Goal: Task Accomplishment & Management: Manage account settings

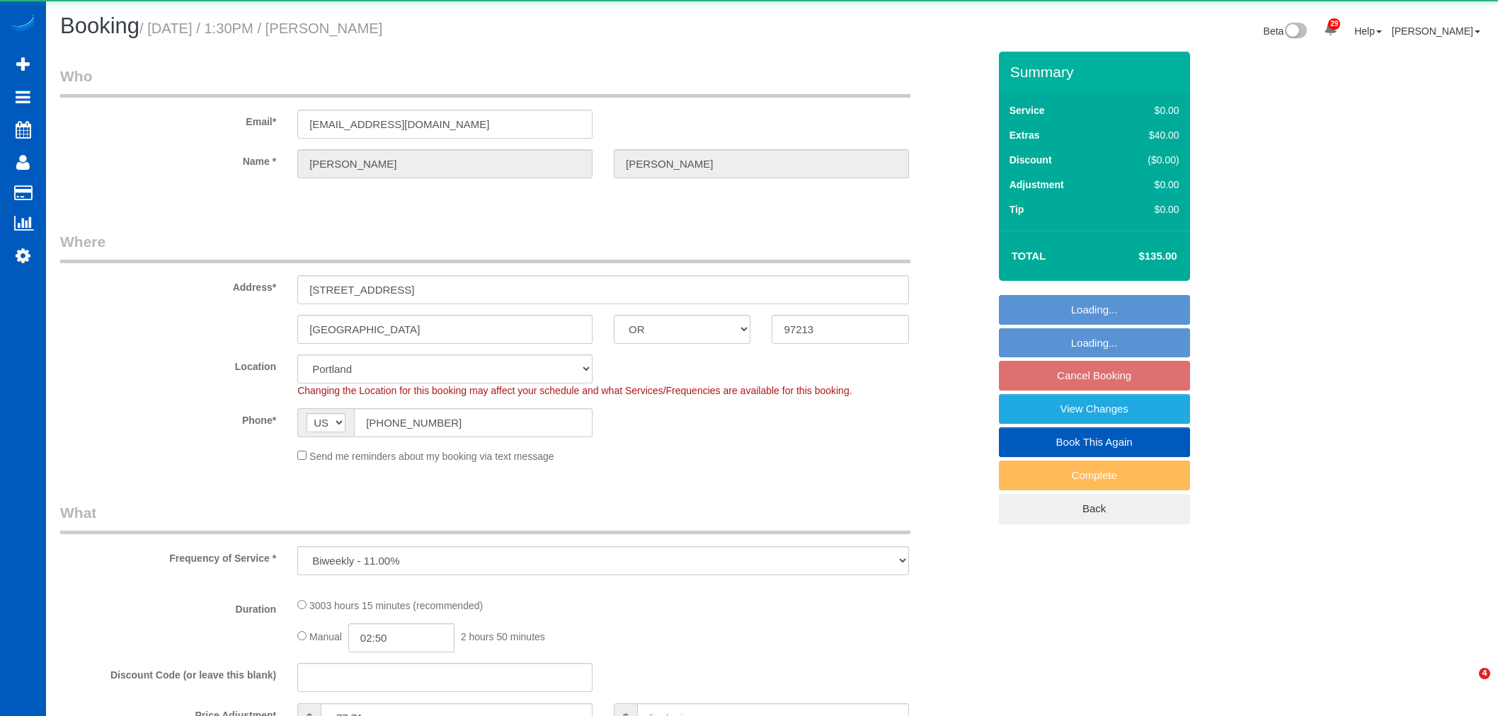
select select "OR"
select select "object:3269"
select select "1501"
select select "2"
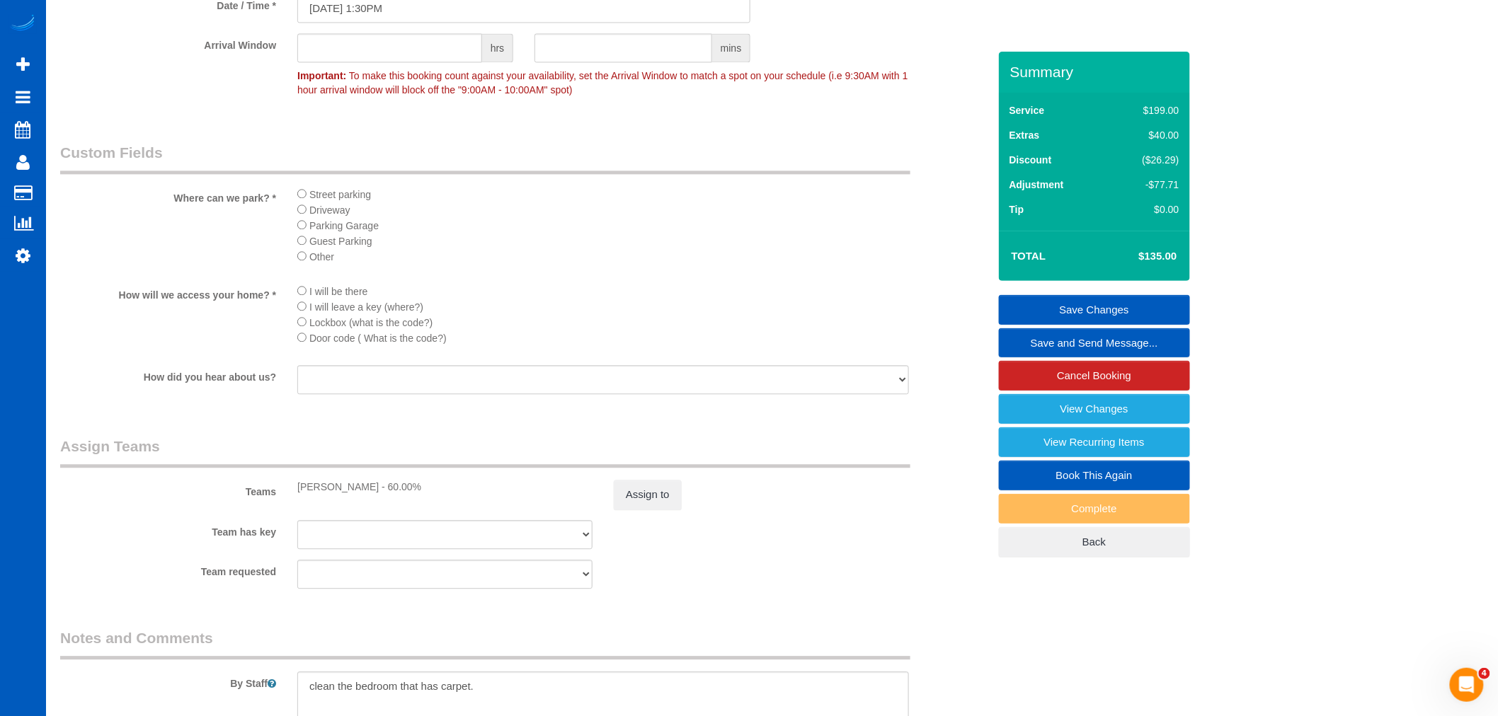
scroll to position [1022, 0]
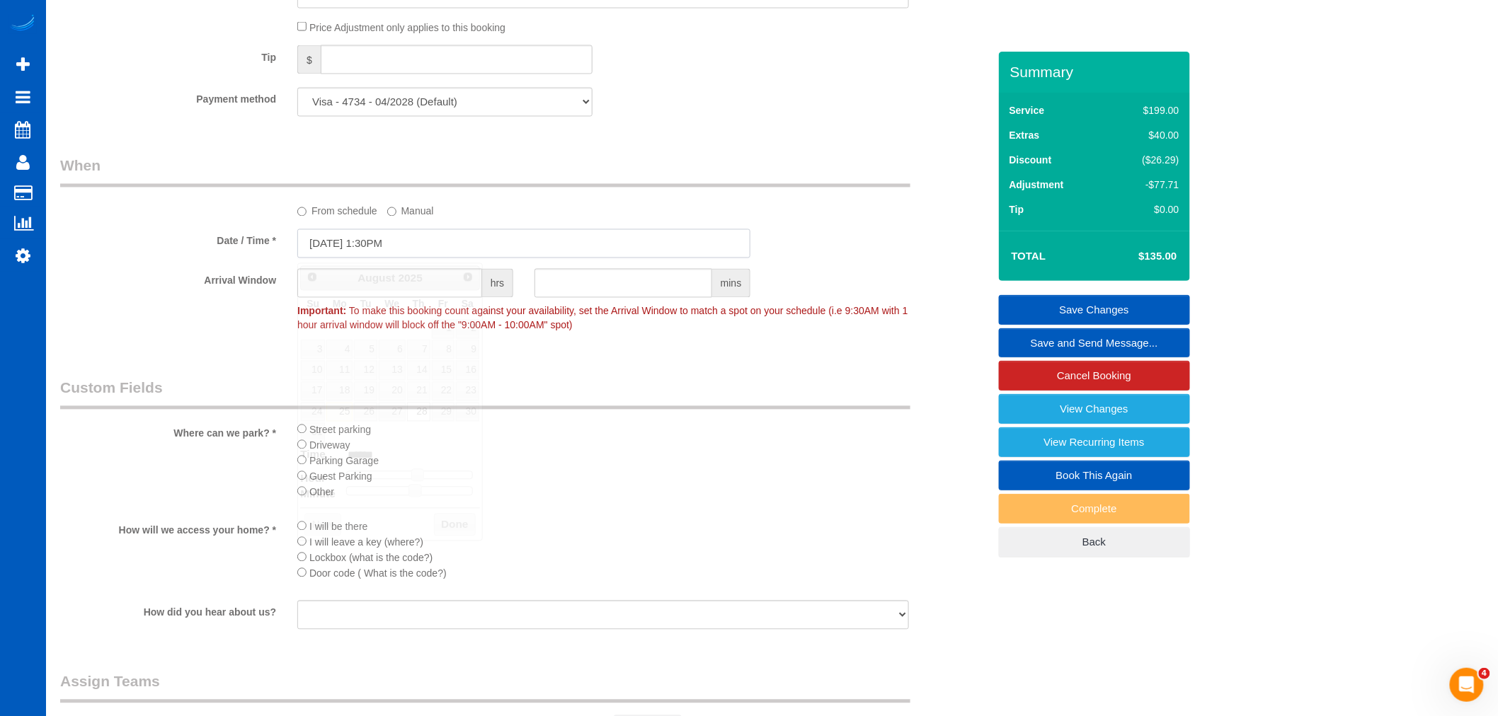
click at [372, 252] on input "[DATE] 1:30PM" at bounding box center [523, 243] width 453 height 29
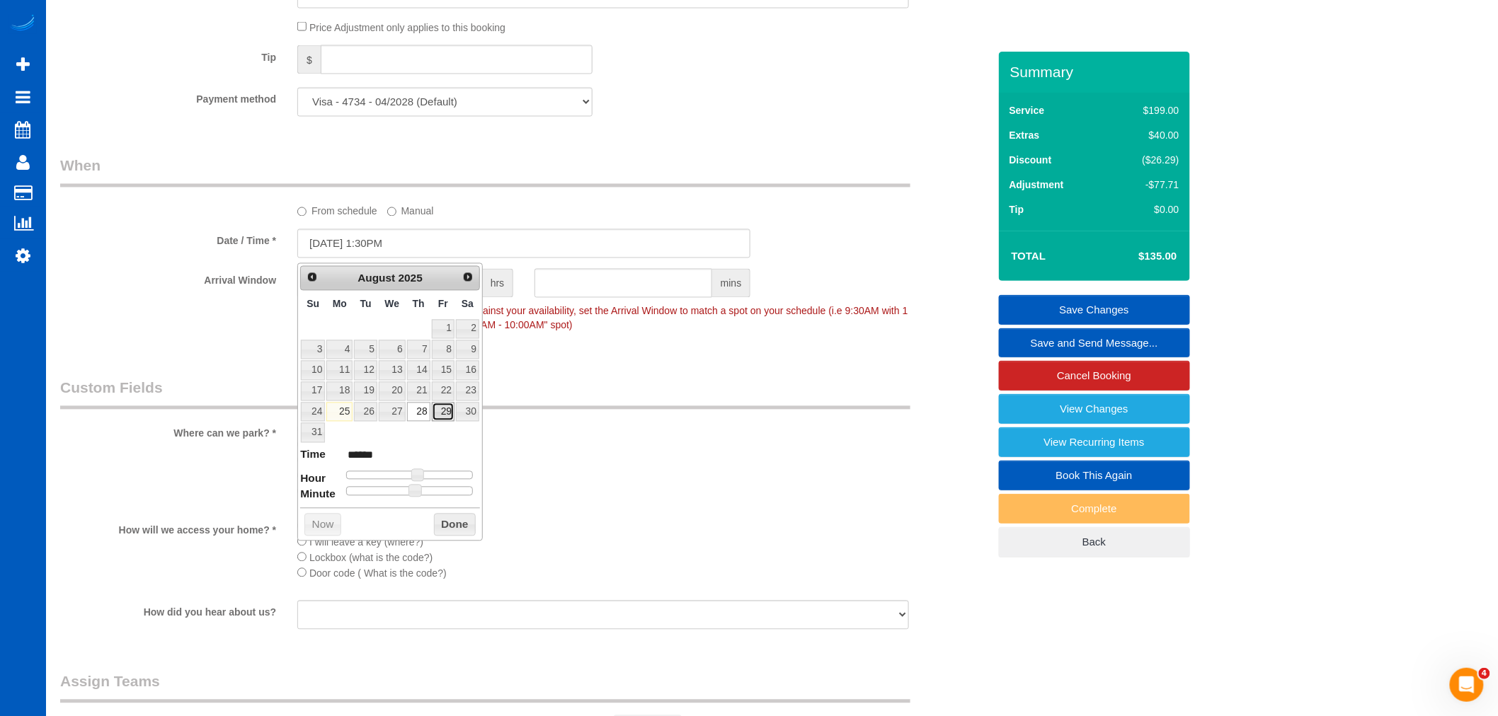
click at [448, 420] on link "29" at bounding box center [443, 412] width 23 height 19
type input "[DATE] 12:30PM"
type input "*******"
type input "[DATE] 11:30AM"
type input "*******"
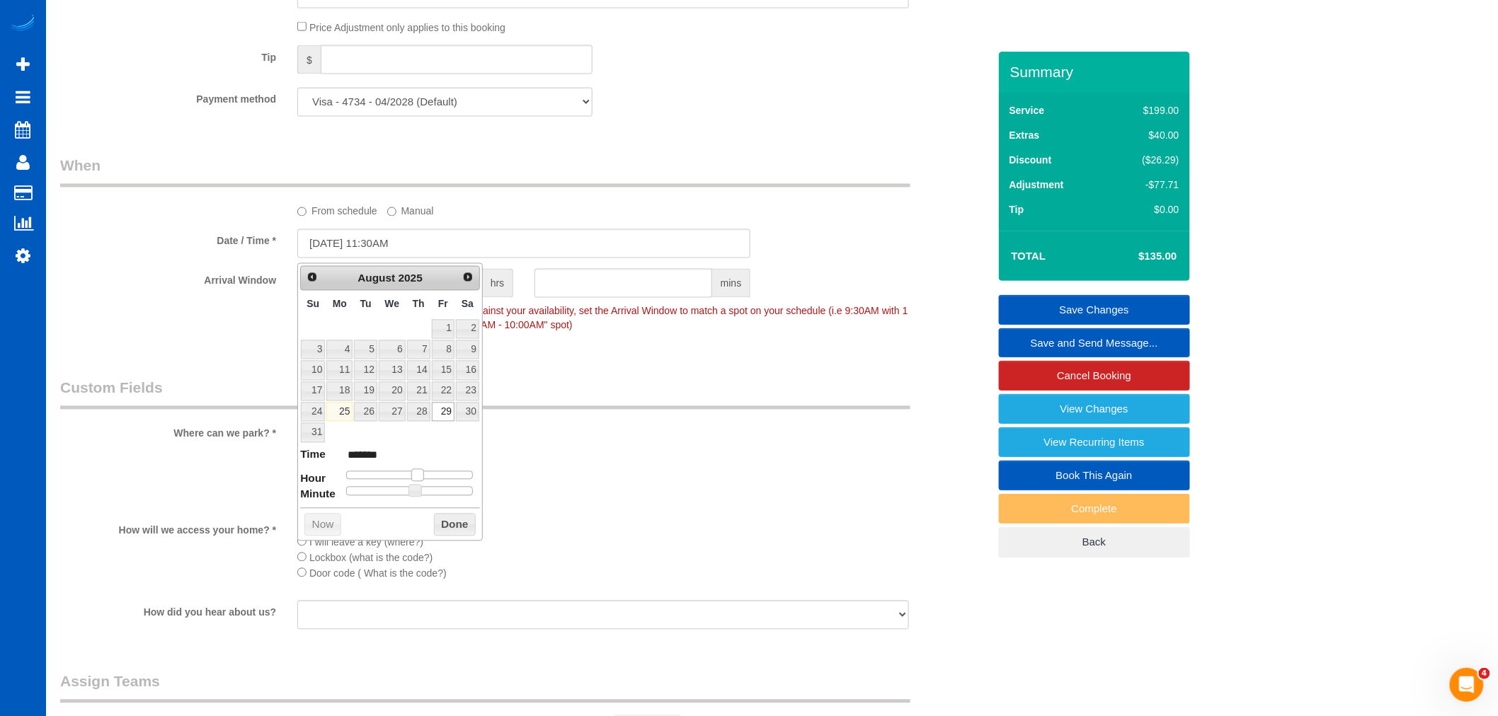
type input "[DATE] 10:30AM"
type input "*******"
type input "[DATE] 9:30AM"
type input "******"
type input "[DATE] 8:30AM"
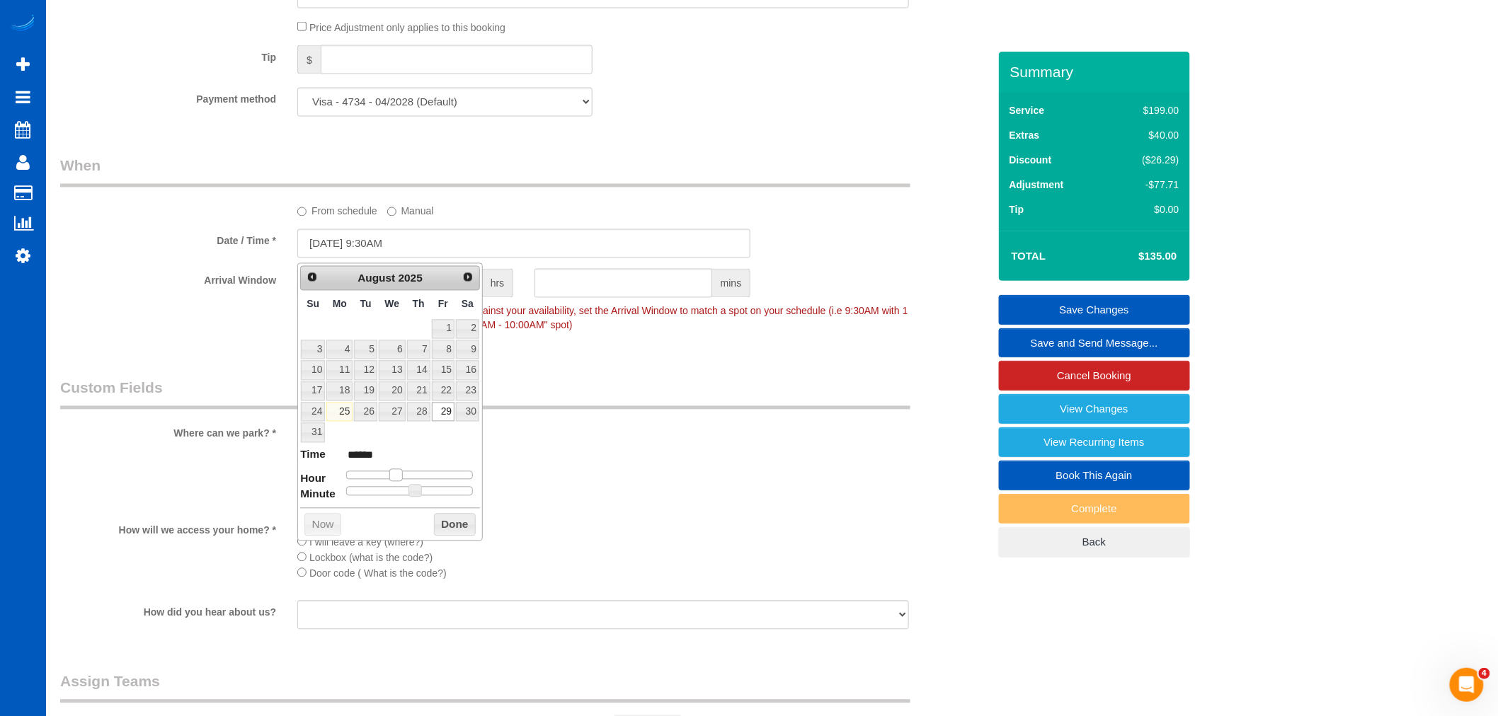
type input "******"
drag, startPoint x: 421, startPoint y: 476, endPoint x: 395, endPoint y: 479, distance: 26.3
click at [395, 479] on span at bounding box center [390, 475] width 13 height 13
click at [458, 522] on button "Done" at bounding box center [455, 525] width 42 height 23
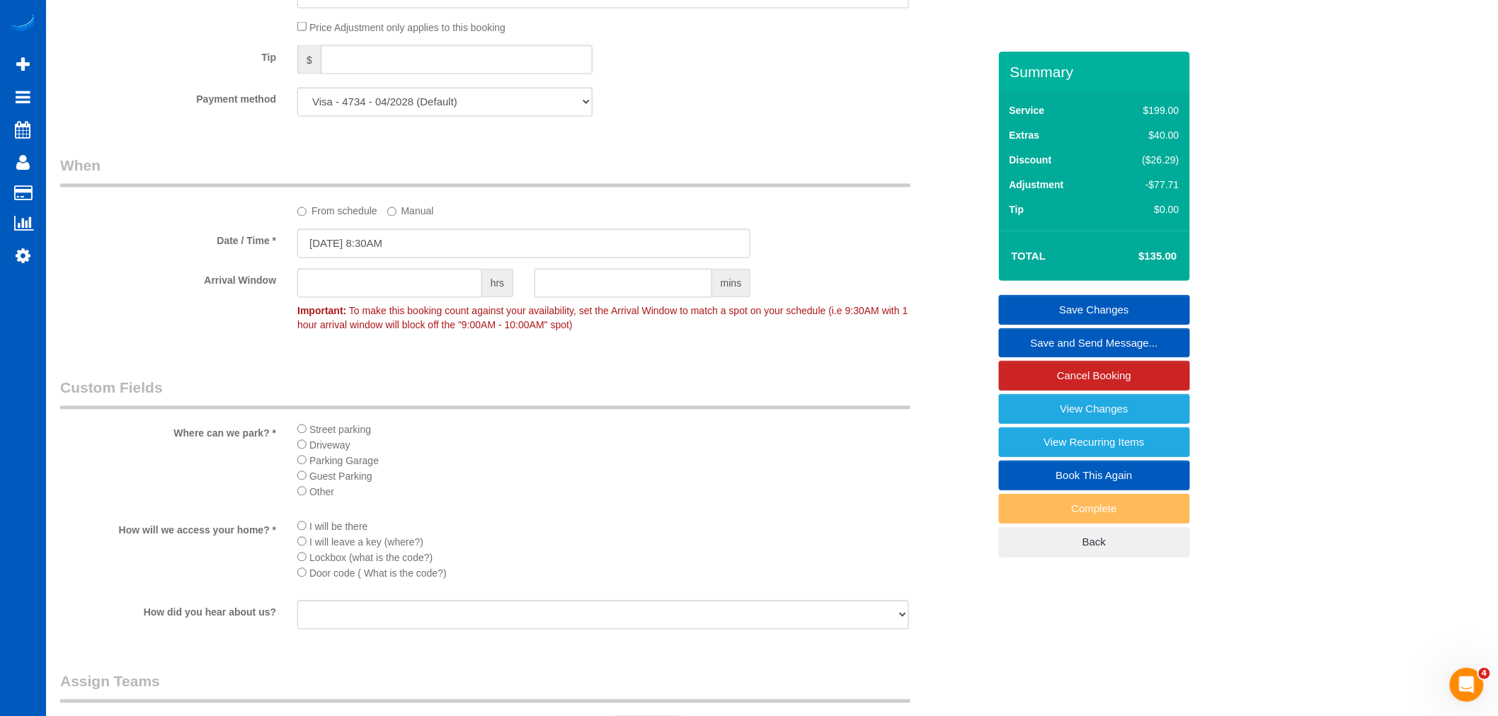
click at [1092, 302] on link "Save Changes" at bounding box center [1094, 310] width 191 height 30
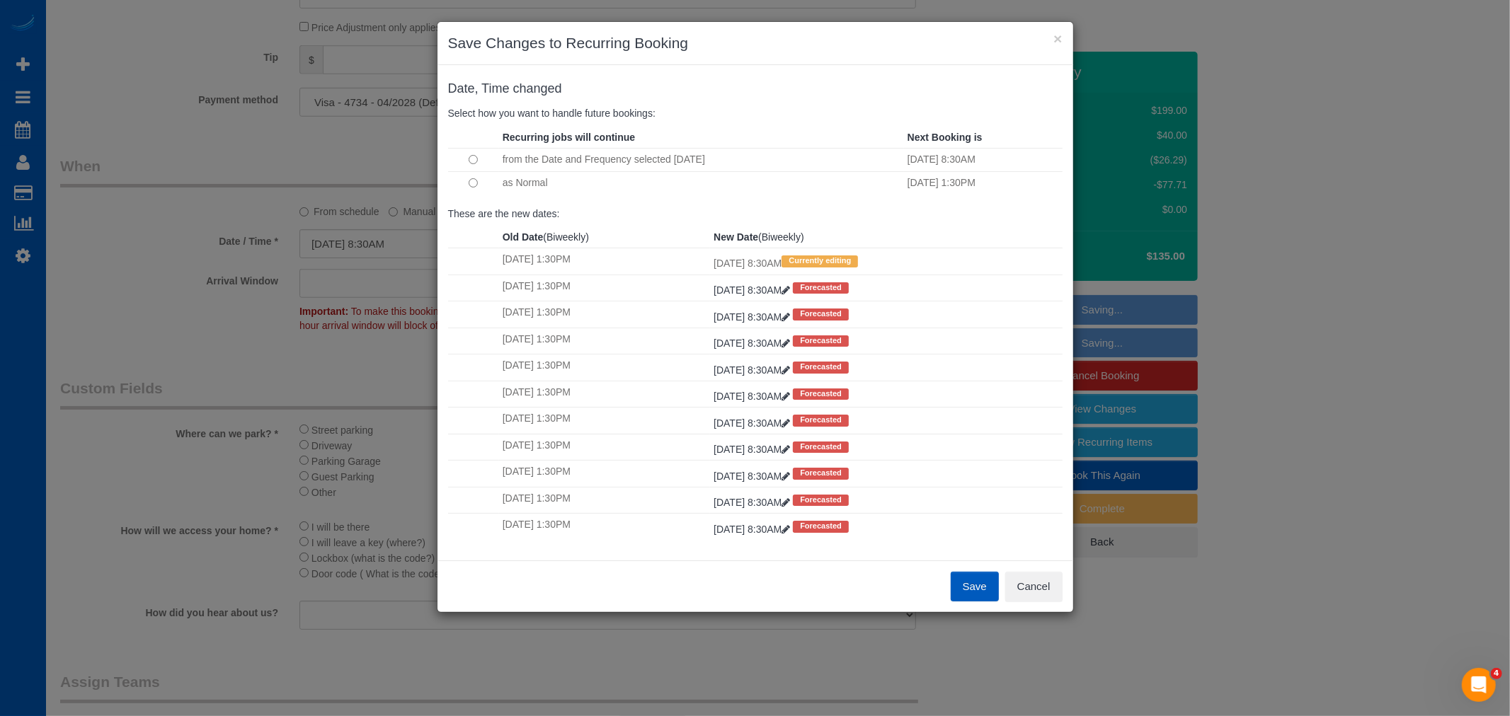
click at [490, 185] on td at bounding box center [473, 182] width 51 height 23
click at [972, 574] on button "Save" at bounding box center [975, 587] width 48 height 30
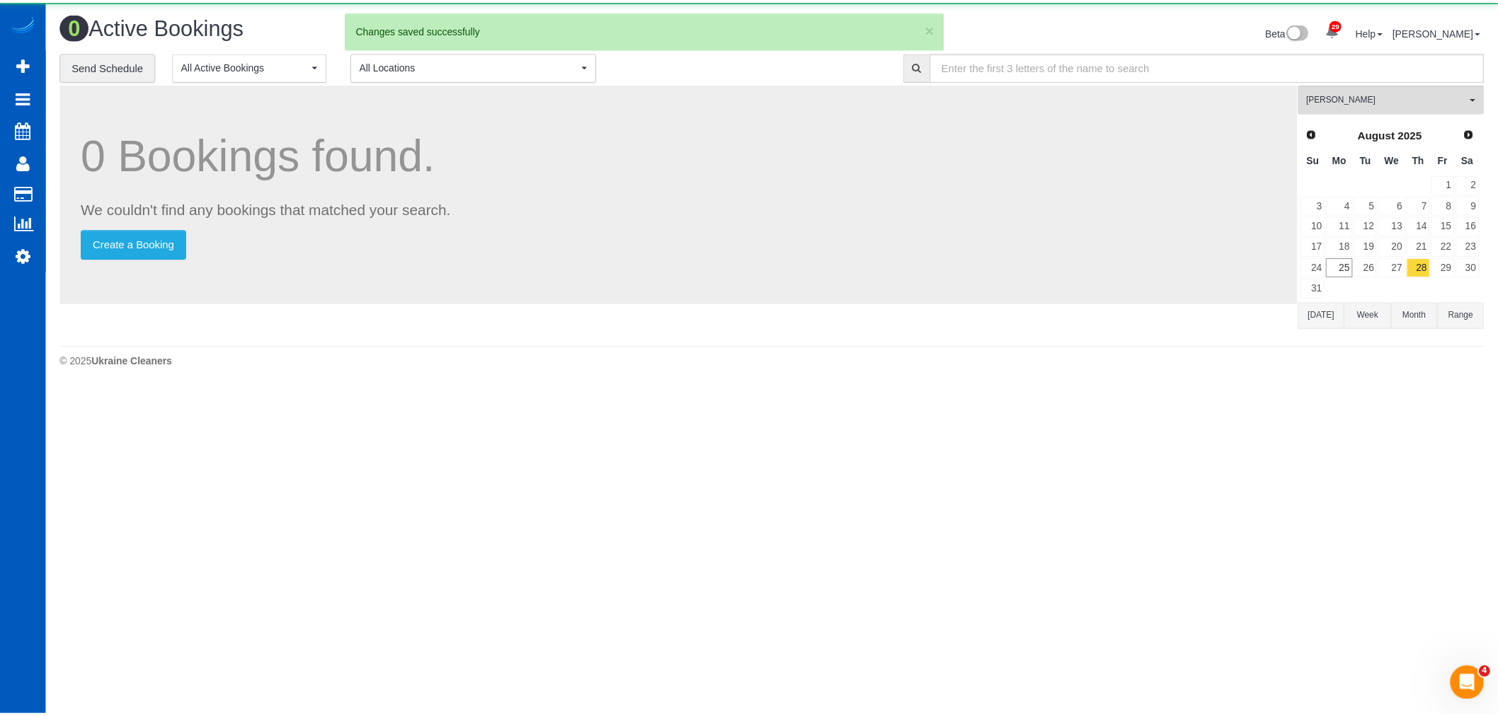
scroll to position [0, 0]
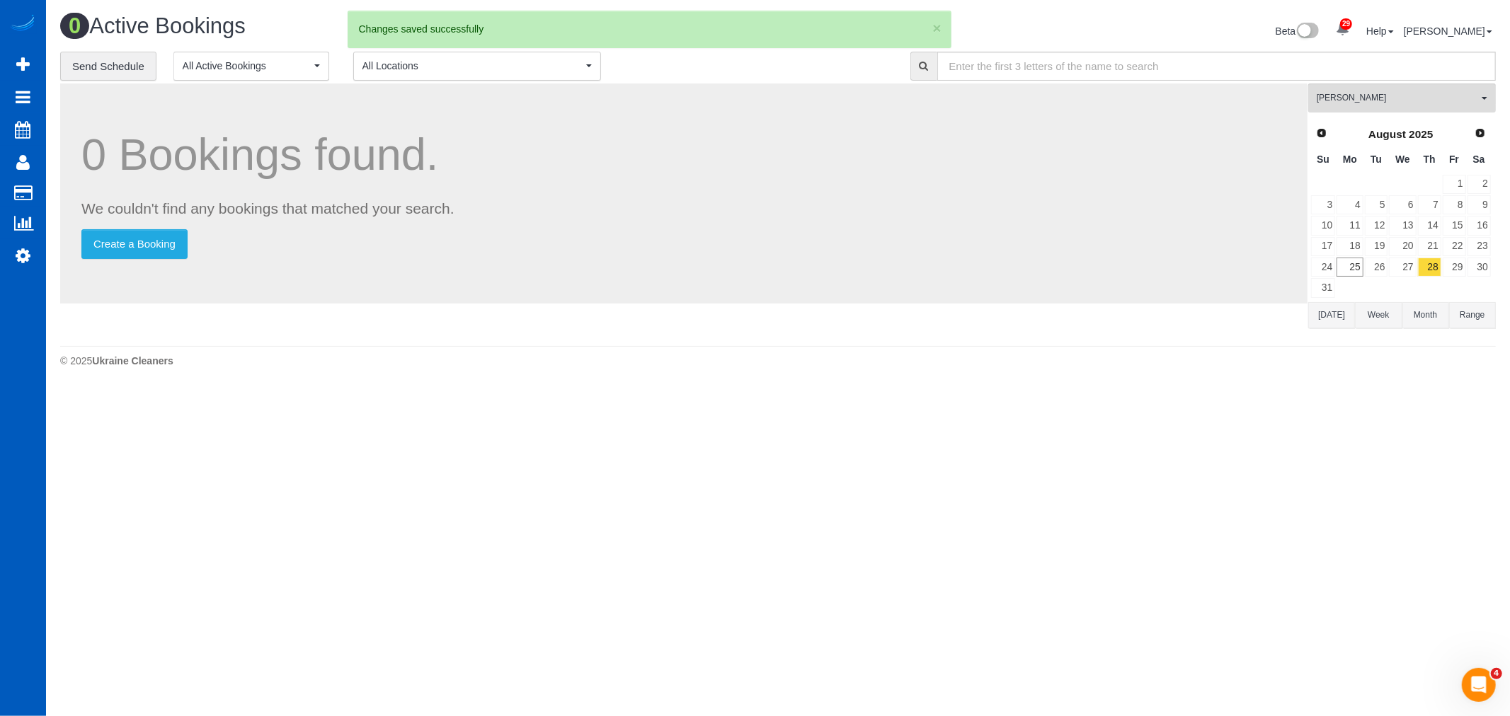
click at [1467, 265] on td "30" at bounding box center [1479, 267] width 25 height 21
click at [1452, 265] on link "29" at bounding box center [1454, 267] width 23 height 19
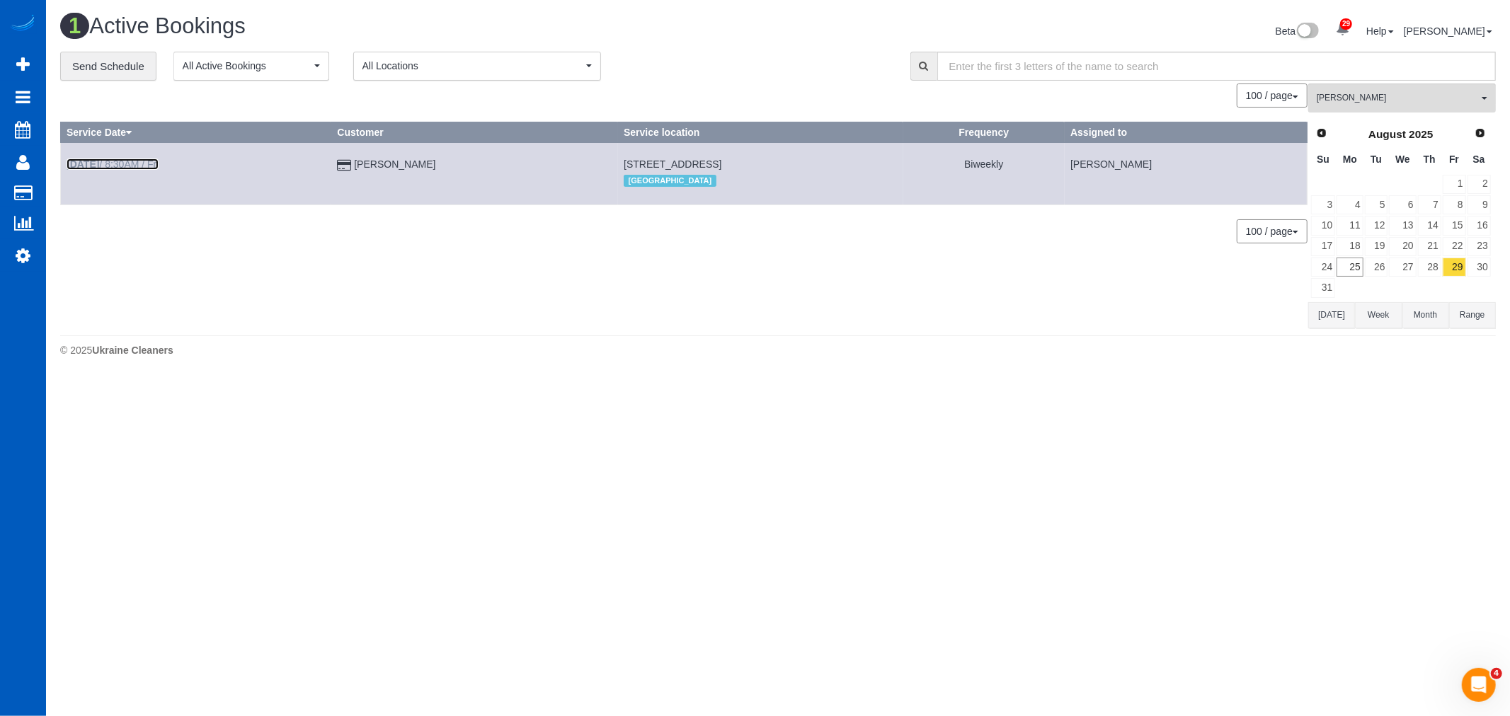
click at [99, 167] on b "[DATE]" at bounding box center [83, 164] width 33 height 11
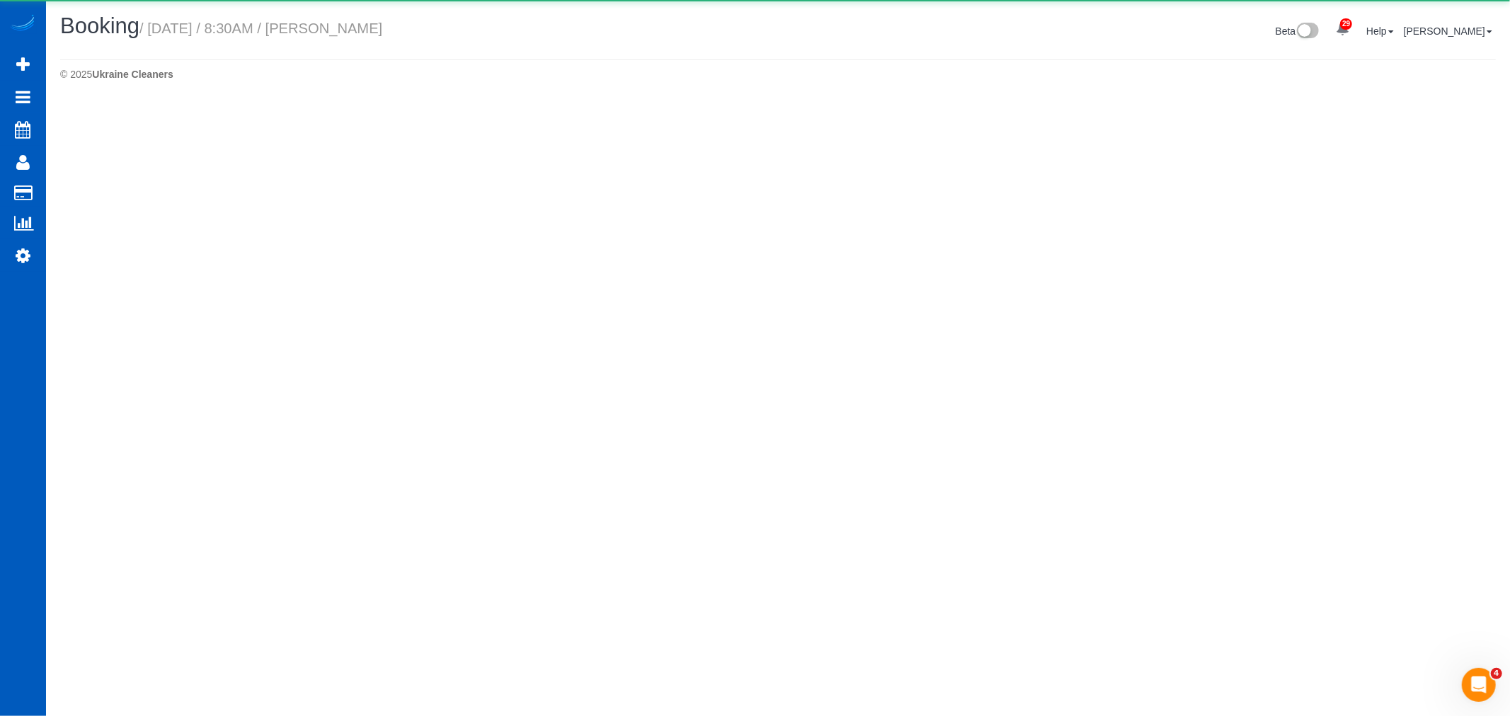
select select "OR"
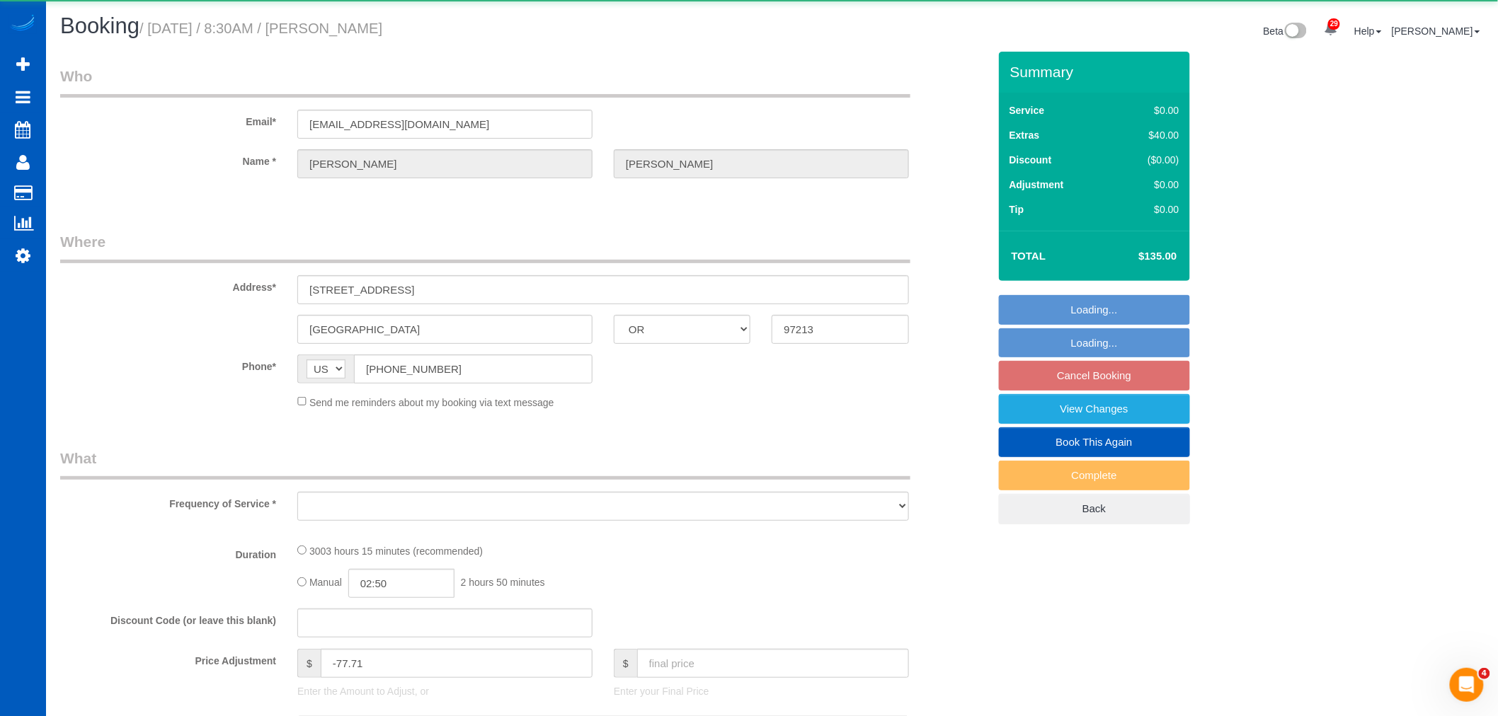
select select "object:4351"
select select "string:fspay-b3d0643c-9c6e-4017-b6fc-024d00122692"
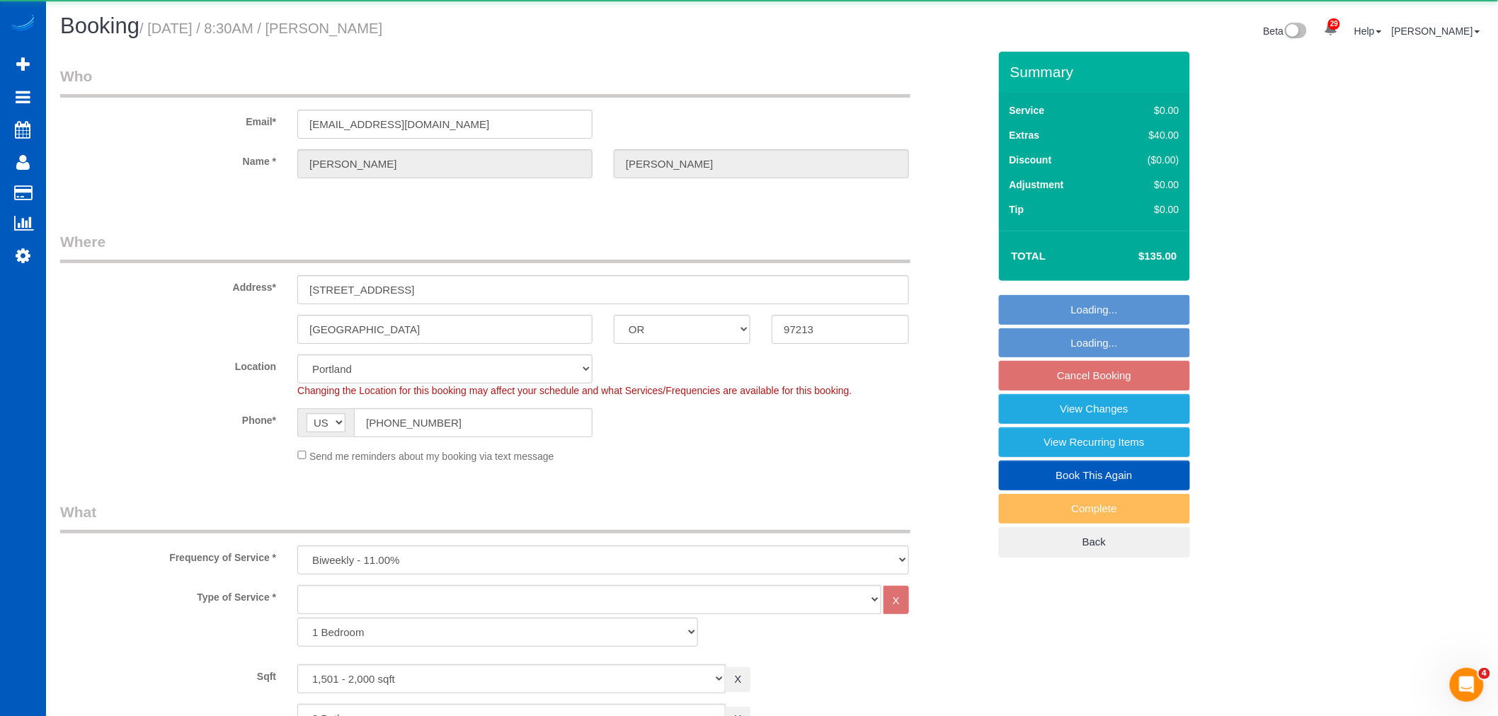
select select "object:4522"
select select "1501"
select select "2"
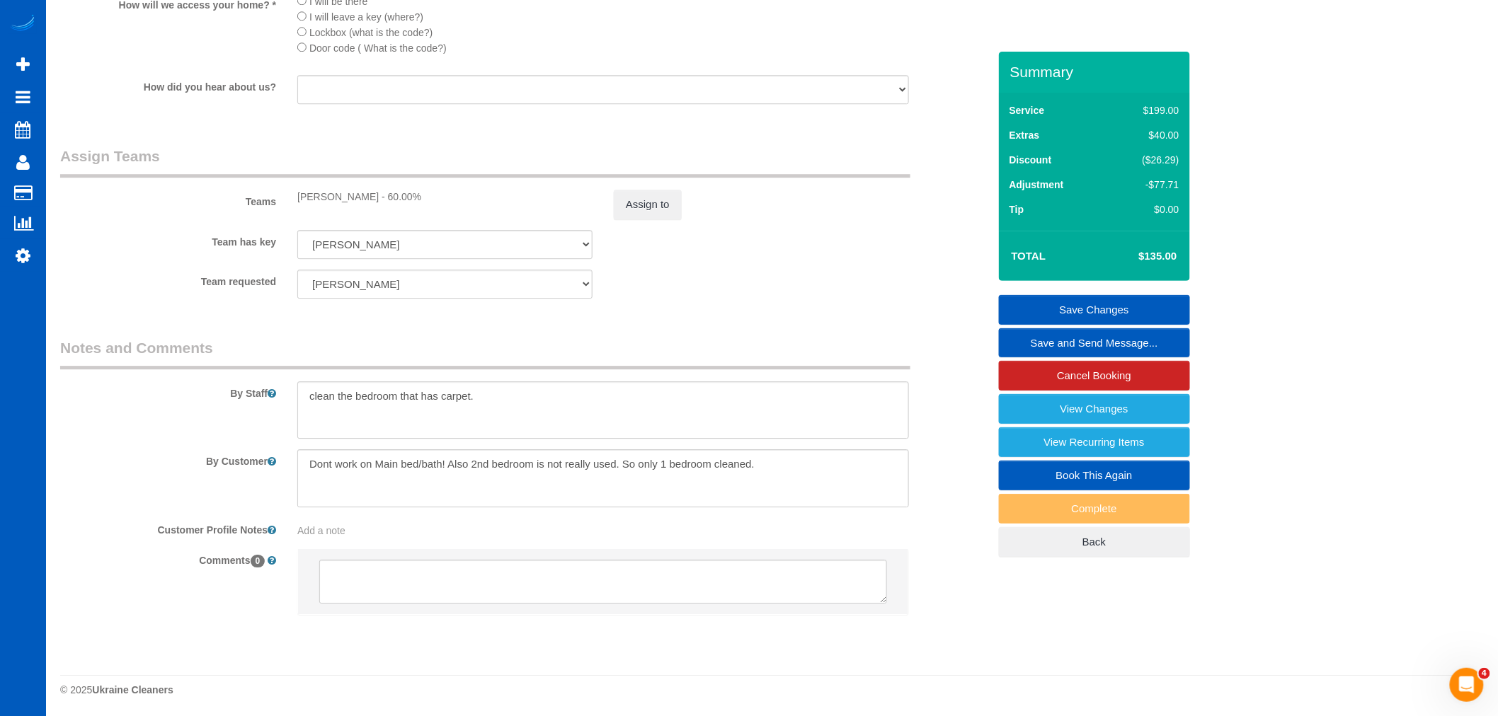
scroll to position [1589, 0]
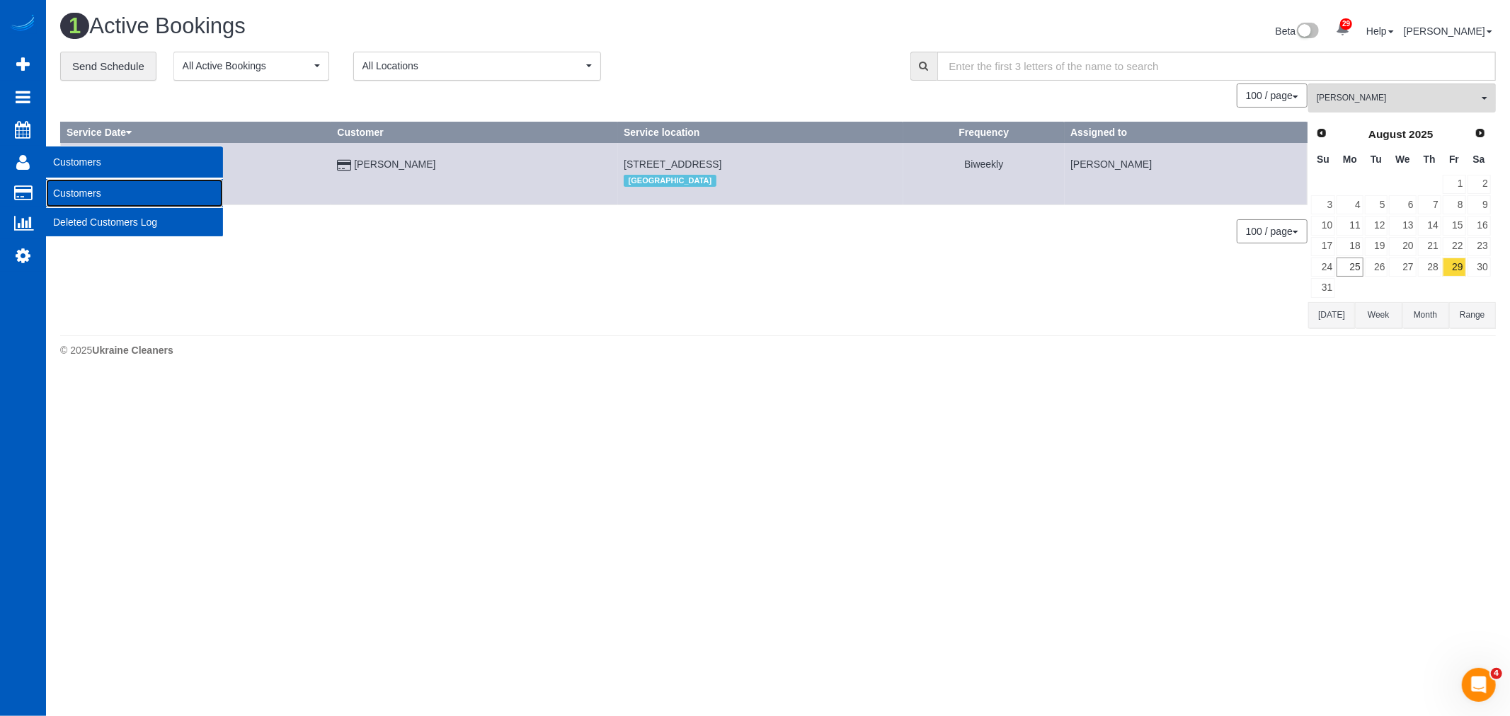
click at [84, 191] on link "Customers" at bounding box center [134, 193] width 177 height 28
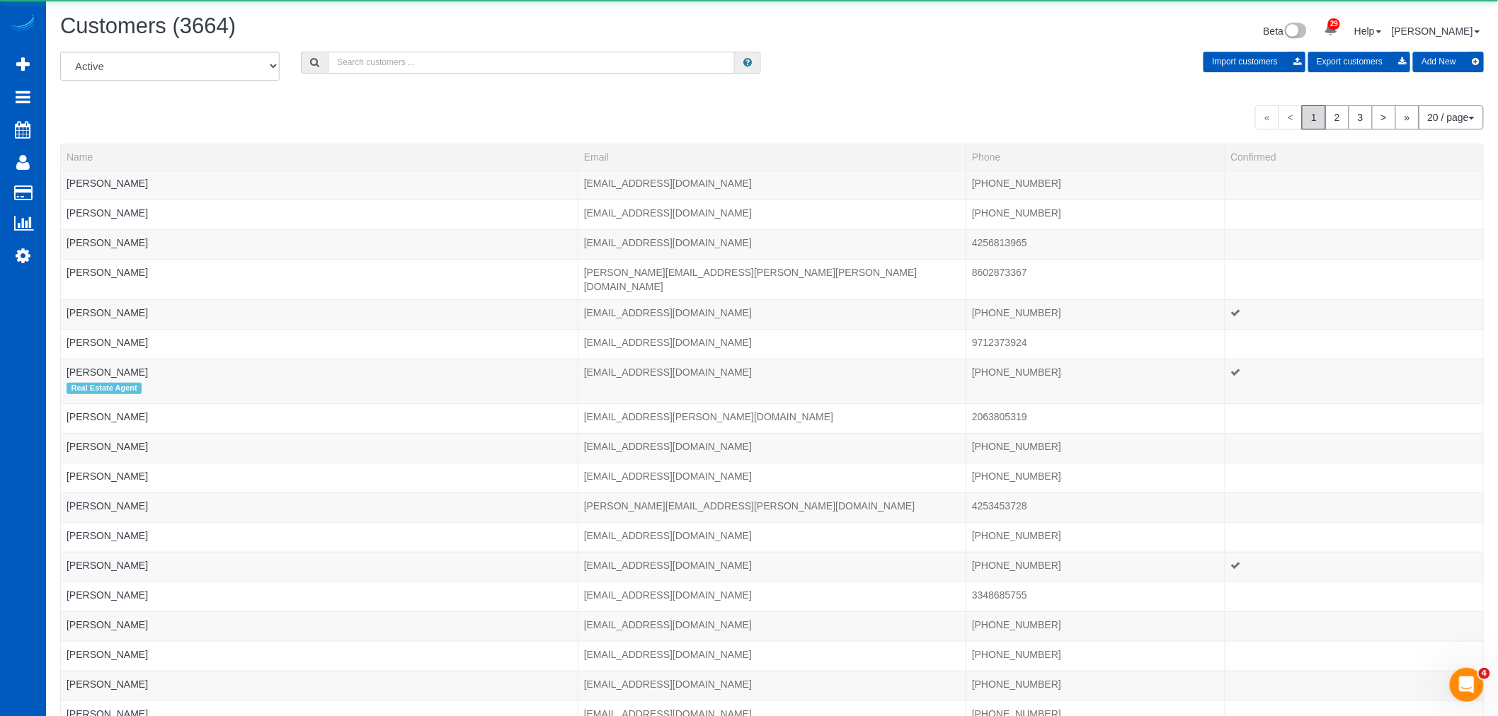
click at [396, 58] on input "text" at bounding box center [531, 63] width 407 height 22
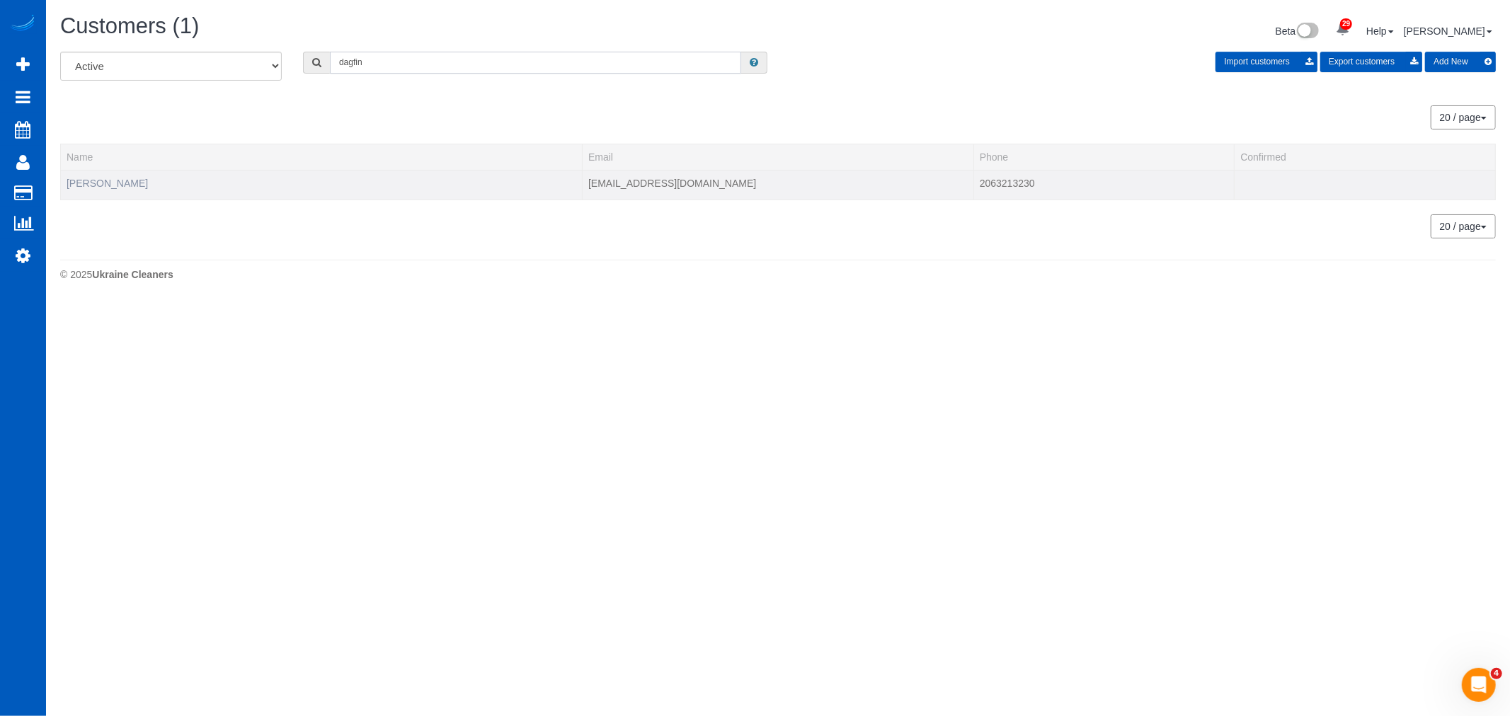
type input "dagfin"
click at [91, 184] on link "[PERSON_NAME]" at bounding box center [107, 183] width 81 height 11
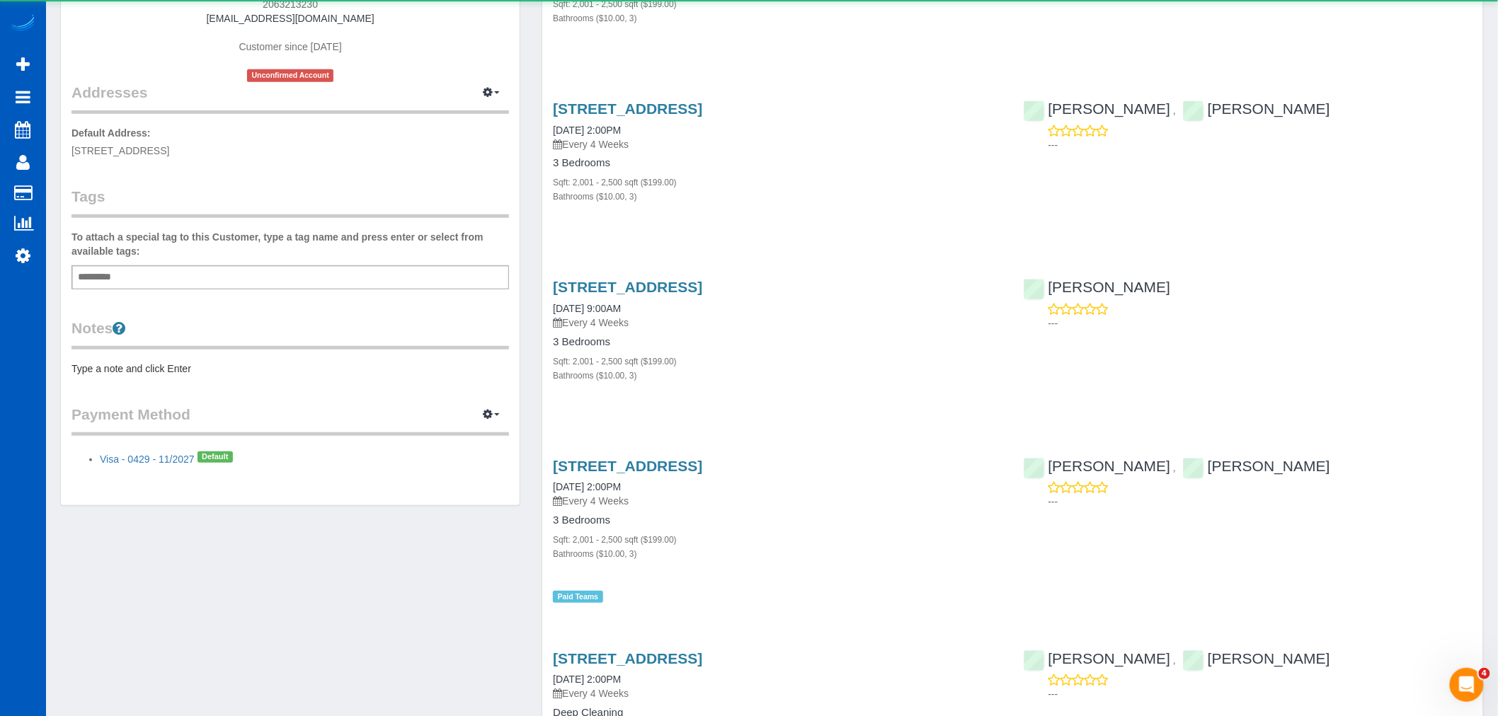
scroll to position [314, 0]
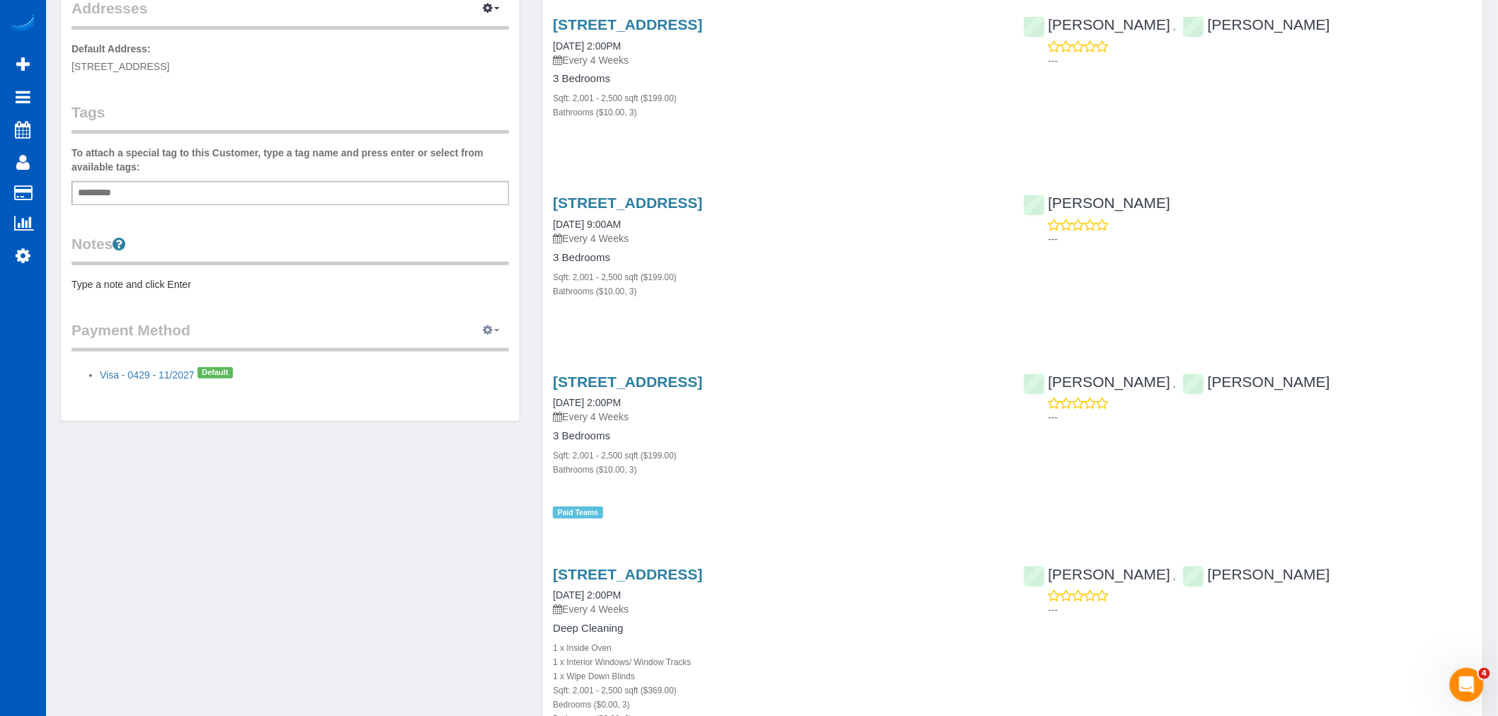
click at [486, 340] on button "button" at bounding box center [491, 331] width 35 height 22
click at [455, 374] on link "Add Credit/Debit Card" at bounding box center [443, 375] width 132 height 18
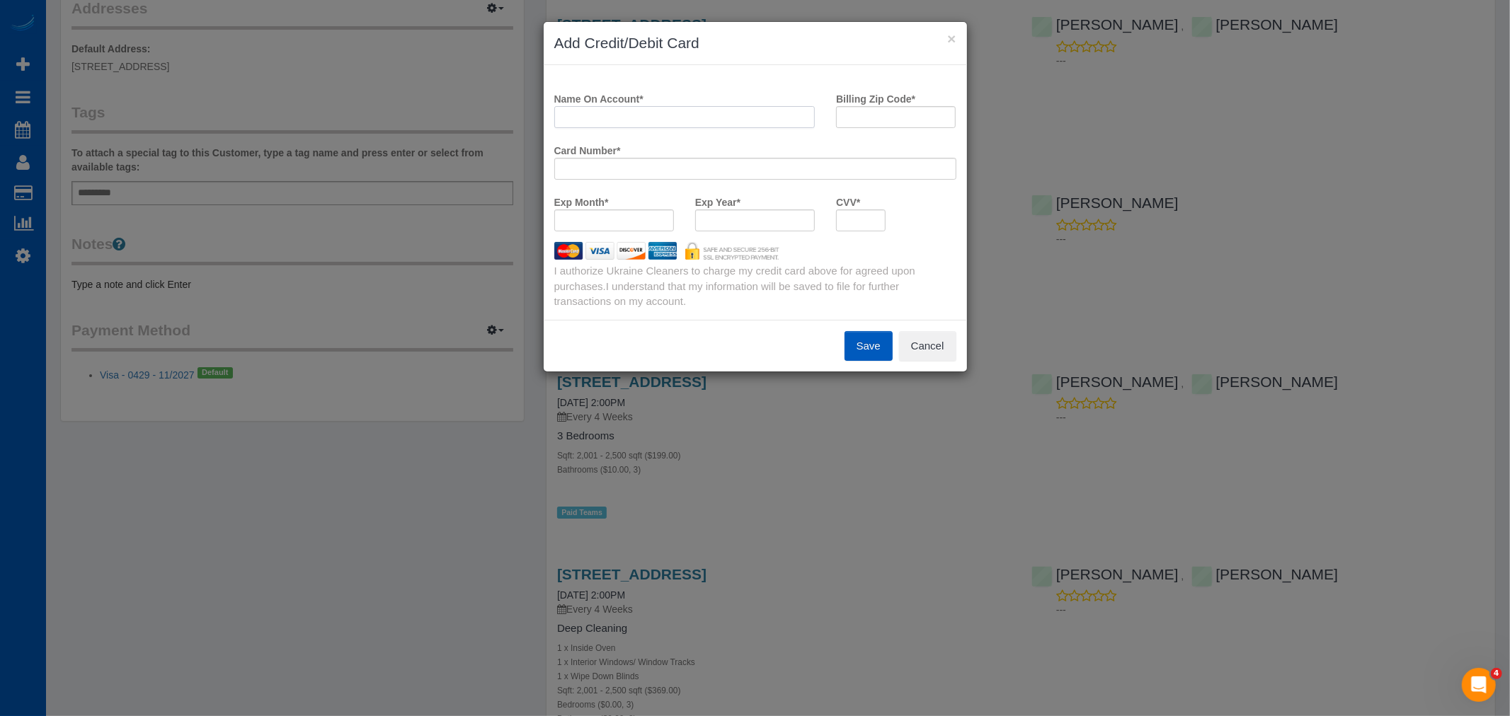
click at [648, 110] on input "Name On Account *" at bounding box center [684, 117] width 261 height 22
type input "[PERSON_NAME]"
click at [886, 111] on input "Billing Zip Code *" at bounding box center [896, 117] width 120 height 22
type input "98177"
click at [882, 200] on div "CVV *" at bounding box center [860, 210] width 71 height 41
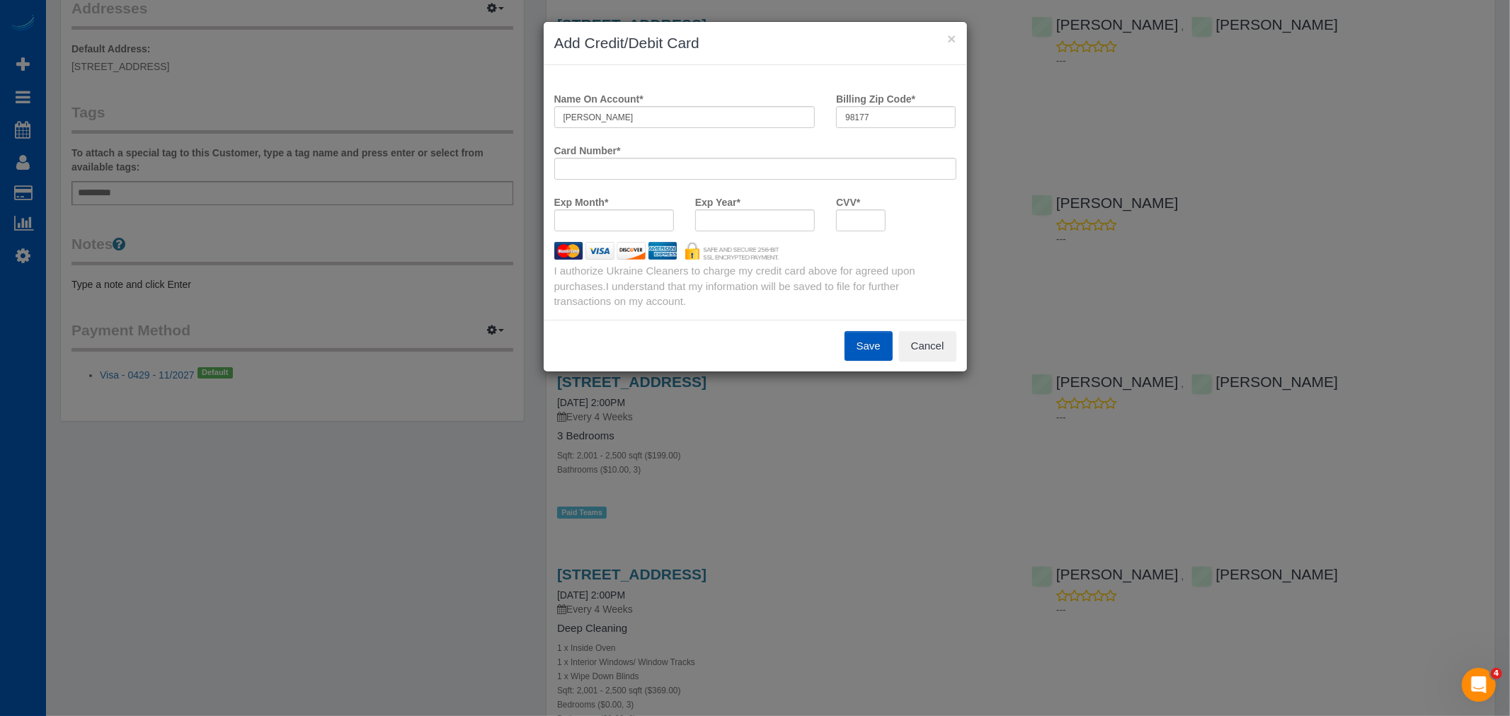
click at [878, 353] on button "Save" at bounding box center [869, 346] width 48 height 30
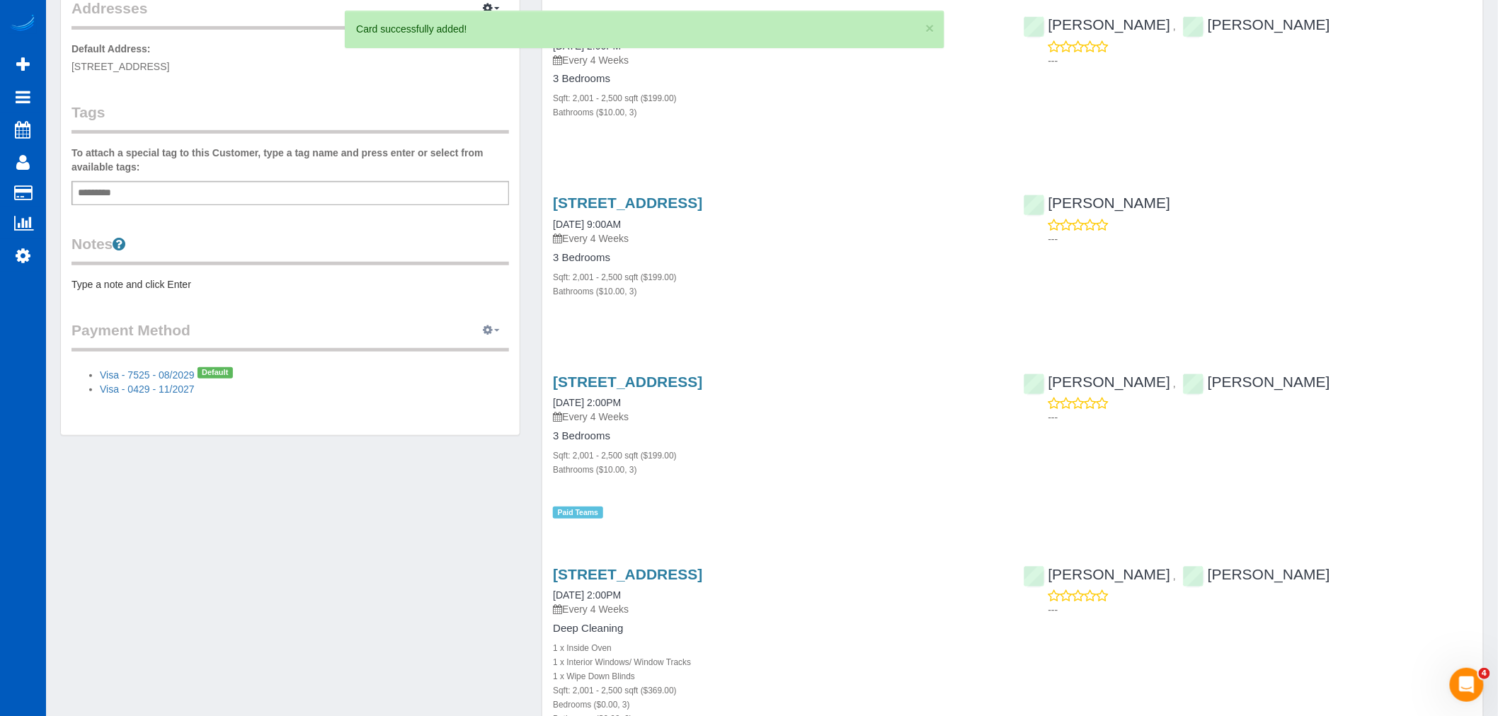
click at [491, 323] on button "button" at bounding box center [491, 331] width 35 height 22
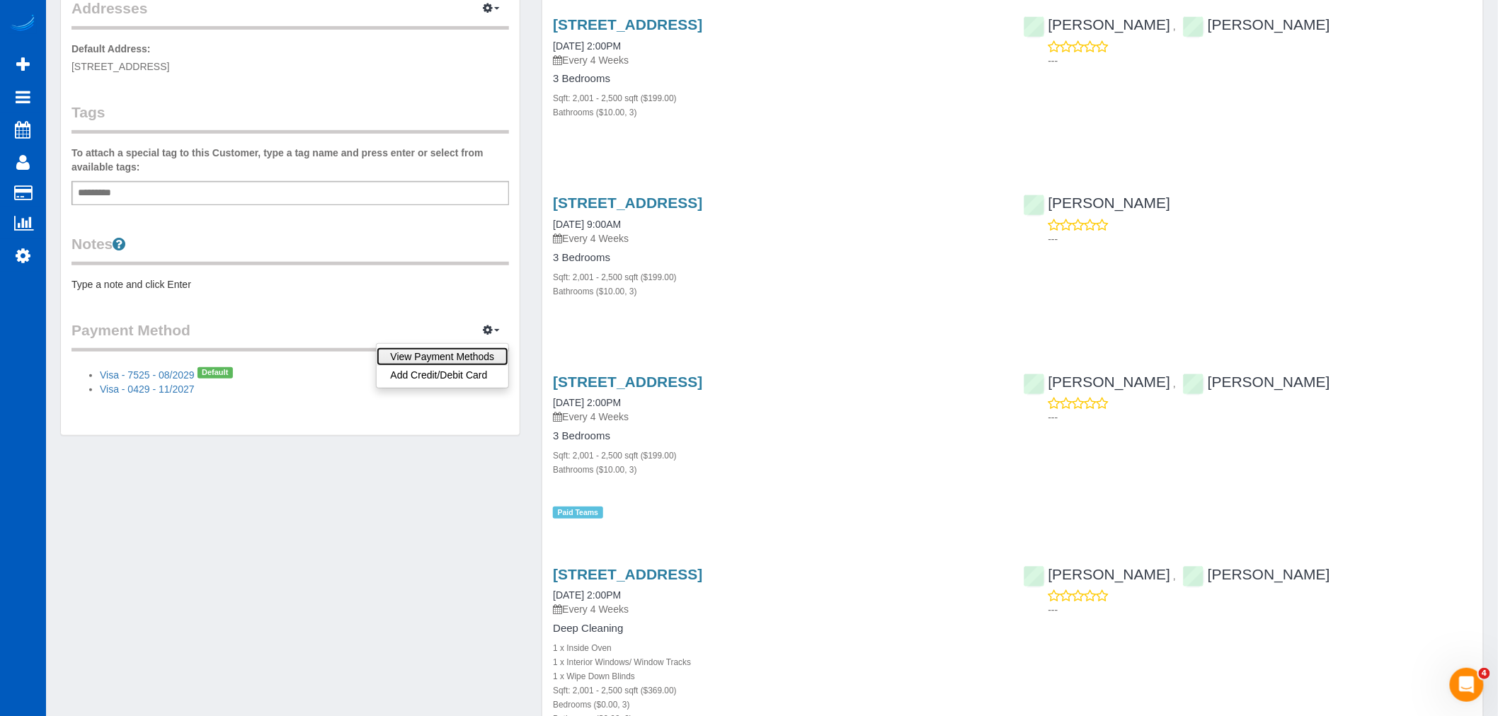
click at [462, 357] on link "View Payment Methods" at bounding box center [443, 357] width 132 height 18
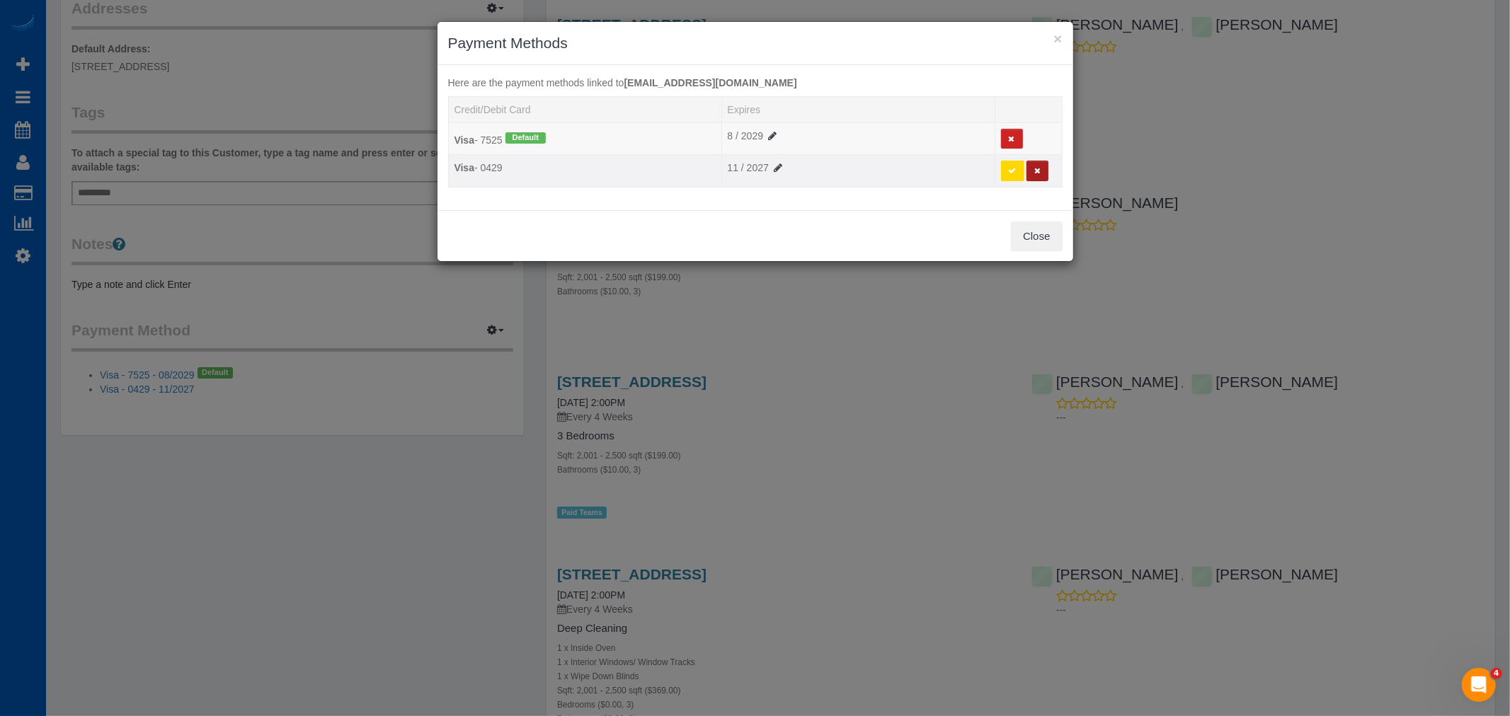
click at [1043, 165] on button at bounding box center [1037, 171] width 22 height 21
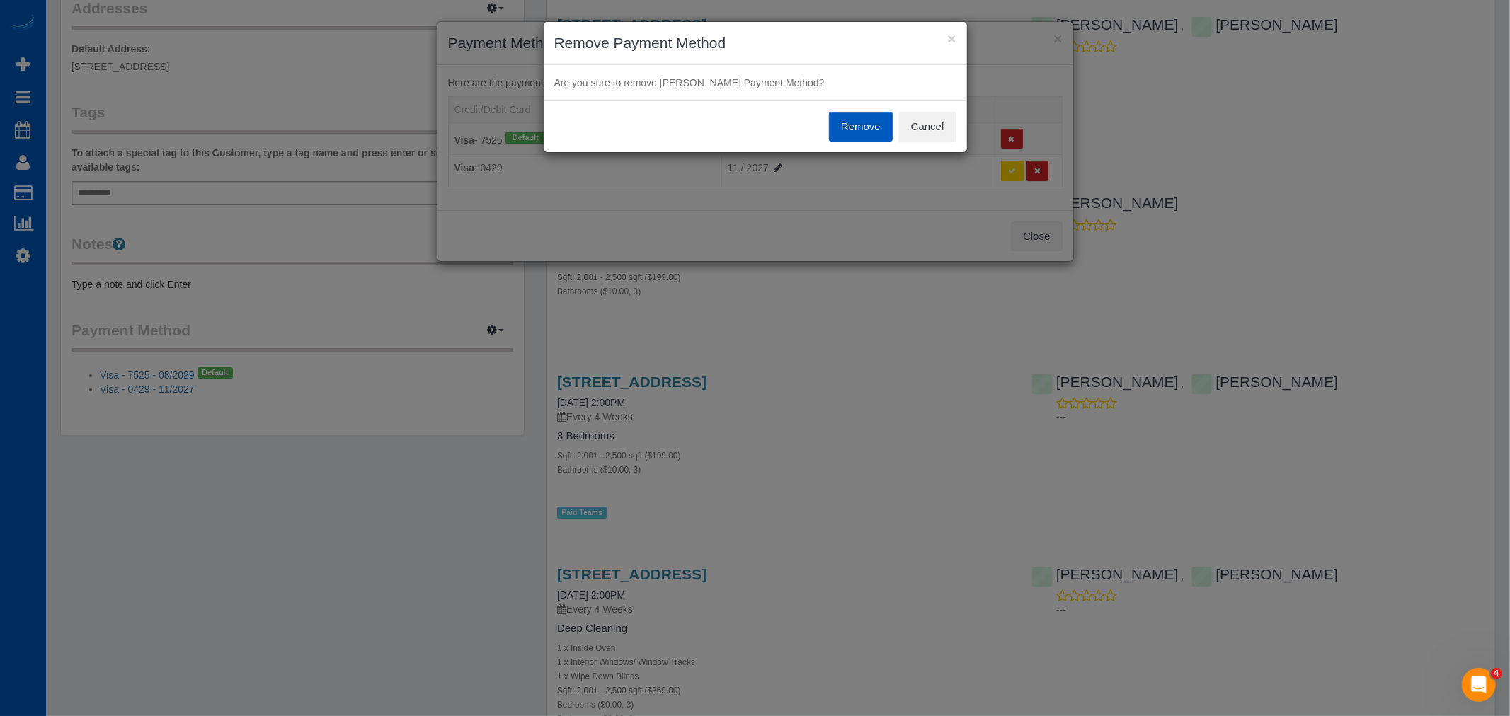
click at [854, 126] on button "Remove" at bounding box center [861, 127] width 64 height 30
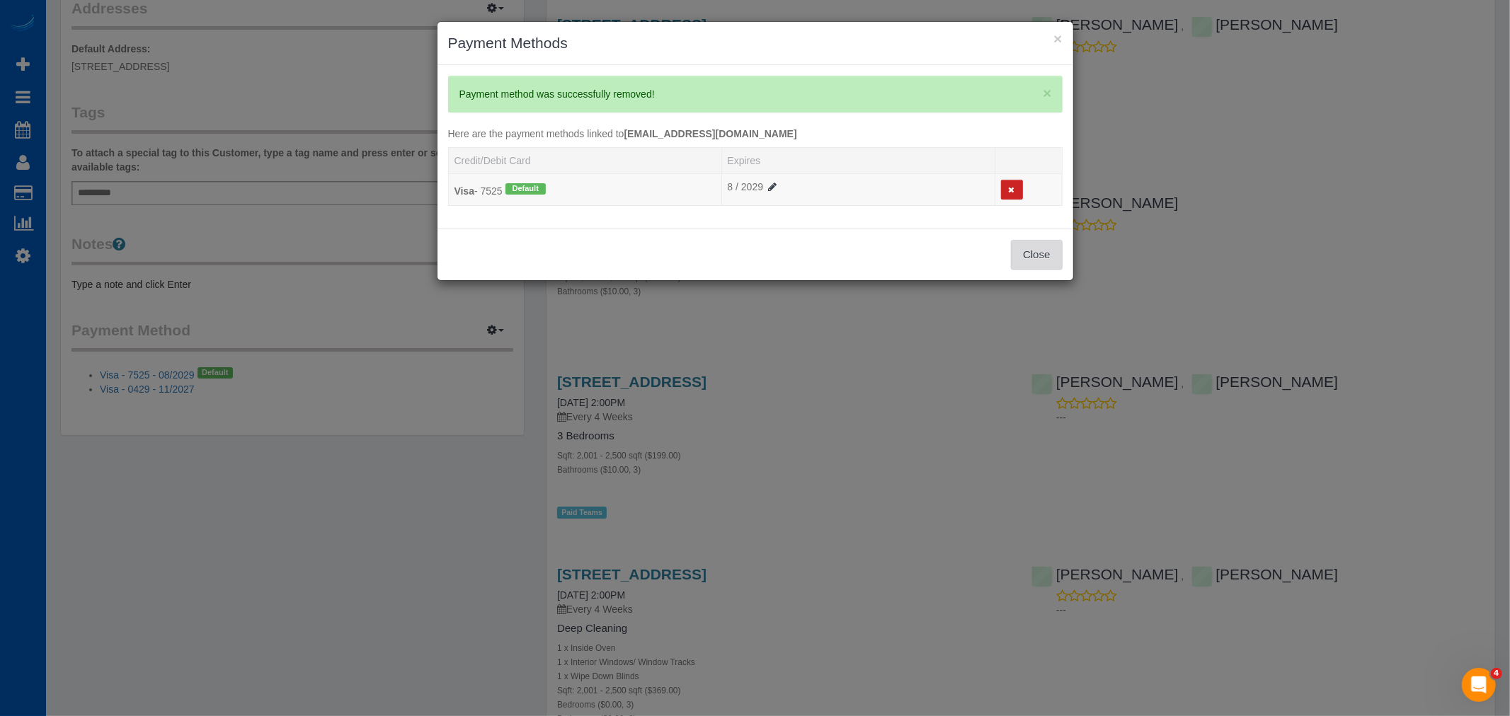
click at [1029, 263] on button "Close" at bounding box center [1036, 255] width 51 height 30
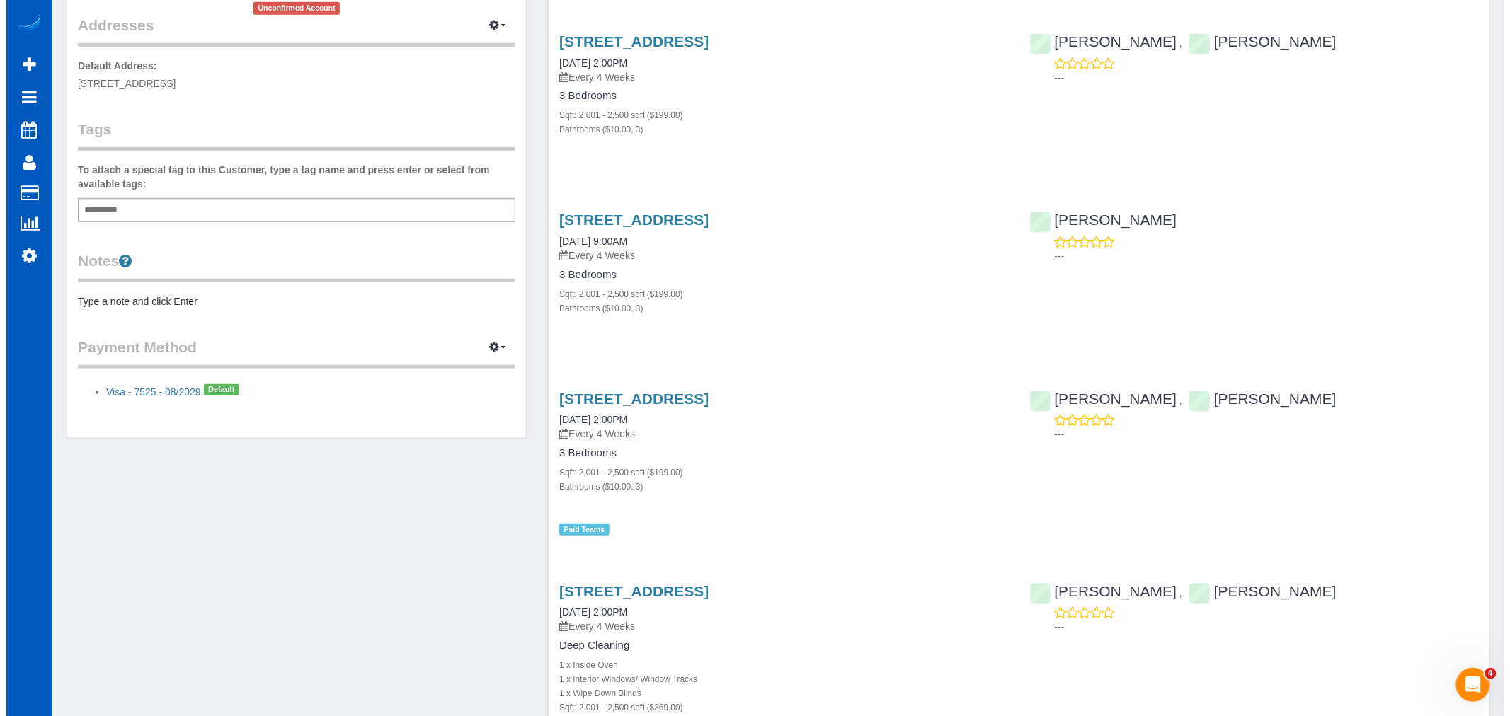
scroll to position [0, 0]
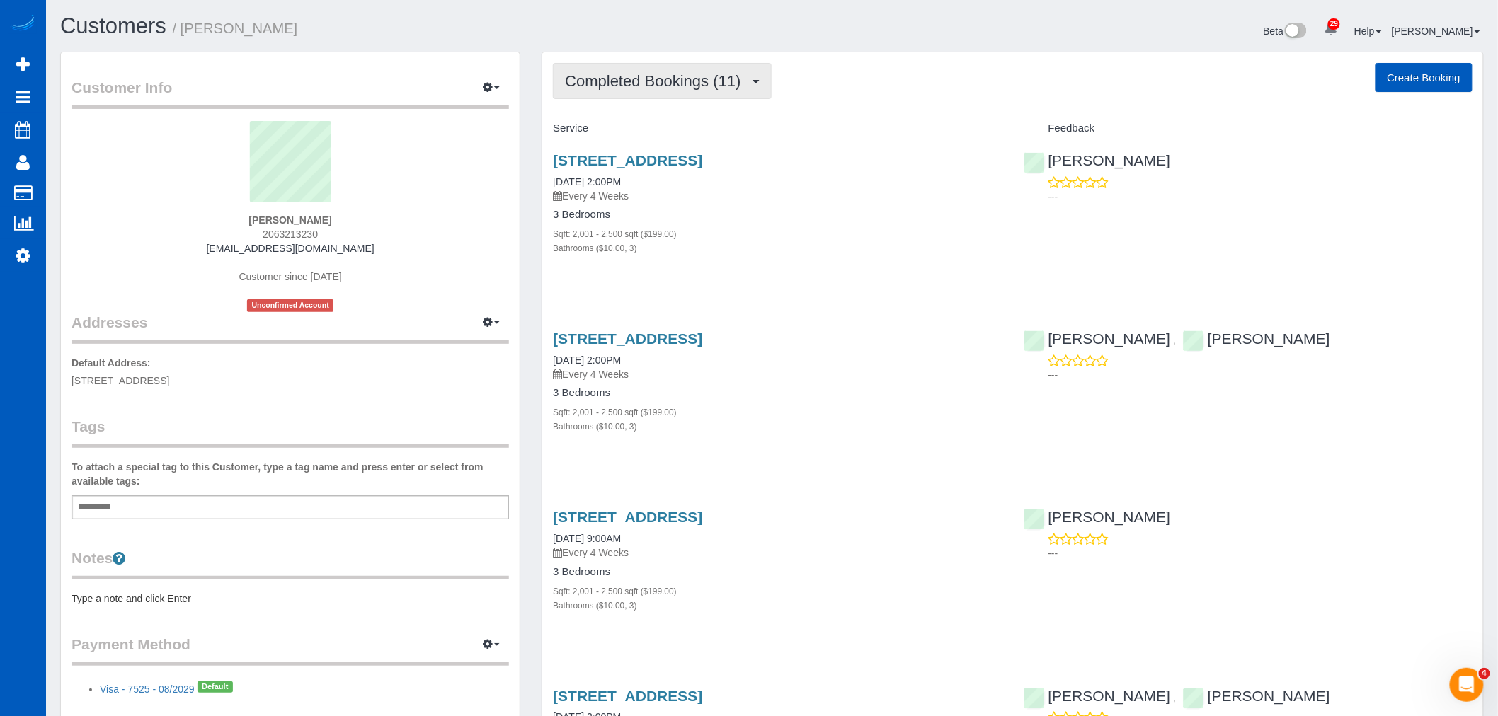
click at [670, 85] on span "Completed Bookings (11)" at bounding box center [656, 81] width 183 height 18
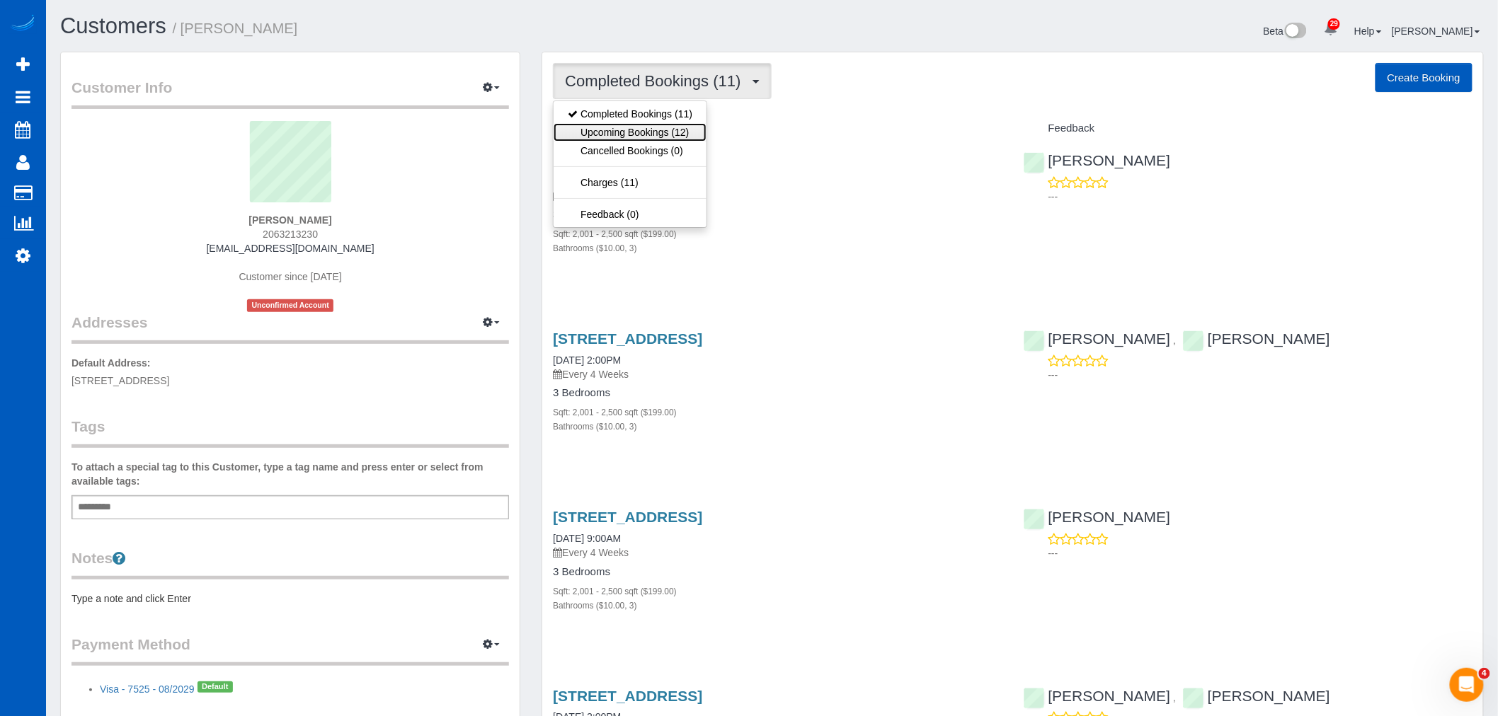
click at [667, 128] on link "Upcoming Bookings (12)" at bounding box center [630, 132] width 153 height 18
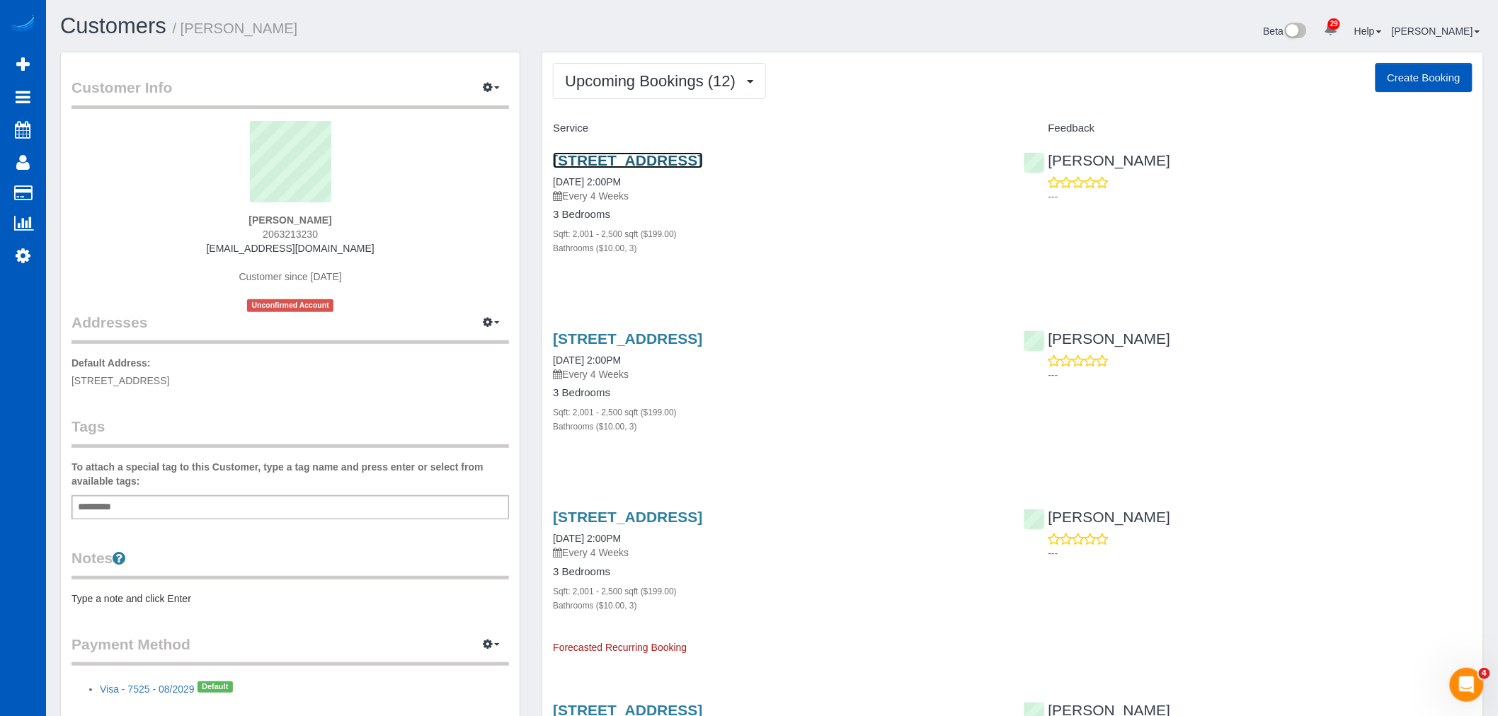
click at [617, 166] on link "604 Nw 180th St, Shoreline, WA 98177" at bounding box center [627, 160] width 149 height 16
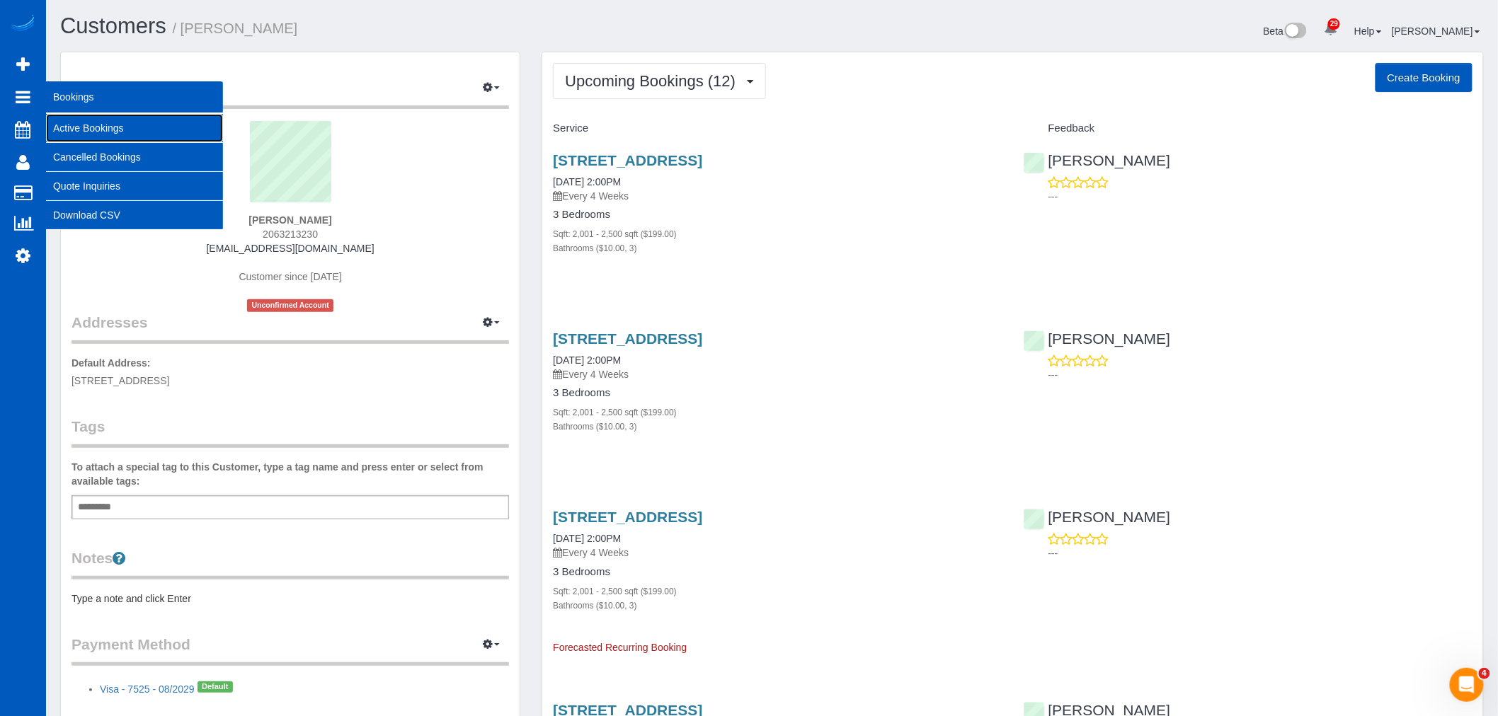
click at [119, 130] on link "Active Bookings" at bounding box center [134, 128] width 177 height 28
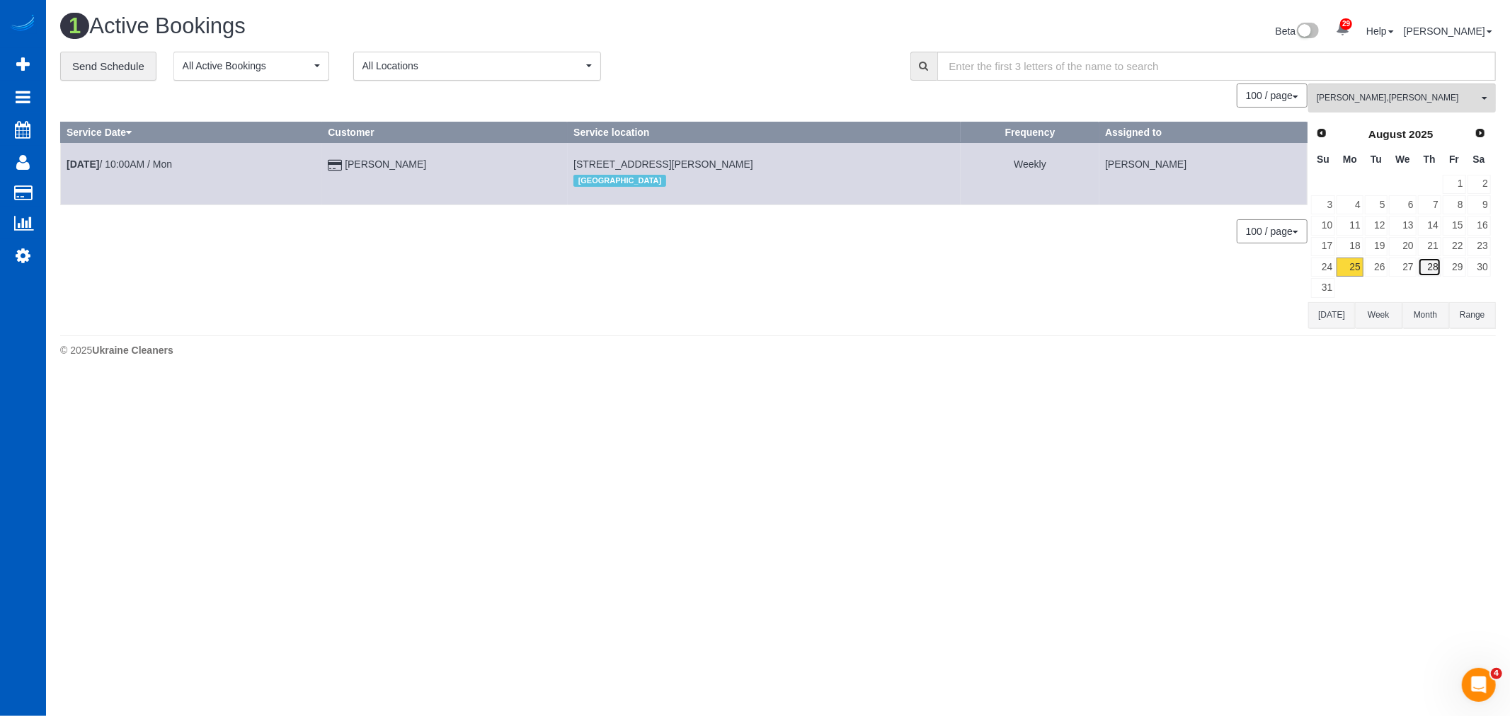
click at [1426, 260] on link "28" at bounding box center [1429, 267] width 23 height 19
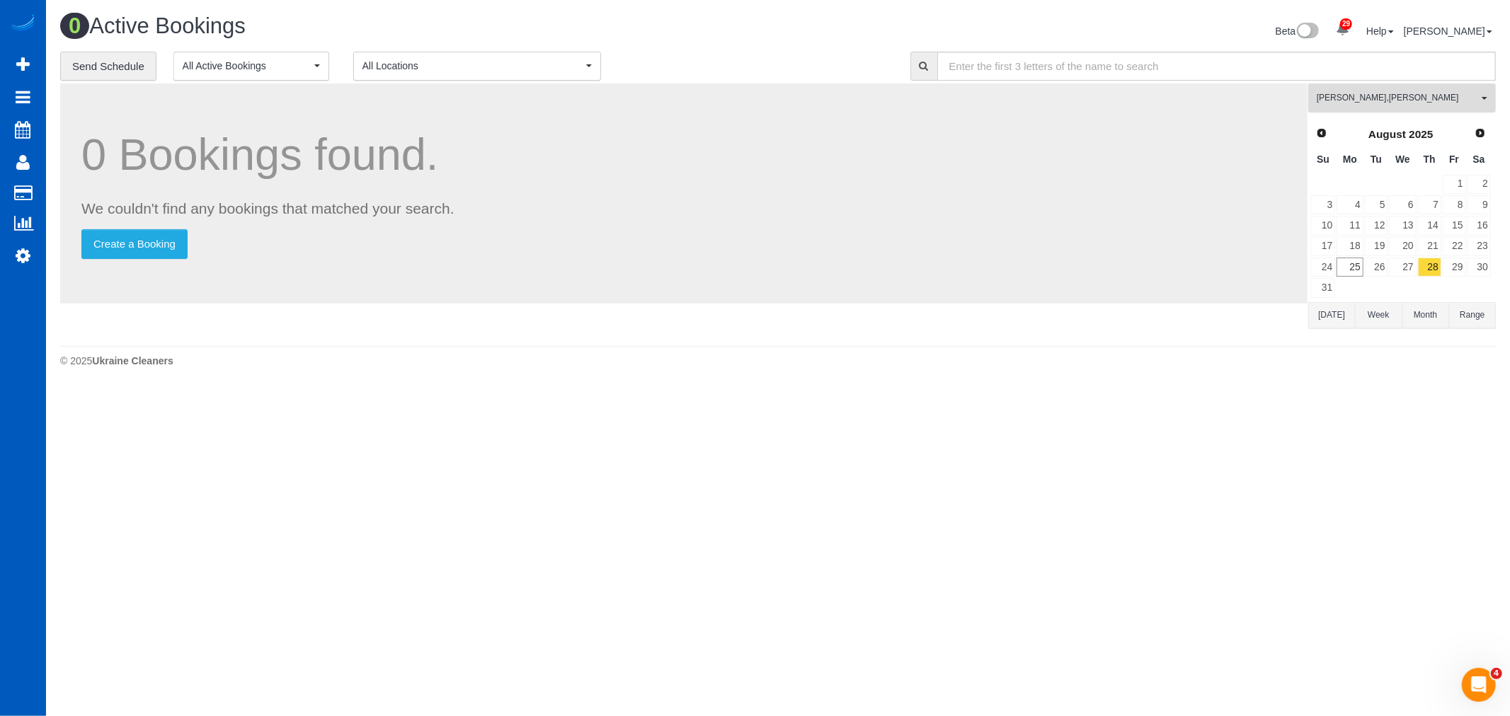
click at [1376, 104] on span "Irina Dunaeva , Luiza Maksymova" at bounding box center [1397, 98] width 161 height 12
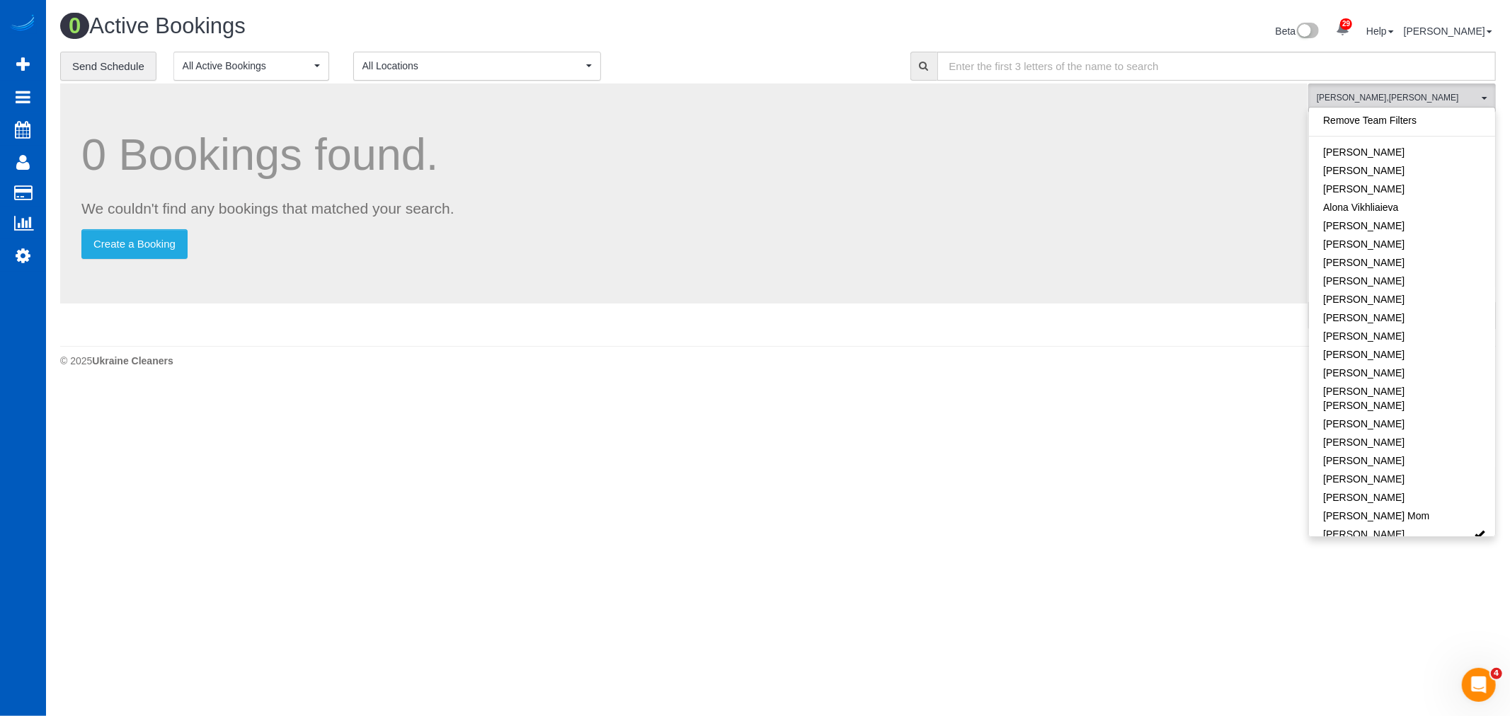
click at [1377, 125] on link "Remove Team Filters" at bounding box center [1402, 120] width 186 height 18
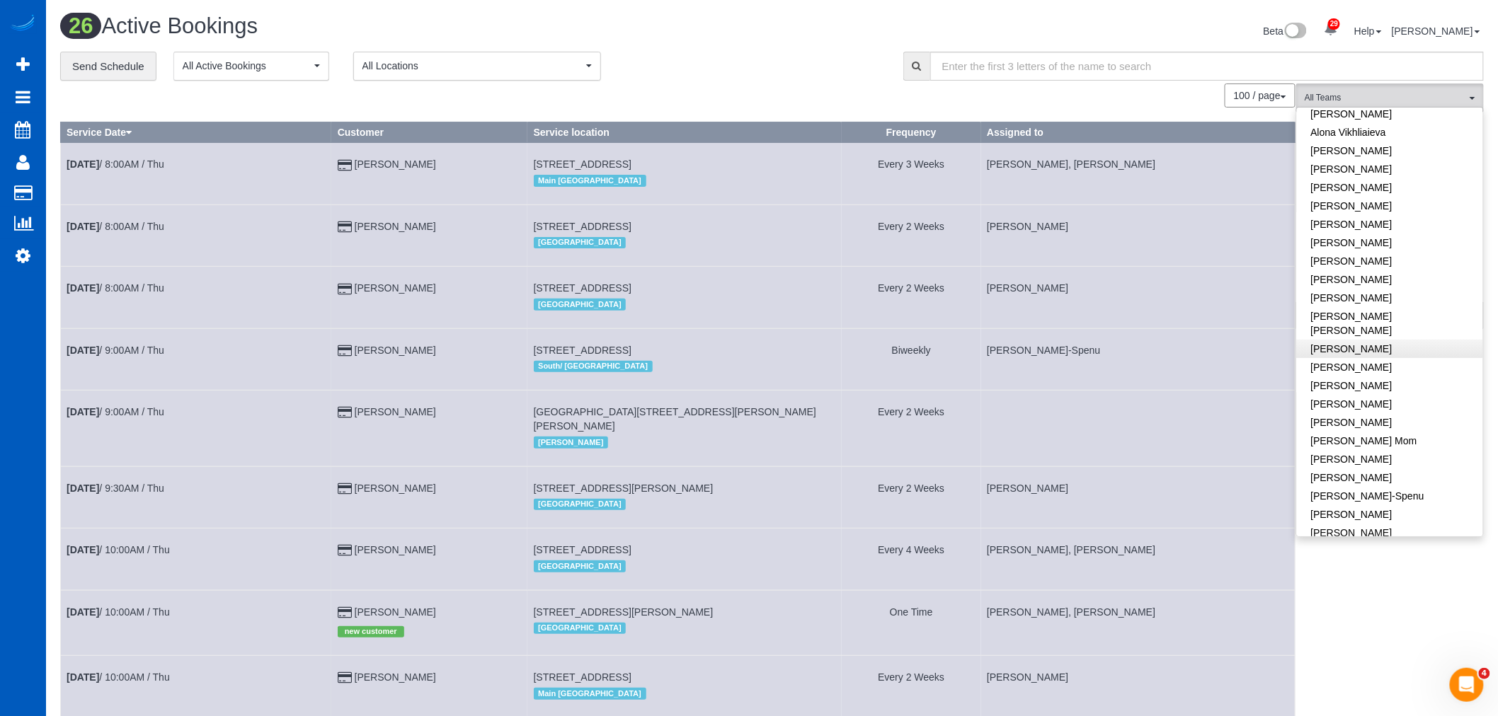
scroll to position [68, 0]
click at [1355, 97] on span "All Teams" at bounding box center [1385, 98] width 161 height 12
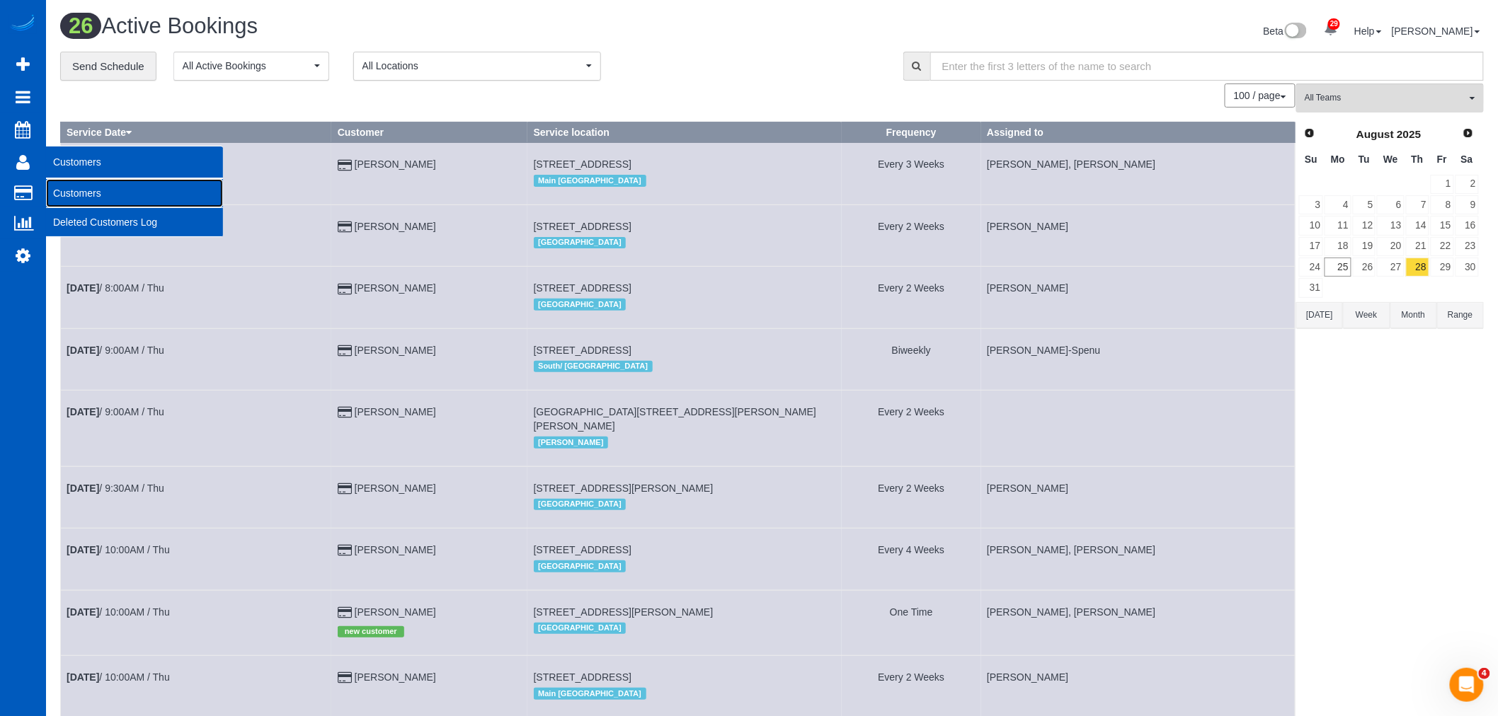
click at [108, 197] on link "Customers" at bounding box center [134, 193] width 177 height 28
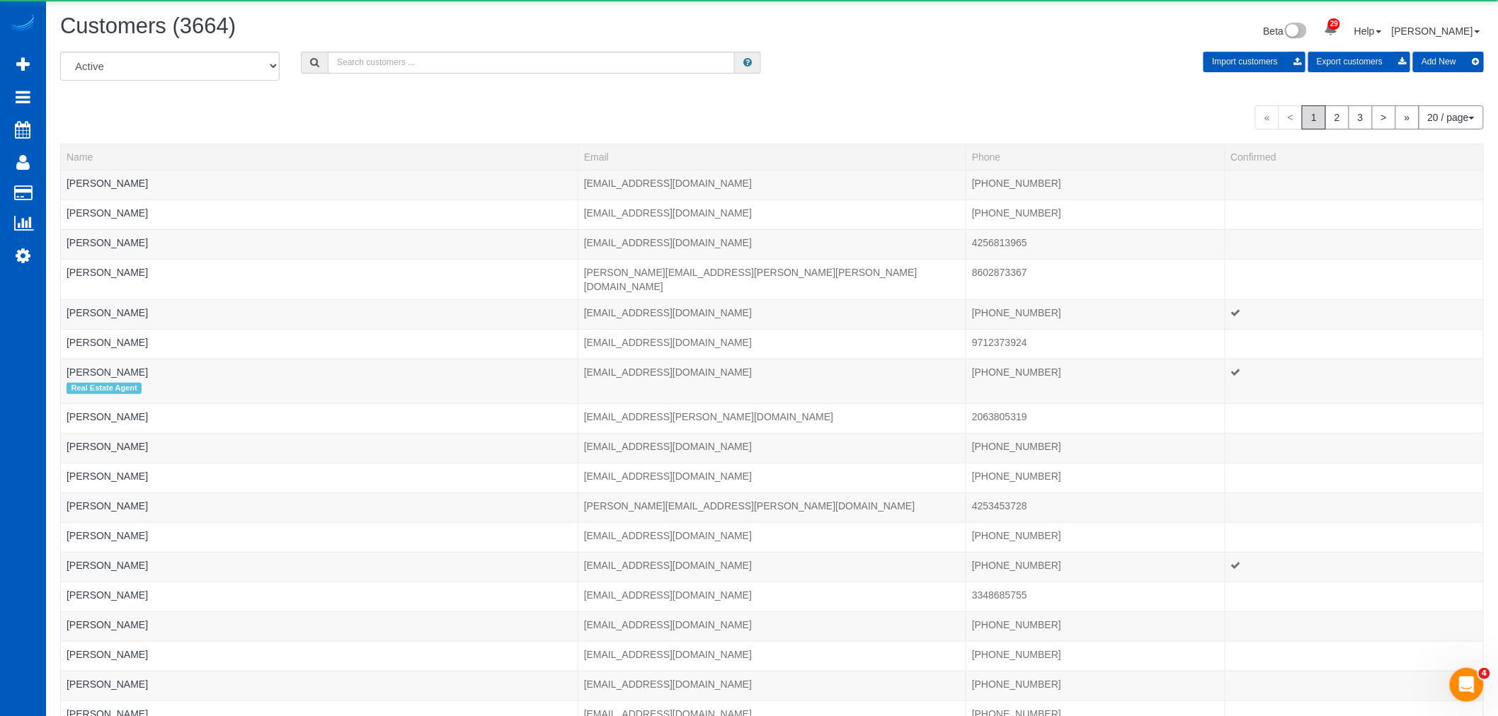
click at [401, 74] on div "All Active Archived Import customers Export customers Add New" at bounding box center [772, 72] width 1445 height 40
click at [399, 67] on input "text" at bounding box center [531, 63] width 407 height 22
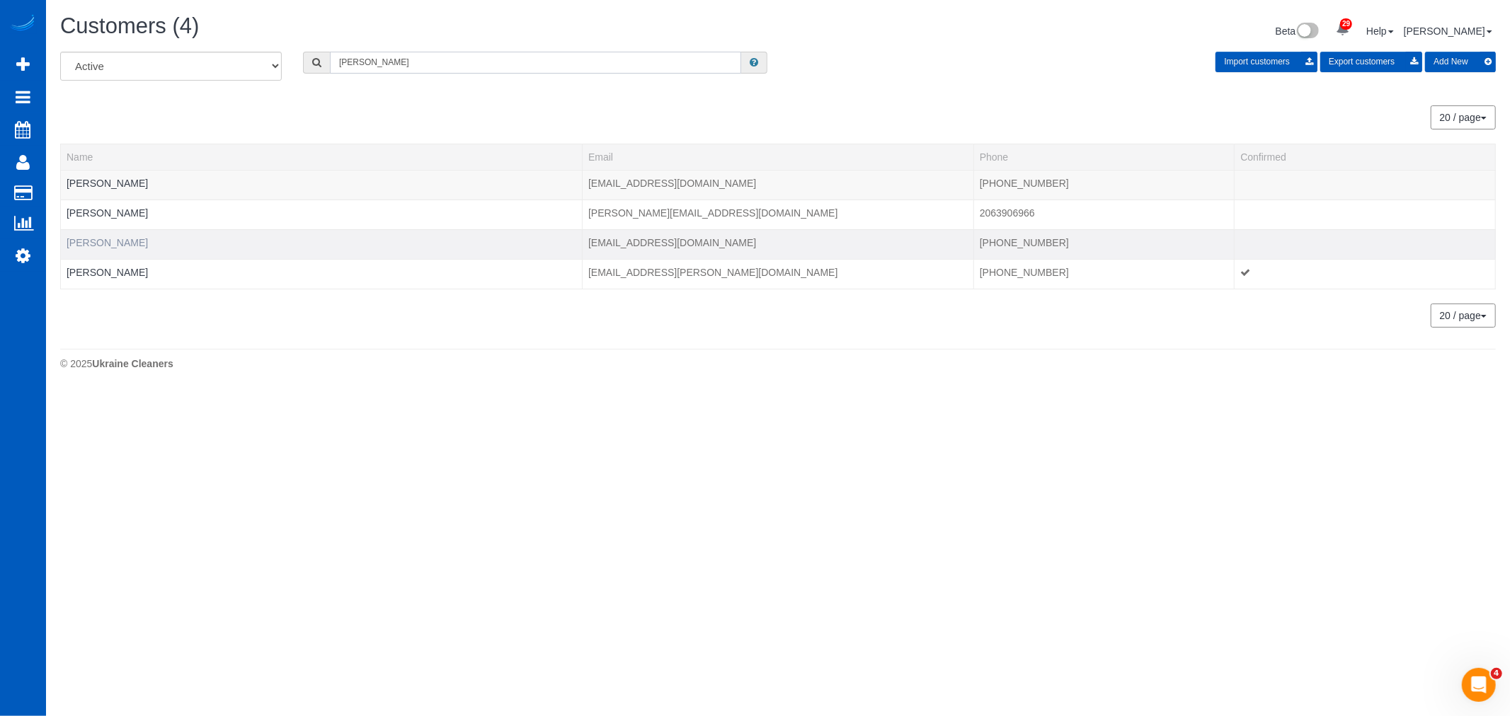
type input "suzanne"
click at [137, 238] on link "Suzanne Hansen" at bounding box center [107, 242] width 81 height 11
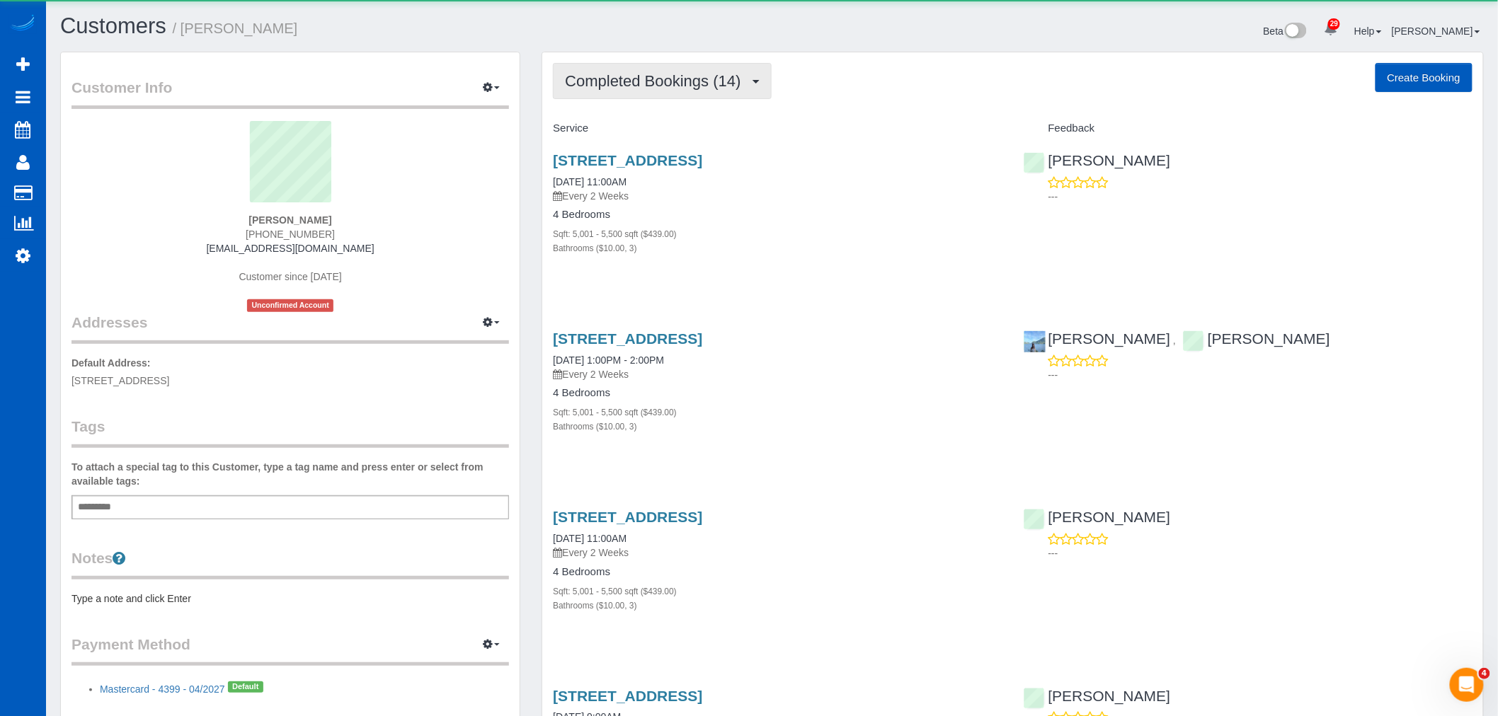
click at [648, 85] on span "Completed Bookings (14)" at bounding box center [656, 81] width 183 height 18
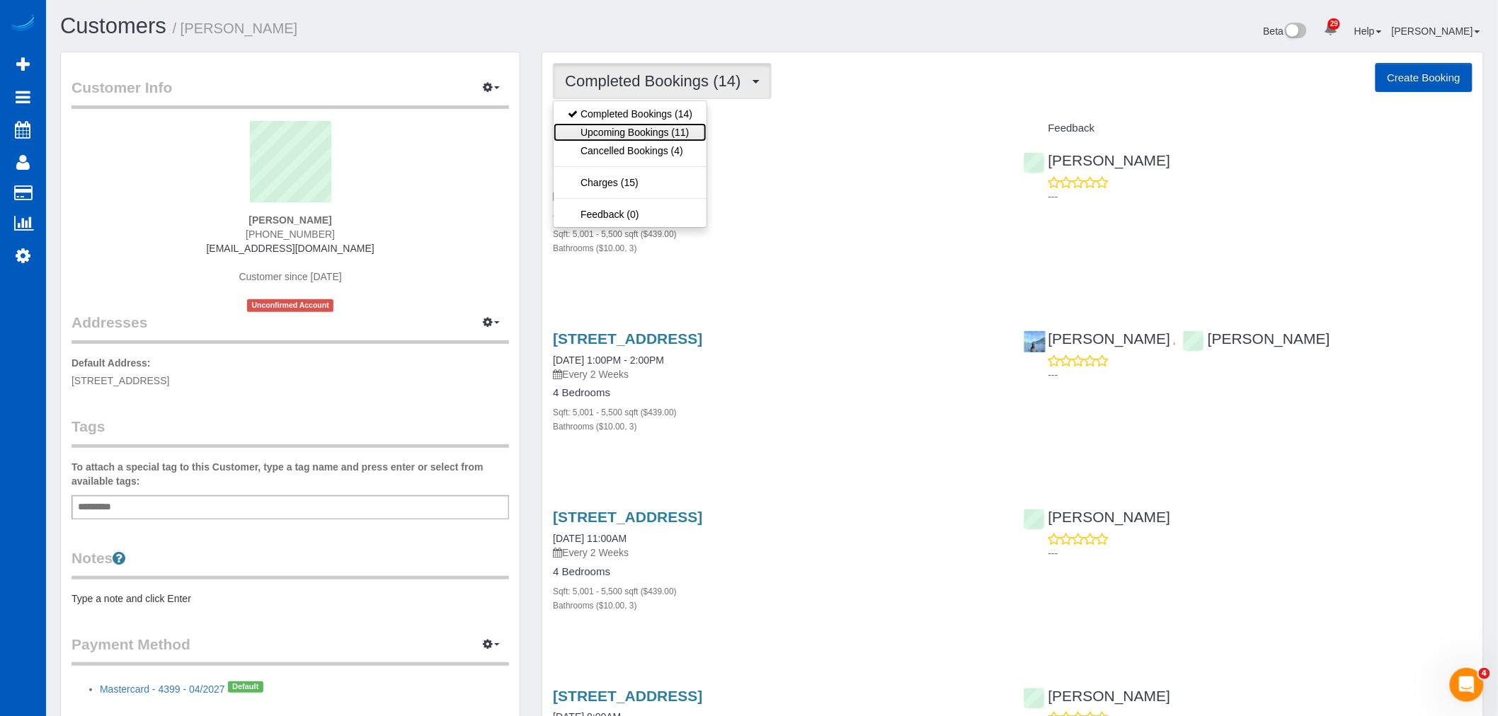
click at [638, 129] on link "Upcoming Bookings (11)" at bounding box center [630, 132] width 153 height 18
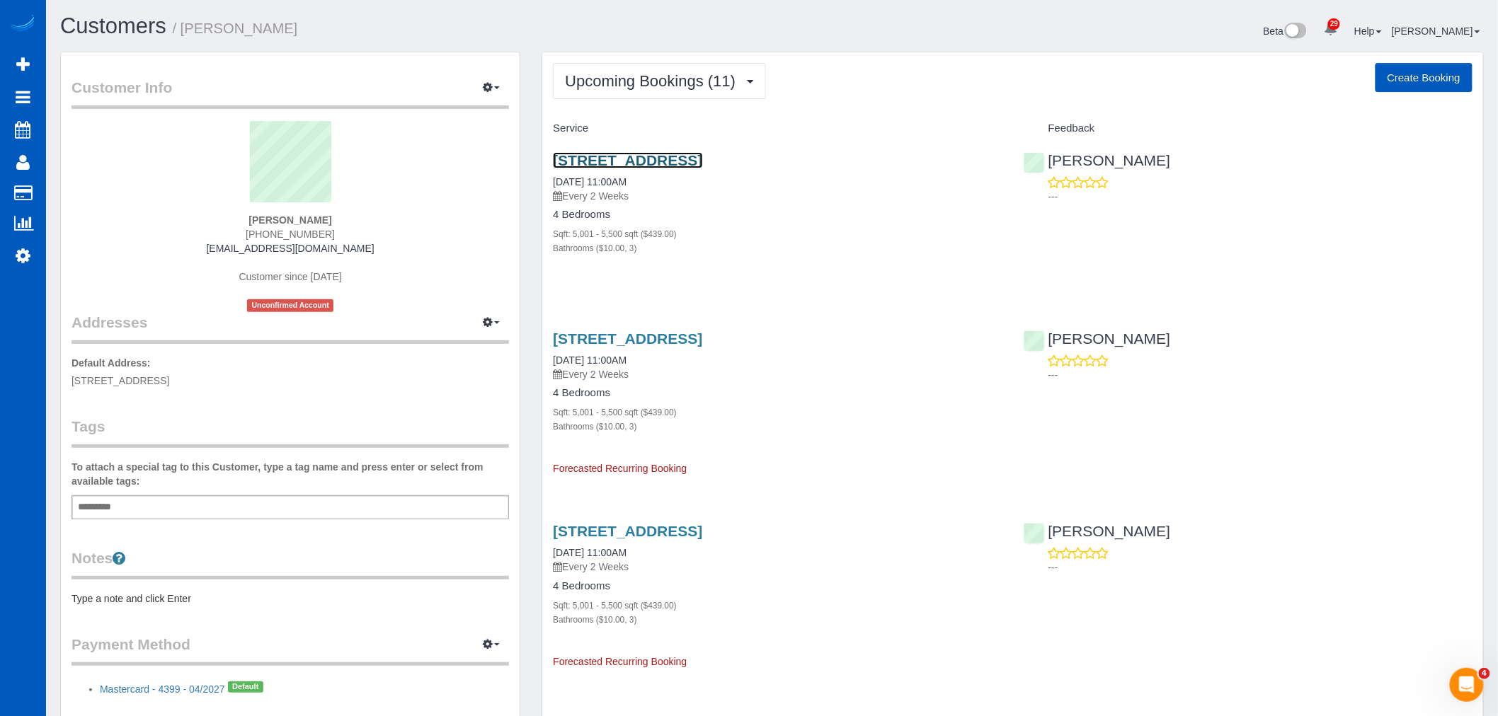
click at [641, 164] on link "816 35th Ave, Seattle, WA 98122" at bounding box center [627, 160] width 149 height 16
click at [682, 96] on button "Upcoming Bookings (11)" at bounding box center [659, 81] width 213 height 36
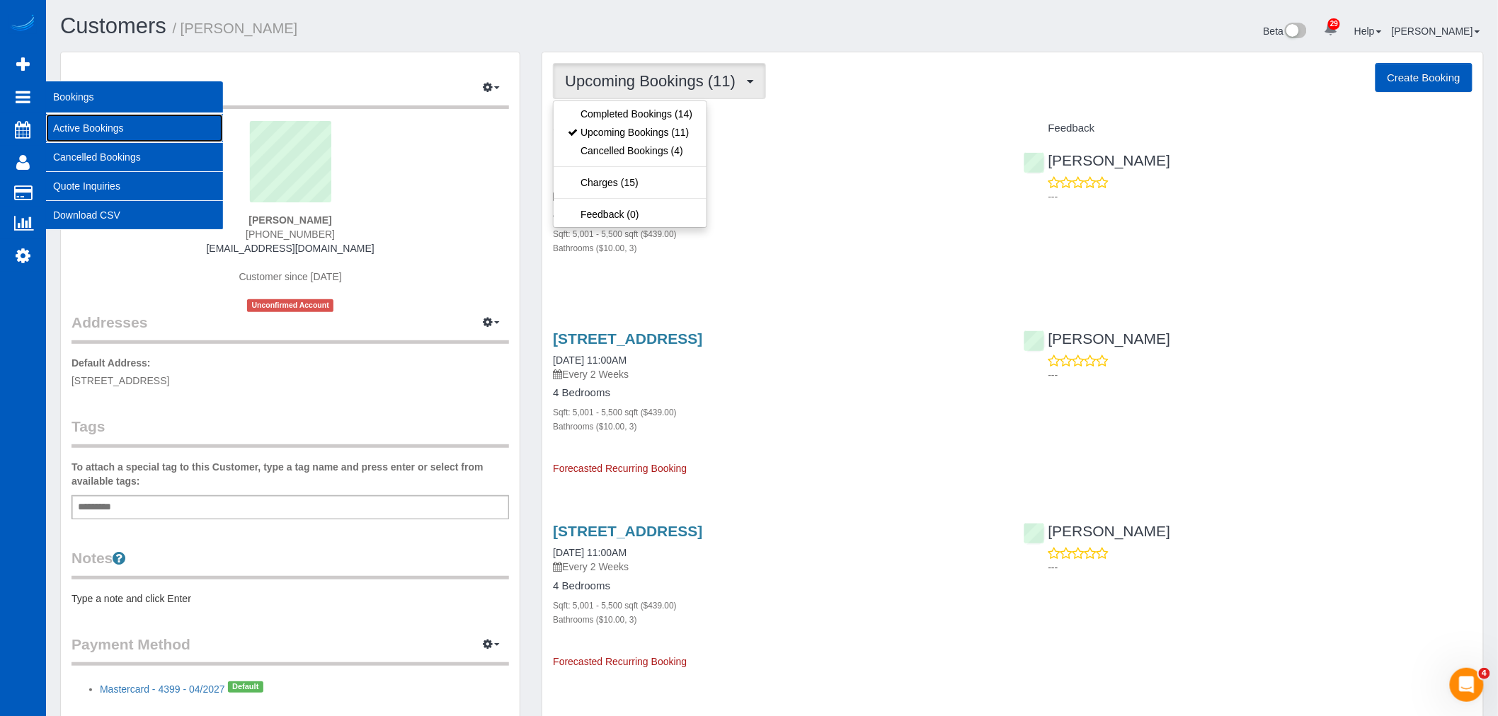
click at [93, 125] on link "Active Bookings" at bounding box center [134, 128] width 177 height 28
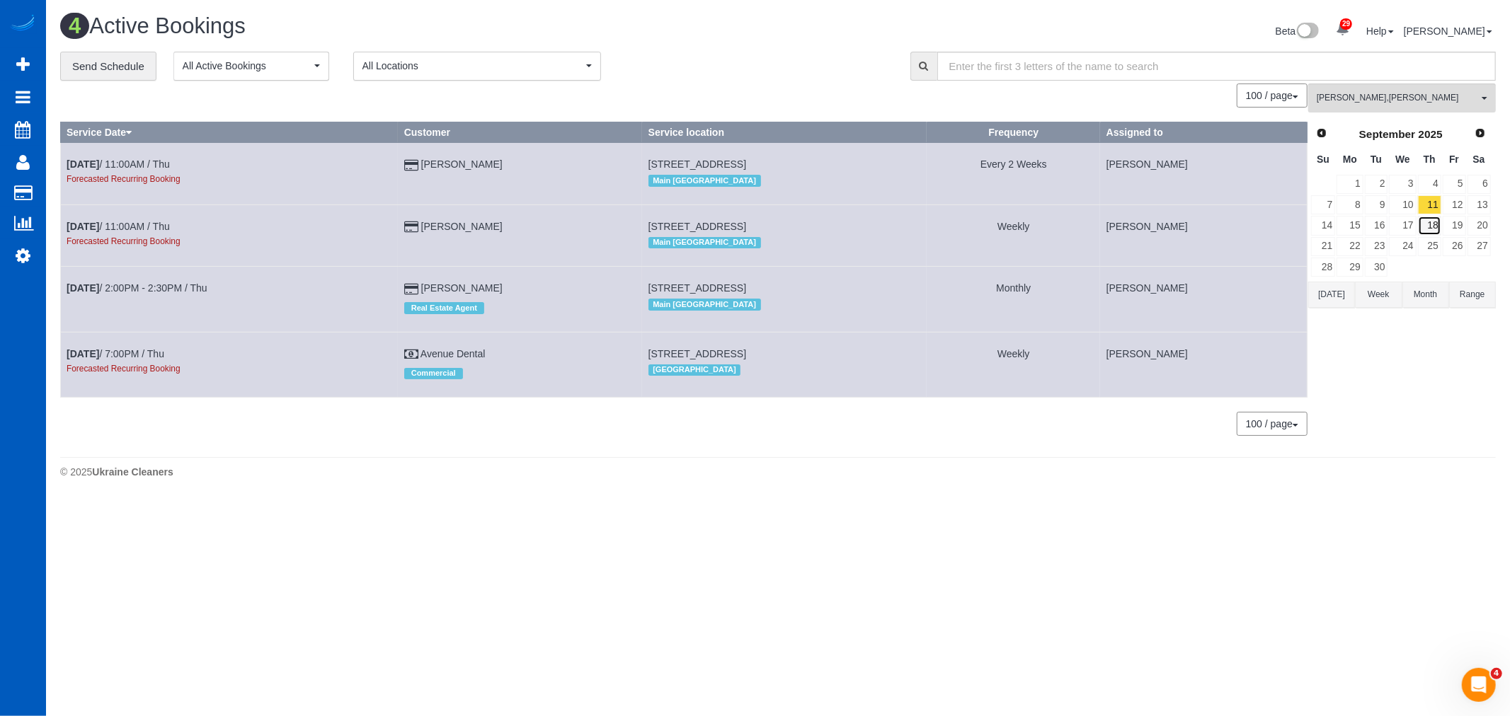
click at [1431, 228] on link "18" at bounding box center [1429, 225] width 23 height 19
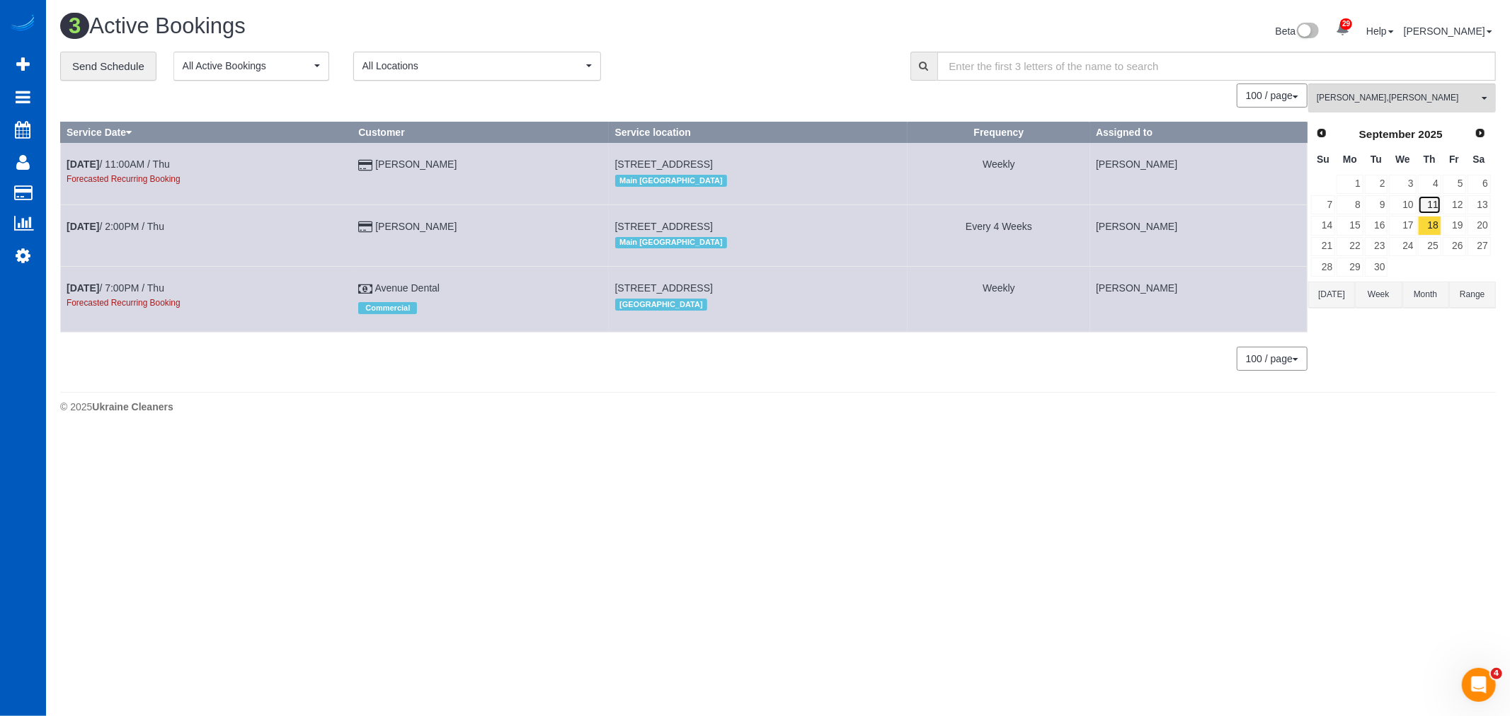
click at [1426, 207] on link "11" at bounding box center [1429, 204] width 23 height 19
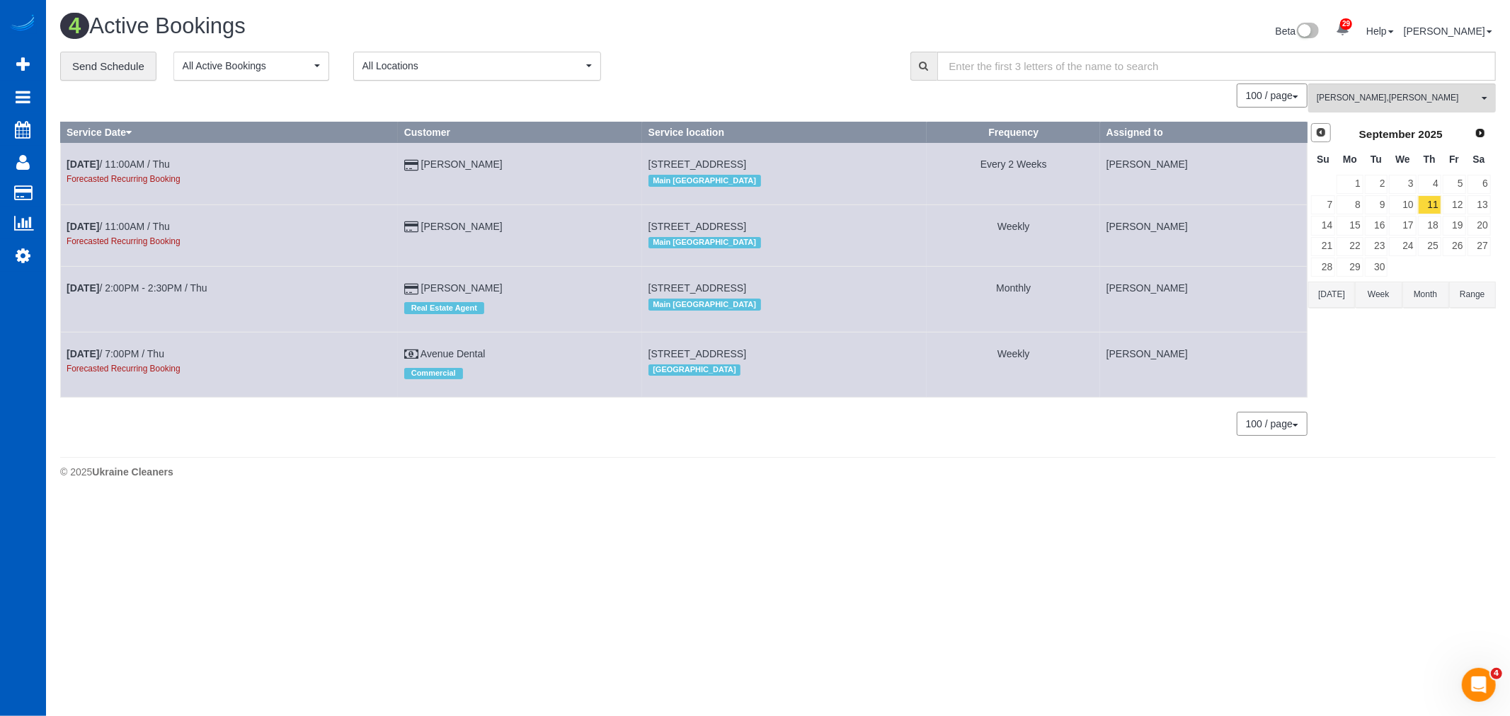
click at [1321, 140] on link "Prev" at bounding box center [1321, 133] width 20 height 20
click at [1430, 269] on link "28" at bounding box center [1429, 267] width 23 height 19
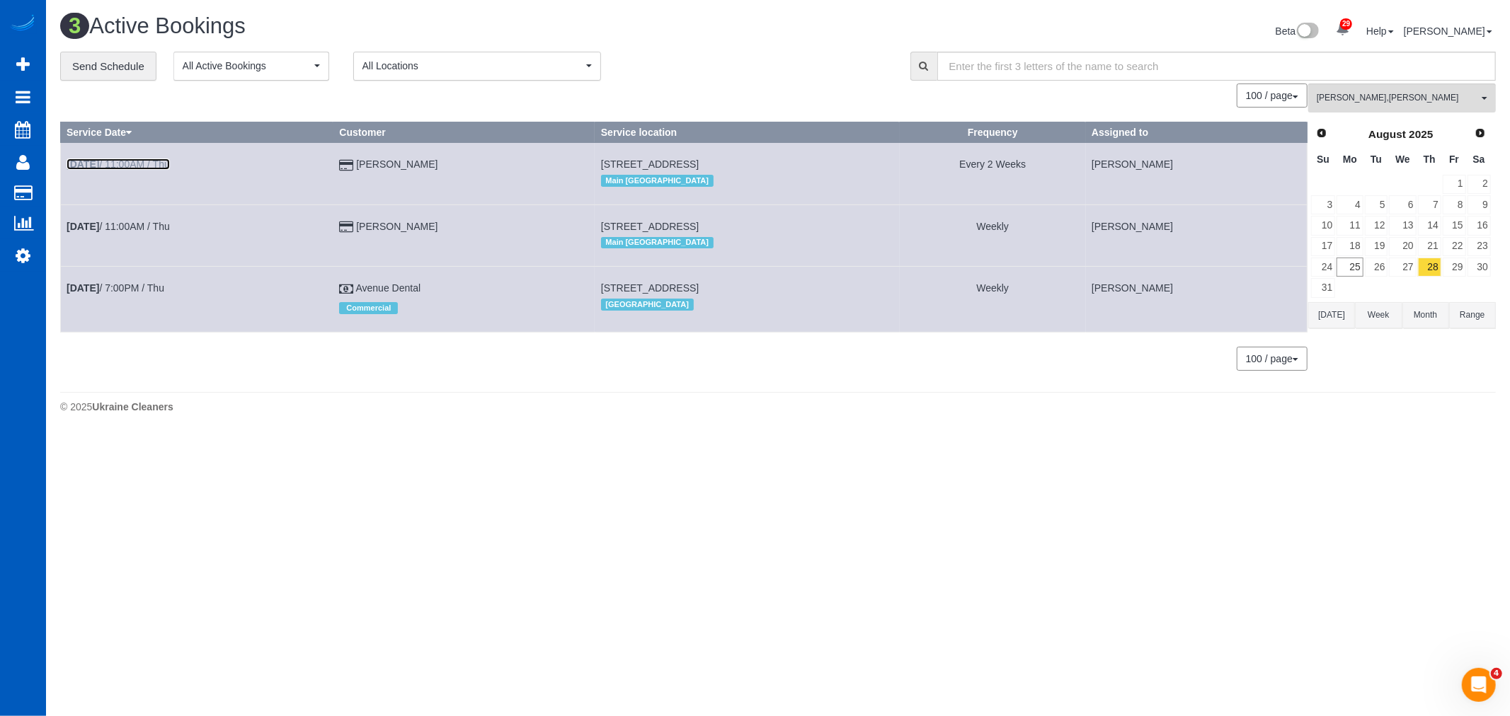
click at [120, 166] on link "Aug 28th / 11:00AM / Thu" at bounding box center [118, 164] width 103 height 11
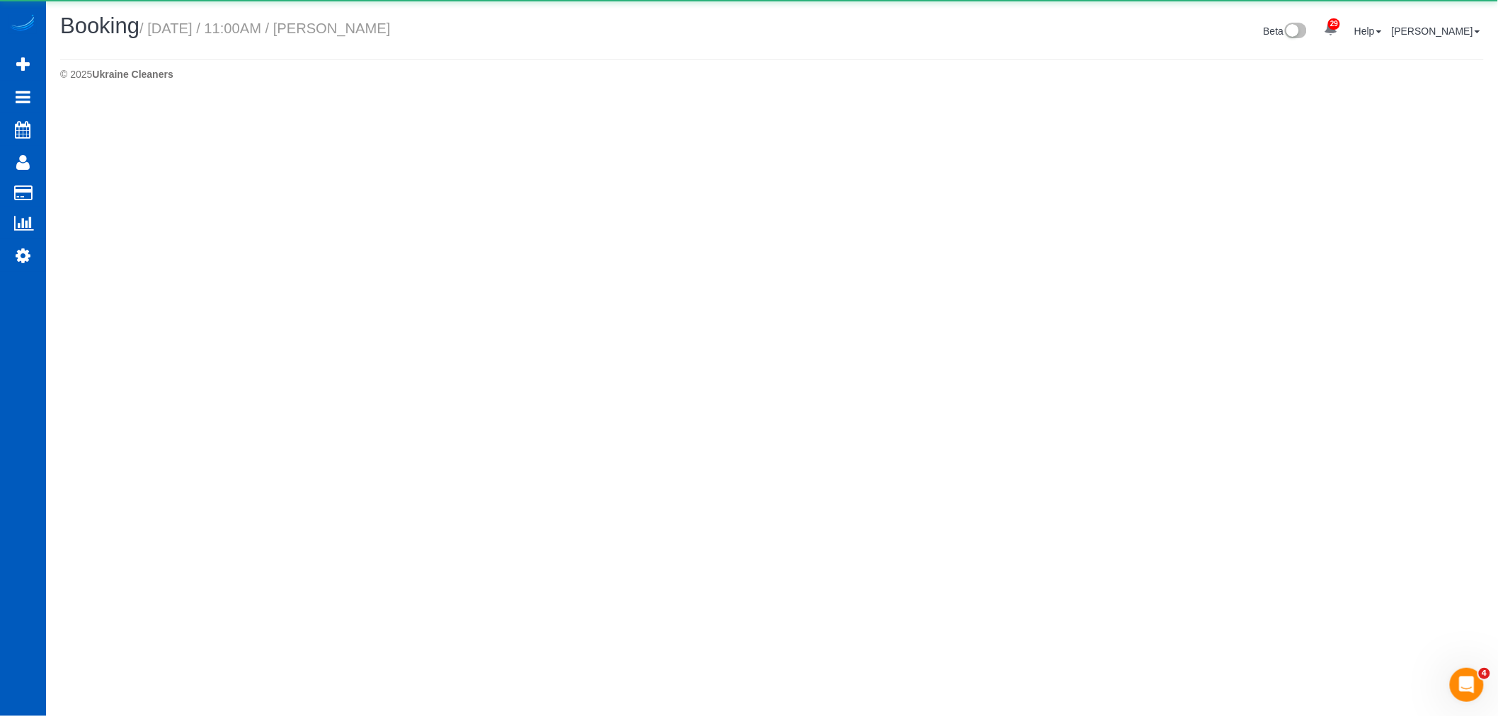
select select "WA"
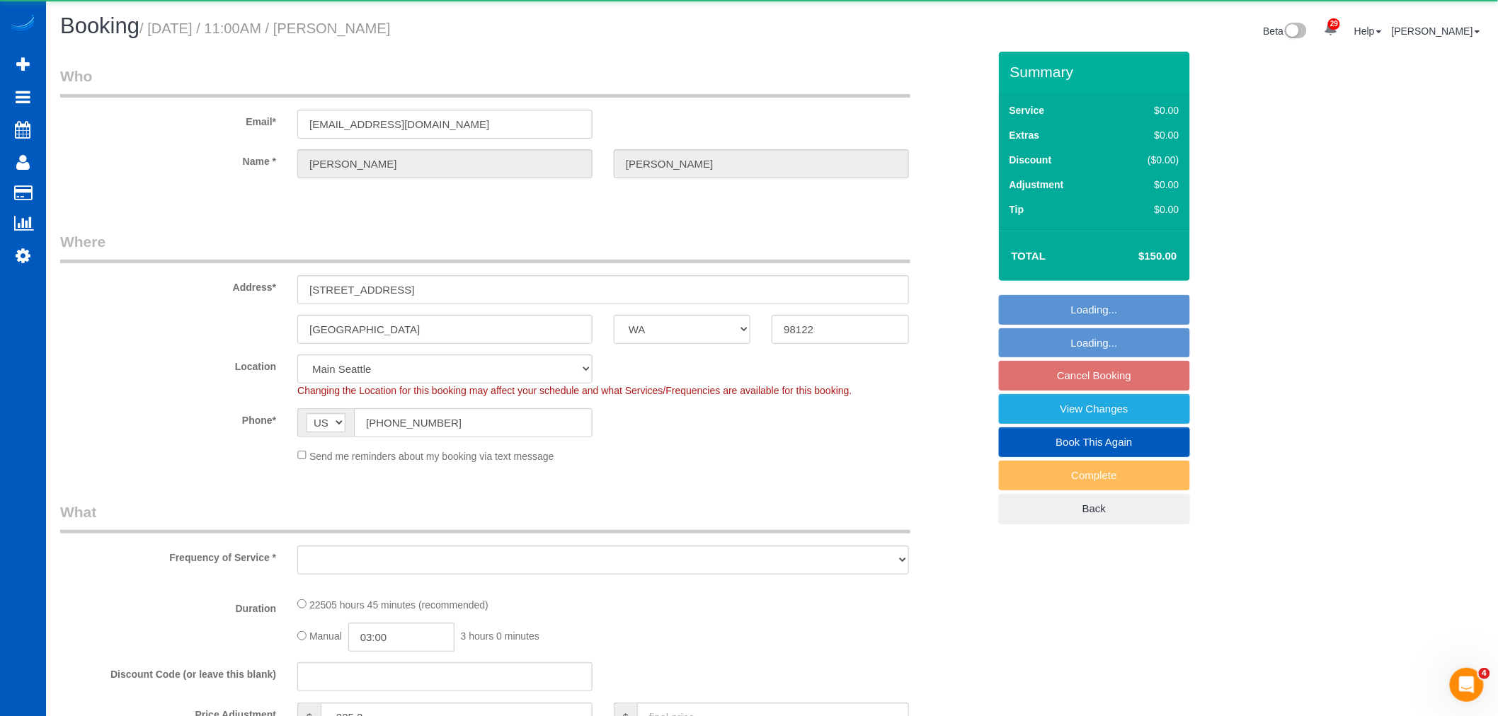
select select "object:9930"
select select "5001"
select select "3"
select select "spot29"
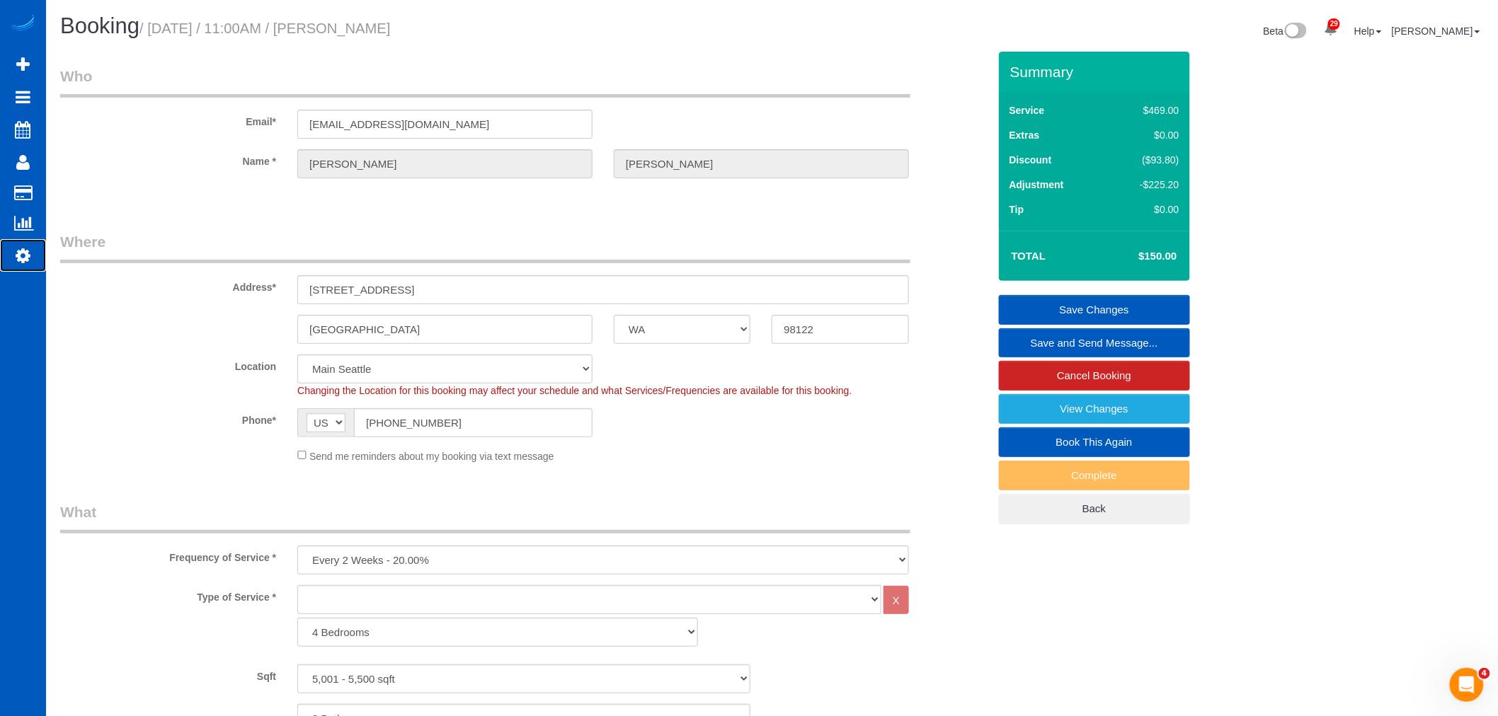
click at [9, 251] on link "Settings" at bounding box center [23, 255] width 46 height 33
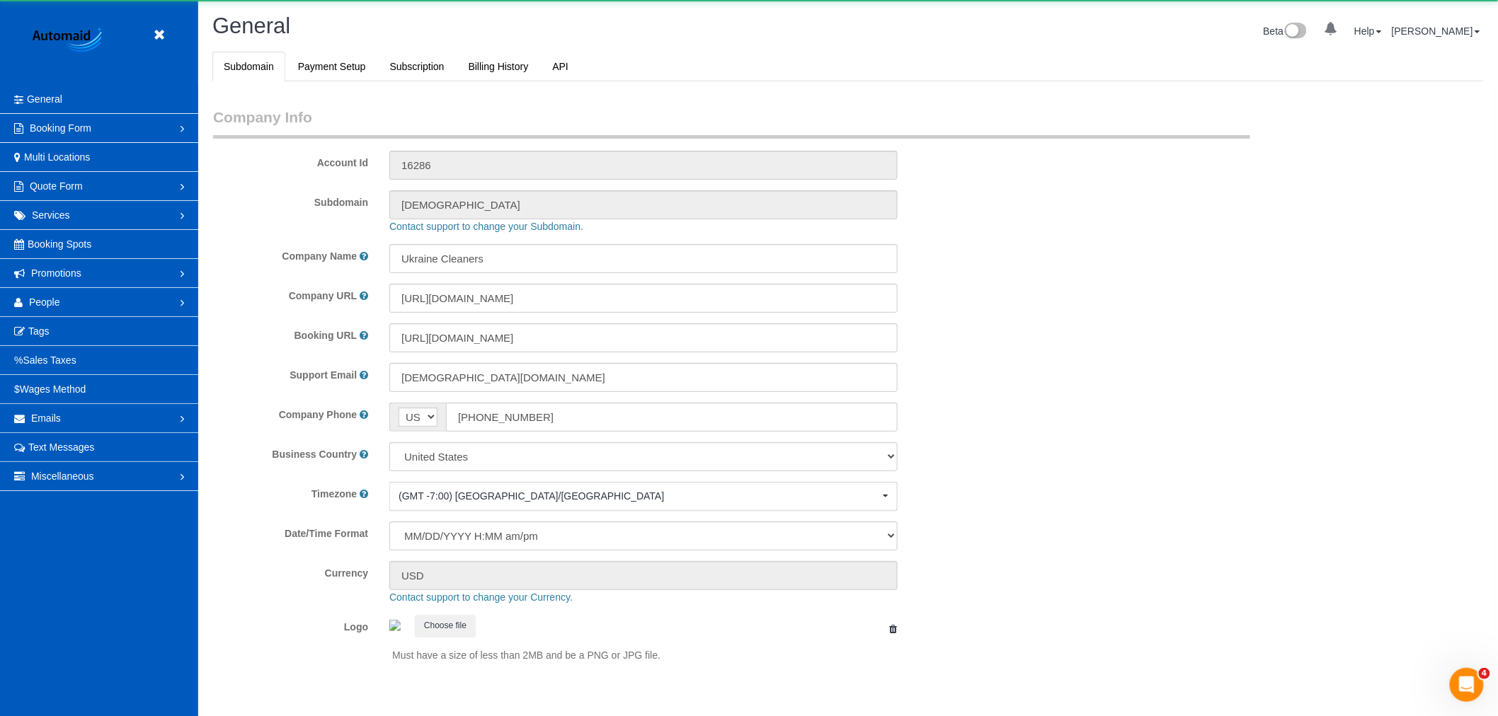
select select "1"
click at [79, 303] on link "People" at bounding box center [99, 302] width 198 height 28
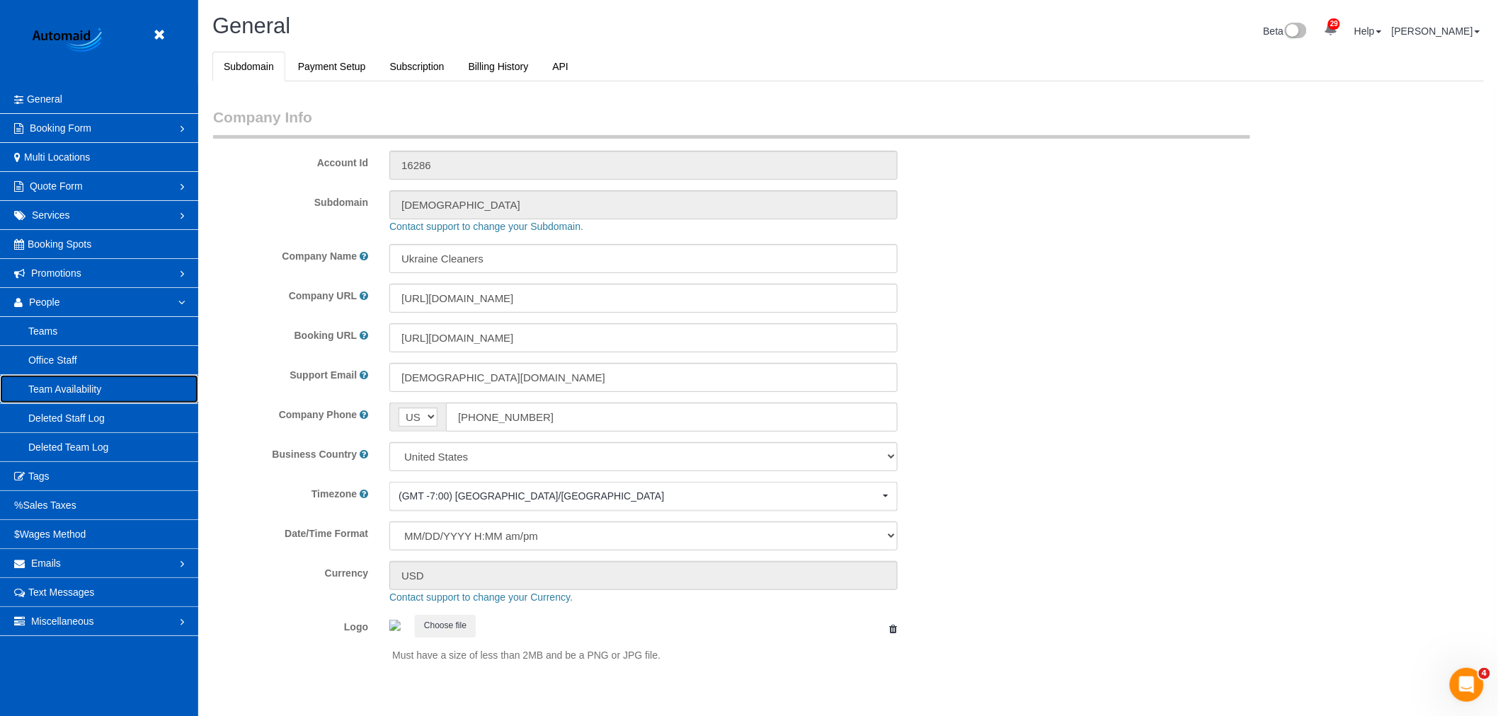
click at [76, 379] on link "Team Availability" at bounding box center [99, 389] width 198 height 28
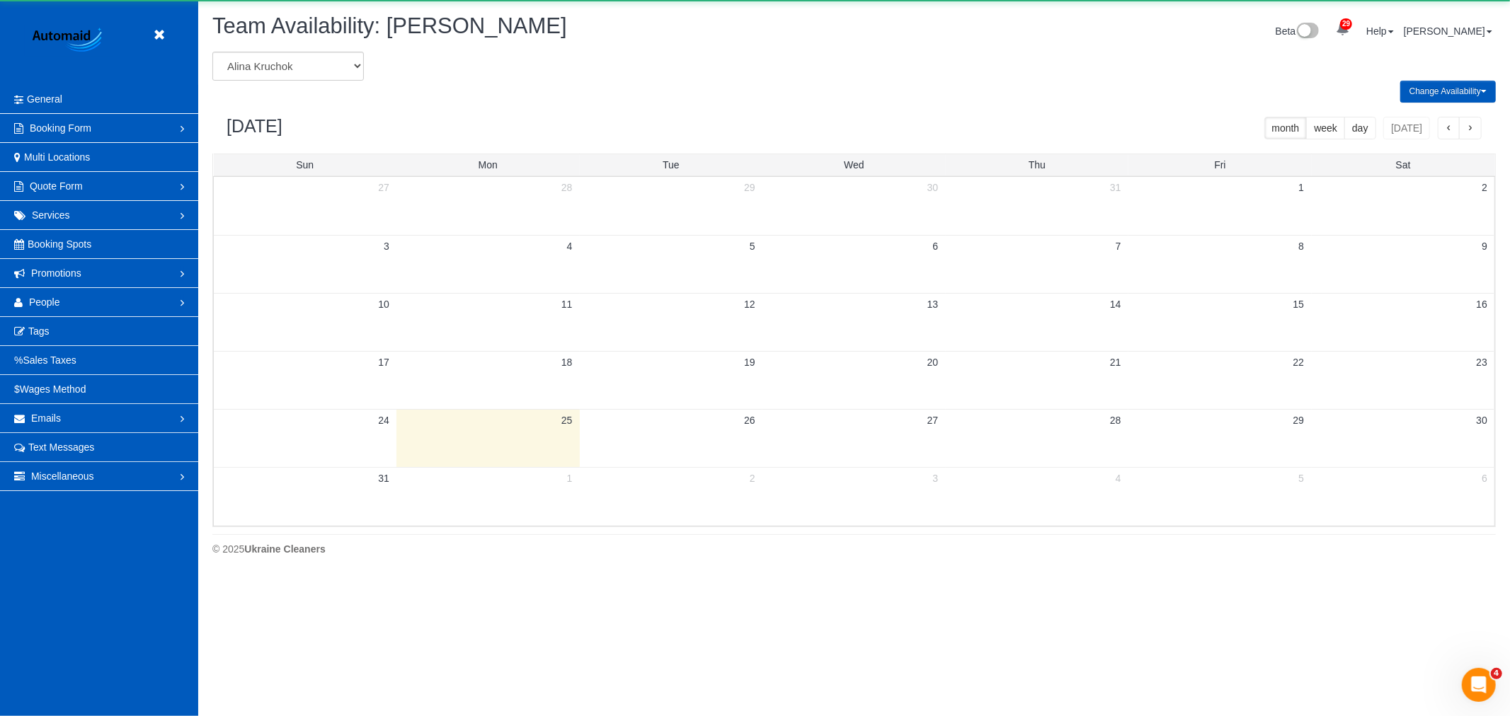
scroll to position [578, 1510]
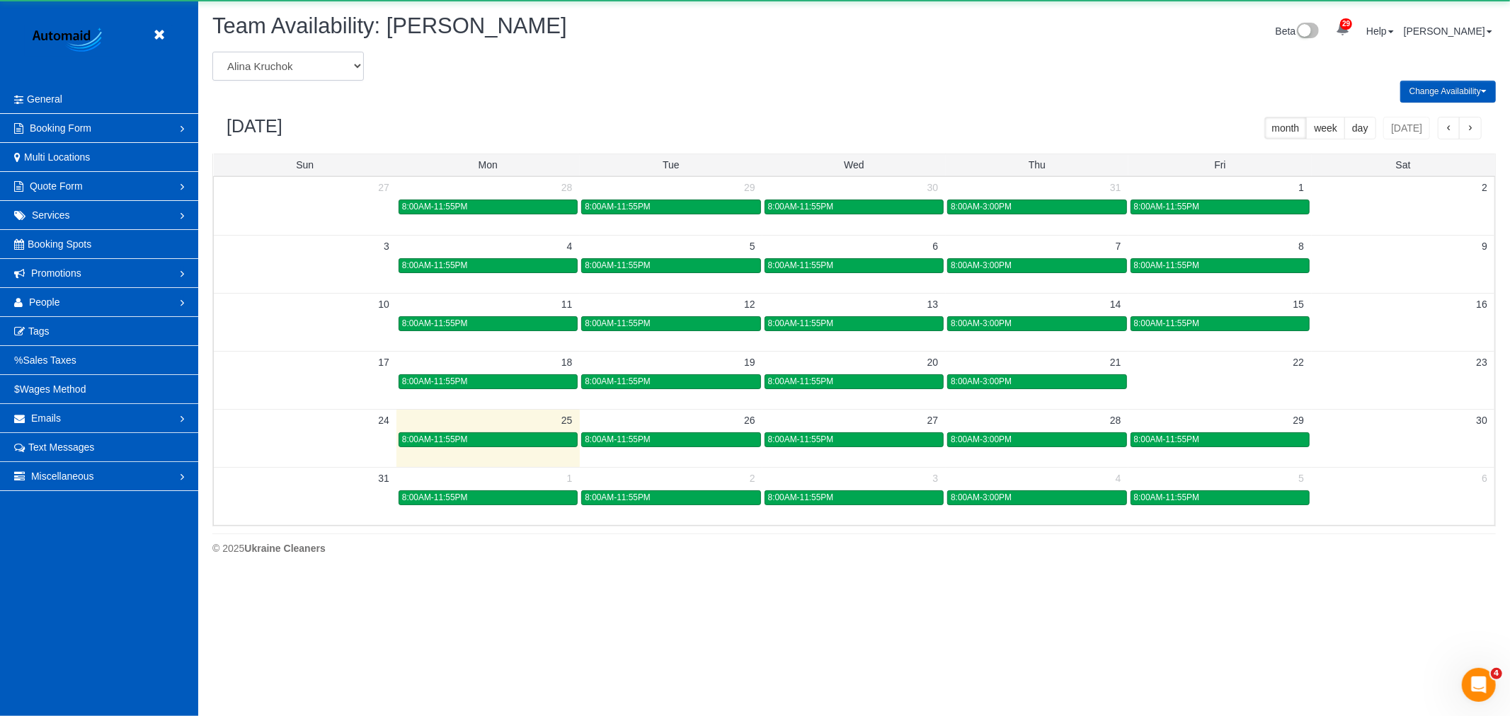
click at [277, 61] on select "Alina Kruchok Alona Kulish Alona Tarasiuk Alona Vikhliaieva Anastasiia Demchenk…" at bounding box center [287, 66] width 151 height 29
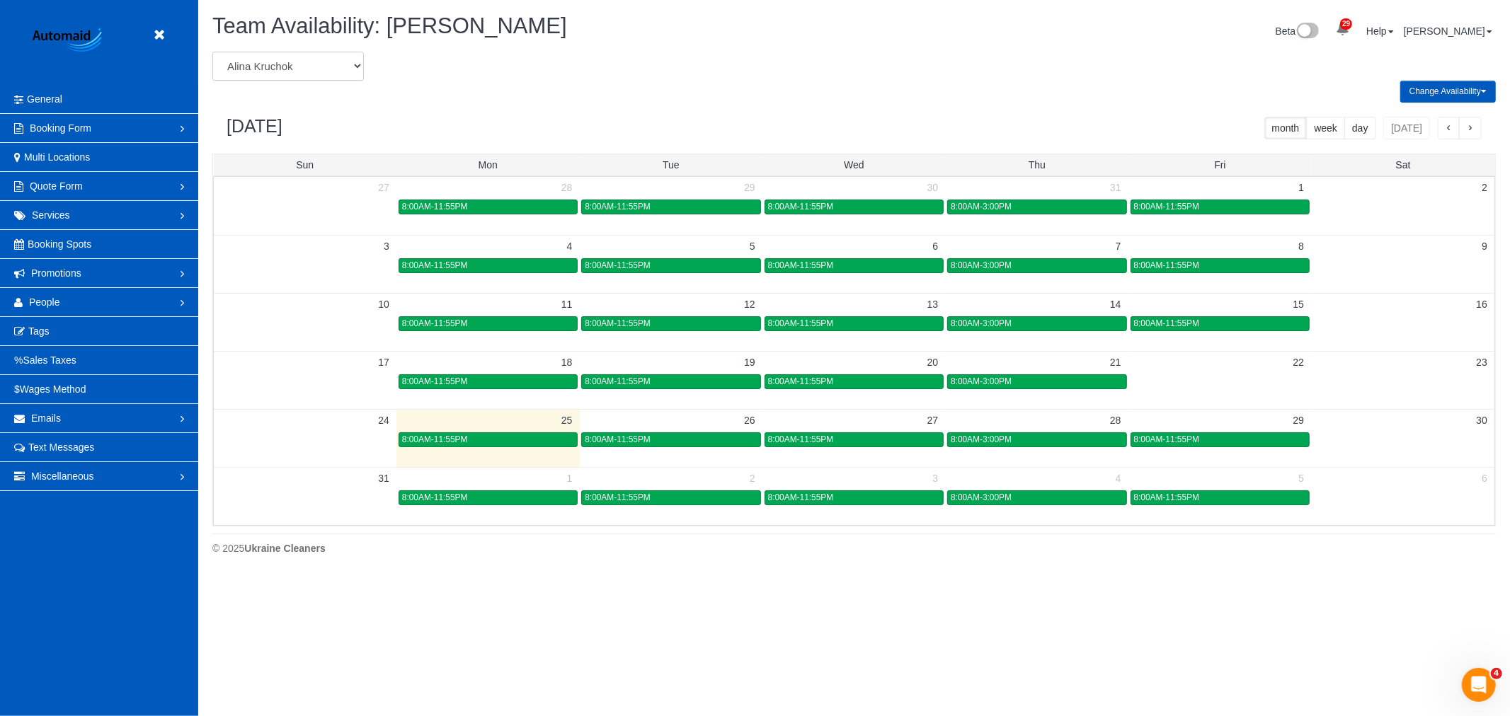
select select "number:18547"
click at [212, 52] on select "Alina Kruchok Alona Kulish Alona Tarasiuk Alona Vikhliaieva Anastasiia Demchenk…" at bounding box center [287, 66] width 151 height 29
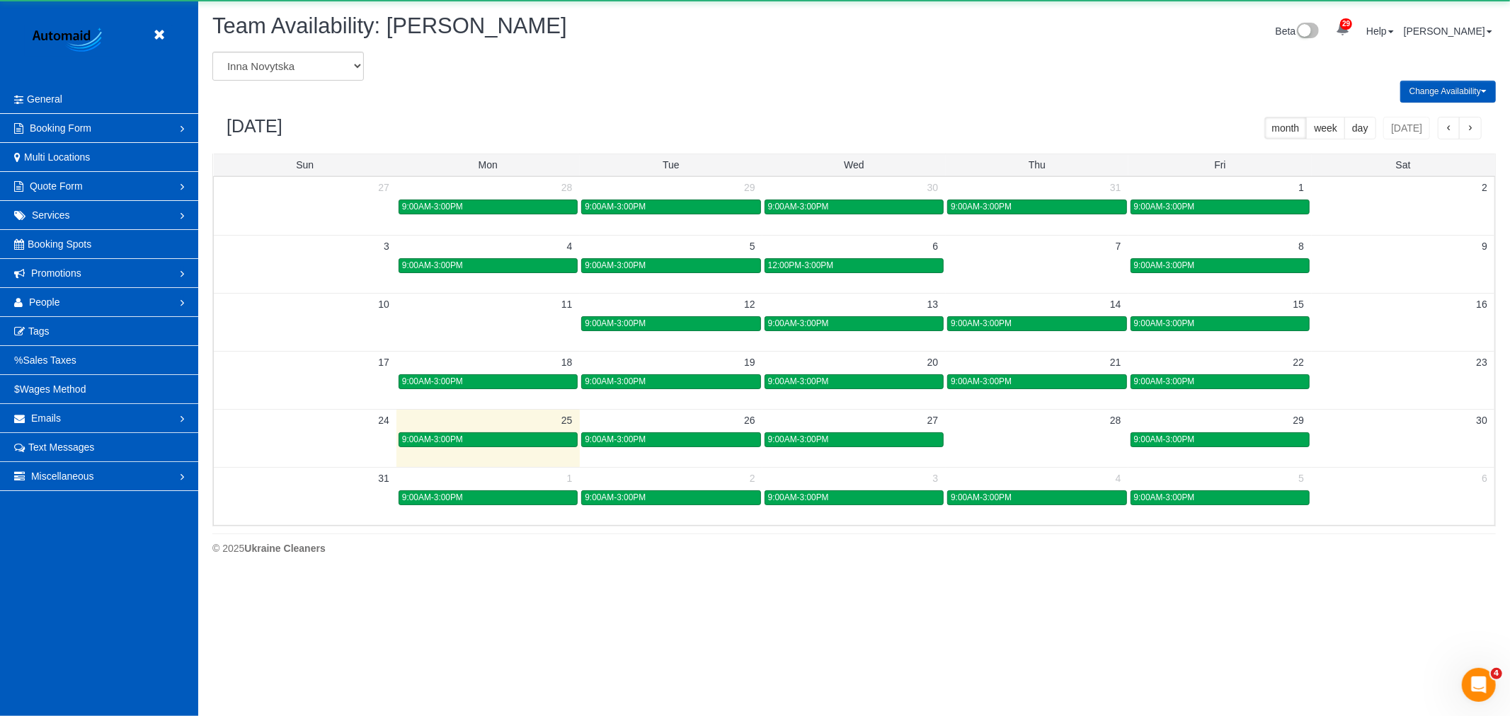
scroll to position [70213, 69280]
click at [1470, 131] on span "button" at bounding box center [1470, 129] width 7 height 10
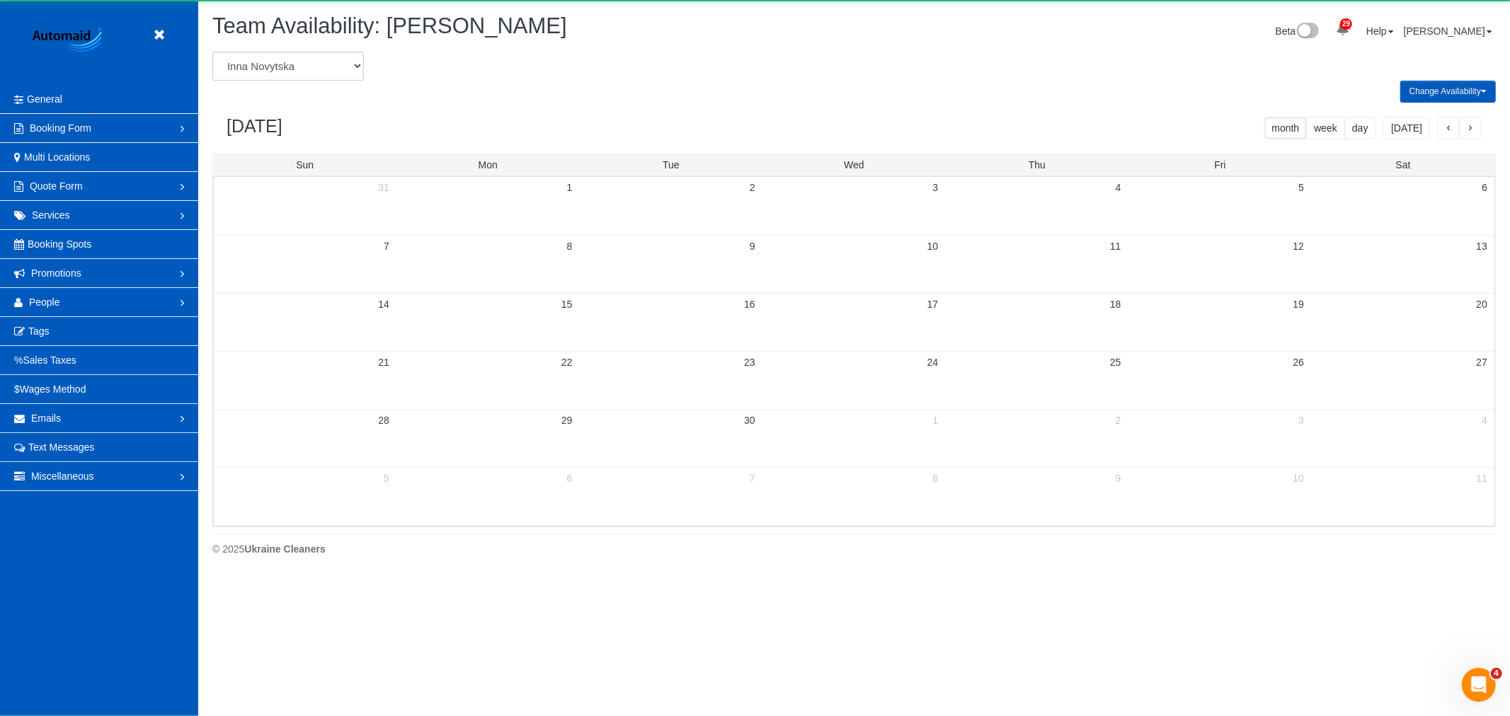
scroll to position [578, 1510]
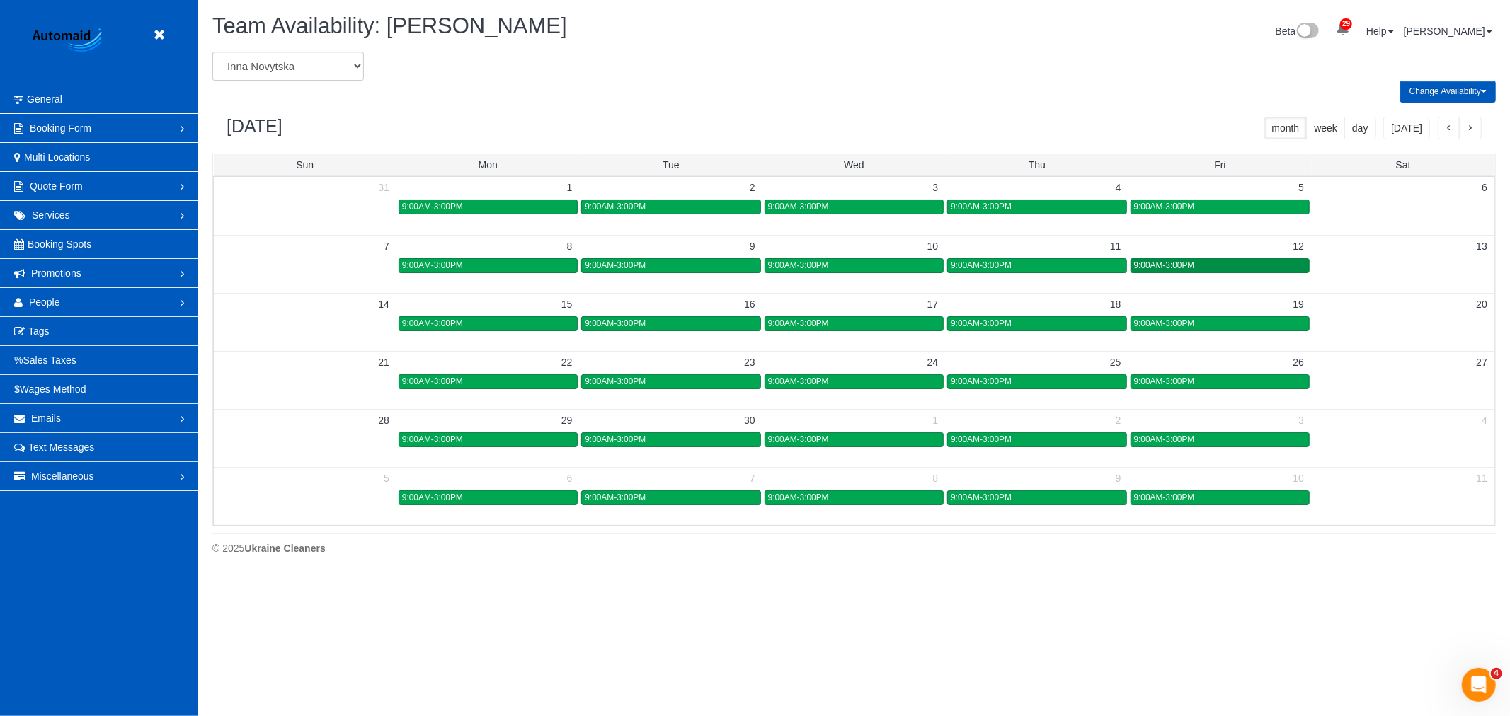
click at [1241, 262] on div "9:00AM-3:00PM" at bounding box center [1220, 266] width 172 height 11
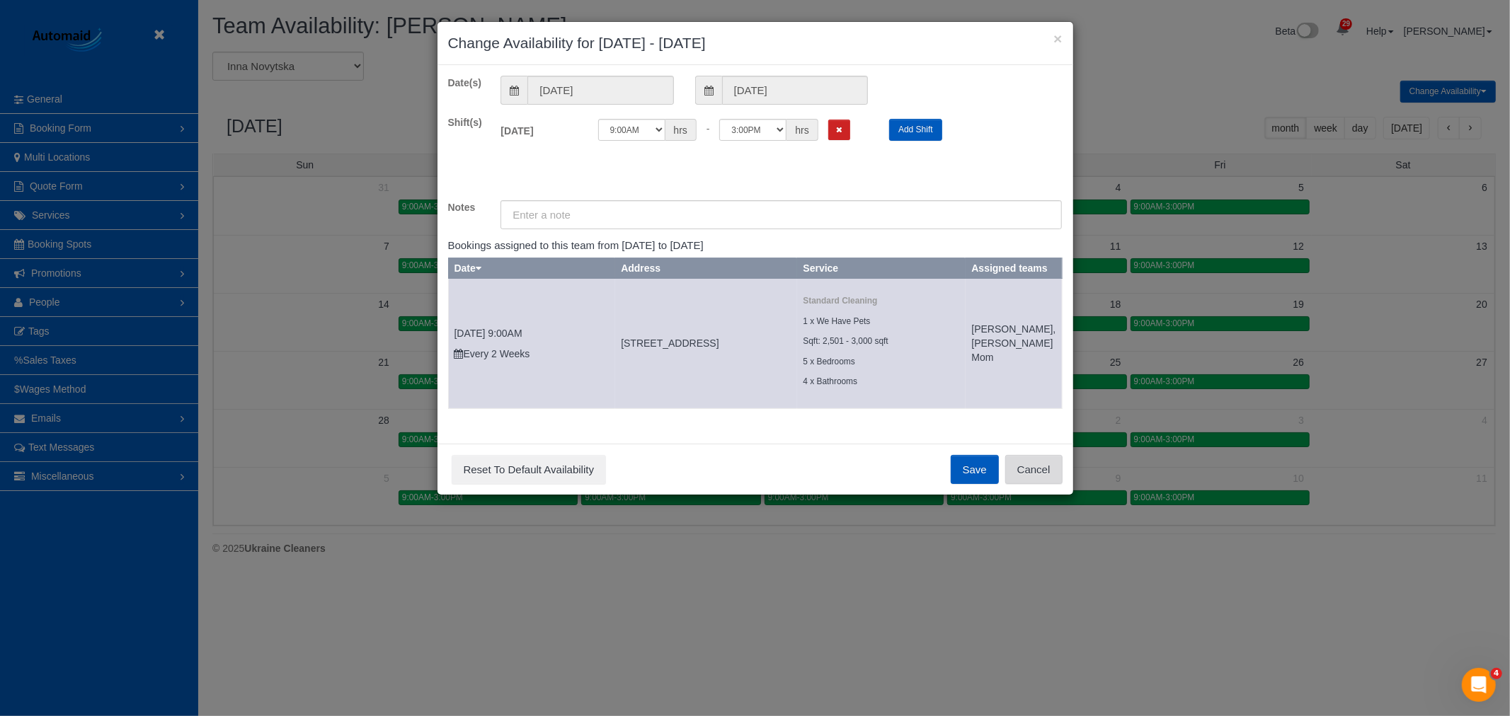
click at [1059, 474] on button "Cancel" at bounding box center [1033, 470] width 57 height 30
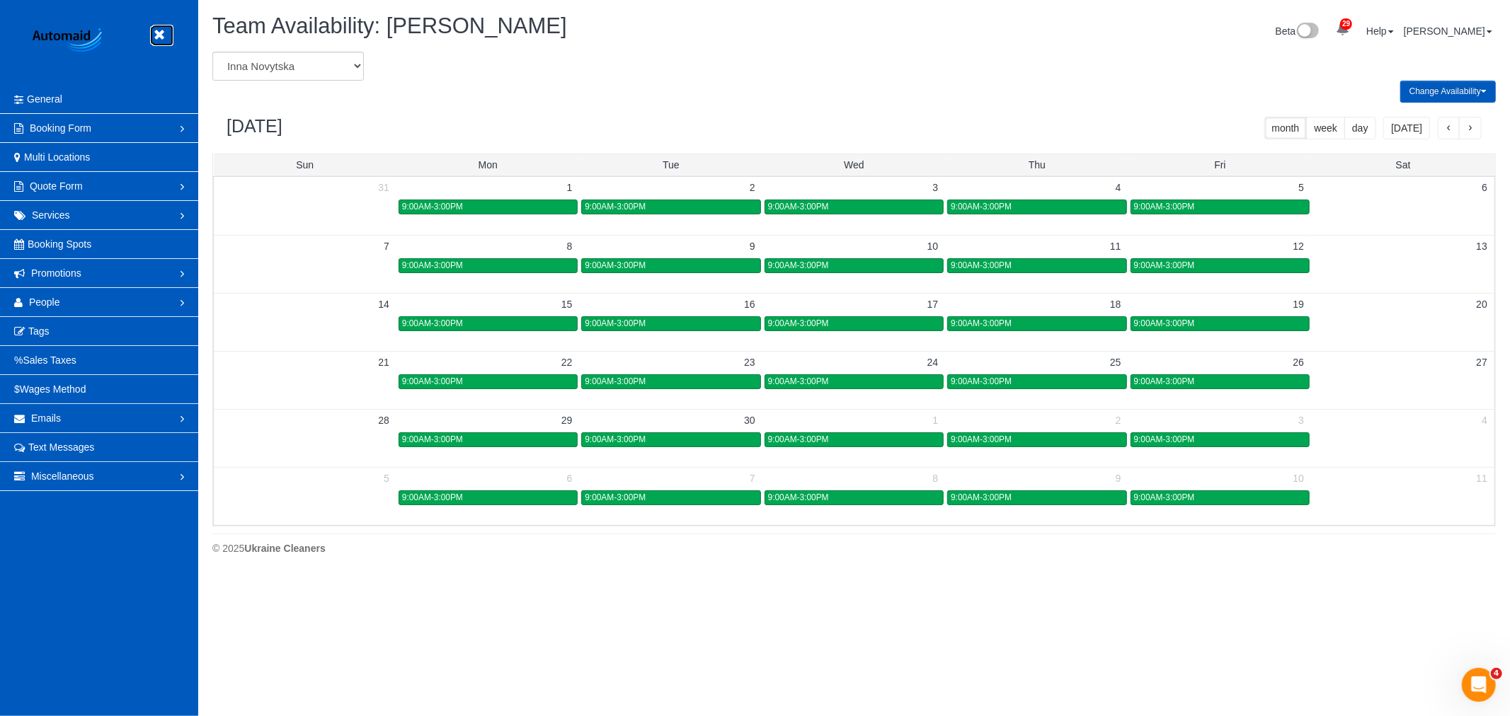
click at [161, 26] on link at bounding box center [162, 35] width 21 height 21
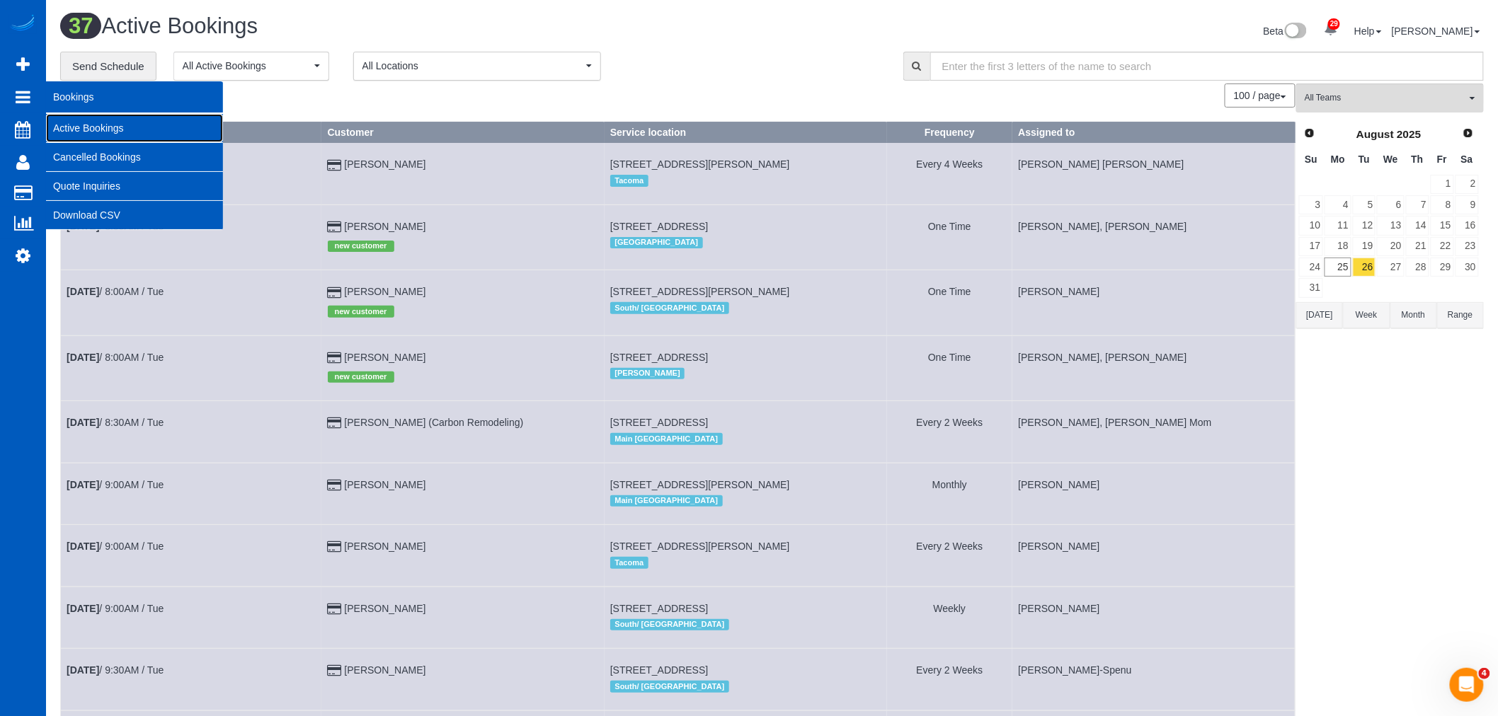
click at [110, 128] on link "Active Bookings" at bounding box center [134, 128] width 177 height 28
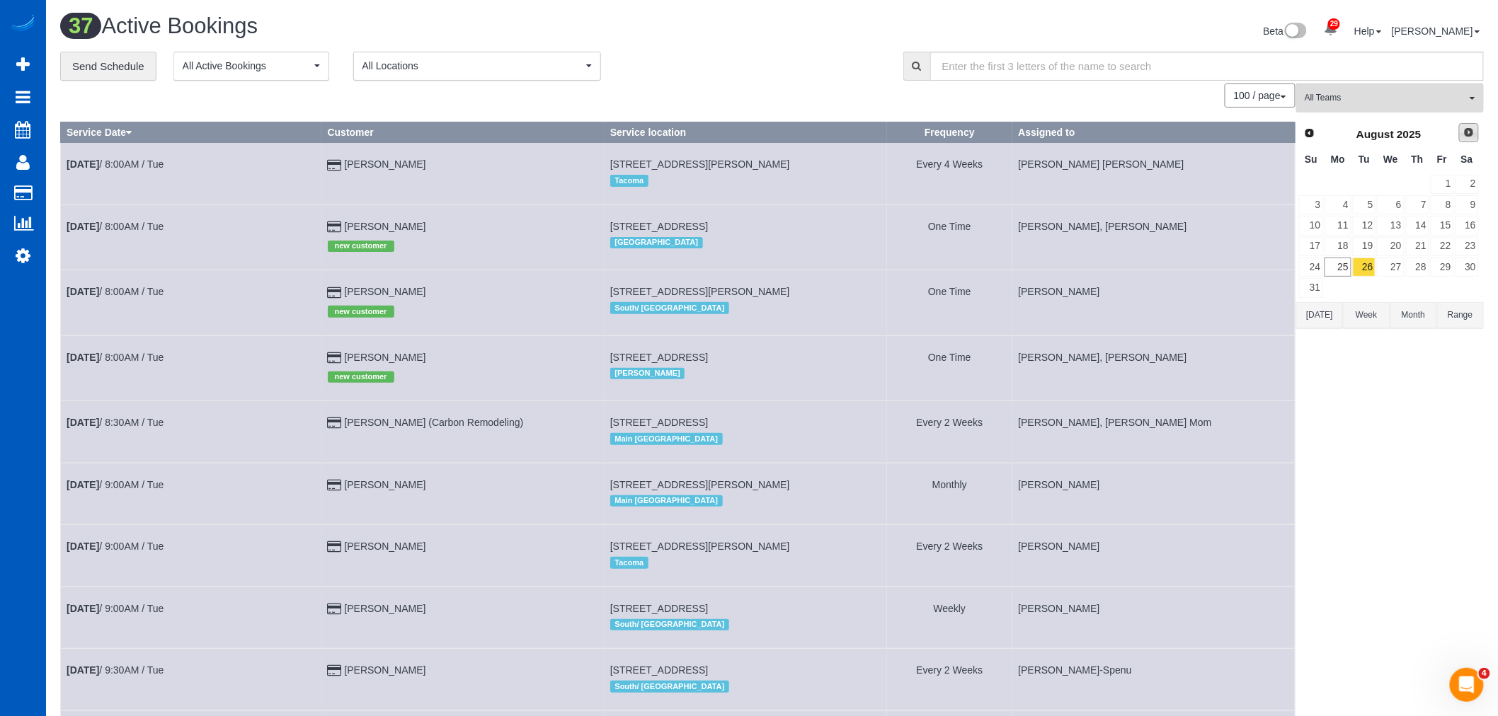
click at [1463, 125] on link "Next" at bounding box center [1469, 133] width 20 height 20
click at [1445, 203] on link "12" at bounding box center [1442, 204] width 23 height 19
click at [1371, 99] on span "All Teams" at bounding box center [1385, 98] width 161 height 12
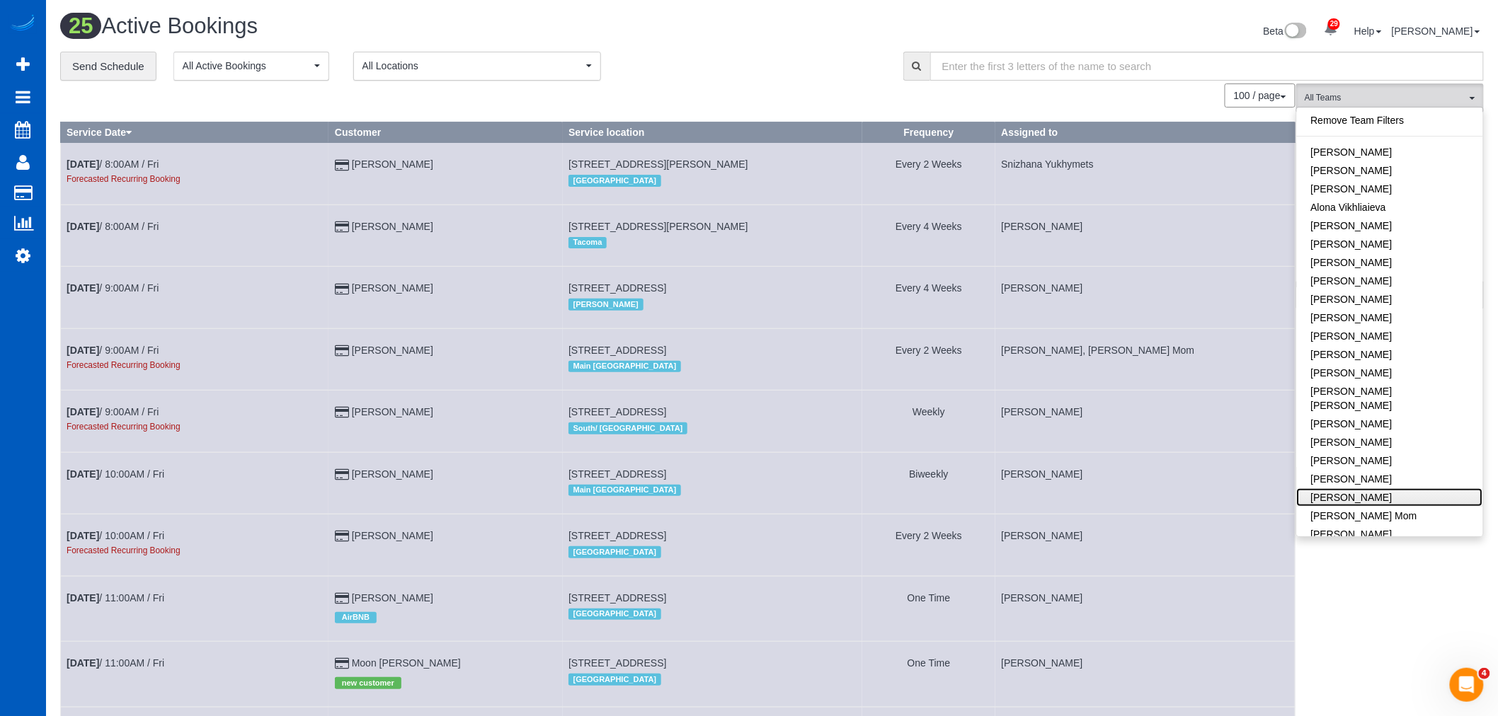
click at [1356, 488] on link "[PERSON_NAME]" at bounding box center [1390, 497] width 186 height 18
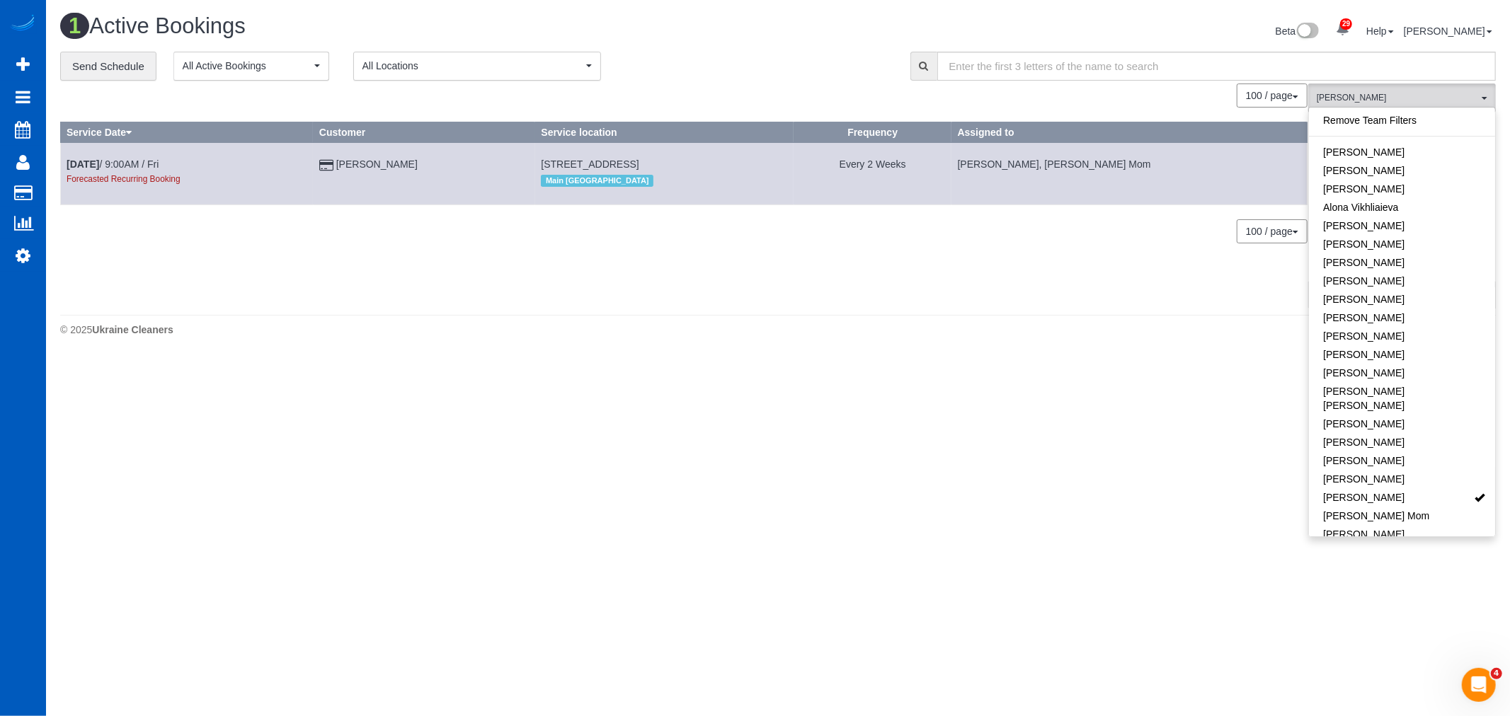
click at [110, 156] on td "Sep 12th / 9:00AM / Fri Forecasted Recurring Booking" at bounding box center [187, 174] width 253 height 62
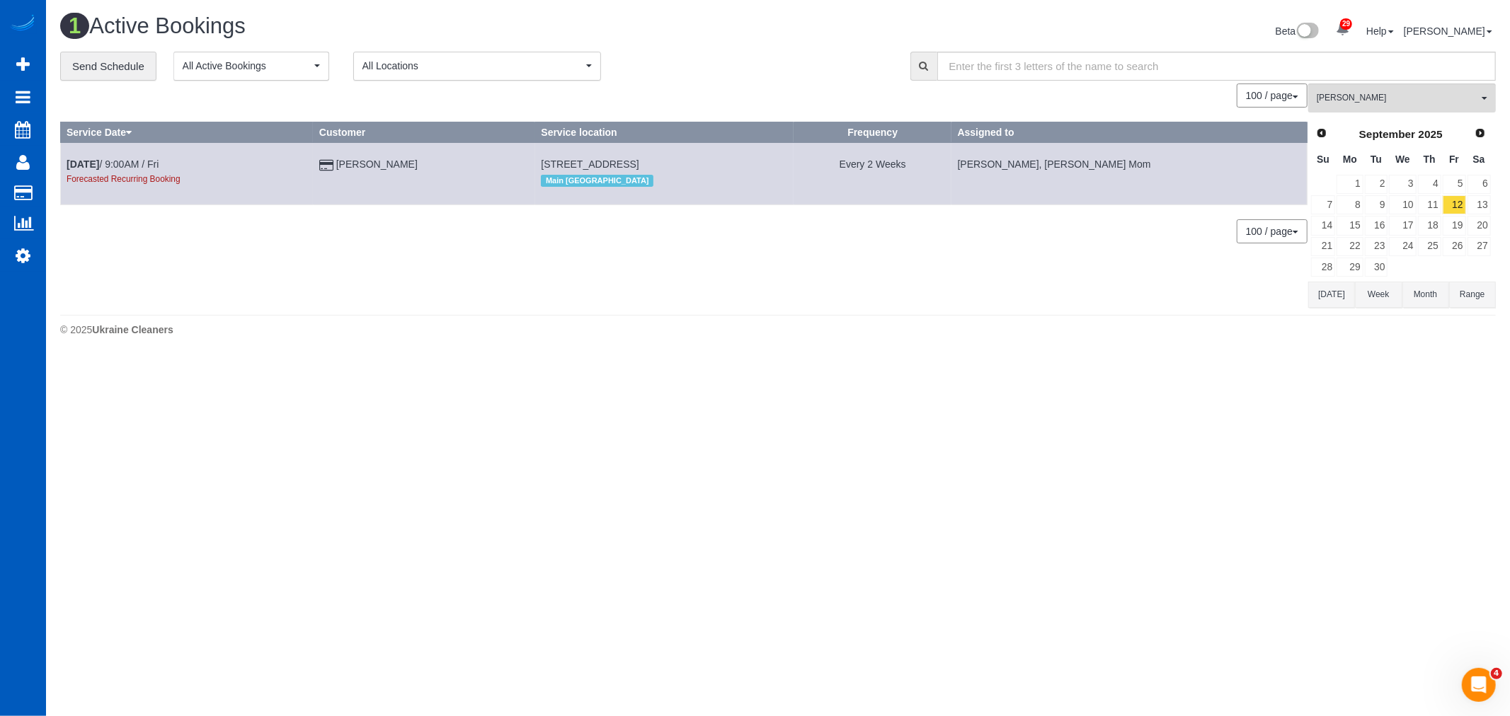
click at [108, 157] on td "Sep 12th / 9:00AM / Fri Forecasted Recurring Booking" at bounding box center [187, 174] width 253 height 62
click at [127, 156] on td "Sep 12th / 9:00AM / Fri Forecasted Recurring Booking" at bounding box center [187, 174] width 253 height 62
click at [117, 161] on link "Sep 12th / 9:00AM / Fri" at bounding box center [113, 164] width 92 height 11
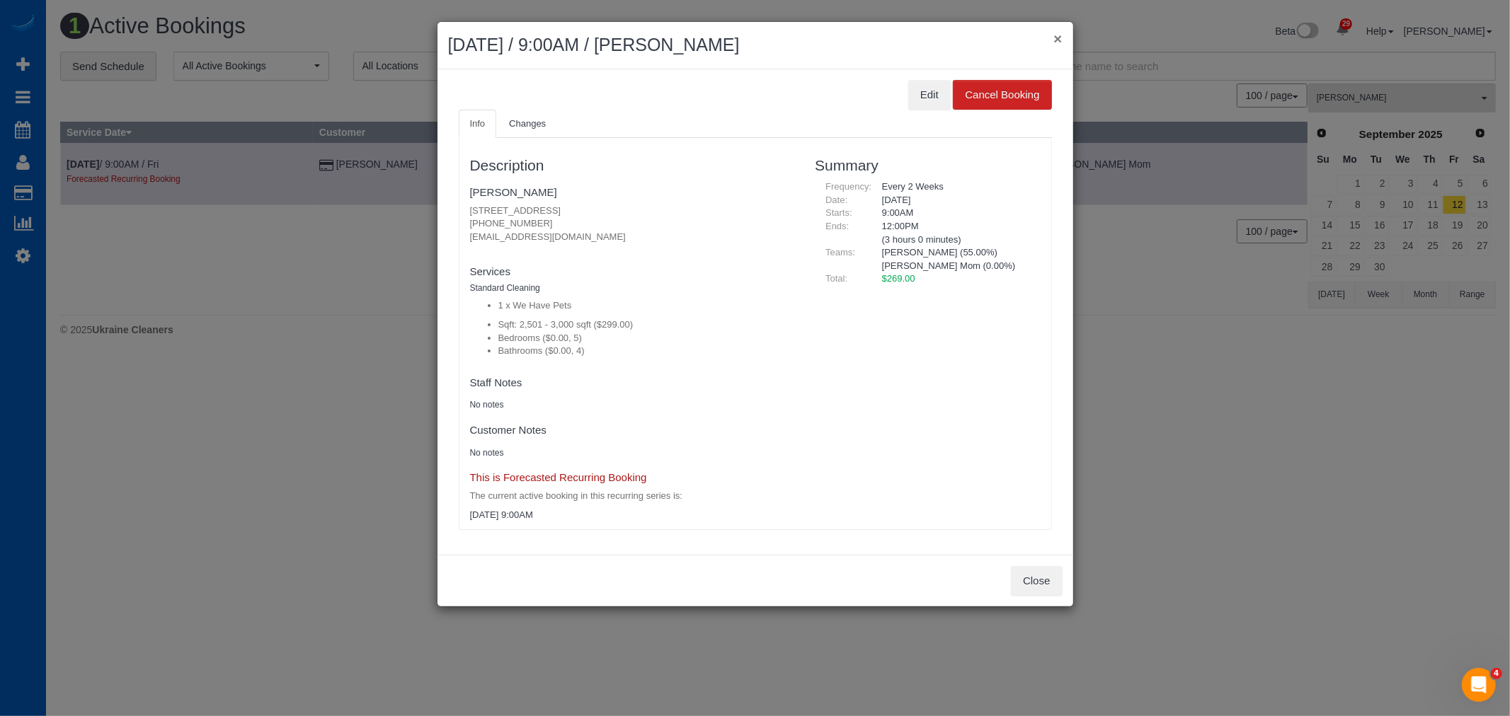
click at [1059, 34] on button "×" at bounding box center [1057, 38] width 8 height 15
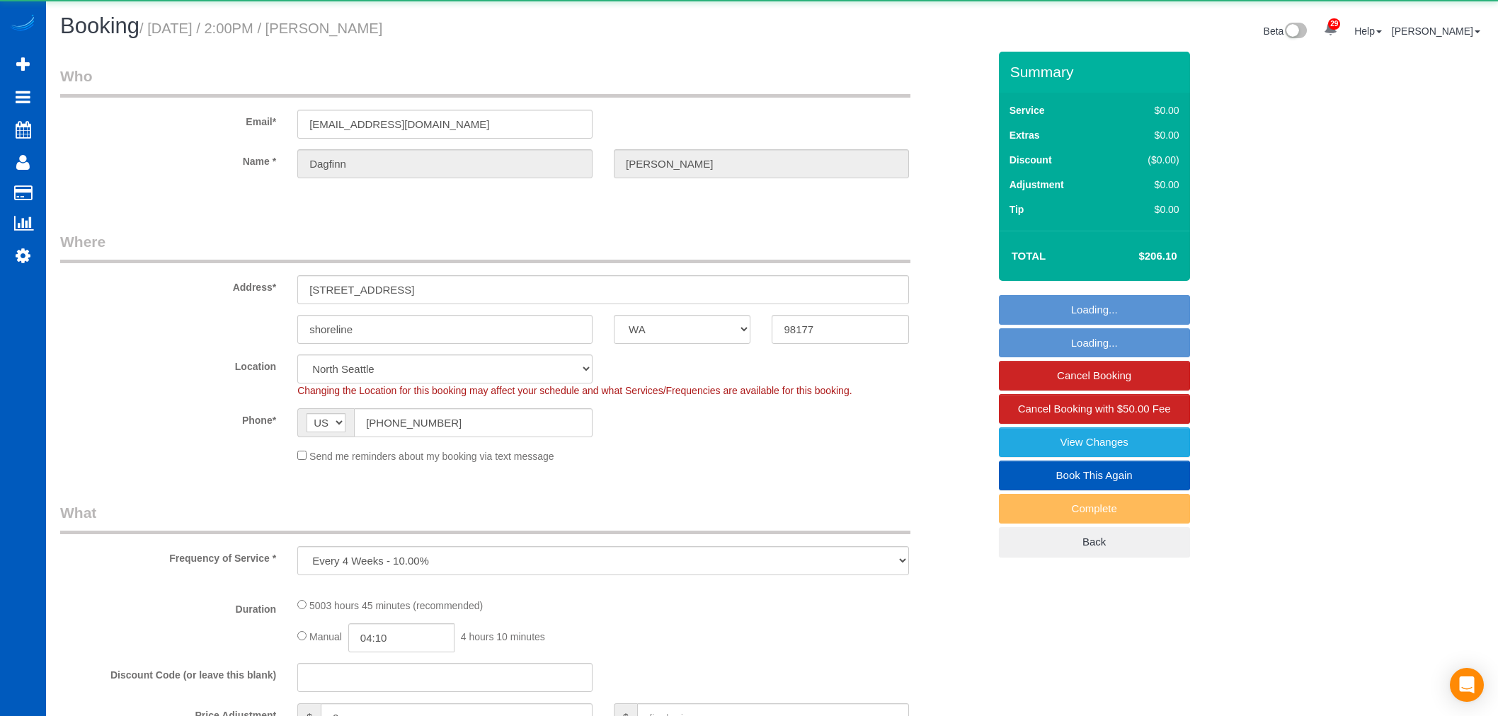
select select "WA"
select select "string:fspay"
select select "16304"
select select "object:1125"
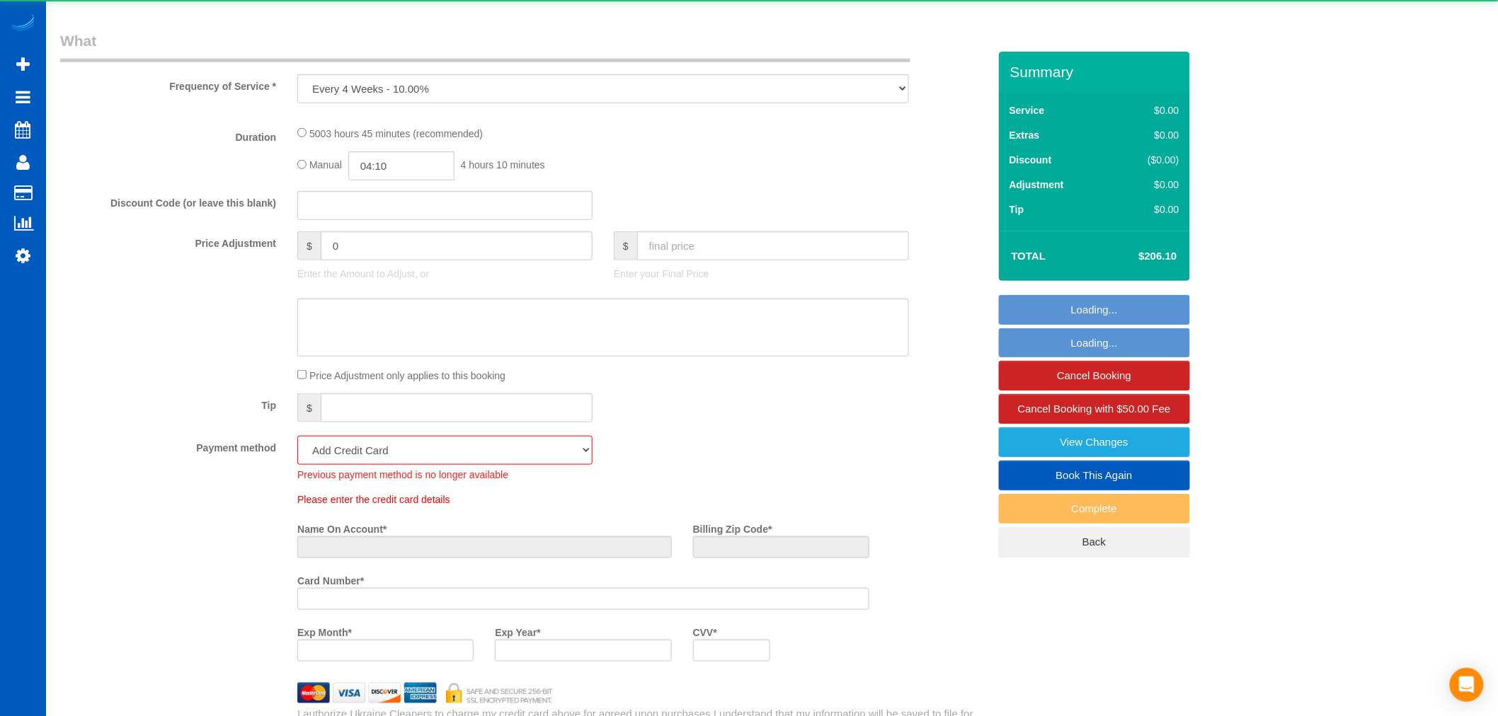
select select "2001"
select select "3"
select select "spot2"
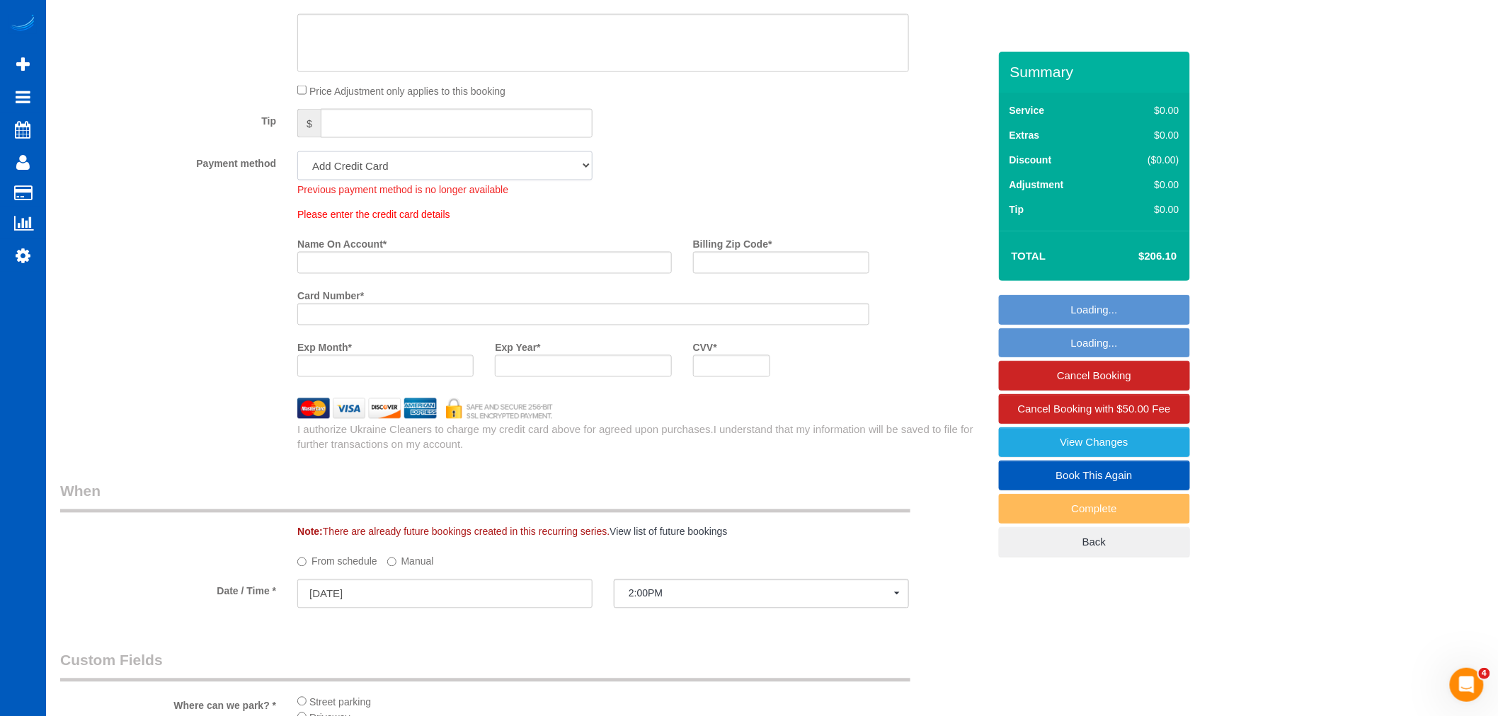
click at [393, 159] on select "Visa - 7525 - 08/2029 (Default) Add Credit Card ─────────────── Cash Check Payp…" at bounding box center [444, 165] width 295 height 29
select select "string:fspay-45329822-2da4-4eea-9227-e04d0f64d5d4"
click at [297, 155] on select "Visa - 7525 - 08/2029 (Default) Add Credit Card ─────────────── Cash Check Payp…" at bounding box center [444, 165] width 295 height 29
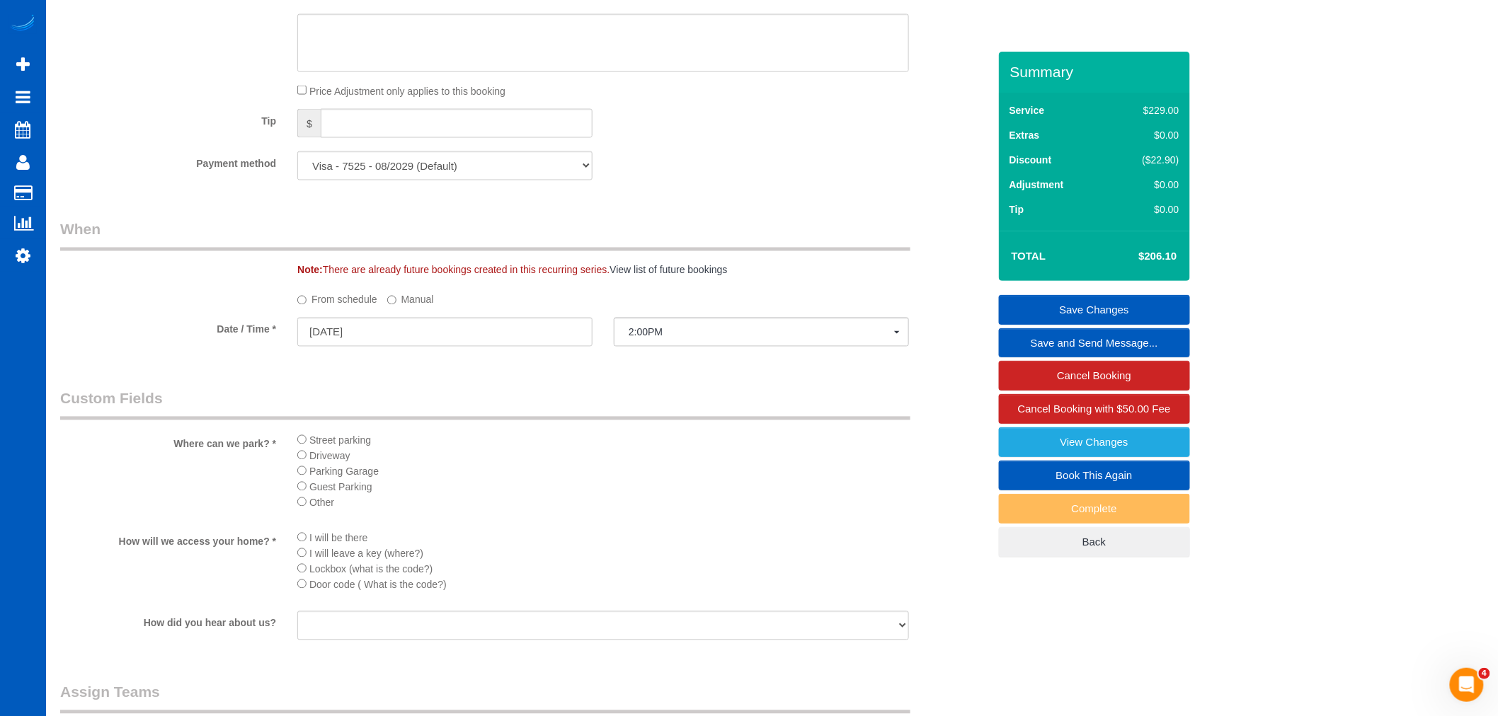
click at [1078, 314] on link "Save Changes" at bounding box center [1094, 310] width 191 height 30
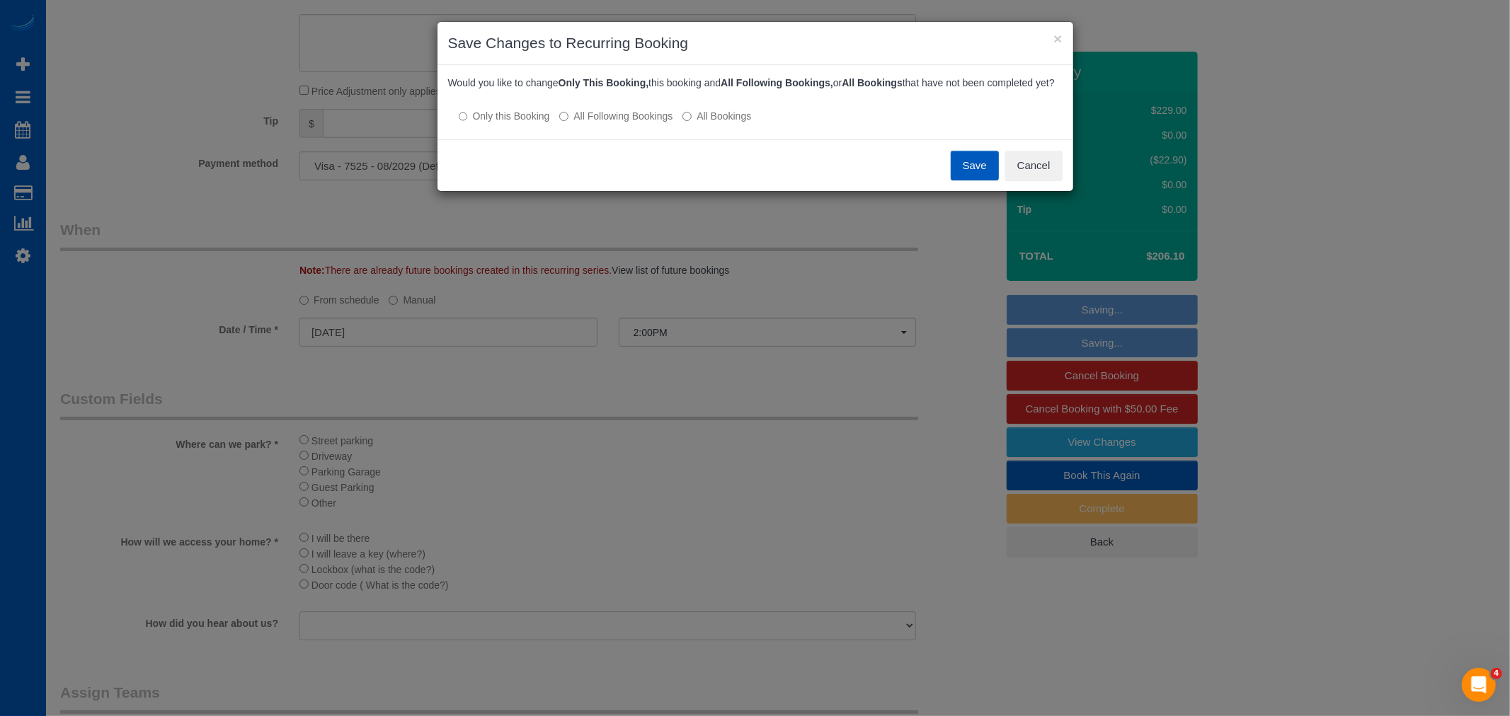
click at [626, 123] on label "All Following Bookings" at bounding box center [615, 116] width 113 height 14
click at [986, 181] on button "Save" at bounding box center [975, 166] width 48 height 30
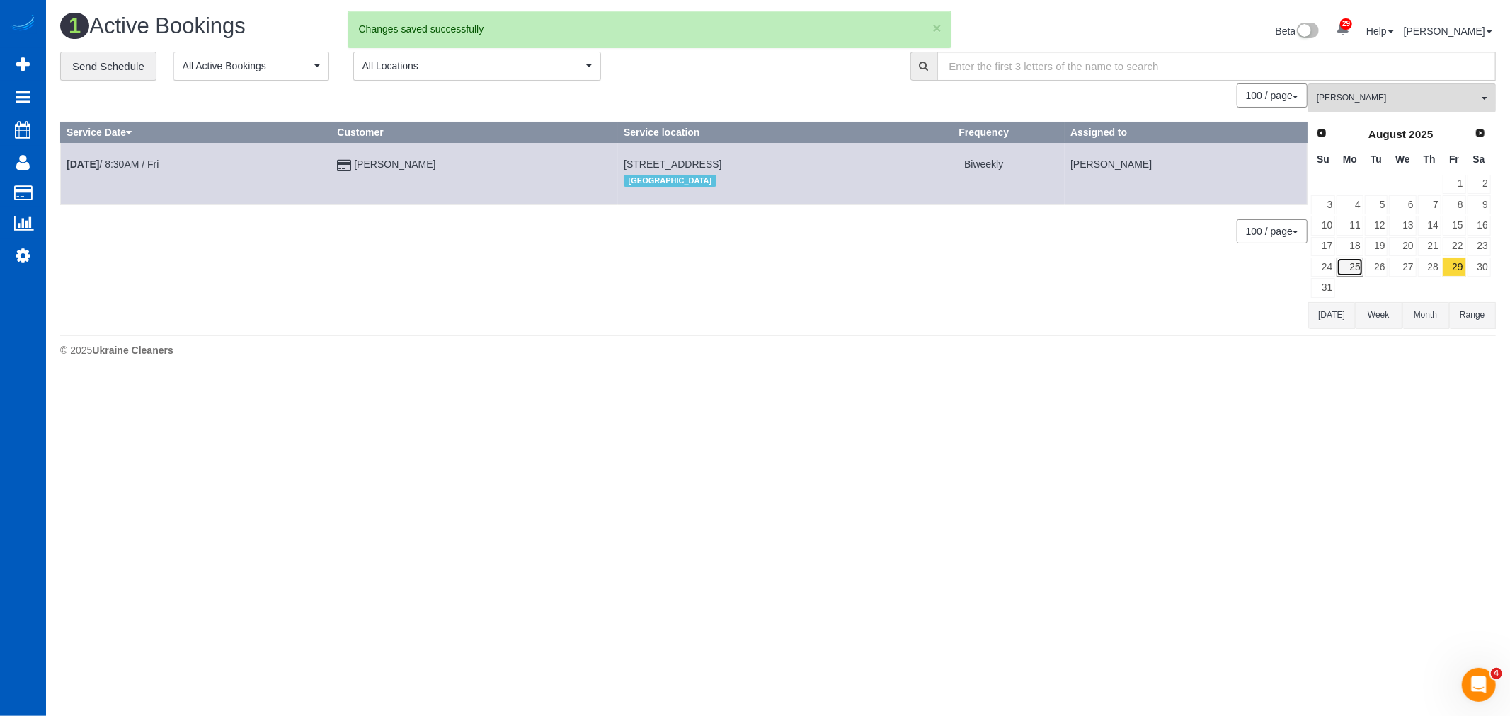
click at [1346, 270] on link "25" at bounding box center [1350, 267] width 26 height 19
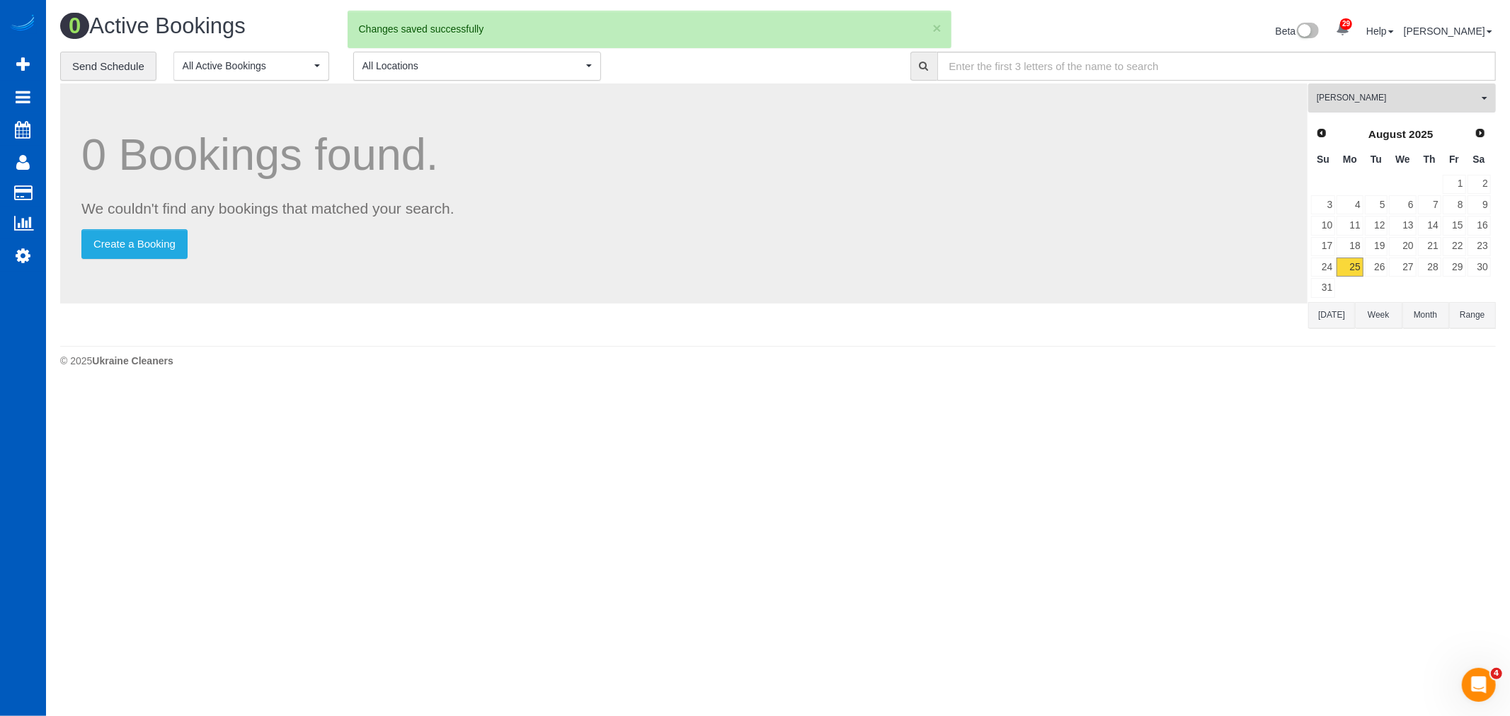
click at [1402, 103] on span "[PERSON_NAME]" at bounding box center [1397, 98] width 161 height 12
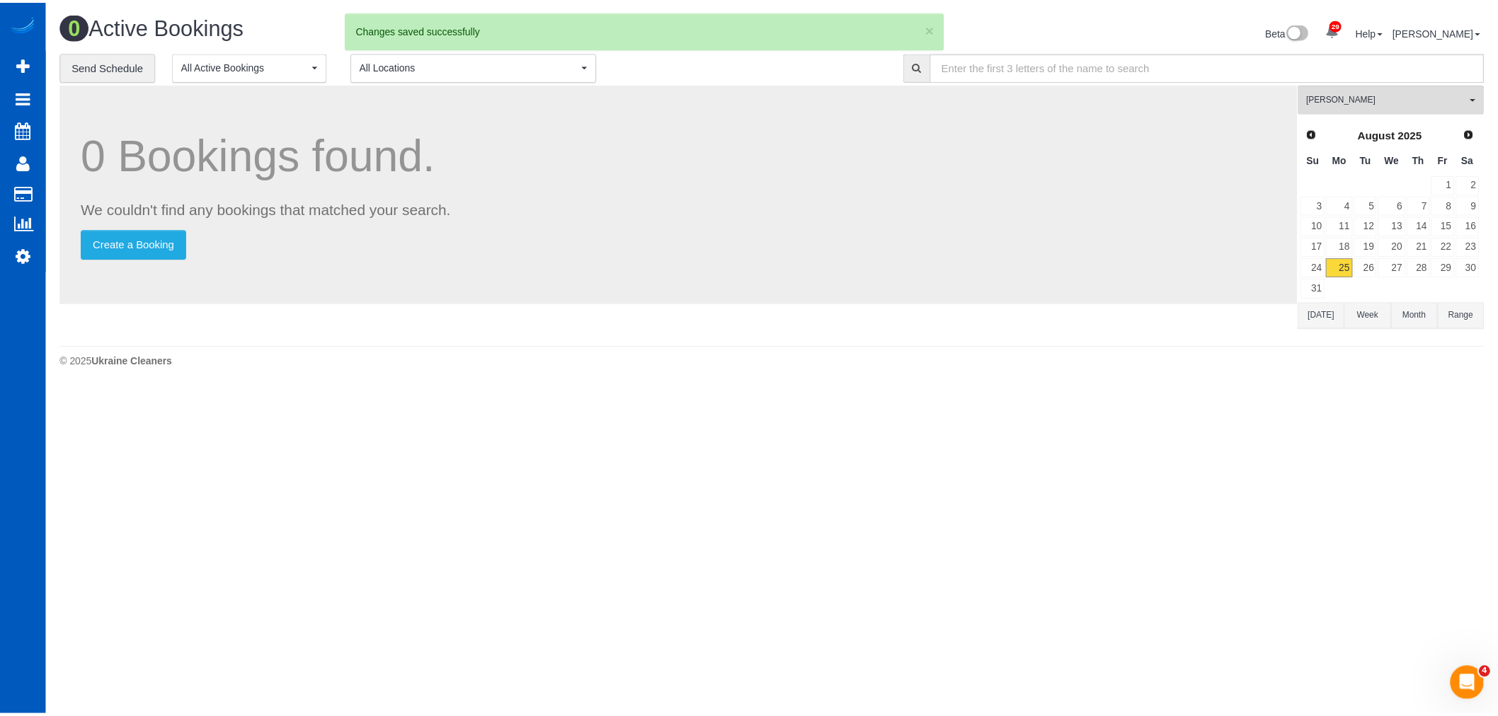
scroll to position [399, 0]
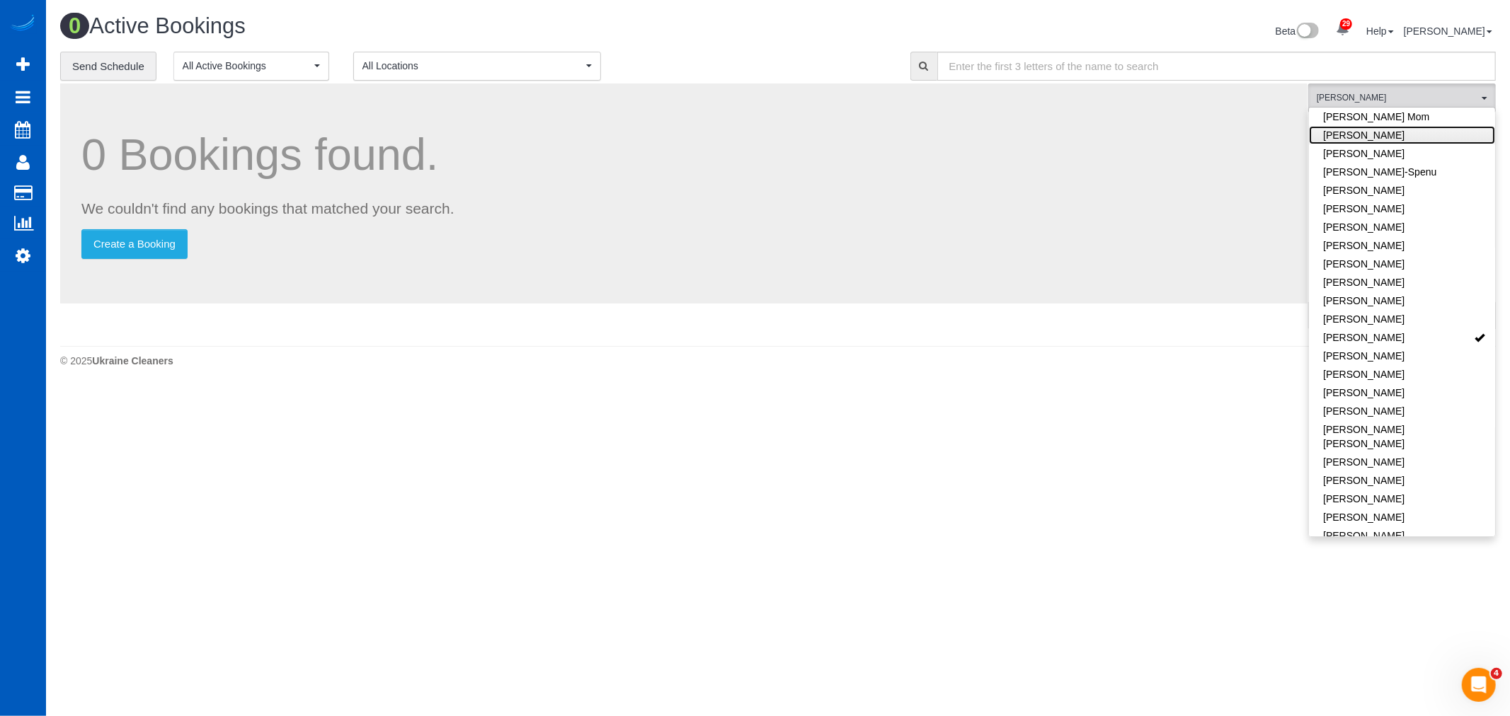
click at [1391, 127] on link "[PERSON_NAME]" at bounding box center [1402, 135] width 186 height 18
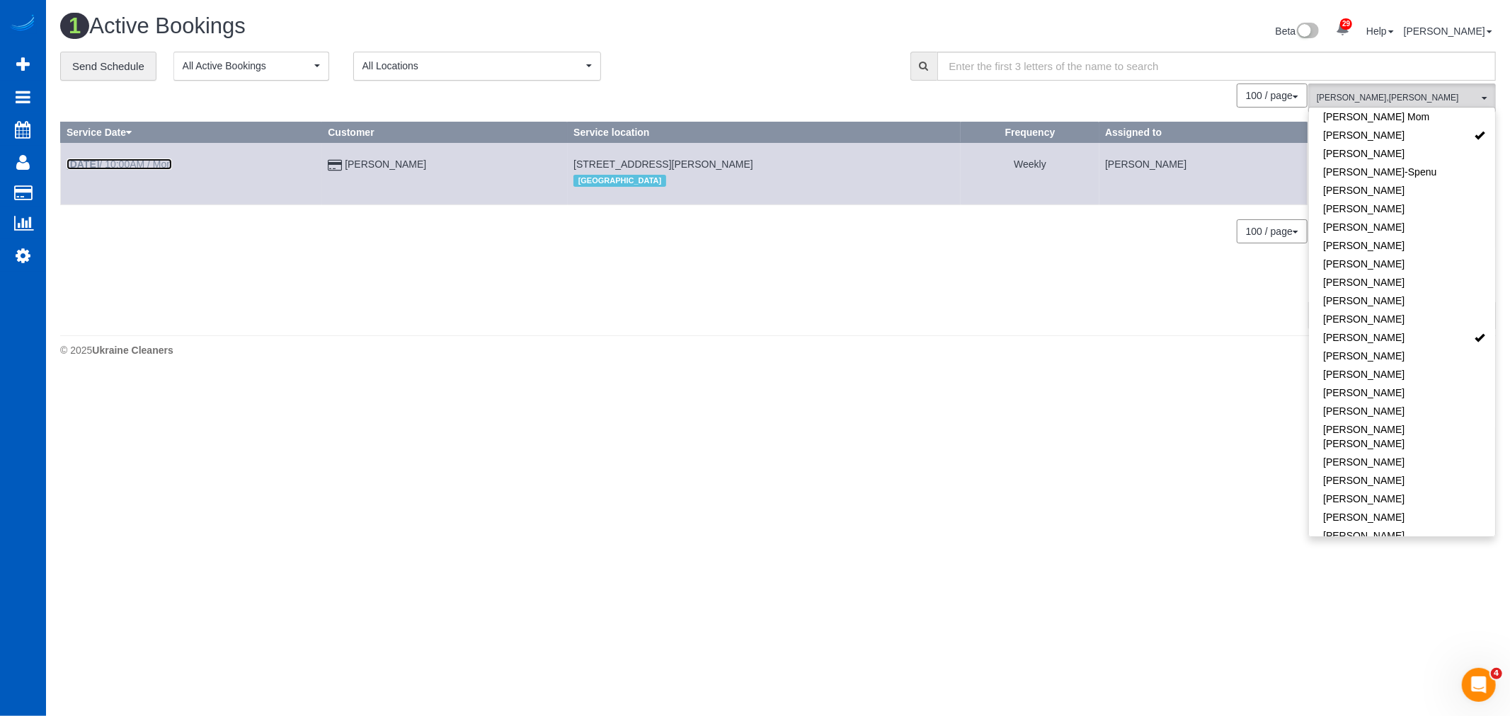
click at [89, 161] on b "[DATE]" at bounding box center [83, 164] width 33 height 11
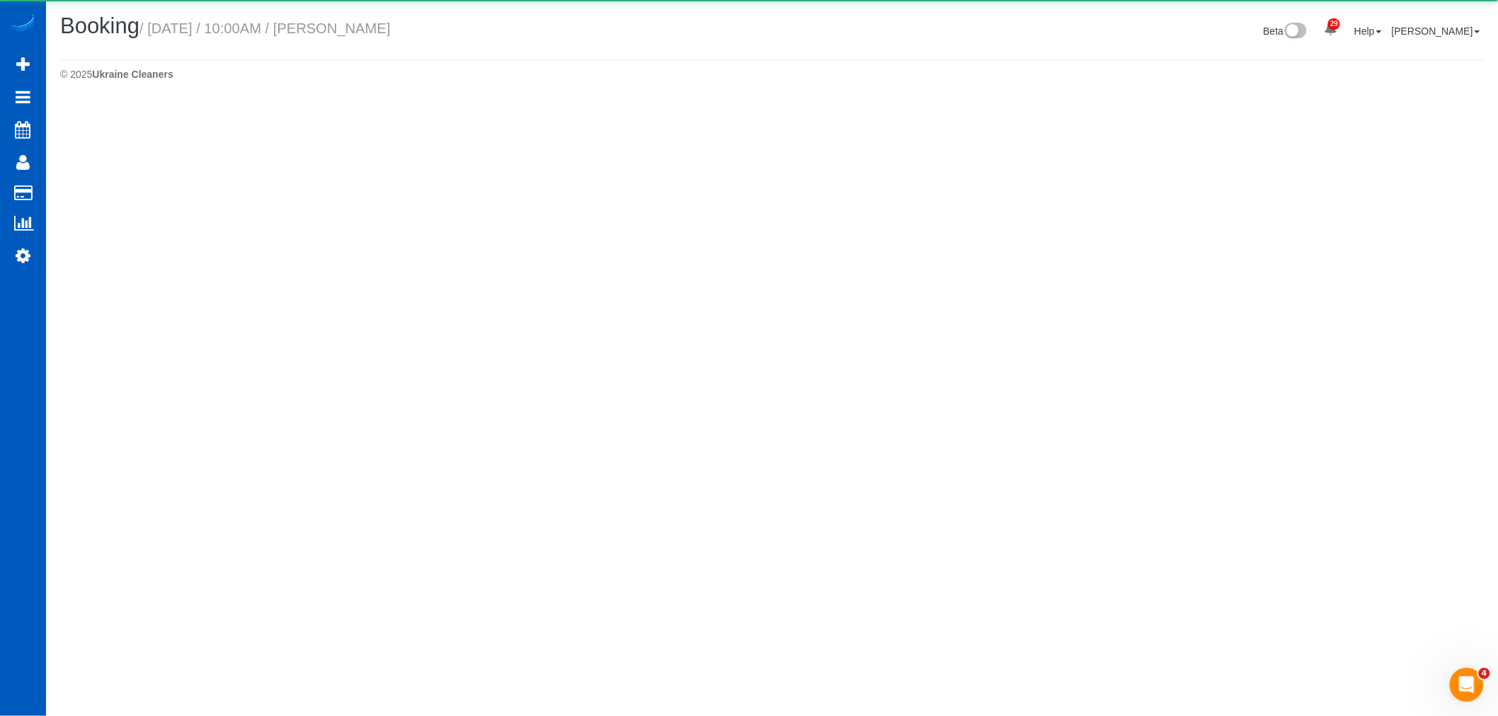
select select "OR"
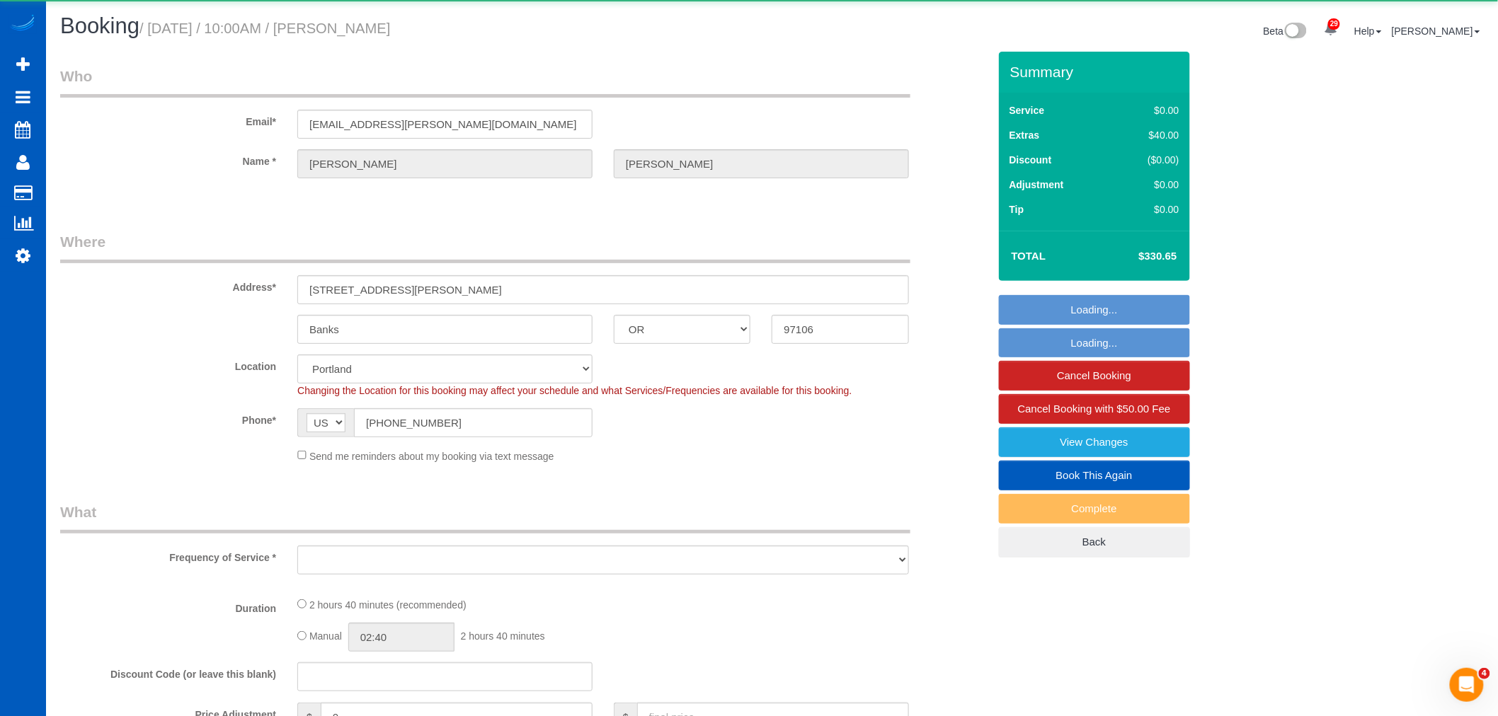
select select "object:2195"
select select "199"
select select "3001"
select select "3"
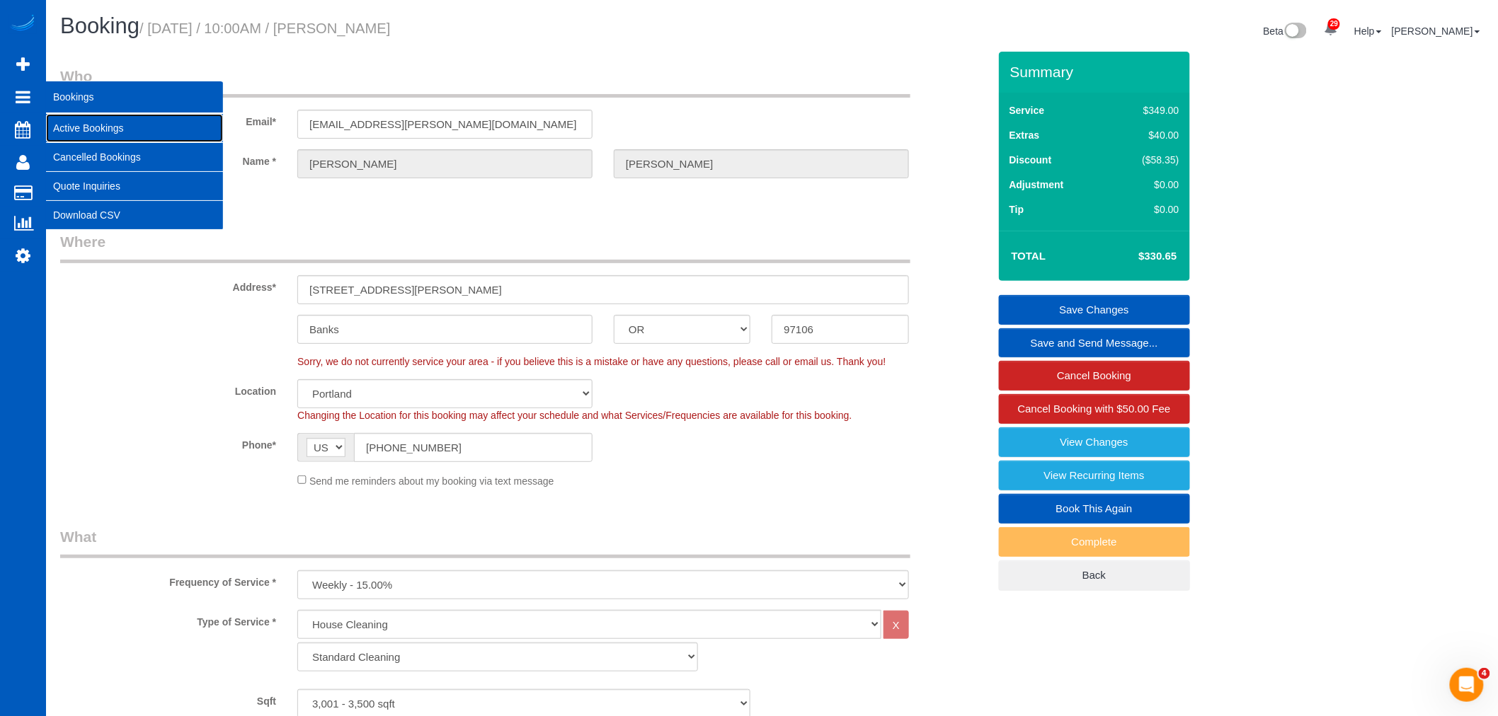
click at [88, 126] on link "Active Bookings" at bounding box center [134, 128] width 177 height 28
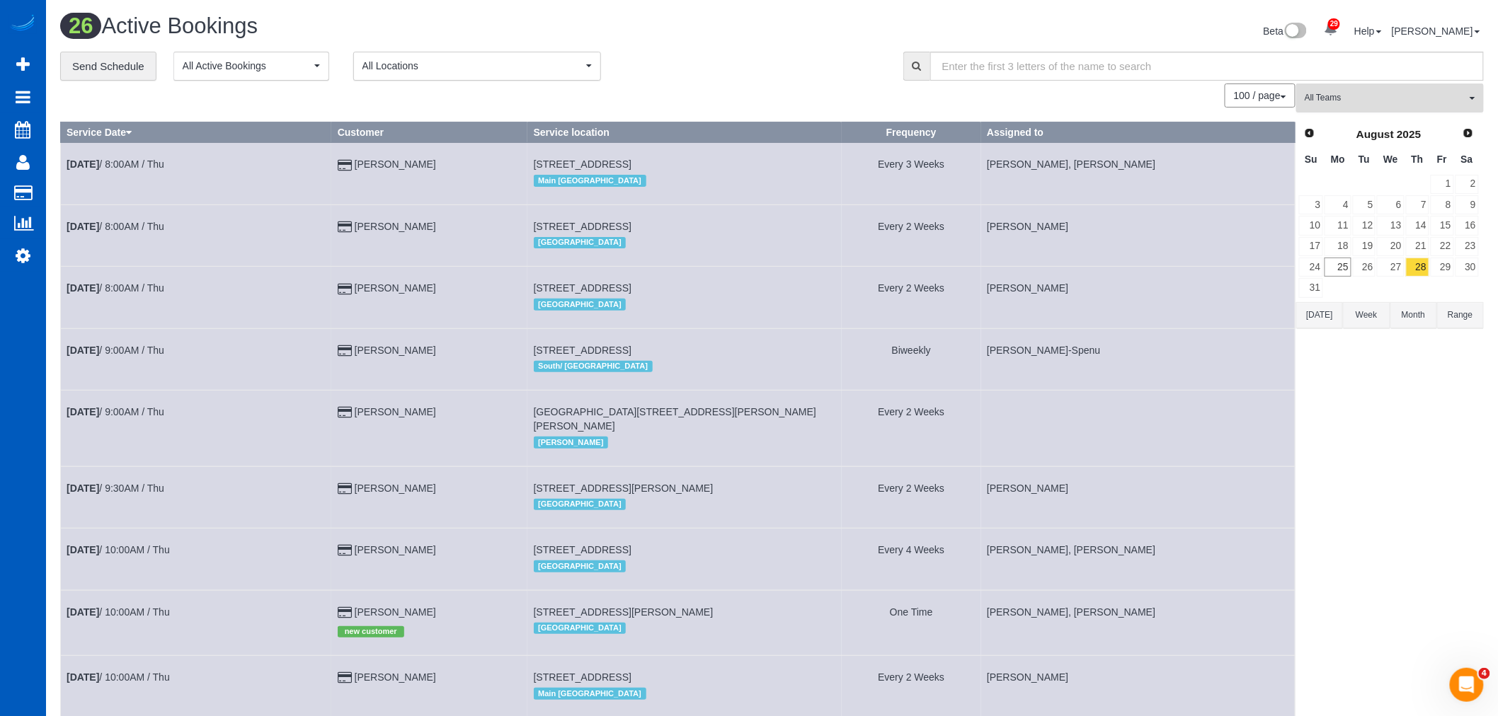
click at [1373, 106] on button "All Teams" at bounding box center [1390, 98] width 188 height 29
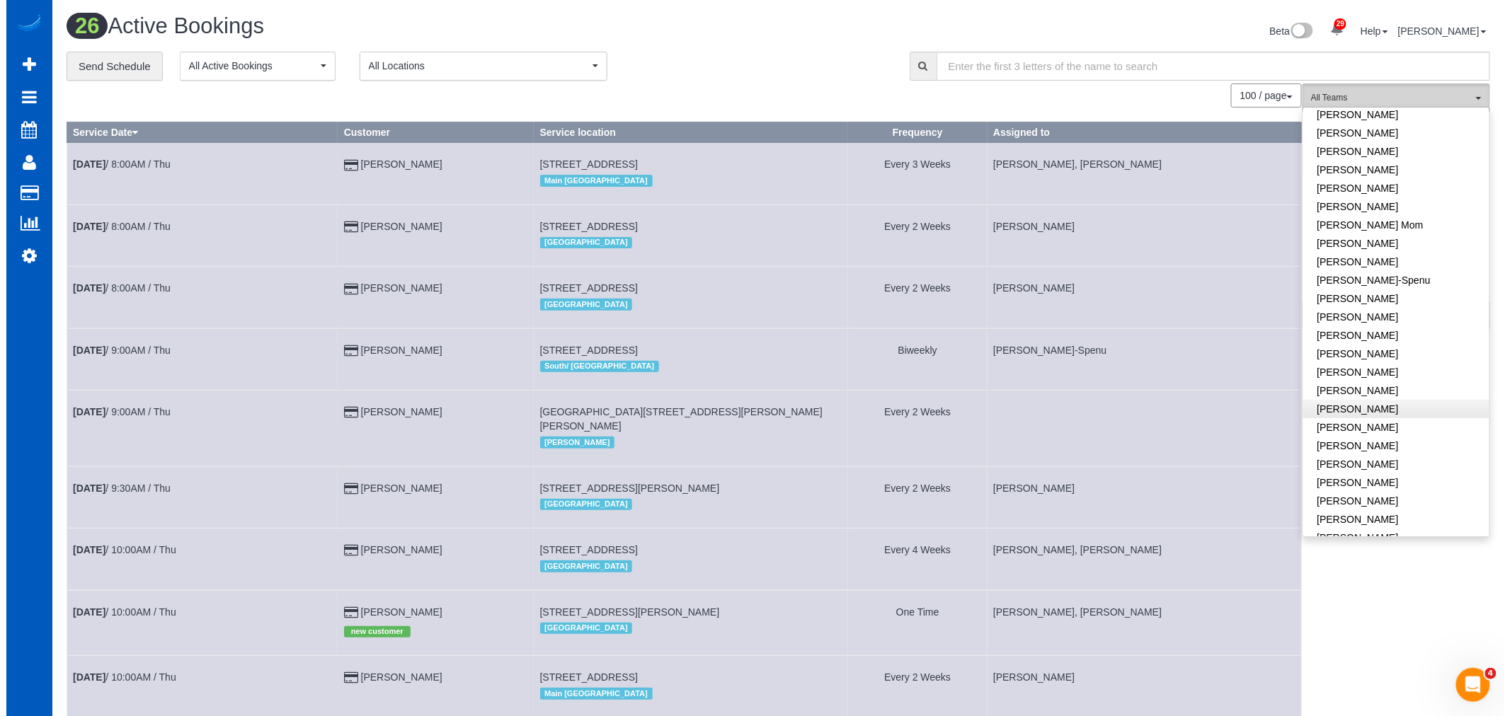
scroll to position [314, 0]
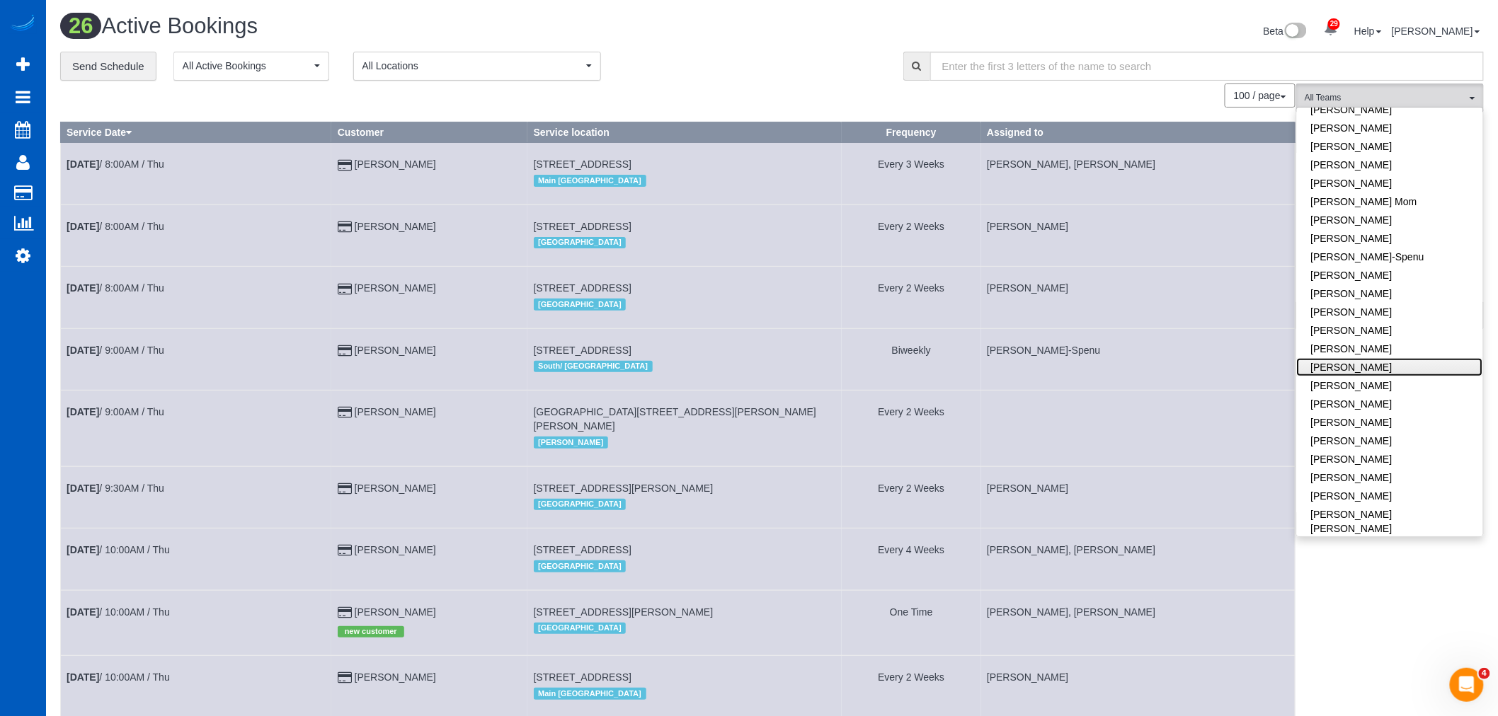
click at [1360, 360] on link "[PERSON_NAME]" at bounding box center [1390, 367] width 186 height 18
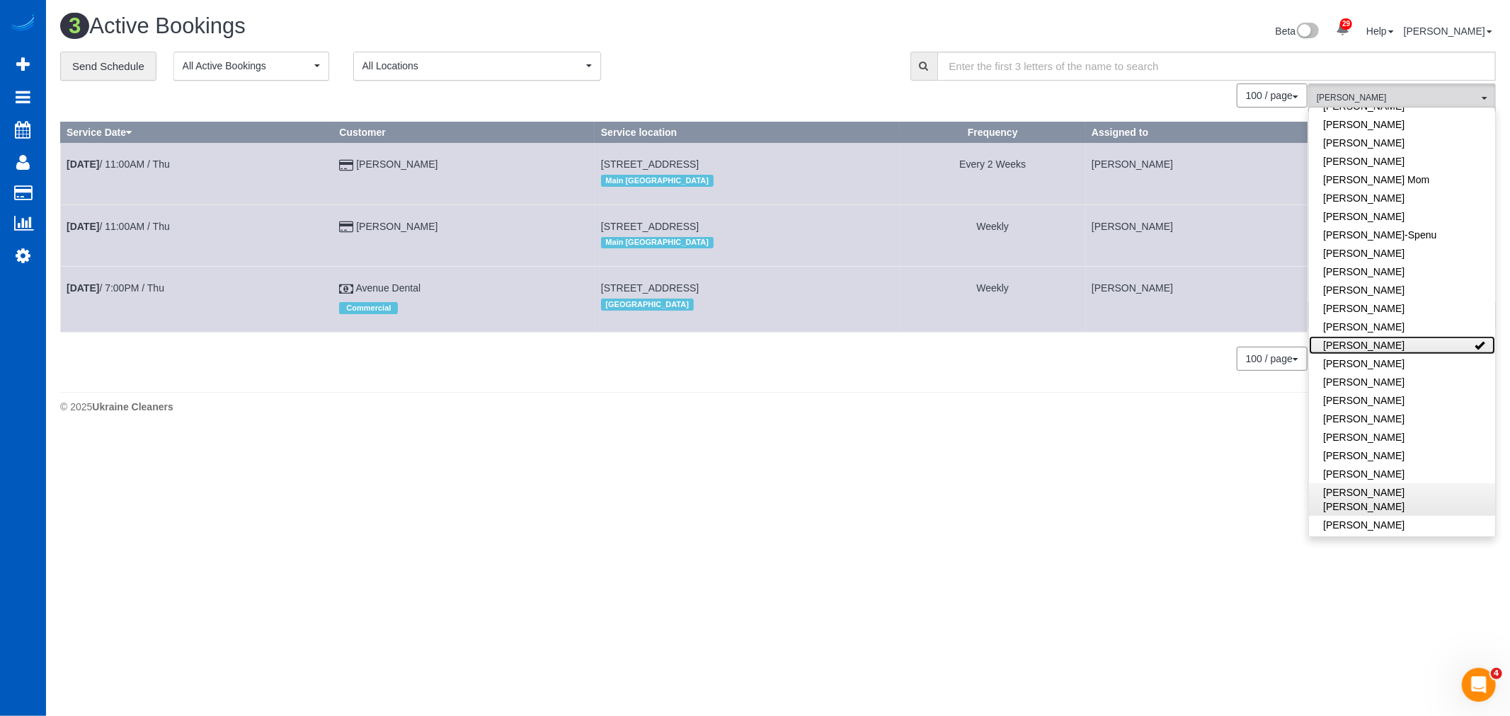
scroll to position [157, 0]
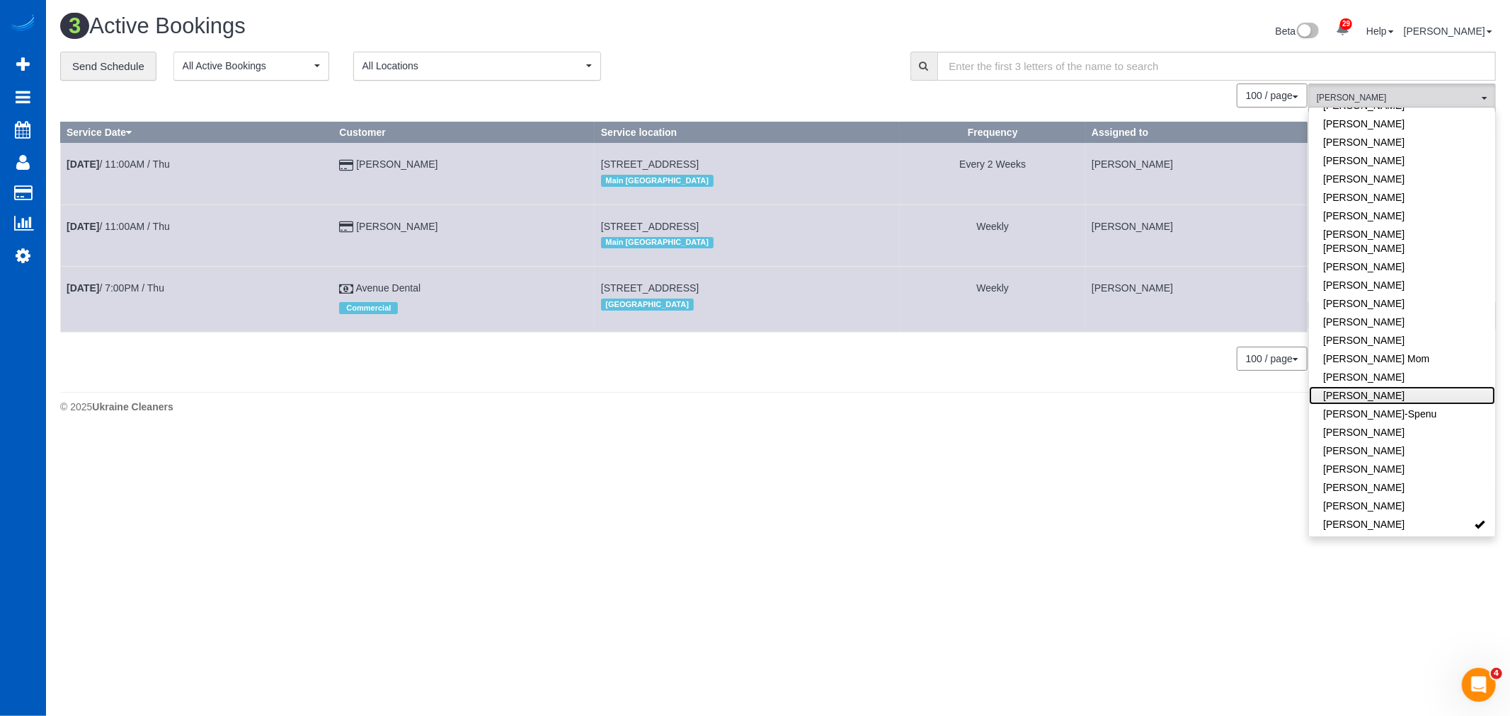
click at [1371, 387] on link "[PERSON_NAME]" at bounding box center [1402, 396] width 186 height 18
click at [1235, 428] on div "3 Active Bookings Beta 29 Your Notifications You have 0 alerts × You have 3 to …" at bounding box center [778, 217] width 1464 height 435
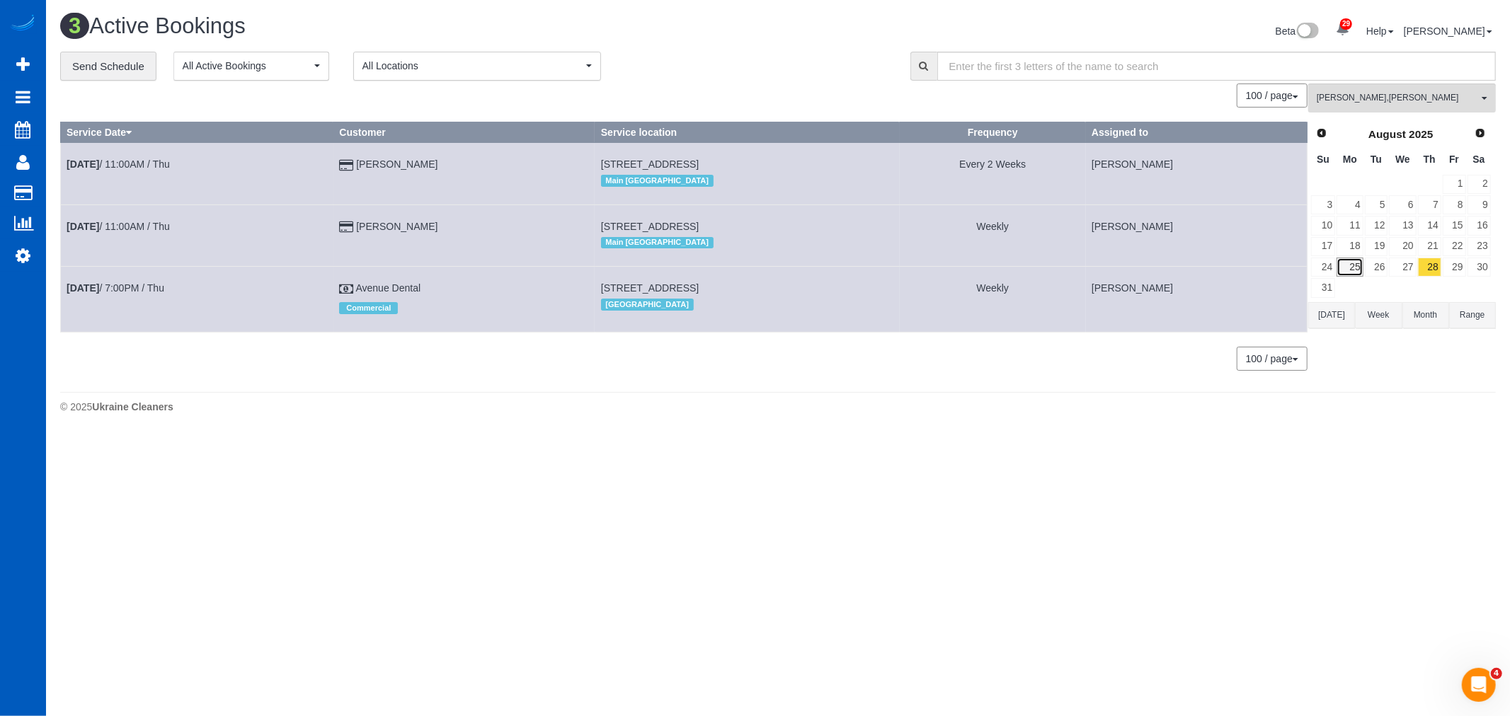
click at [1339, 265] on link "25" at bounding box center [1350, 267] width 26 height 19
click at [1329, 79] on input "text" at bounding box center [1216, 66] width 559 height 29
click at [1338, 88] on button "Irina Shamrai , Kateryna Polishchuk All Teams" at bounding box center [1402, 98] width 188 height 29
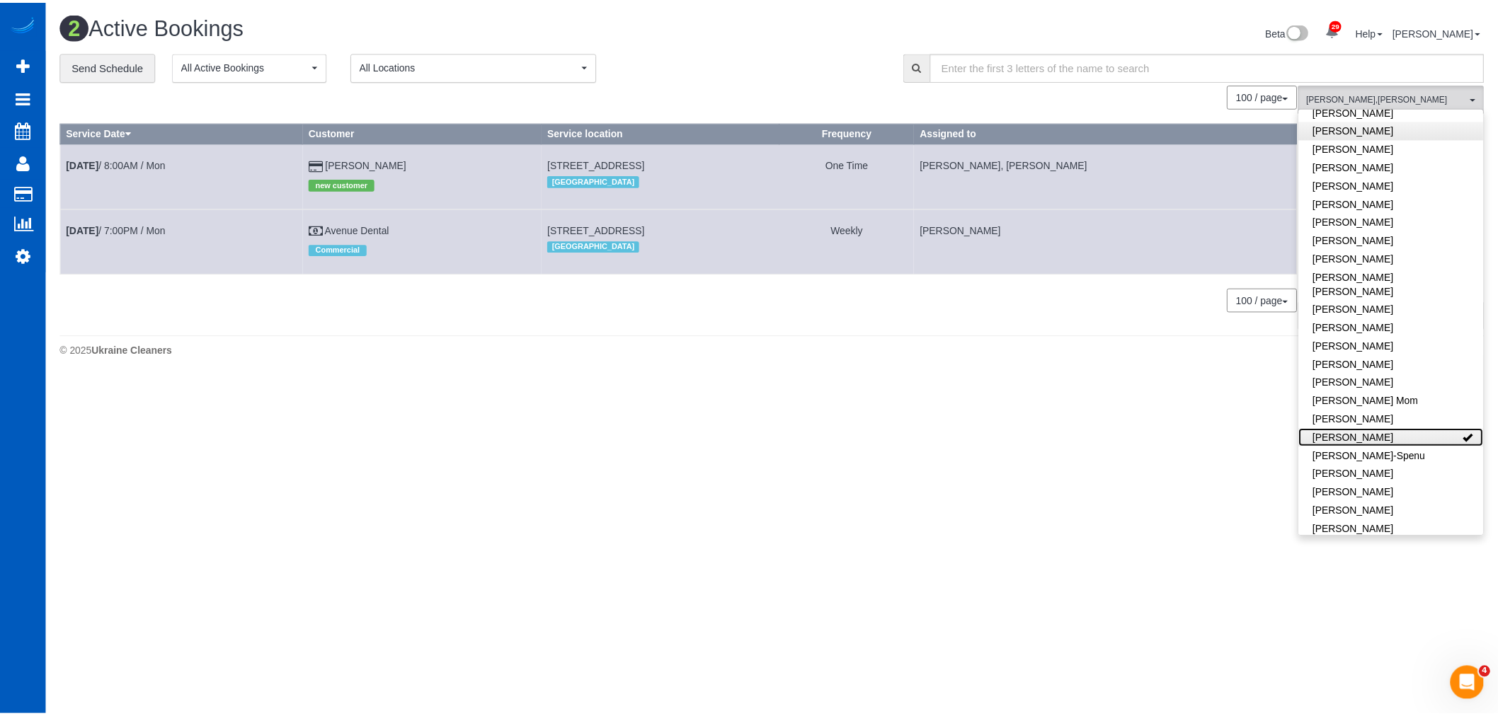
scroll to position [0, 0]
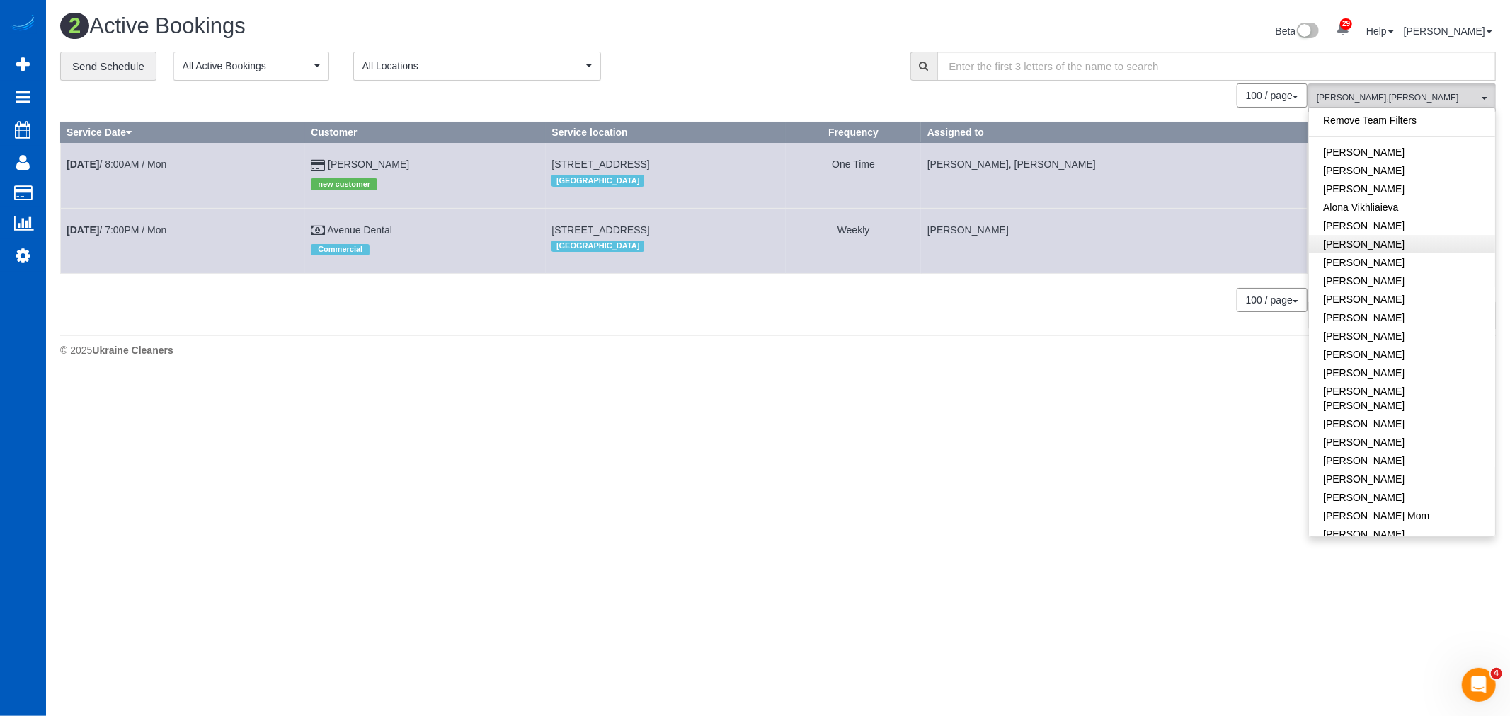
click at [1385, 125] on link "Remove Team Filters" at bounding box center [1402, 120] width 186 height 18
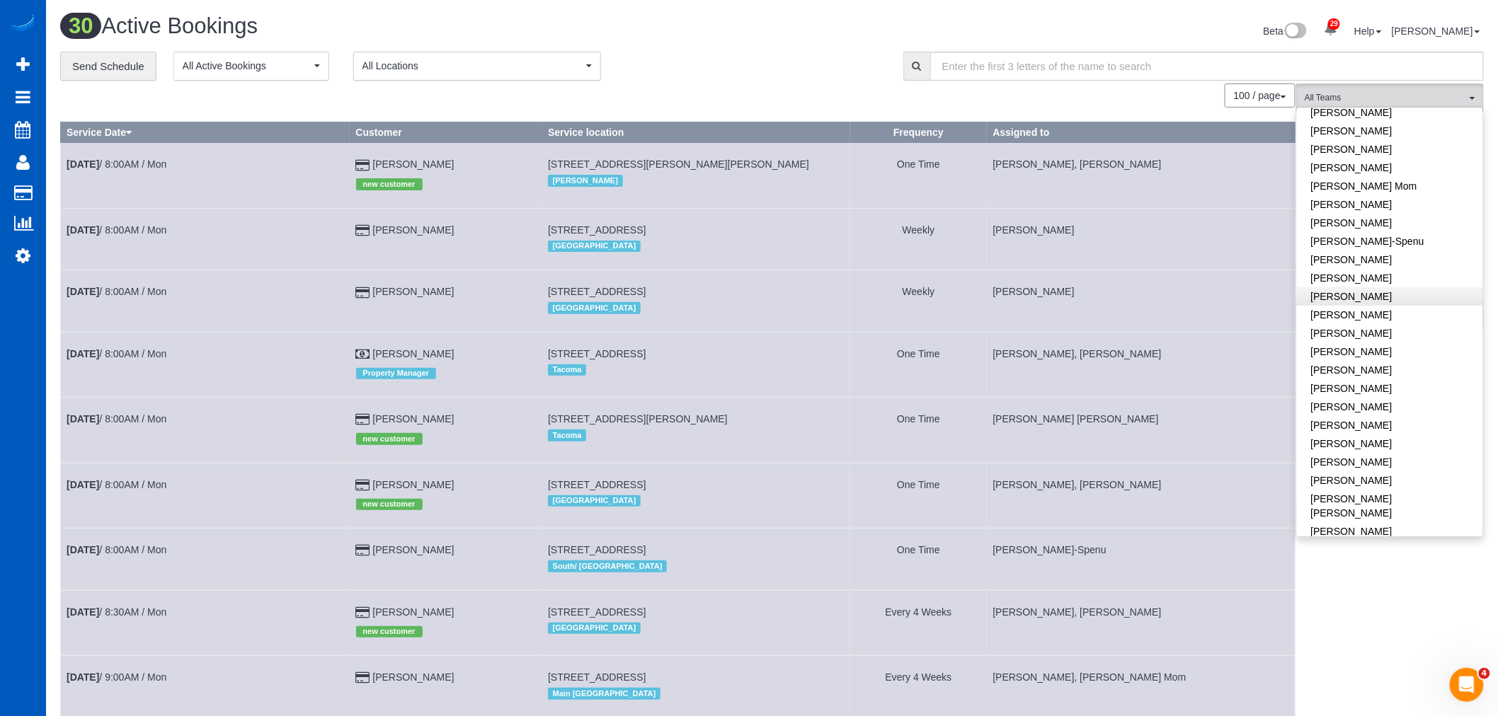
scroll to position [304, 0]
click at [1371, 221] on link "Irina Dunaeva" at bounding box center [1390, 230] width 186 height 18
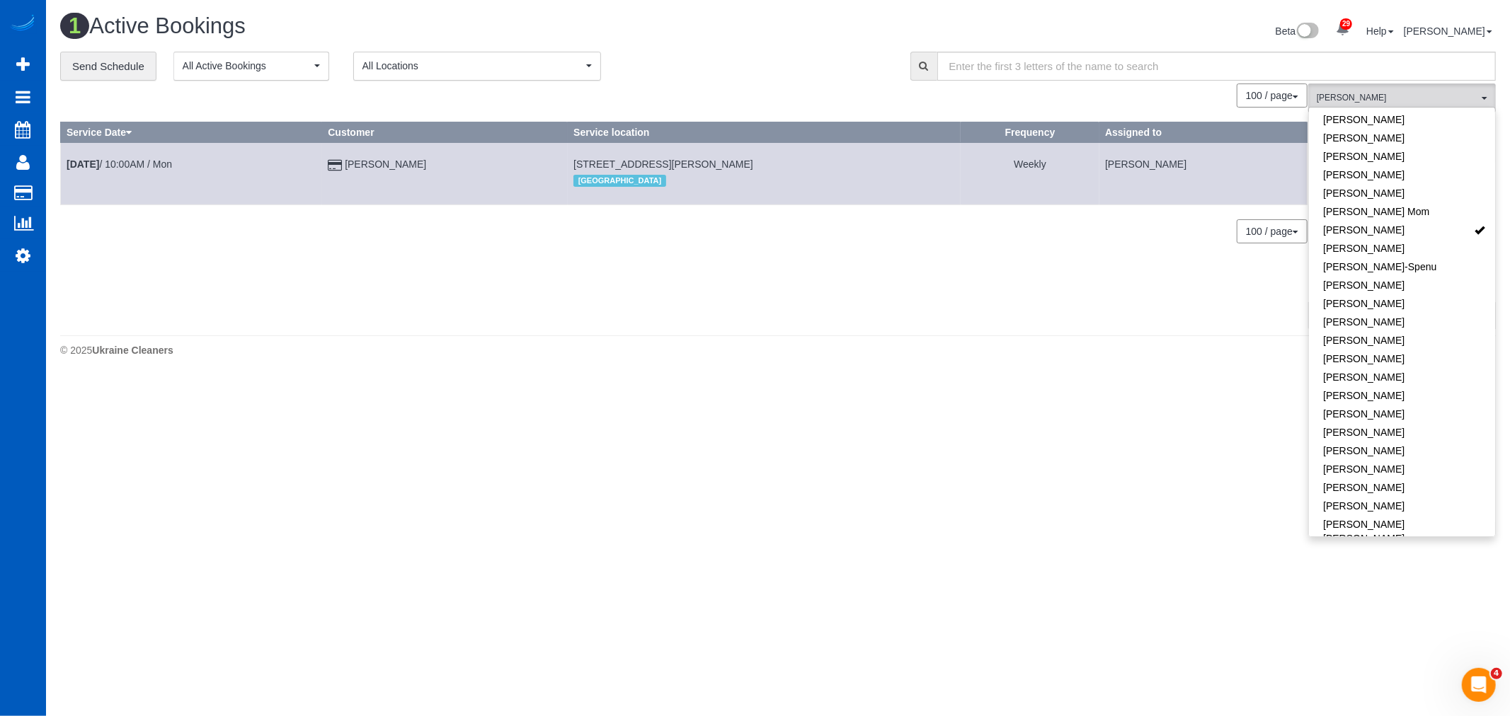
click at [566, 351] on div "© 2025 Ukraine Cleaners" at bounding box center [778, 350] width 1436 height 14
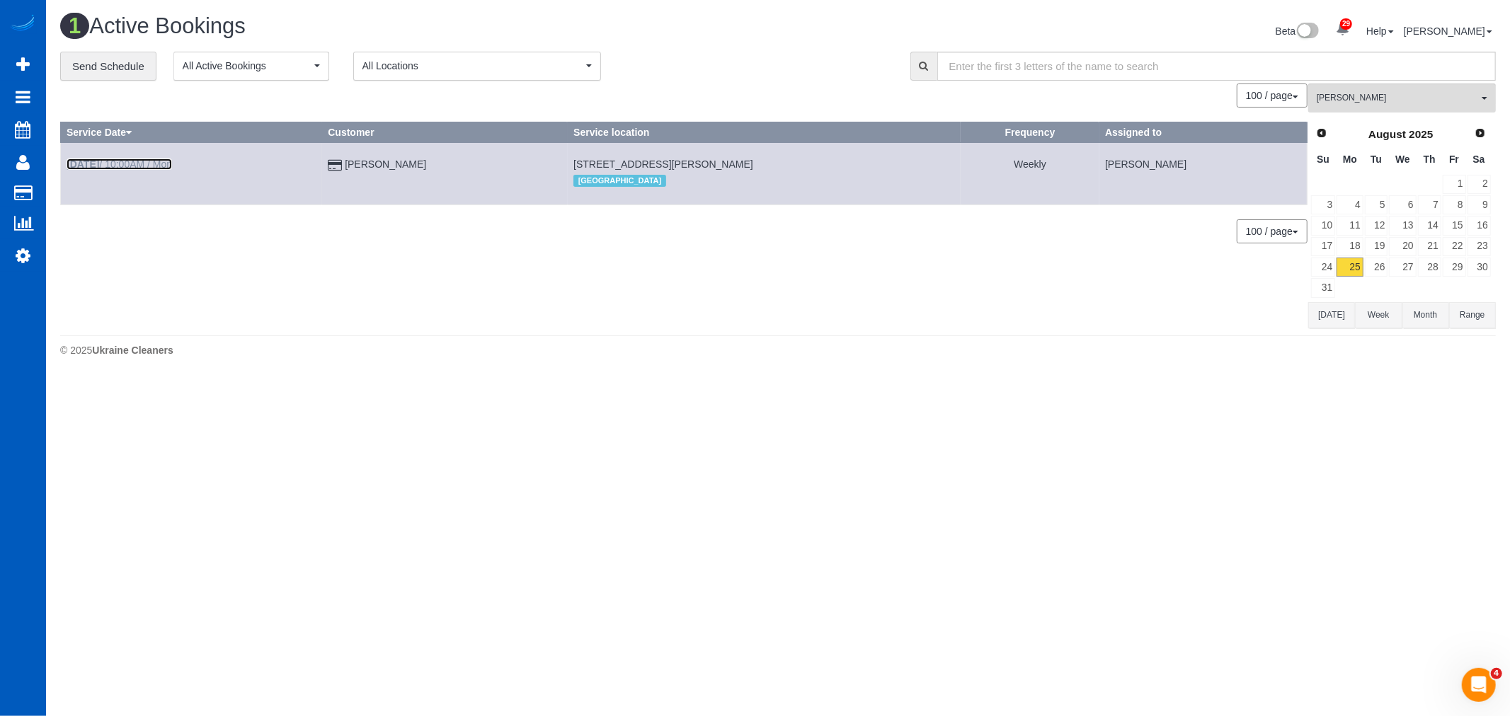
click at [159, 165] on link "Aug 25th / 10:00AM / Mon" at bounding box center [119, 164] width 105 height 11
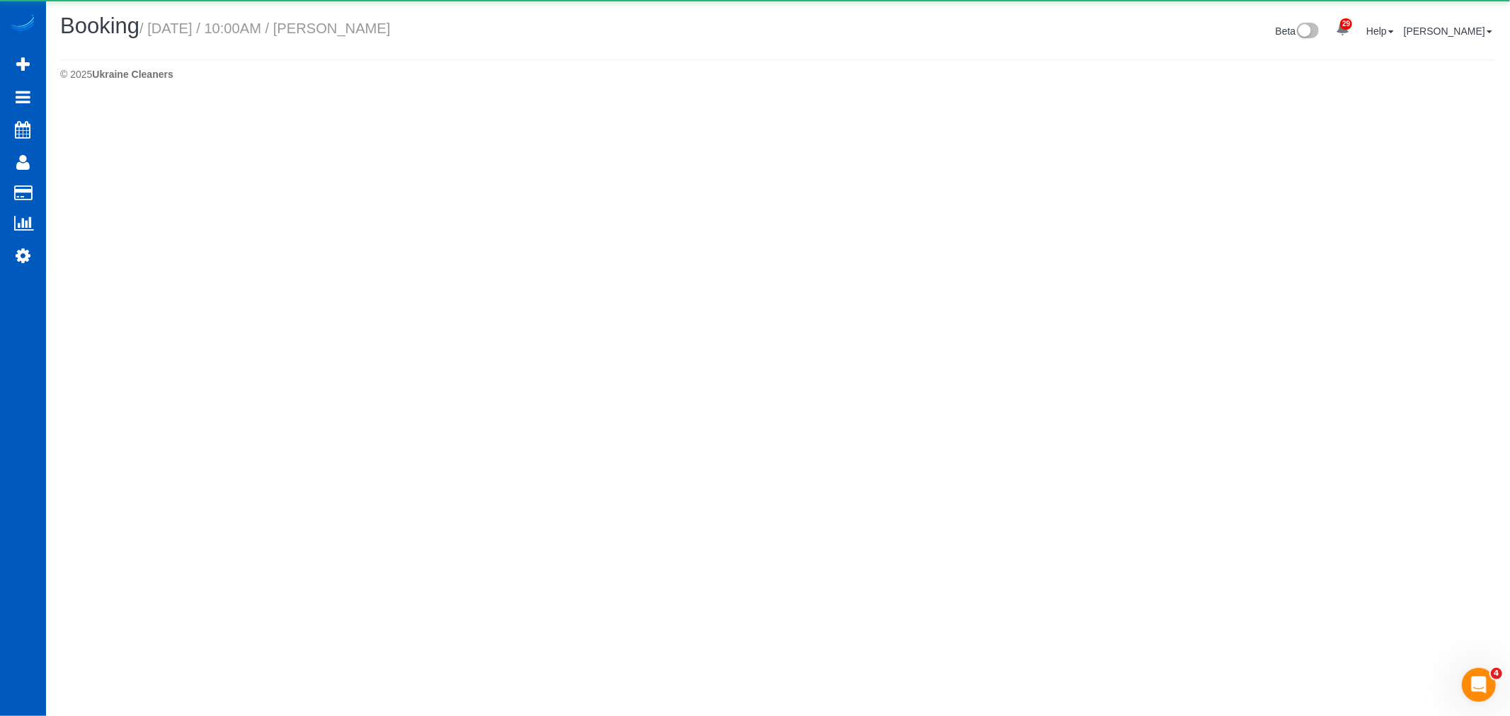
select select "OR"
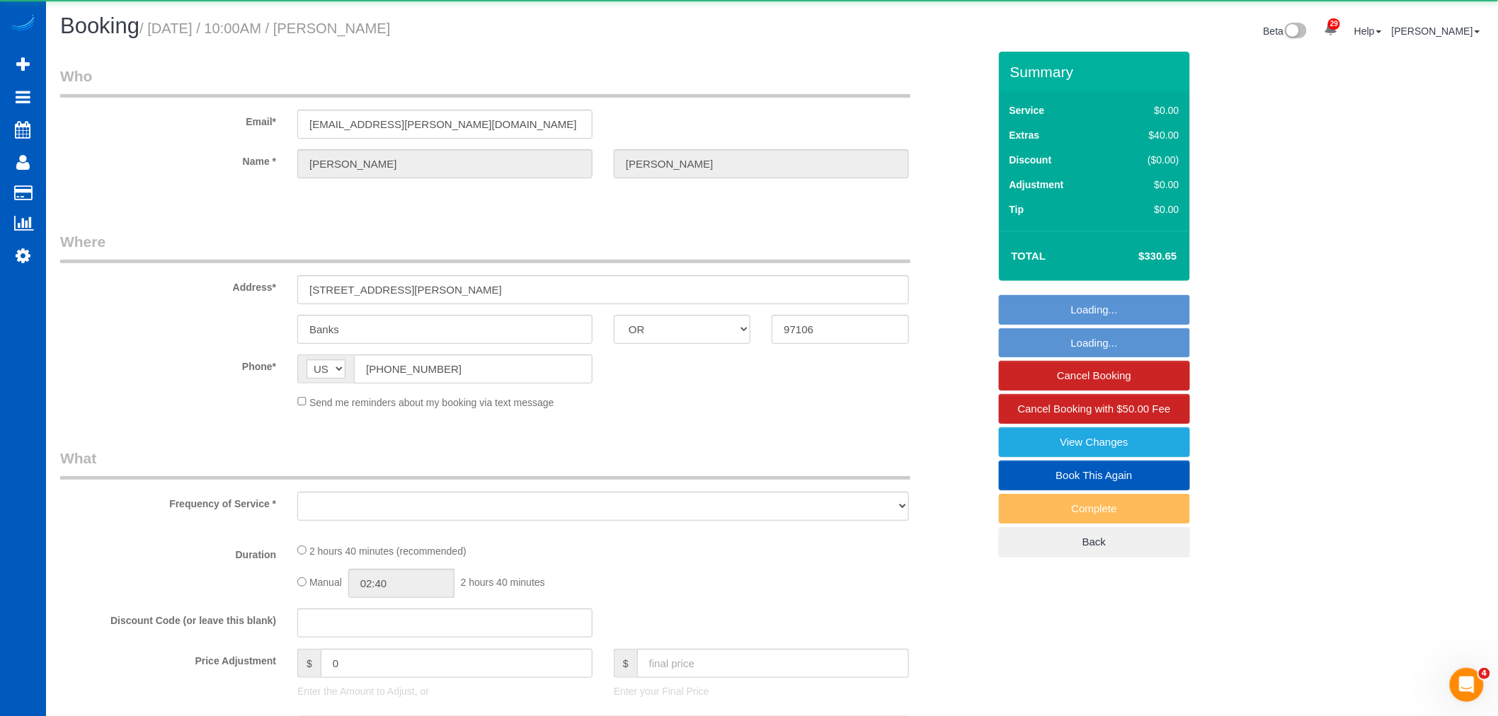
select select "object:3950"
select select "string:fspay-21f0957a-2286-4782-bb6a-7451d6fbb813"
select select "199"
select select "3001"
select select "3"
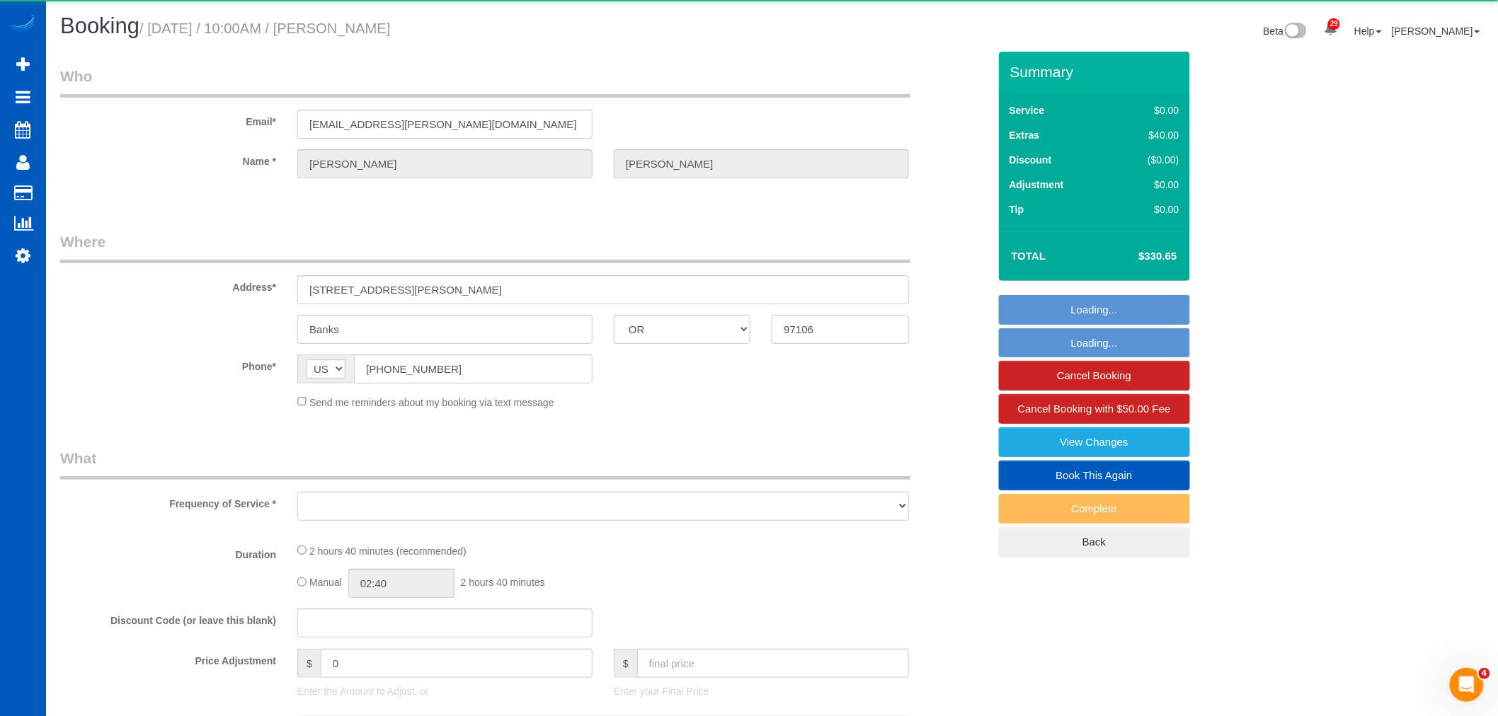
select select "3"
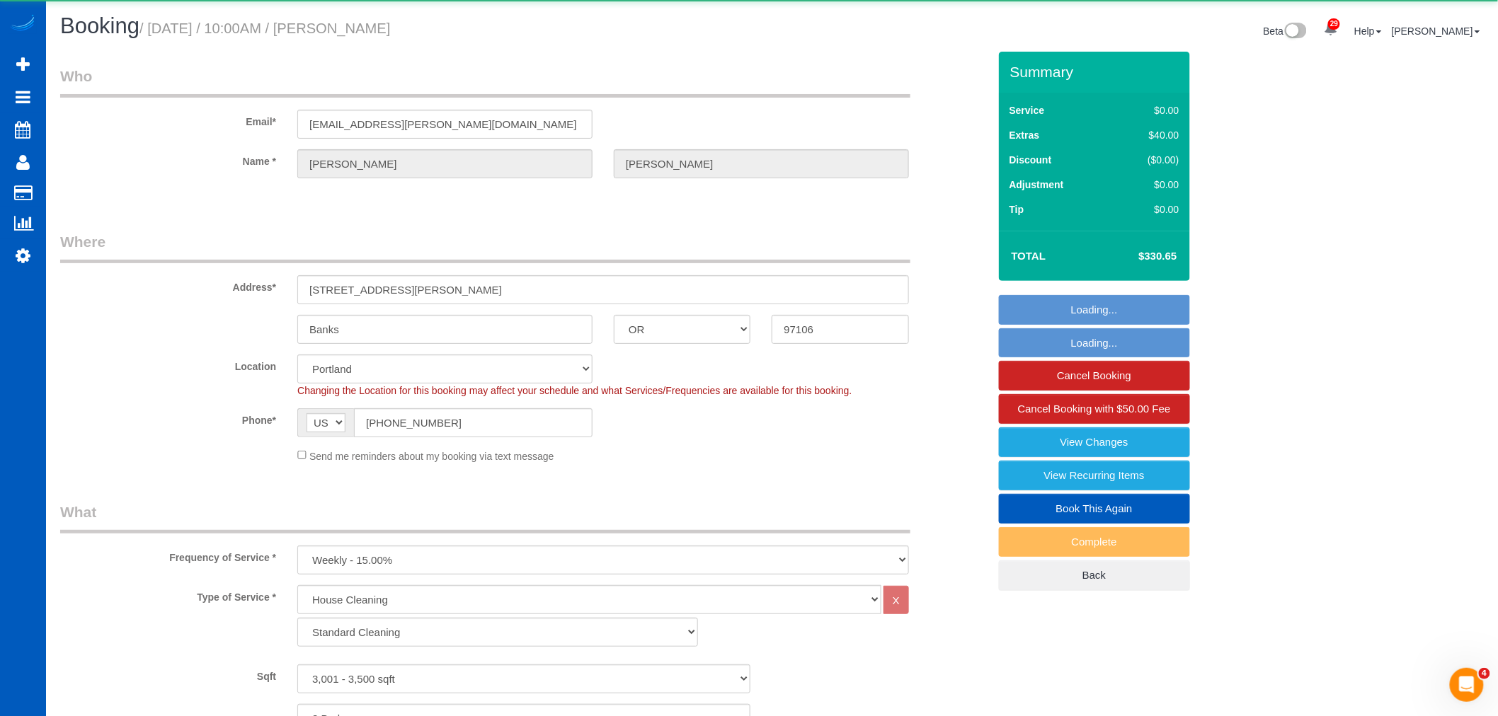
select select "object:4280"
select select "3001"
select select "3"
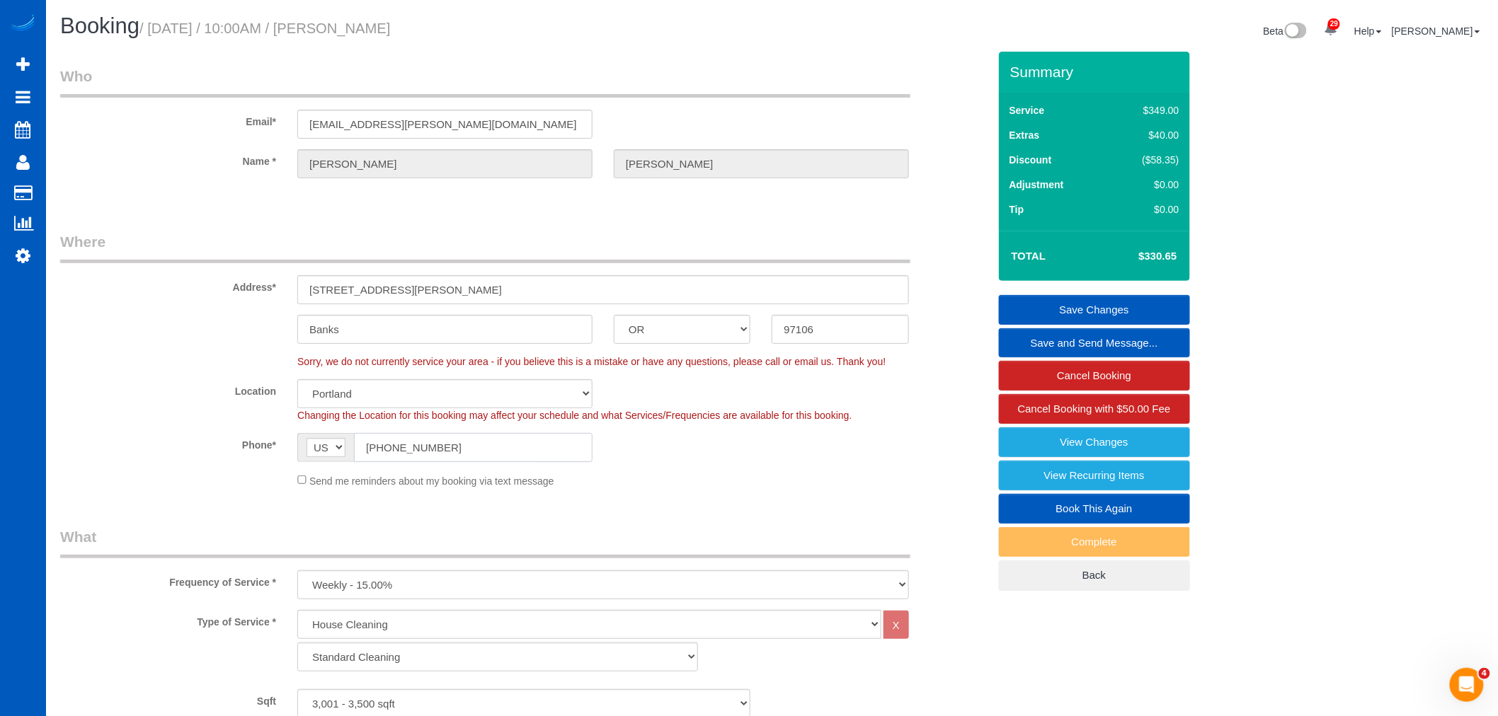
click at [462, 455] on input "(858) 860-6037" at bounding box center [473, 447] width 239 height 29
drag, startPoint x: 462, startPoint y: 454, endPoint x: 323, endPoint y: 450, distance: 139.5
click at [323, 450] on div "AF AL DZ AD AO AI AQ AG AR AM AW AU AT AZ BS BH BD BB BY BE BZ BJ BM BT BO BA B…" at bounding box center [444, 447] width 295 height 29
type input "(408) 899-0818"
click at [1044, 317] on link "Save Changes" at bounding box center [1094, 310] width 191 height 30
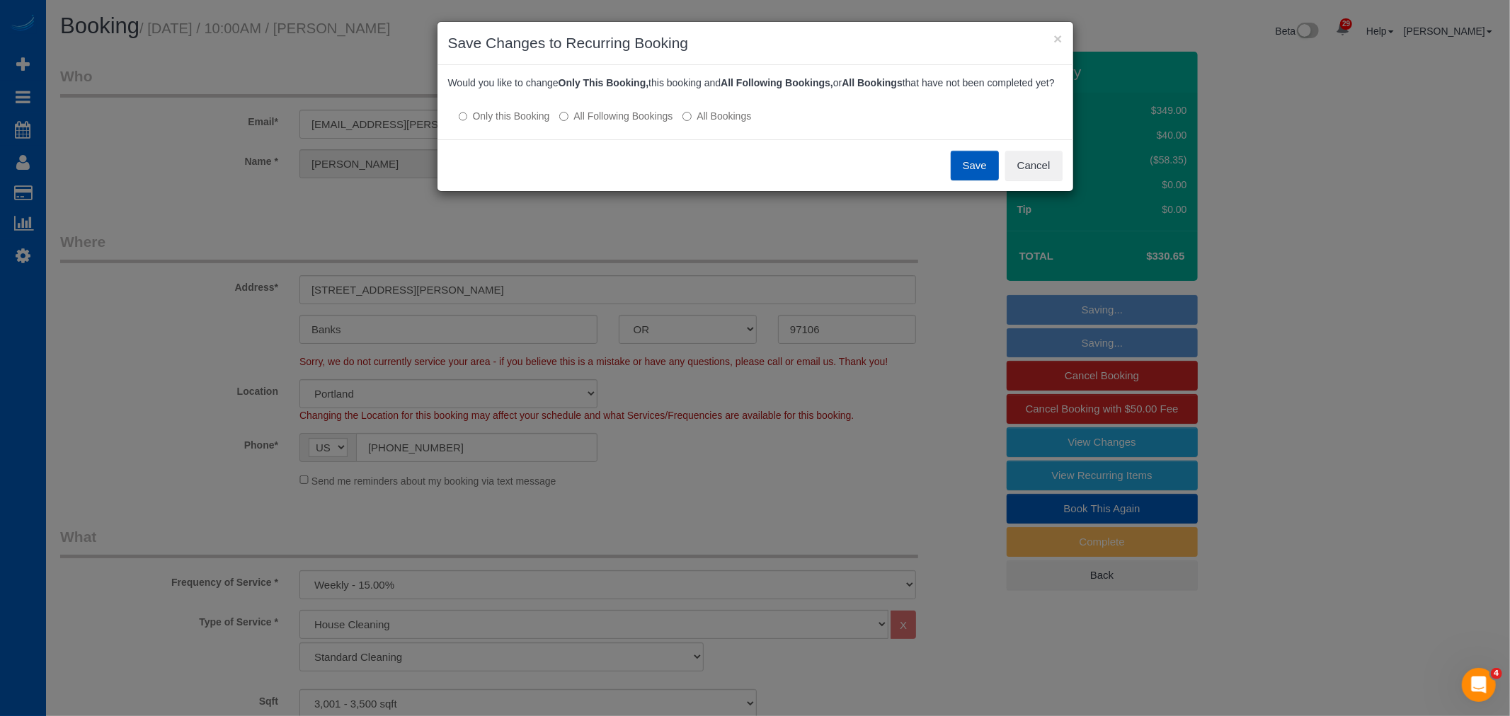
click at [605, 123] on label "All Following Bookings" at bounding box center [615, 116] width 113 height 14
click at [960, 174] on button "Save" at bounding box center [975, 166] width 48 height 30
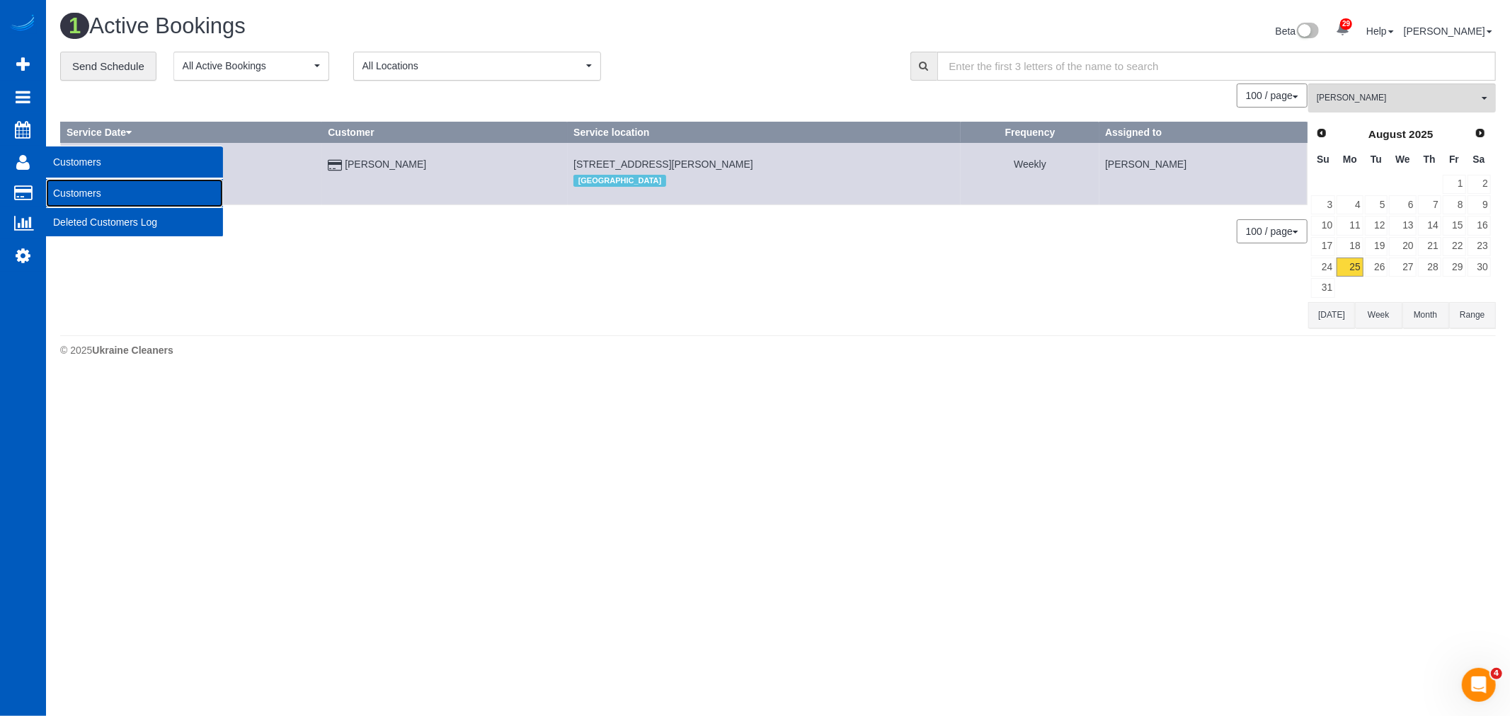
click at [97, 196] on link "Customers" at bounding box center [134, 193] width 177 height 28
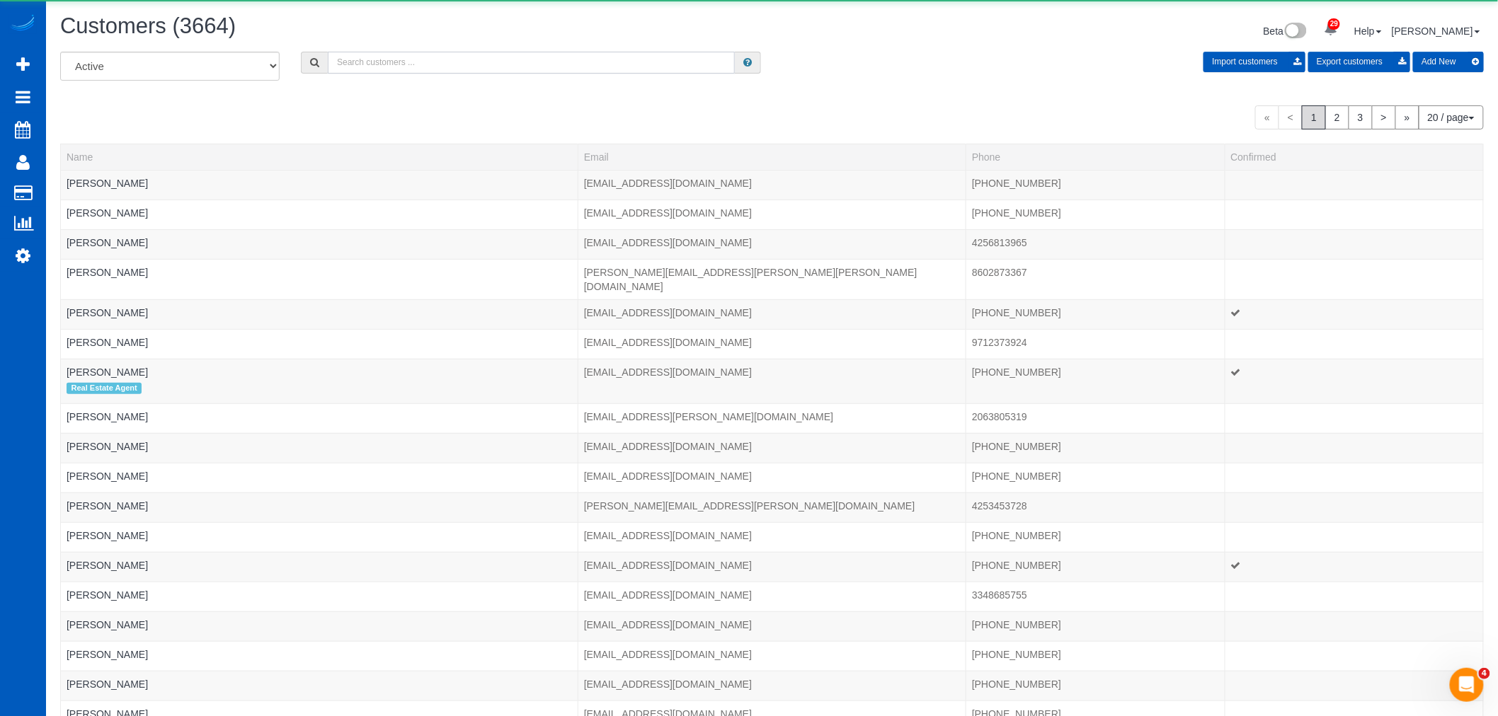
click at [451, 60] on input "text" at bounding box center [531, 63] width 407 height 22
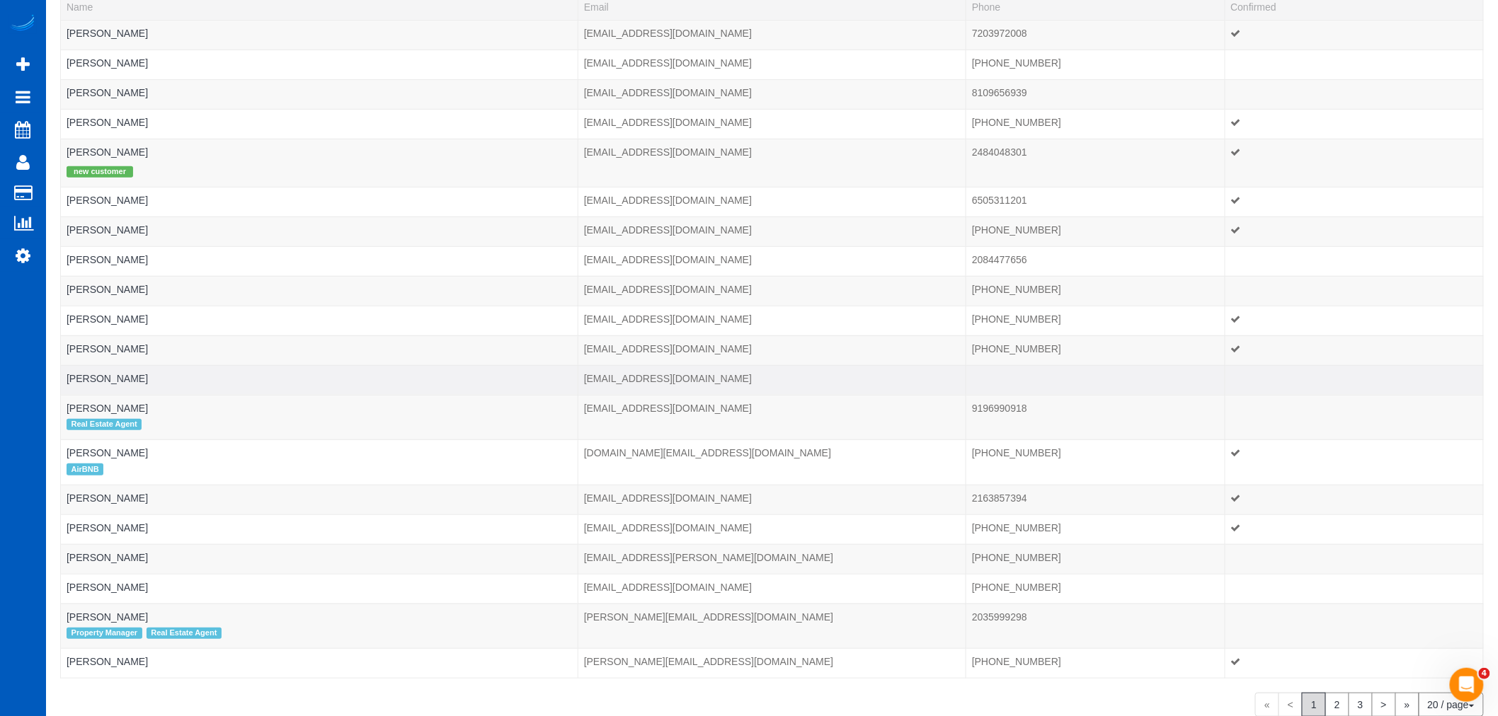
scroll to position [222, 0]
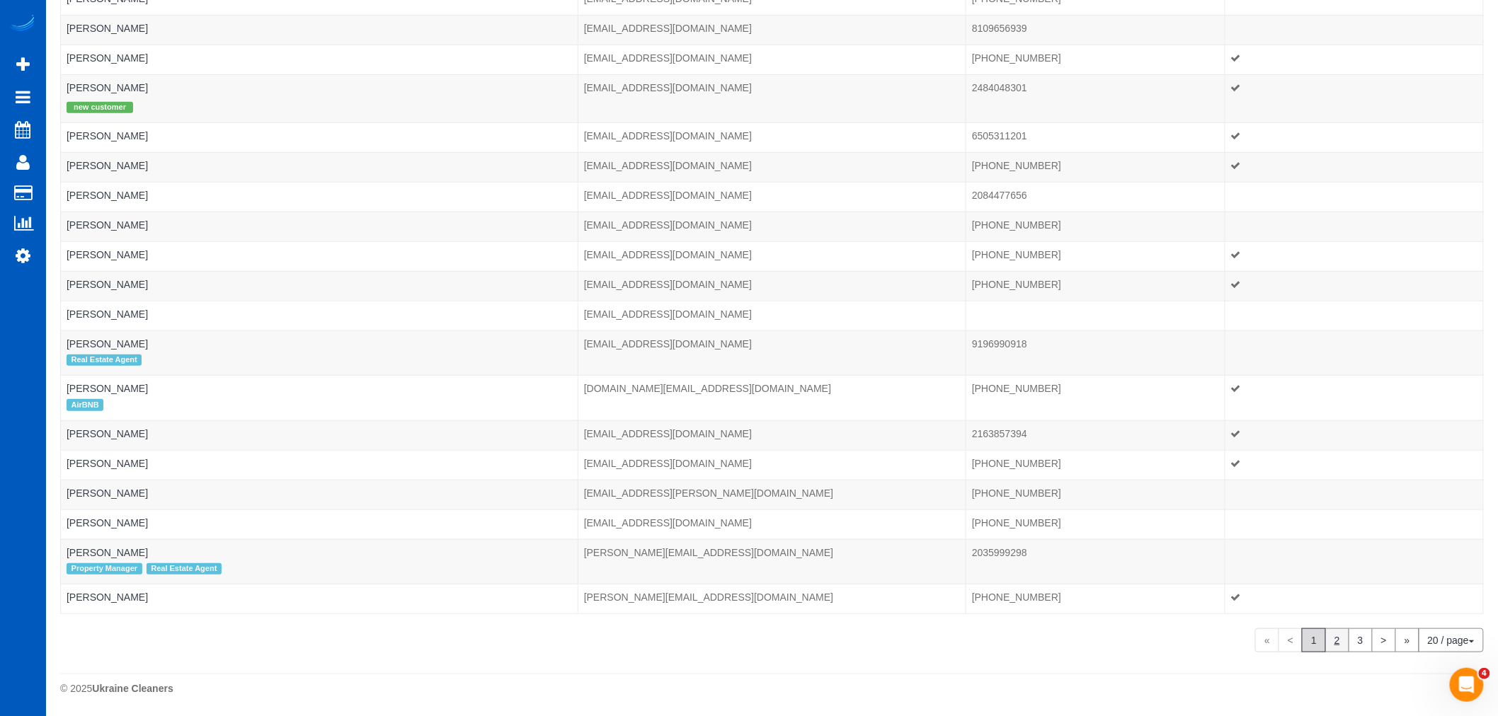
type input "8109"
click at [1326, 639] on link "2" at bounding box center [1337, 641] width 24 height 24
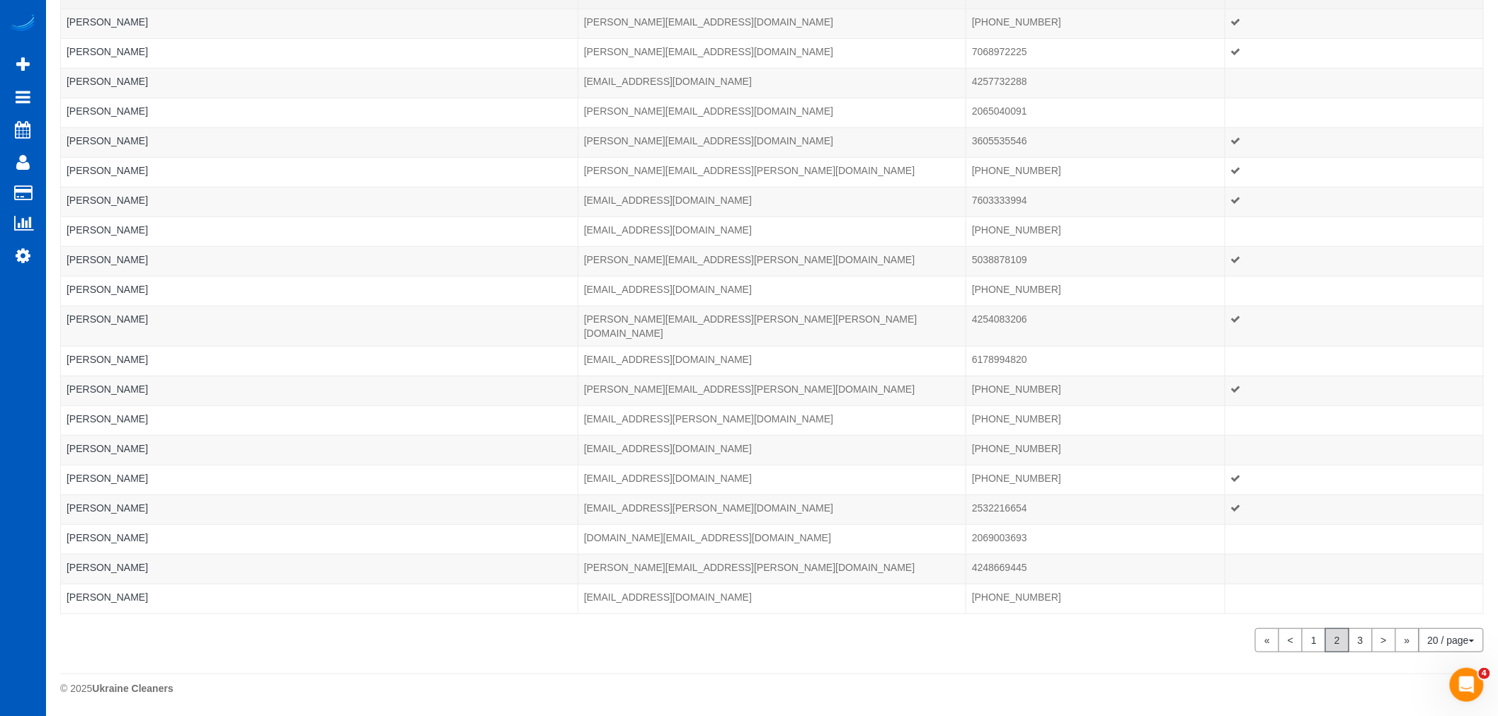
scroll to position [152, 0]
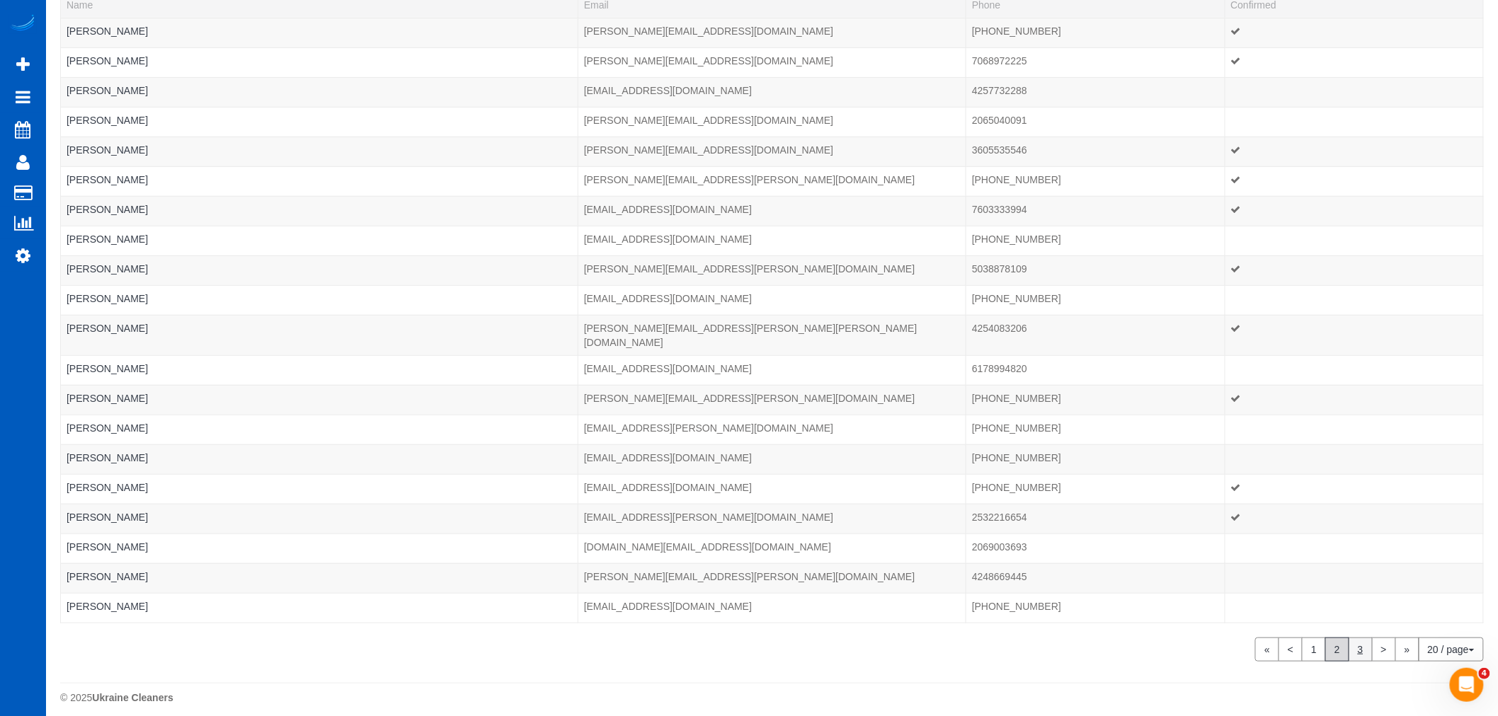
click at [1354, 642] on link "3" at bounding box center [1361, 650] width 24 height 24
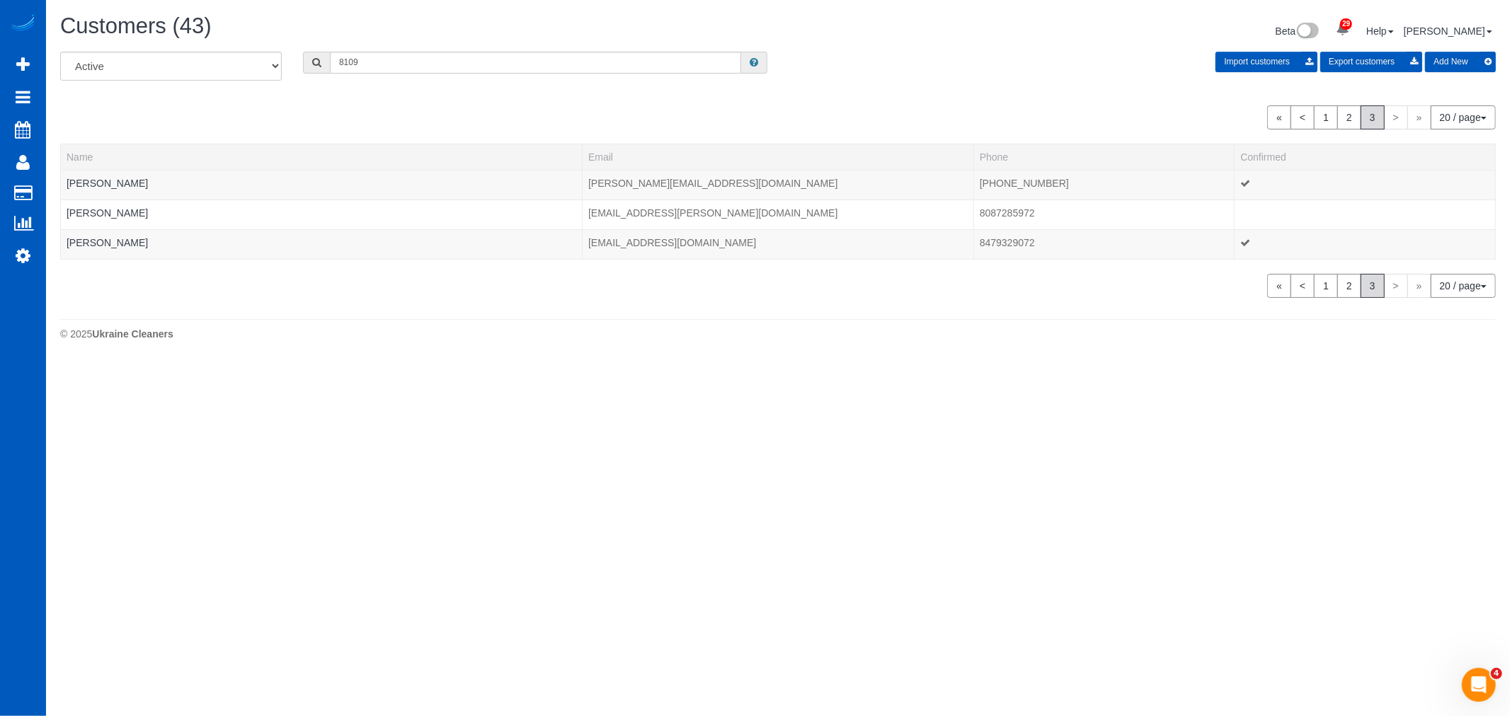
click at [1332, 639] on body "29 Beta Your Notifications You have 0 alerts × You have 3 to charge for 08/23/2…" at bounding box center [755, 358] width 1510 height 716
click at [1346, 289] on link "2" at bounding box center [1349, 286] width 24 height 24
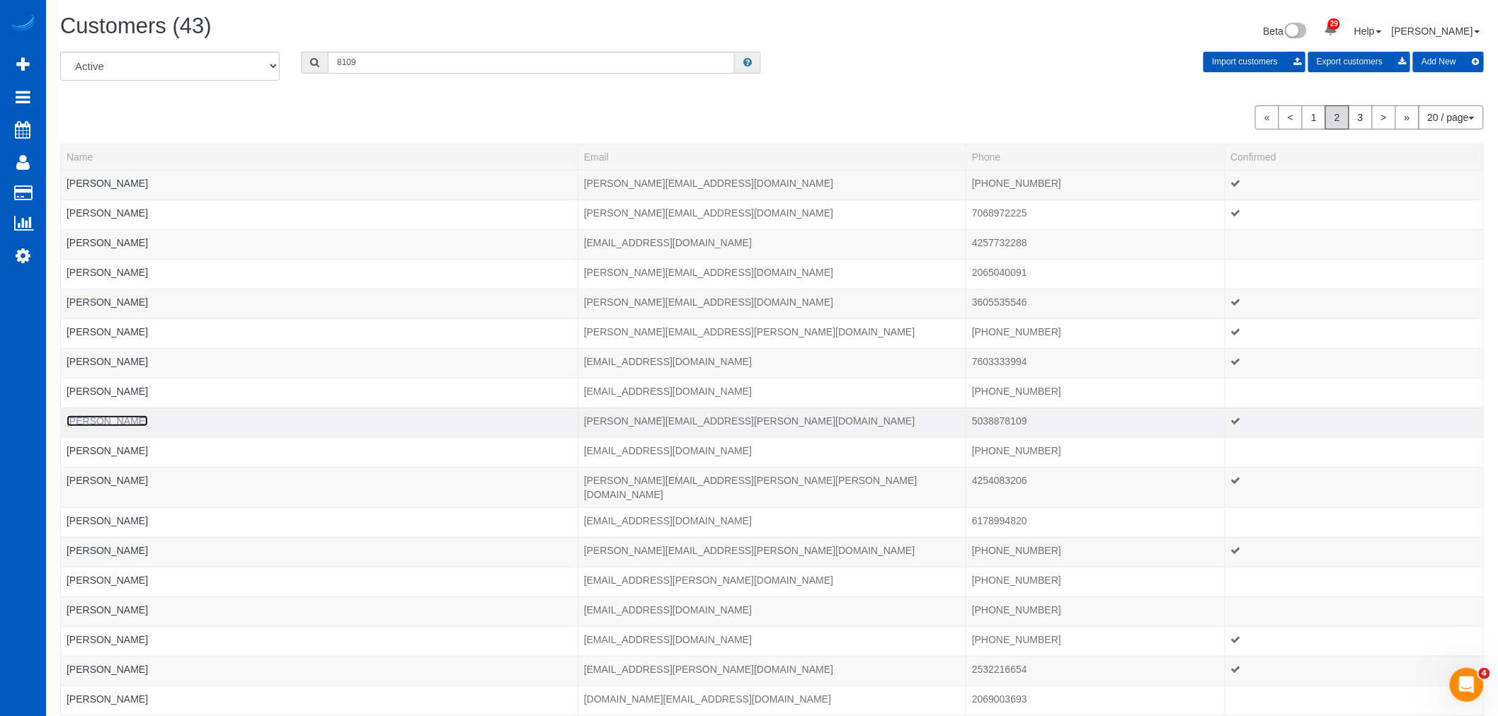
click at [81, 420] on link "Monique Diaz" at bounding box center [107, 421] width 81 height 11
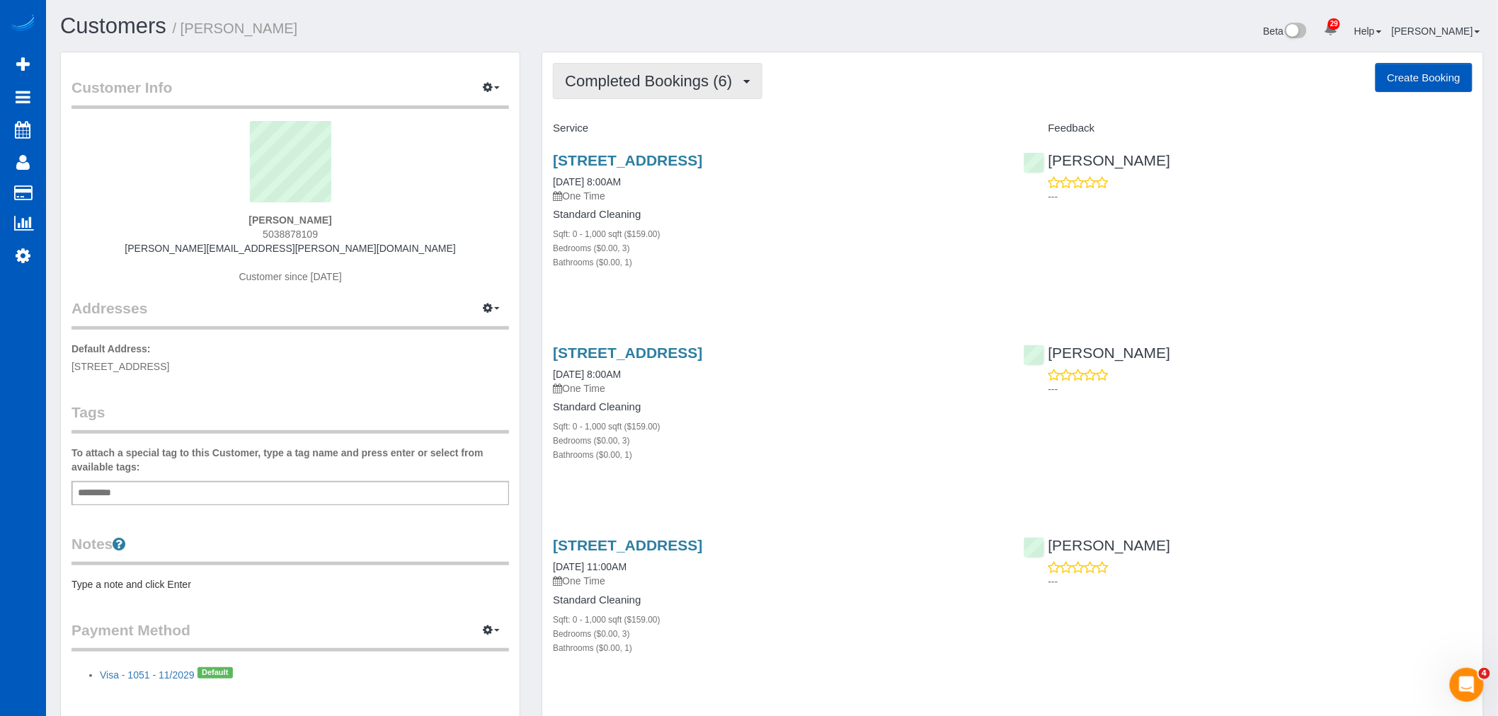
click at [641, 81] on span "Completed Bookings (6)" at bounding box center [652, 81] width 174 height 18
click at [634, 130] on link "Upcoming Bookings (2)" at bounding box center [627, 132] width 147 height 18
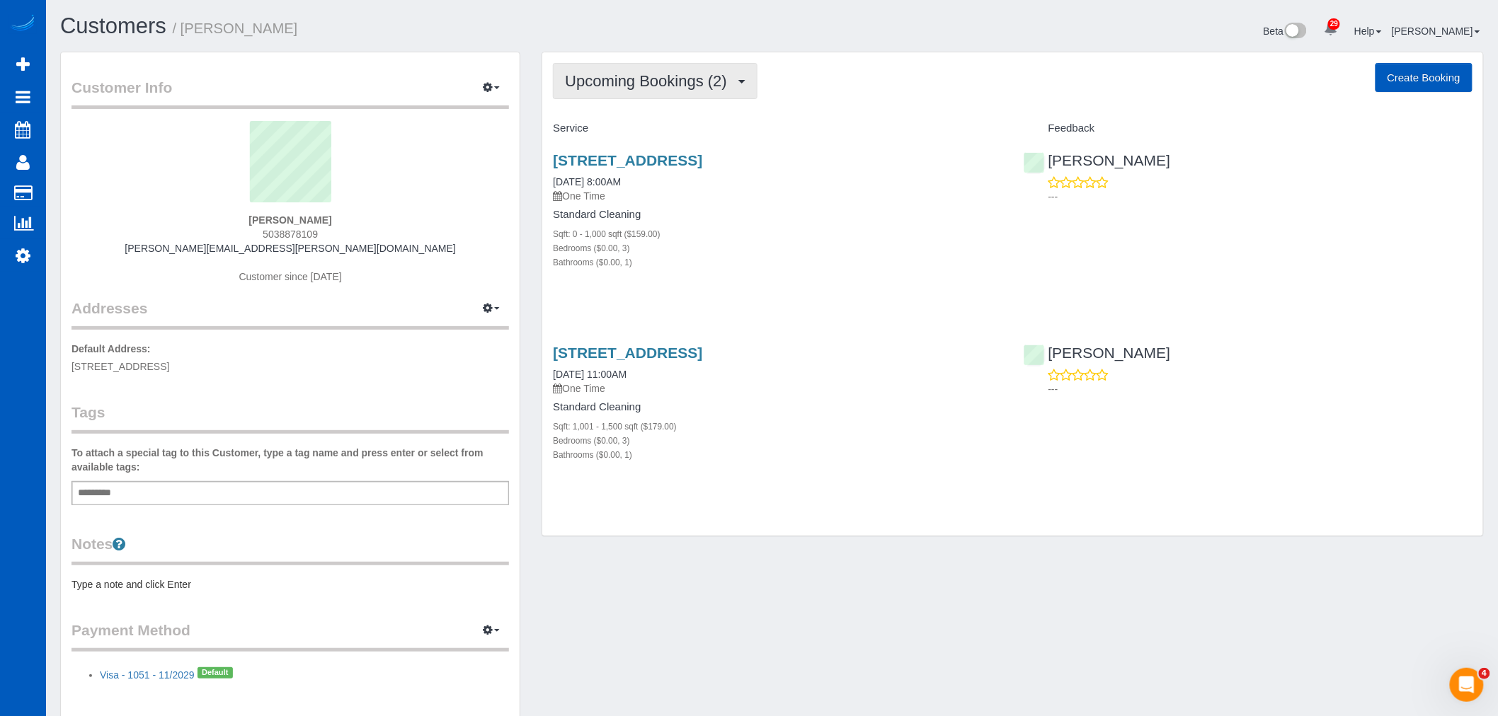
click at [597, 90] on button "Upcoming Bookings (2)" at bounding box center [655, 81] width 205 height 36
click at [621, 111] on link "Completed Bookings (6)" at bounding box center [627, 114] width 147 height 18
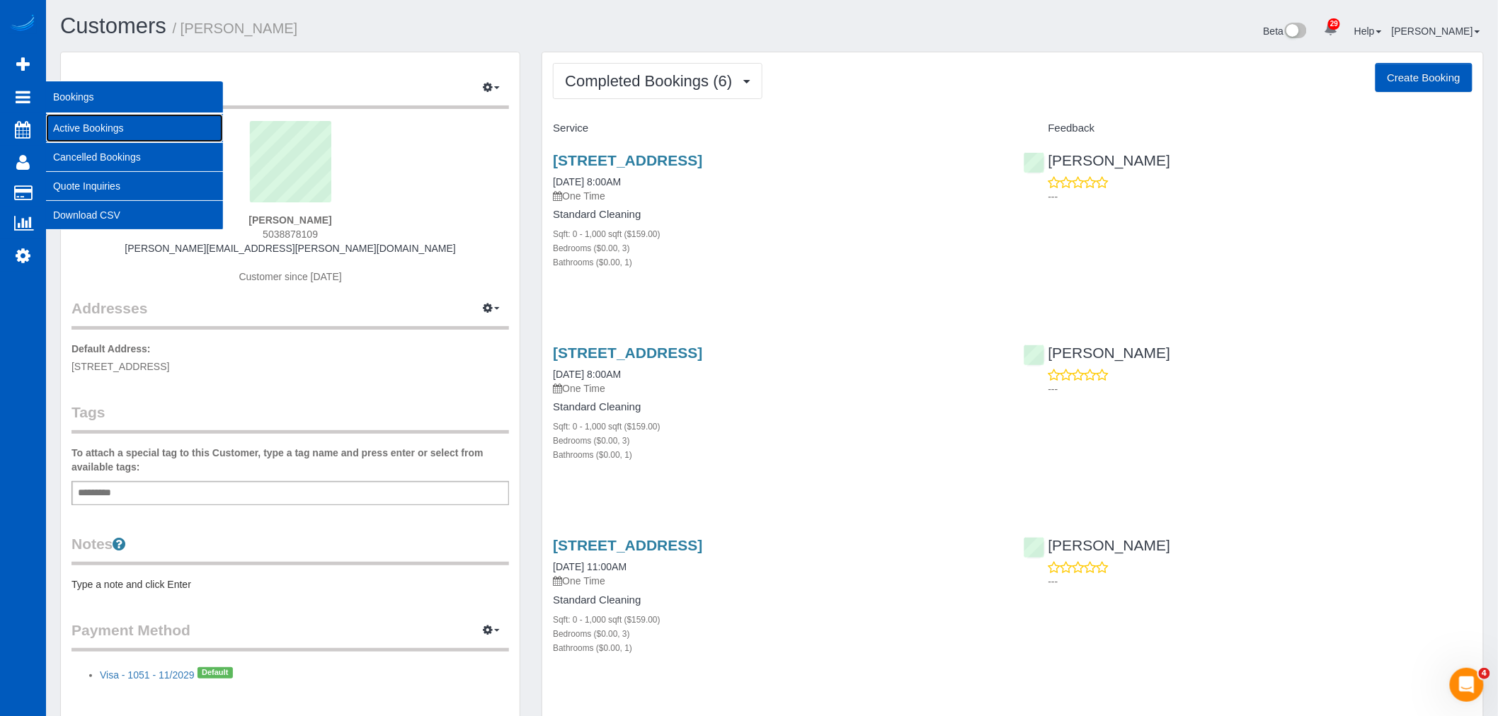
click at [102, 130] on link "Active Bookings" at bounding box center [134, 128] width 177 height 28
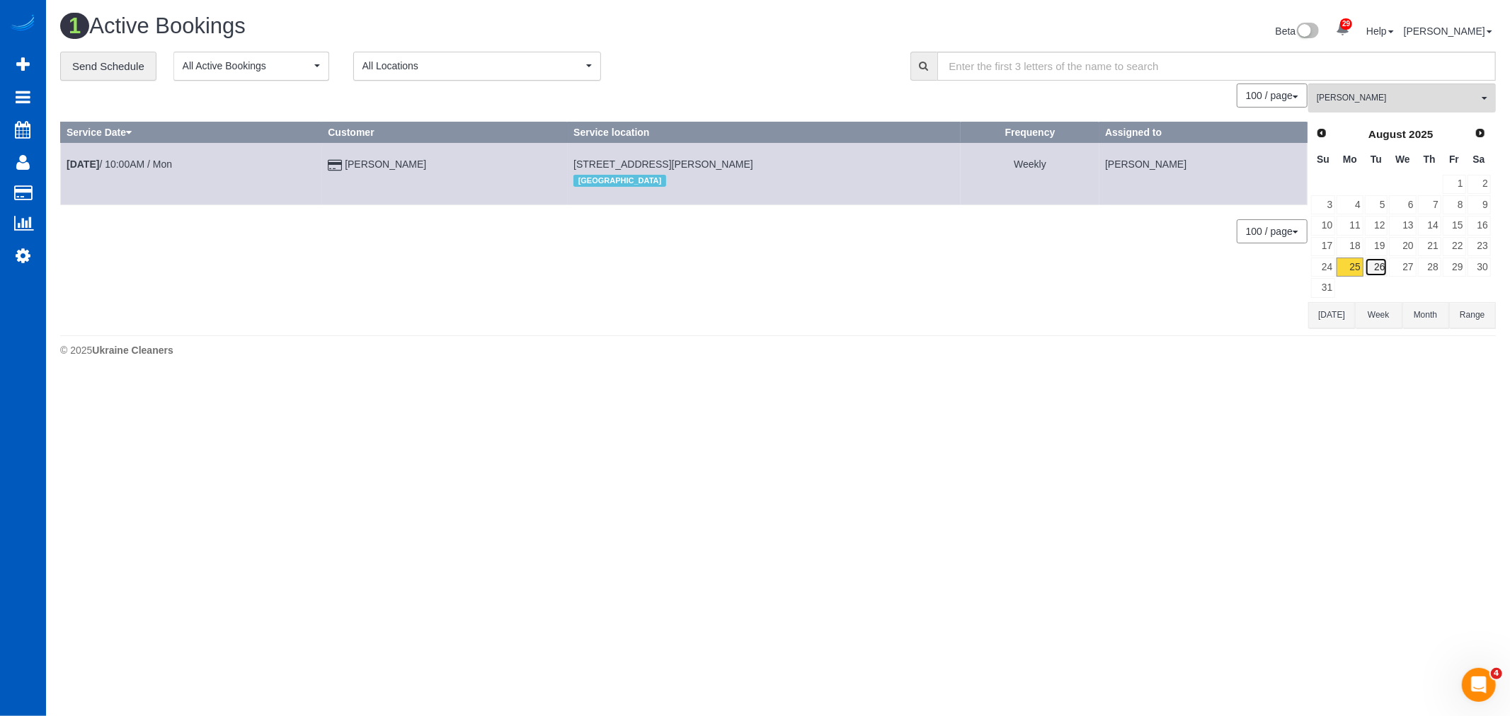
click at [1383, 265] on link "26" at bounding box center [1376, 267] width 23 height 19
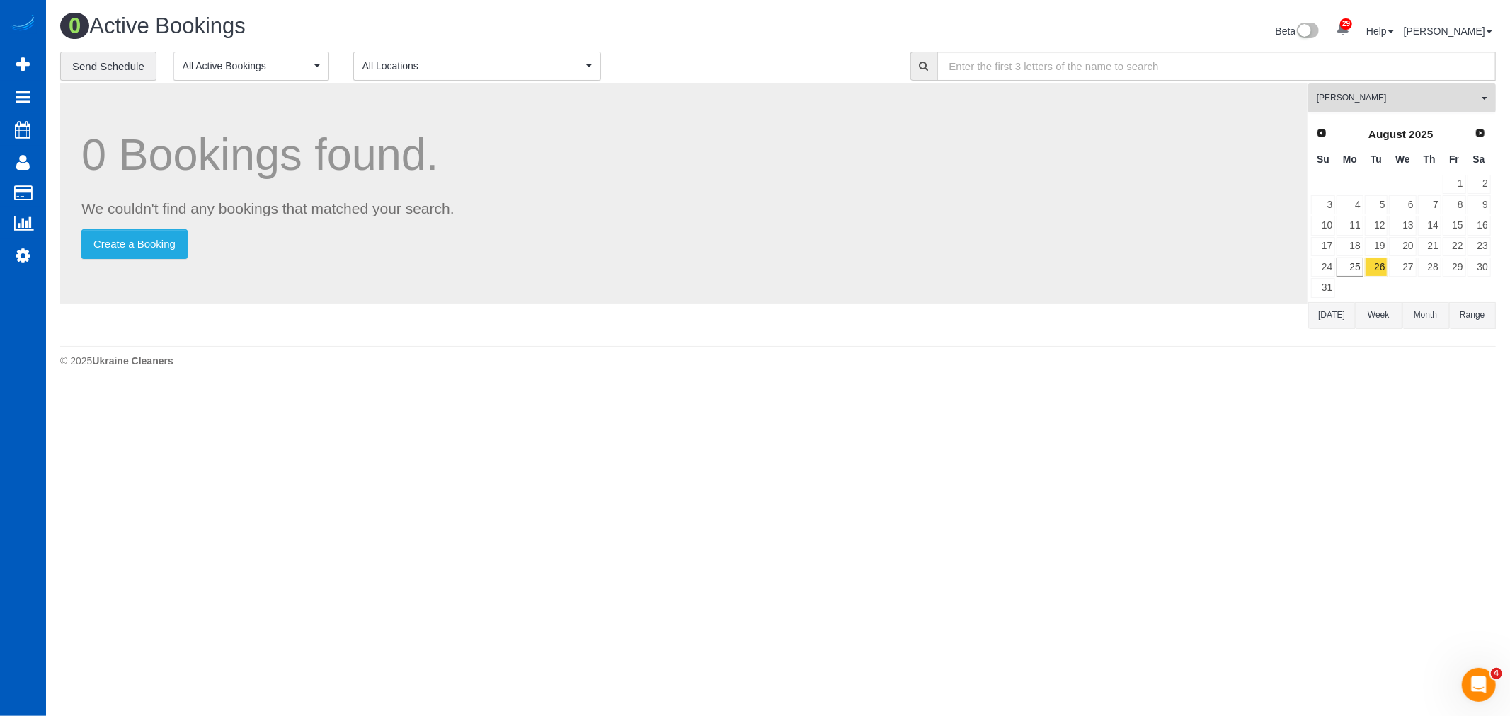
click at [1376, 101] on span "Irina Dunaeva" at bounding box center [1397, 98] width 161 height 12
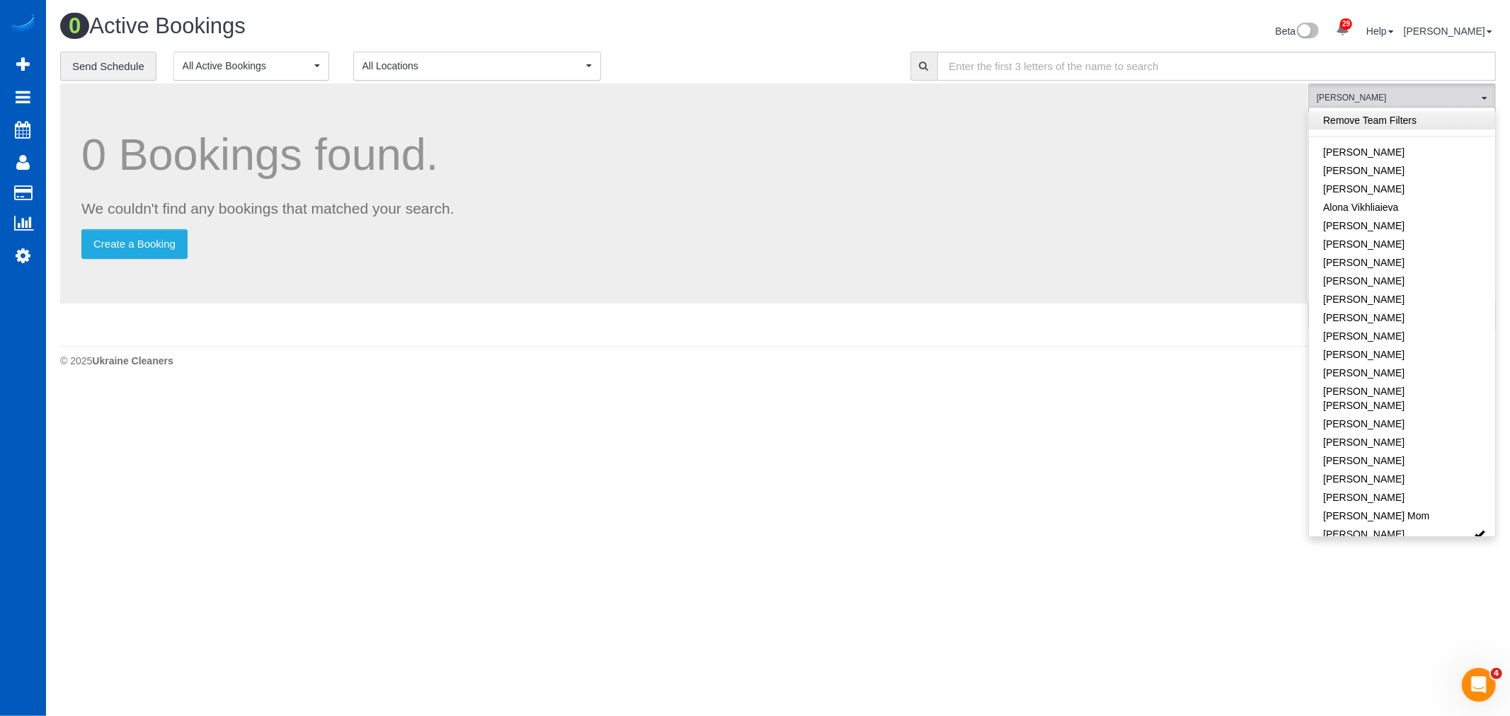
click at [1374, 116] on link "Remove Team Filters" at bounding box center [1402, 120] width 186 height 18
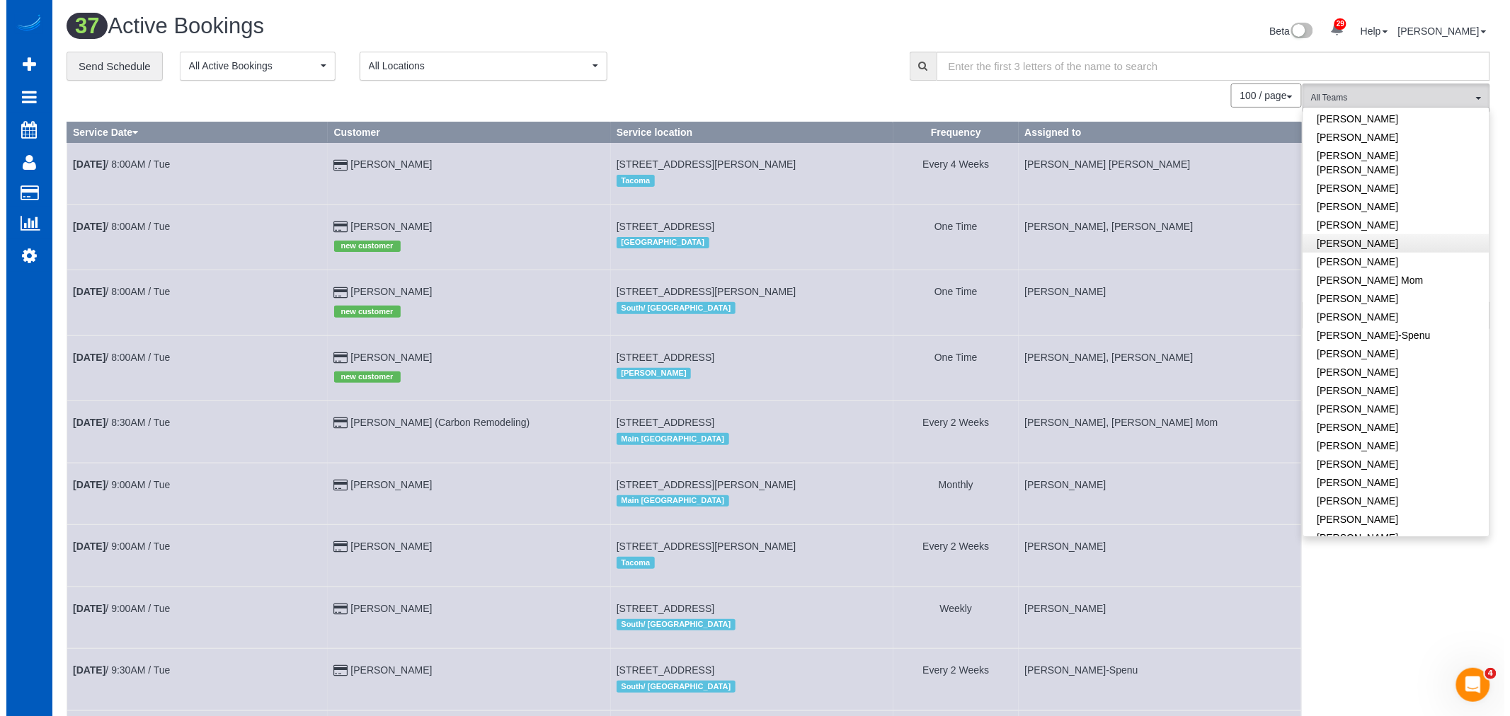
scroll to position [314, 0]
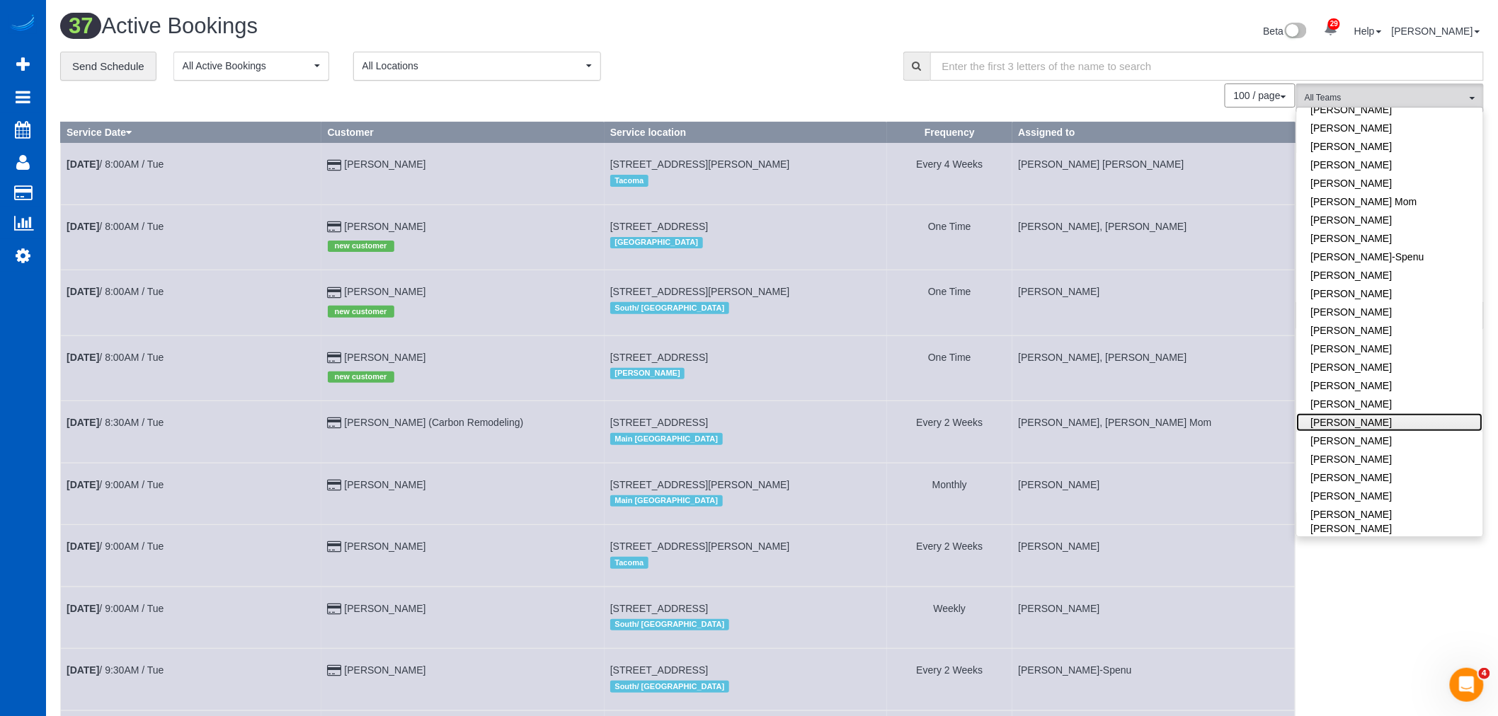
click at [1390, 413] on link "[PERSON_NAME]" at bounding box center [1390, 422] width 186 height 18
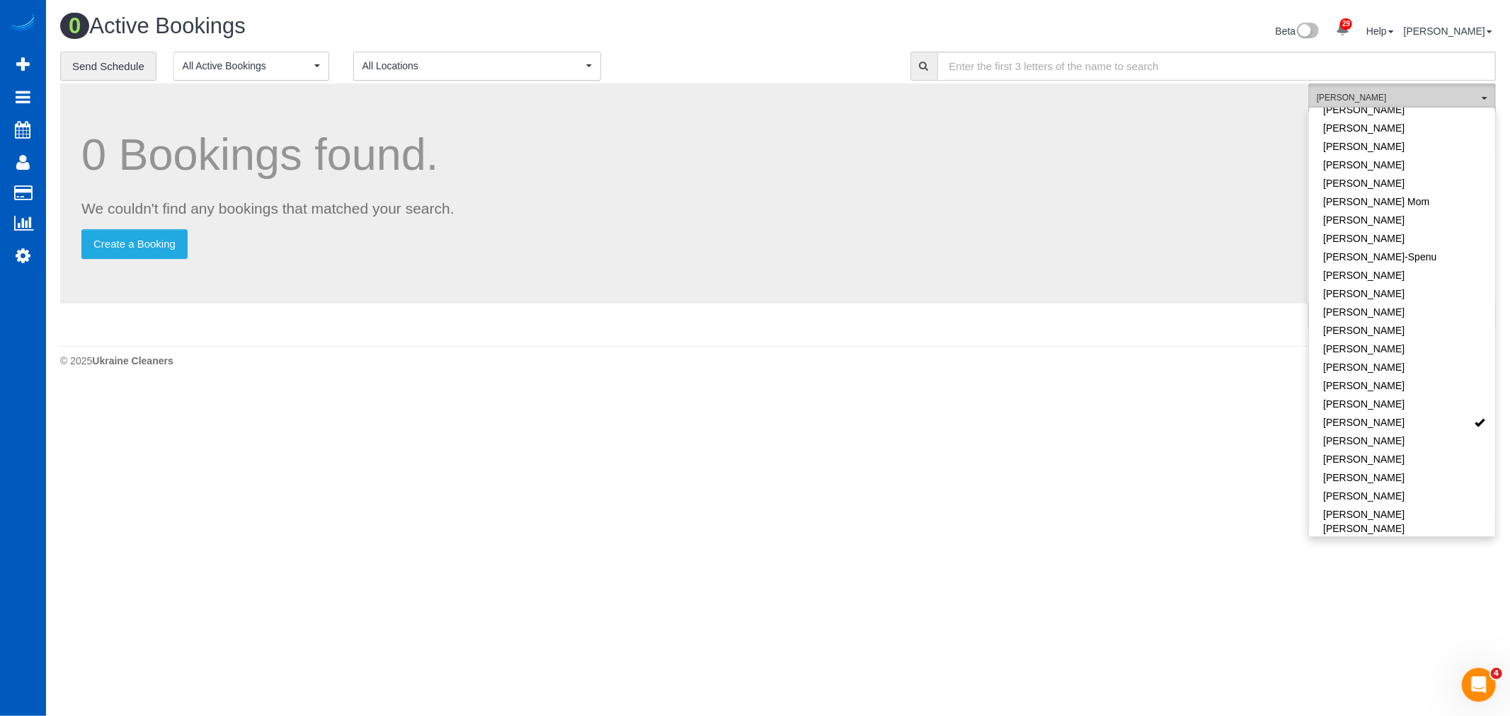
click at [1353, 100] on span "[PERSON_NAME]" at bounding box center [1397, 98] width 161 height 12
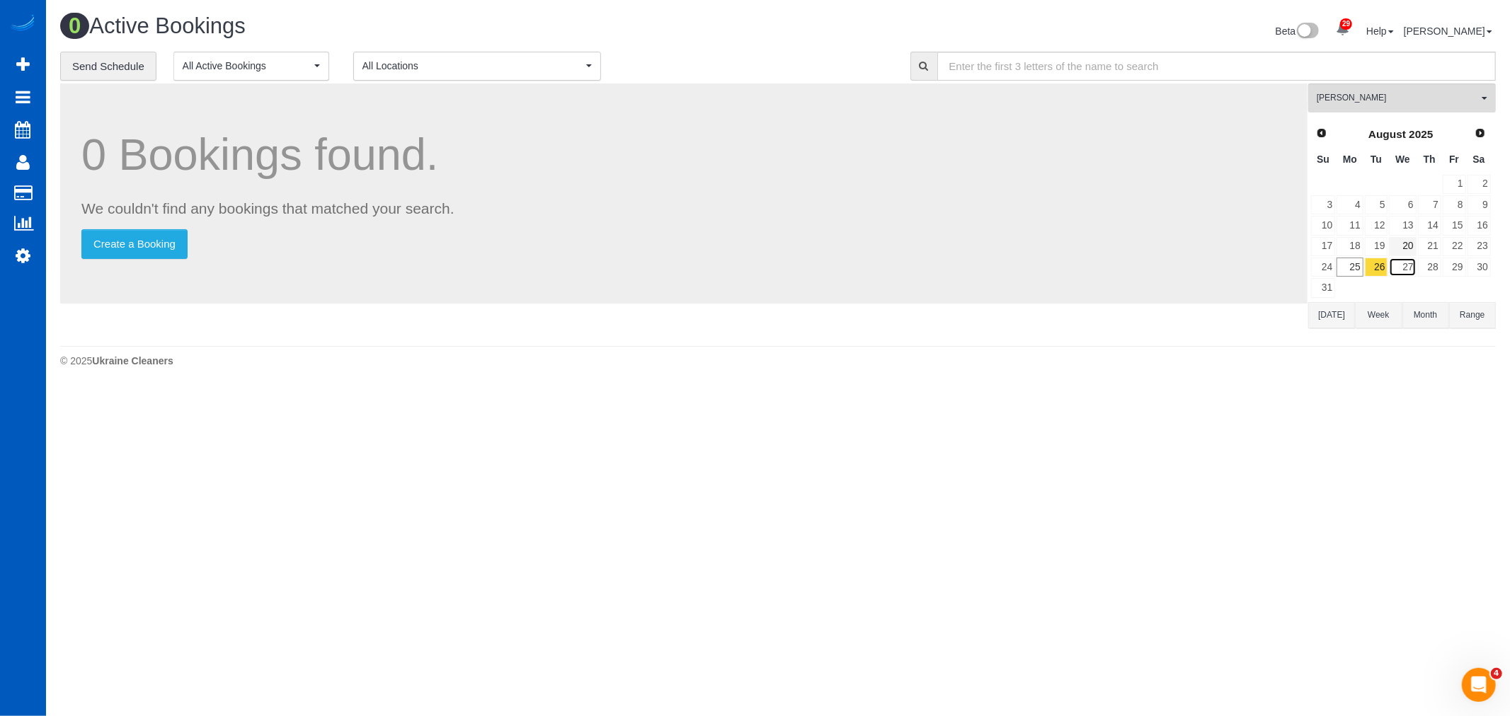
click at [1416, 262] on link "27" at bounding box center [1402, 267] width 27 height 19
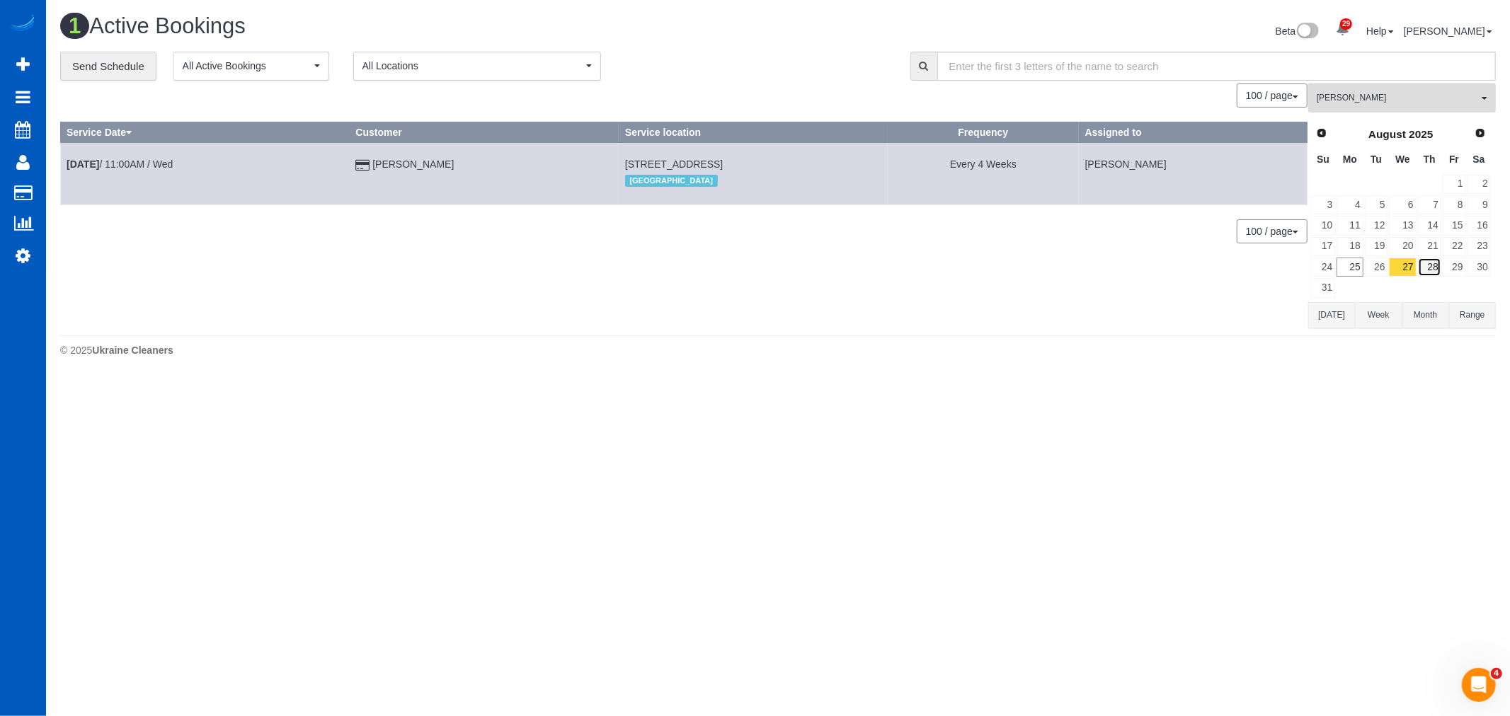
click at [1435, 270] on link "28" at bounding box center [1429, 267] width 23 height 19
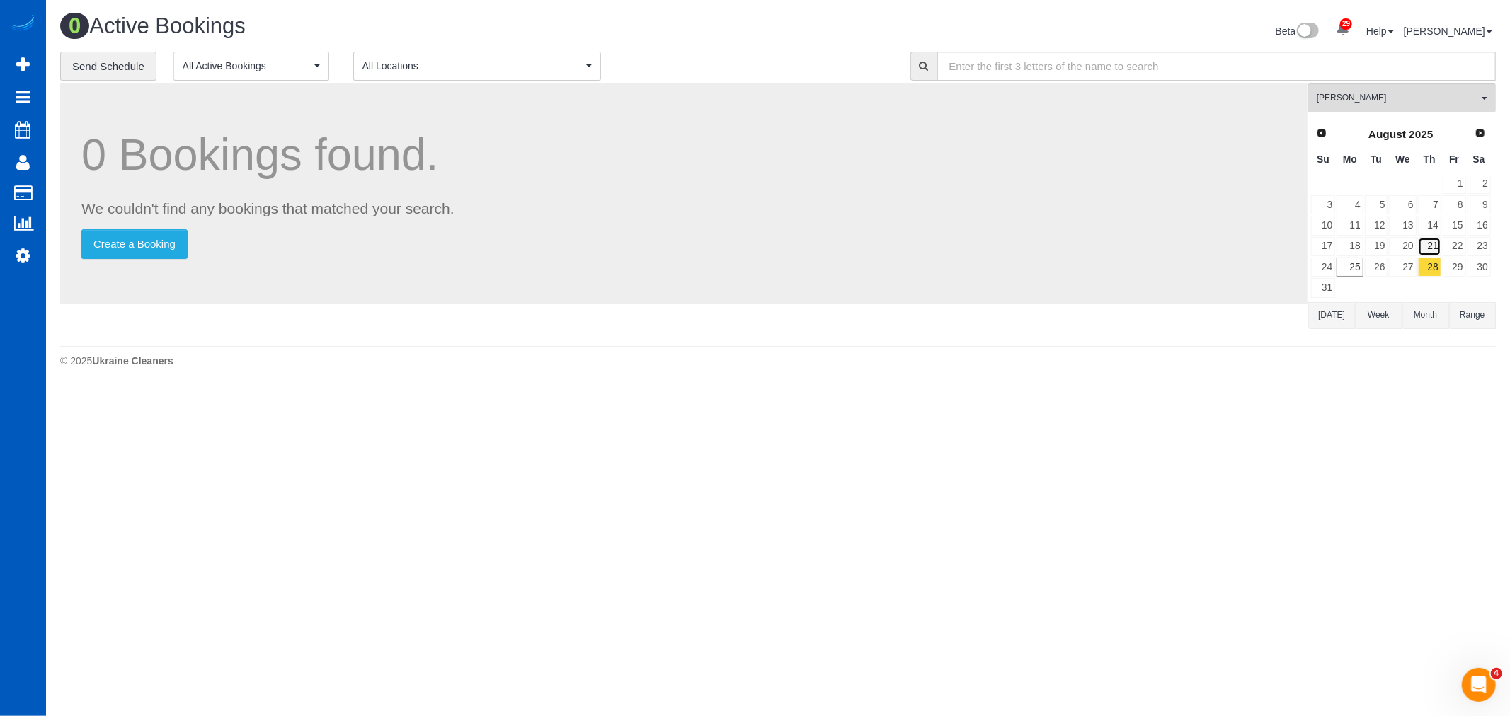
click at [1434, 250] on link "21" at bounding box center [1429, 246] width 23 height 19
click at [1446, 258] on td "29" at bounding box center [1454, 267] width 25 height 21
click at [1439, 266] on link "28" at bounding box center [1429, 267] width 23 height 19
click at [1431, 246] on link "21" at bounding box center [1429, 246] width 23 height 19
click at [1426, 274] on link "28" at bounding box center [1429, 267] width 23 height 19
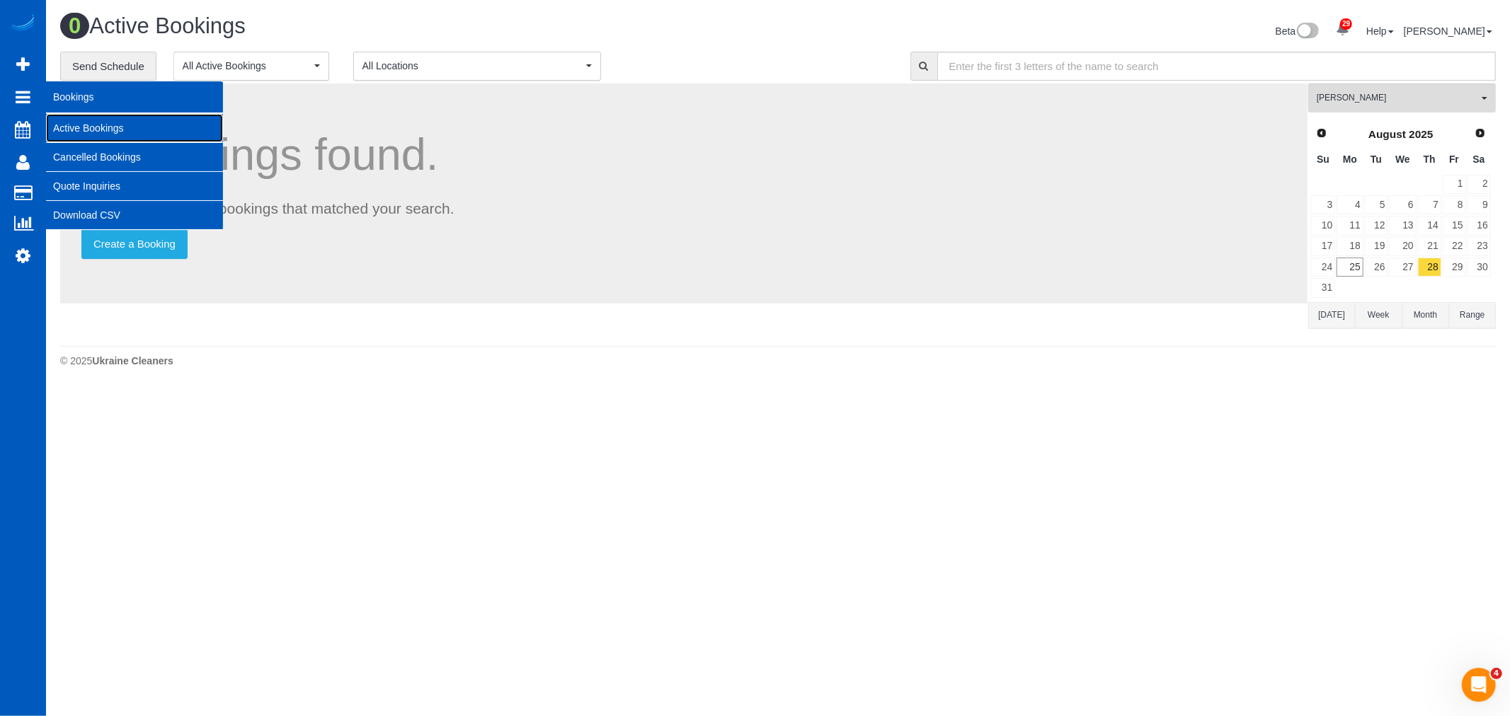
click at [112, 138] on link "Active Bookings" at bounding box center [134, 128] width 177 height 28
click at [102, 121] on link "Active Bookings" at bounding box center [134, 128] width 177 height 28
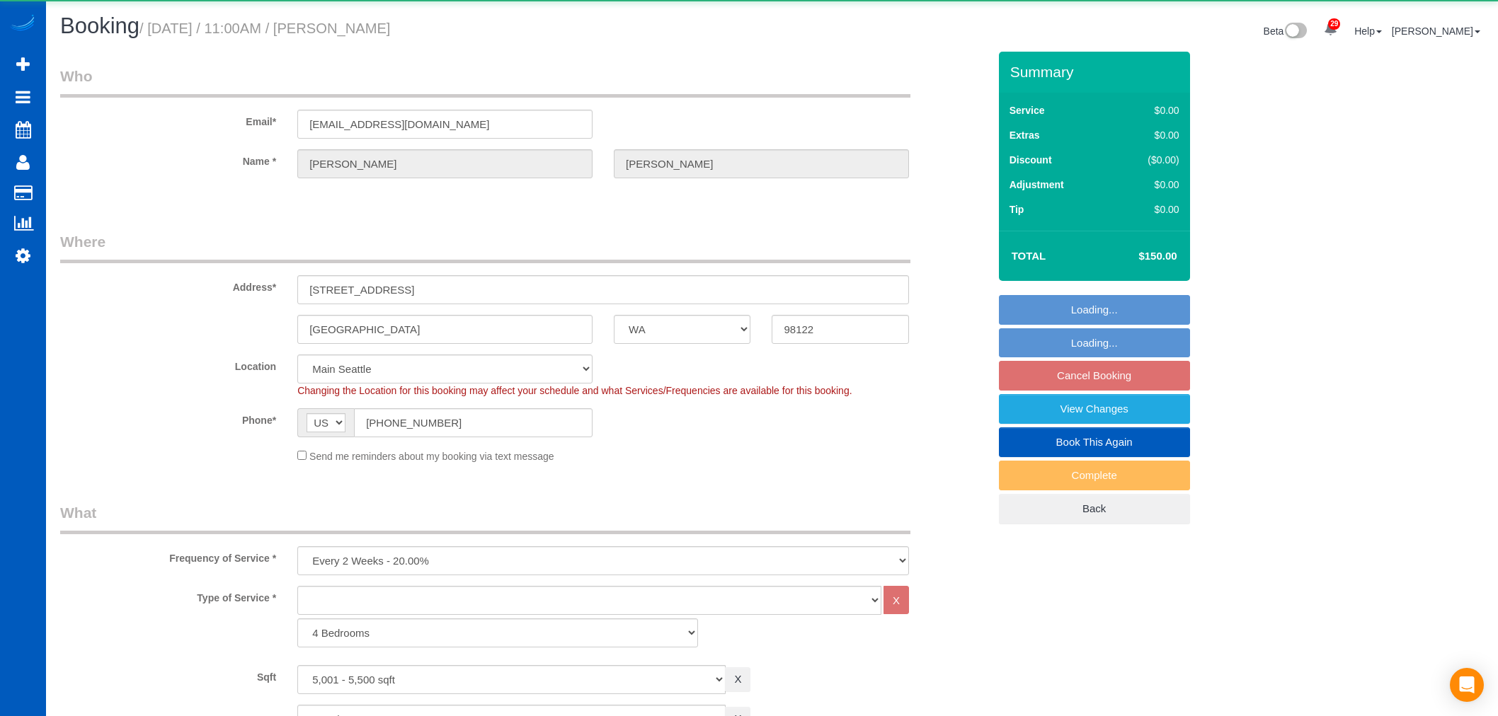
select select "WA"
select select "5001"
select select "3"
select select "object:1091"
select select "5001"
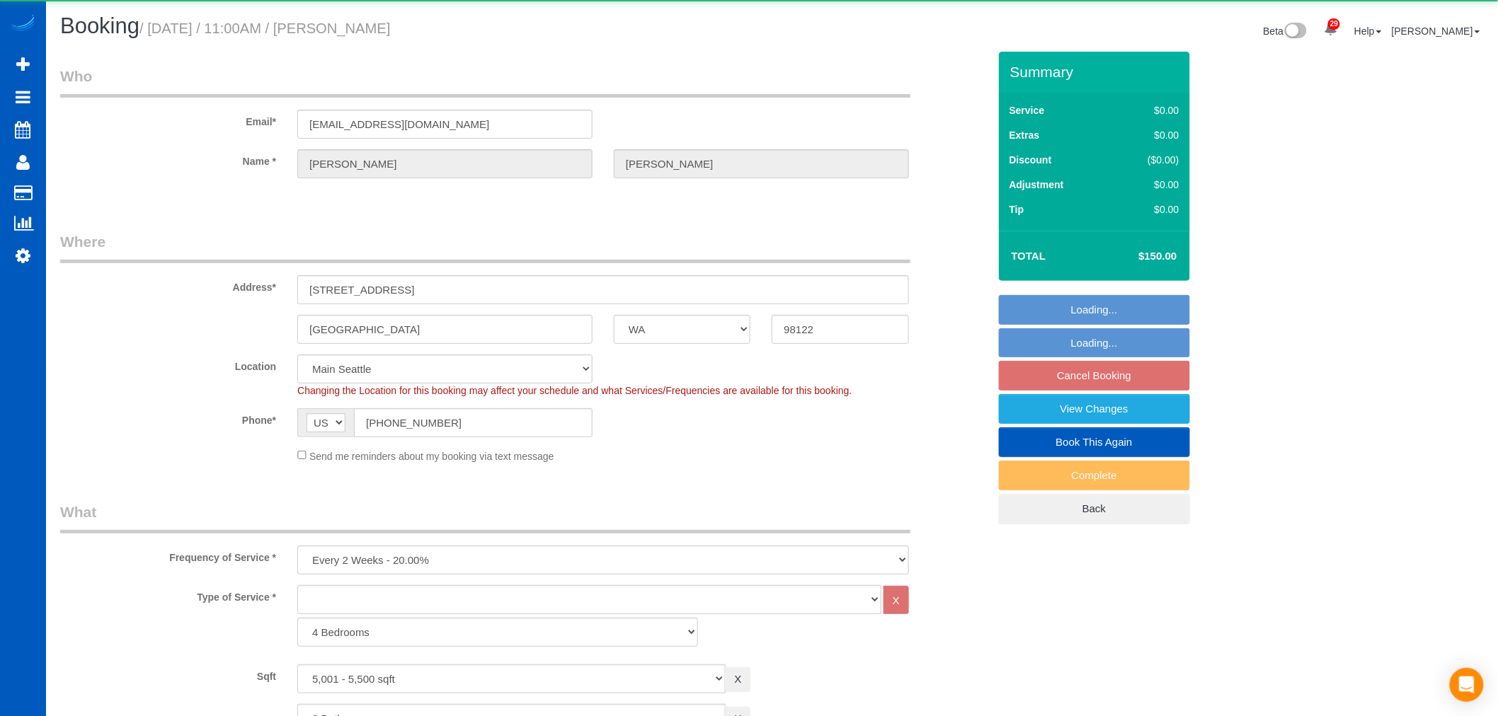
select select "3"
select select "spot1"
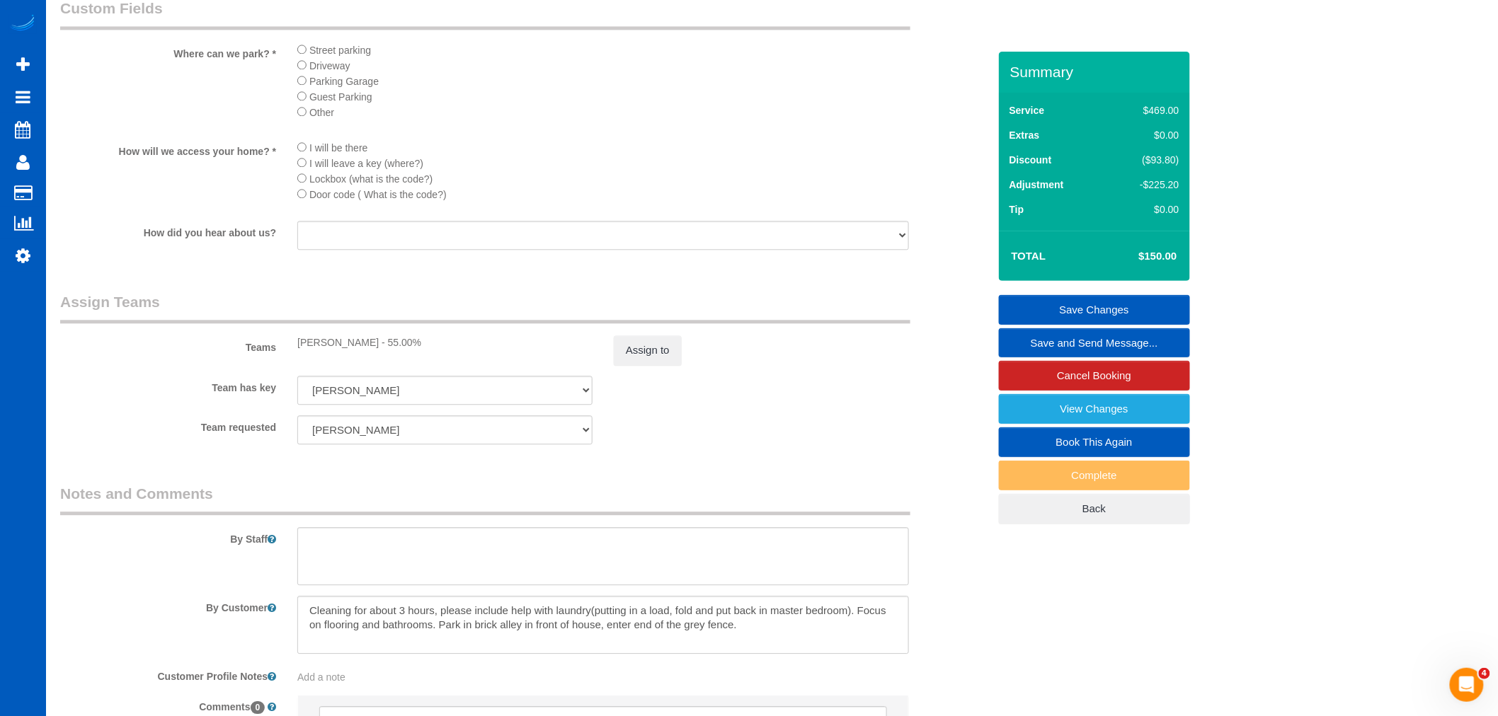
scroll to position [1337, 0]
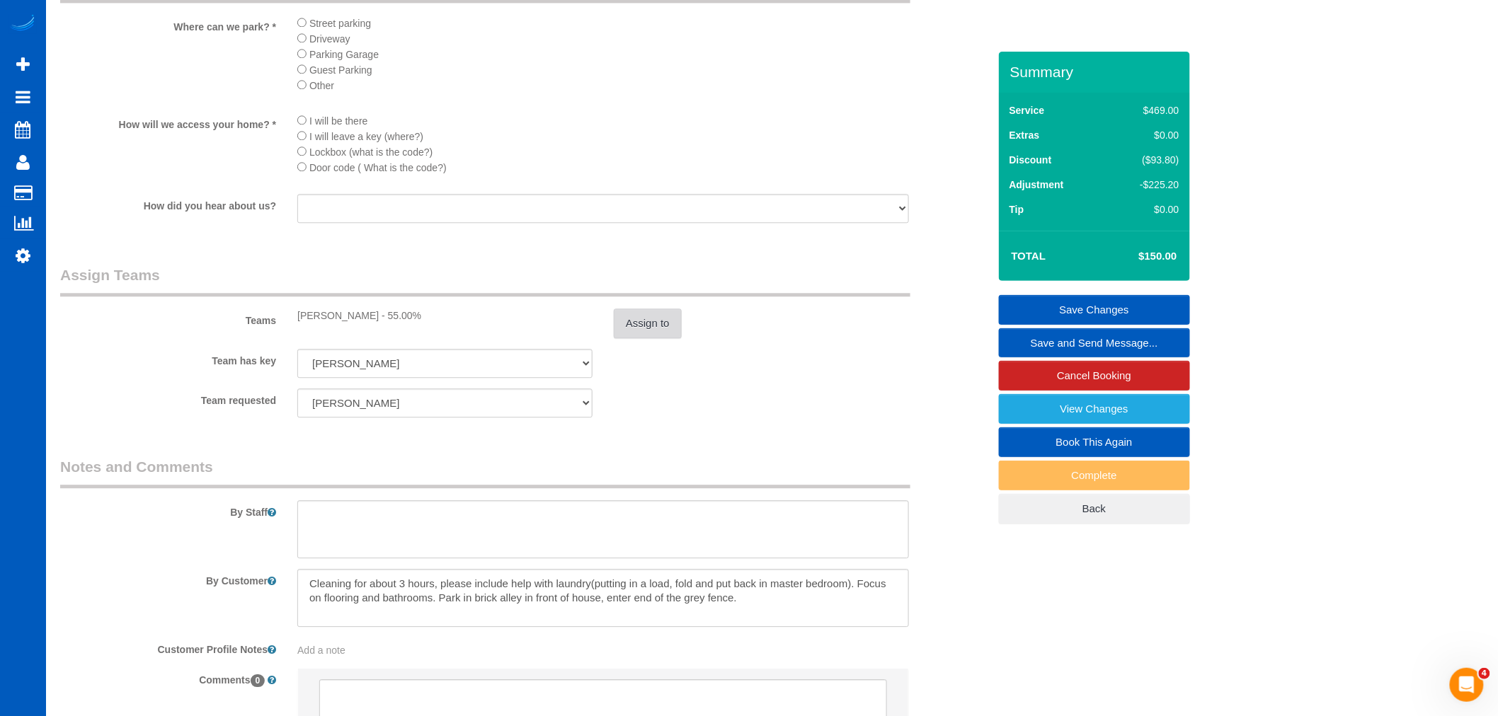
click at [631, 334] on button "Assign to" at bounding box center [648, 324] width 68 height 30
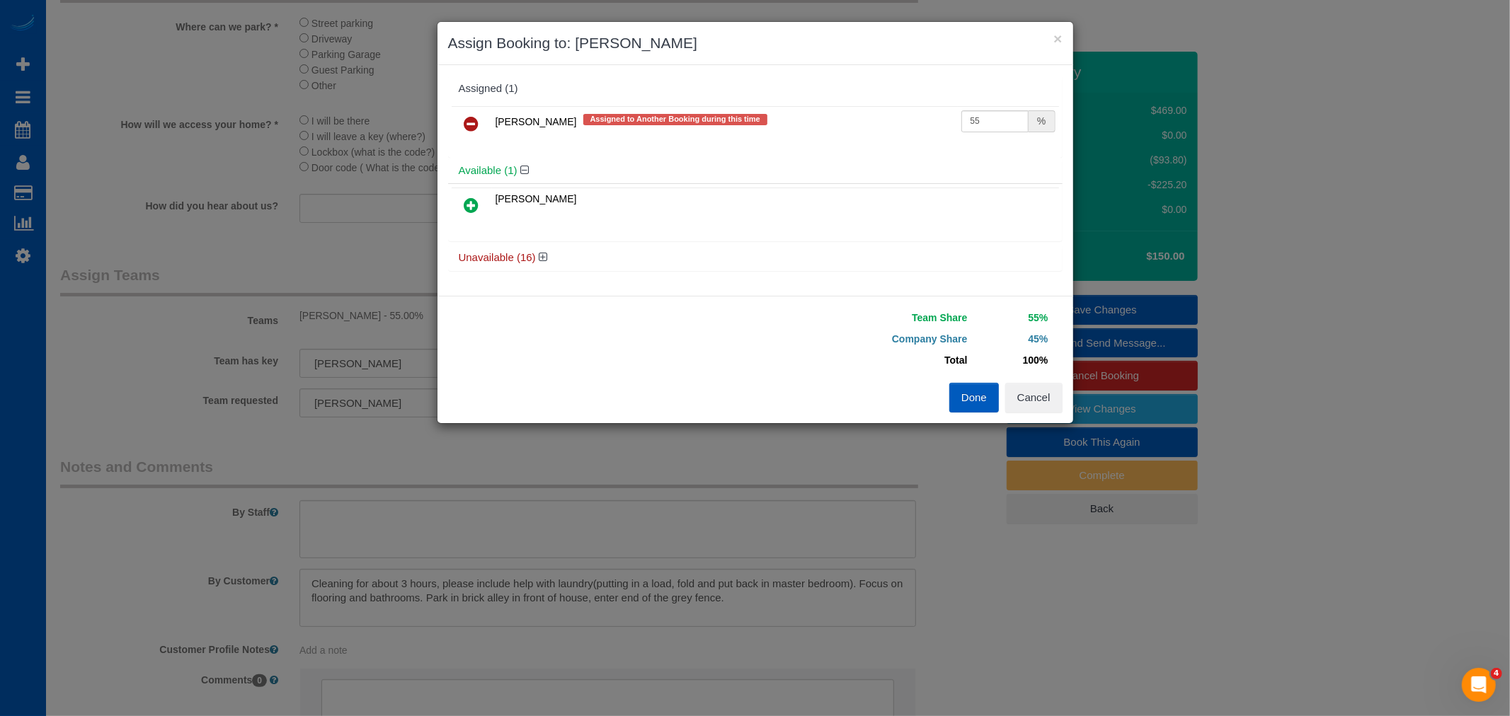
click at [473, 127] on icon at bounding box center [471, 123] width 15 height 17
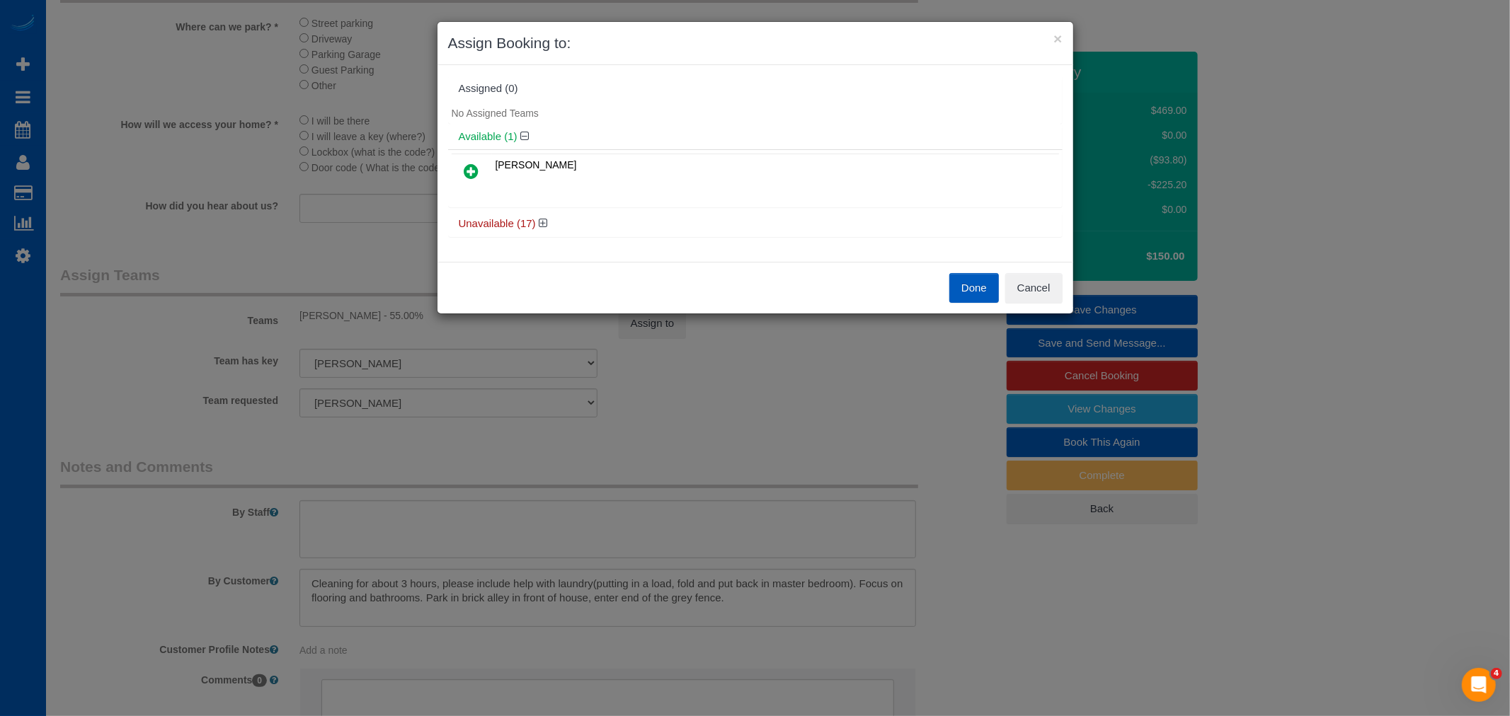
click at [466, 166] on icon at bounding box center [471, 171] width 15 height 17
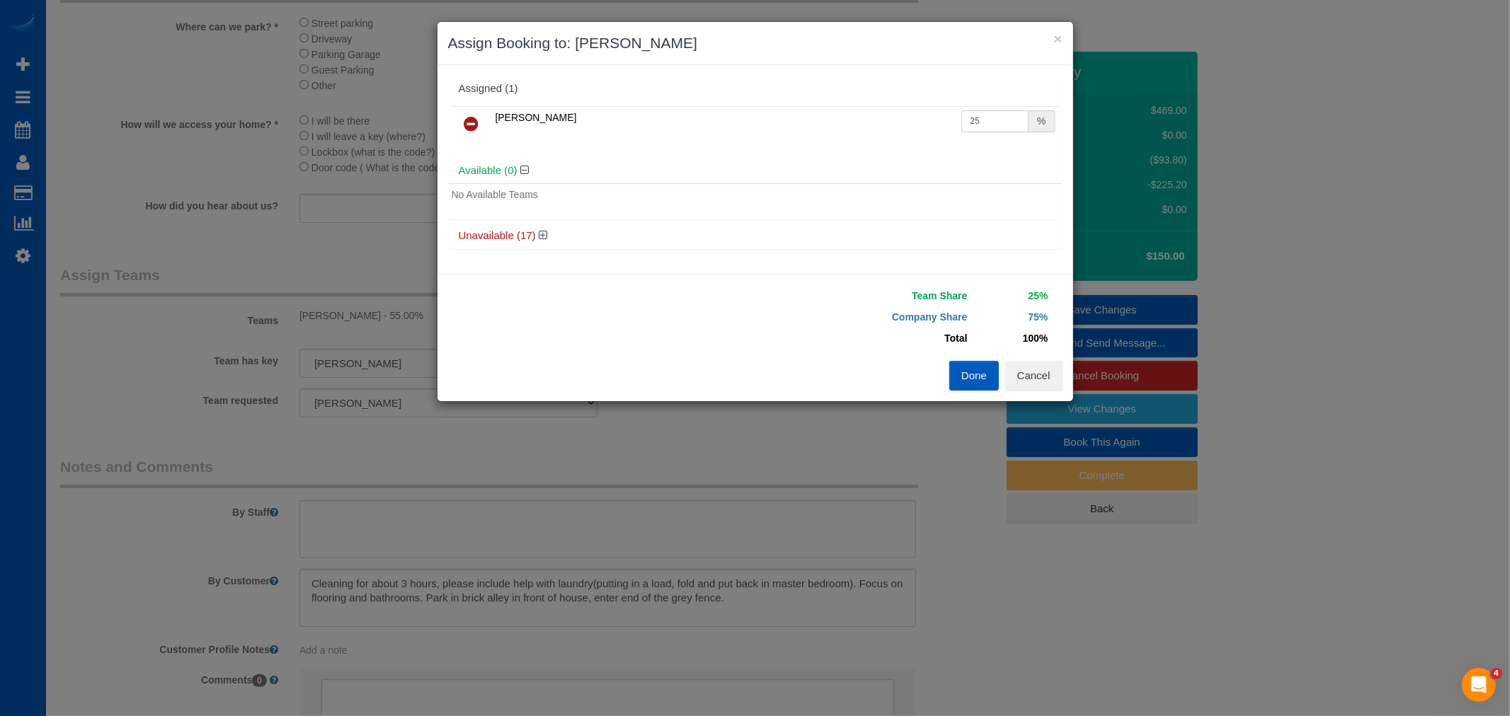
drag, startPoint x: 1010, startPoint y: 122, endPoint x: 784, endPoint y: 144, distance: 226.9
click at [784, 144] on div "Irina Shamrai 25 %" at bounding box center [755, 130] width 614 height 55
type input "55"
click at [961, 372] on button "Done" at bounding box center [974, 376] width 50 height 30
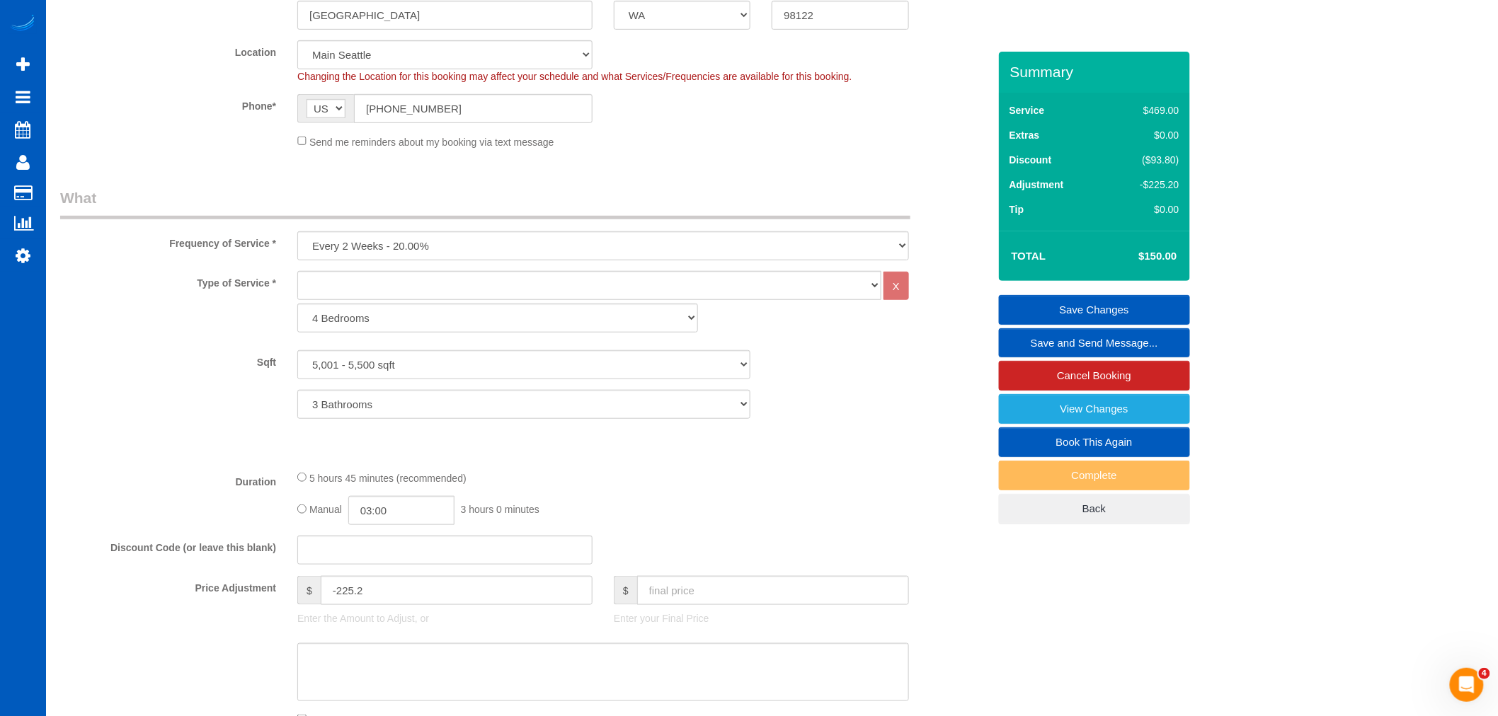
scroll to position [157, 0]
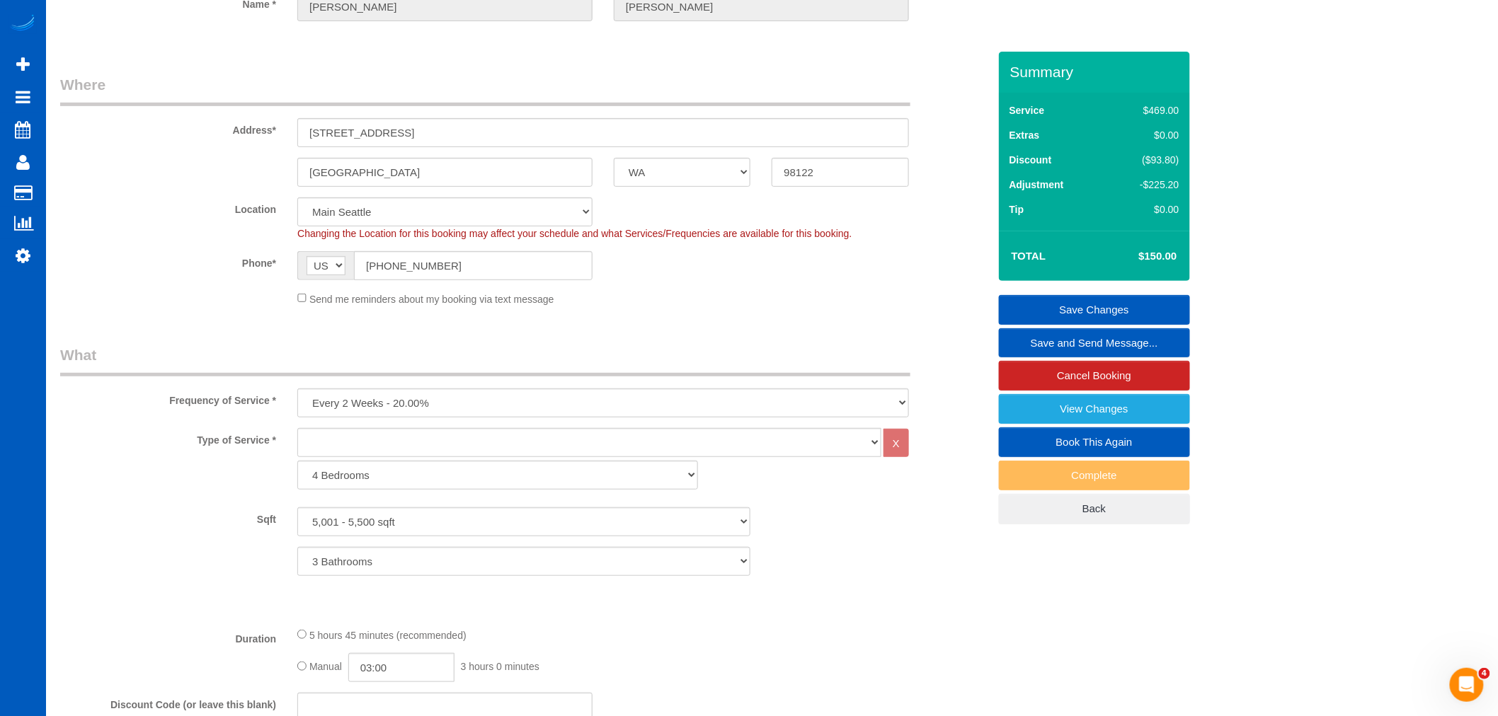
click at [1127, 309] on link "Save Changes" at bounding box center [1094, 310] width 191 height 30
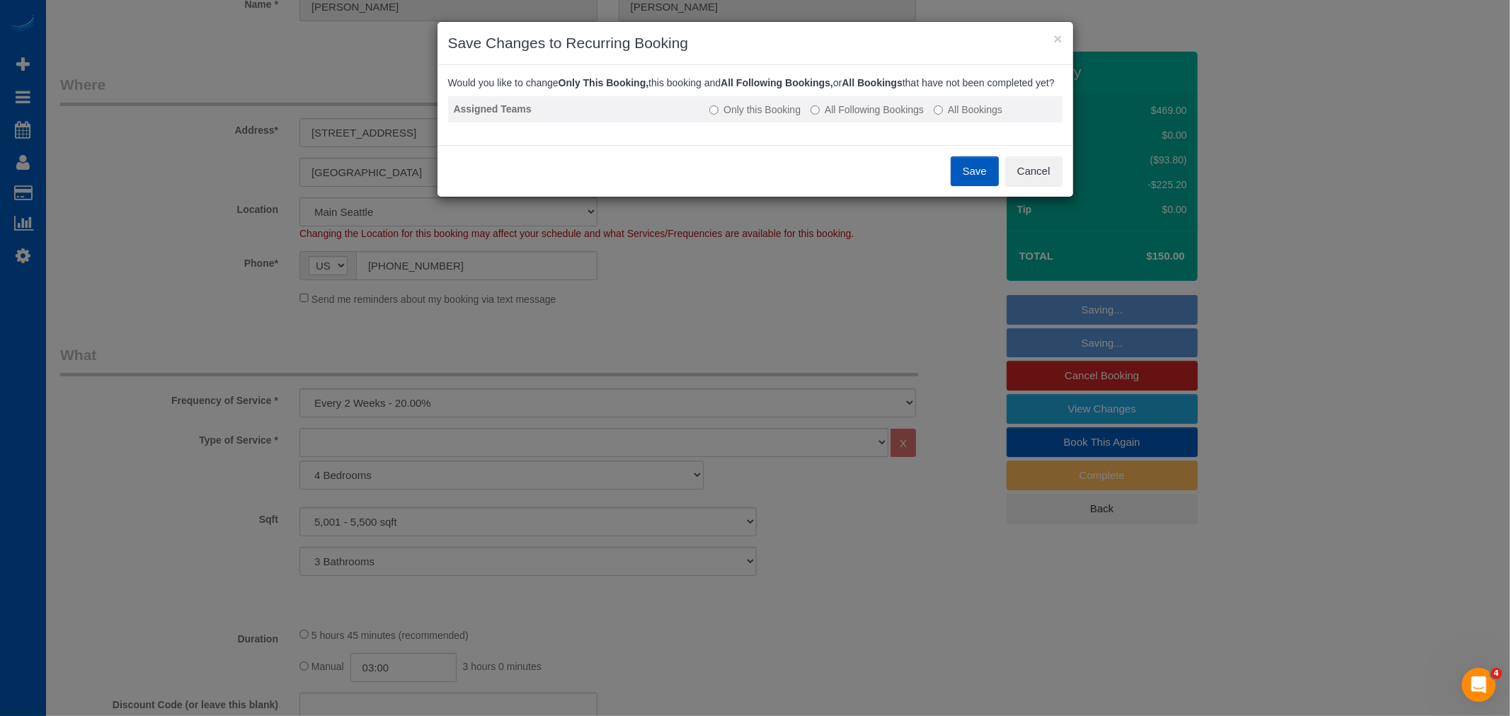
click at [831, 115] on label "All Following Bookings" at bounding box center [867, 110] width 113 height 14
click at [951, 182] on button "Save" at bounding box center [975, 171] width 48 height 30
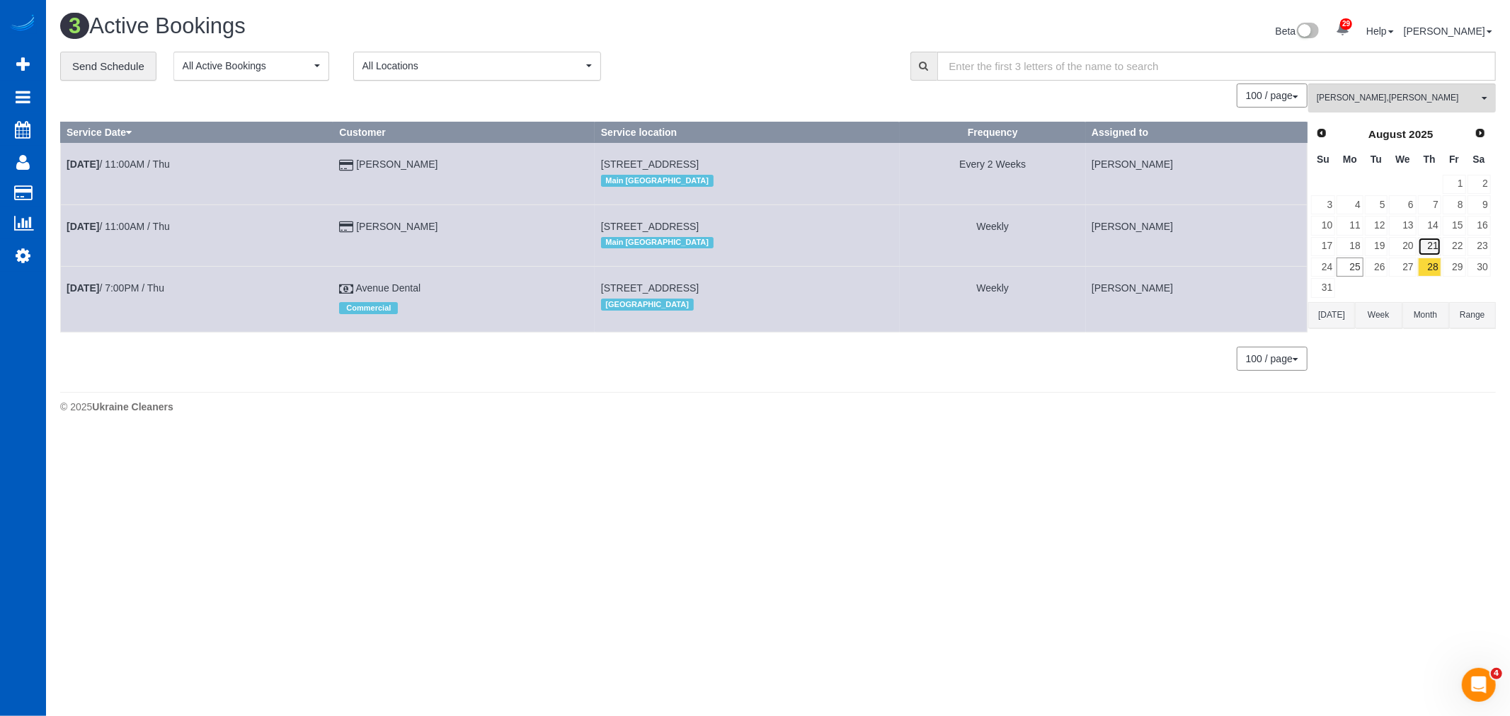
click at [1431, 245] on link "21" at bounding box center [1429, 246] width 23 height 19
click at [1426, 219] on link "14" at bounding box center [1429, 225] width 23 height 19
click at [1426, 252] on link "21" at bounding box center [1429, 246] width 23 height 19
click at [1426, 265] on link "28" at bounding box center [1429, 267] width 23 height 19
click at [1431, 248] on link "21" at bounding box center [1429, 246] width 23 height 19
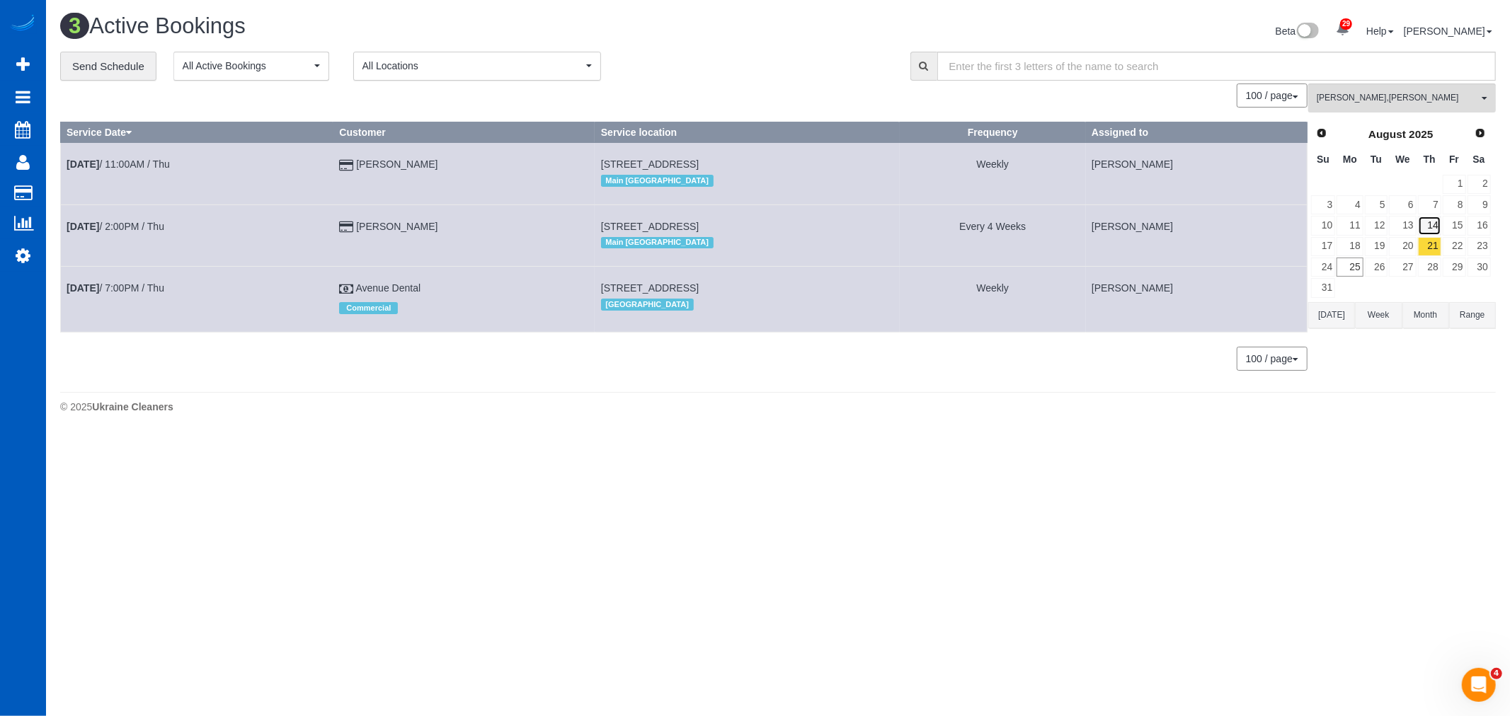
click at [1431, 234] on link "14" at bounding box center [1429, 225] width 23 height 19
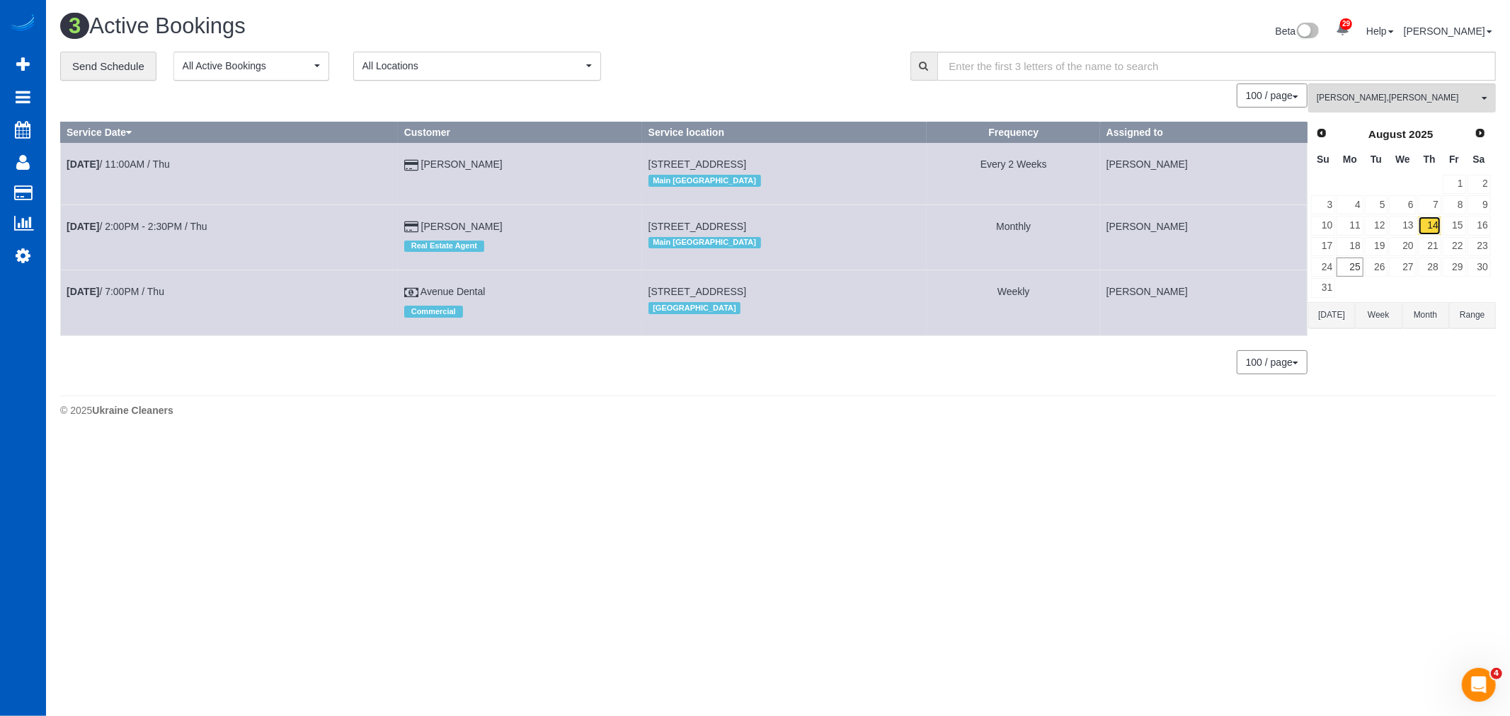
click at [1431, 231] on link "14" at bounding box center [1429, 225] width 23 height 19
click at [1431, 249] on link "21" at bounding box center [1429, 246] width 23 height 19
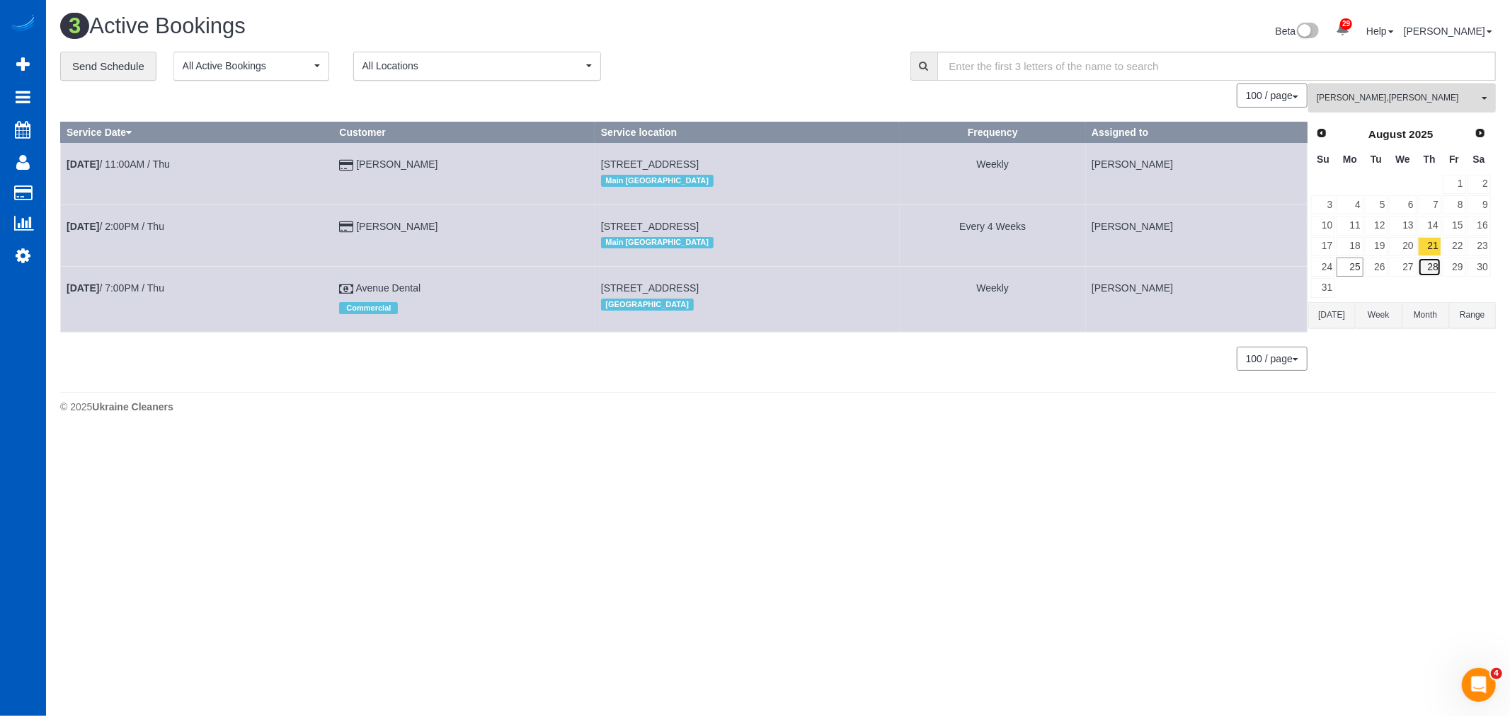
click at [1434, 270] on link "28" at bounding box center [1429, 267] width 23 height 19
click at [1425, 239] on link "21" at bounding box center [1429, 246] width 23 height 19
click at [1427, 231] on link "14" at bounding box center [1429, 225] width 23 height 19
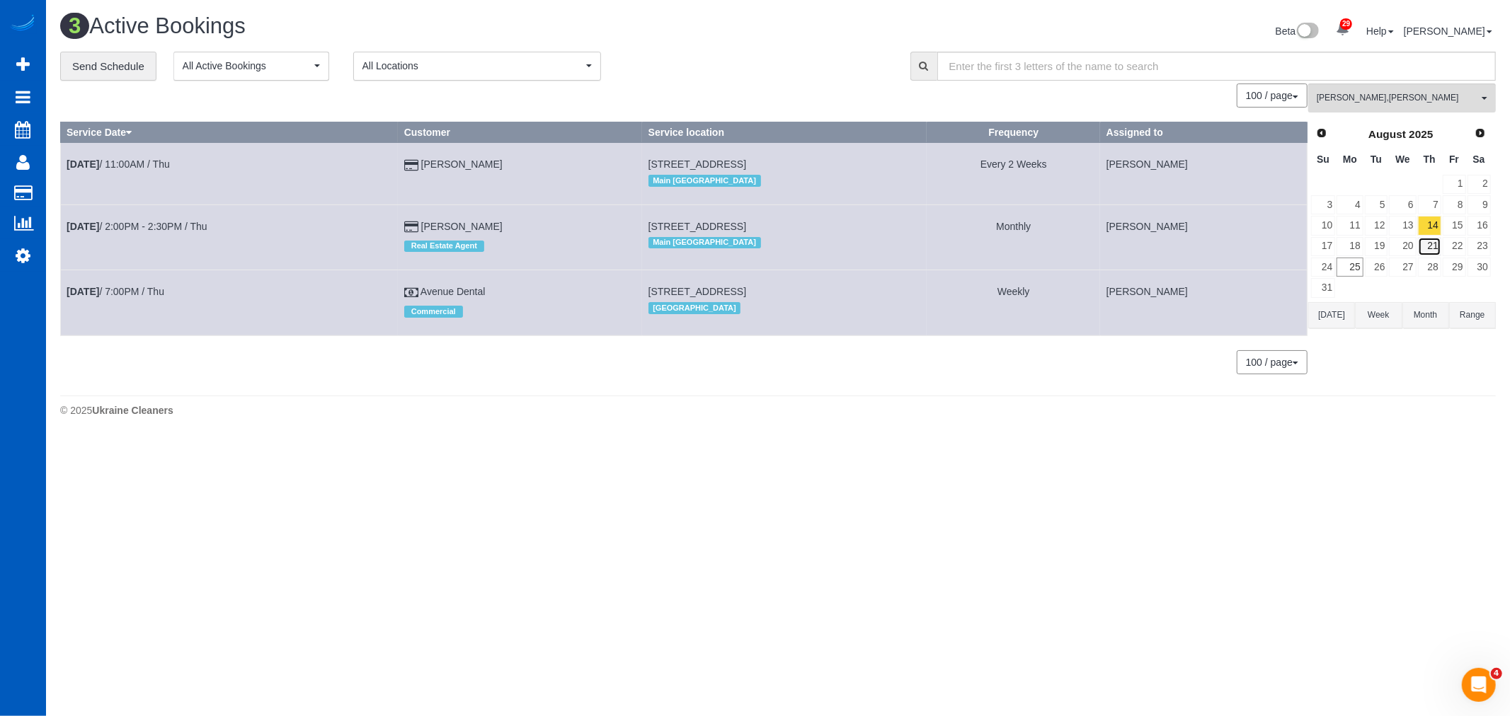
click at [1426, 256] on link "21" at bounding box center [1429, 246] width 23 height 19
click at [1426, 263] on link "28" at bounding box center [1429, 267] width 23 height 19
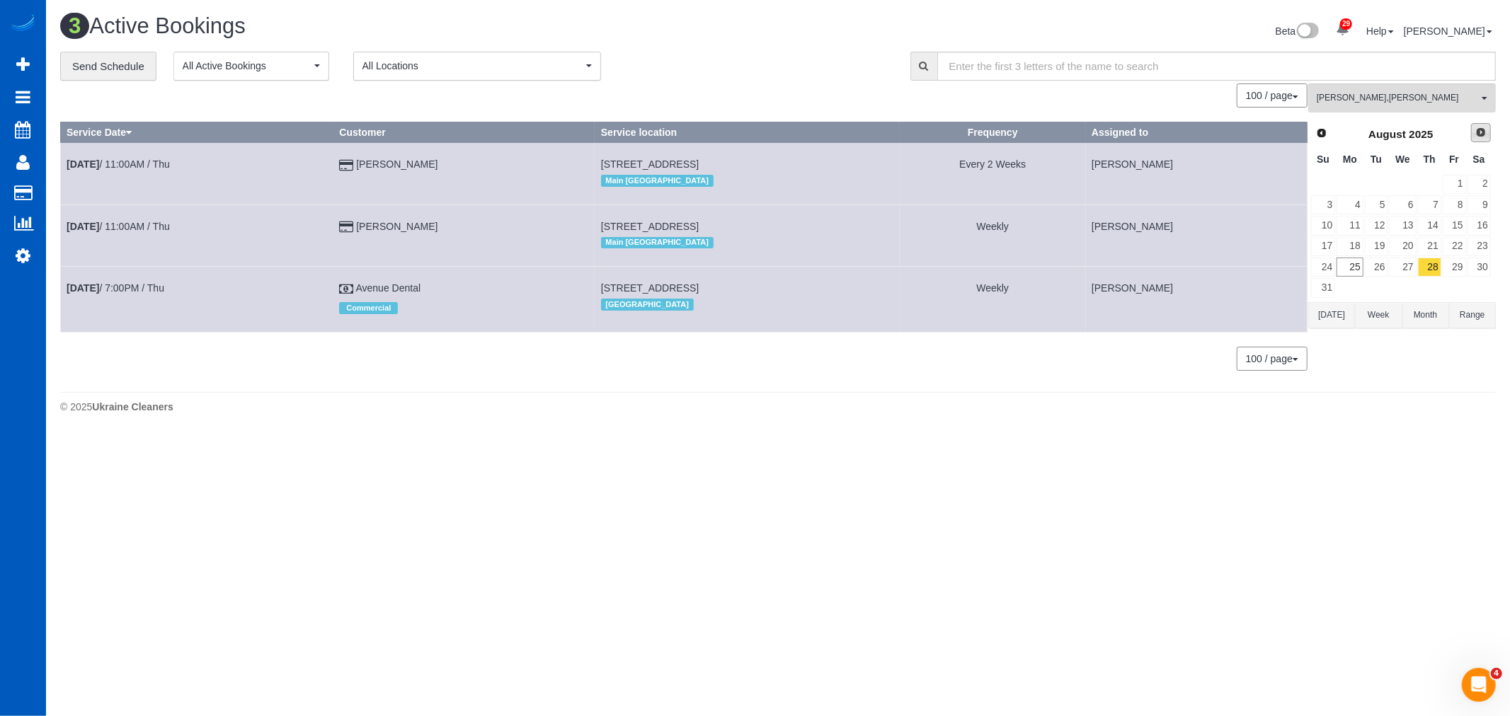
click at [1478, 130] on span "Next" at bounding box center [1480, 132] width 11 height 11
click at [1431, 185] on link "4" at bounding box center [1429, 184] width 23 height 19
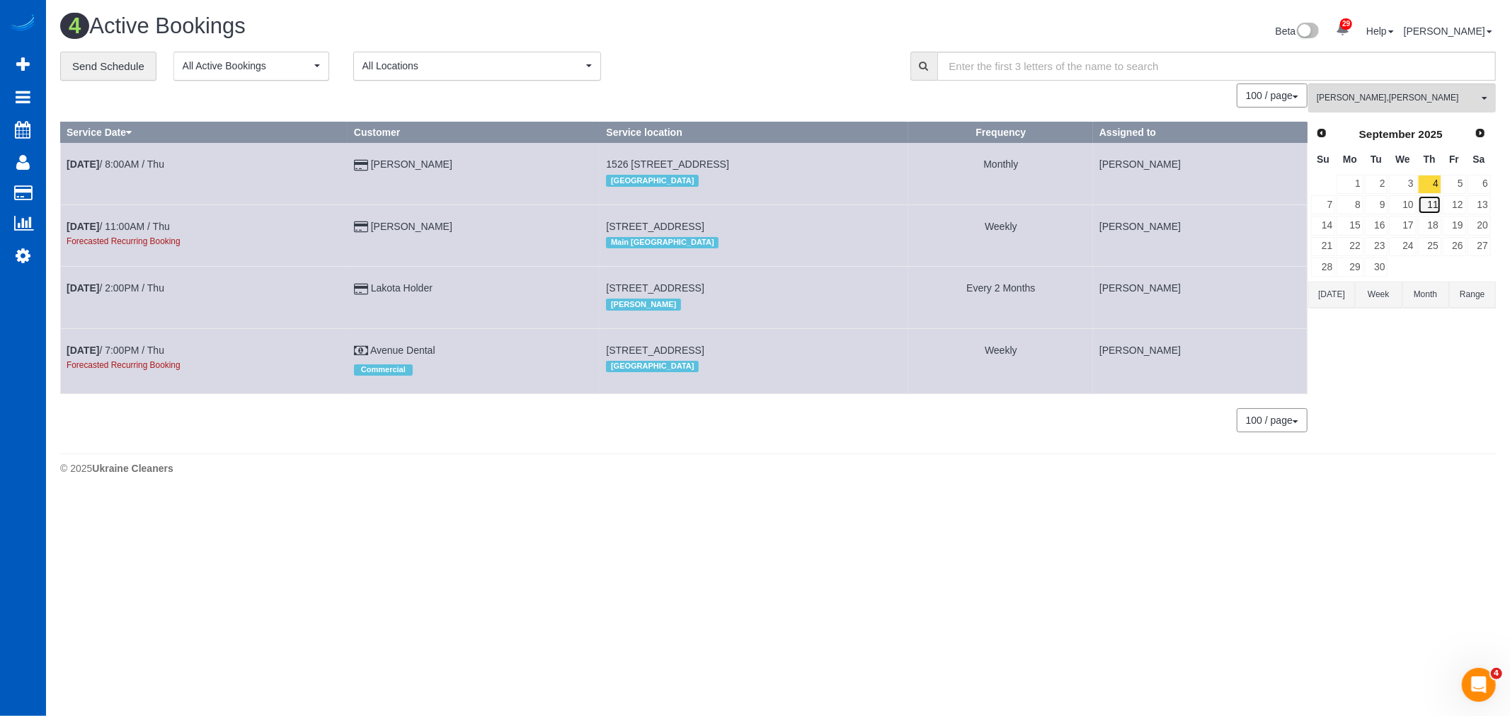
click at [1429, 204] on link "11" at bounding box center [1429, 204] width 23 height 19
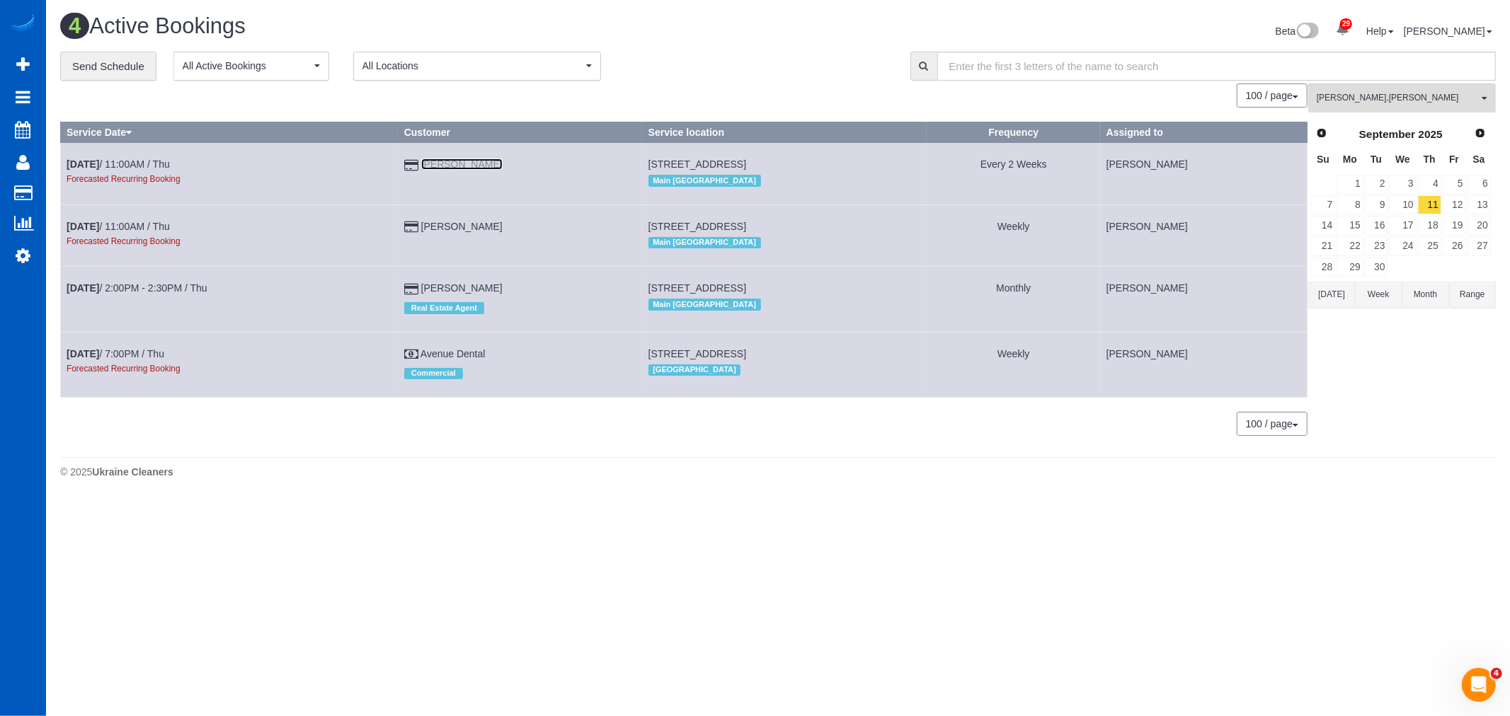
click at [455, 161] on link "[PERSON_NAME]" at bounding box center [461, 164] width 81 height 11
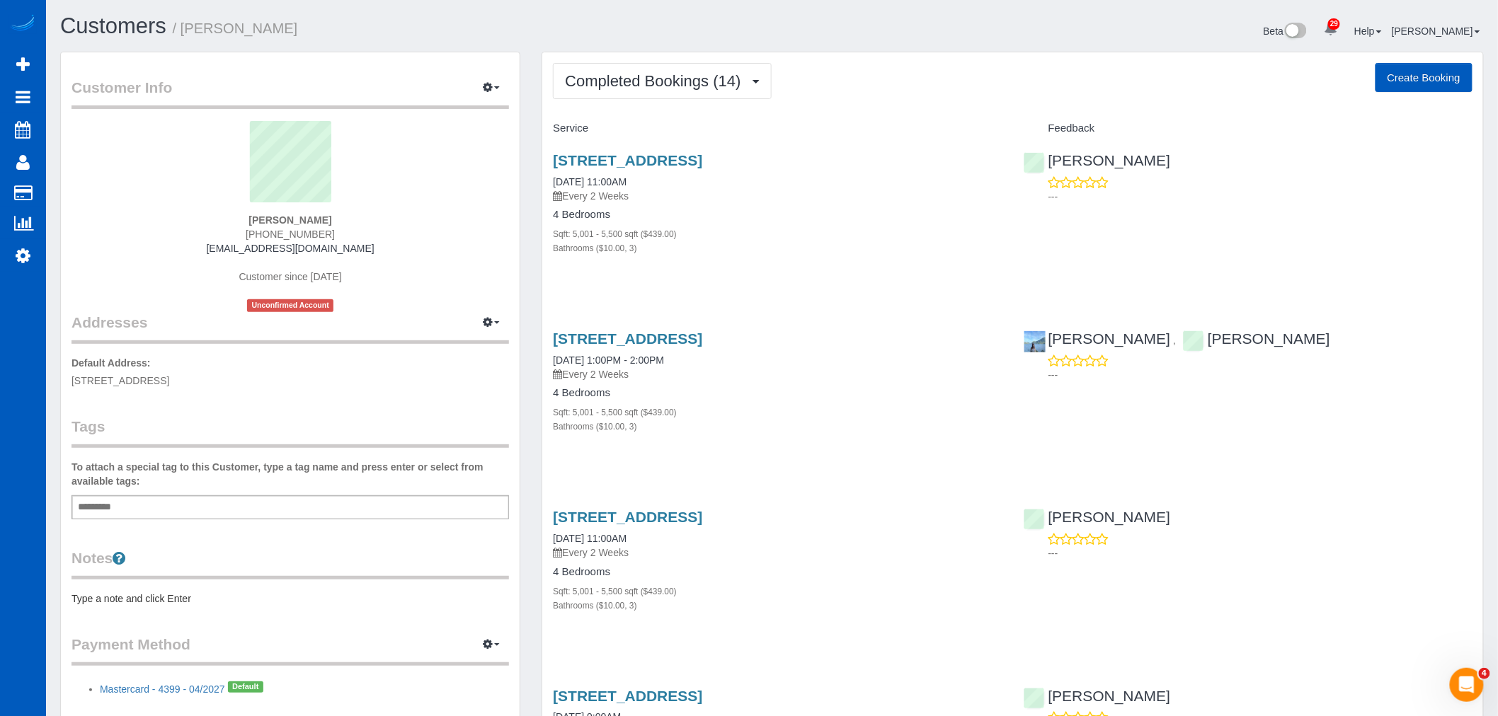
drag, startPoint x: 786, startPoint y: 156, endPoint x: 540, endPoint y: 168, distance: 246.6
click at [825, 178] on div "816 35th Ave, Seattle, WA 98122 08/14/2025 11:00AM Every 2 Weeks" at bounding box center [777, 177] width 449 height 51
drag, startPoint x: 791, startPoint y: 159, endPoint x: 554, endPoint y: 164, distance: 237.2
click at [554, 164] on h3 "[STREET_ADDRESS]" at bounding box center [777, 160] width 449 height 16
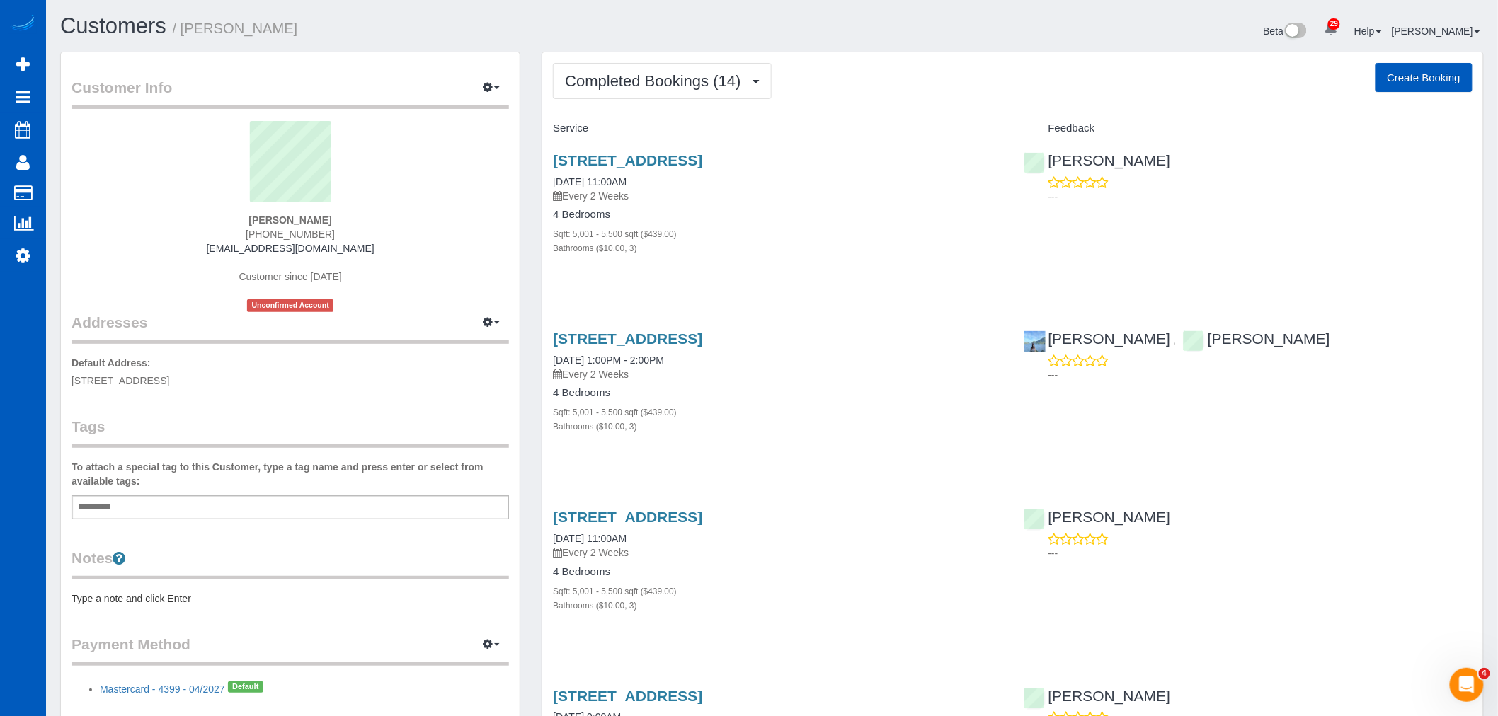
click at [731, 248] on div "Bathrooms ($10.00, 3)" at bounding box center [777, 248] width 449 height 14
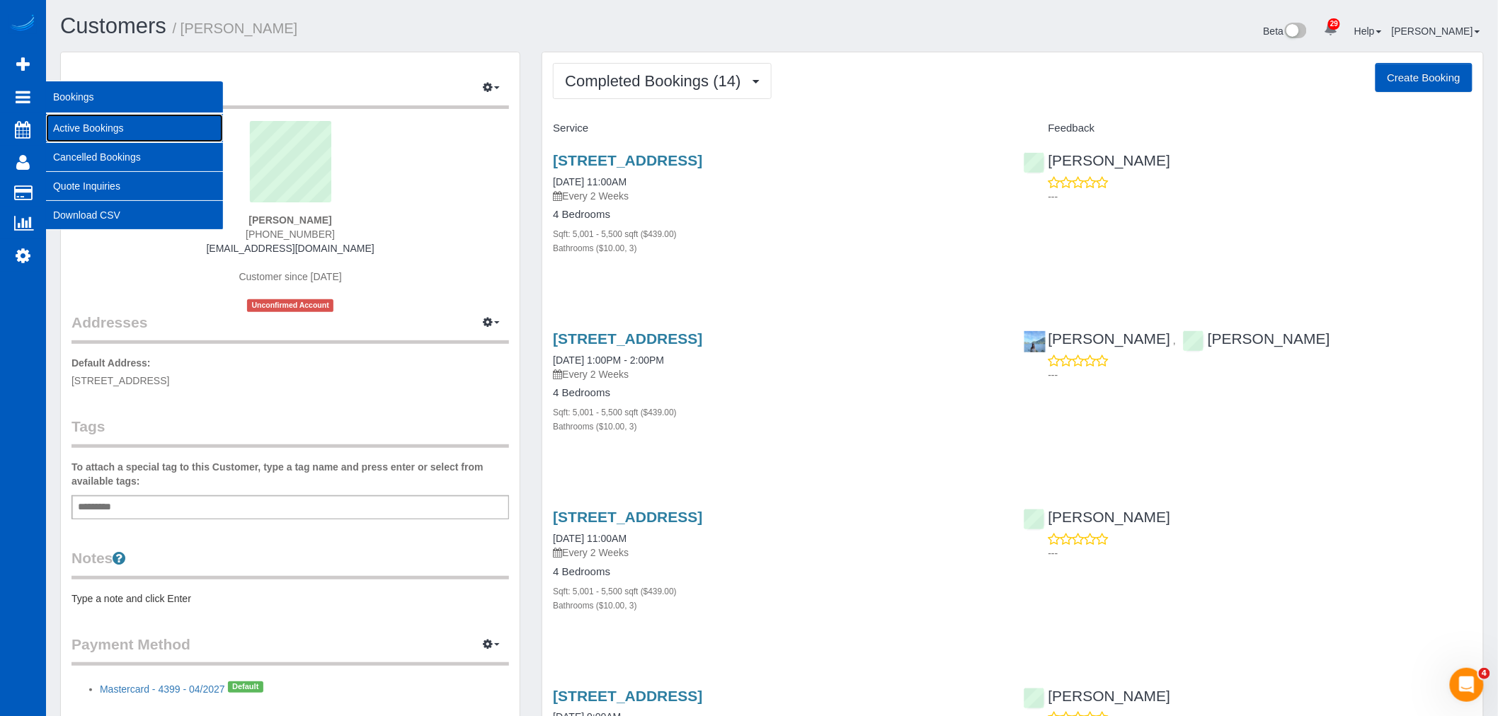
click at [88, 123] on link "Active Bookings" at bounding box center [134, 128] width 177 height 28
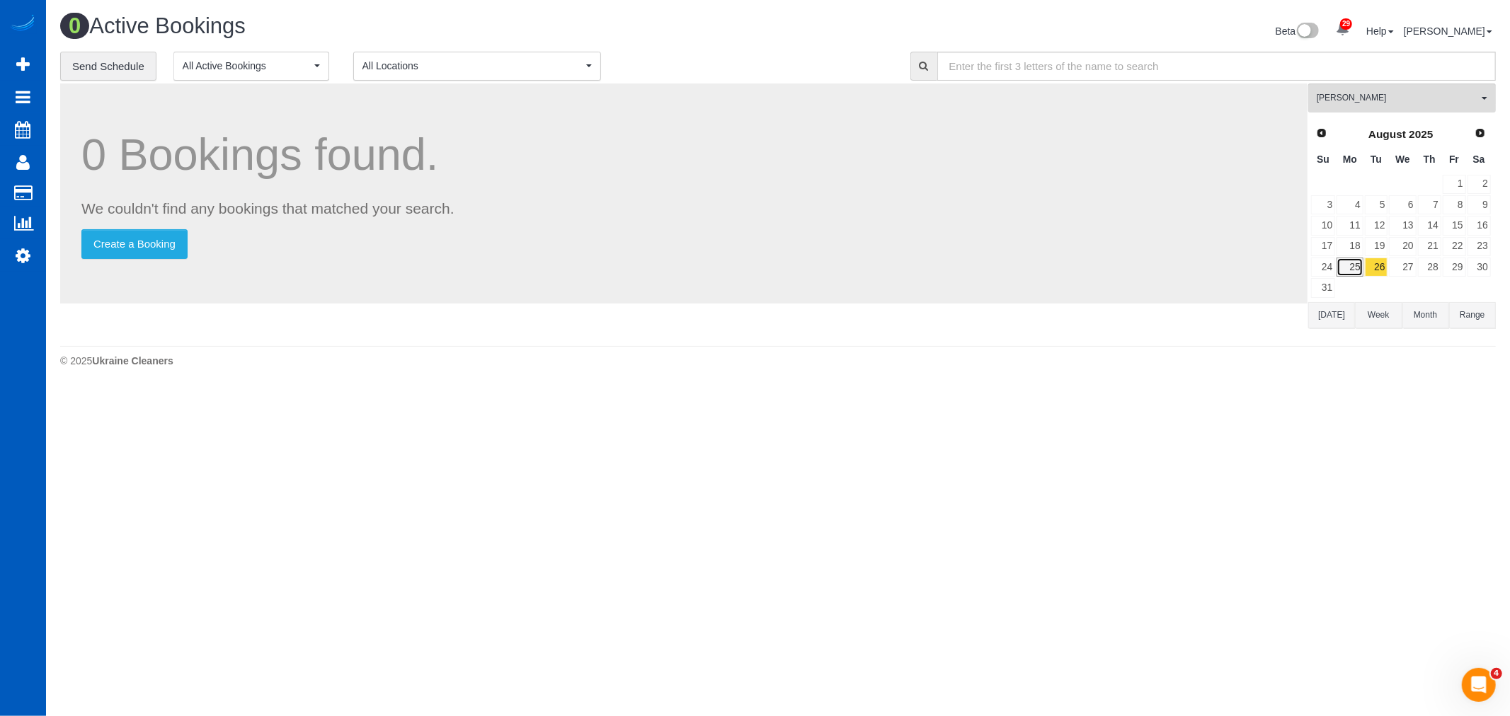
click at [1356, 259] on link "25" at bounding box center [1350, 267] width 26 height 19
click at [1382, 268] on link "26" at bounding box center [1376, 267] width 23 height 19
click at [1370, 103] on span "[PERSON_NAME]" at bounding box center [1397, 98] width 161 height 12
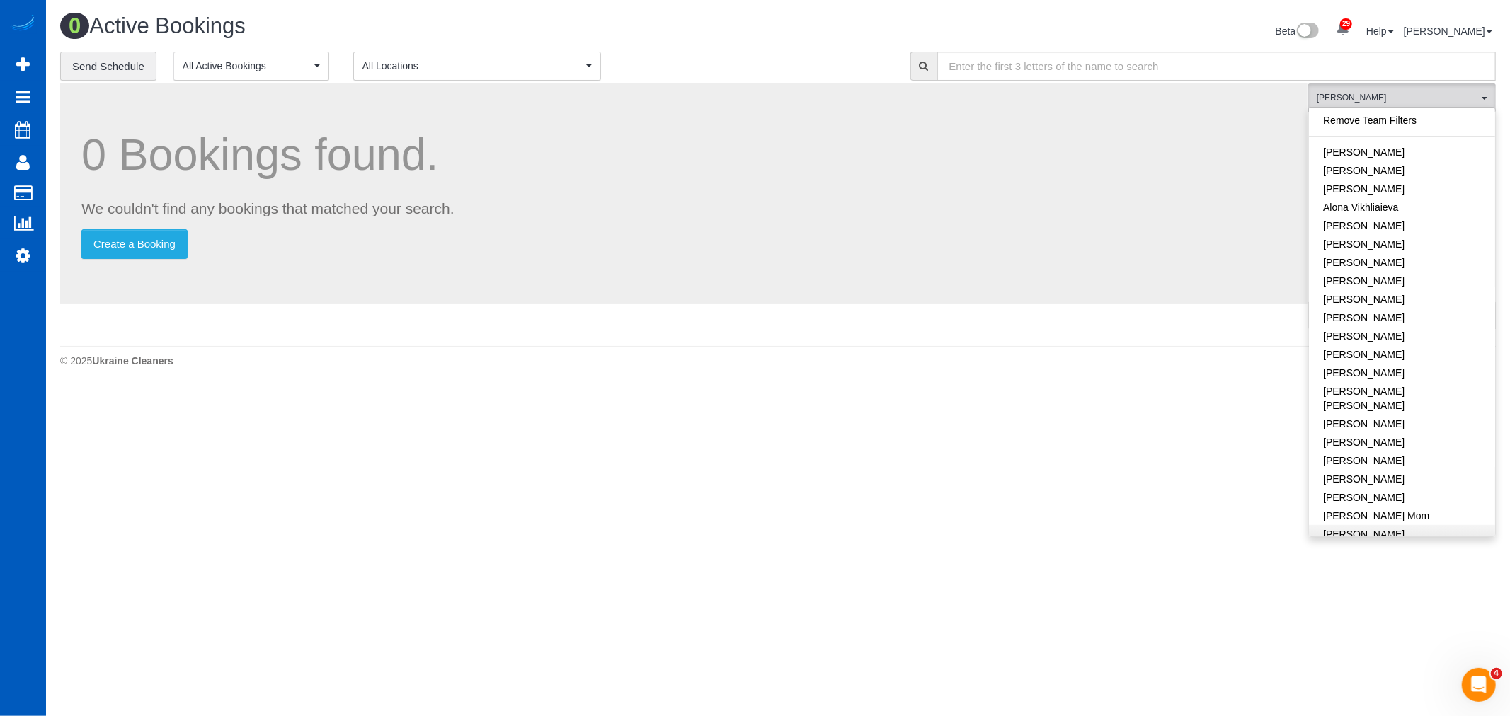
click at [1370, 117] on link "Remove Team Filters" at bounding box center [1402, 120] width 186 height 18
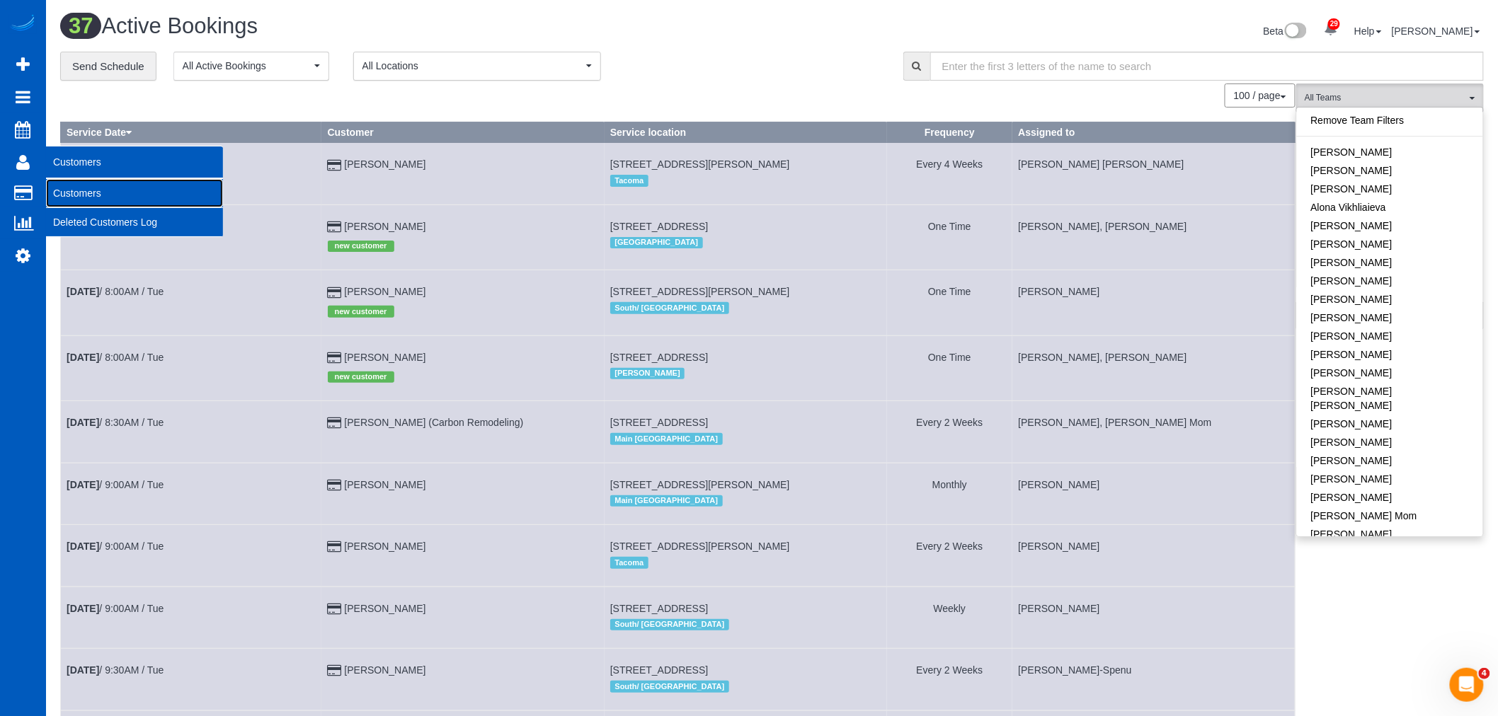
click at [93, 199] on link "Customers" at bounding box center [134, 193] width 177 height 28
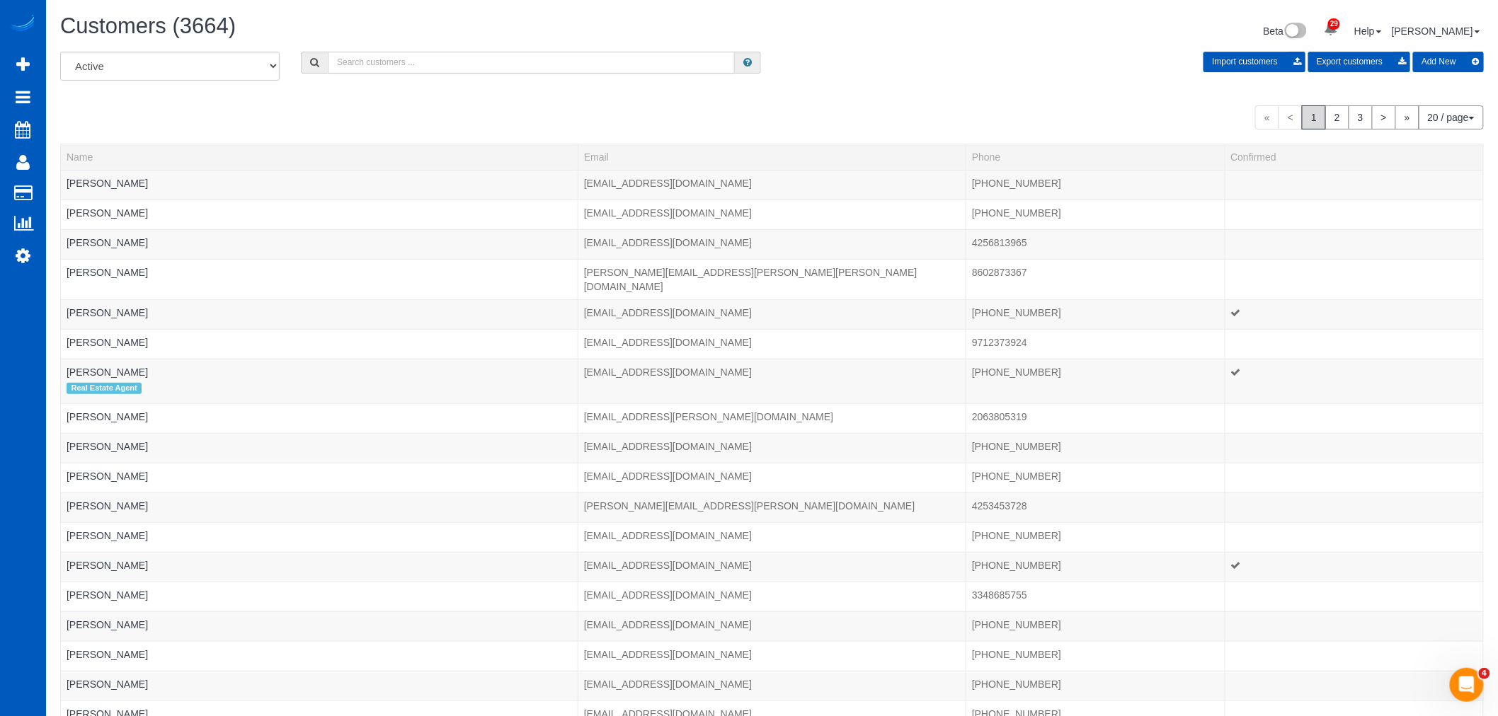
drag, startPoint x: 402, startPoint y: 73, endPoint x: 406, endPoint y: 67, distance: 7.3
click at [404, 72] on input "text" at bounding box center [531, 63] width 407 height 22
type input "f"
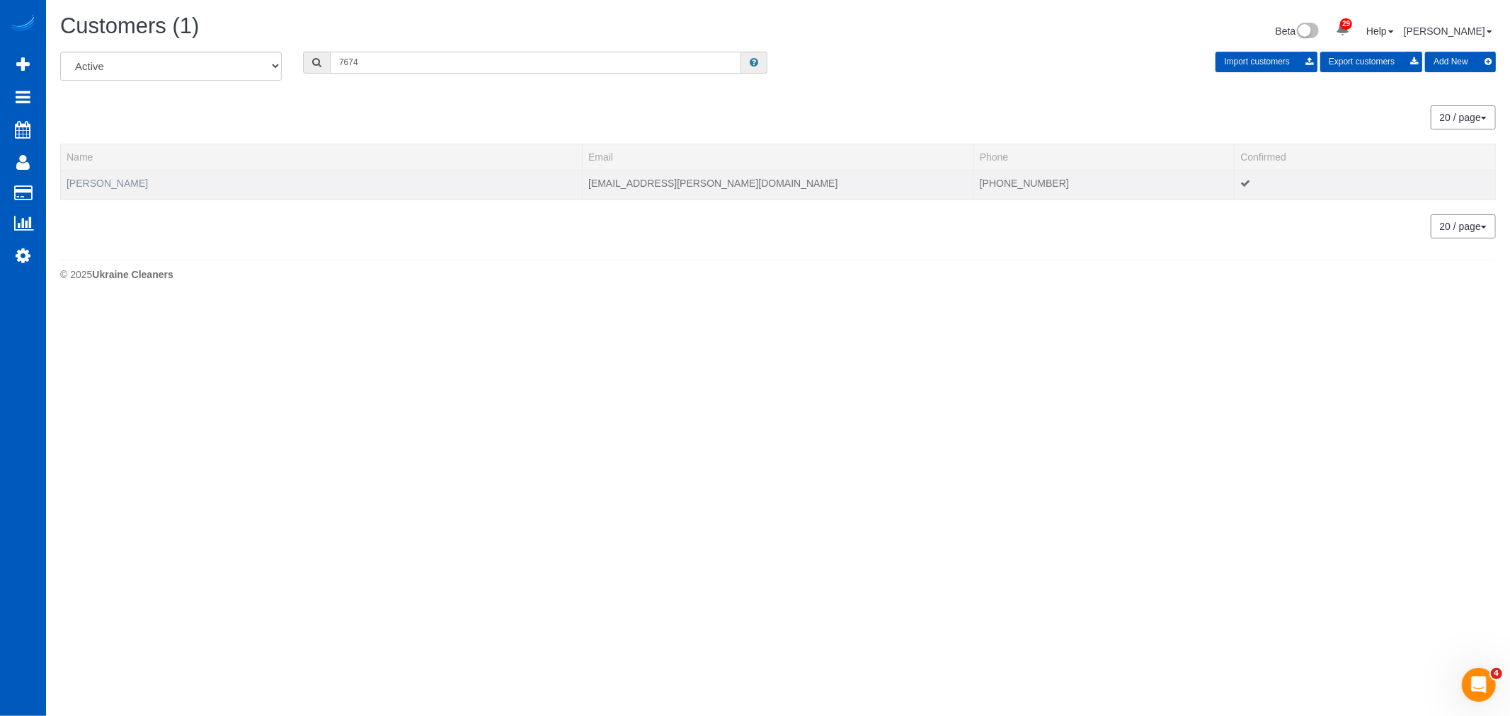
type input "7674"
click at [98, 183] on link "Kateryna Fierro" at bounding box center [107, 183] width 81 height 11
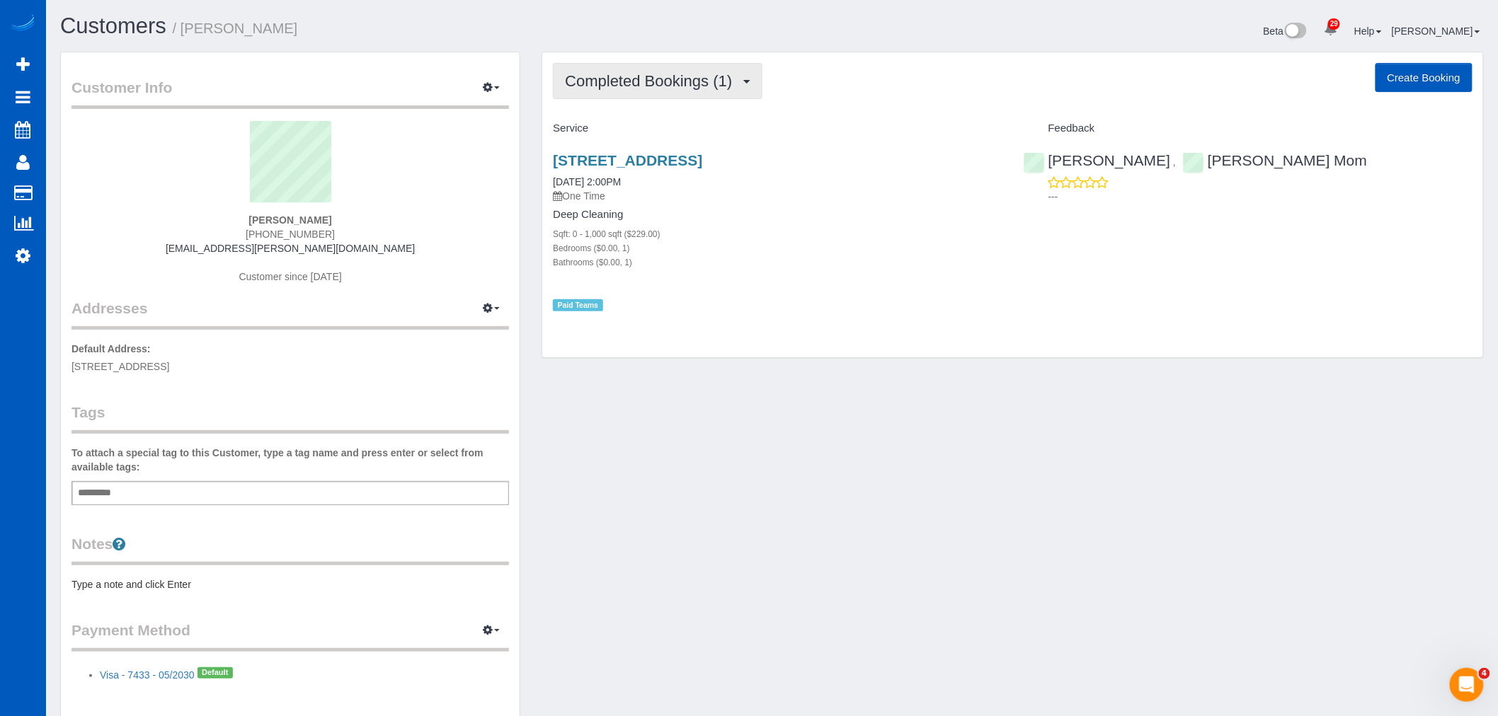
click at [638, 85] on span "Completed Bookings (1)" at bounding box center [652, 81] width 174 height 18
click at [631, 125] on link "Upcoming Bookings (0)" at bounding box center [627, 132] width 147 height 18
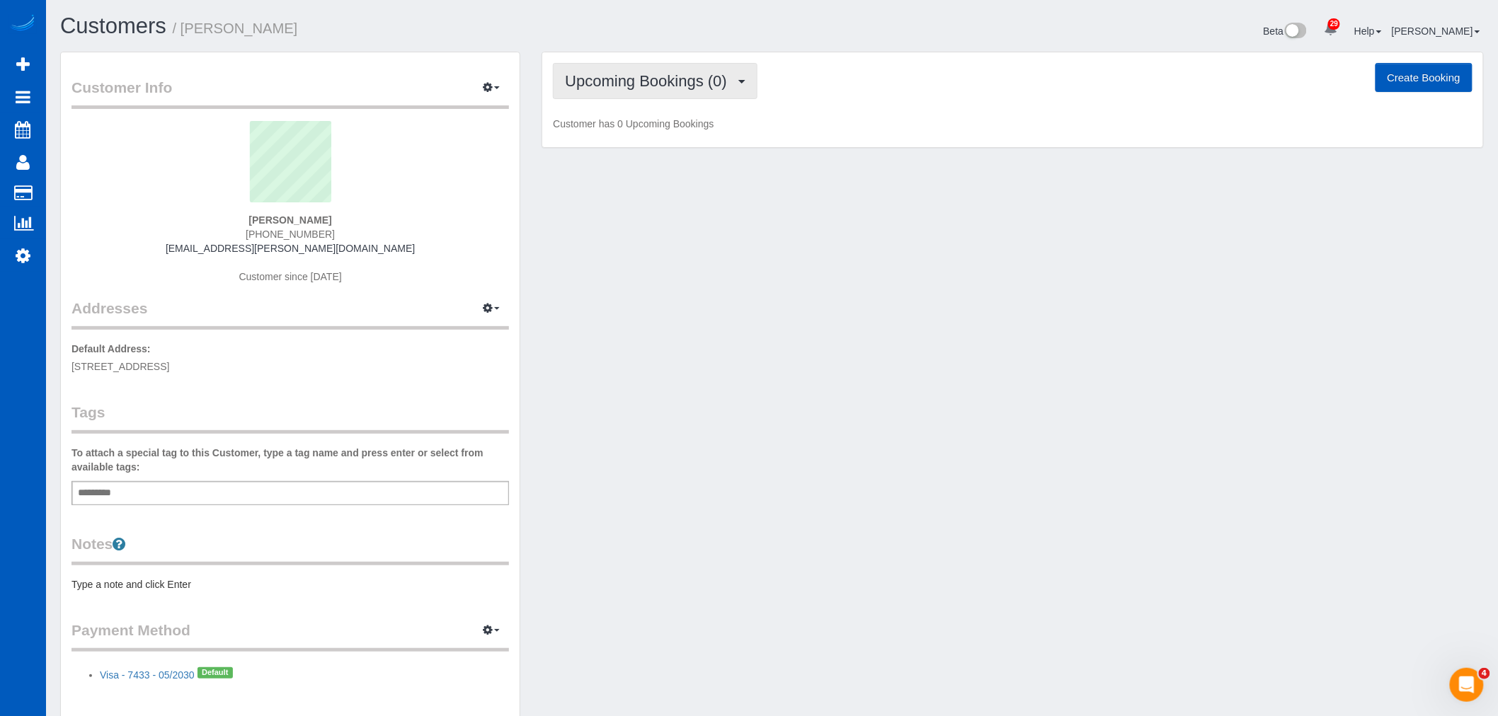
drag, startPoint x: 635, startPoint y: 79, endPoint x: 635, endPoint y: 88, distance: 9.2
click at [635, 79] on span "Upcoming Bookings (0)" at bounding box center [649, 81] width 169 height 18
click at [995, 292] on div "Customer Info Edit Contact Info Send Message Email Preferences Special Sales Ta…" at bounding box center [772, 394] width 1445 height 685
click at [645, 79] on span "Upcoming Bookings (0)" at bounding box center [649, 81] width 169 height 18
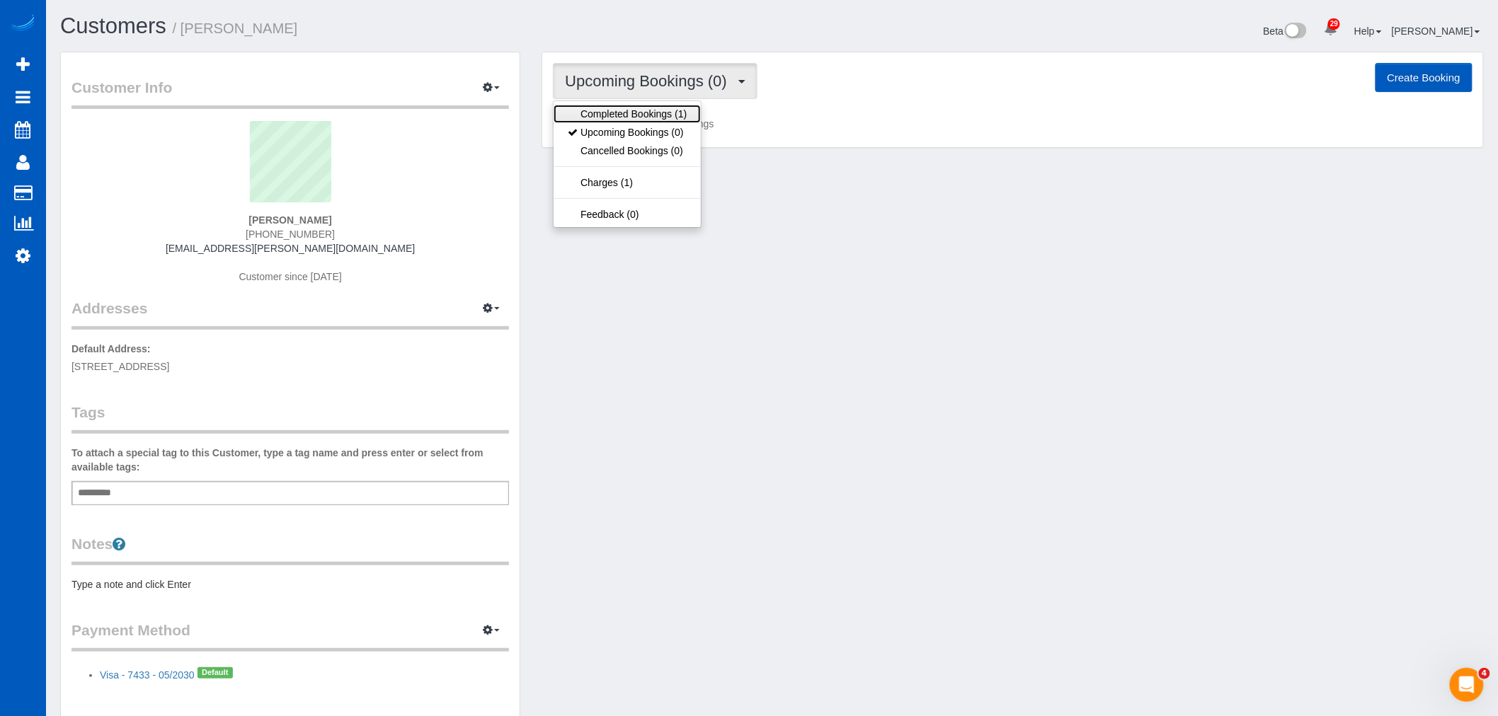
click at [622, 117] on link "Completed Bookings (1)" at bounding box center [627, 114] width 147 height 18
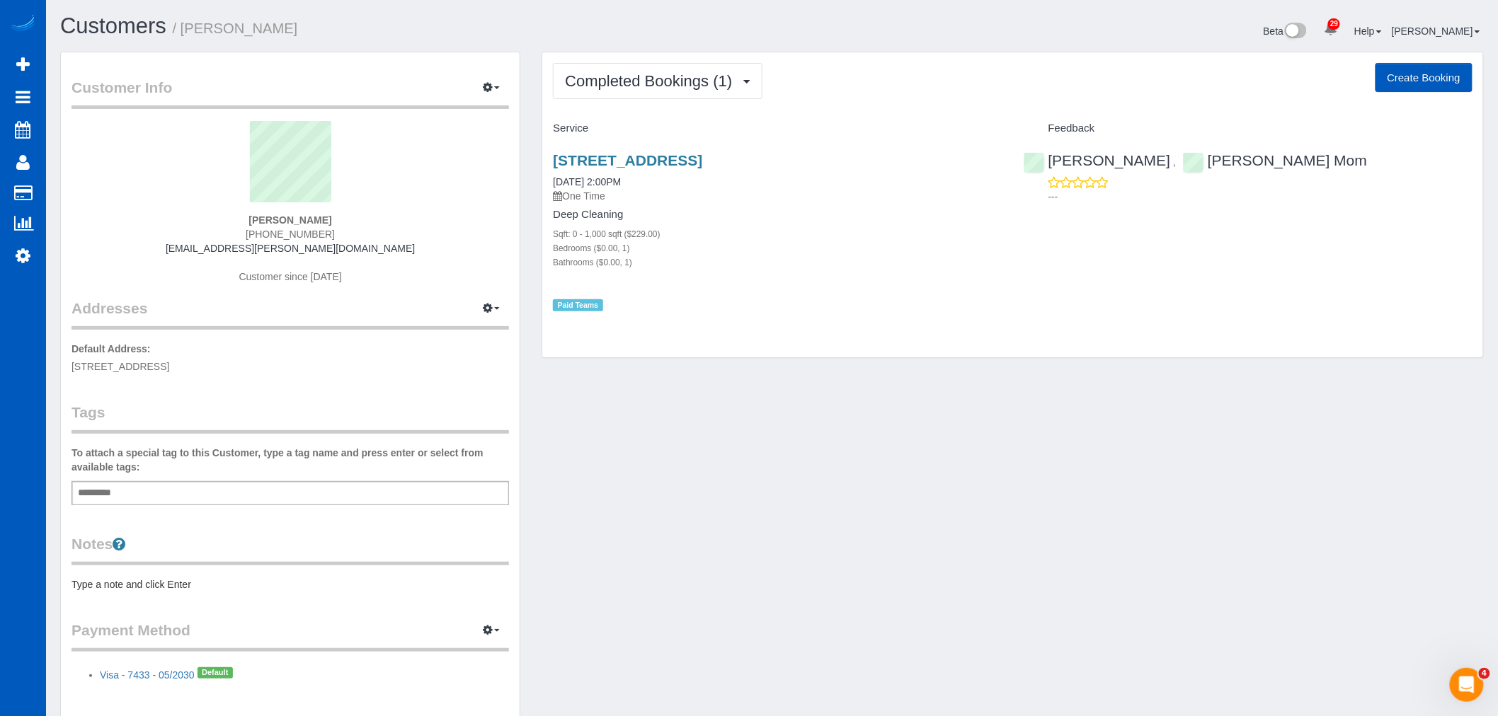
click at [918, 156] on div "8725 Ariva Ct, 517, San Diego, CA 92123 06/04/2025 2:00PM One Time" at bounding box center [777, 177] width 449 height 51
click at [653, 156] on link "8725 Ariva Ct, 517, San Diego, CA 92123" at bounding box center [627, 160] width 149 height 16
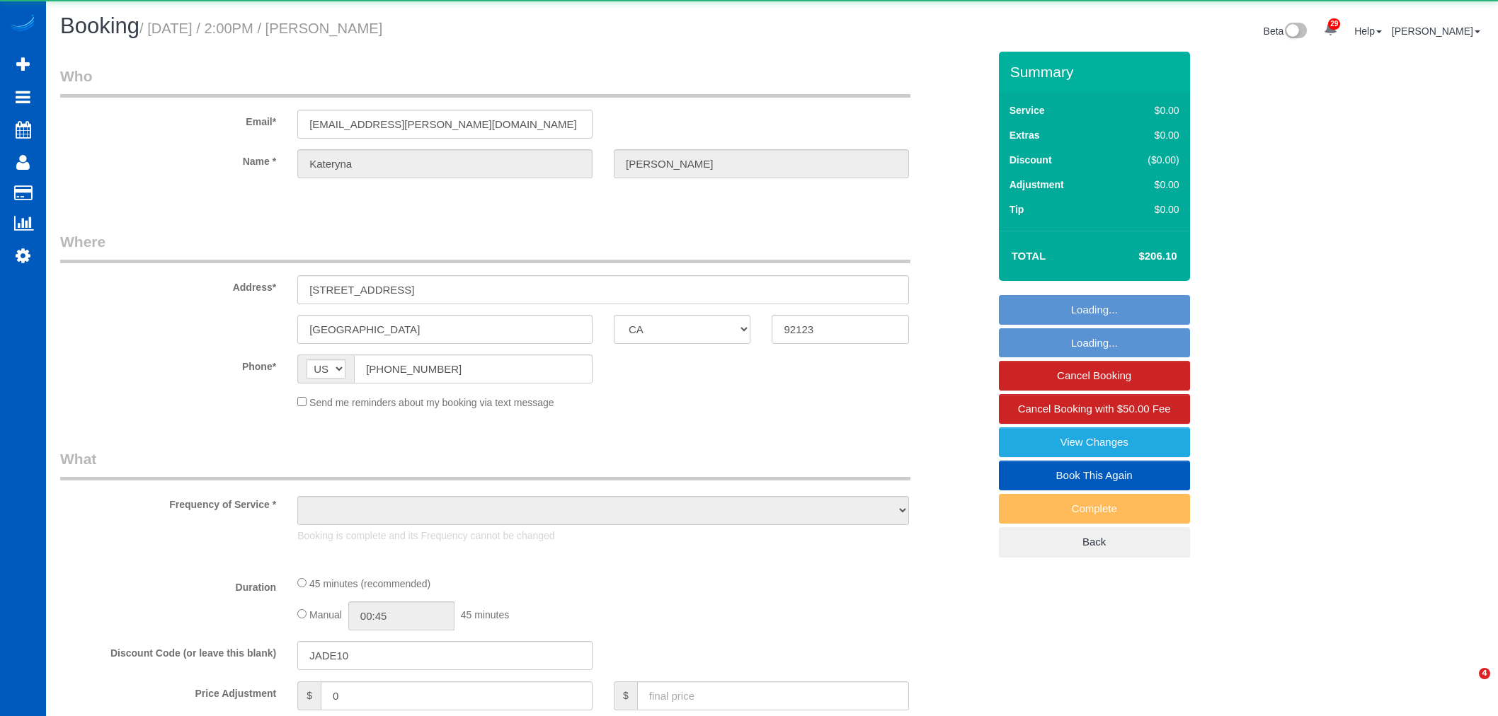
select select "CA"
select select "number:8"
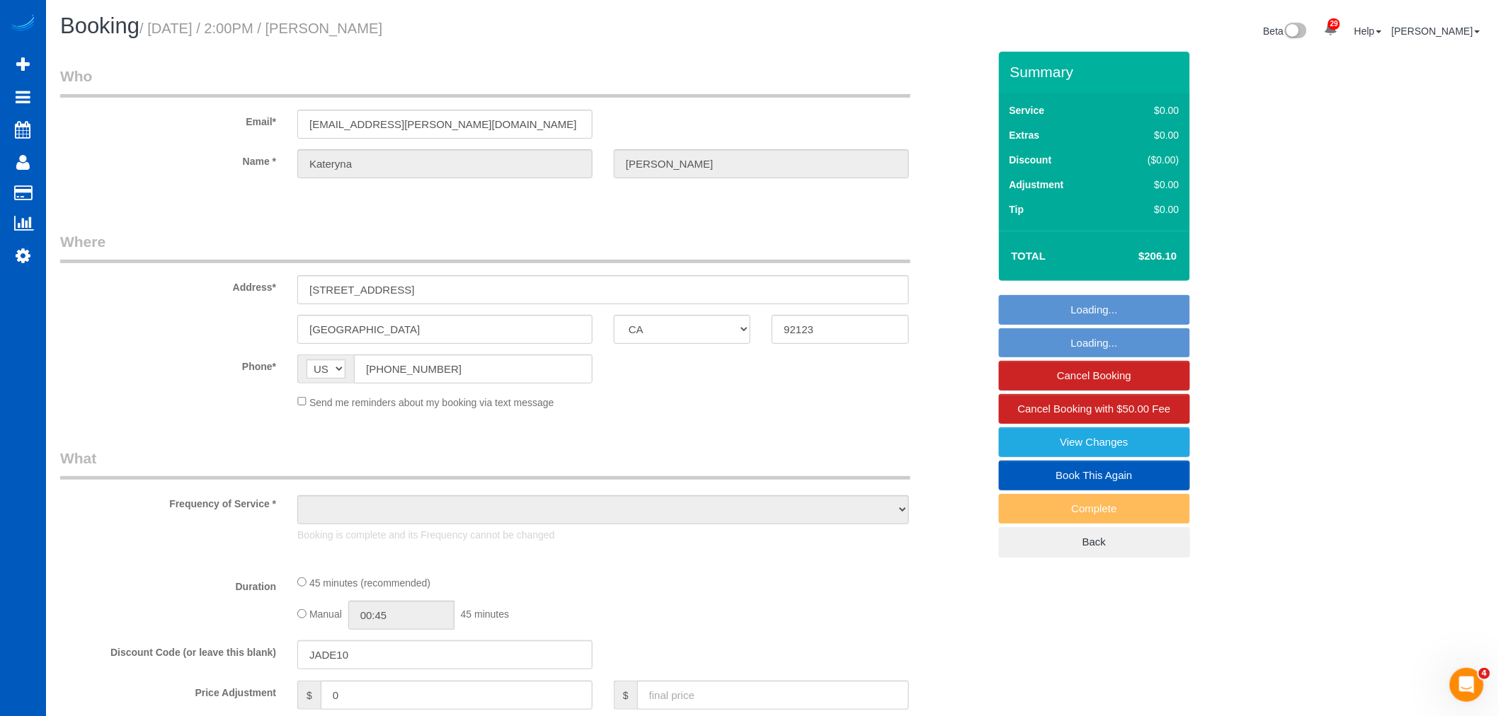
select select "object:1091"
select select "199"
select select "spot1"
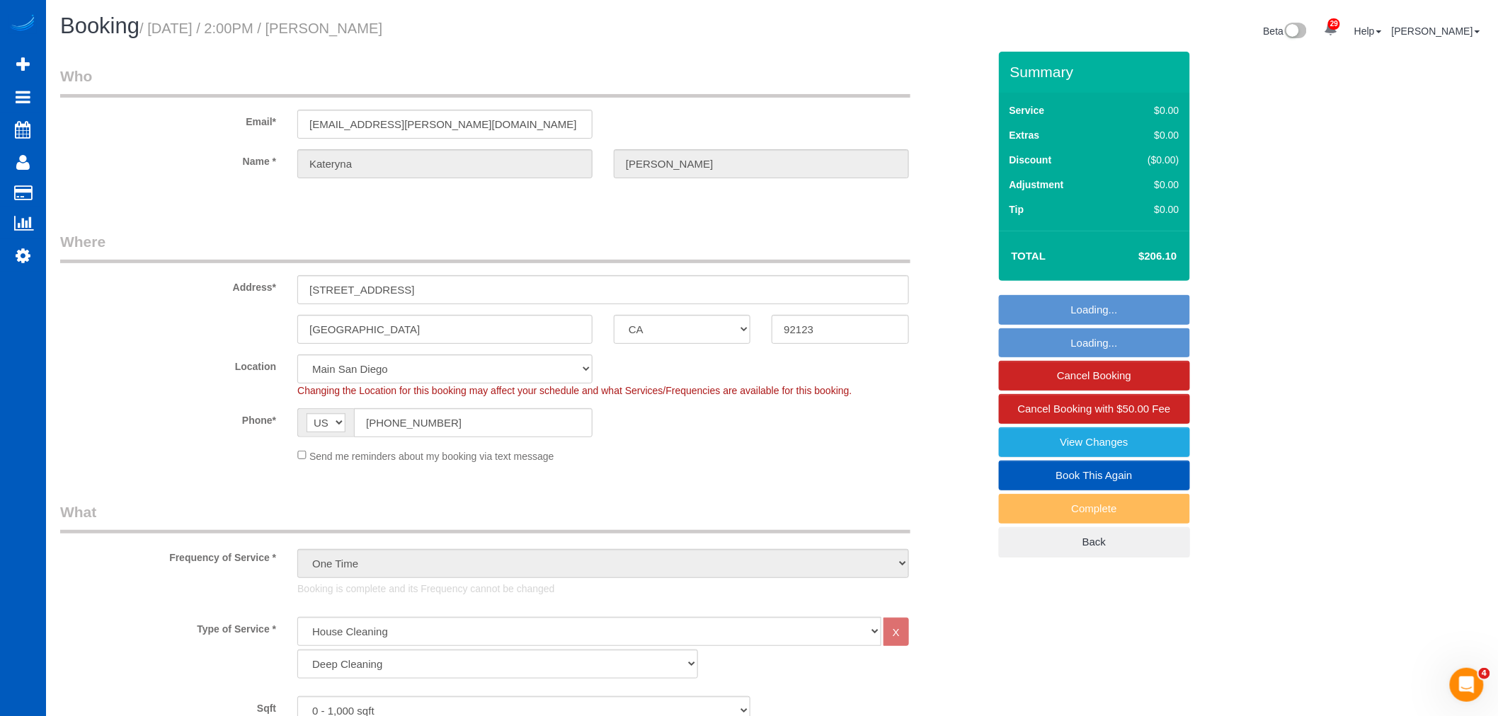
select select "object:1096"
select select "spot6"
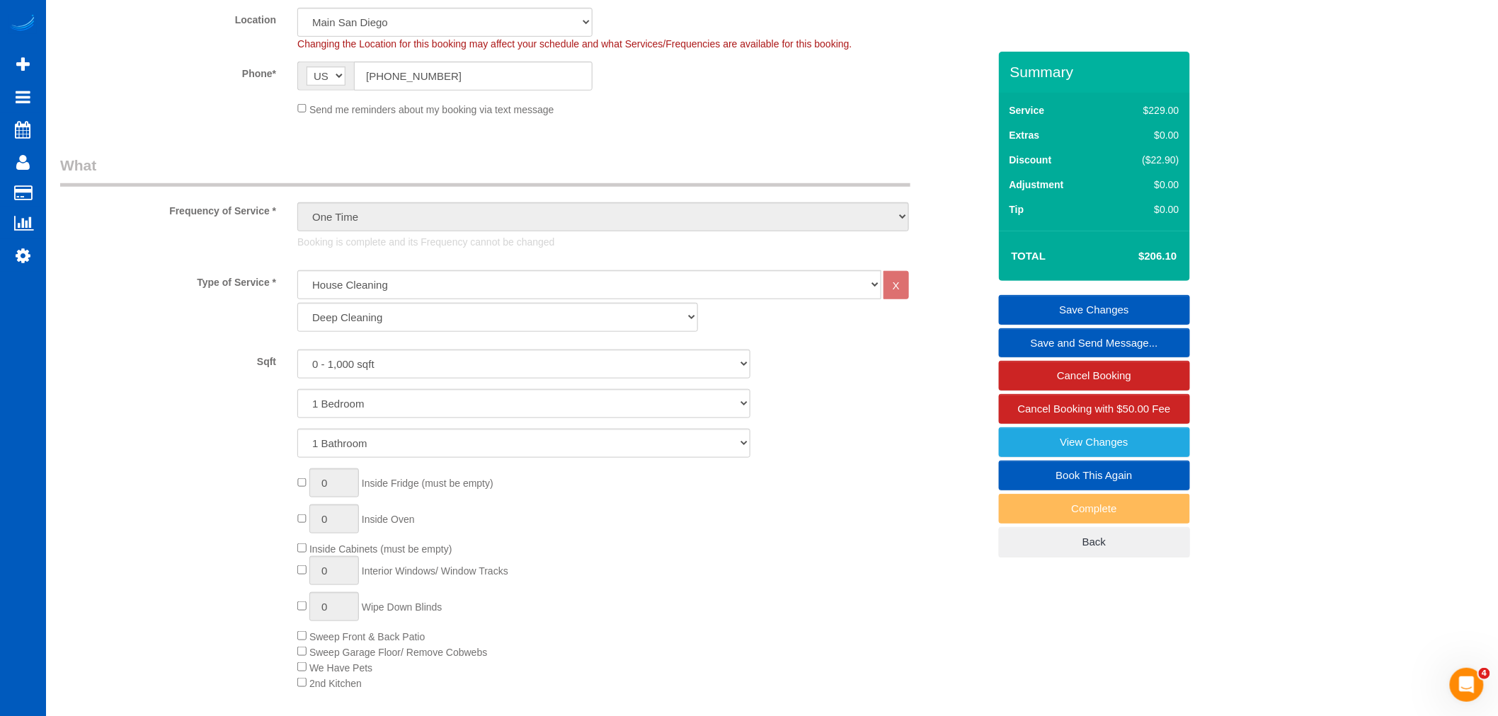
scroll to position [324, 0]
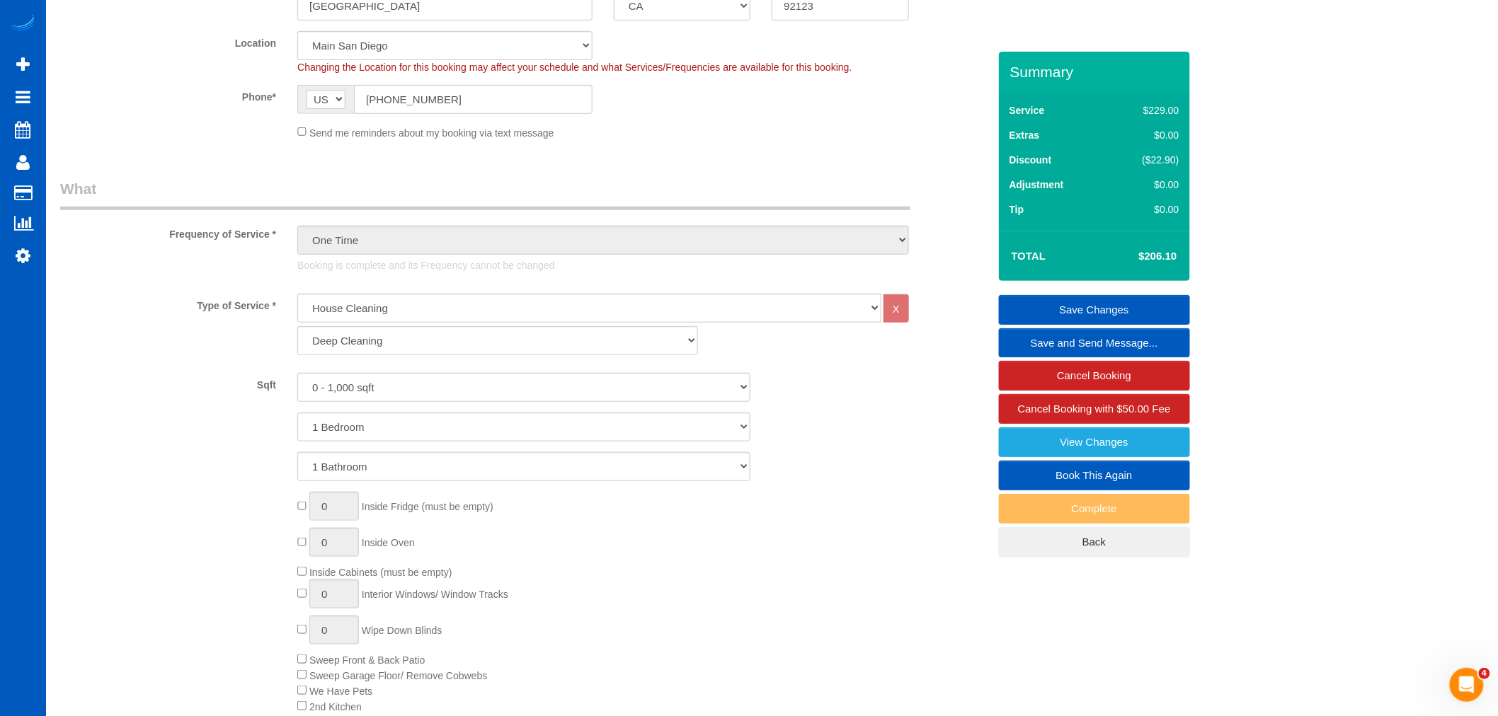
click at [1088, 476] on link "Book This Again" at bounding box center [1094, 476] width 191 height 30
select select "CA"
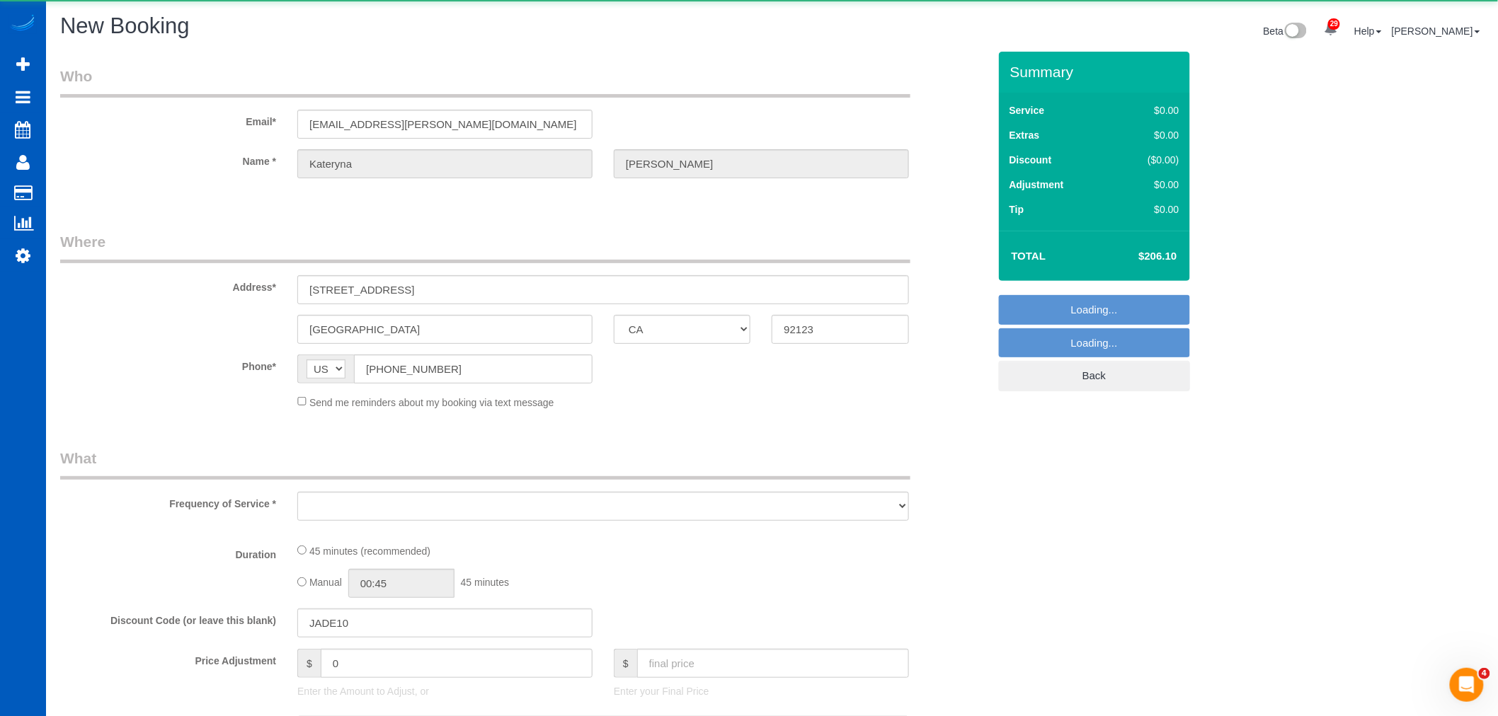
select select "object:1569"
select select "string:fspay-33a636a9-b601-473b-bc0f-ee52e6d51206"
select select "number:8"
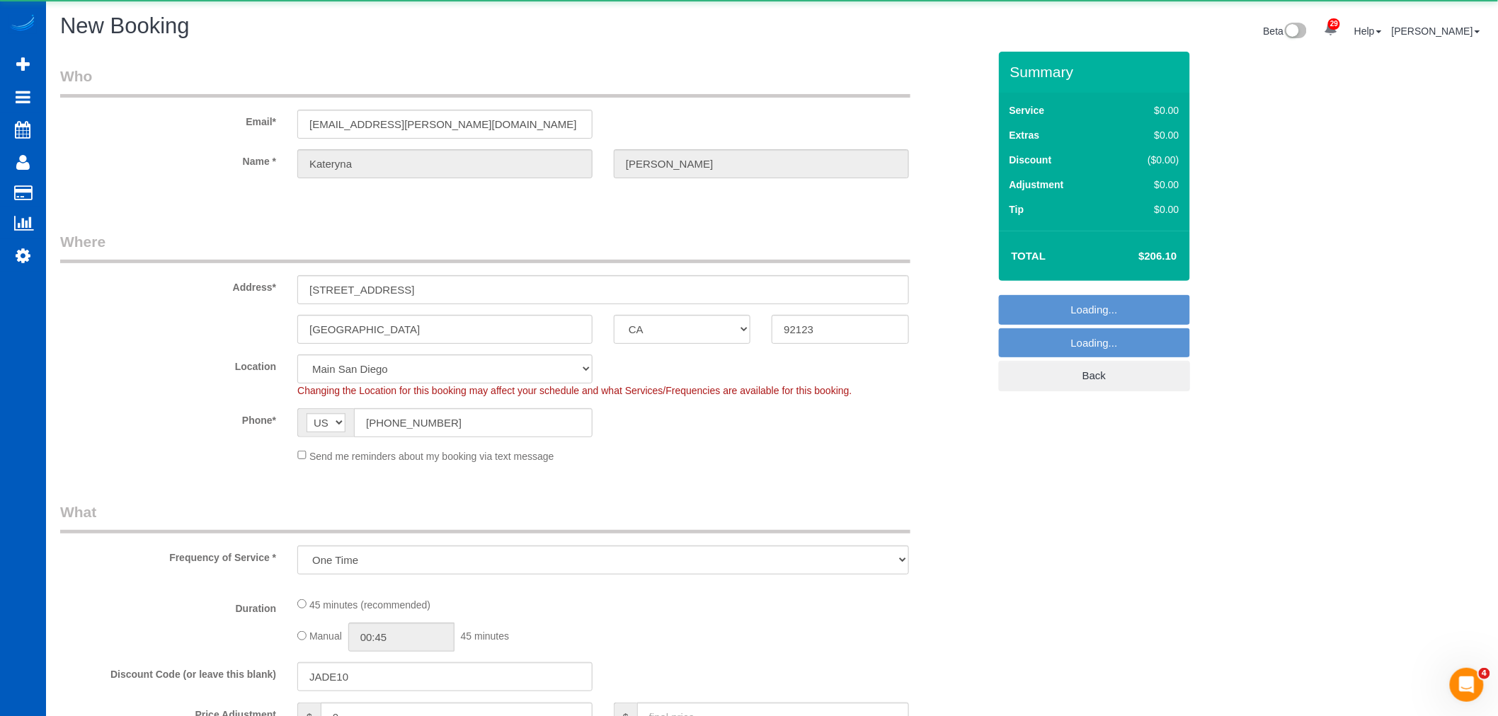
select select "object:1734"
select select "199"
select select "object:1823"
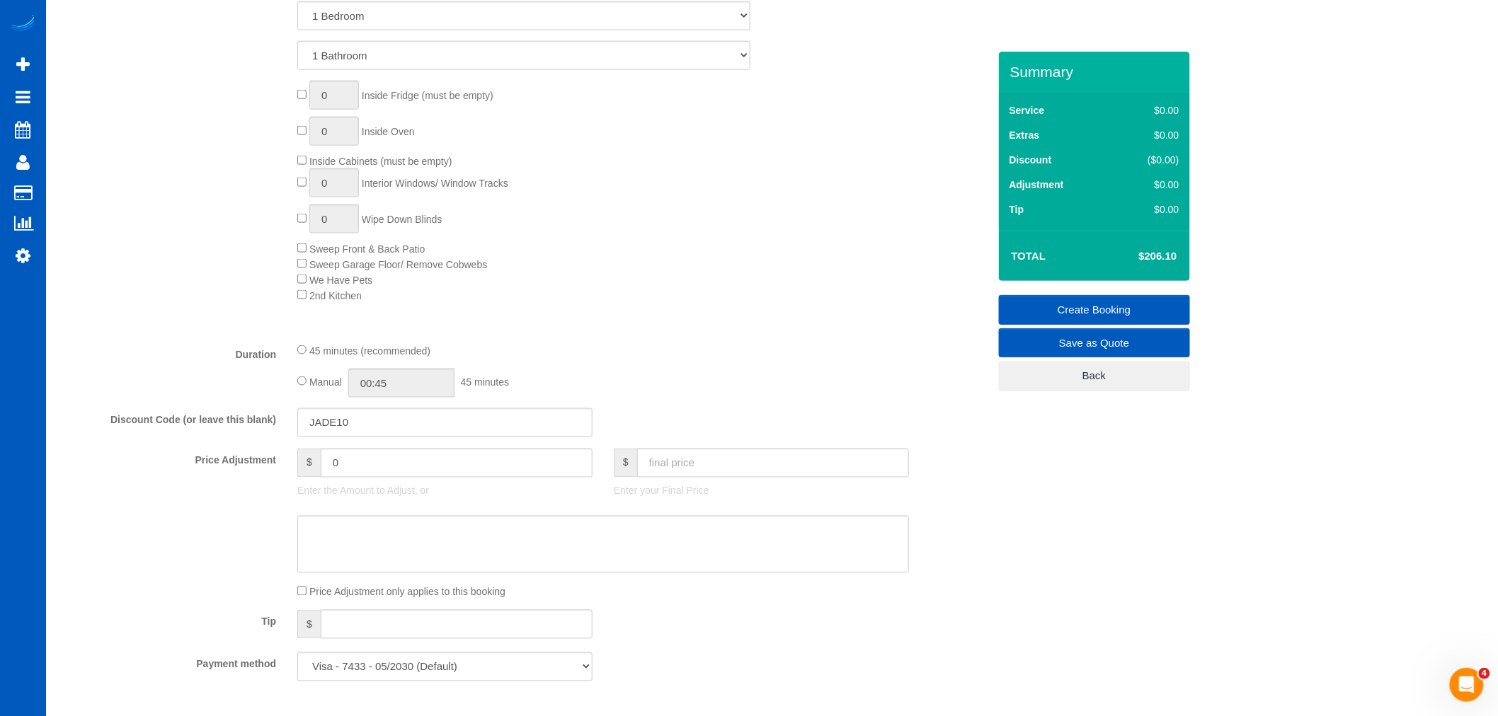
scroll to position [944, 0]
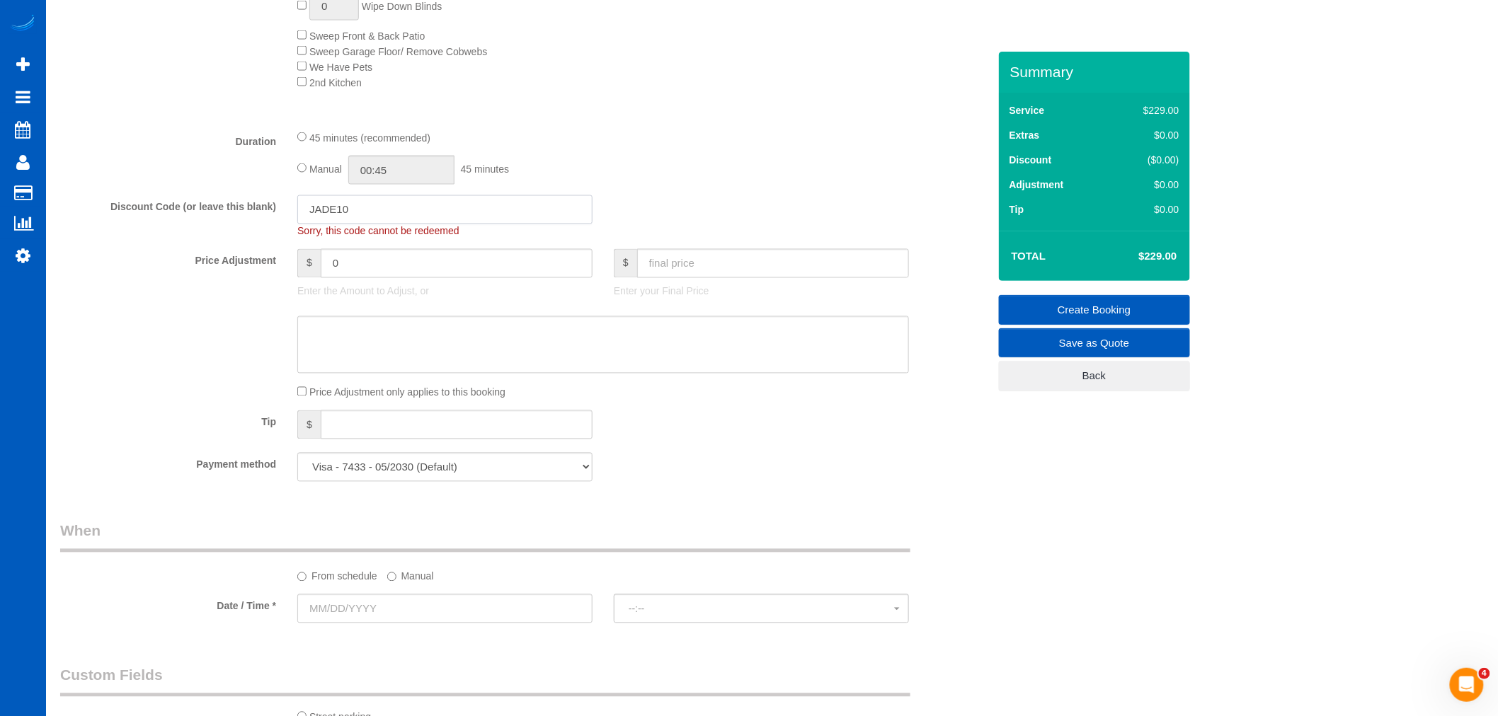
click at [404, 220] on input "JADE10" at bounding box center [444, 209] width 295 height 29
drag, startPoint x: 418, startPoint y: 220, endPoint x: 280, endPoint y: 213, distance: 138.9
click at [280, 213] on div "Discount Code (or leave this blank) JADE10 Sorry, this code cannot be redeemed" at bounding box center [524, 216] width 949 height 43
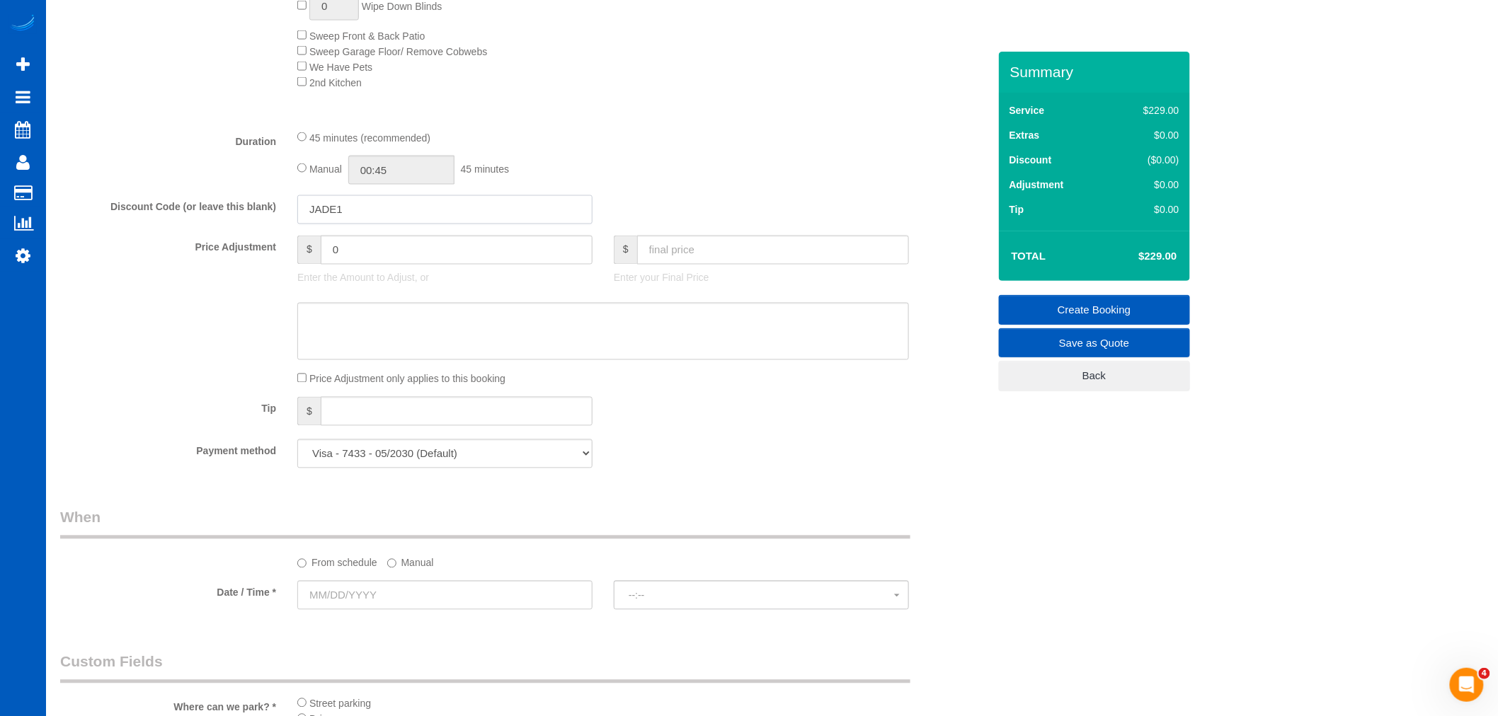
type input "JADE10"
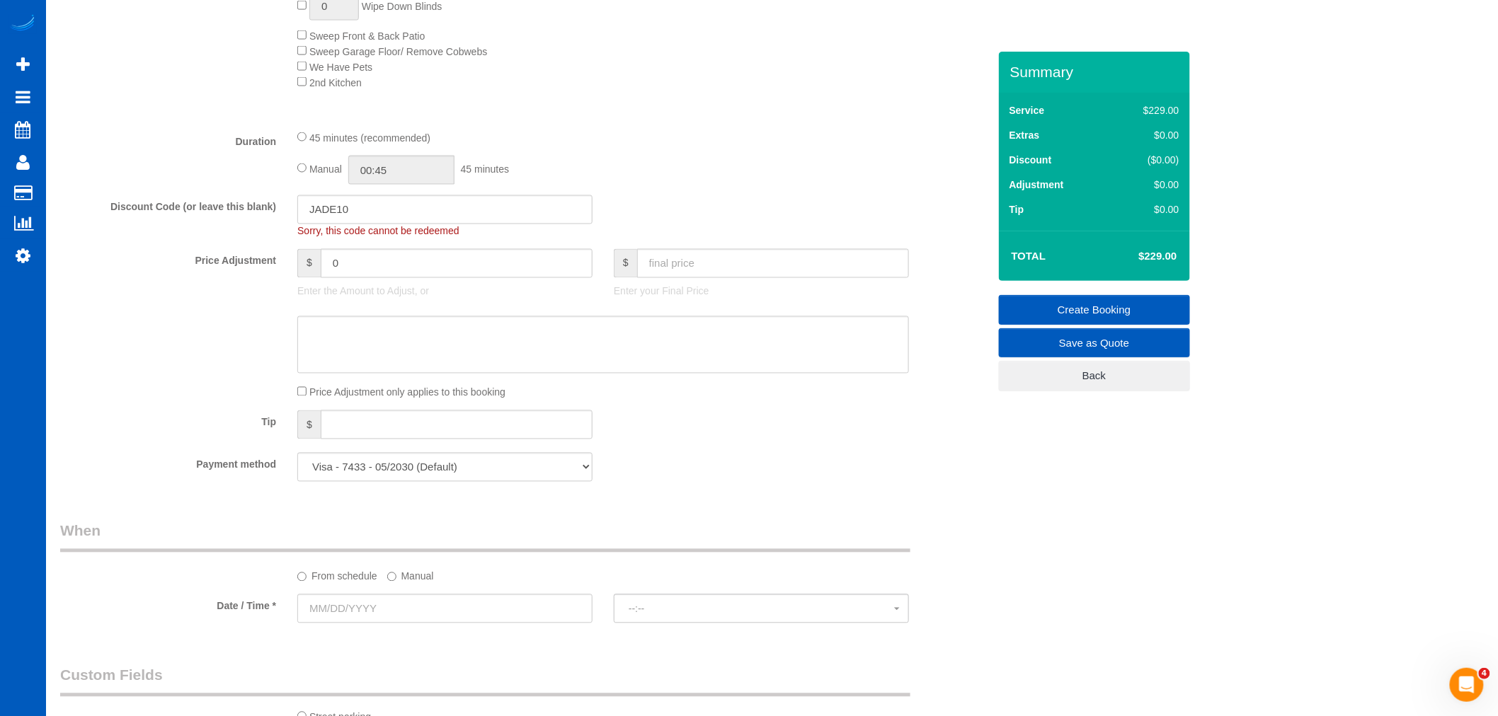
click at [685, 441] on div "Tip $" at bounding box center [524, 427] width 949 height 32
click at [379, 207] on input "JADE10" at bounding box center [444, 209] width 295 height 29
click at [394, 217] on input "JADE10" at bounding box center [444, 209] width 295 height 29
drag, startPoint x: 394, startPoint y: 217, endPoint x: 285, endPoint y: 196, distance: 110.9
click at [285, 196] on fieldset "What Frequency of Service * One Time Weekly - 15.00% Every 2 Weeks - 10.00% Eve…" at bounding box center [524, 40] width 928 height 908
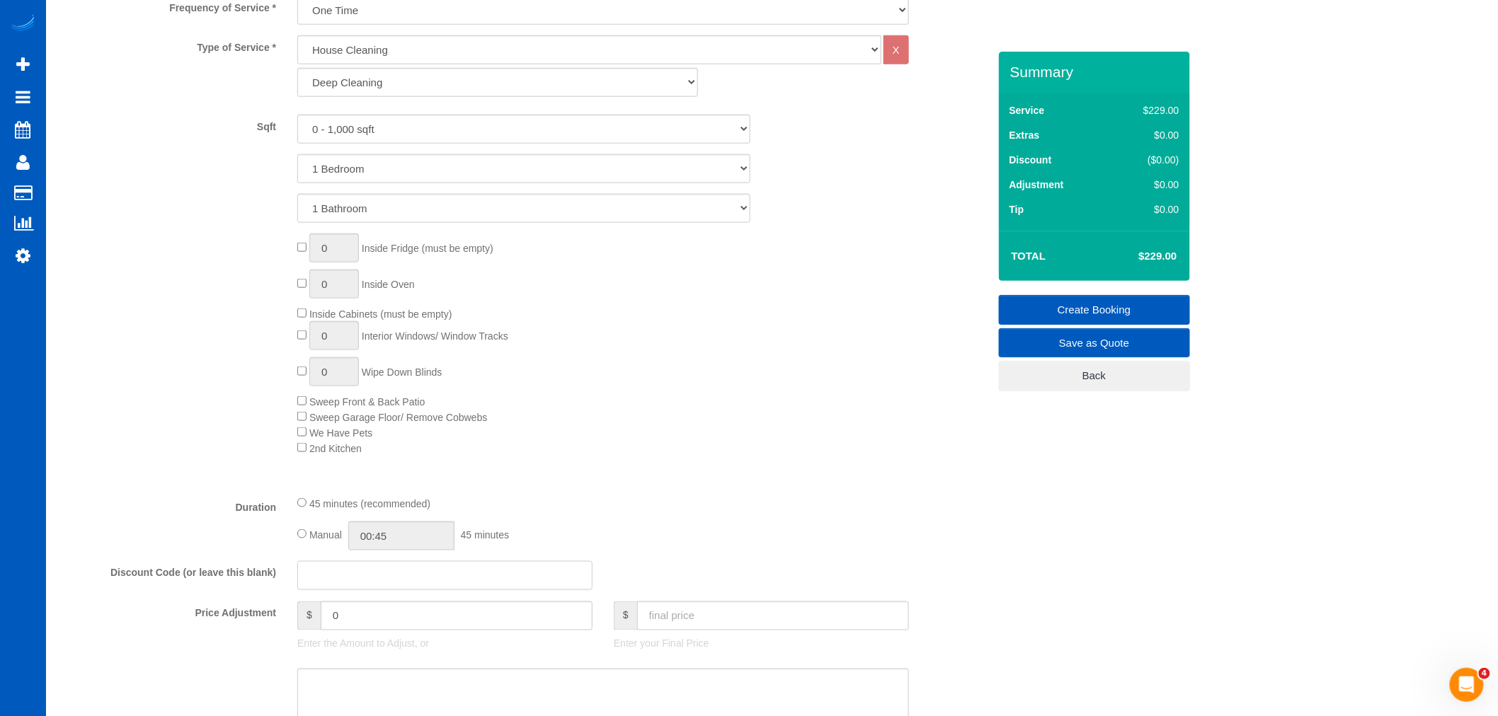
scroll to position [550, 0]
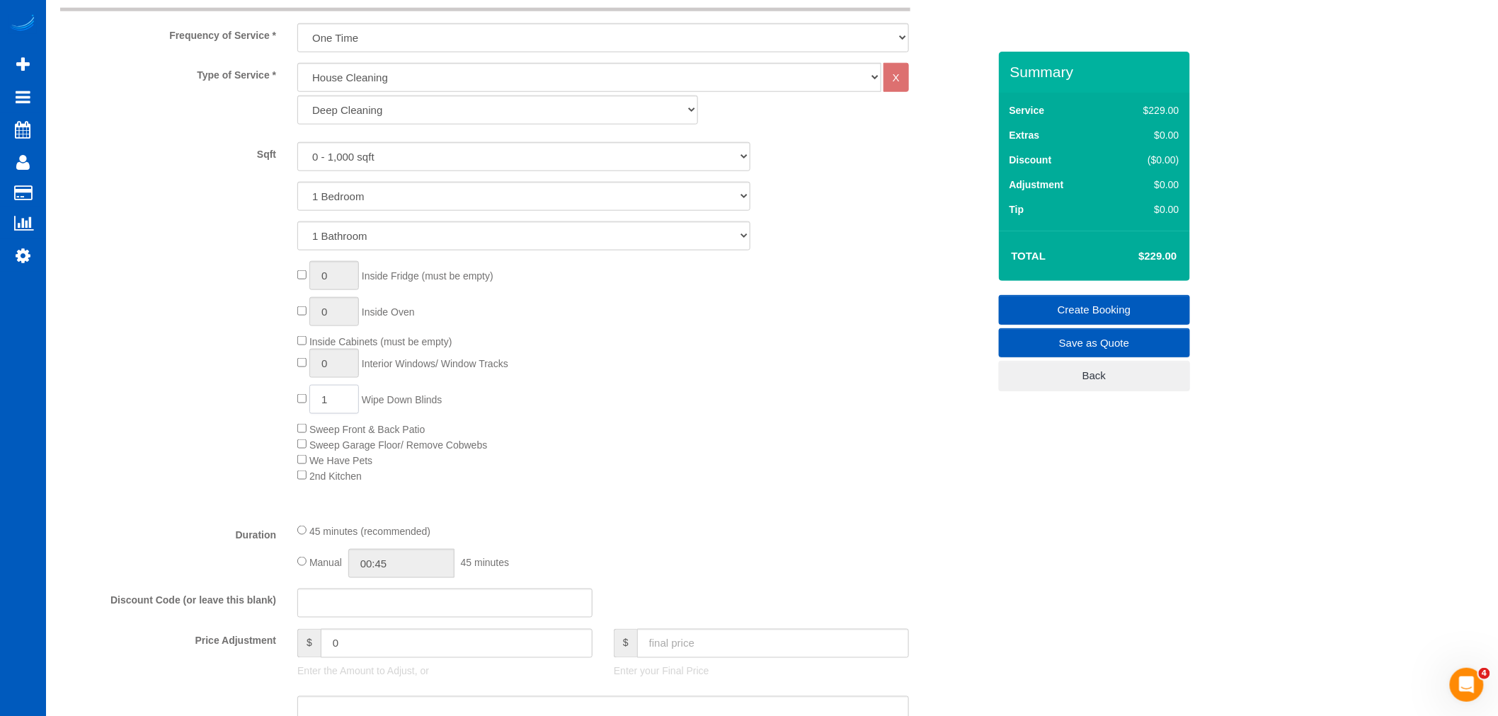
click at [336, 402] on input "1" at bounding box center [334, 399] width 50 height 29
click at [304, 402] on span "1 Wipe Down Blinds" at bounding box center [369, 399] width 144 height 11
type input "0"
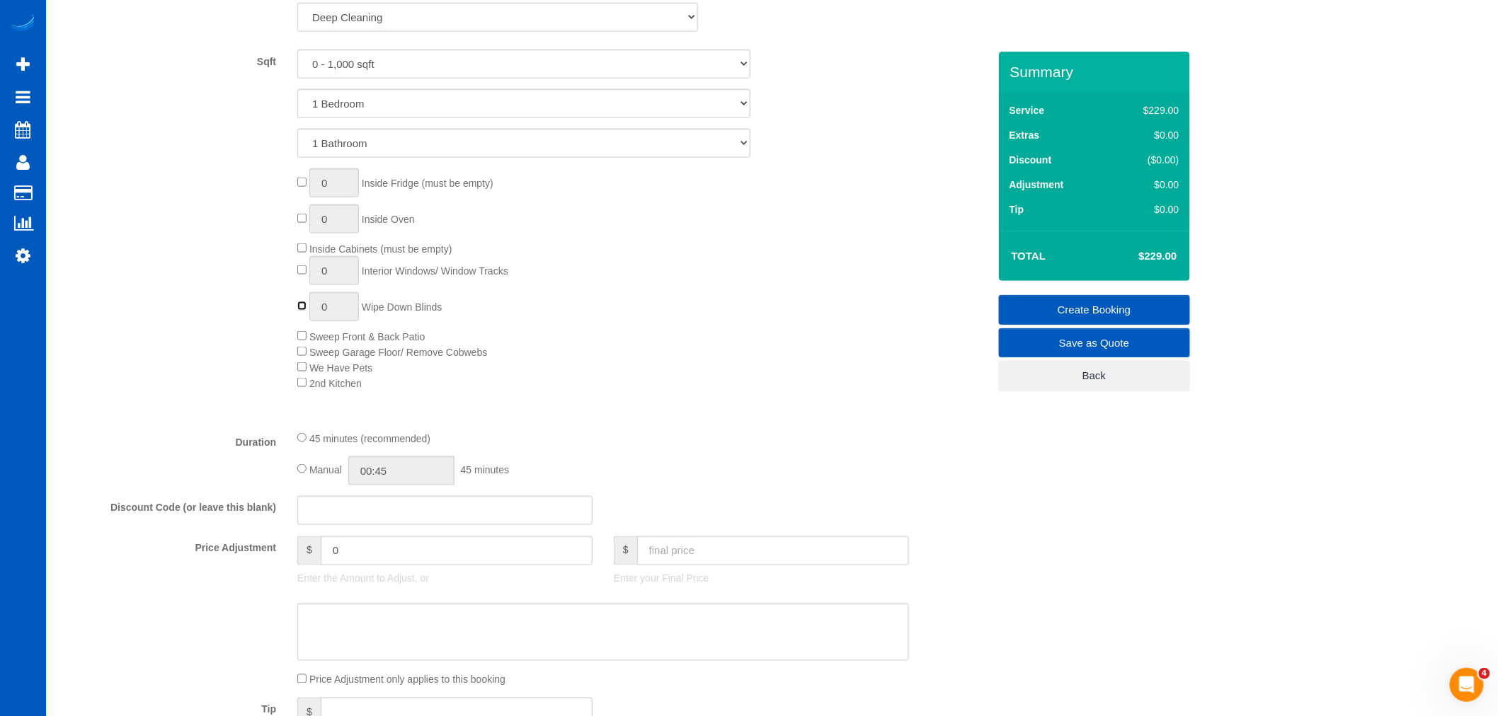
scroll to position [786, 0]
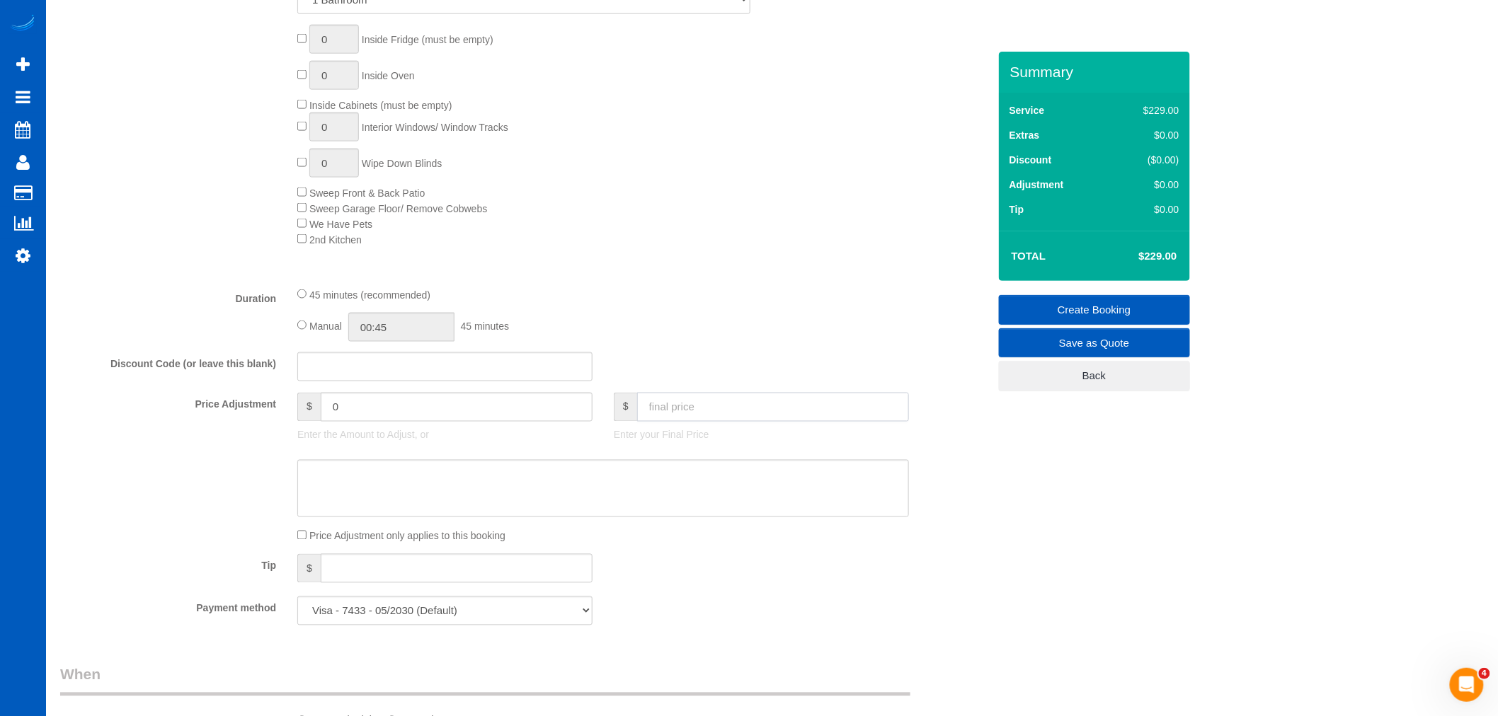
click at [675, 413] on input "text" at bounding box center [773, 407] width 272 height 29
type input "20610"
type input "20381"
type input "205.10"
type input "-23.9"
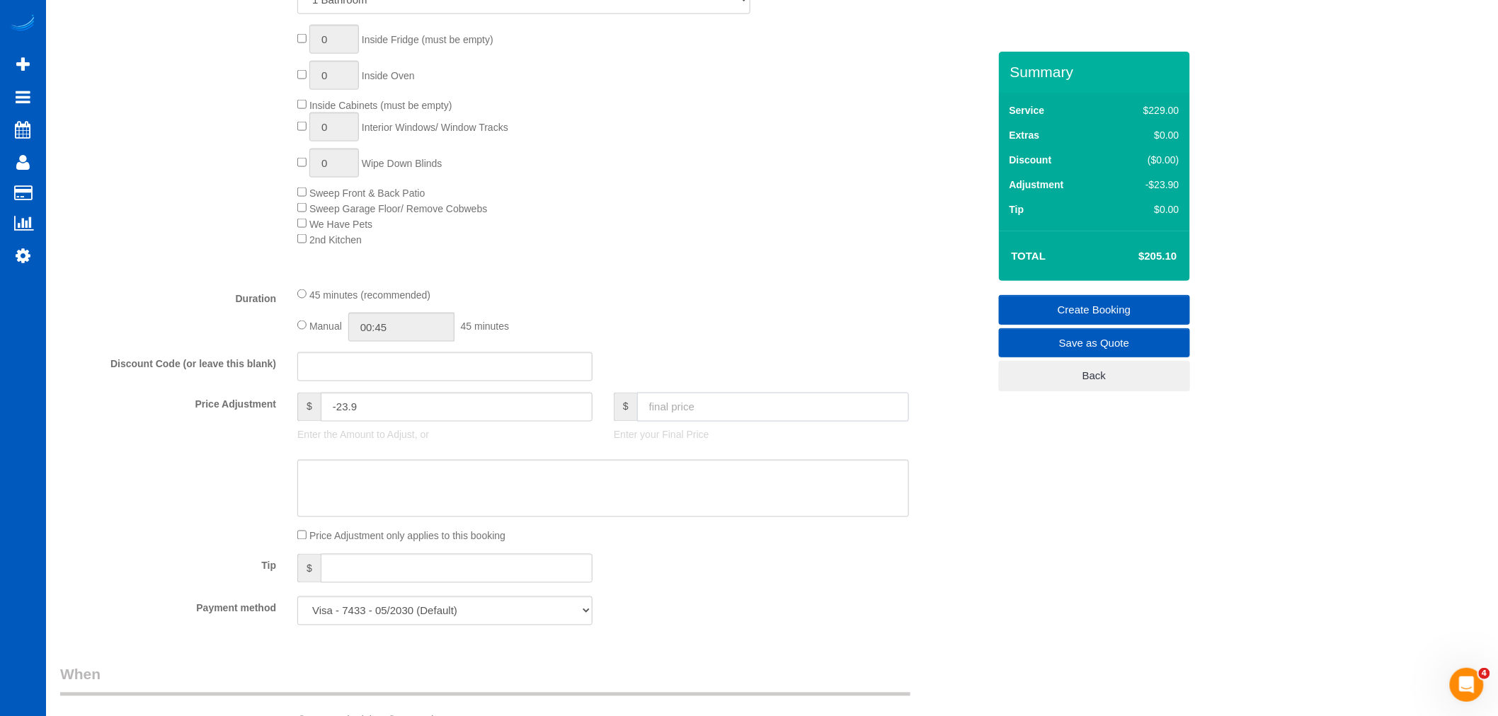
drag, startPoint x: 706, startPoint y: 416, endPoint x: 510, endPoint y: 395, distance: 196.5
click at [510, 395] on fieldset "What Frequency of Service * One Time Weekly - 15.00% Every 2 Weeks - 10.00% Eve…" at bounding box center [524, 190] width 928 height 894
type input "2016.10"
type input "1787.1"
drag, startPoint x: 703, startPoint y: 411, endPoint x: 592, endPoint y: 397, distance: 112.0
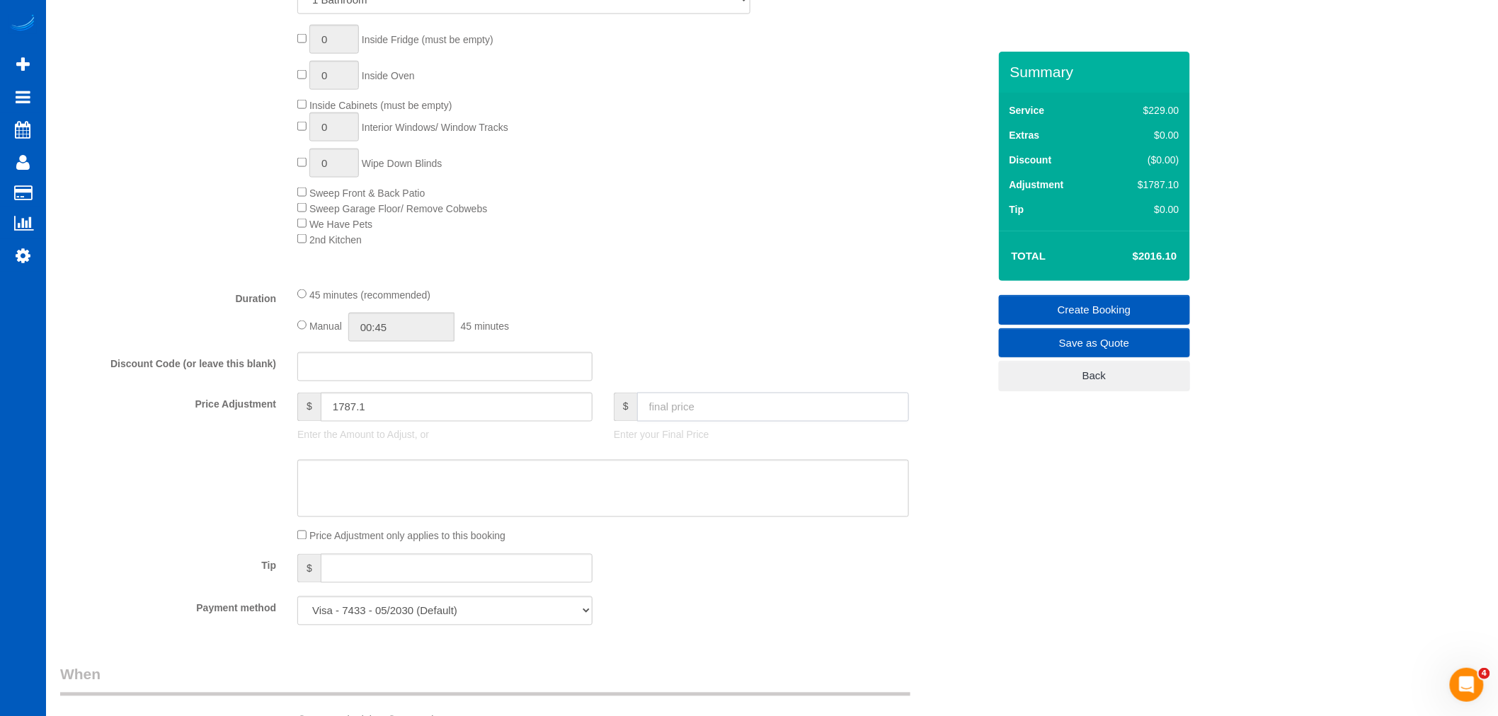
click at [592, 397] on fieldset "What Frequency of Service * One Time Weekly - 15.00% Every 2 Weeks - 10.00% Eve…" at bounding box center [524, 190] width 928 height 894
type input "206.10"
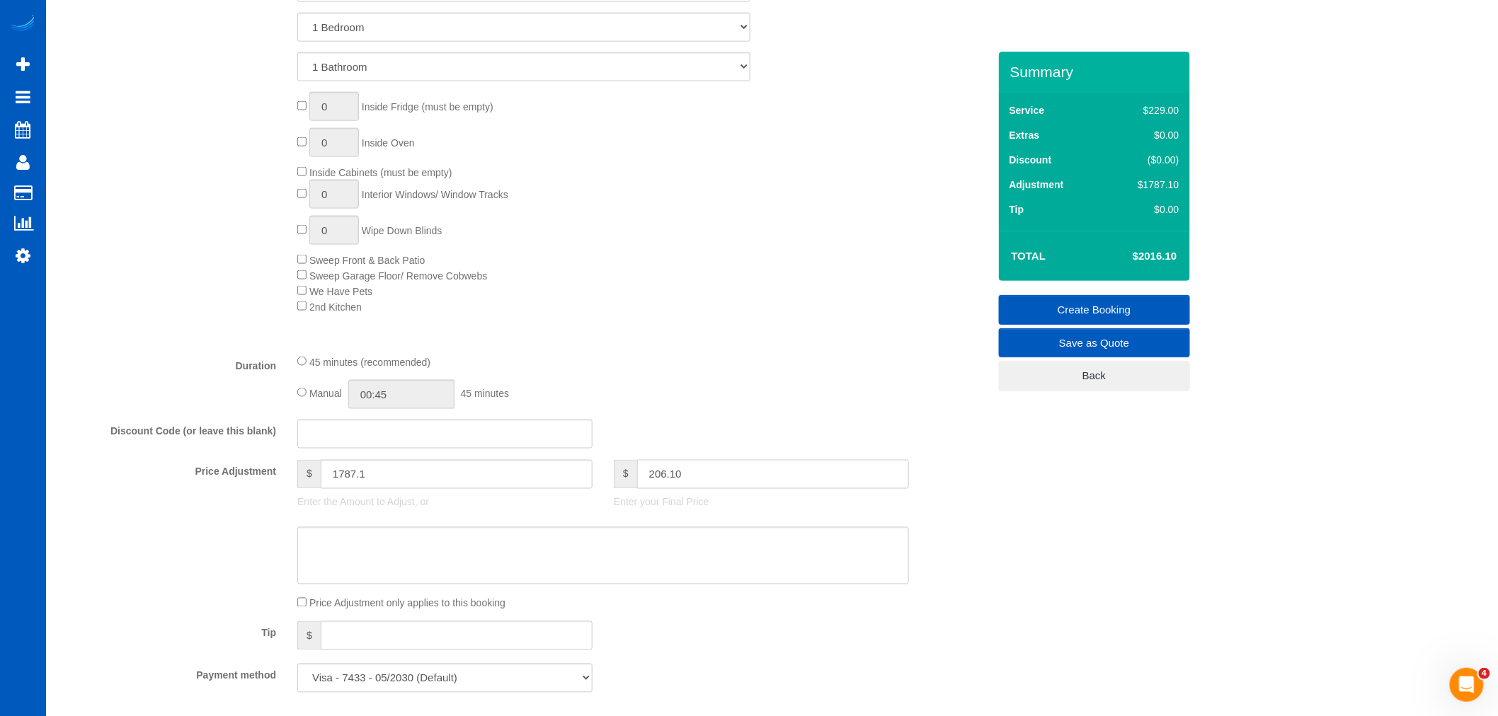
scroll to position [629, 0]
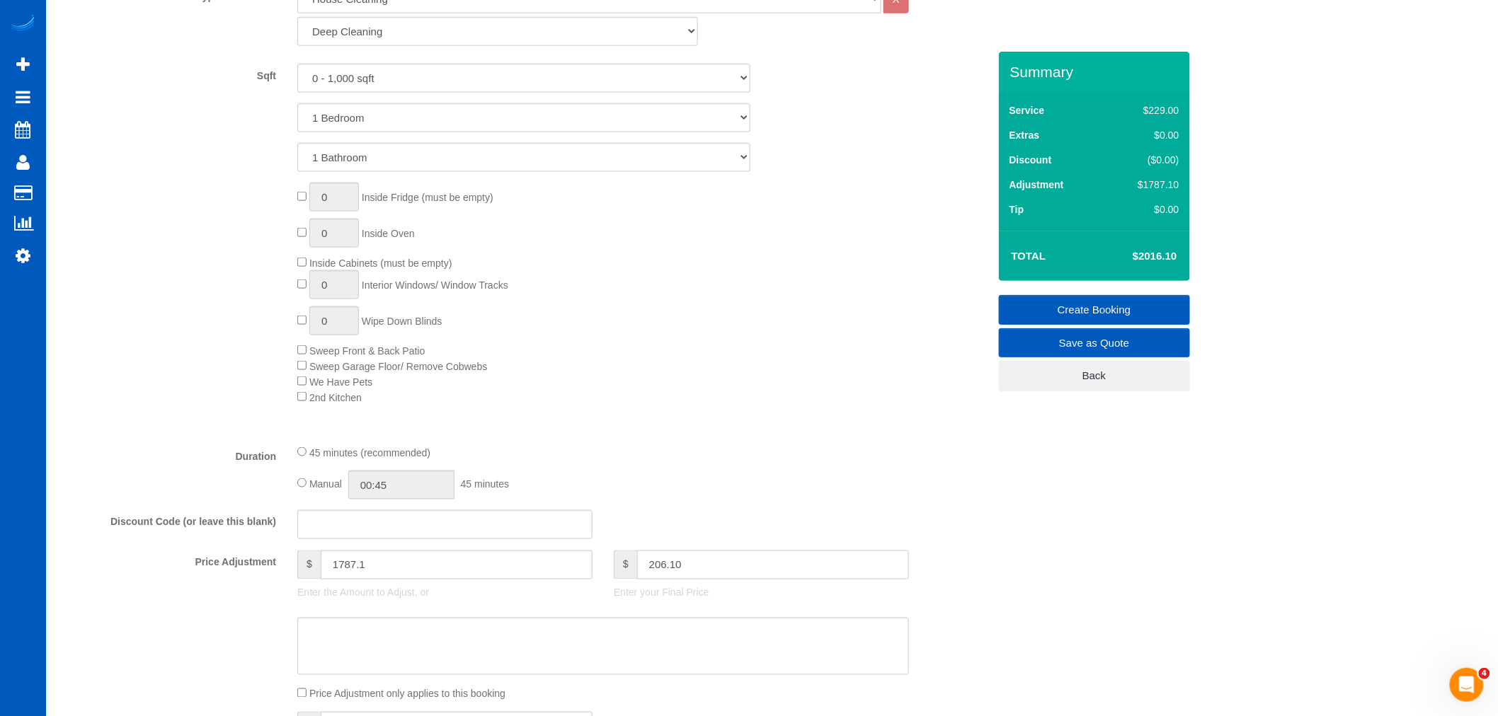
type input "-22.9"
click at [334, 287] on input "1" at bounding box center [334, 284] width 50 height 29
drag, startPoint x: 334, startPoint y: 287, endPoint x: 307, endPoint y: 292, distance: 27.9
click at [307, 291] on span "1 Interior Windows/ Window Tracks" at bounding box center [402, 285] width 211 height 11
type input "0"
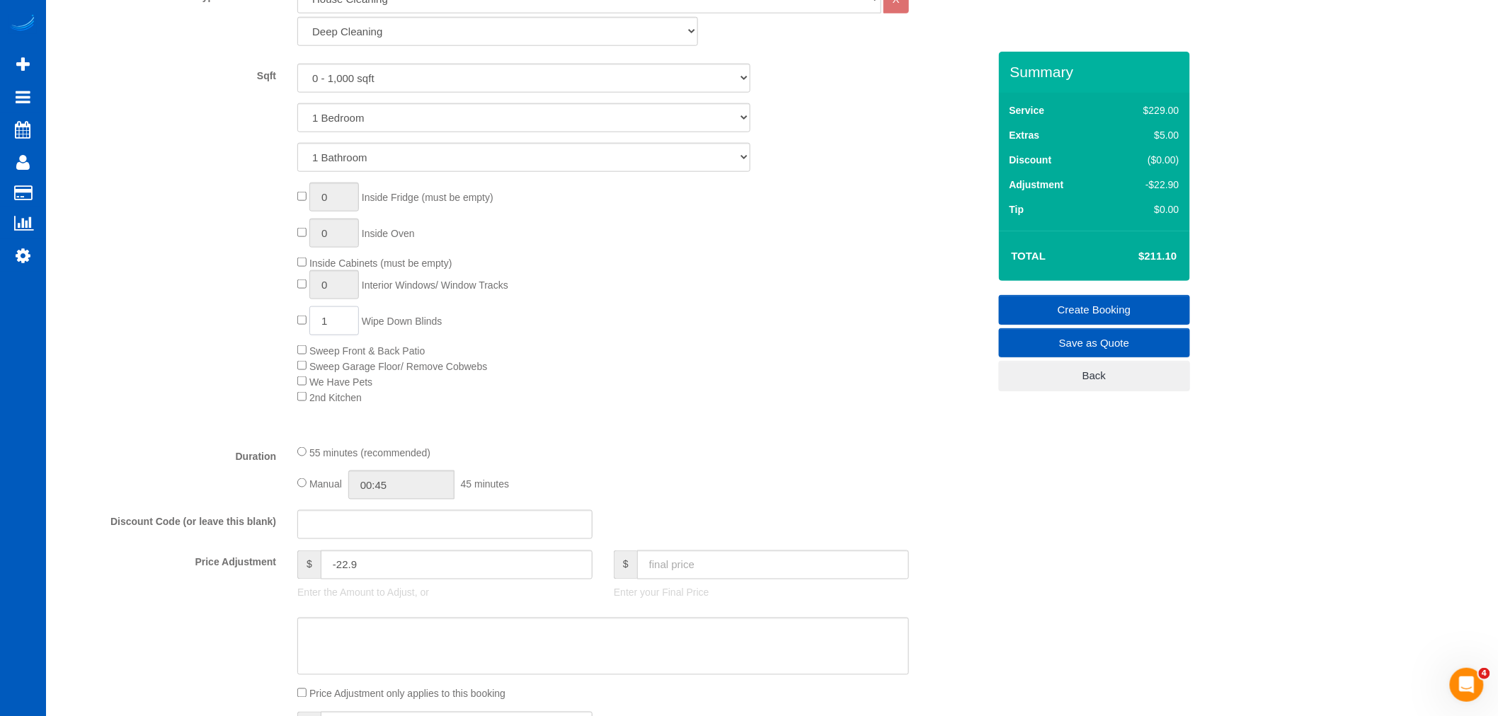
drag, startPoint x: 327, startPoint y: 321, endPoint x: 309, endPoint y: 328, distance: 18.8
click at [309, 328] on input "1" at bounding box center [334, 321] width 50 height 29
type input "3"
click at [636, 405] on div "0 Inside Fridge (must be empty) 0 Inside Oven Inside Cabinets (must be empty) 0…" at bounding box center [642, 294] width 711 height 222
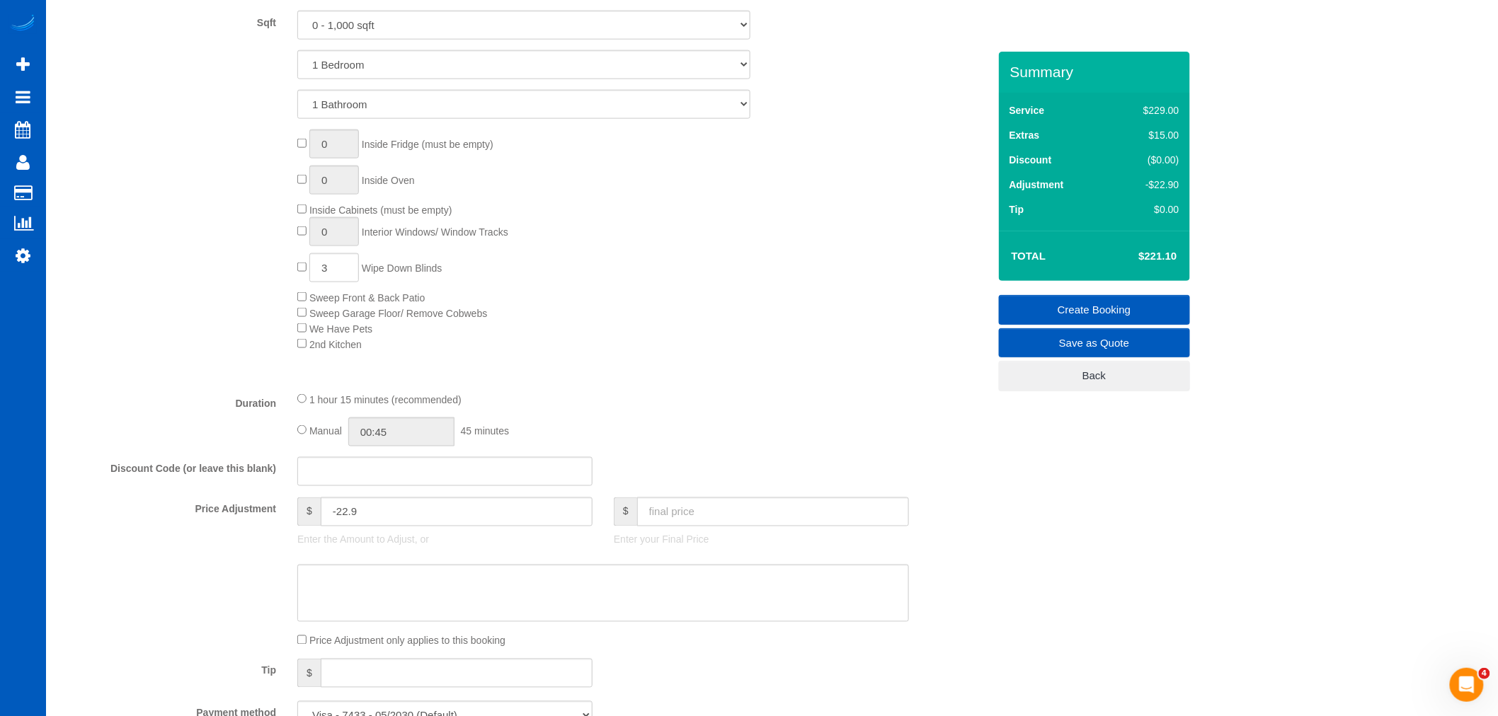
scroll to position [708, 0]
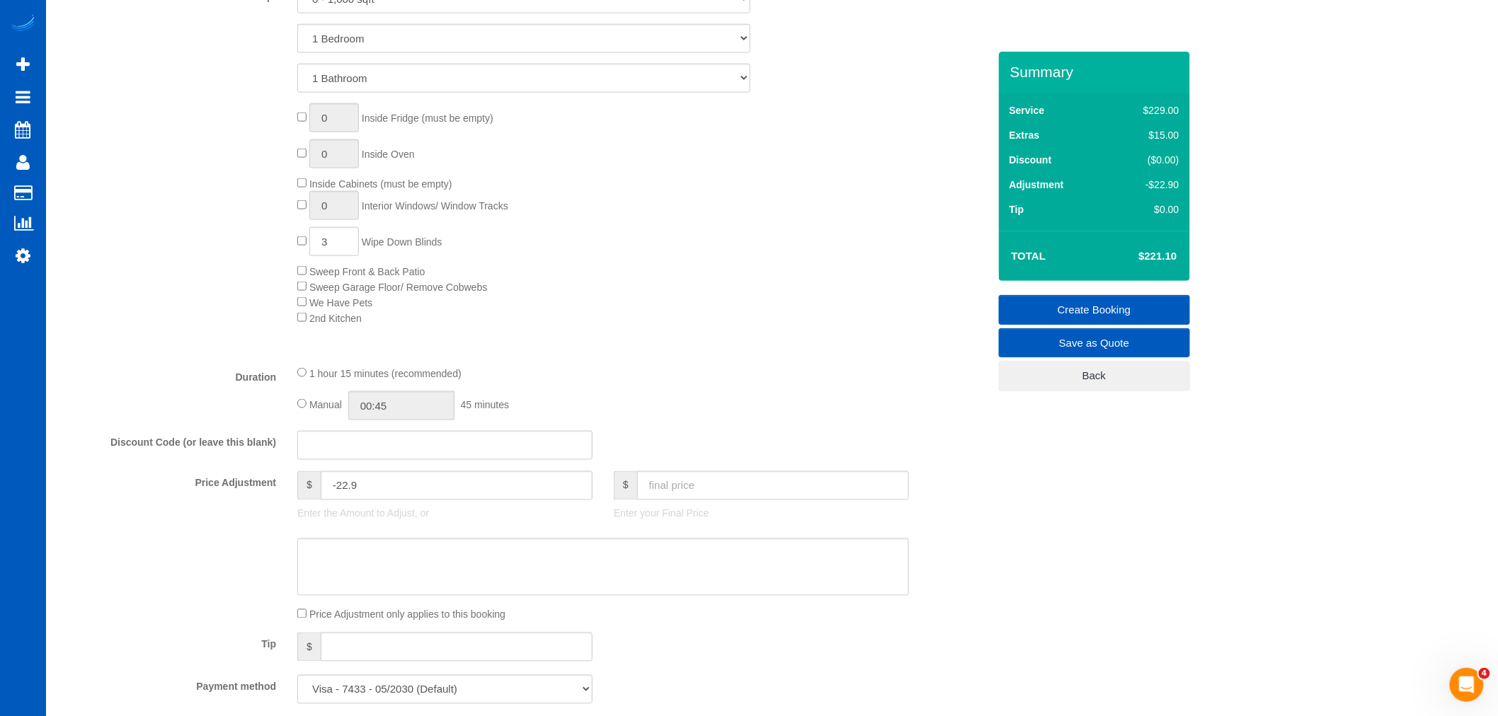
click at [782, 362] on fieldset "What Frequency of Service * One Time Weekly - 15.00% Every 2 Weeks - 10.00% Eve…" at bounding box center [524, 269] width 928 height 894
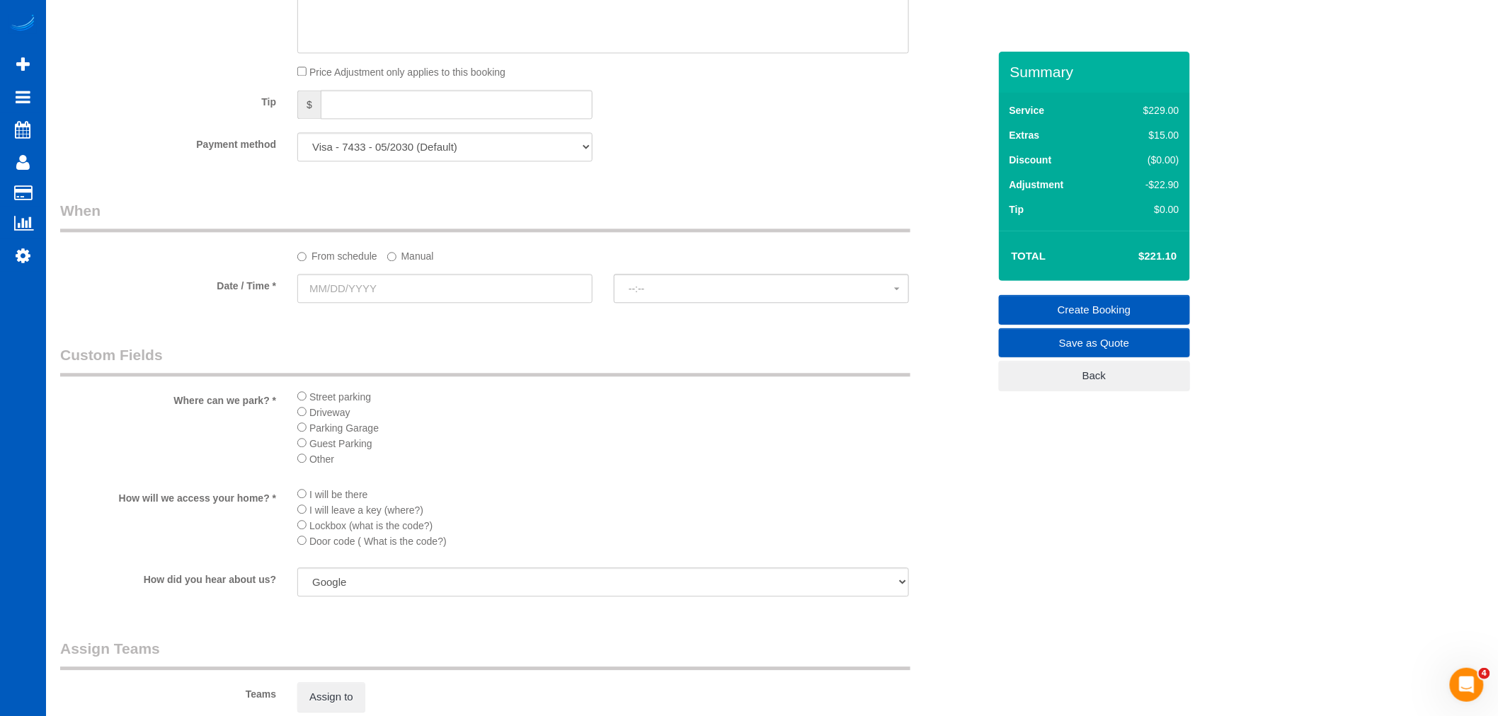
scroll to position [1258, 0]
click at [342, 278] on input "text" at bounding box center [444, 281] width 295 height 29
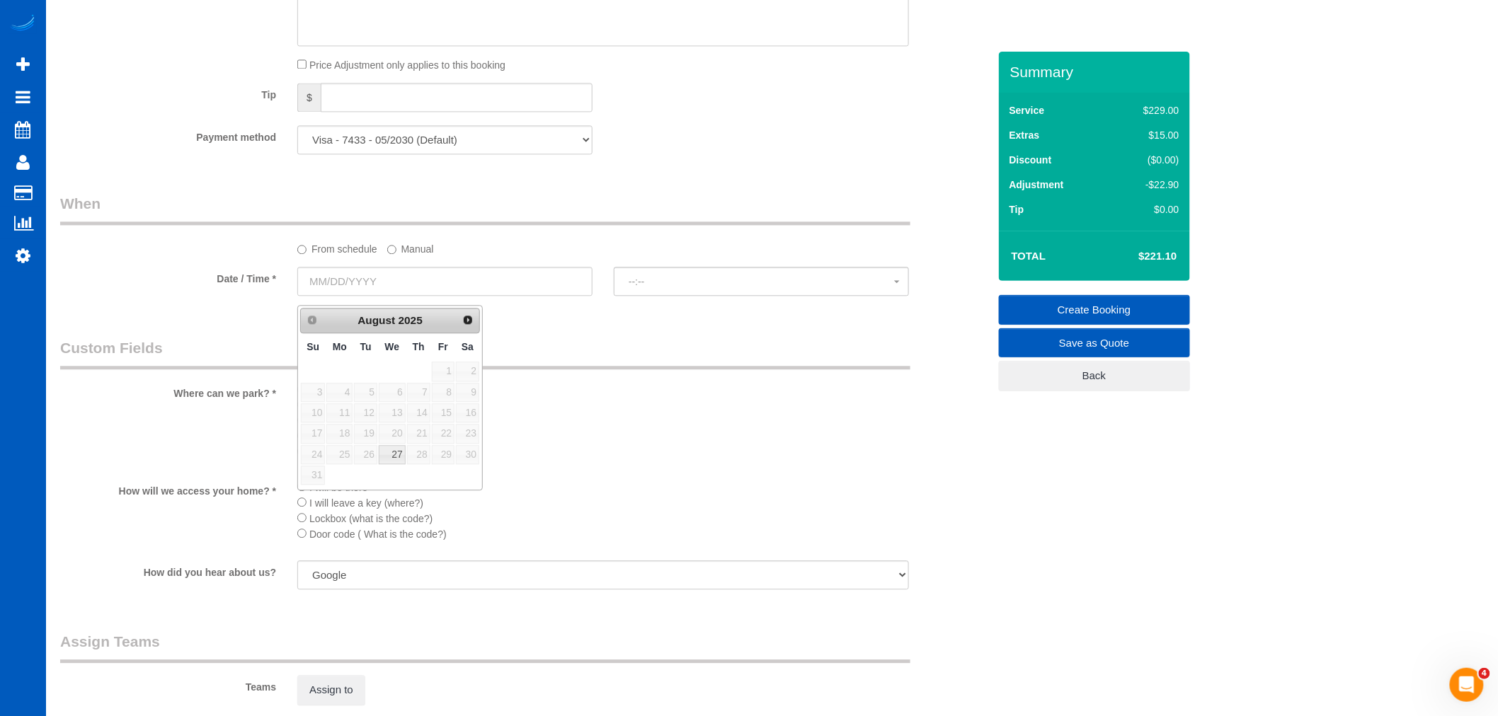
click at [435, 256] on div "From schedule Manual" at bounding box center [603, 246] width 633 height 19
click at [414, 253] on label "Manual" at bounding box center [410, 246] width 47 height 19
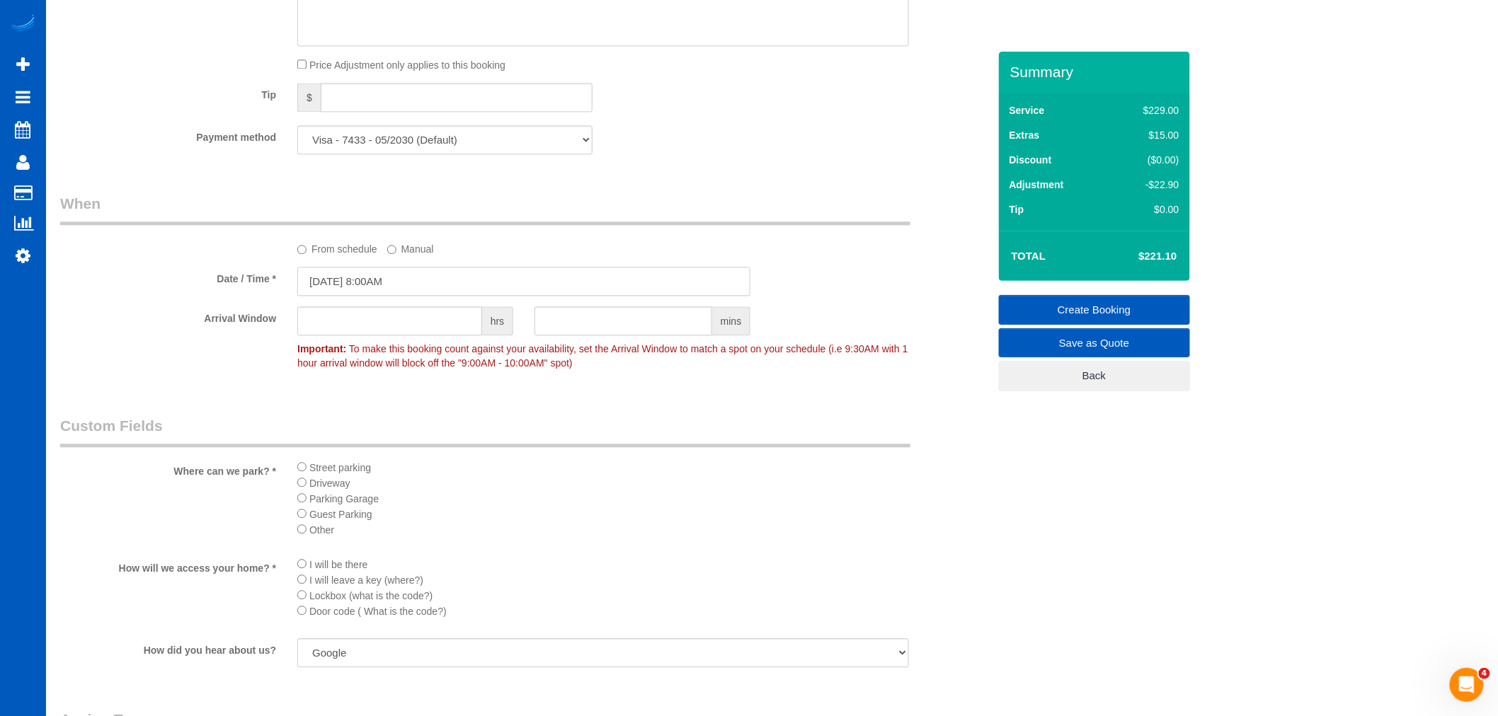
click at [376, 296] on input "08/25/2025 8:00AM" at bounding box center [523, 281] width 453 height 29
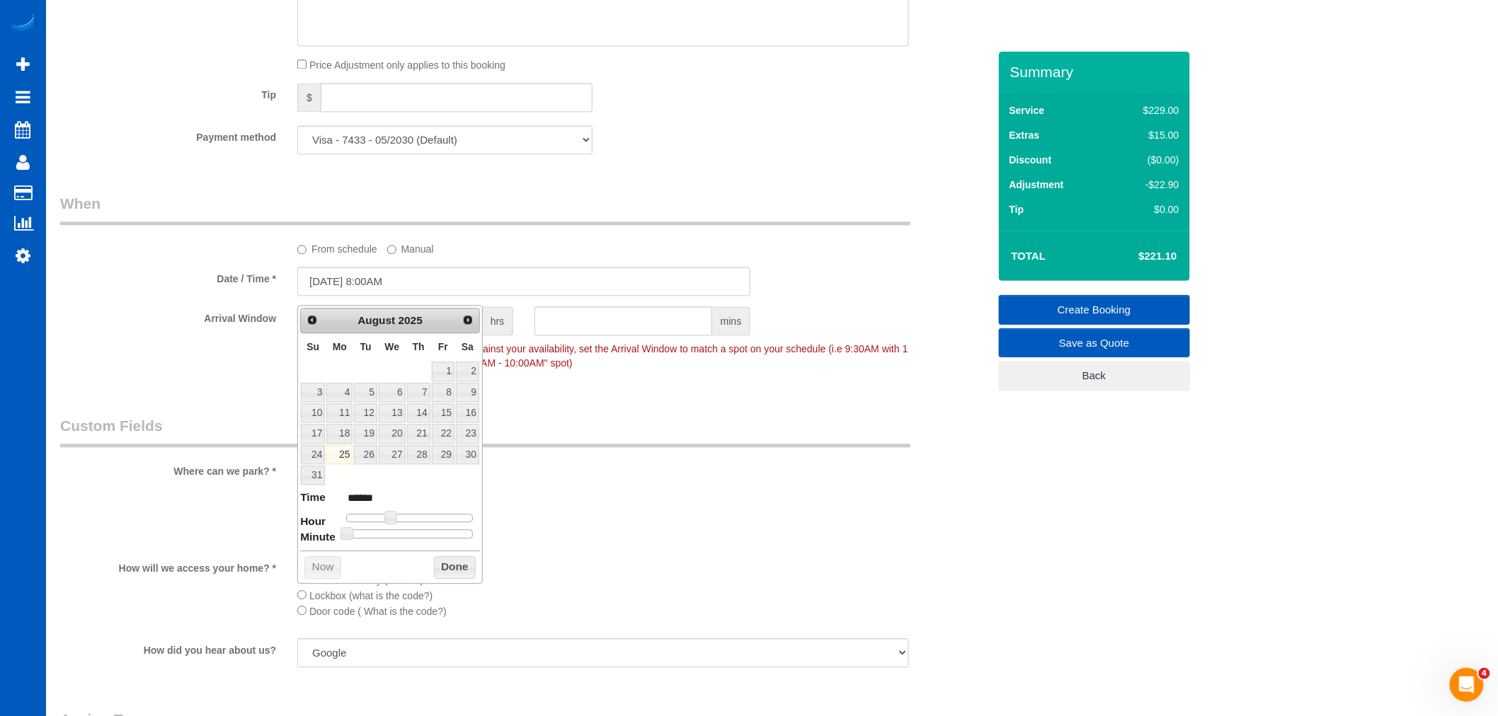
click at [464, 331] on div "Prev Next August 2025" at bounding box center [390, 320] width 180 height 25
click at [471, 323] on span "Next" at bounding box center [468, 319] width 11 height 11
click at [446, 384] on link "12" at bounding box center [443, 392] width 23 height 19
click at [539, 245] on div "From schedule Manual" at bounding box center [603, 246] width 633 height 19
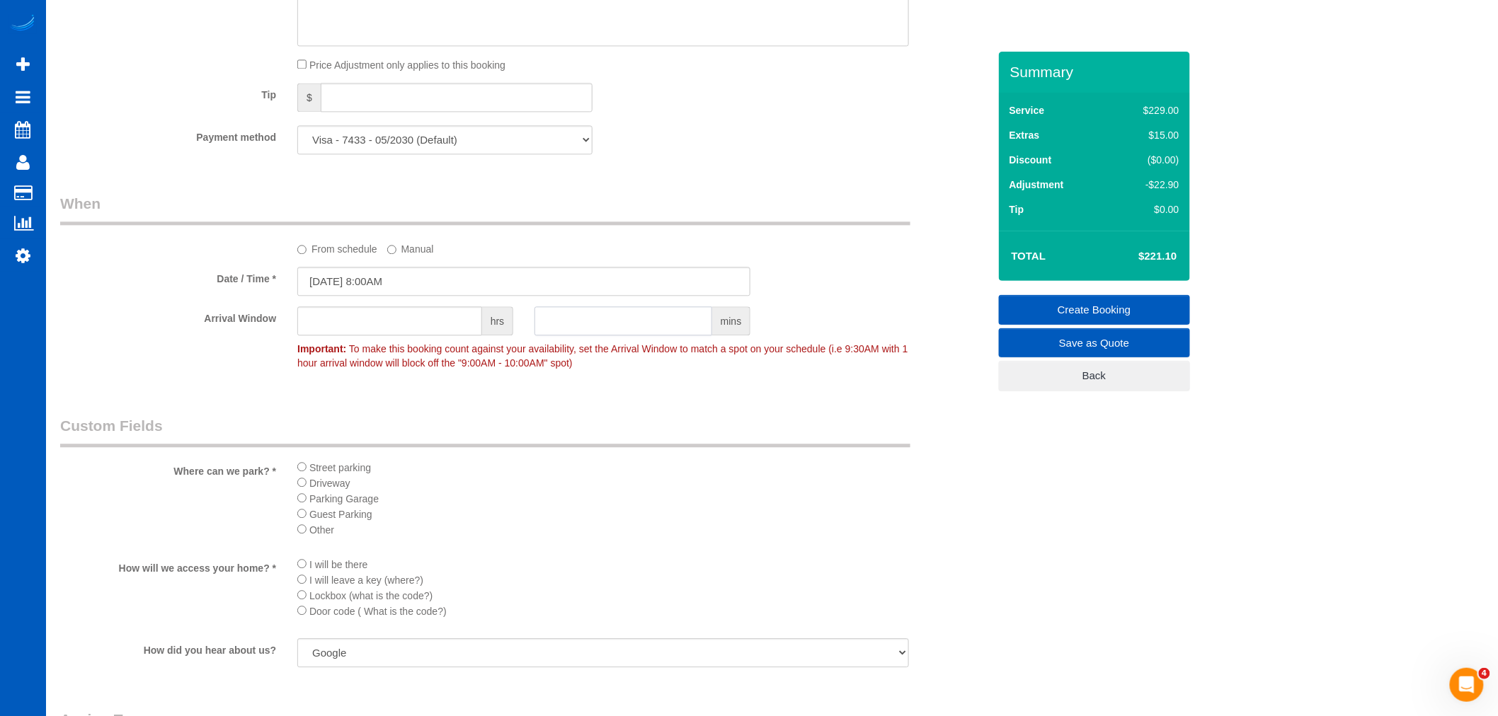
click at [596, 335] on input "text" at bounding box center [623, 321] width 178 height 29
click at [418, 294] on input "09/12/2025 8:00AM" at bounding box center [523, 281] width 453 height 29
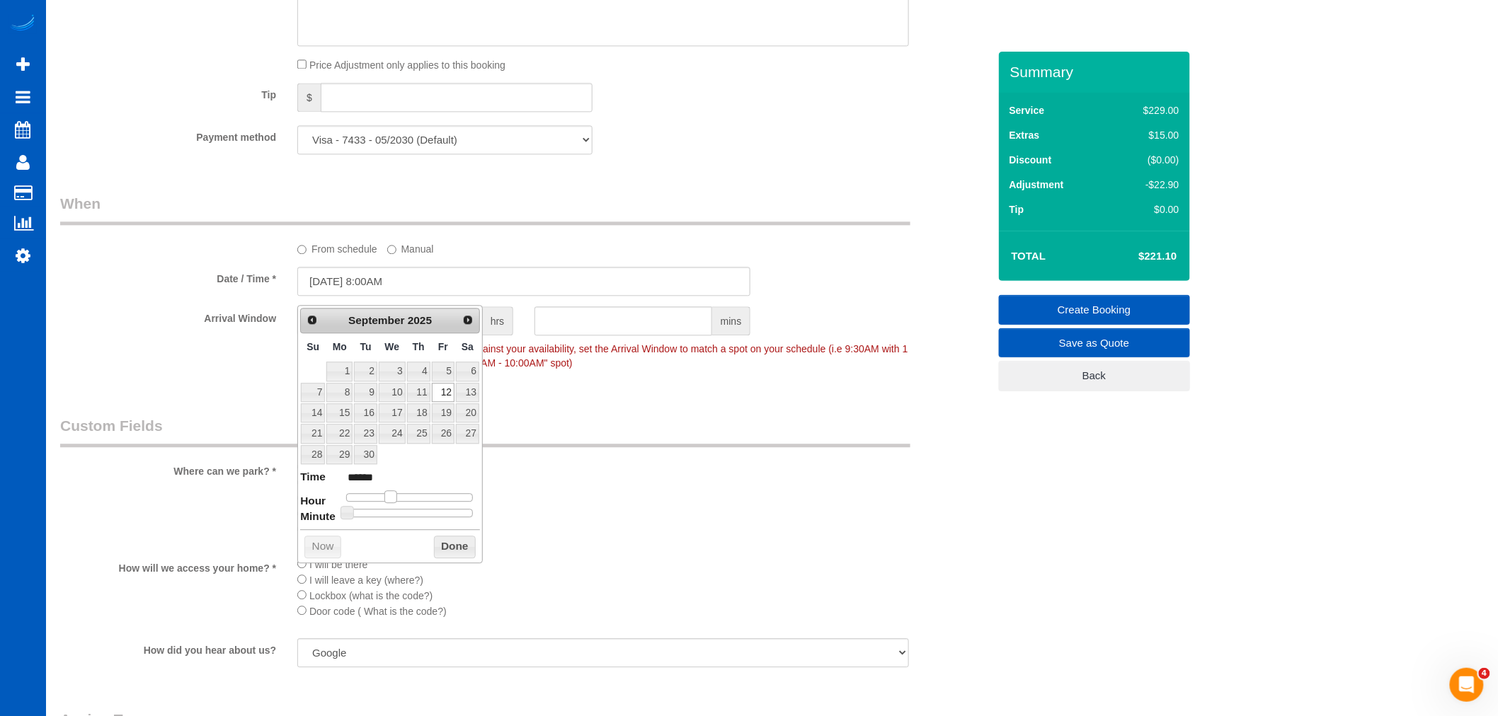
type input "[DATE] 9:00AM"
type input "******"
type input "09/12/2025 10:00AM"
type input "*******"
type input "09/12/2025 11:00AM"
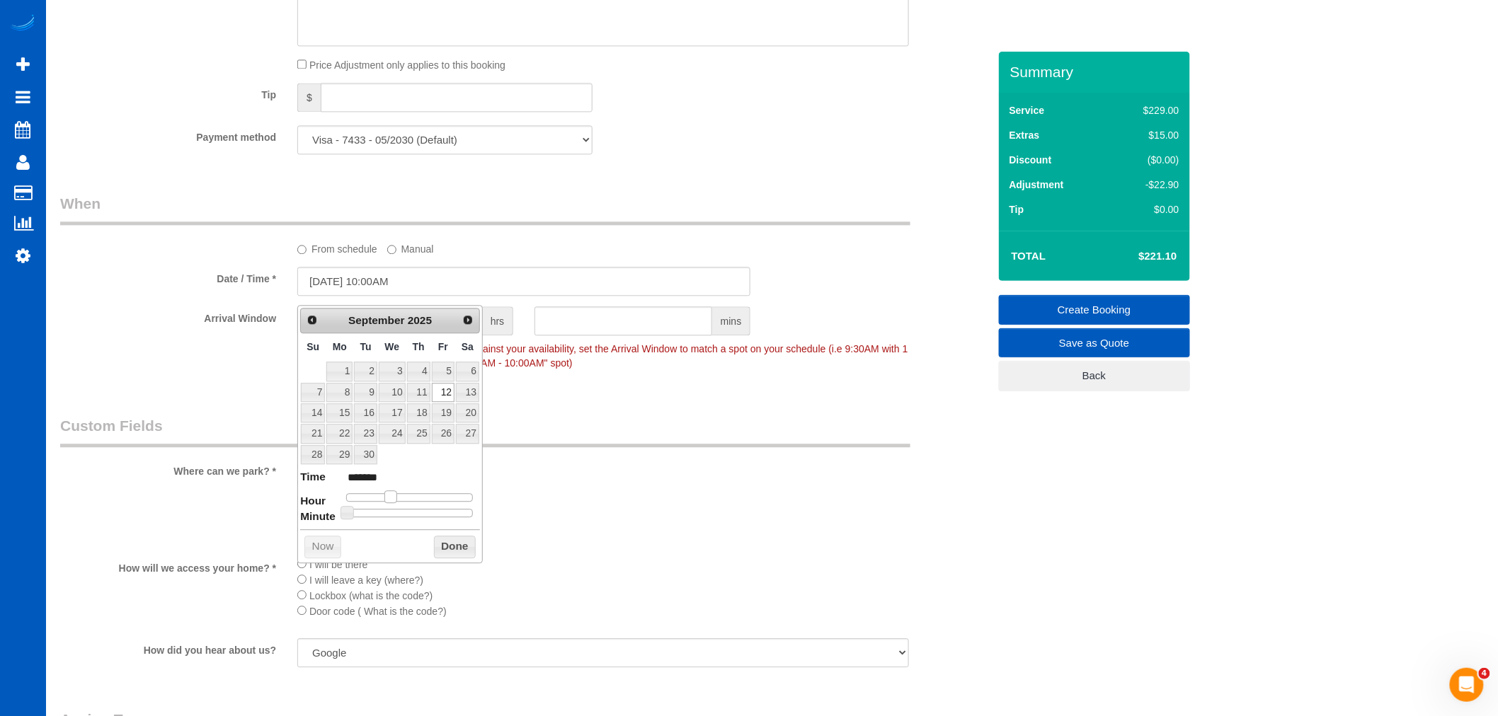
type input "*******"
type input "09/12/2025 12:00PM"
type input "*******"
type input "09/12/2025 1:00PM"
type input "******"
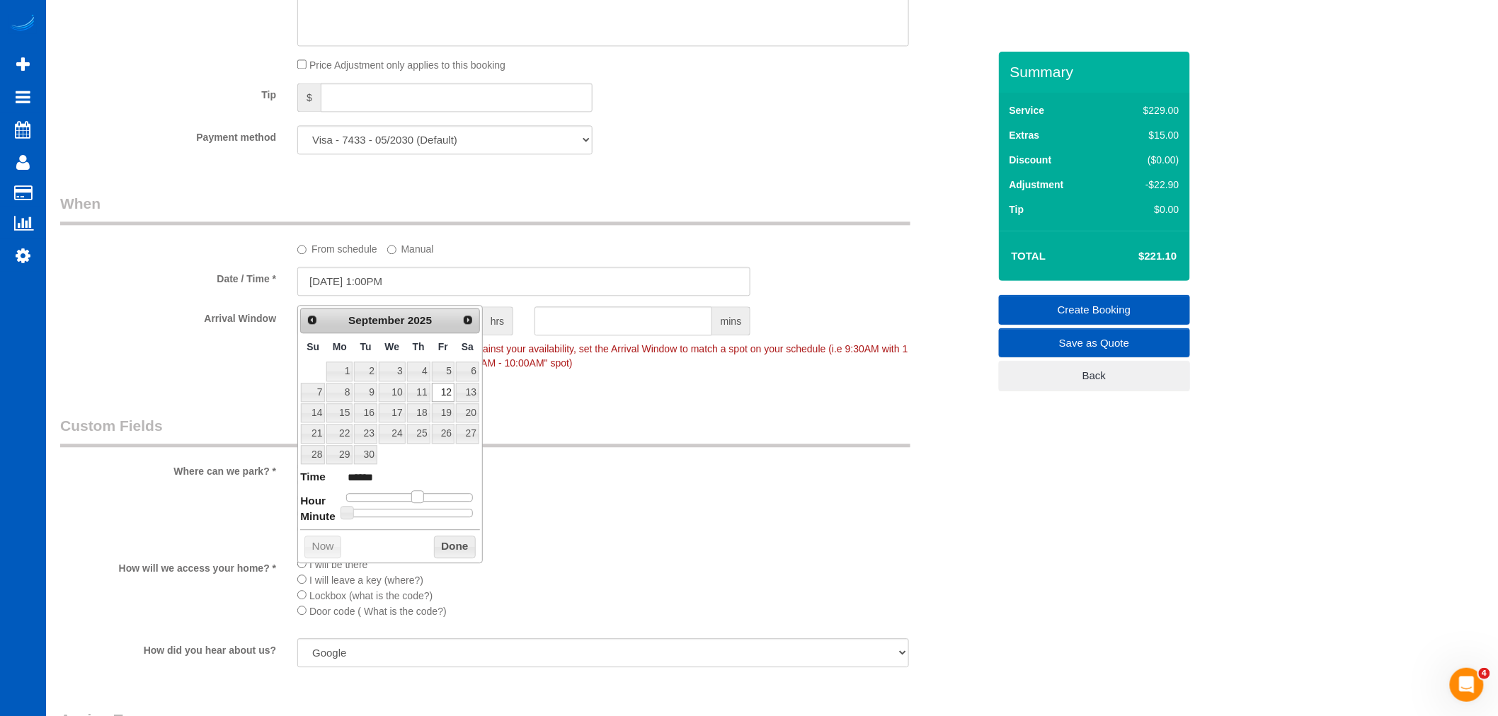
type input "09/12/2025 12:00PM"
type input "*******"
type input "09/12/2025 11:00AM"
type input "*******"
type input "09/12/2025 12:00PM"
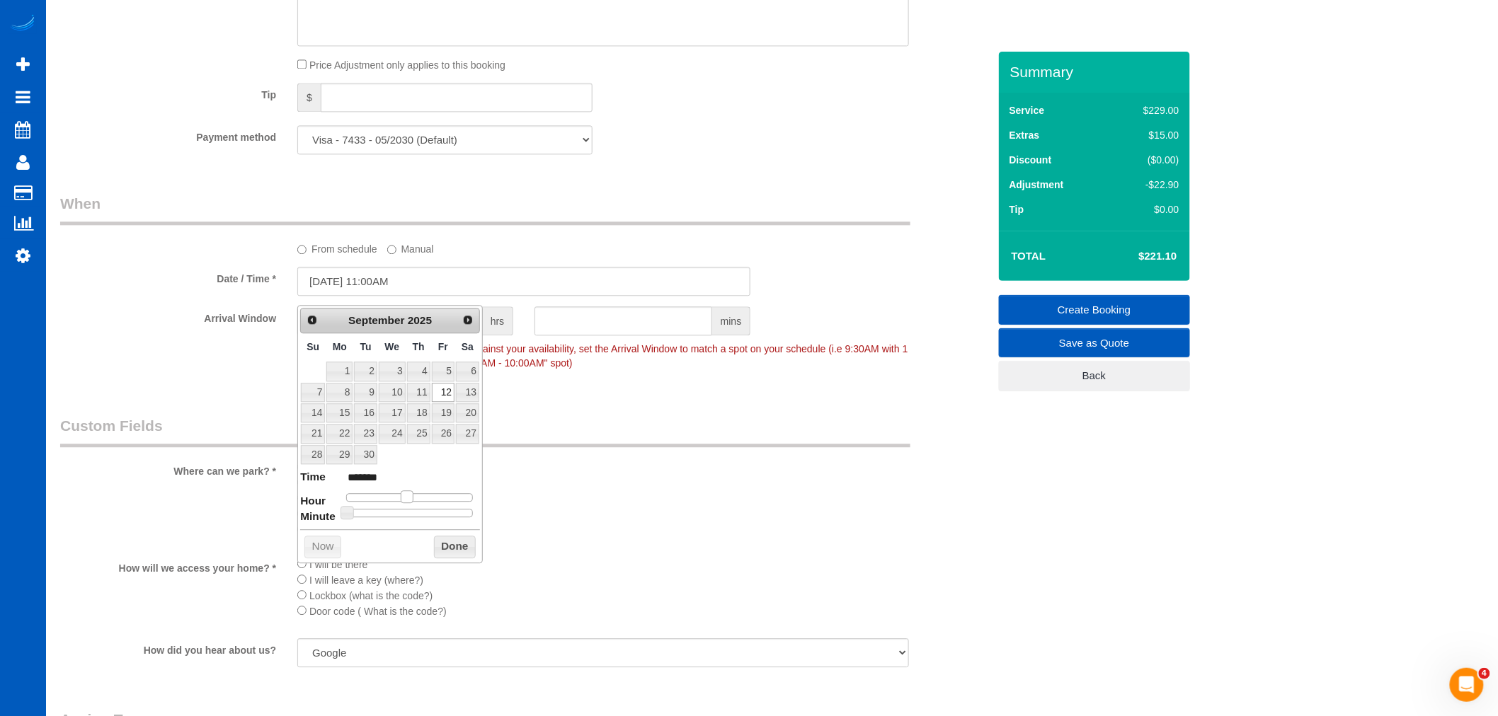
type input "*******"
drag, startPoint x: 390, startPoint y: 496, endPoint x: 411, endPoint y: 496, distance: 21.2
click at [411, 496] on span at bounding box center [412, 497] width 13 height 13
click at [515, 429] on legend "Custom Fields" at bounding box center [485, 432] width 850 height 32
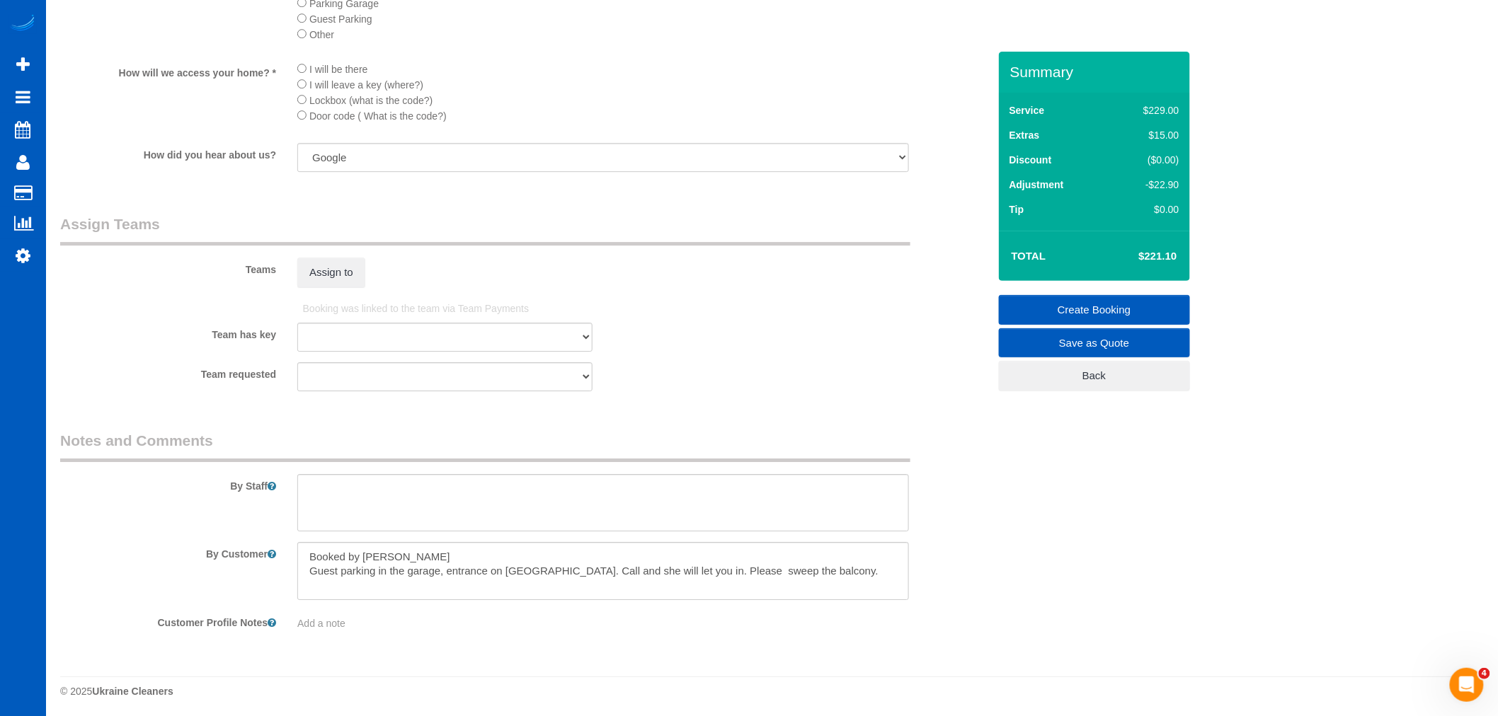
scroll to position [1775, 0]
click at [345, 255] on button "Assign to" at bounding box center [331, 270] width 68 height 30
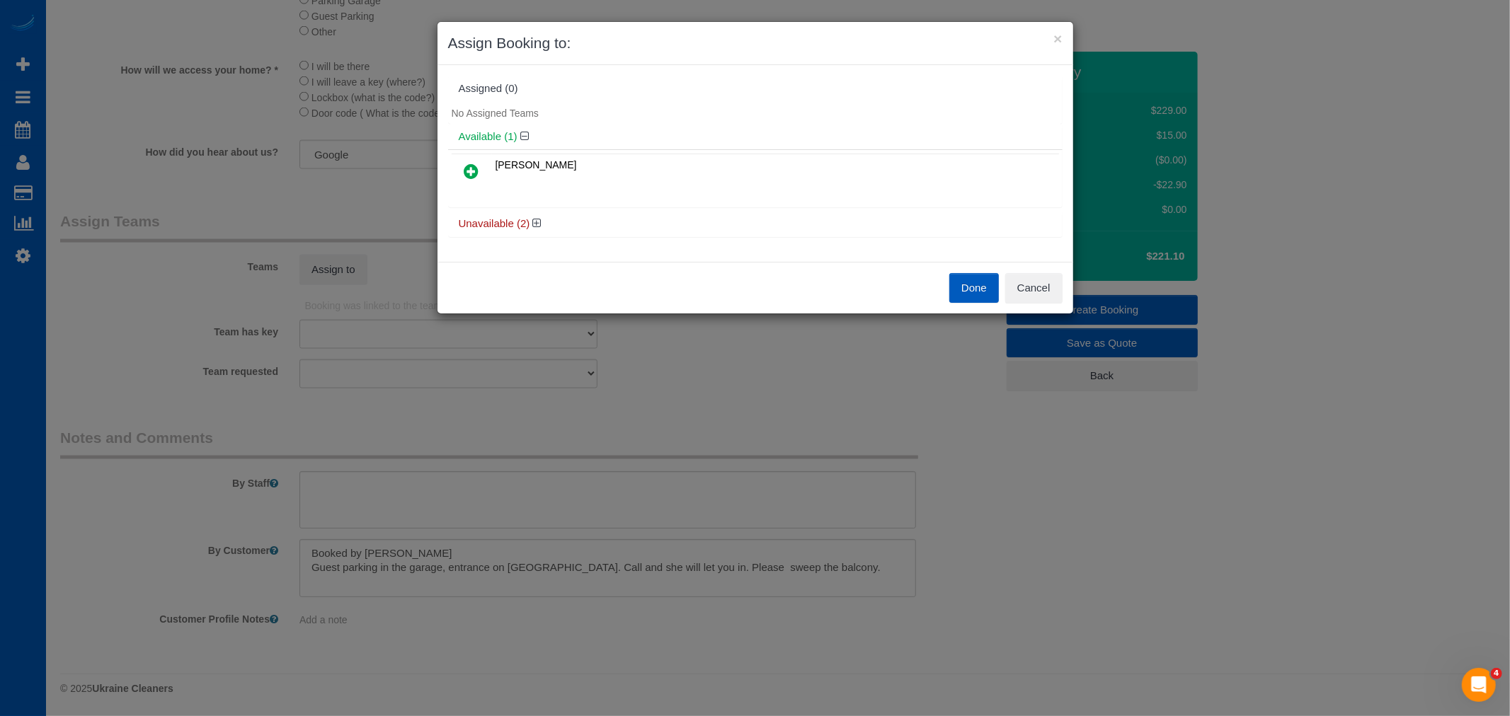
click at [477, 173] on icon at bounding box center [471, 171] width 15 height 17
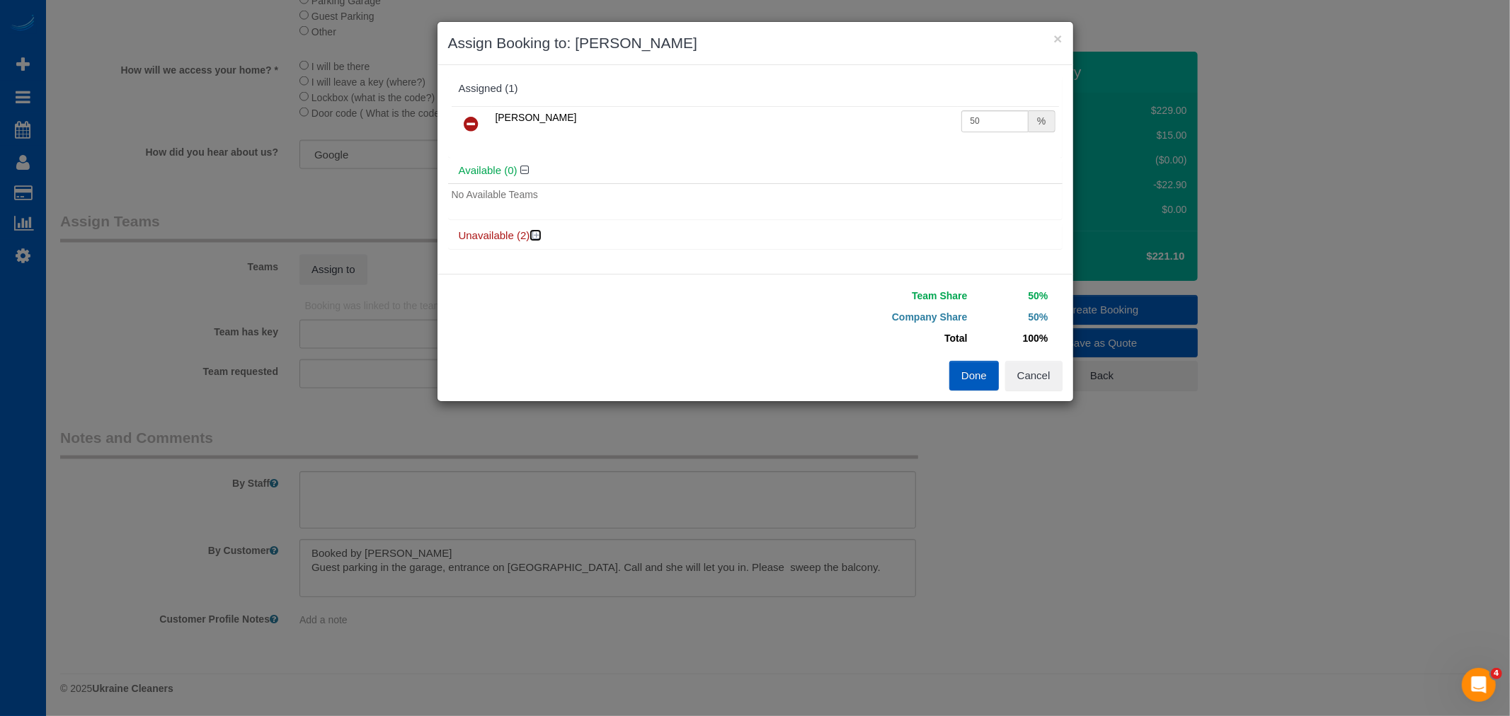
click at [539, 239] on icon at bounding box center [537, 235] width 8 height 11
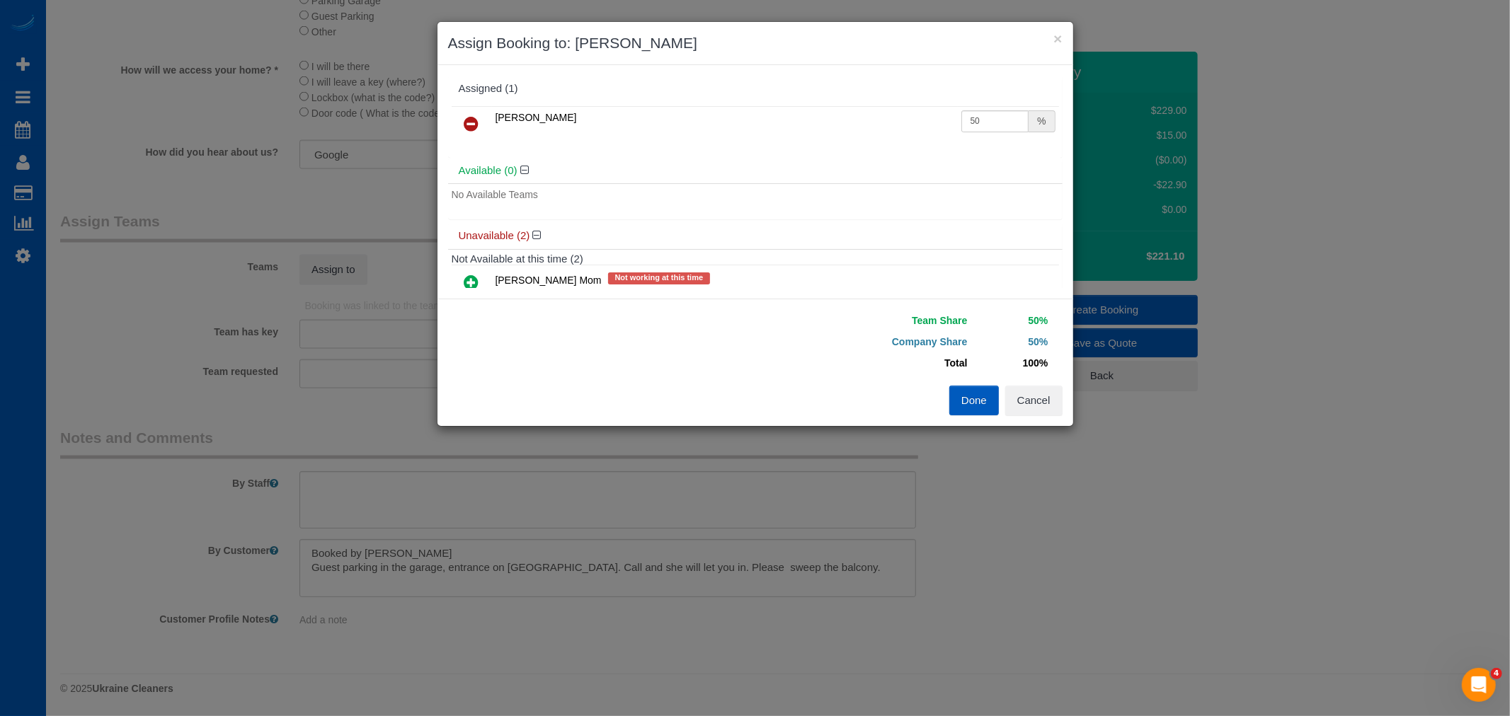
click at [462, 271] on link at bounding box center [471, 283] width 33 height 28
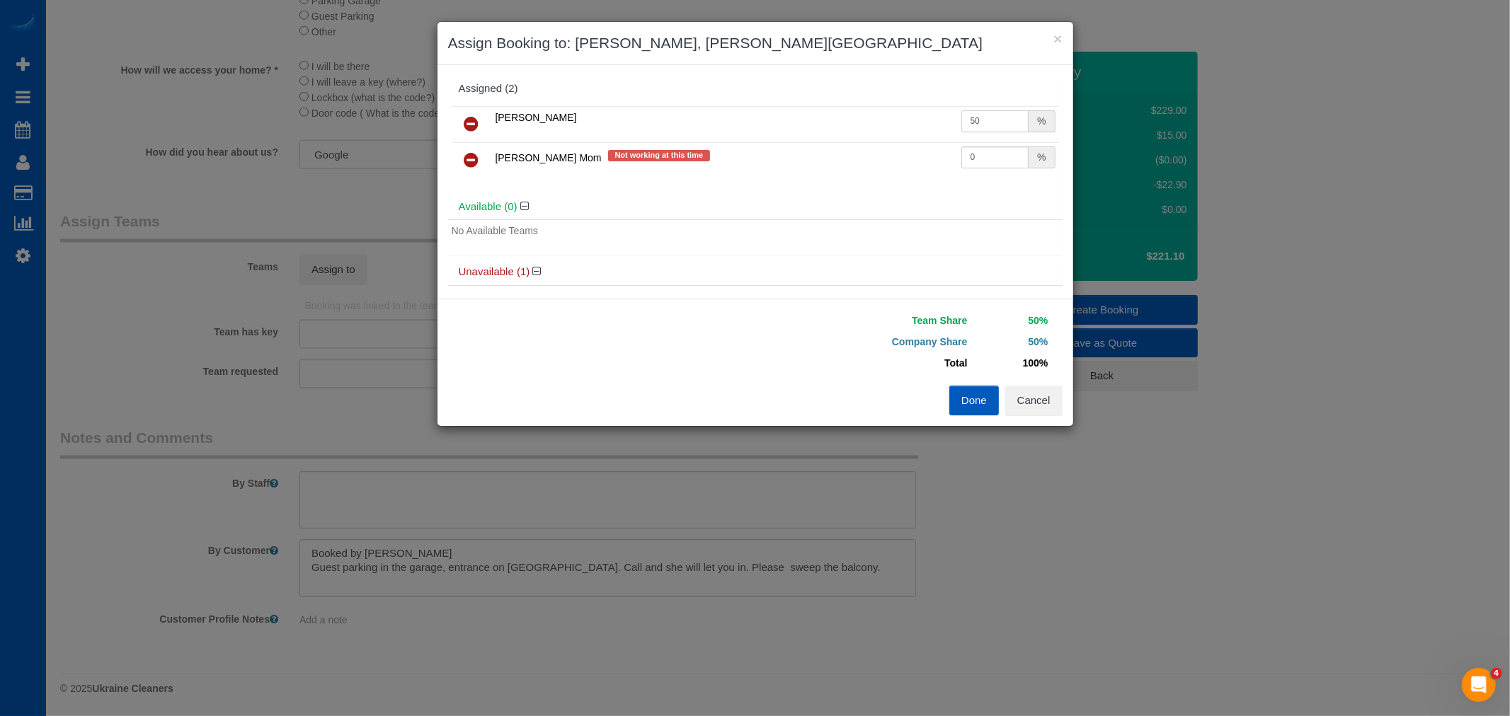
drag, startPoint x: 982, startPoint y: 114, endPoint x: 619, endPoint y: 111, distance: 363.2
click at [619, 111] on tr "Inna Novytska 50 %" at bounding box center [755, 124] width 607 height 36
type input "55"
click at [974, 409] on button "Done" at bounding box center [974, 401] width 50 height 30
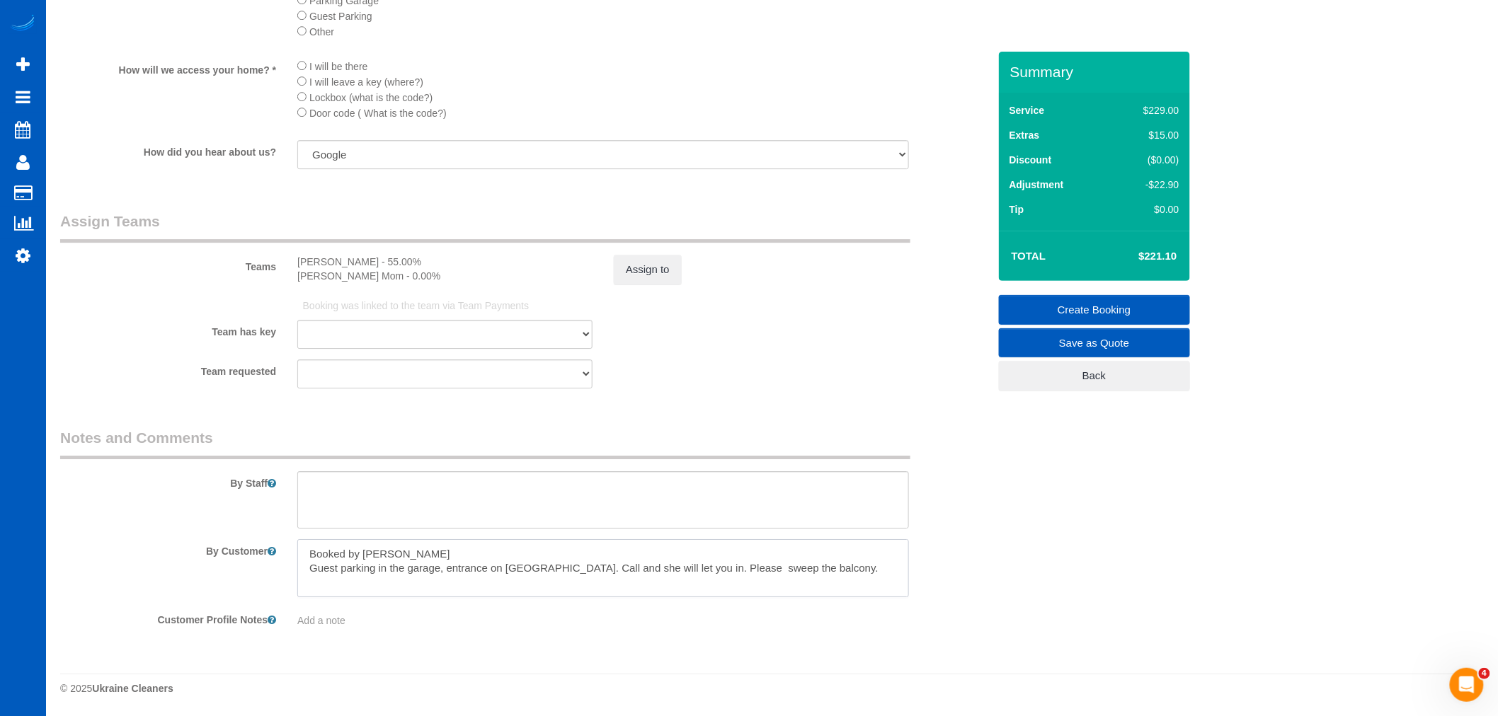
drag, startPoint x: 668, startPoint y: 566, endPoint x: 850, endPoint y: 570, distance: 182.7
click at [850, 570] on textarea at bounding box center [603, 568] width 612 height 58
click at [515, 567] on textarea at bounding box center [603, 568] width 612 height 58
drag, startPoint x: 517, startPoint y: 572, endPoint x: 872, endPoint y: 554, distance: 355.8
click at [872, 554] on textarea at bounding box center [603, 568] width 612 height 58
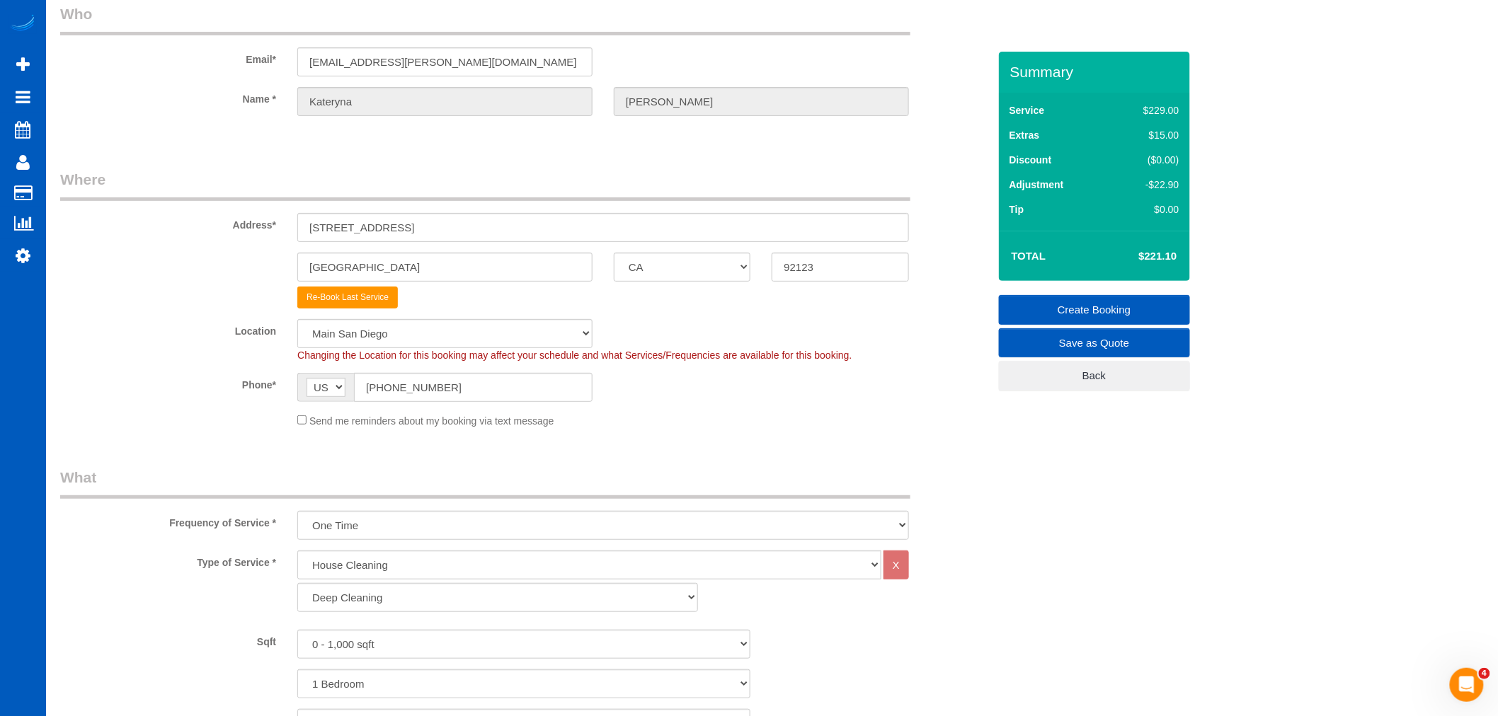
scroll to position [0, 0]
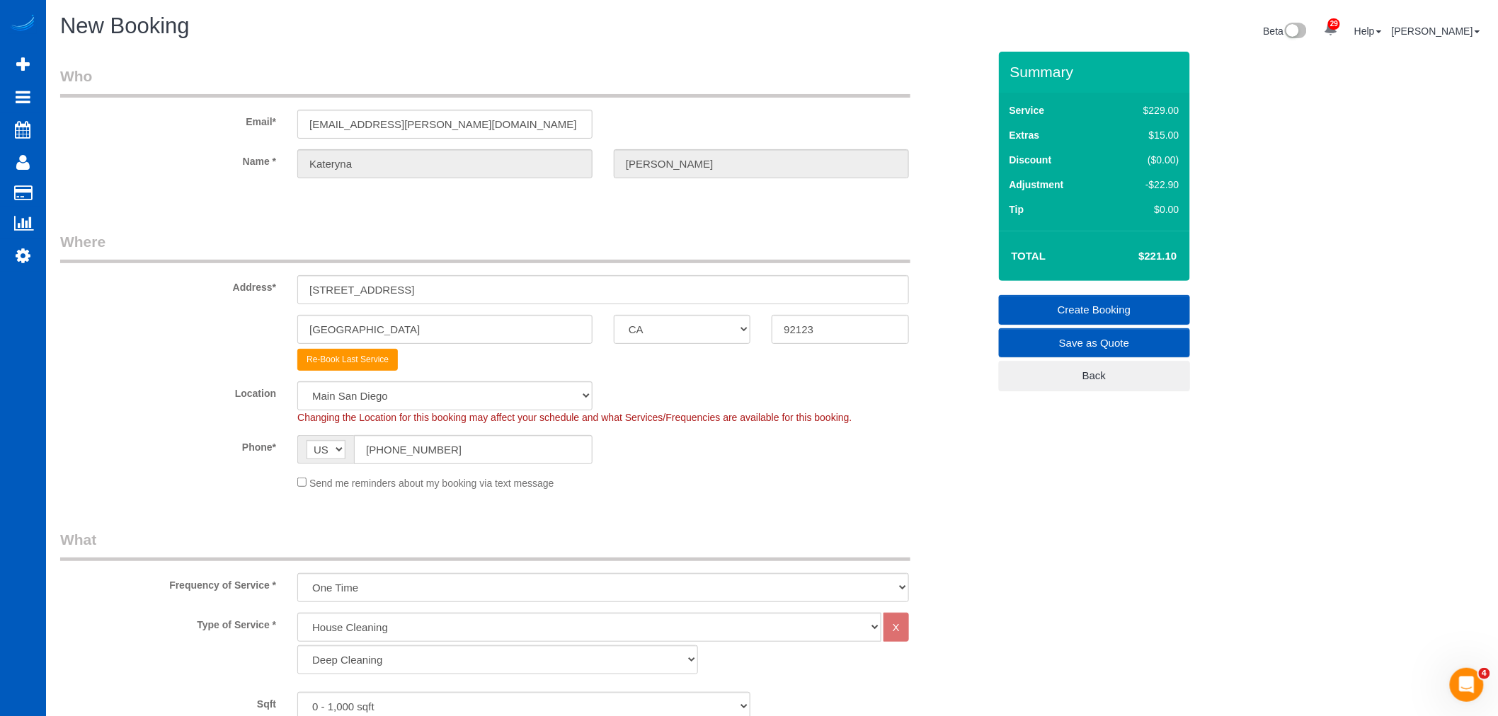
type textarea "Booked by Jade Guest parking in the garage, entrance on Ariva ct. Call and she …"
click at [959, 442] on div "Phone* AF AL DZ AD AO AI AQ AG AR AM AW AU AT AZ BS BH BD BB BY BE BZ BJ BM BT …" at bounding box center [524, 449] width 949 height 29
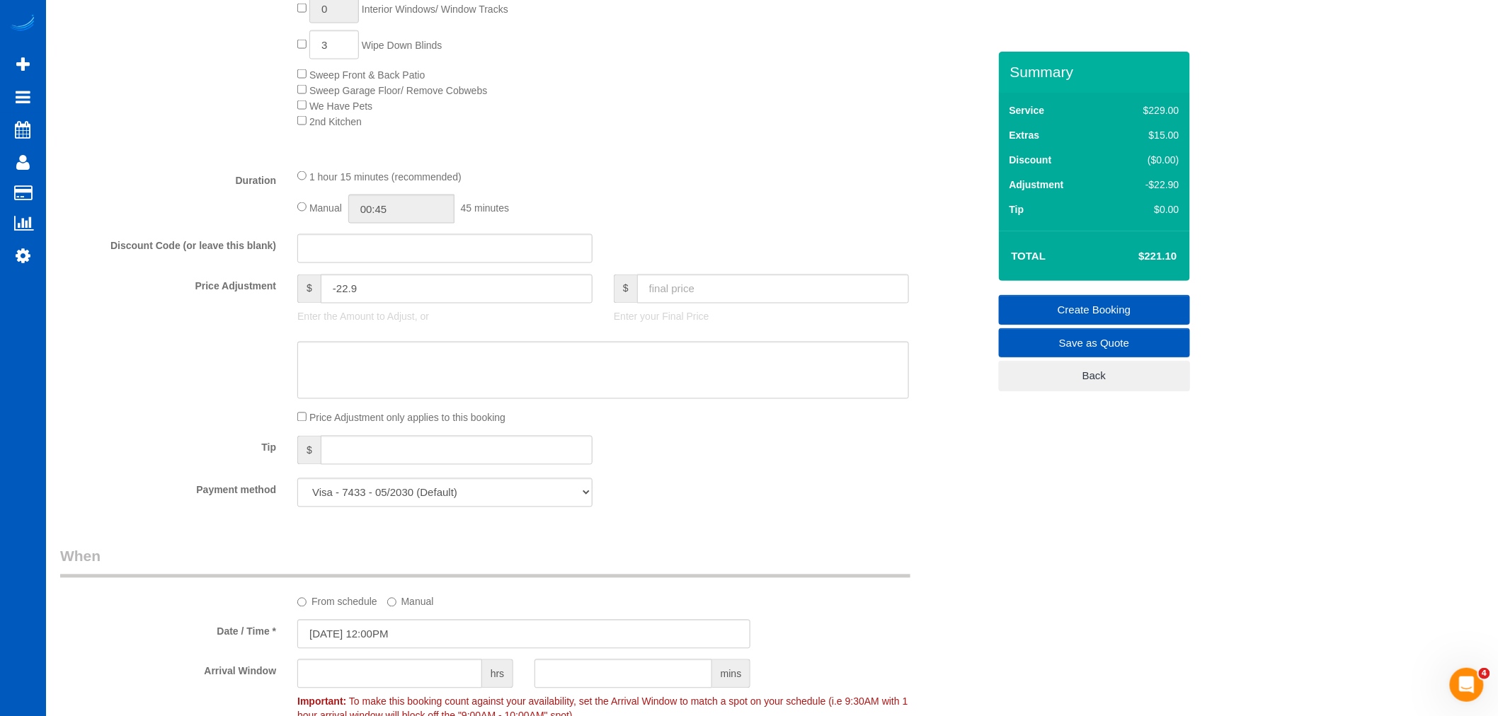
scroll to position [753, 0]
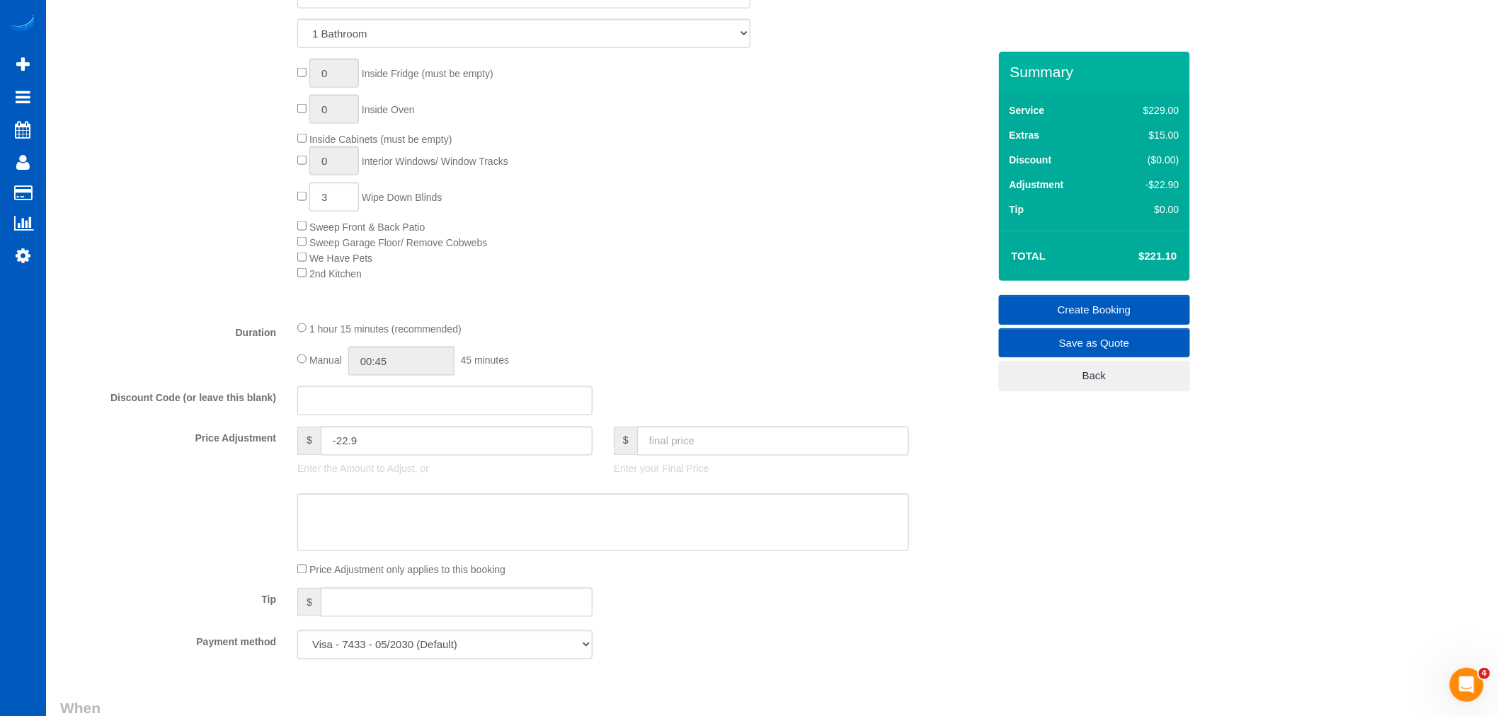
click at [1080, 299] on link "Create Booking" at bounding box center [1094, 310] width 191 height 30
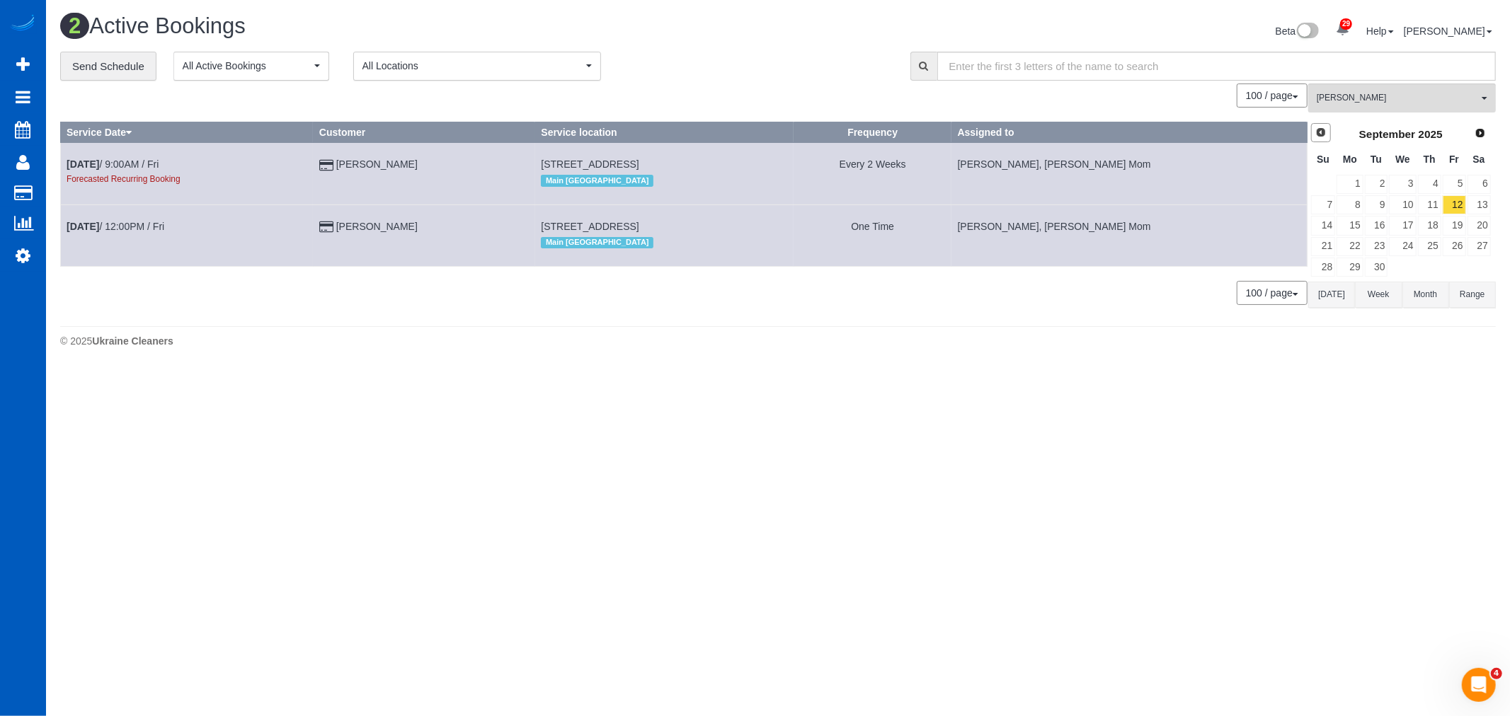
click at [1321, 130] on span "Prev" at bounding box center [1320, 132] width 11 height 11
click at [1483, 251] on link "23" at bounding box center [1478, 246] width 23 height 19
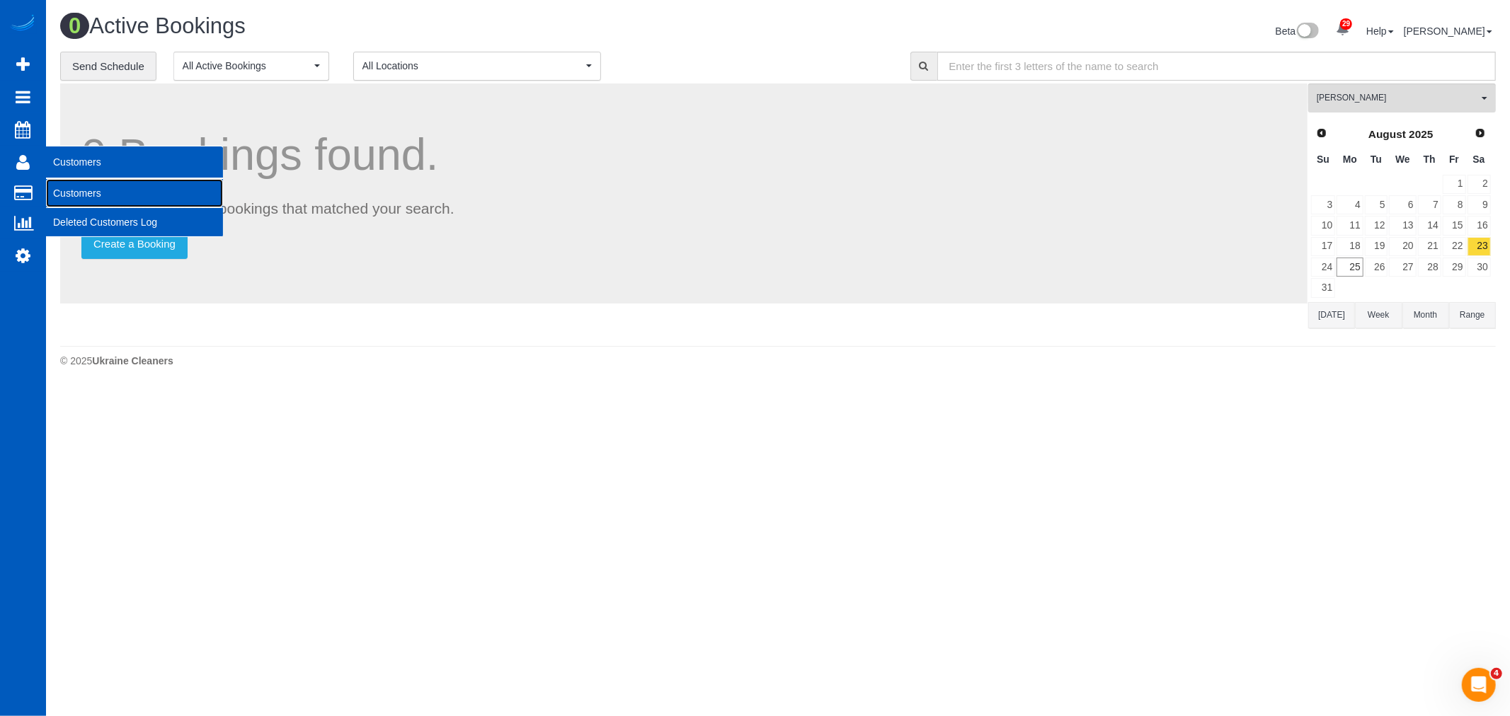
click at [88, 188] on link "Customers" at bounding box center [134, 193] width 177 height 28
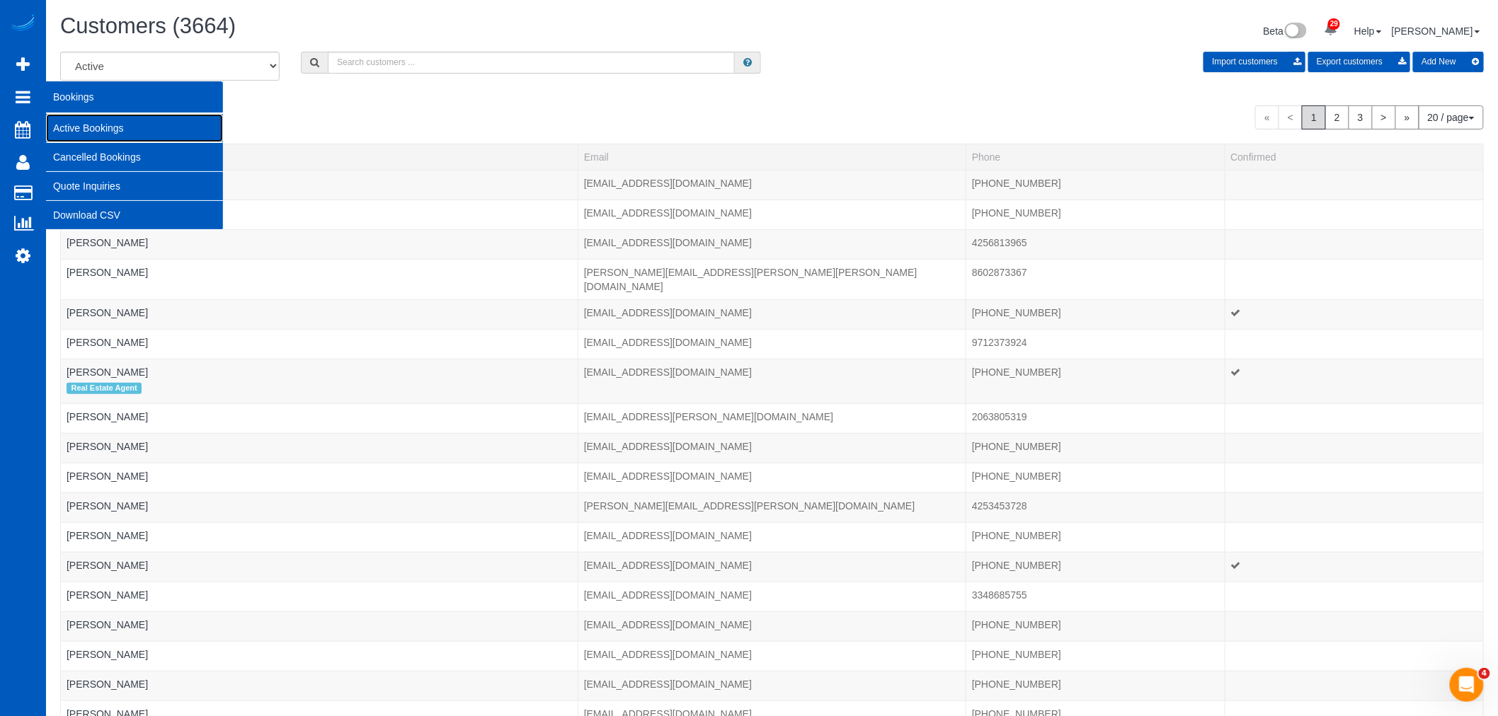
click at [108, 129] on link "Active Bookings" at bounding box center [134, 128] width 177 height 28
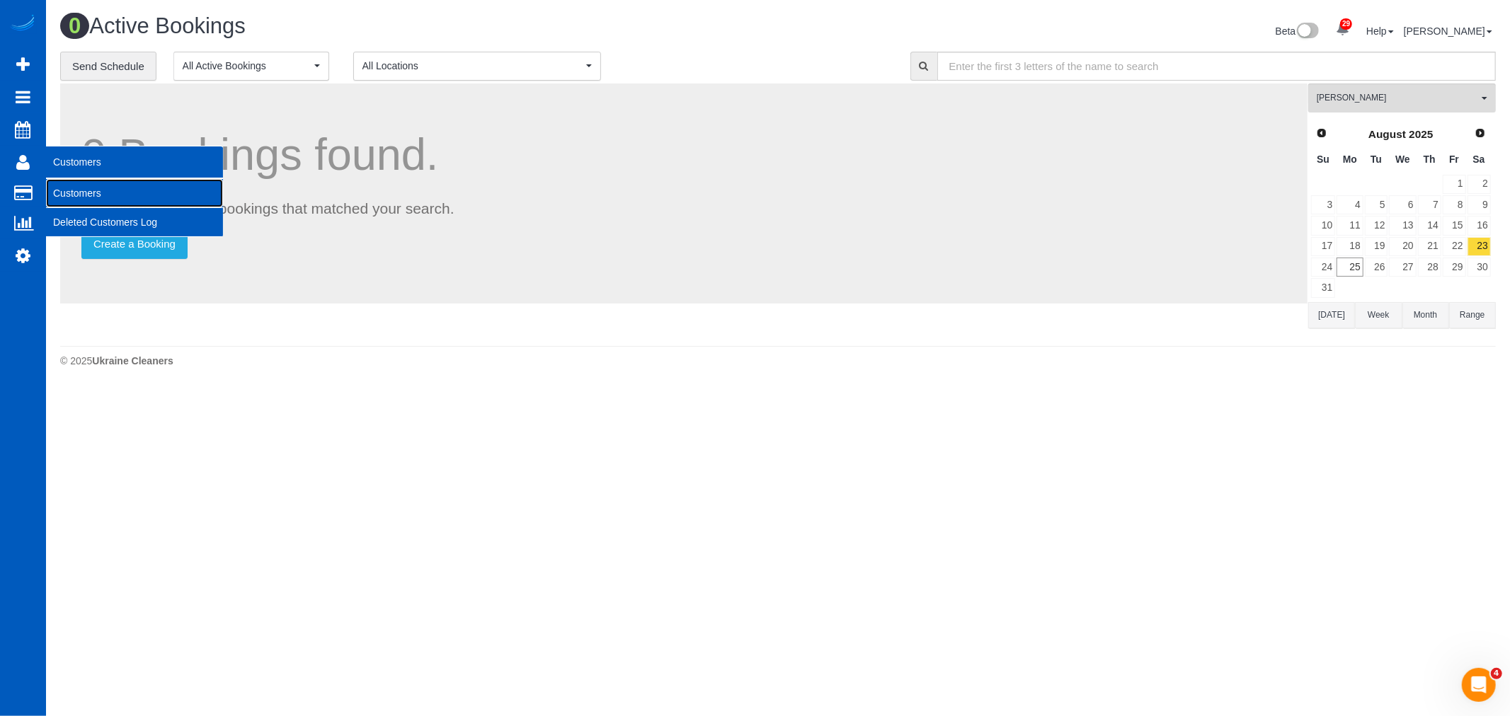
click at [84, 188] on link "Customers" at bounding box center [134, 193] width 177 height 28
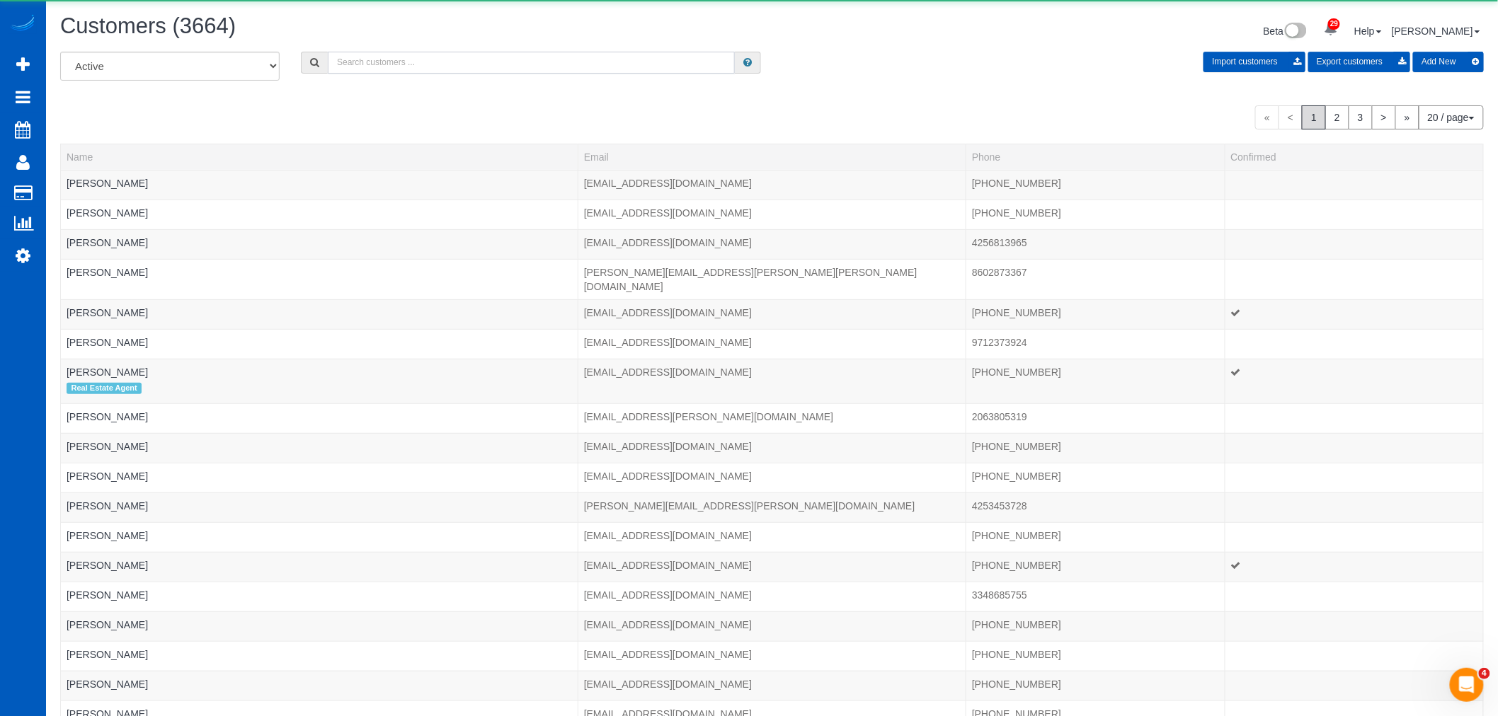
click at [402, 66] on input "text" at bounding box center [531, 63] width 407 height 22
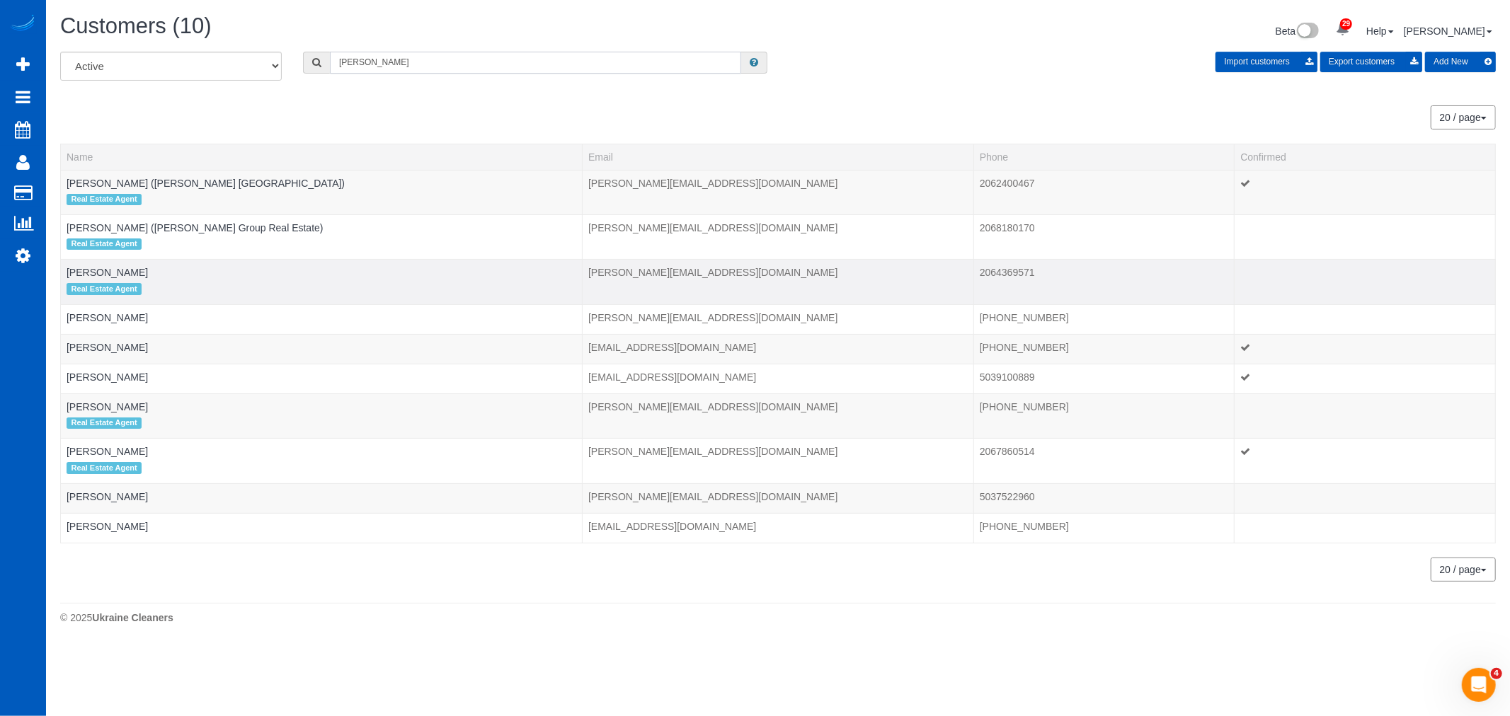
type input "davis"
drag, startPoint x: 83, startPoint y: 284, endPoint x: 78, endPoint y: 277, distance: 8.6
click at [79, 282] on td "Davis Harford Real Estate Agent" at bounding box center [322, 282] width 522 height 45
click at [75, 268] on td "Davis Harford Real Estate Agent" at bounding box center [322, 282] width 522 height 45
click at [75, 275] on link "Davis Harford" at bounding box center [107, 272] width 81 height 11
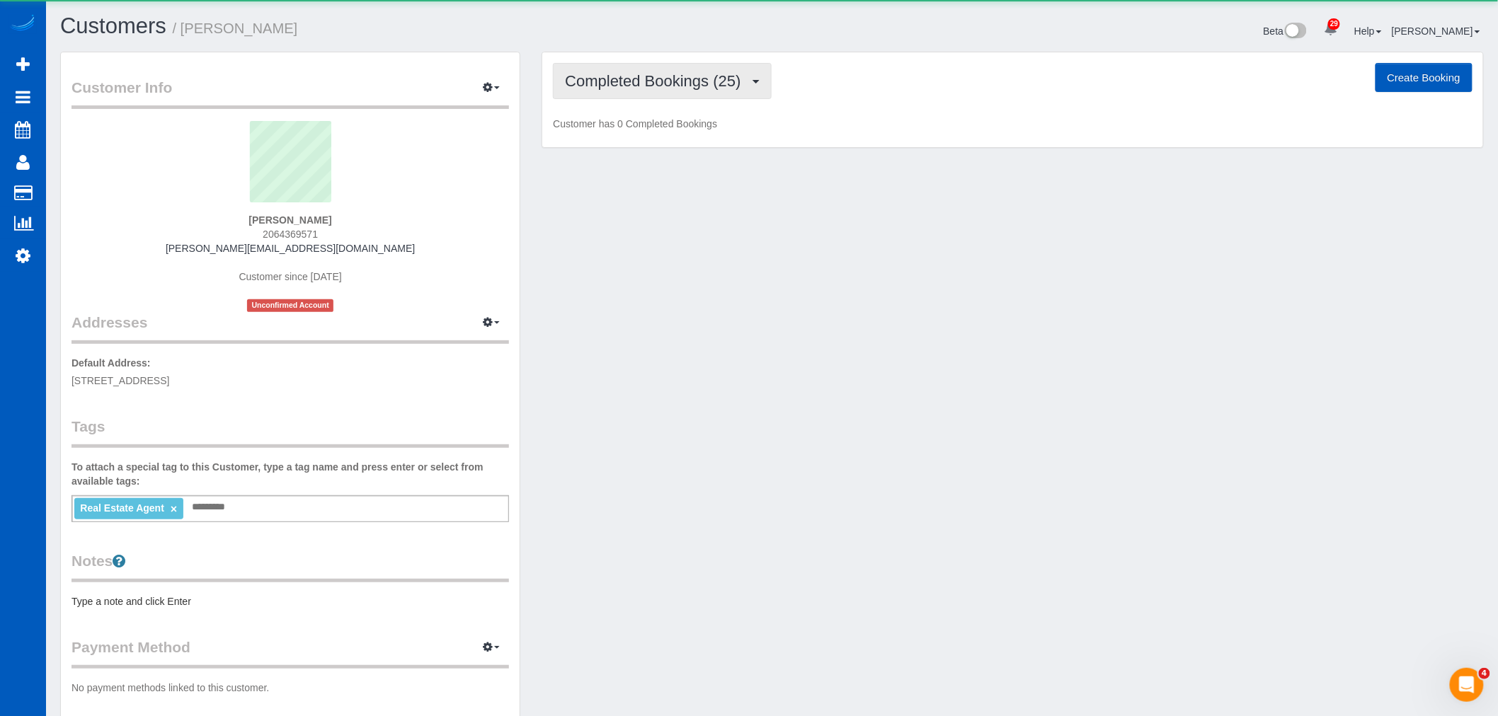
drag, startPoint x: 687, startPoint y: 89, endPoint x: 682, endPoint y: 115, distance: 26.0
click at [687, 89] on span "Completed Bookings (25)" at bounding box center [656, 81] width 183 height 18
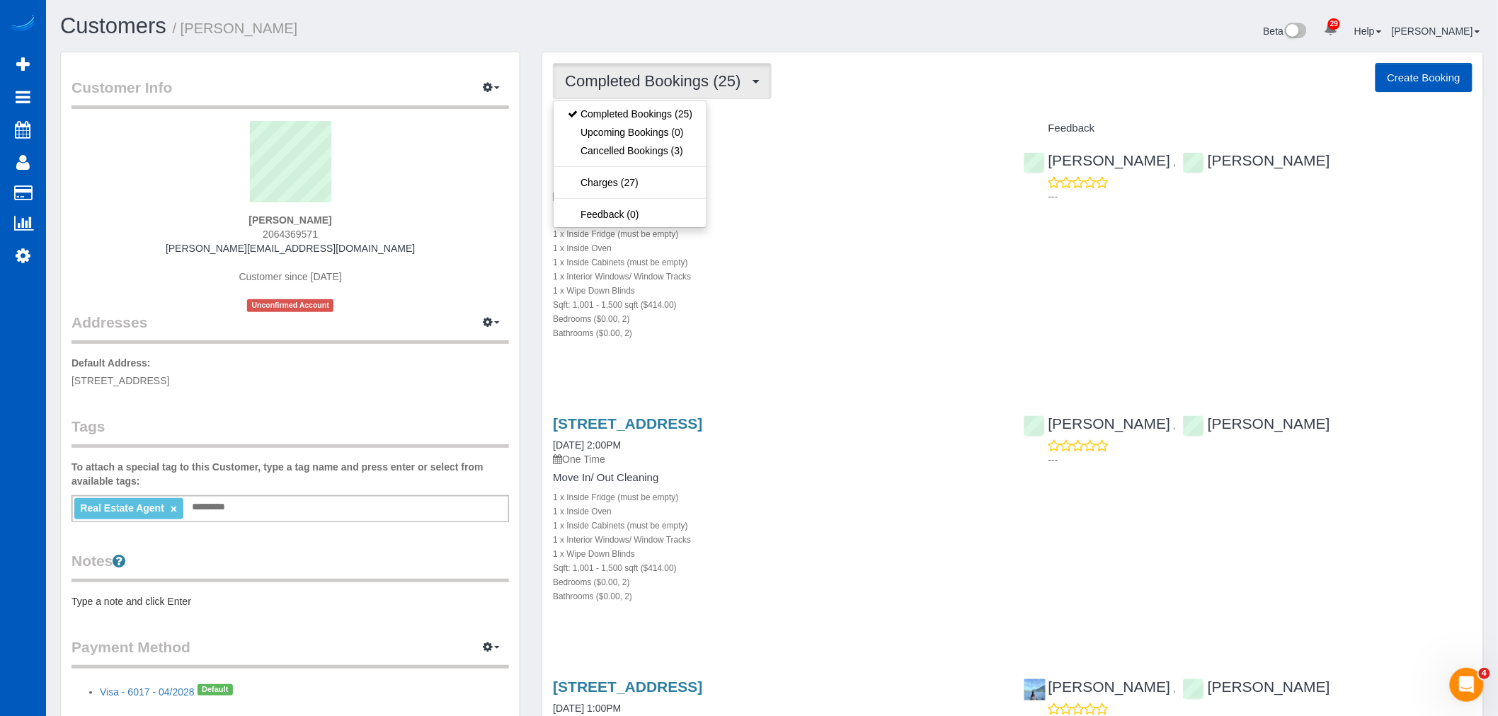
click at [787, 231] on div "1 x Inside Fridge (must be empty)" at bounding box center [777, 234] width 449 height 14
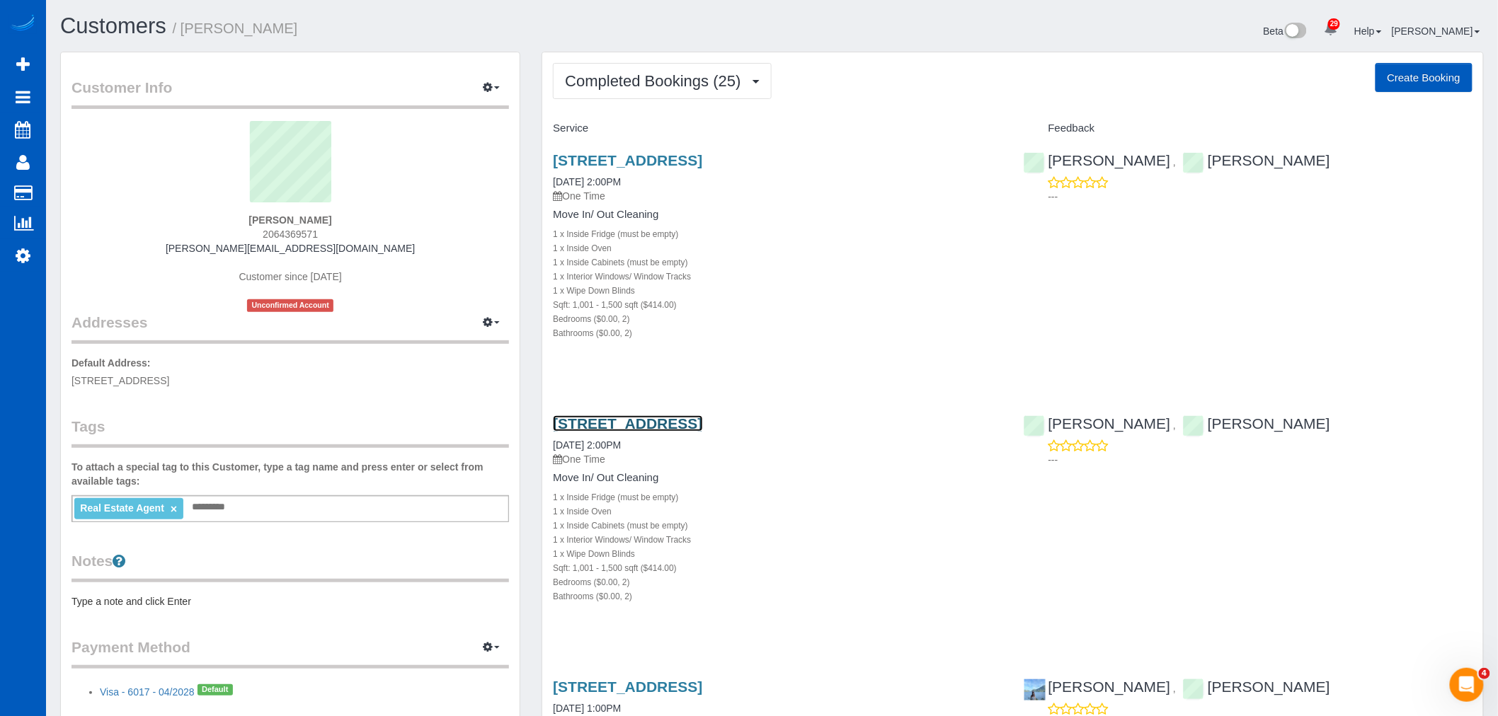
click at [702, 416] on link "7307 Sand Point Way Ne Unit# B952, Seattle, WA 98115" at bounding box center [627, 424] width 149 height 16
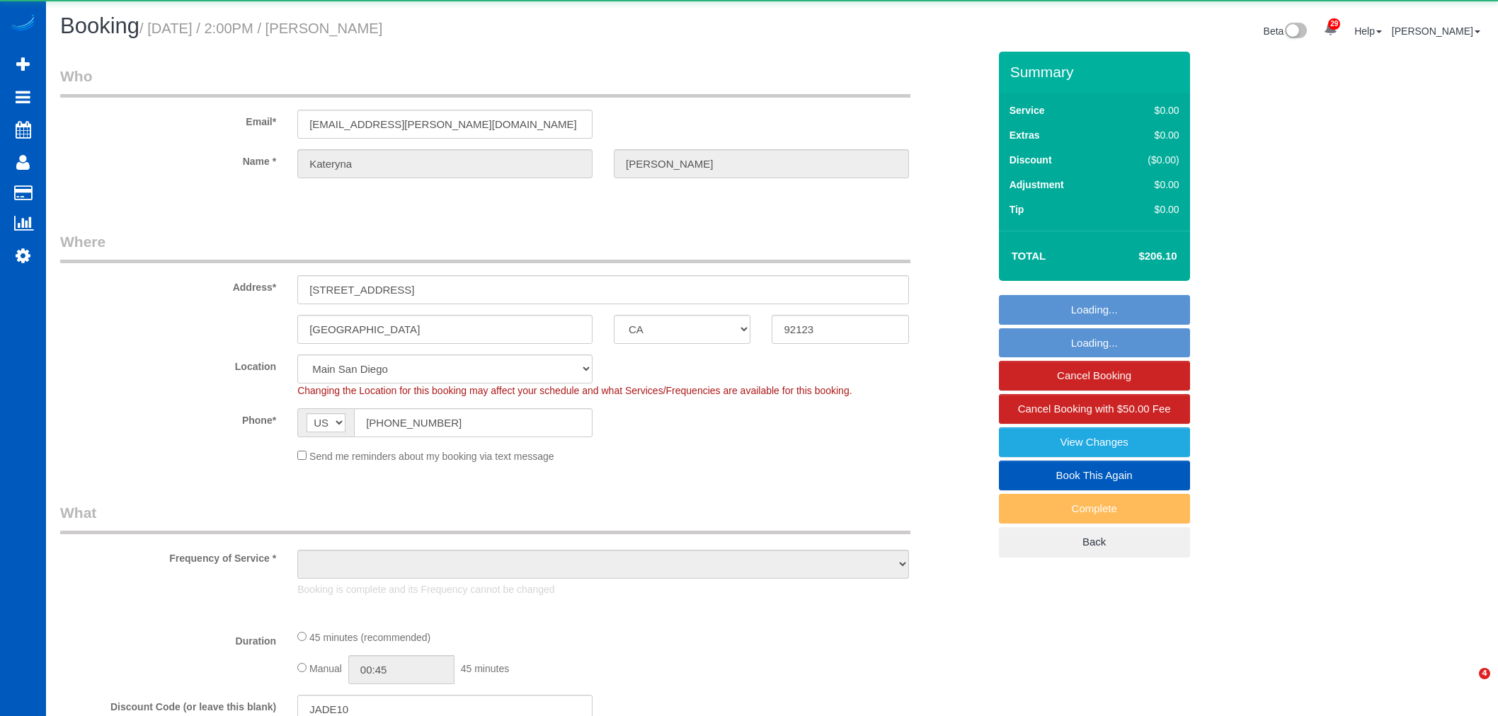
select select "CA"
select select "number:8"
select select "object:945"
select select "spot1"
select select "object:957"
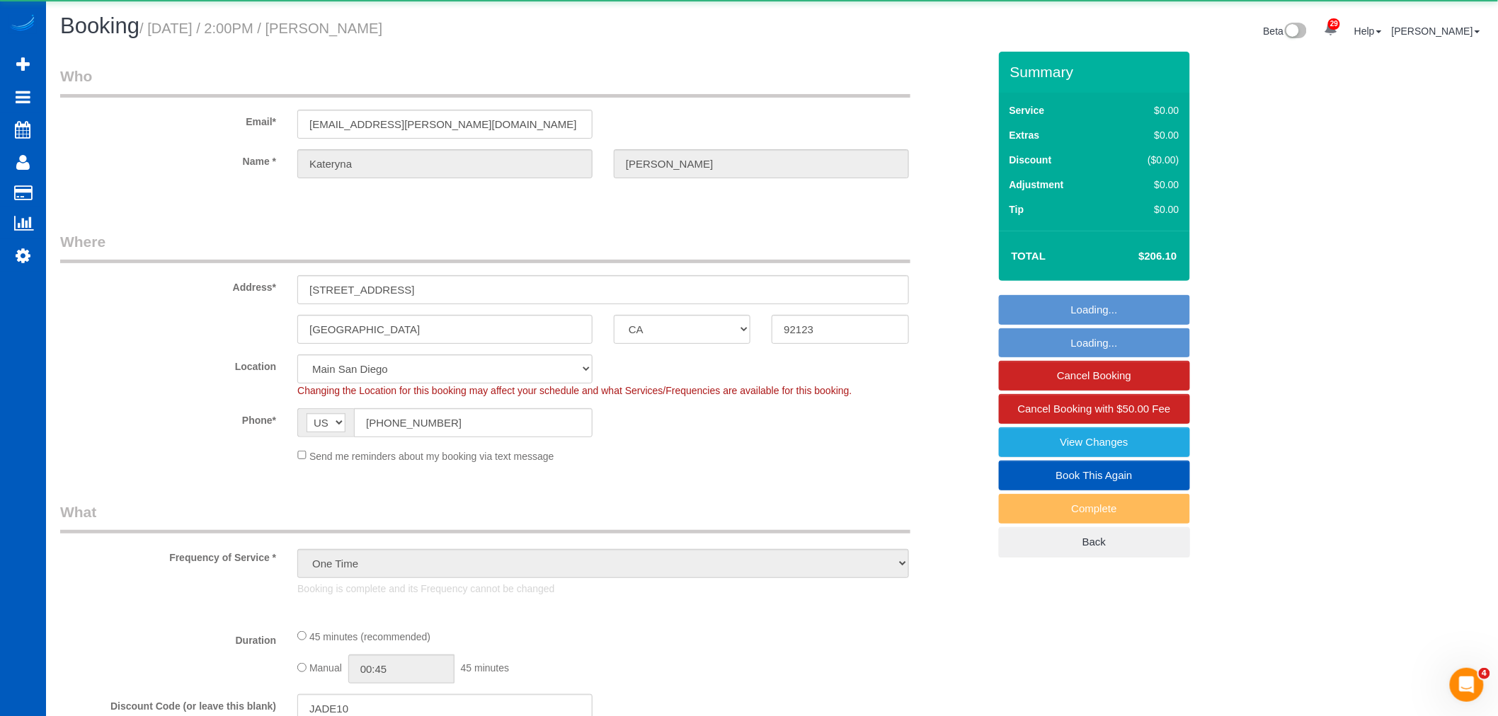
select select "199"
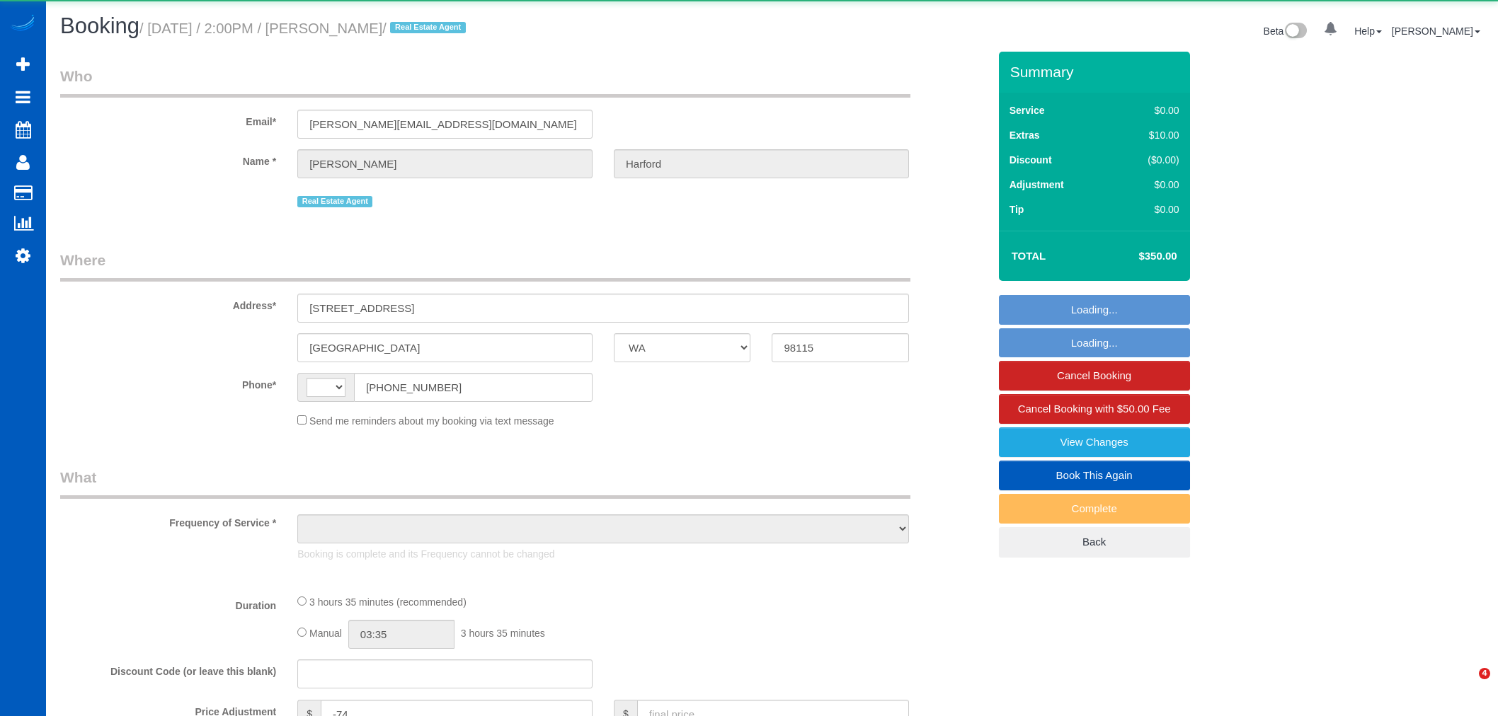
select select "WA"
select select "string:[GEOGRAPHIC_DATA]"
select select "object:1176"
select select "string:fspay-e0366ecf-f802-4967-a000-1bfca719be9a"
select select "199"
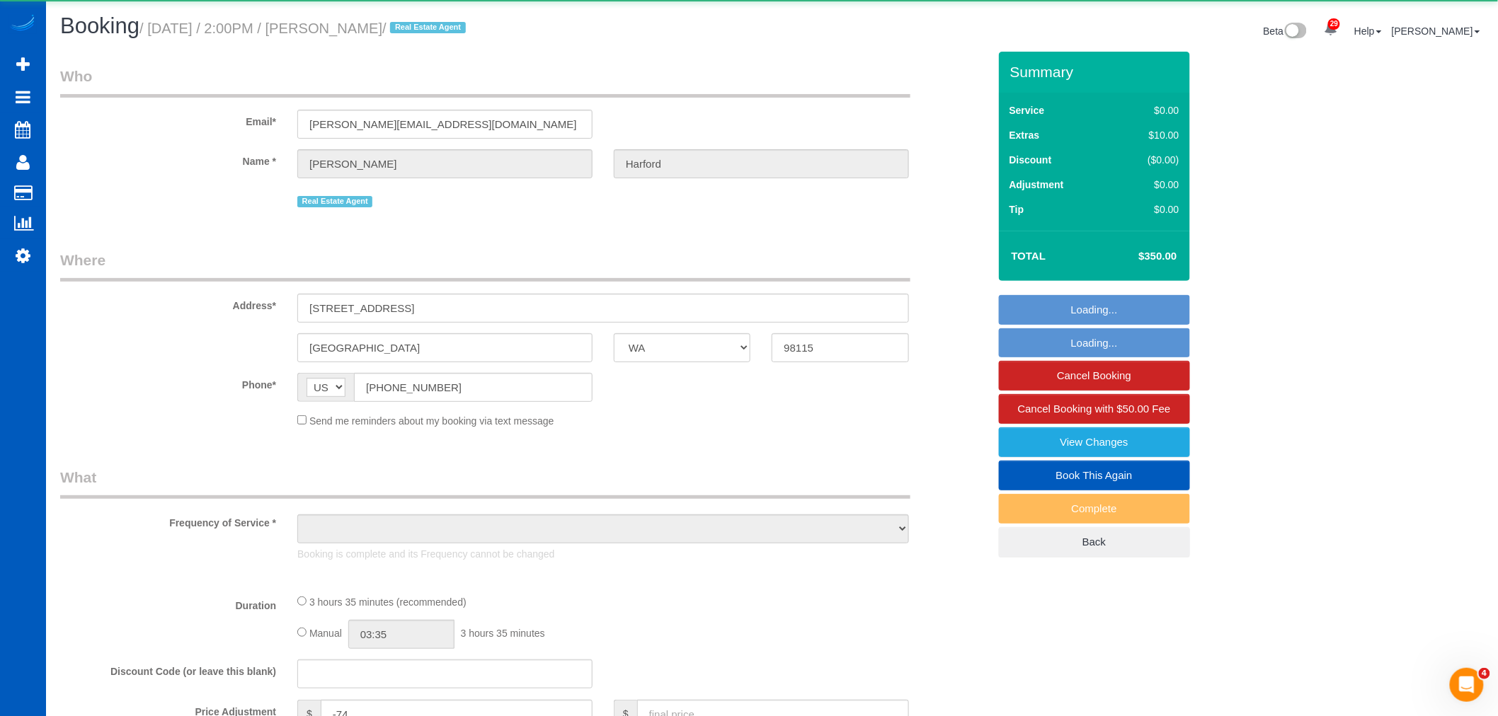
select select "1001"
select select "2"
select select "spot1"
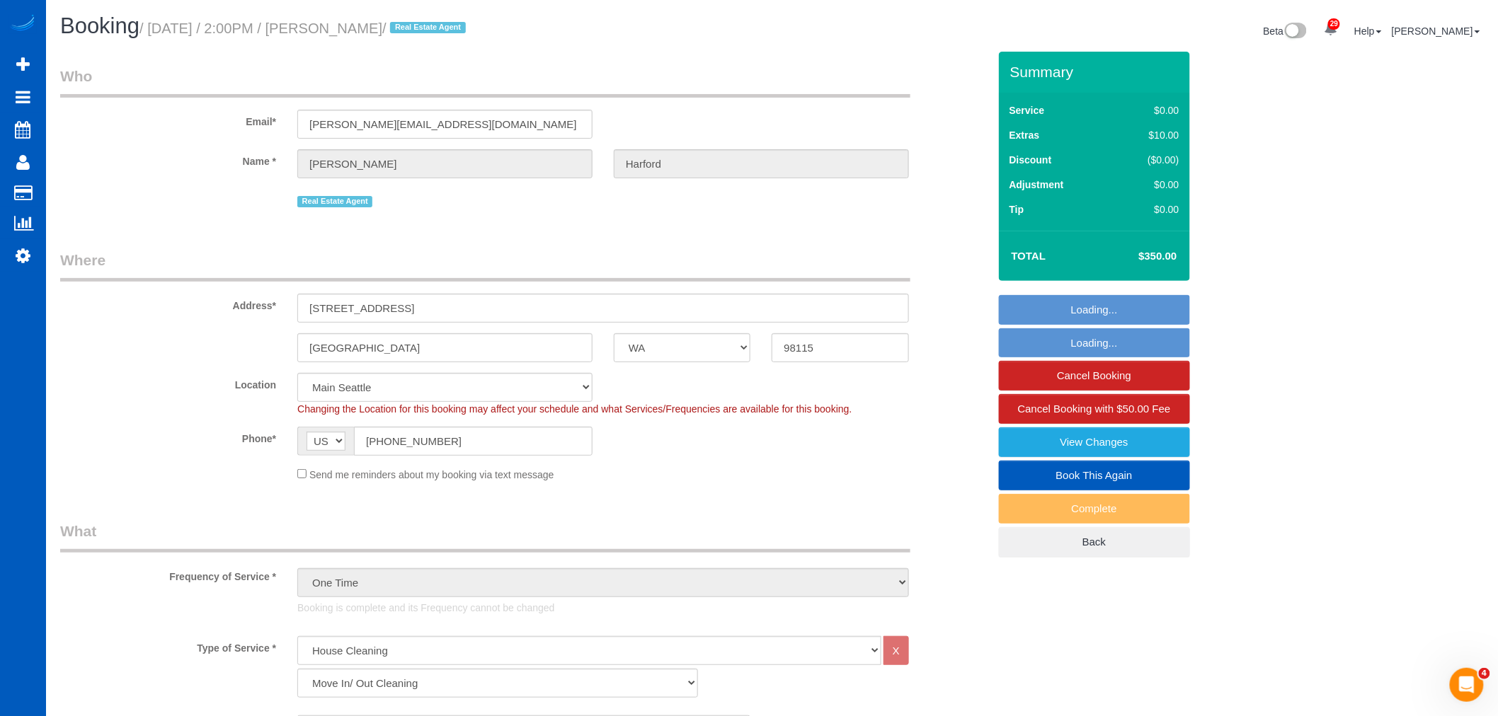
select select "1001"
select select "2"
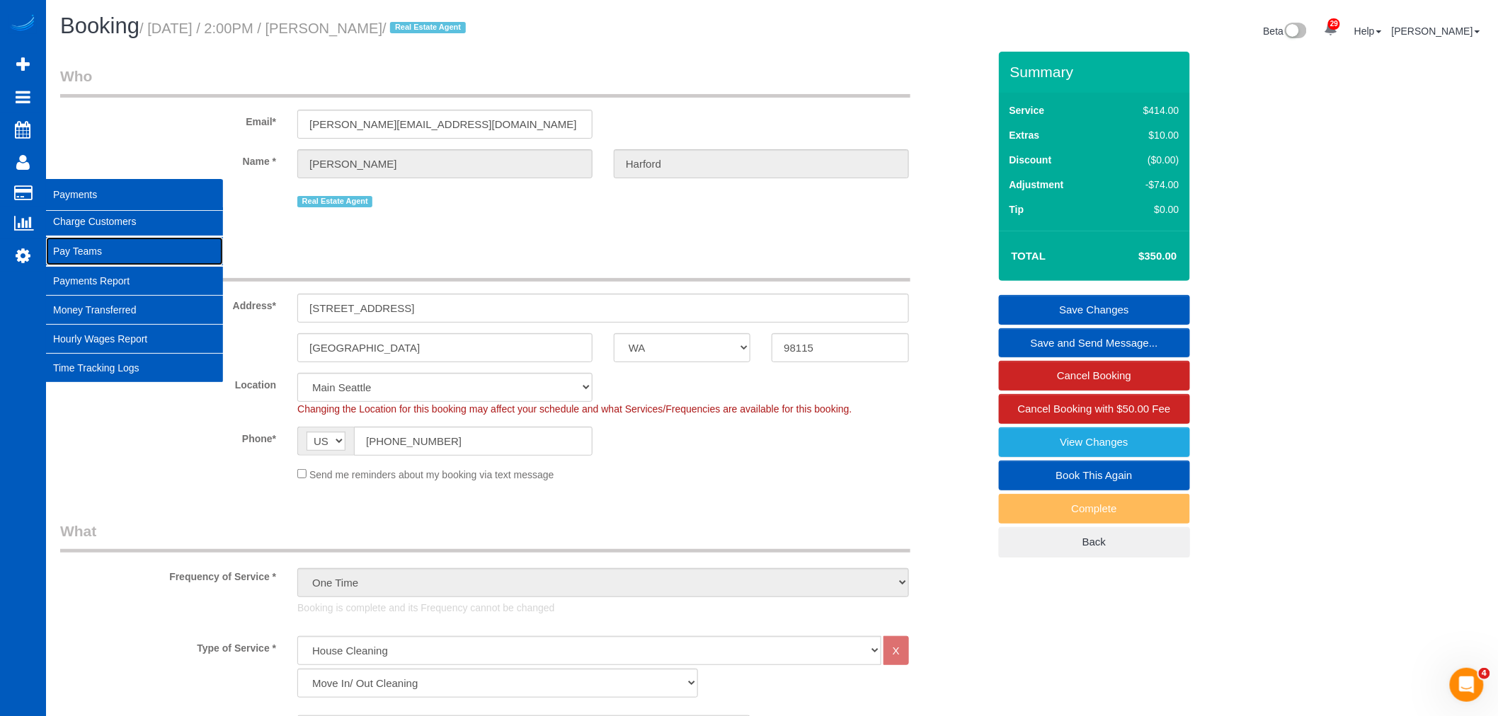
click at [104, 246] on link "Pay Teams" at bounding box center [134, 251] width 177 height 28
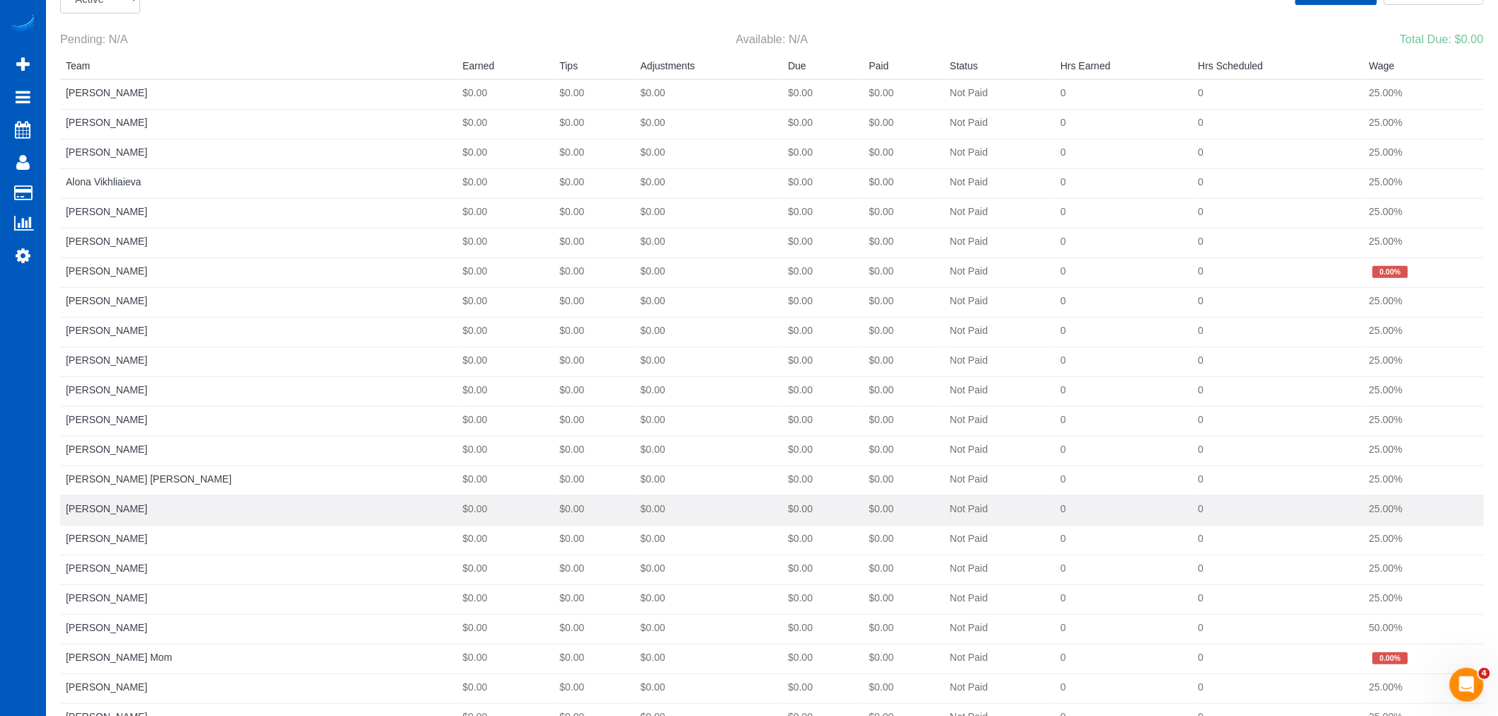
scroll to position [157, 0]
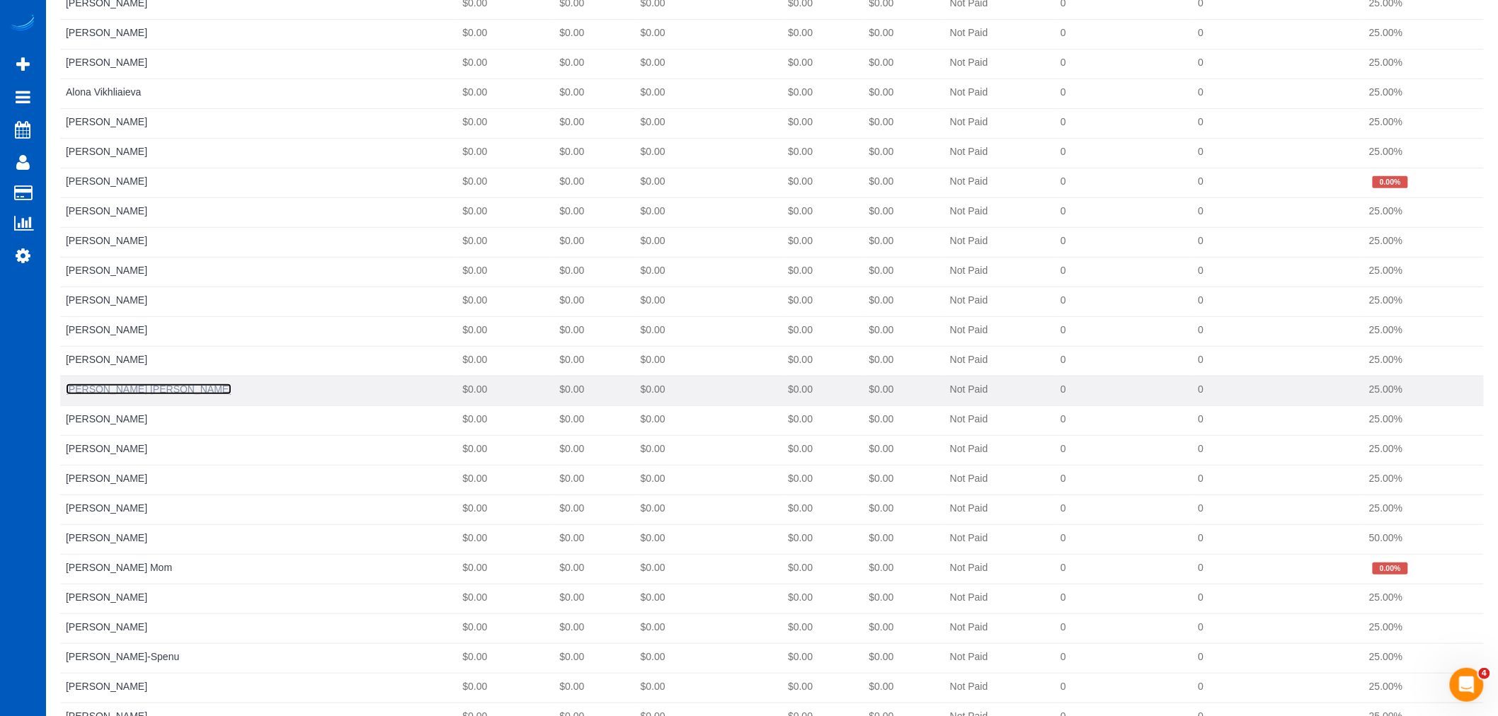
click at [139, 392] on link "[PERSON_NAME] [PERSON_NAME]" at bounding box center [149, 389] width 166 height 11
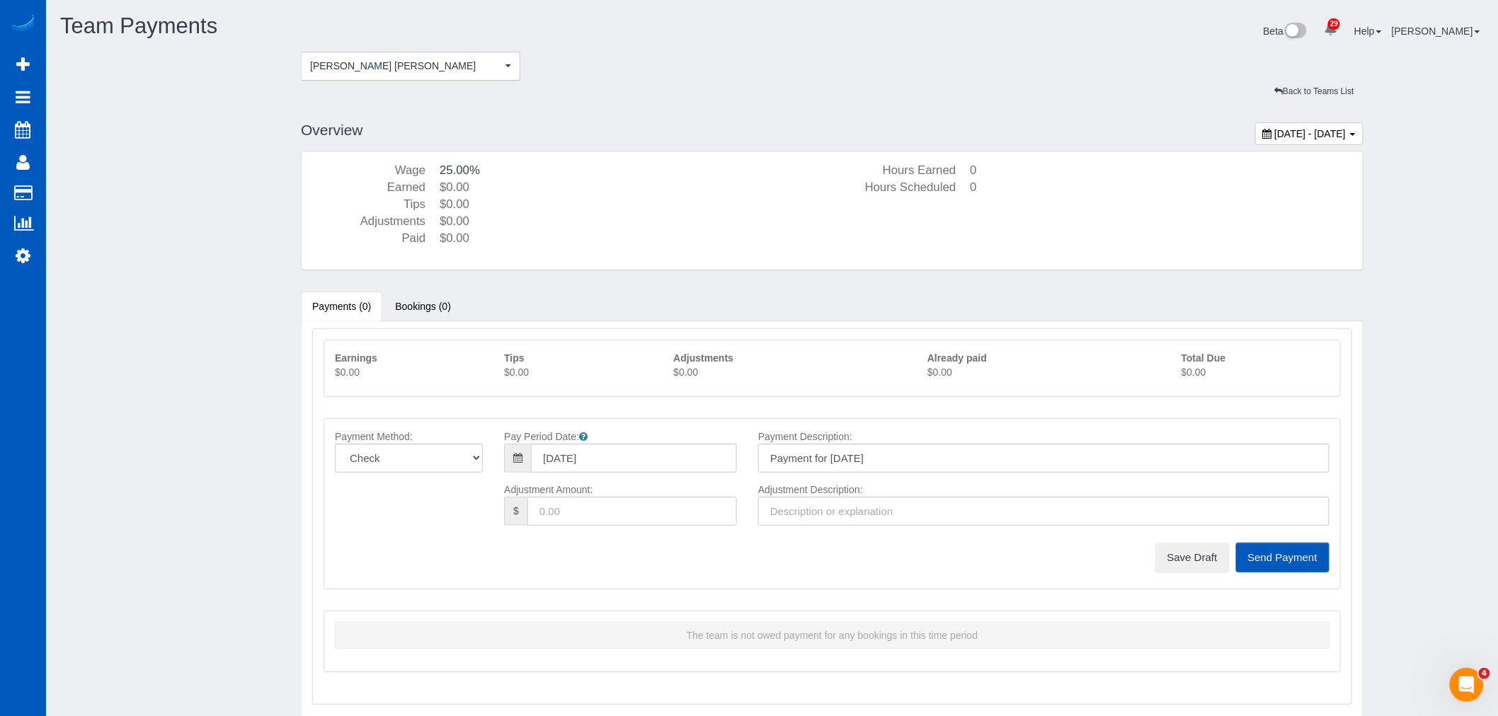
click at [1274, 132] on span "[DATE] - [DATE]" at bounding box center [1309, 133] width 71 height 11
type input "**********"
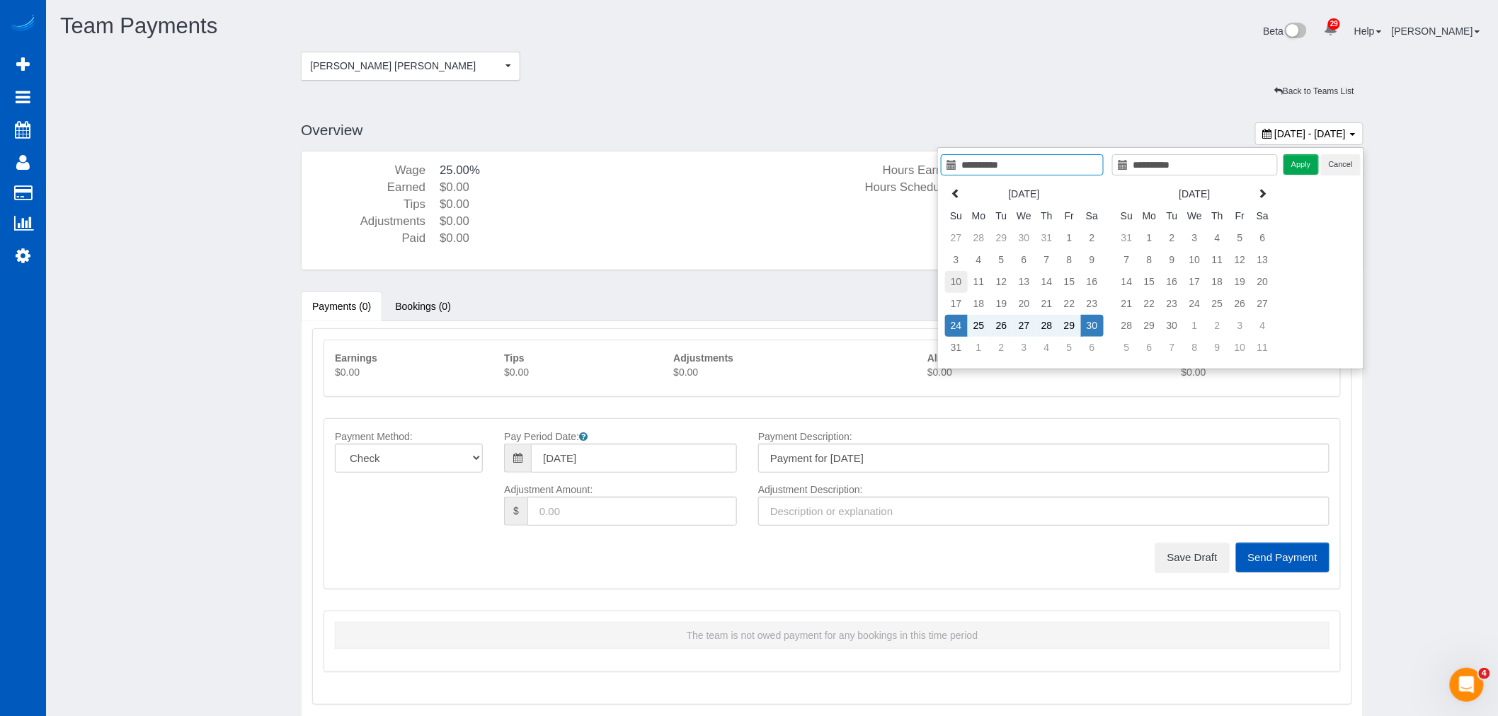
type input "**********"
click at [949, 274] on td "10" at bounding box center [956, 282] width 23 height 22
type input "**********"
click at [1087, 317] on td "30" at bounding box center [1092, 326] width 23 height 22
type input "**********"
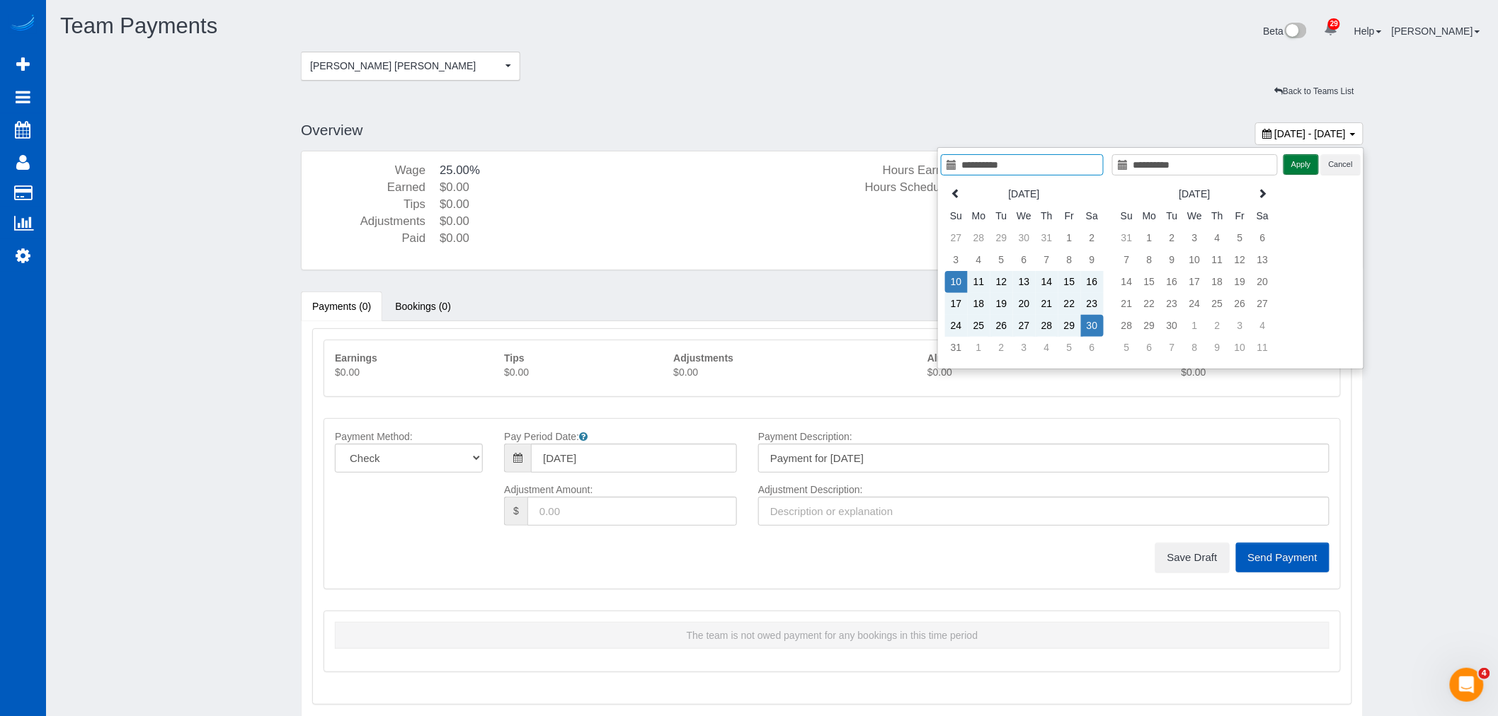
click at [1288, 166] on button "Apply" at bounding box center [1300, 164] width 35 height 21
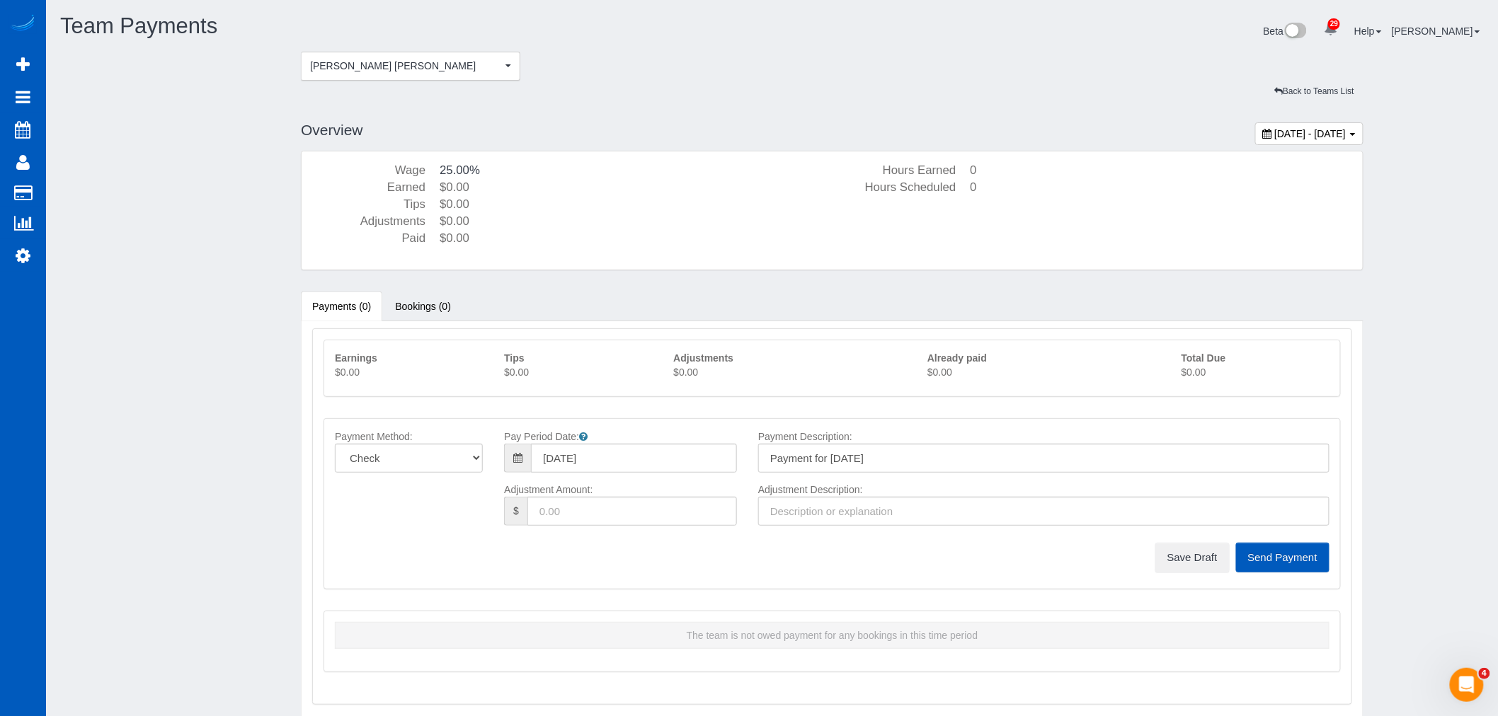
type input "[DATE]"
type input "Payment for [DATE]"
click at [1274, 138] on span "[DATE] - [DATE]" at bounding box center [1309, 133] width 71 height 11
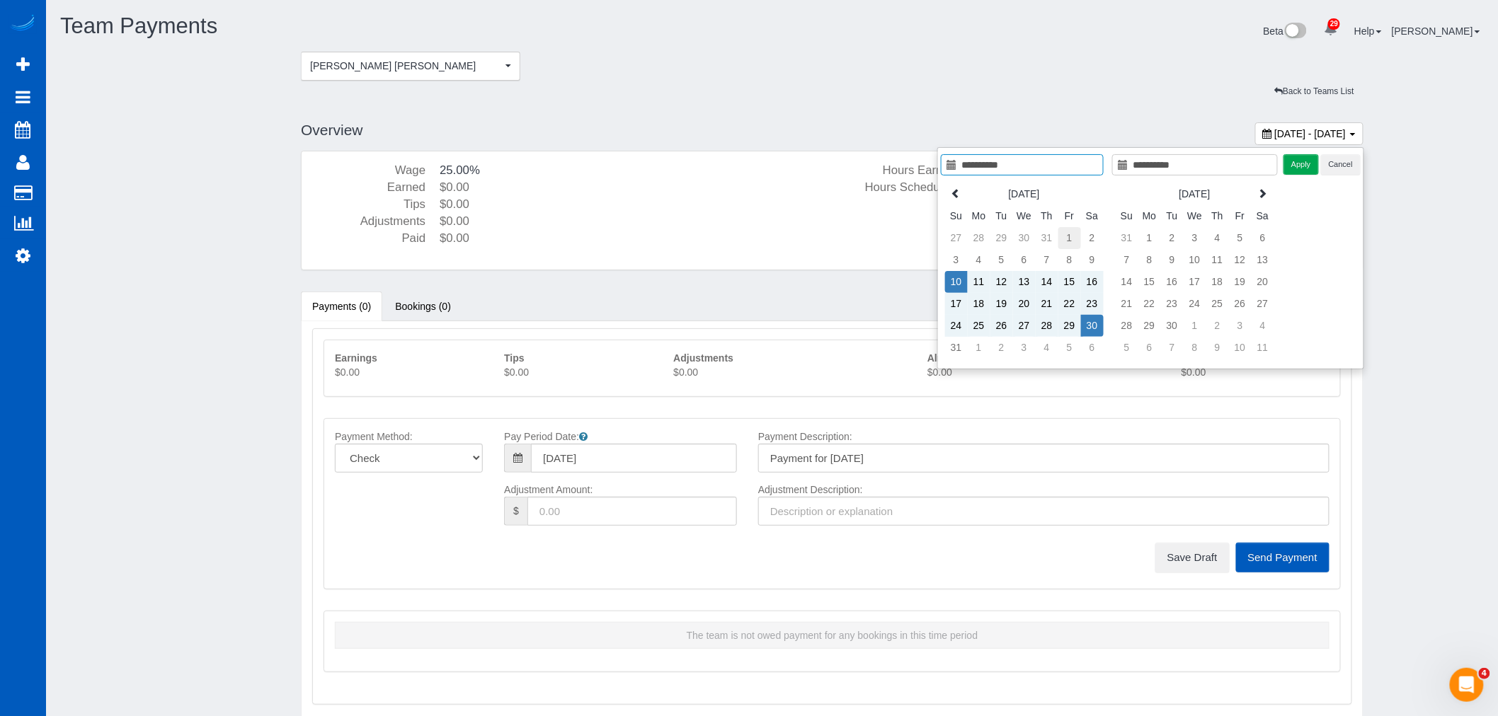
type input "**********"
click at [1074, 230] on td "1" at bounding box center [1069, 238] width 23 height 22
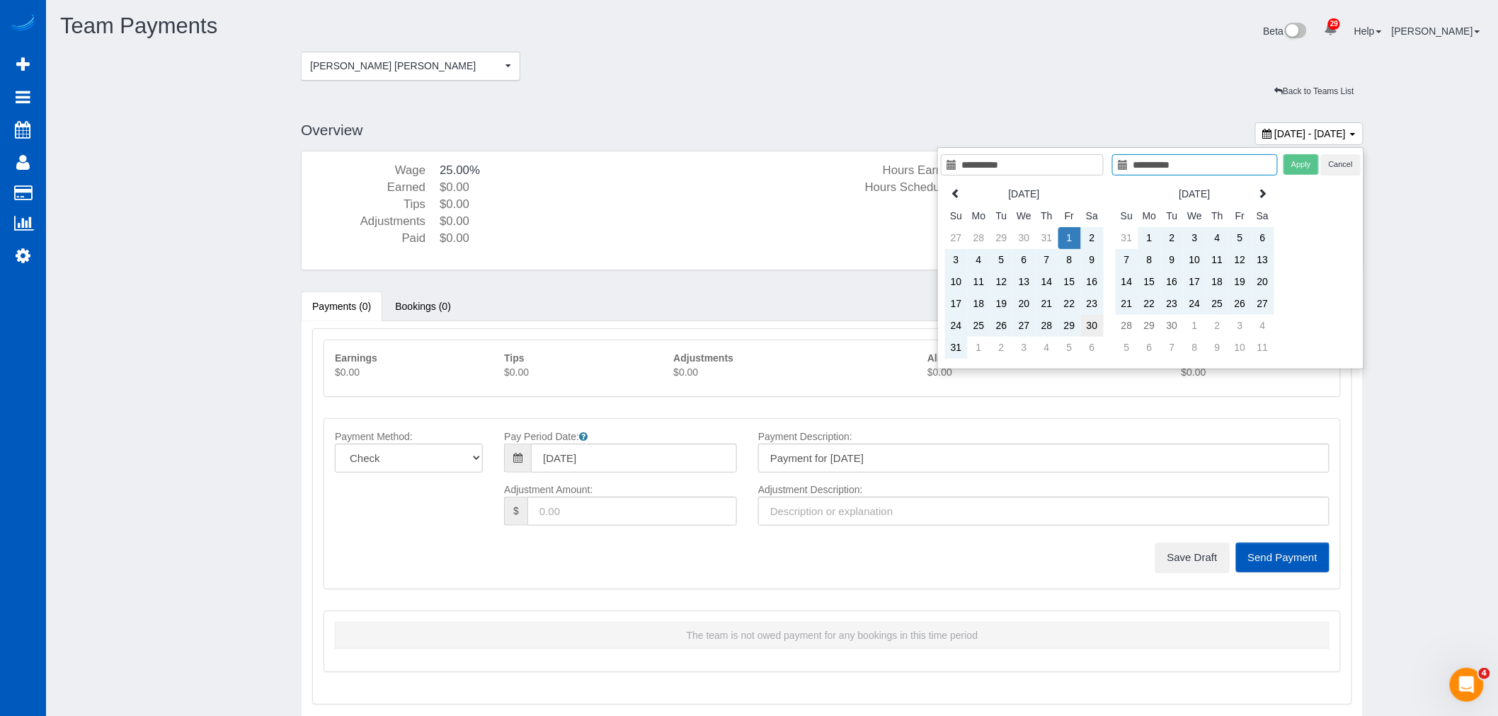
type input "**********"
click at [1094, 323] on td "30" at bounding box center [1092, 326] width 23 height 22
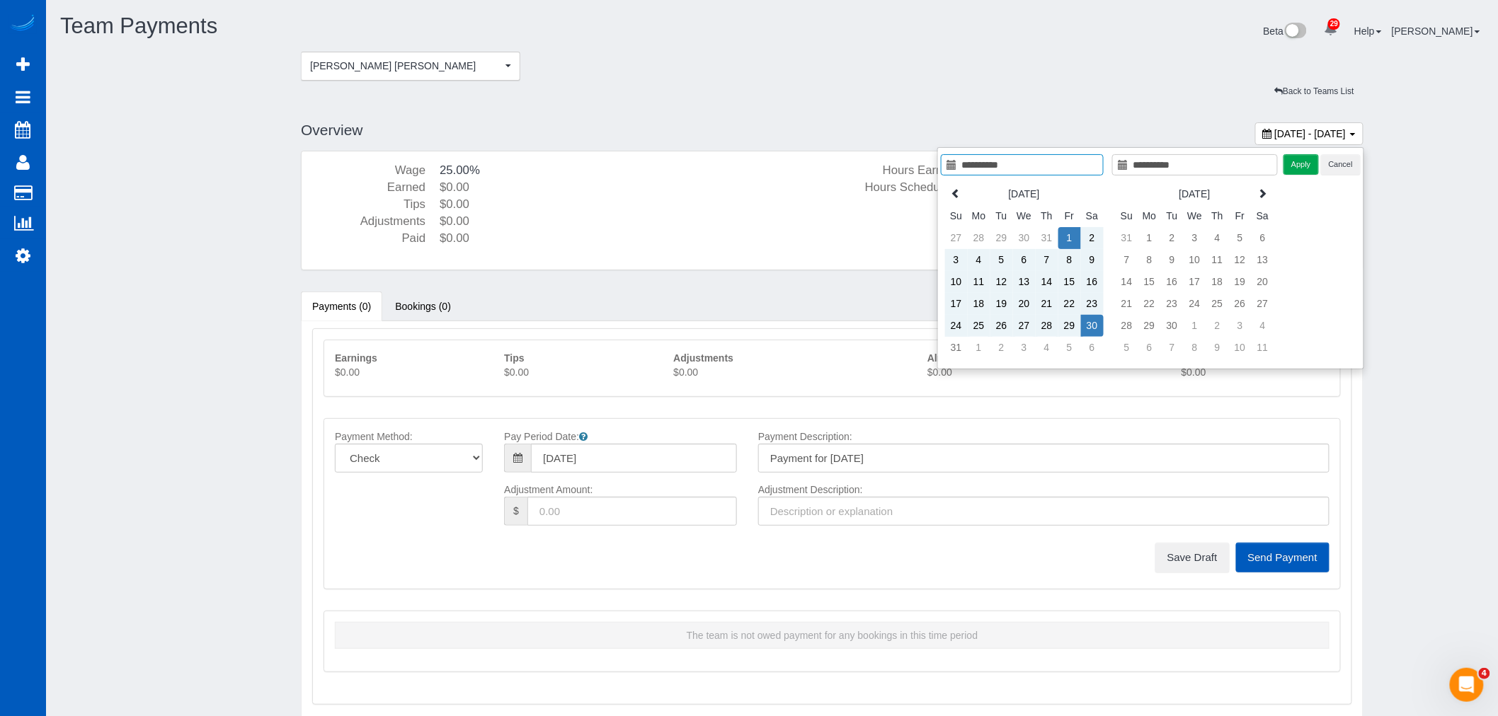
type input "**********"
click at [1304, 166] on button "Apply" at bounding box center [1300, 164] width 35 height 21
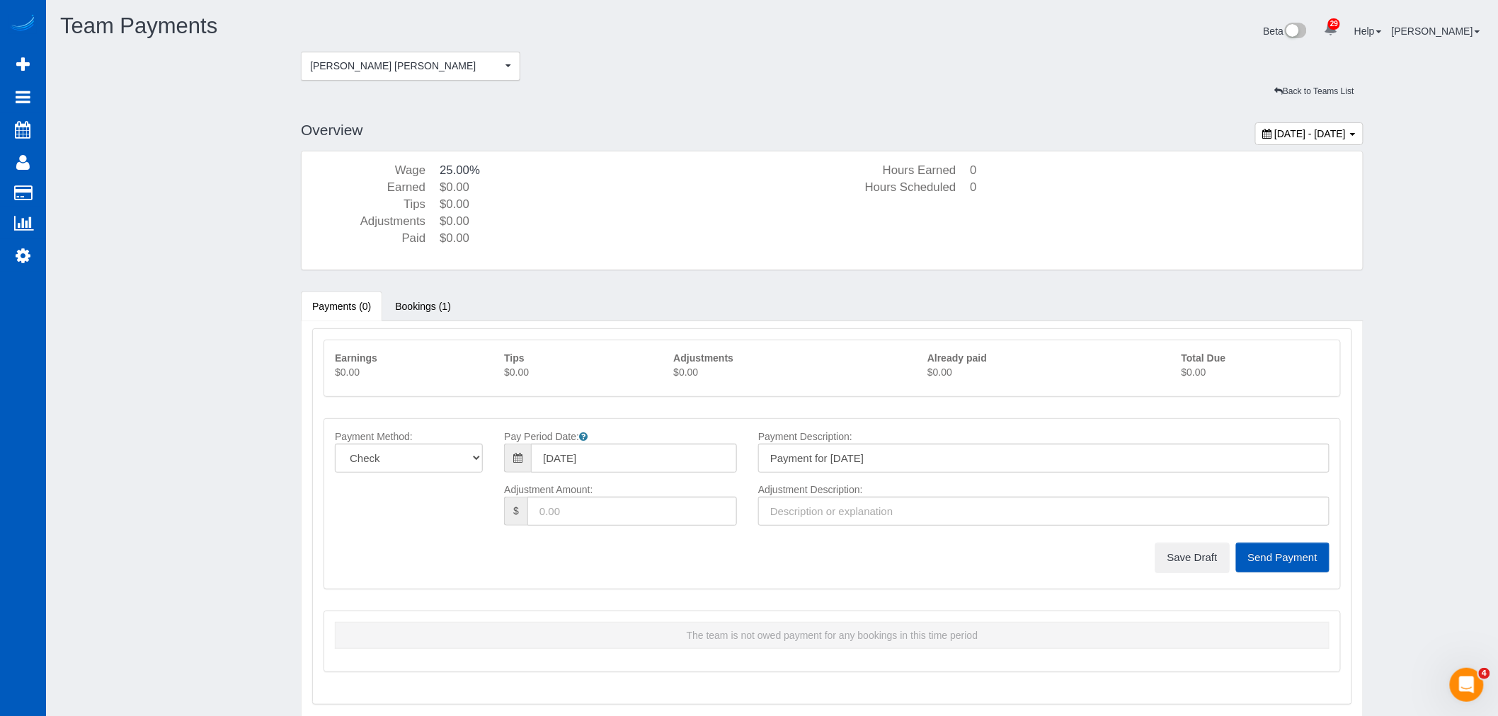
type input "[DATE]"
type input "Payment for [DATE]"
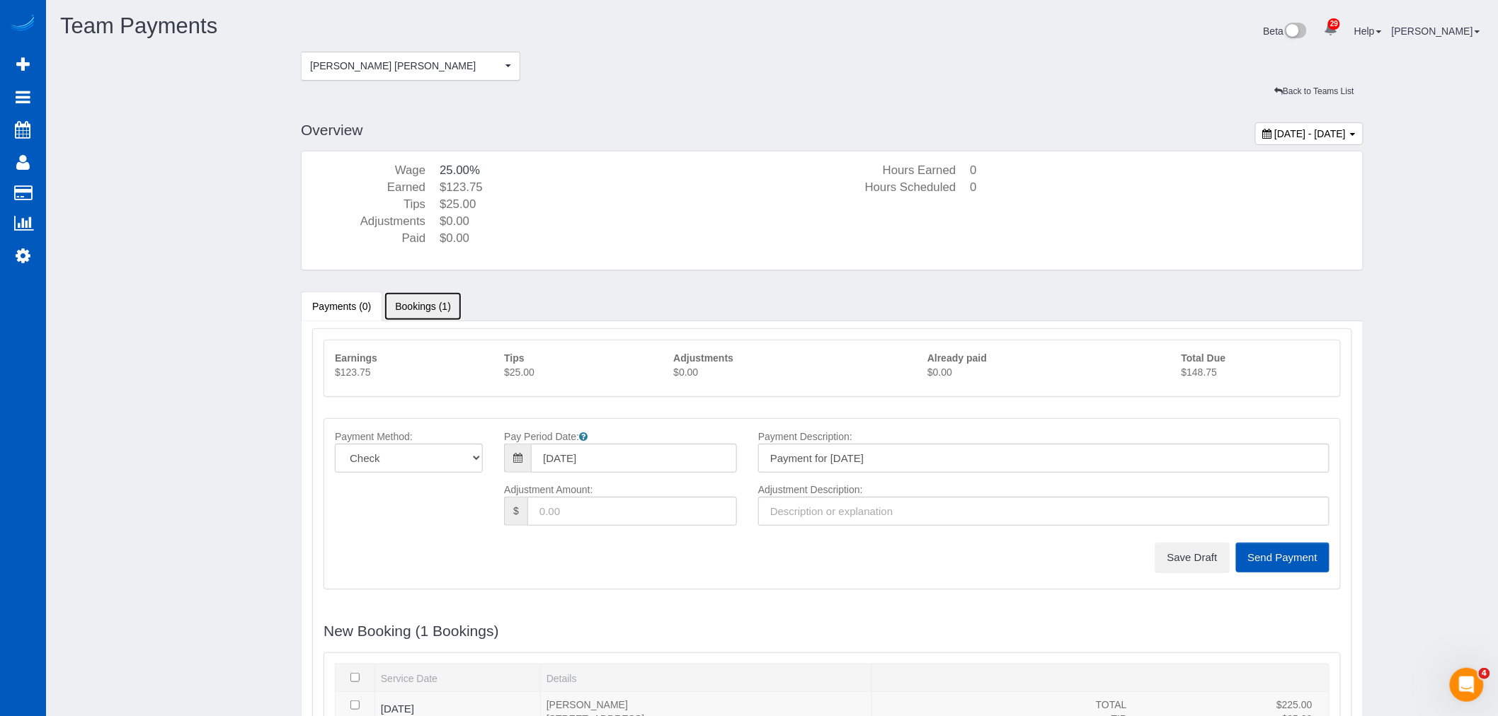
click at [430, 307] on link "Bookings (1)" at bounding box center [423, 307] width 79 height 30
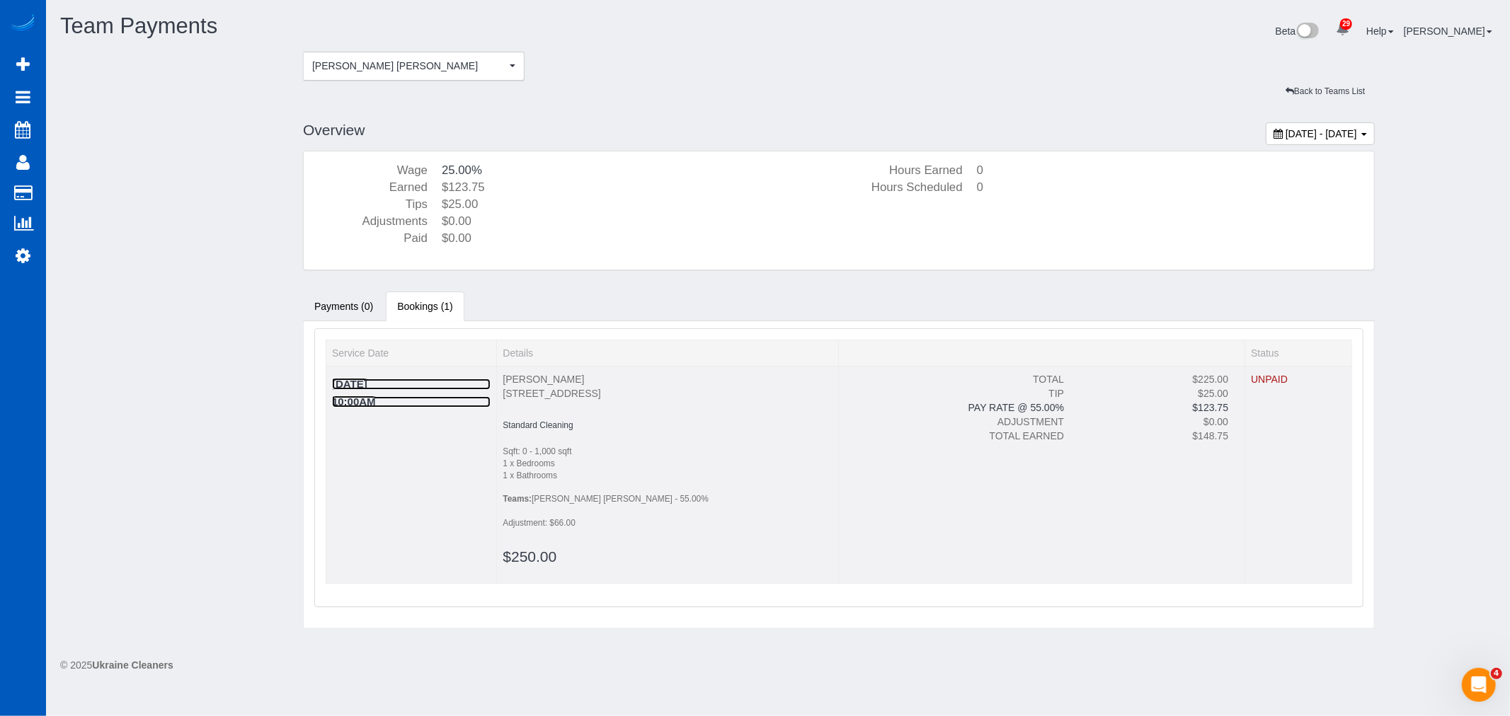
click at [351, 379] on h4 "[DATE]" at bounding box center [411, 385] width 159 height 12
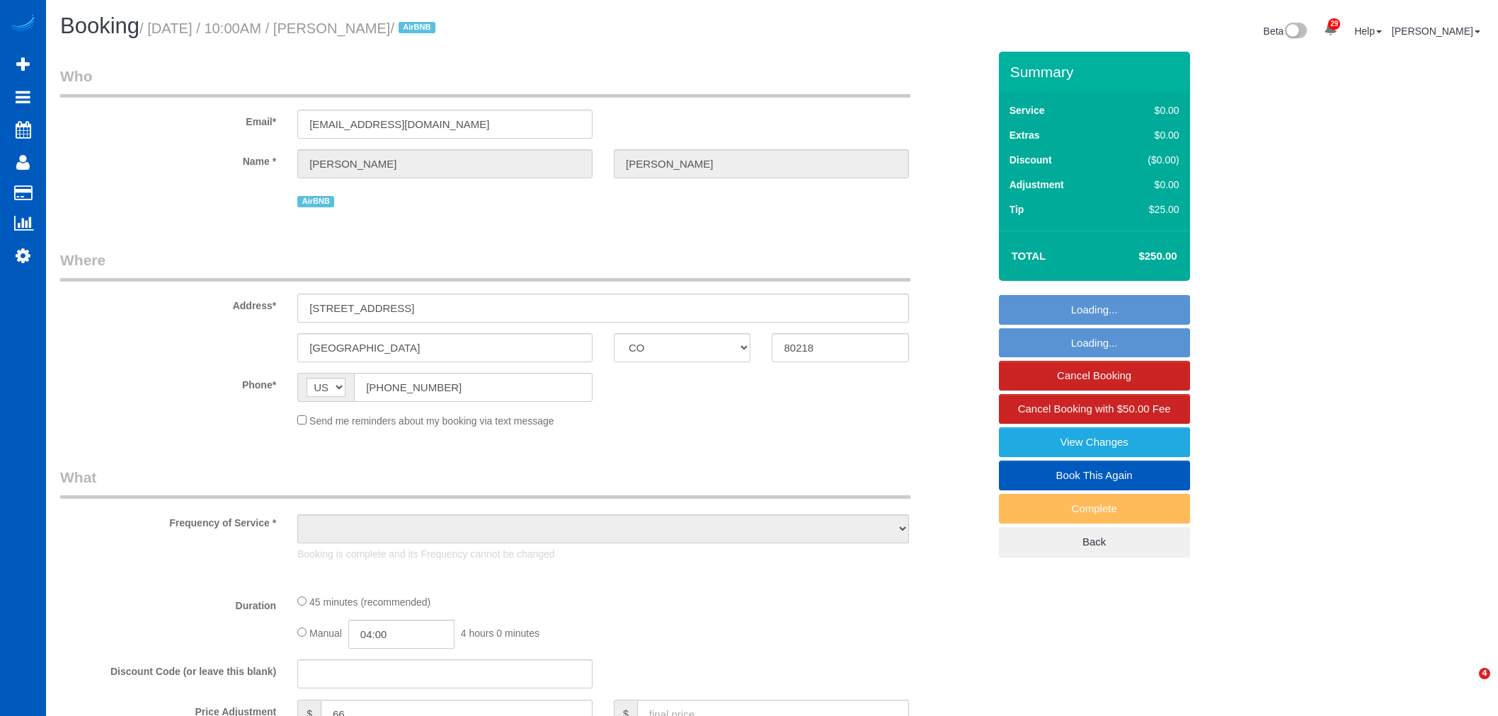
select select "CO"
select select "object:927"
select select "string:fspay-bdd98825-7f0d-417a-aaf7-7186b0b05461"
select select "199"
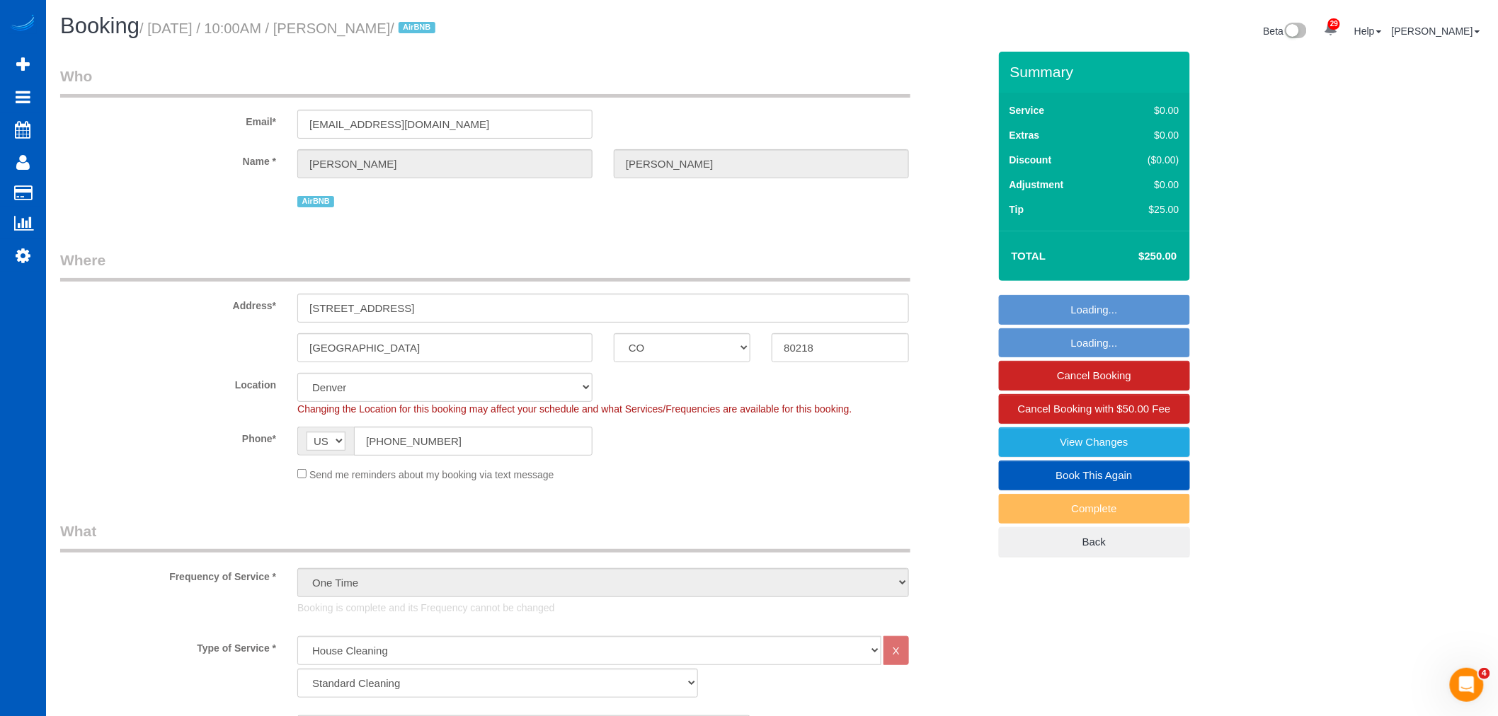
select select "object:1071"
select select "spot1"
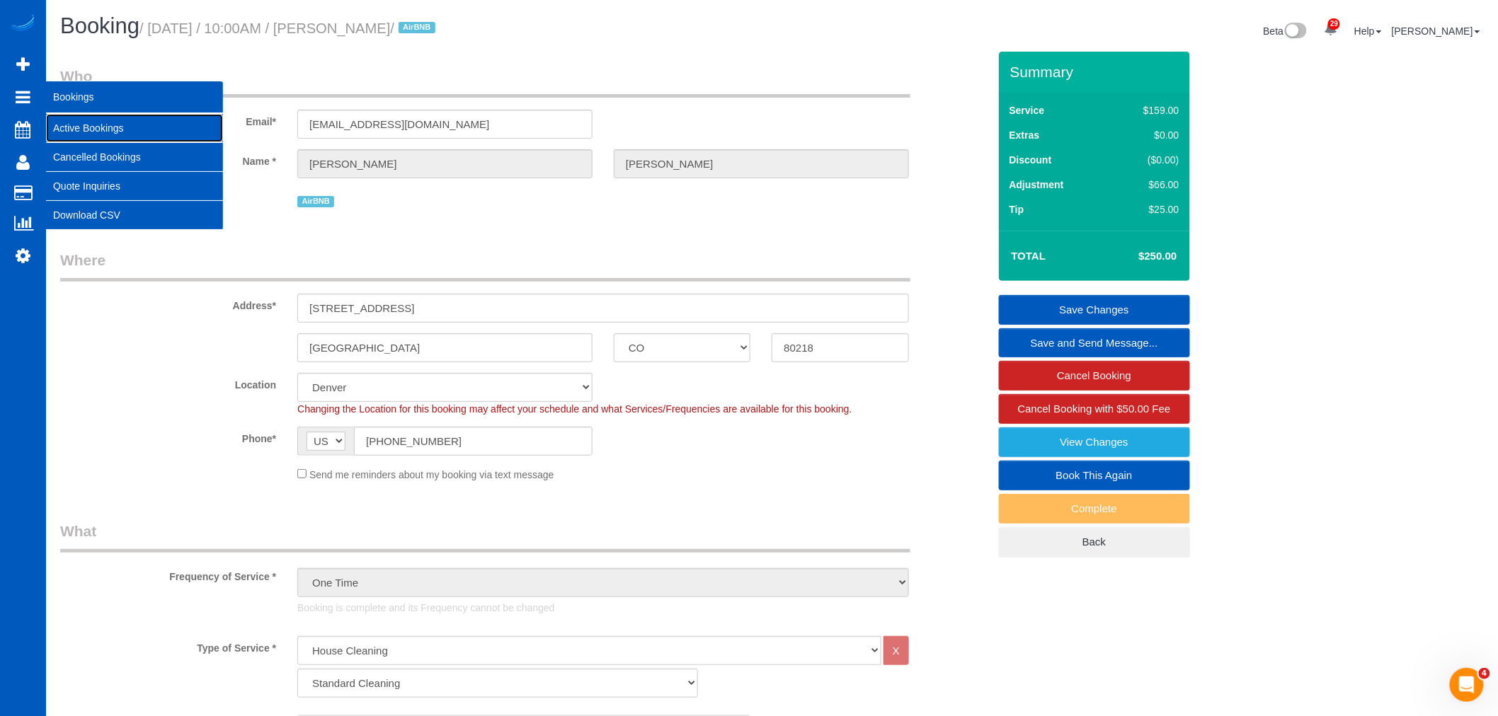
click at [111, 121] on link "Active Bookings" at bounding box center [134, 128] width 177 height 28
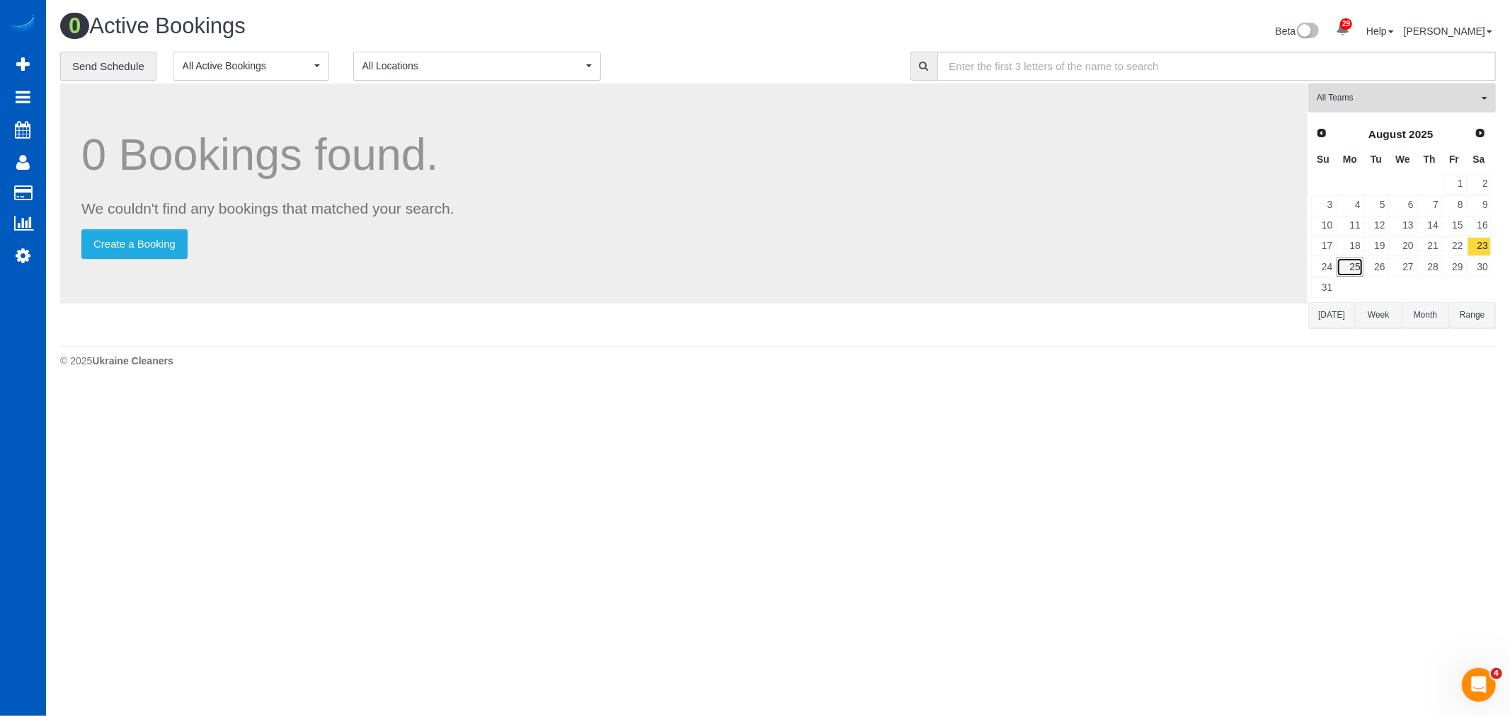
click at [1347, 263] on link "25" at bounding box center [1350, 267] width 26 height 19
click at [1359, 101] on span "Inna Novytska" at bounding box center [1397, 98] width 161 height 12
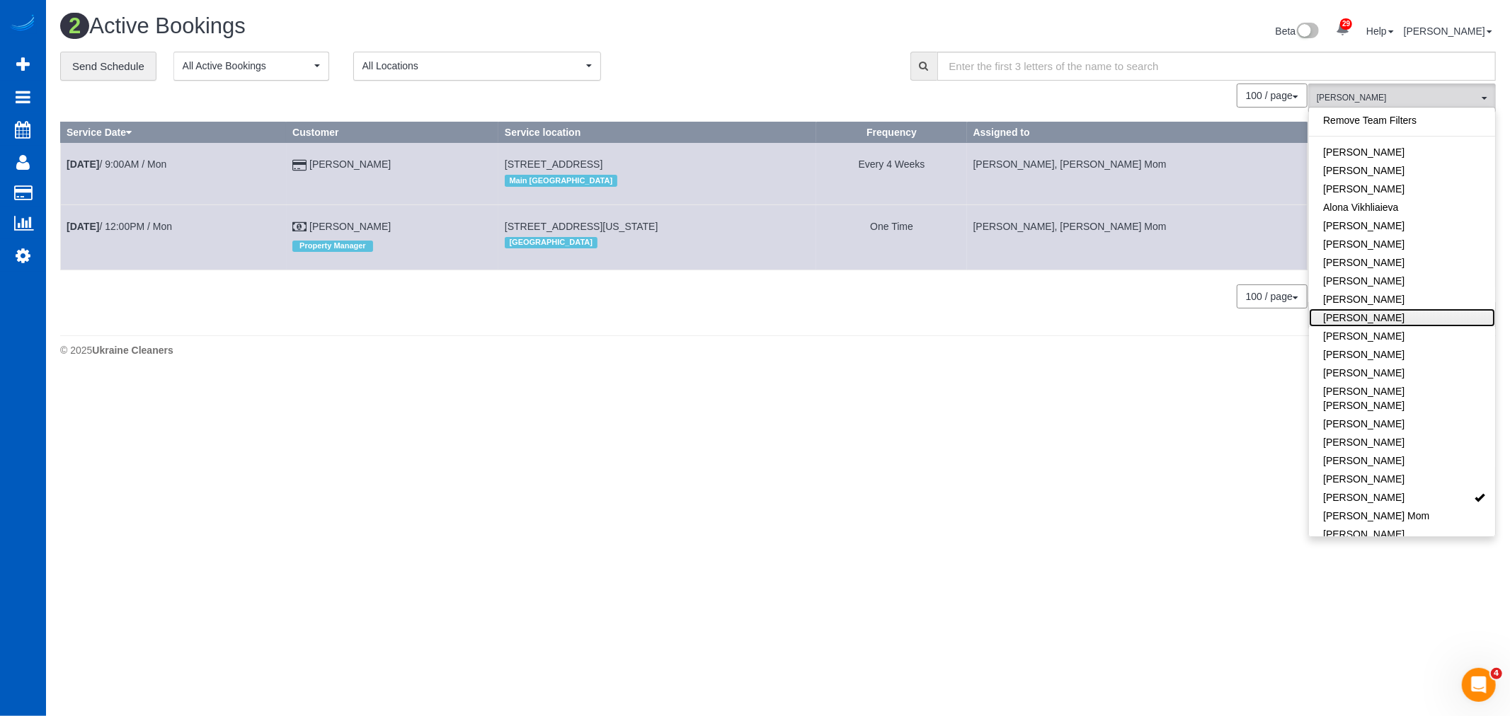
click at [1407, 314] on link "Anzhela Trokhymiuk" at bounding box center [1402, 318] width 186 height 18
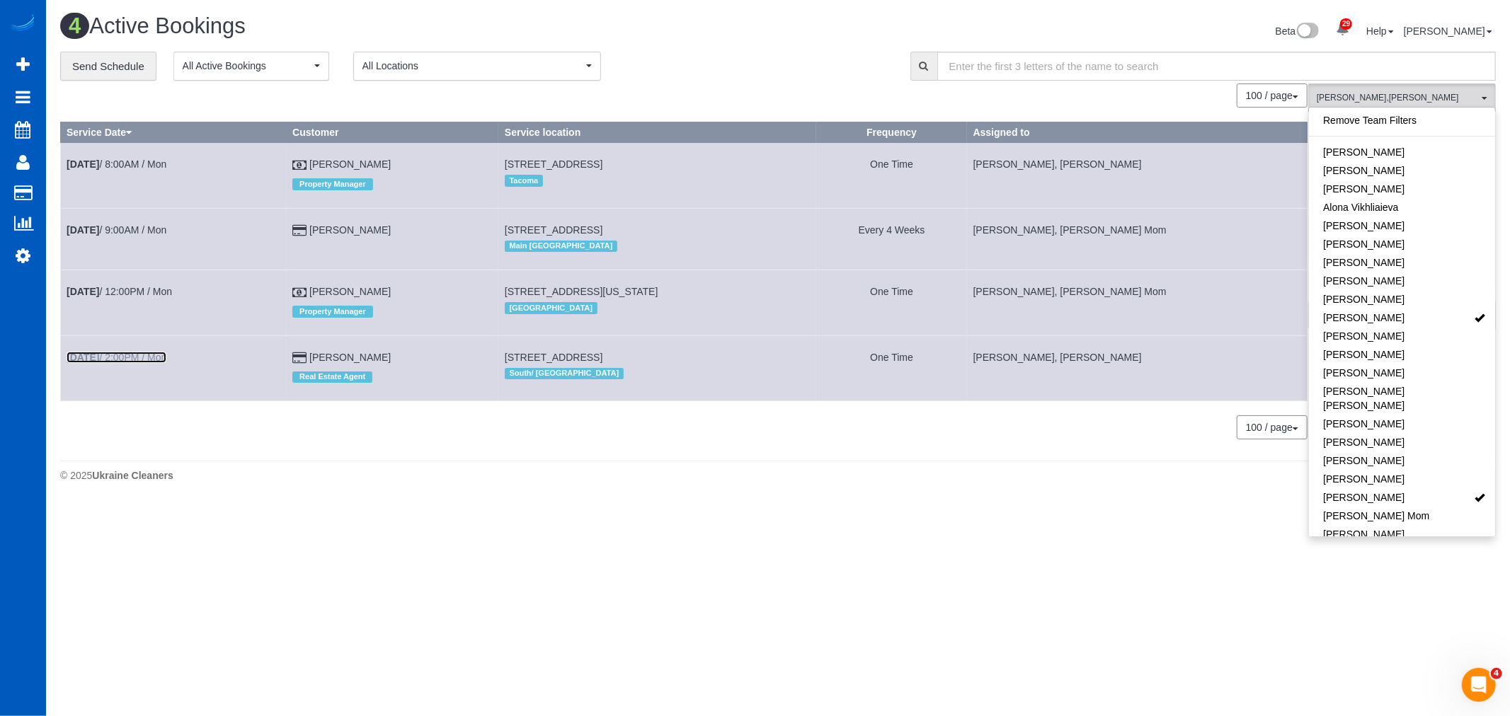
click at [116, 360] on link "Aug 25th / 2:00PM / Mon" at bounding box center [117, 357] width 100 height 11
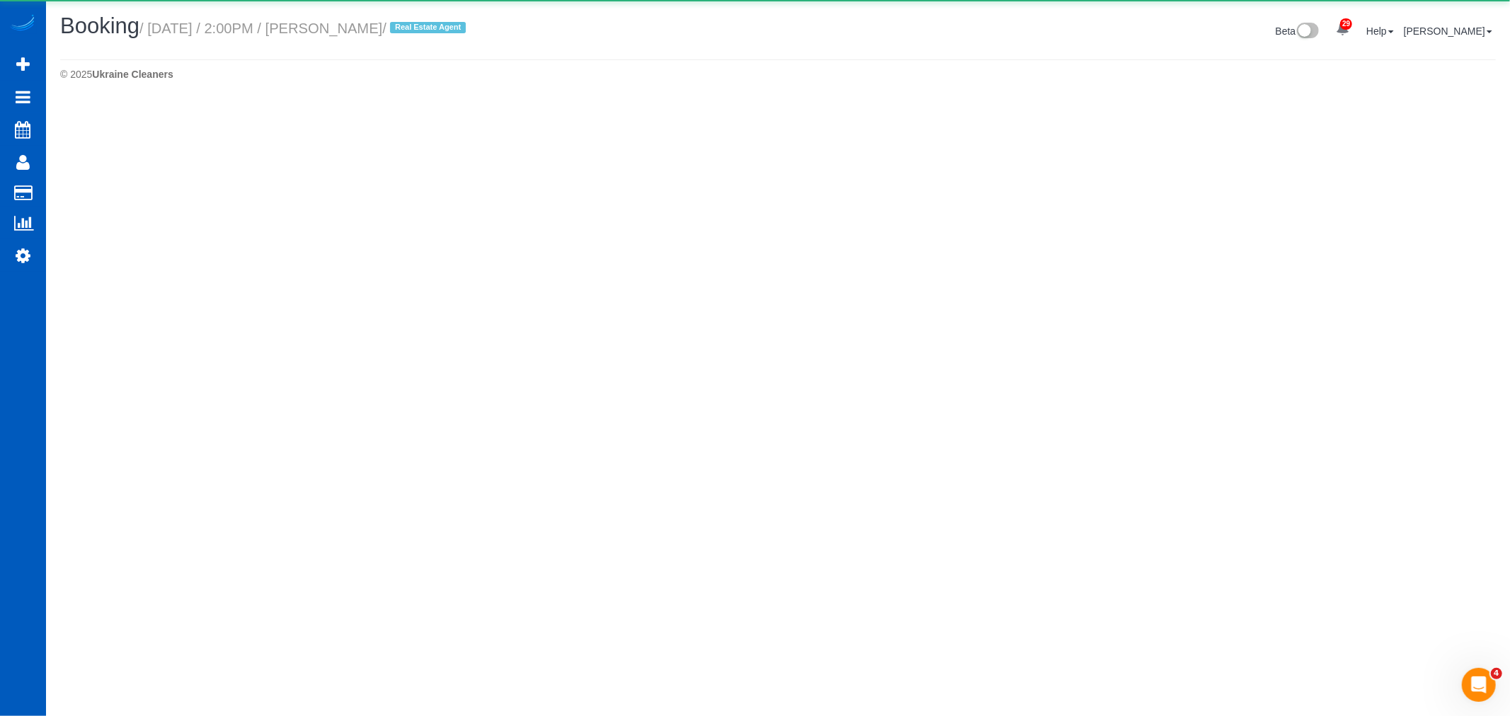
select select "WA"
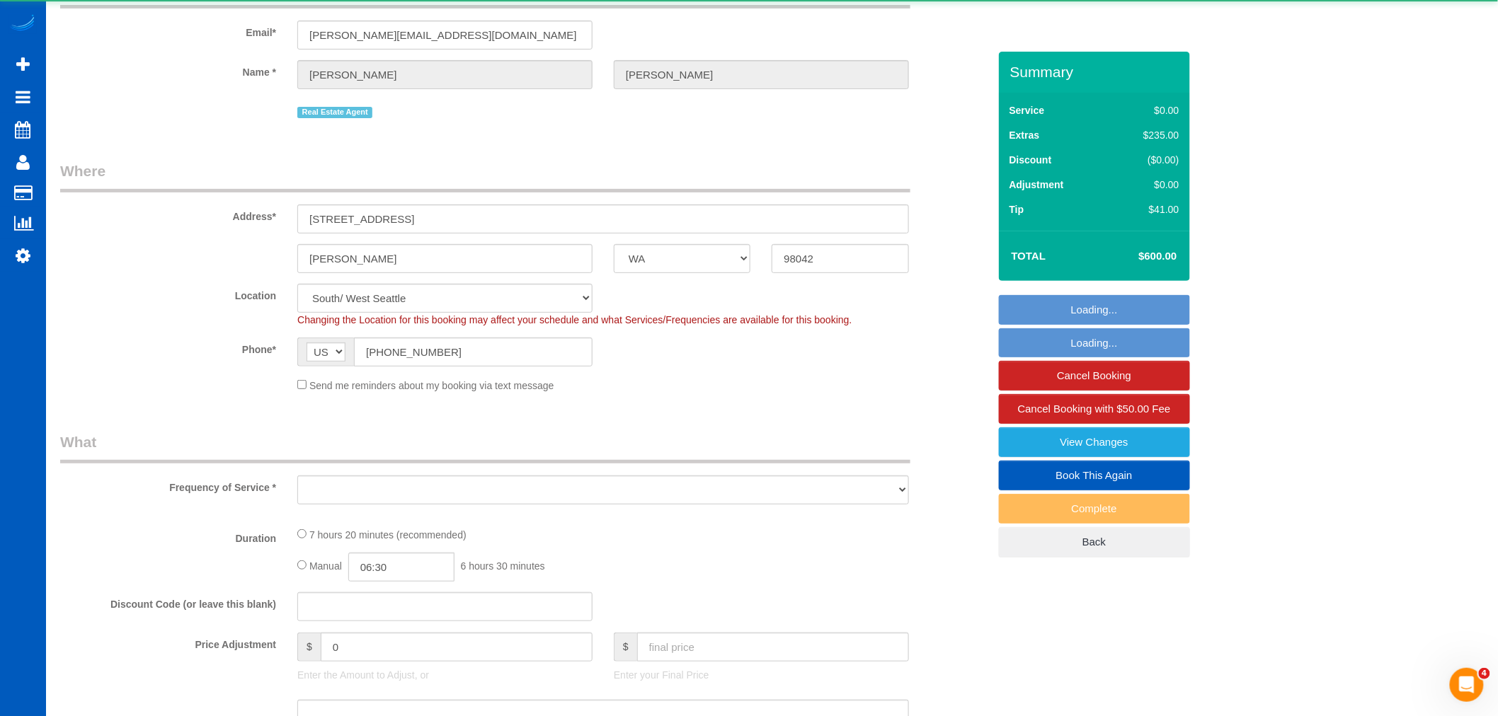
select select "object:2208"
select select "string:fspay-399dfe46-f960-41ae-83b7-9d0ab69ef0b3"
select select "number:10"
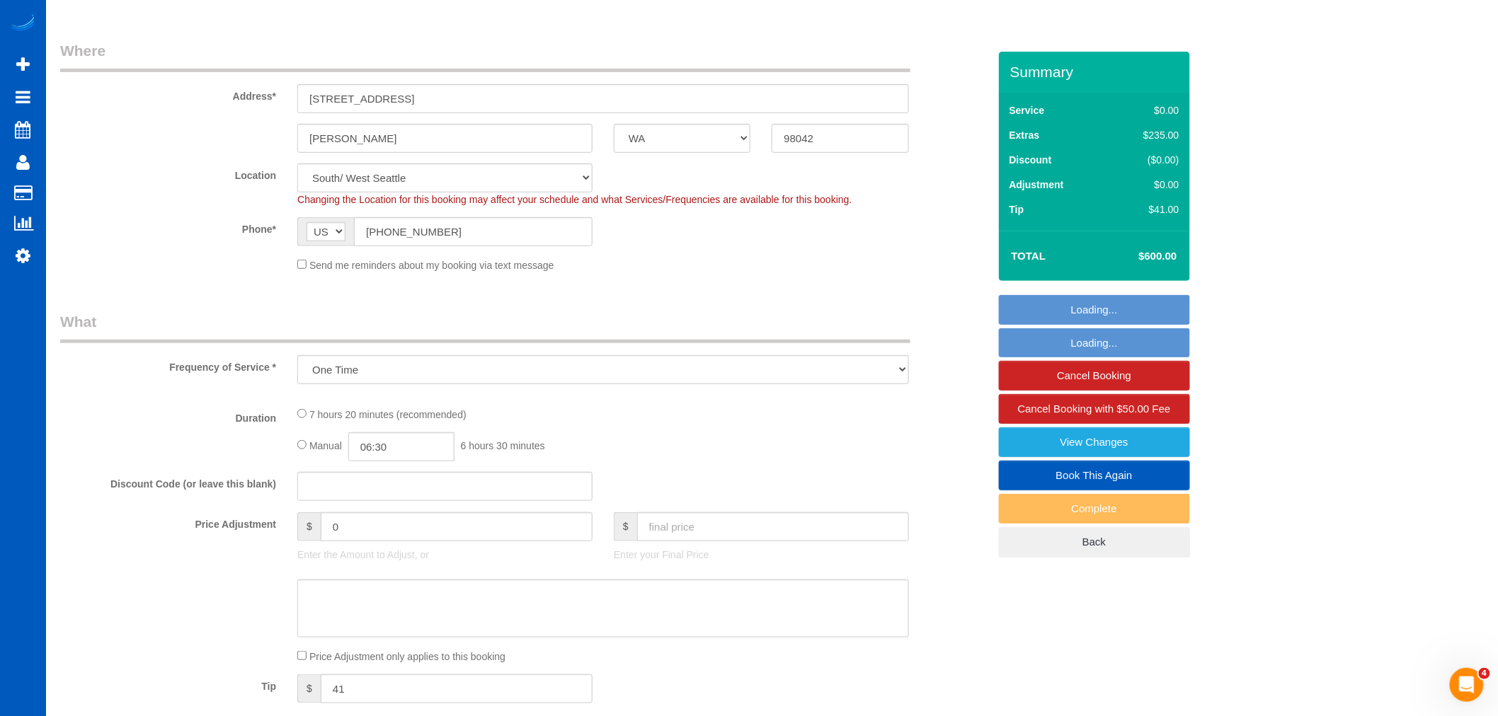
select select "object:2408"
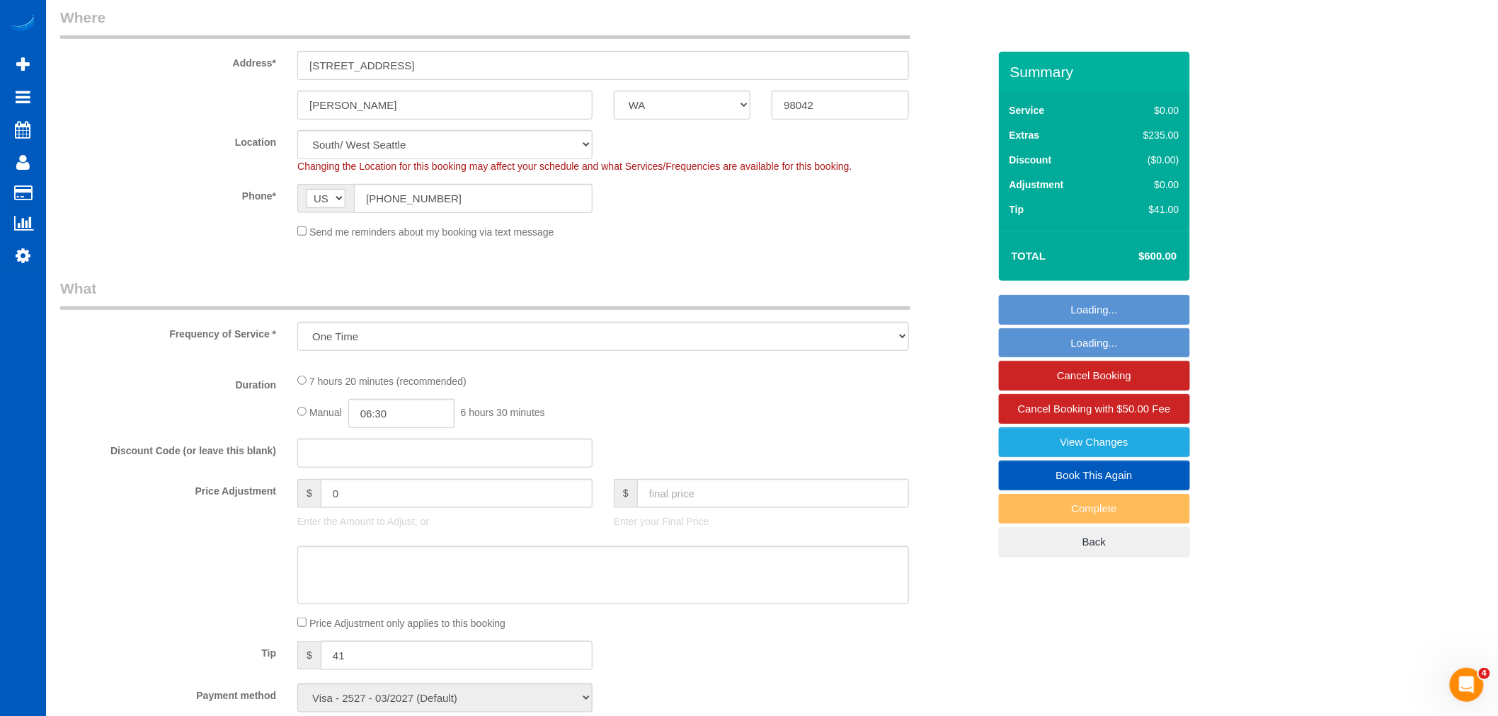
select select "199"
select select "1501"
select select "3"
select select "spot6"
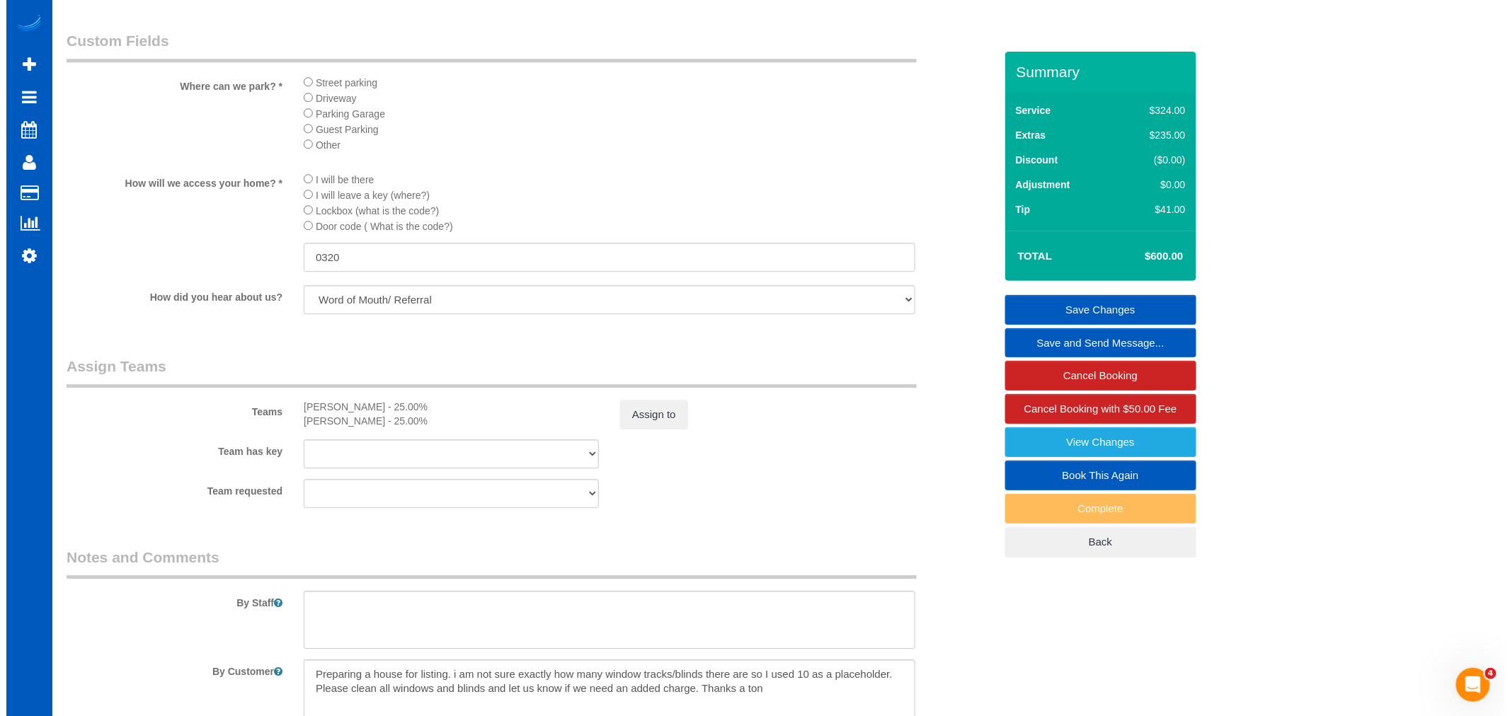
scroll to position [1632, 0]
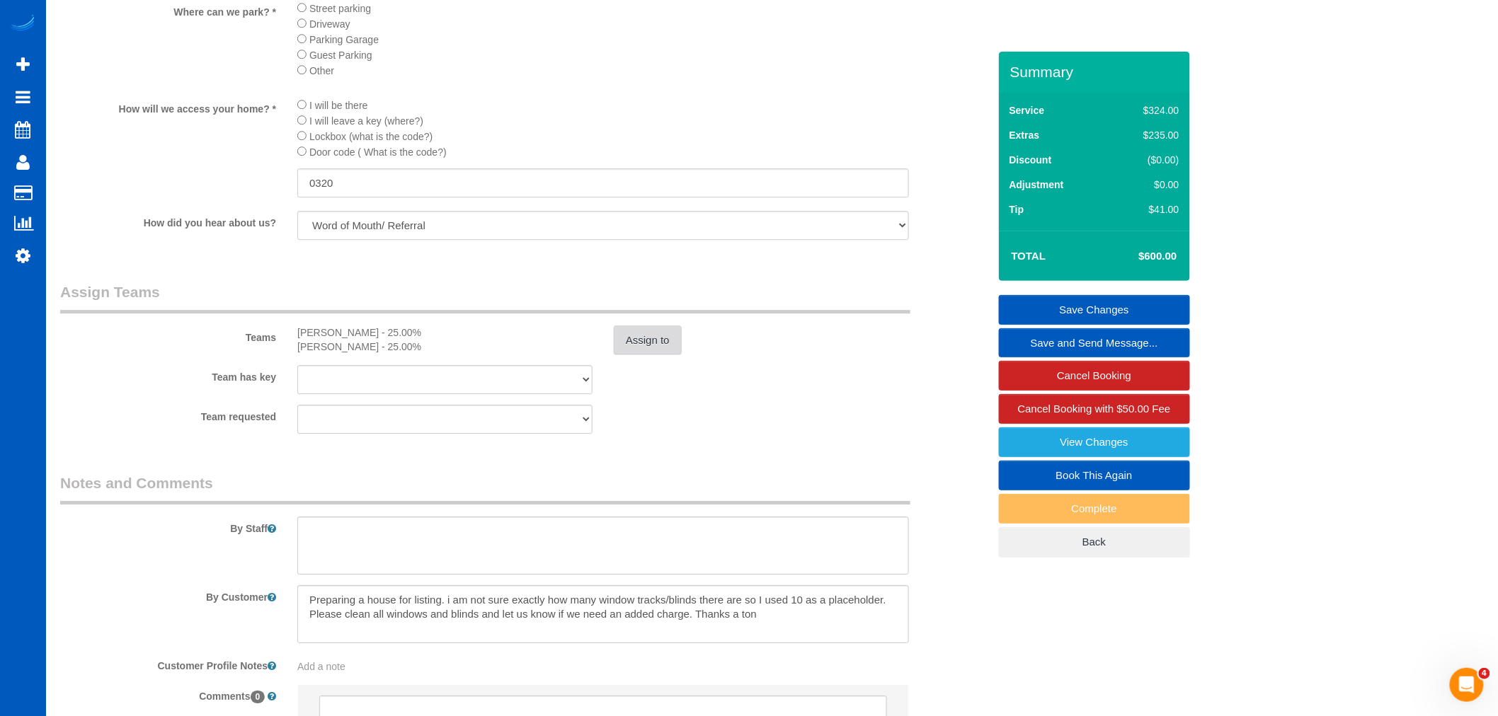
click at [650, 355] on button "Assign to" at bounding box center [648, 341] width 68 height 30
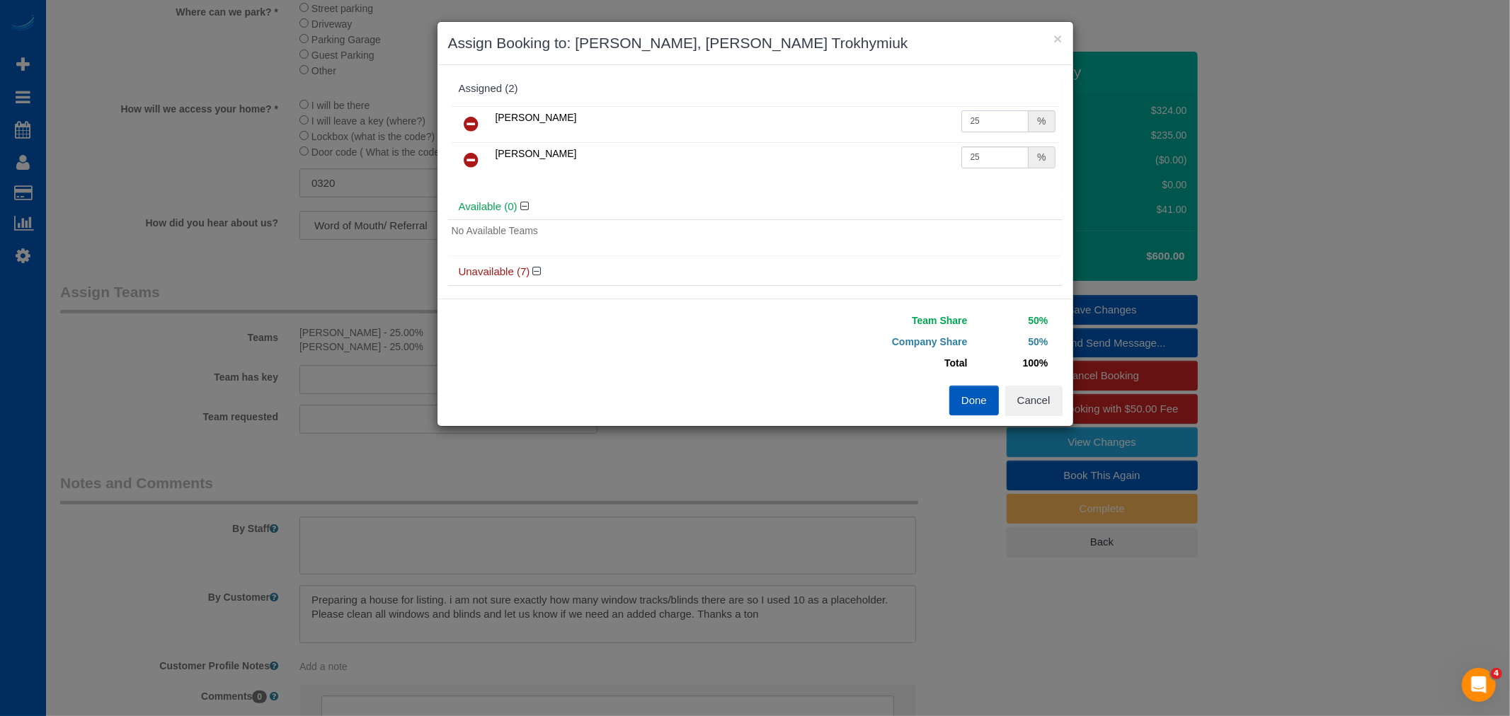
drag, startPoint x: 980, startPoint y: 125, endPoint x: 837, endPoint y: 125, distance: 143.7
click at [837, 125] on tr "Alina Kruchok 25 %" at bounding box center [755, 124] width 607 height 36
type input "16.3"
click at [958, 399] on button "Done" at bounding box center [974, 401] width 50 height 30
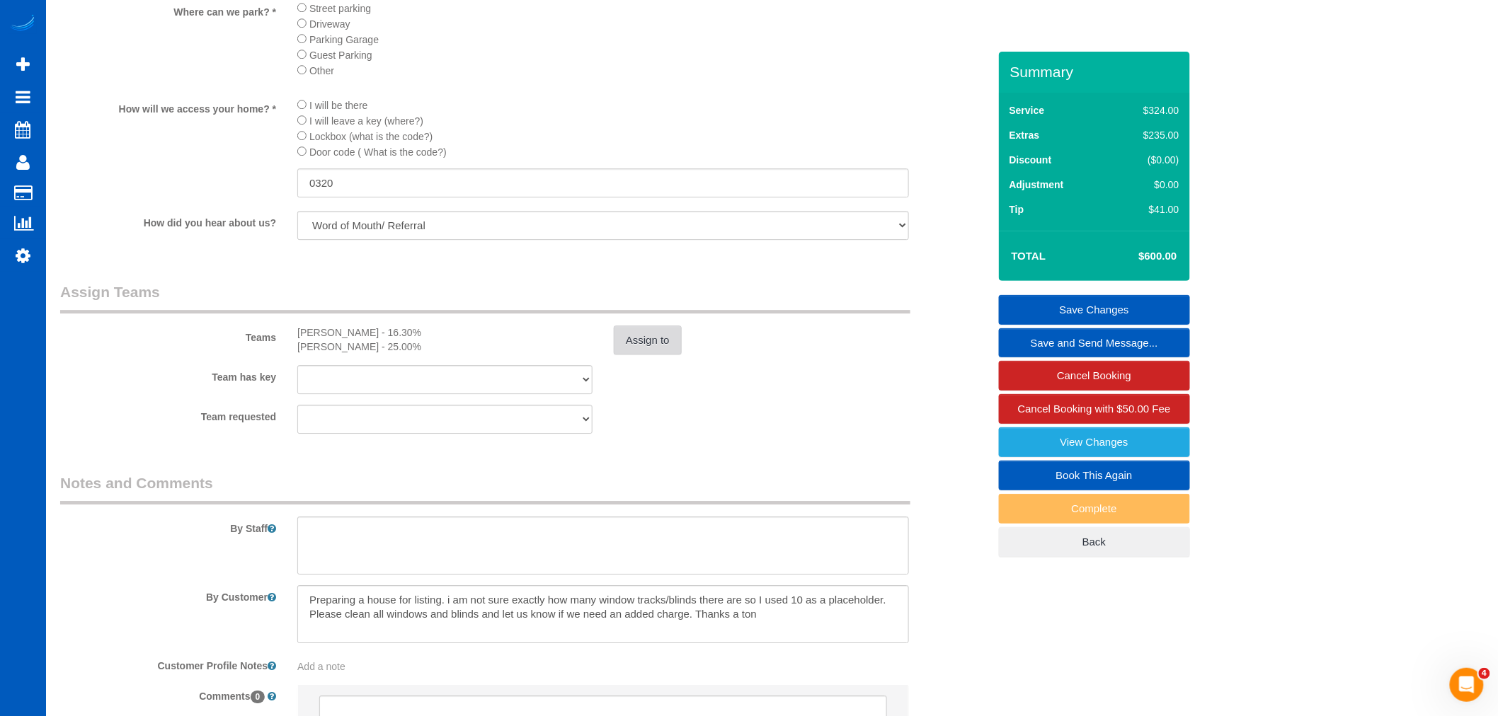
click at [633, 355] on button "Assign to" at bounding box center [648, 341] width 68 height 30
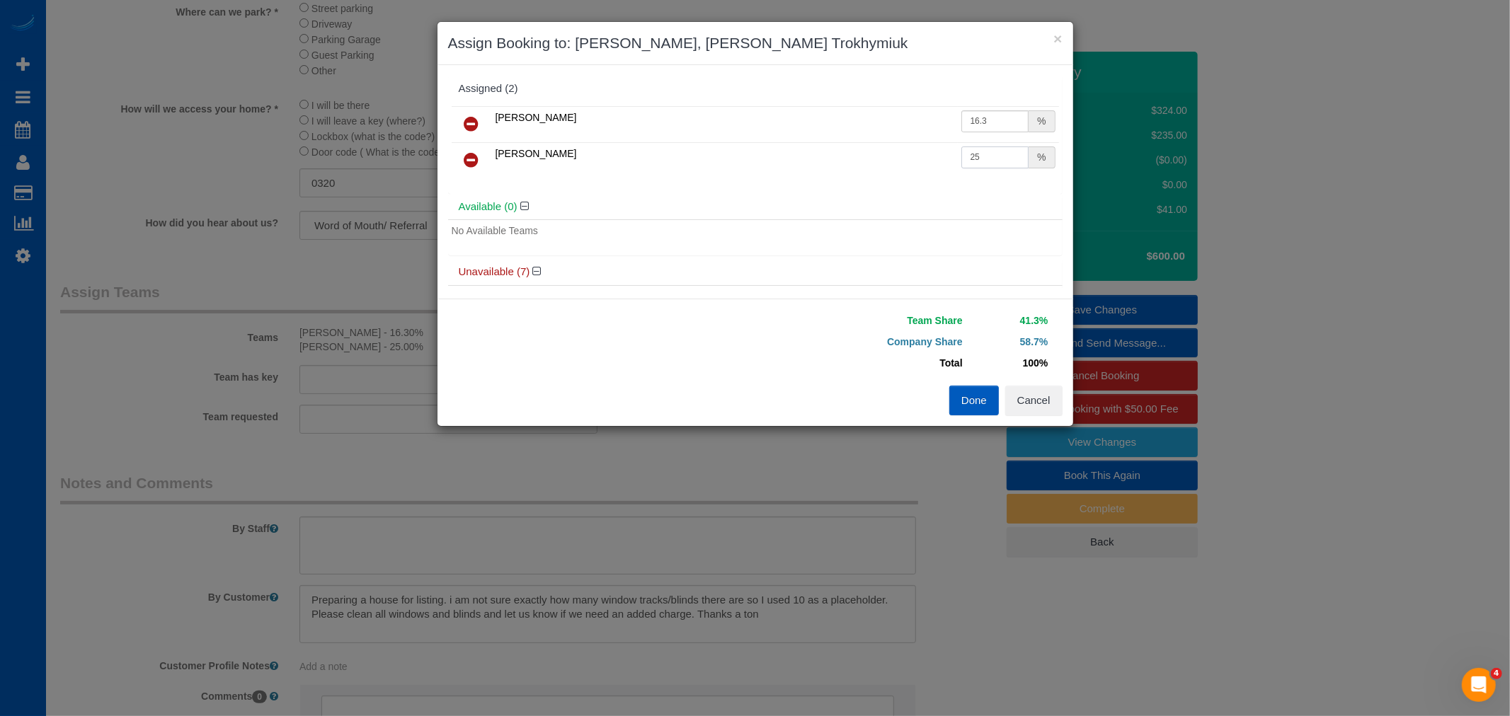
drag, startPoint x: 995, startPoint y: 153, endPoint x: 825, endPoint y: 147, distance: 170.7
click at [825, 147] on tr "Anzhela Trokhymiuk 25 %" at bounding box center [755, 160] width 607 height 36
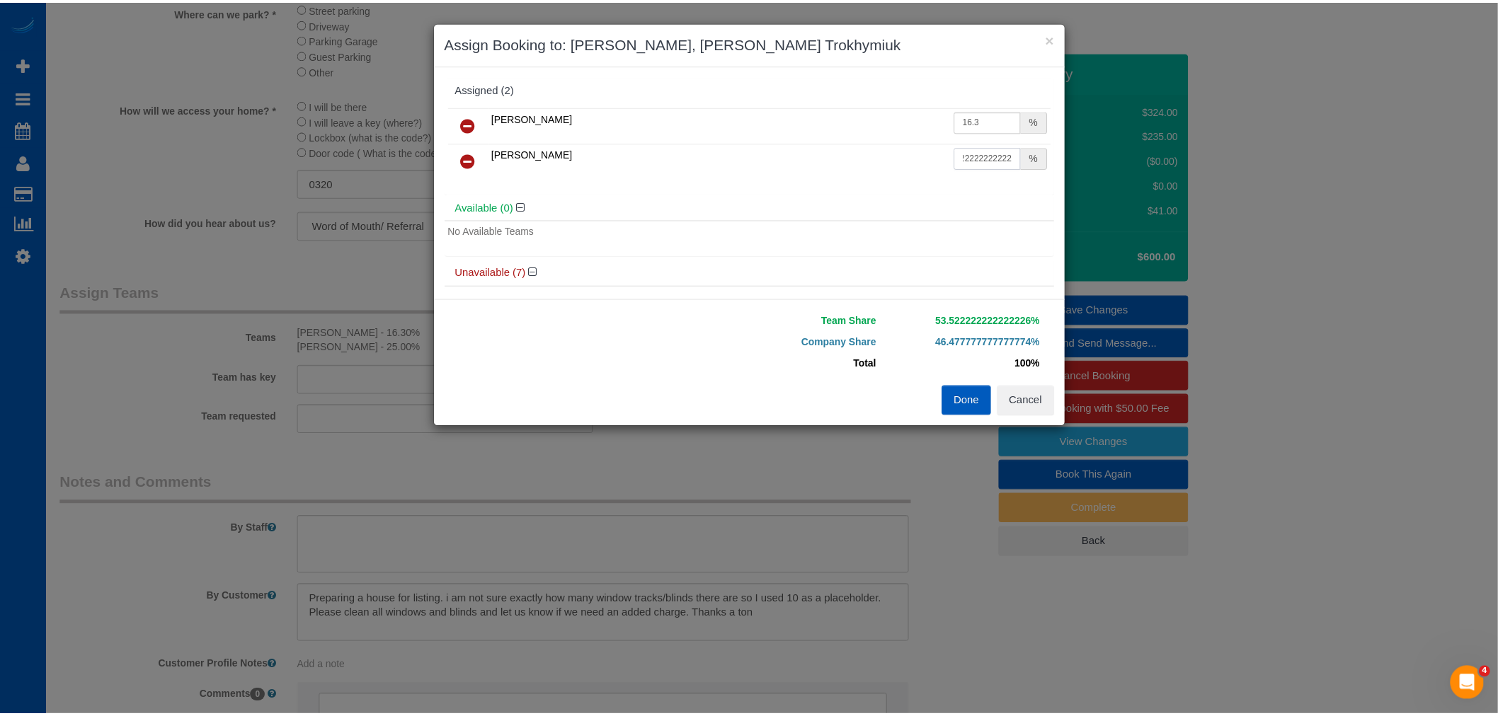
scroll to position [0, 0]
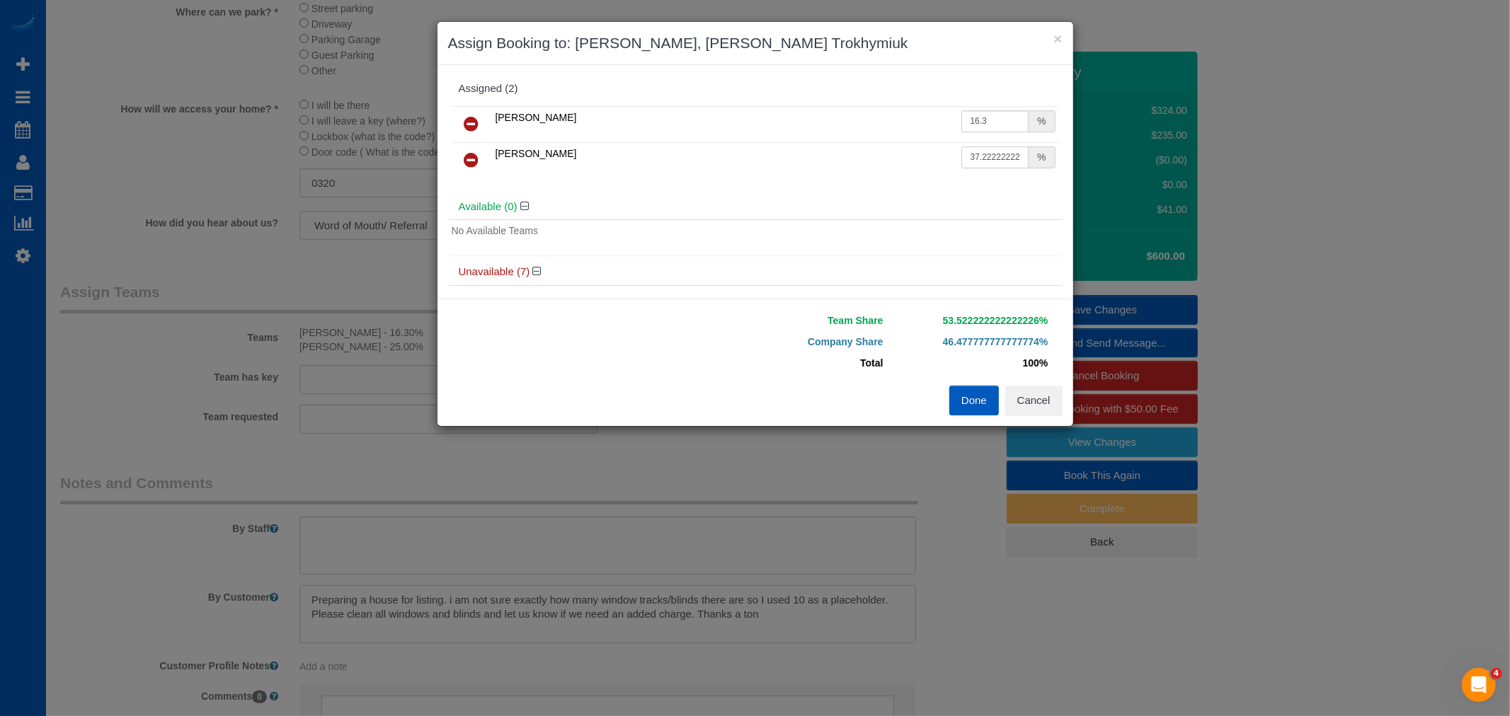
drag, startPoint x: 1007, startPoint y: 158, endPoint x: 978, endPoint y: 159, distance: 29.0
click at [978, 159] on input "37.22222222222222222222222222222222222222222222" at bounding box center [995, 158] width 68 height 22
type input "37.2"
click at [992, 401] on button "Done" at bounding box center [974, 401] width 50 height 30
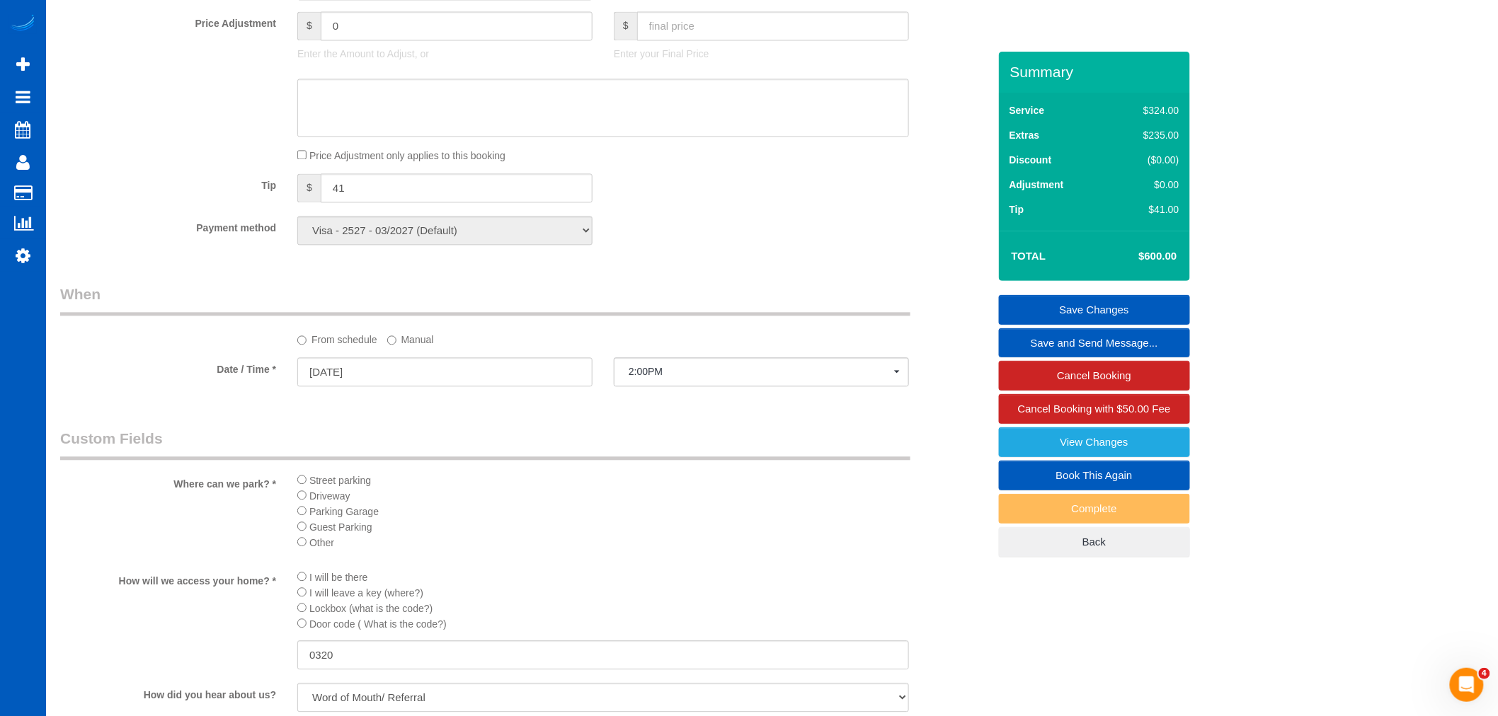
scroll to position [924, 0]
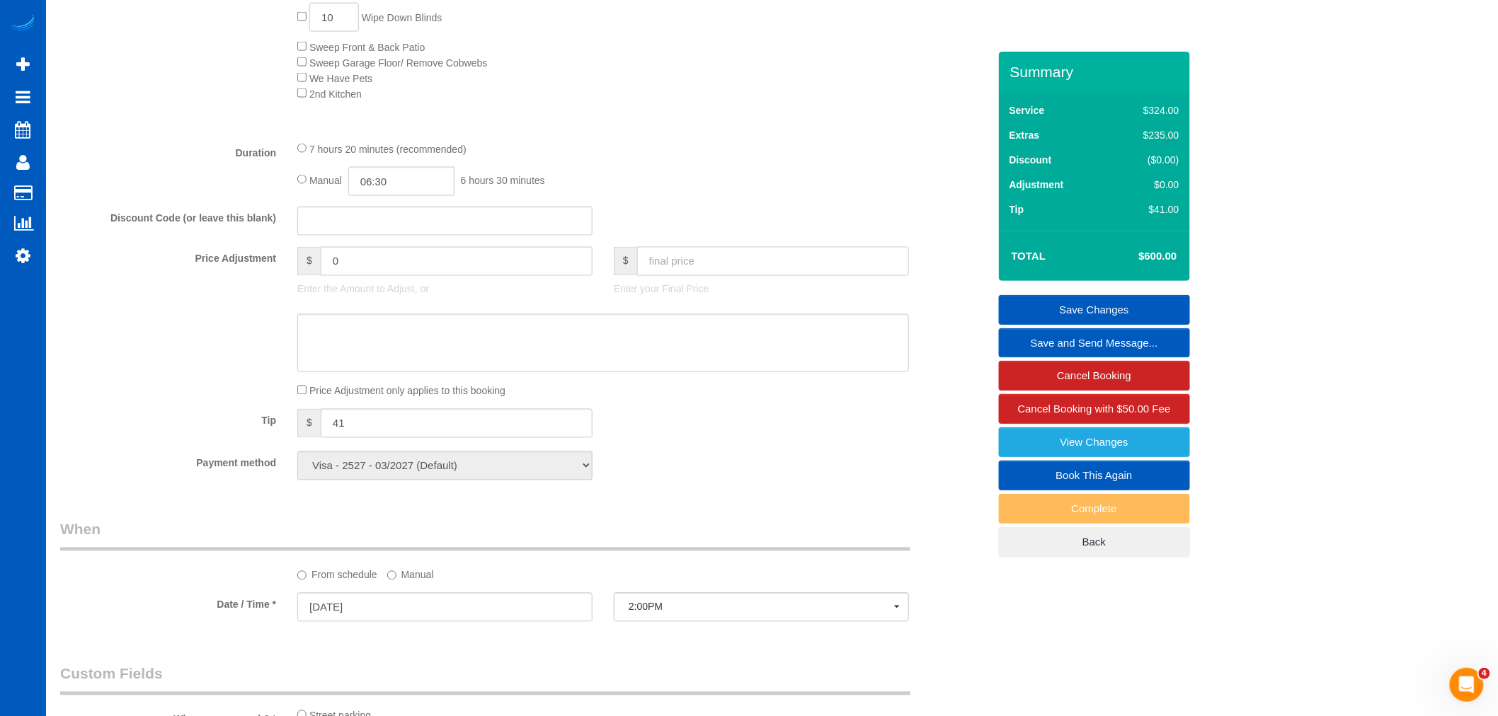
click at [697, 276] on input "text" at bounding box center [773, 261] width 272 height 29
type input "900"
type input "300"
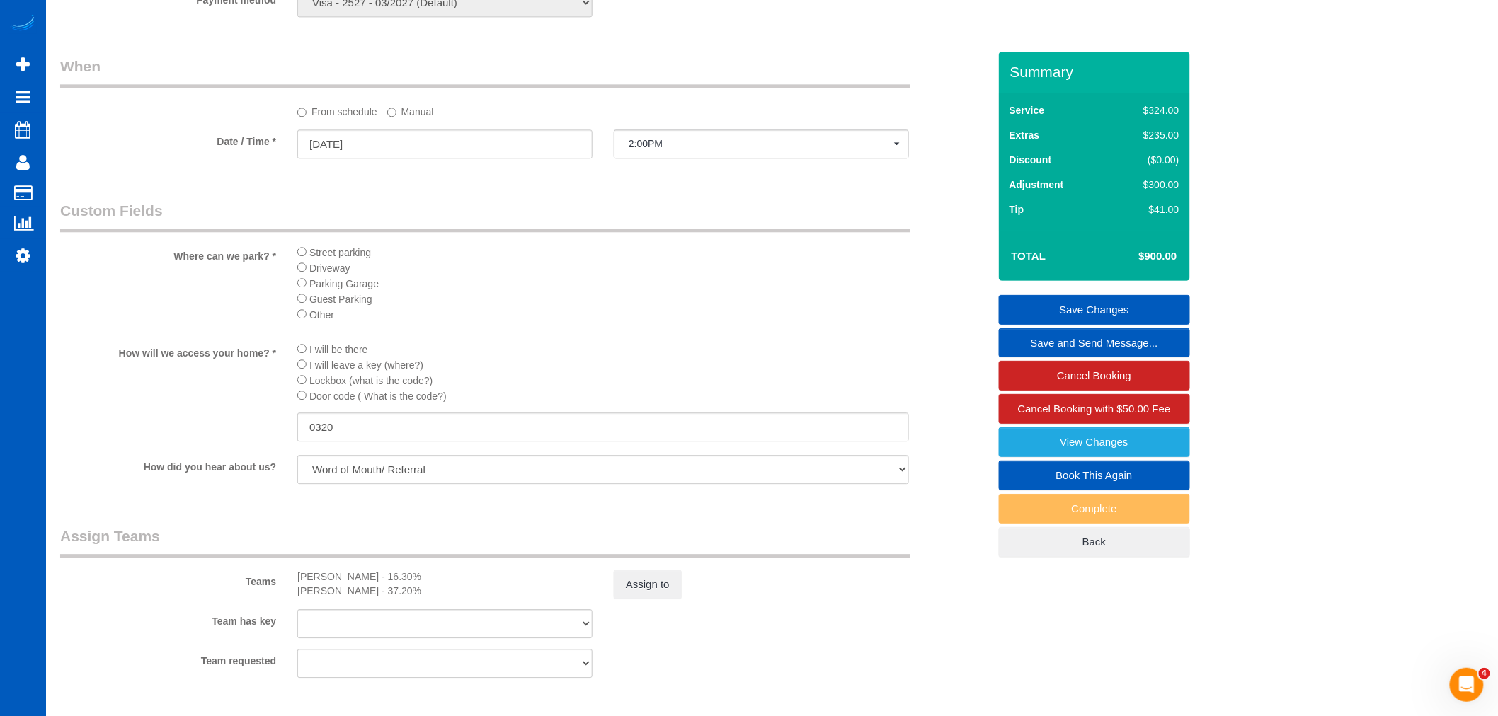
scroll to position [1396, 0]
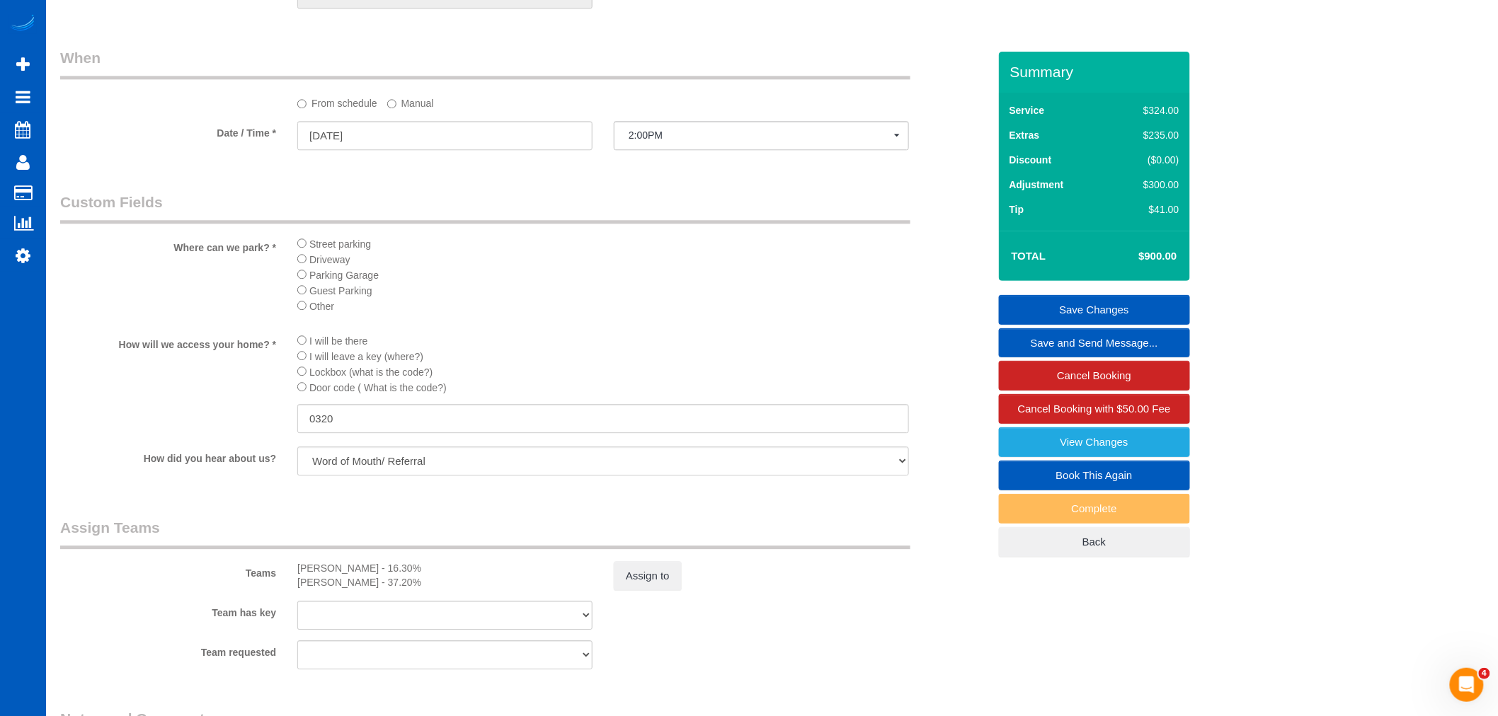
click at [1124, 294] on div "Summary Service $324.00 Extras $235.00 Discount ($0.00) Adjustment $300.00 Tip …" at bounding box center [1094, 319] width 191 height 534
click at [1121, 304] on link "Save Changes" at bounding box center [1094, 310] width 191 height 30
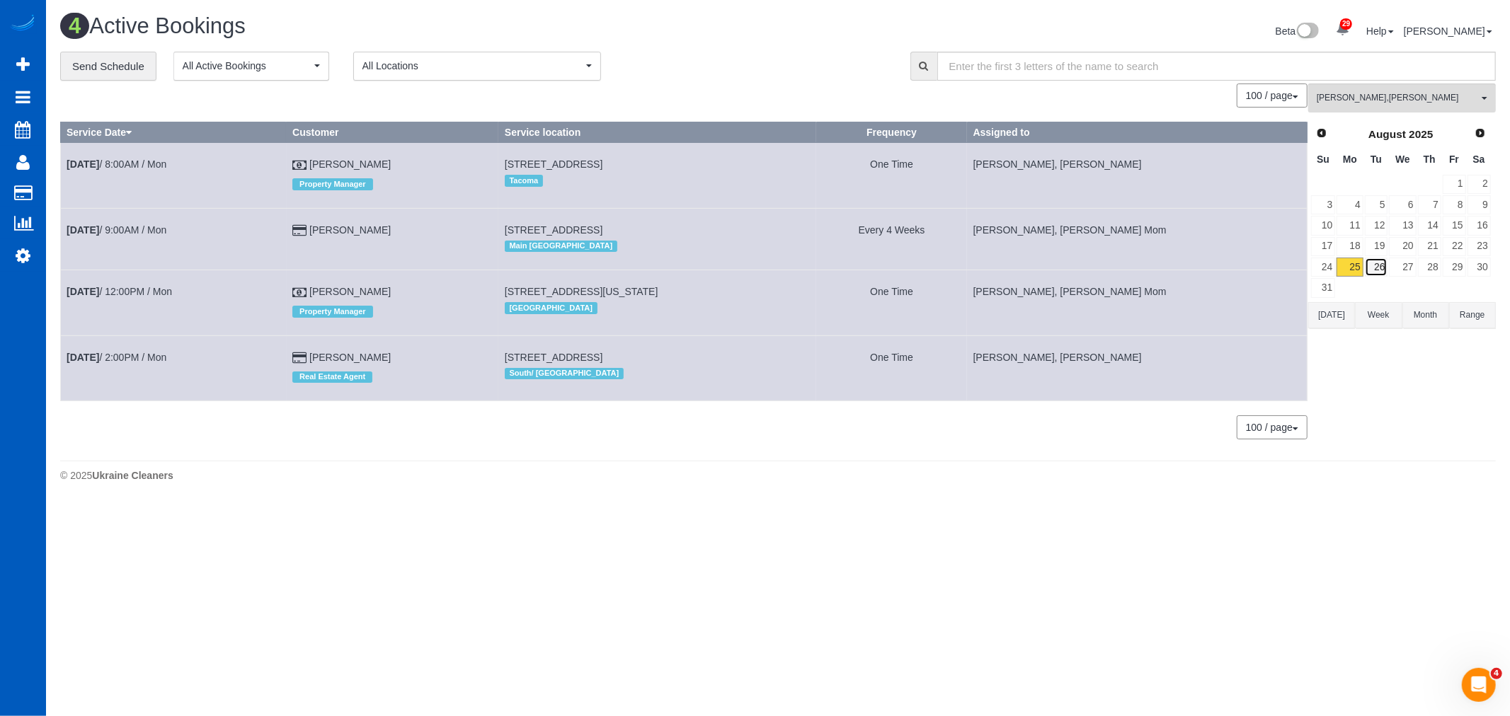
click at [1388, 270] on link "26" at bounding box center [1376, 267] width 23 height 19
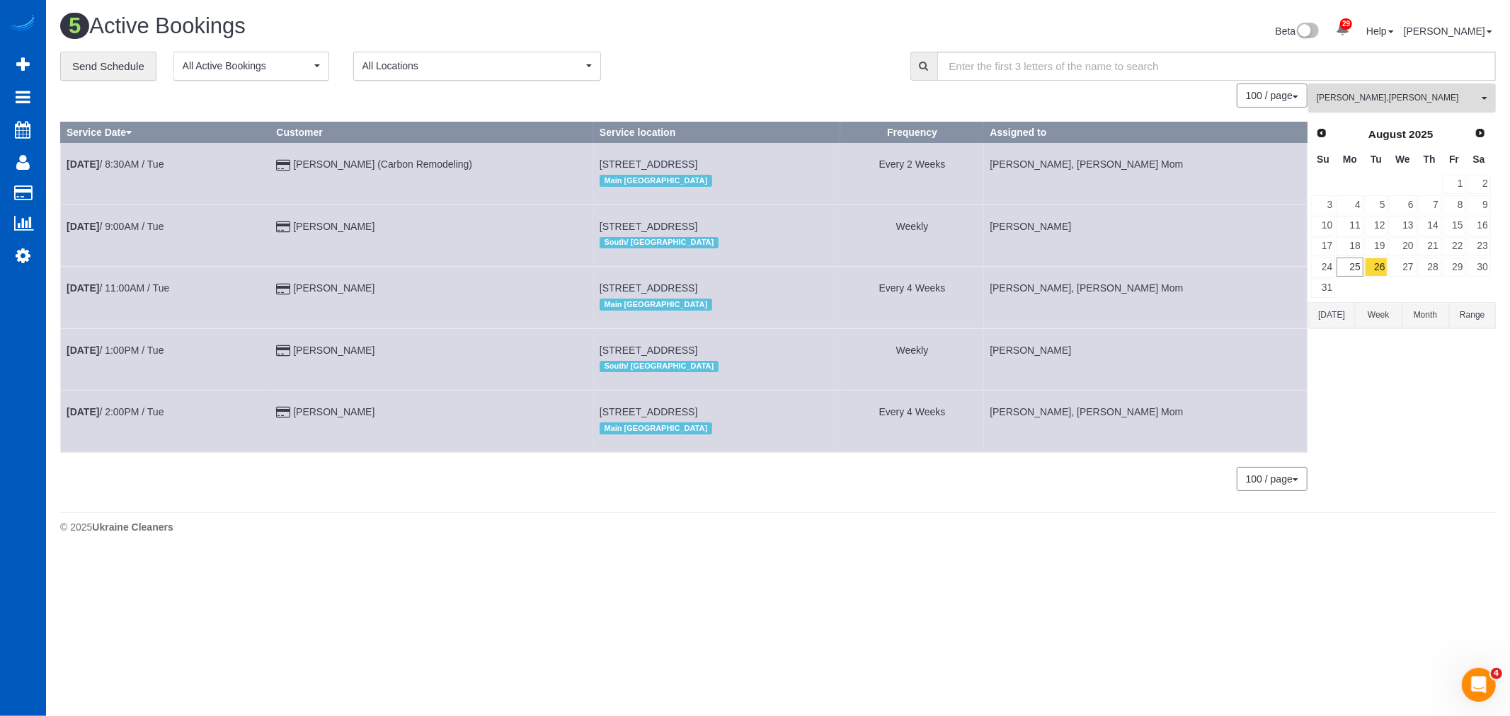
click at [1372, 107] on button "Anzhela Trokhymiuk , Inna Novytska All Teams" at bounding box center [1402, 98] width 188 height 29
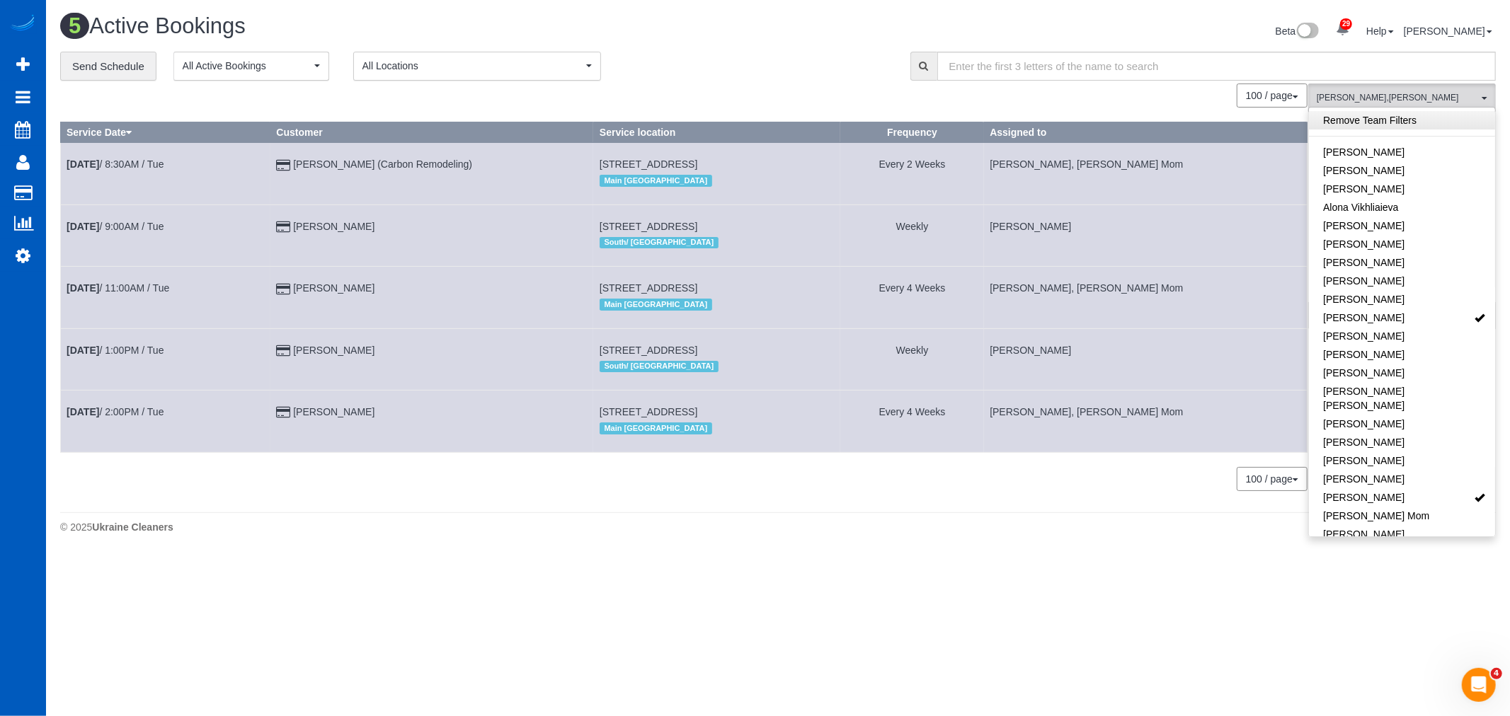
click at [1367, 123] on link "Remove Team Filters" at bounding box center [1402, 120] width 186 height 18
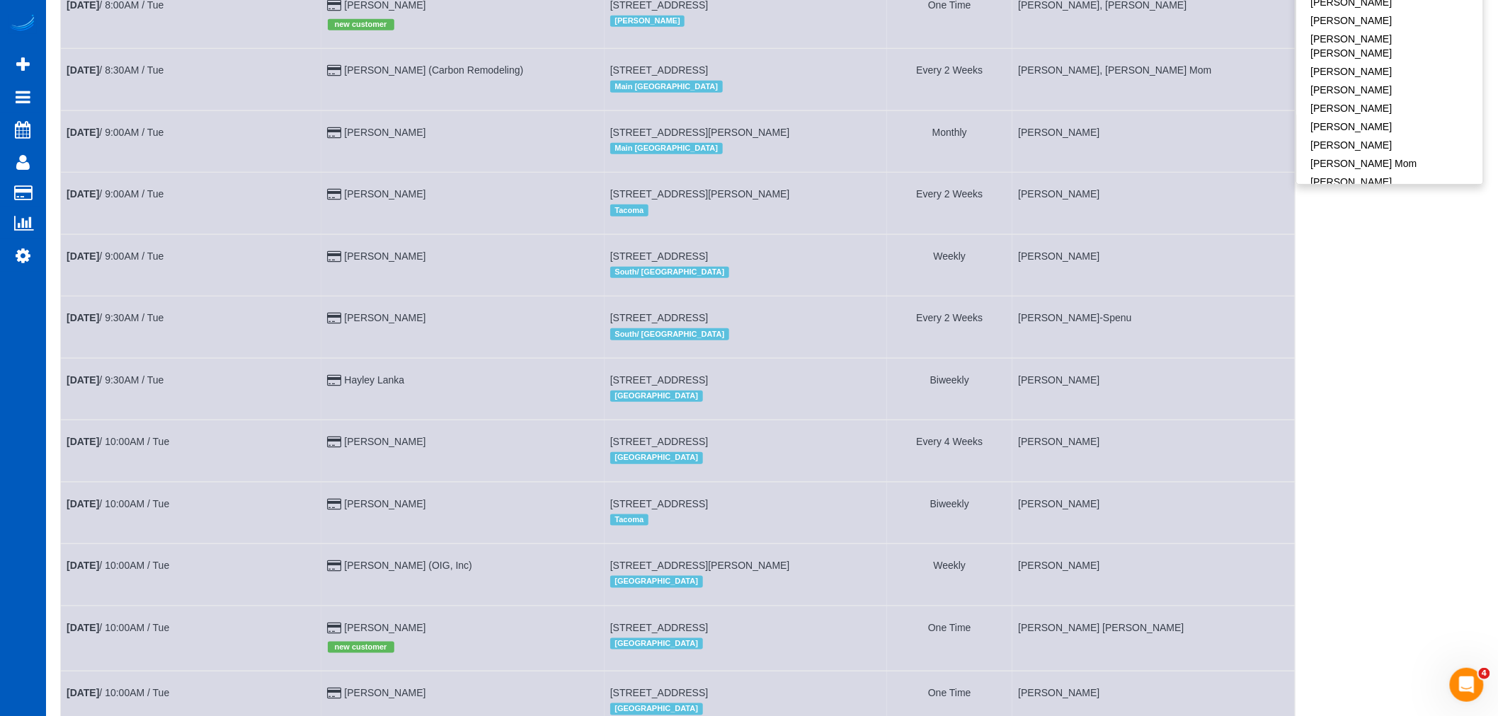
scroll to position [25, 0]
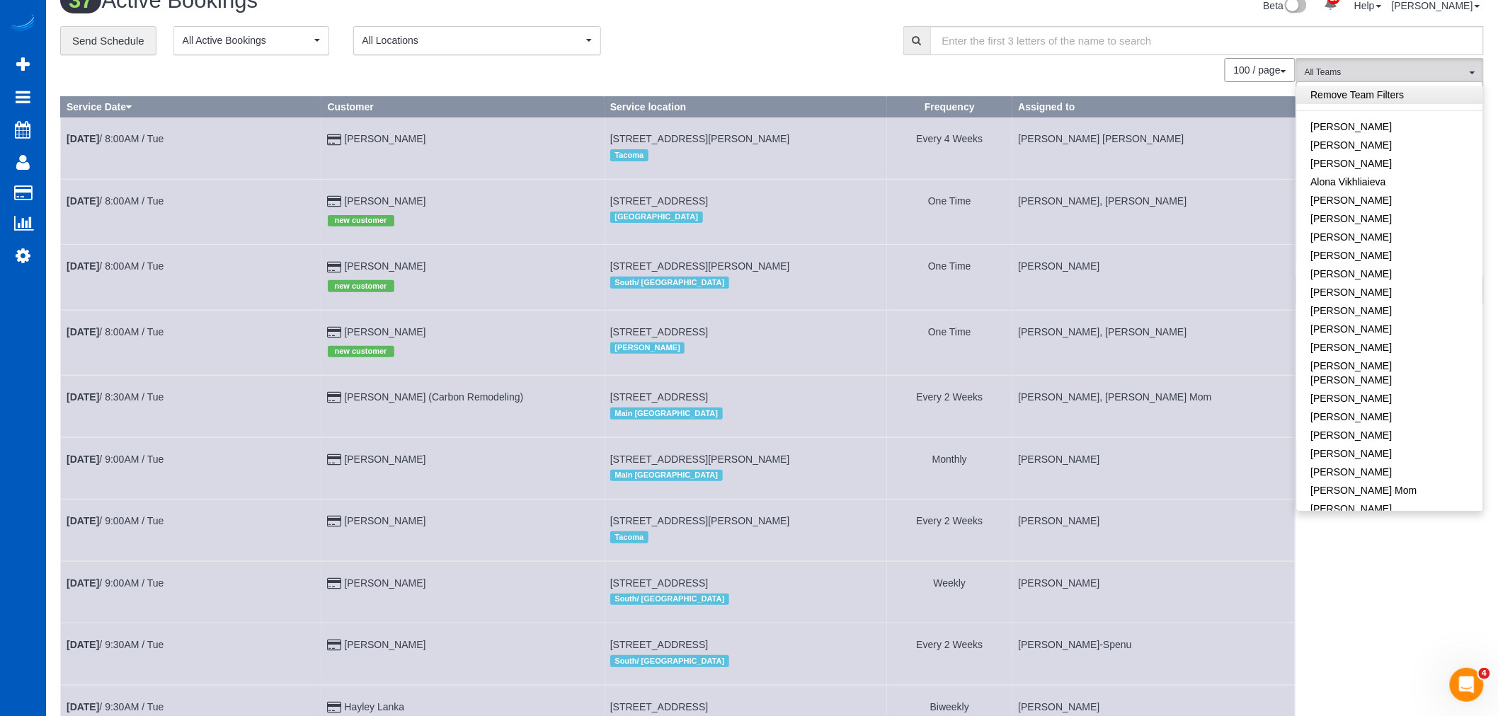
click at [1407, 87] on link "Remove Team Filters" at bounding box center [1390, 95] width 186 height 18
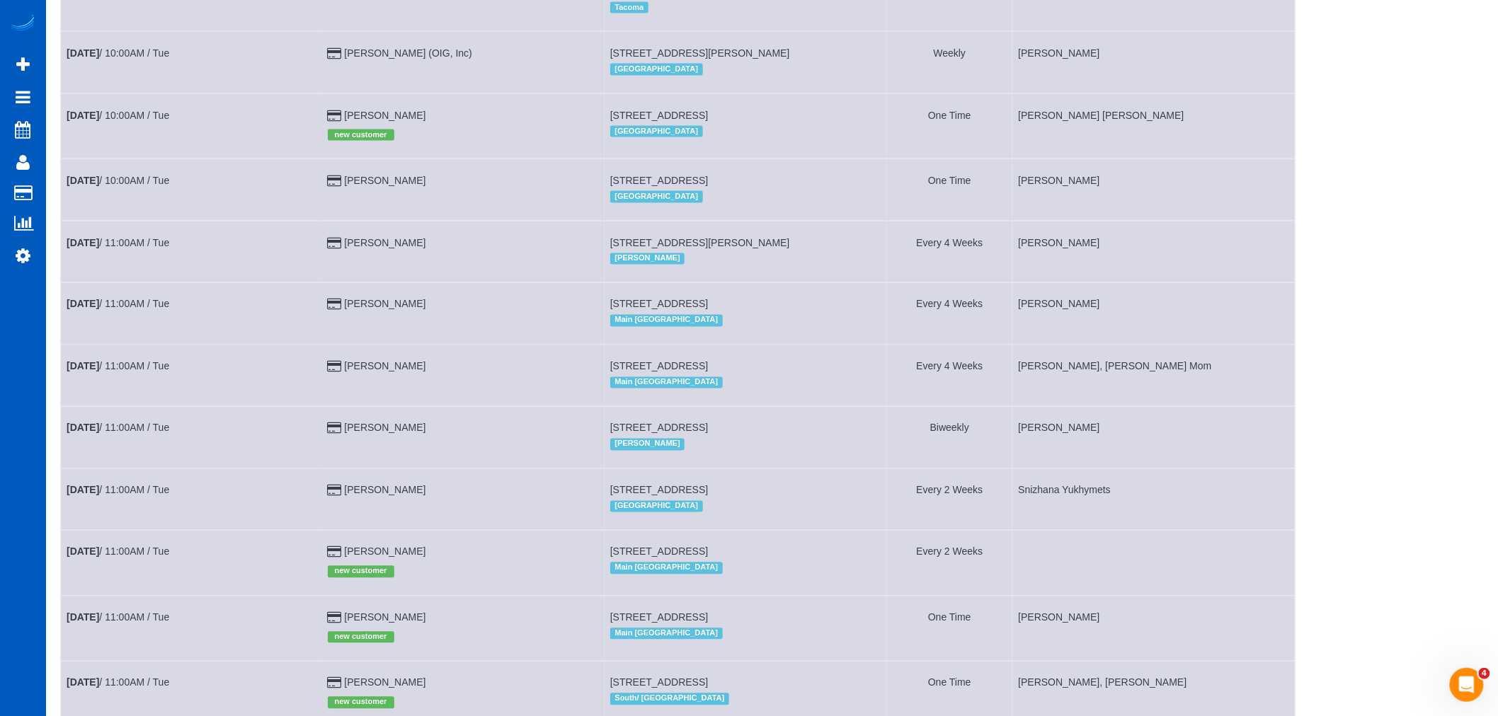
scroll to position [891, 0]
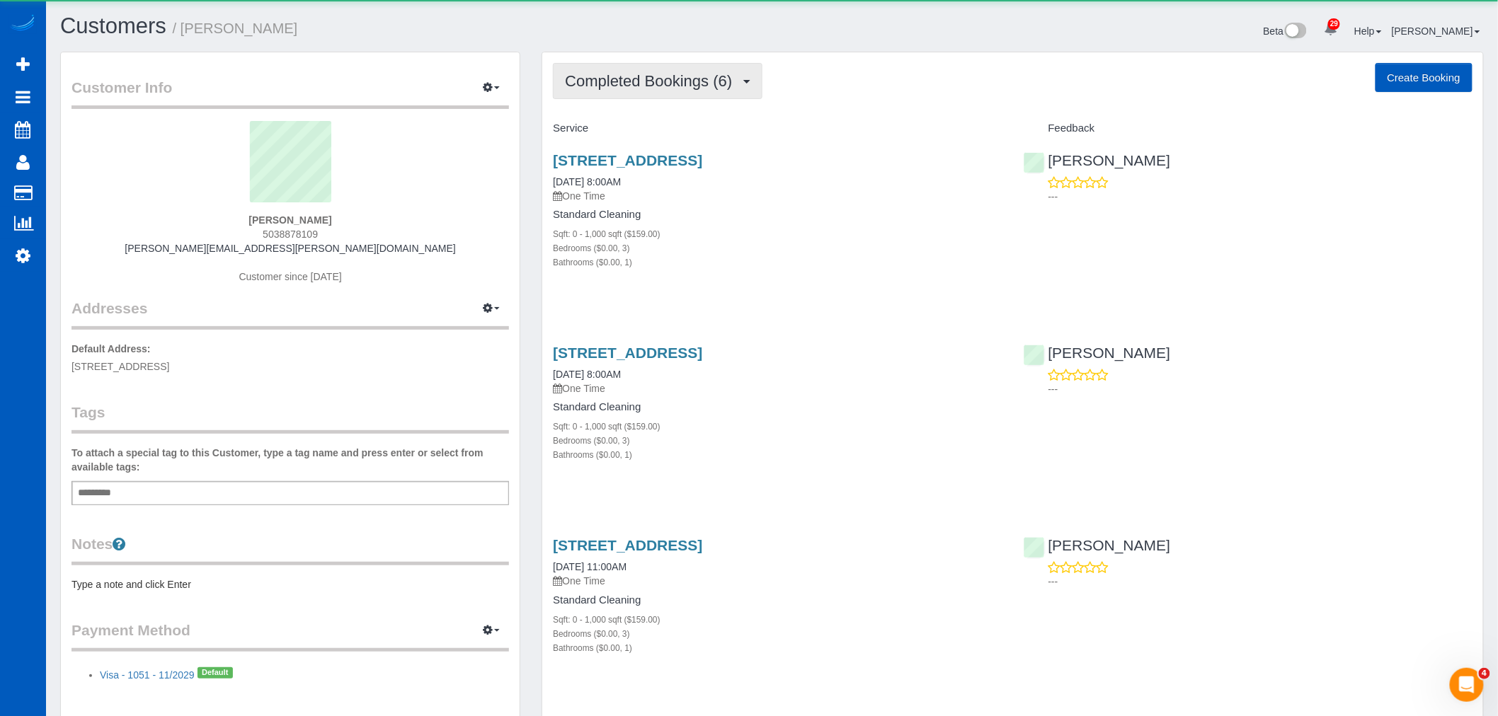
scroll to position [1386, 1498]
click at [671, 73] on span "Completed Bookings (6)" at bounding box center [652, 81] width 174 height 18
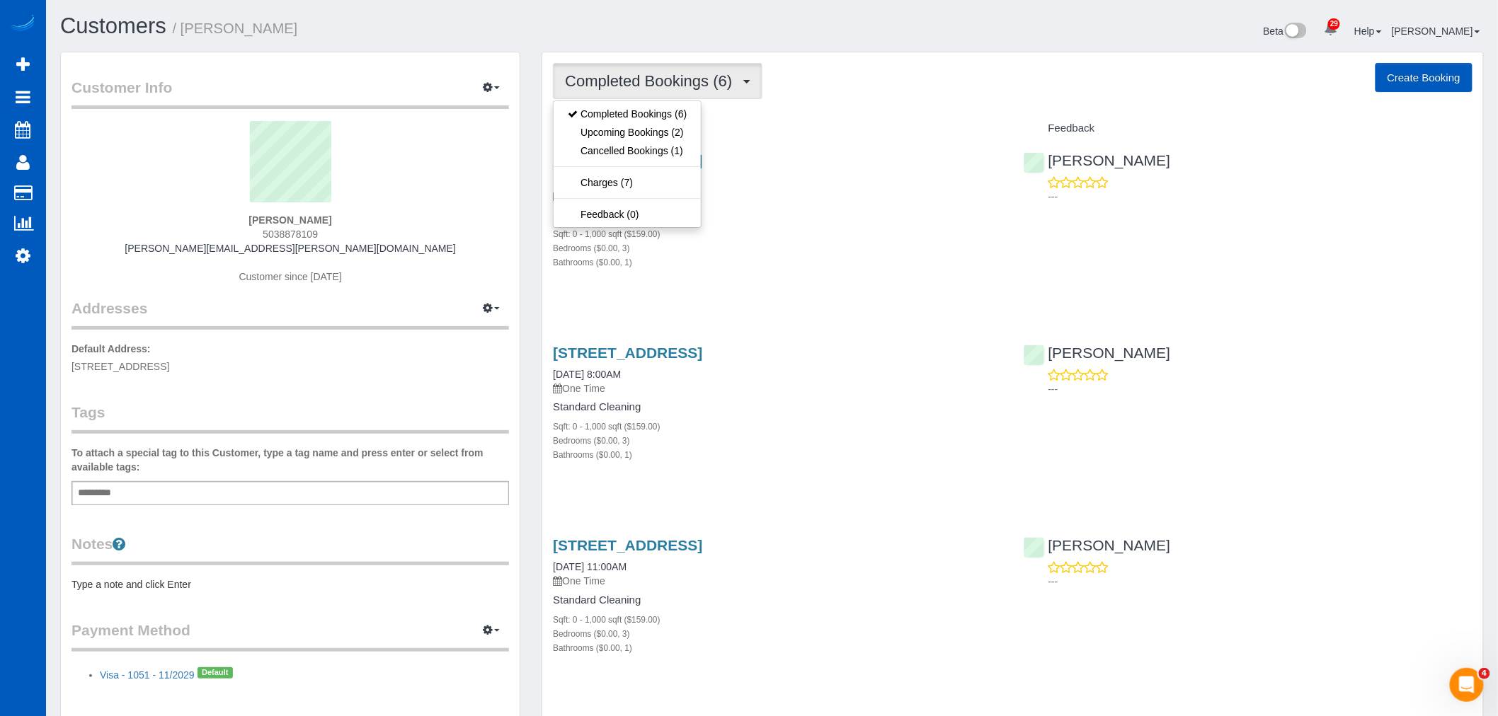
click at [971, 327] on div "Service Feedback [STREET_ADDRESS] [DATE] 8:00AM One Time Standard Cleaning Sqft…" at bounding box center [1013, 696] width 920 height 1158
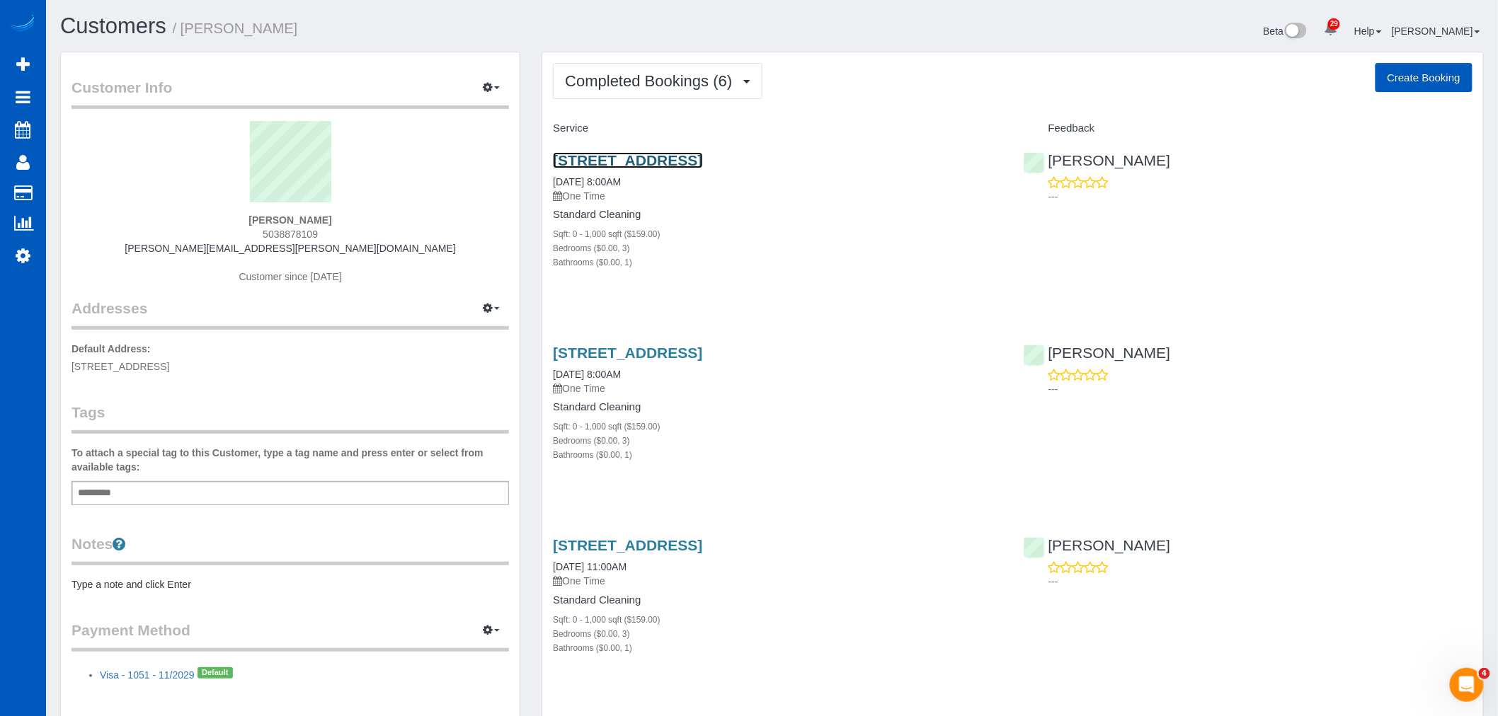
click at [702, 157] on link "[STREET_ADDRESS]" at bounding box center [627, 160] width 149 height 16
click at [656, 154] on link "[STREET_ADDRESS]" at bounding box center [627, 160] width 149 height 16
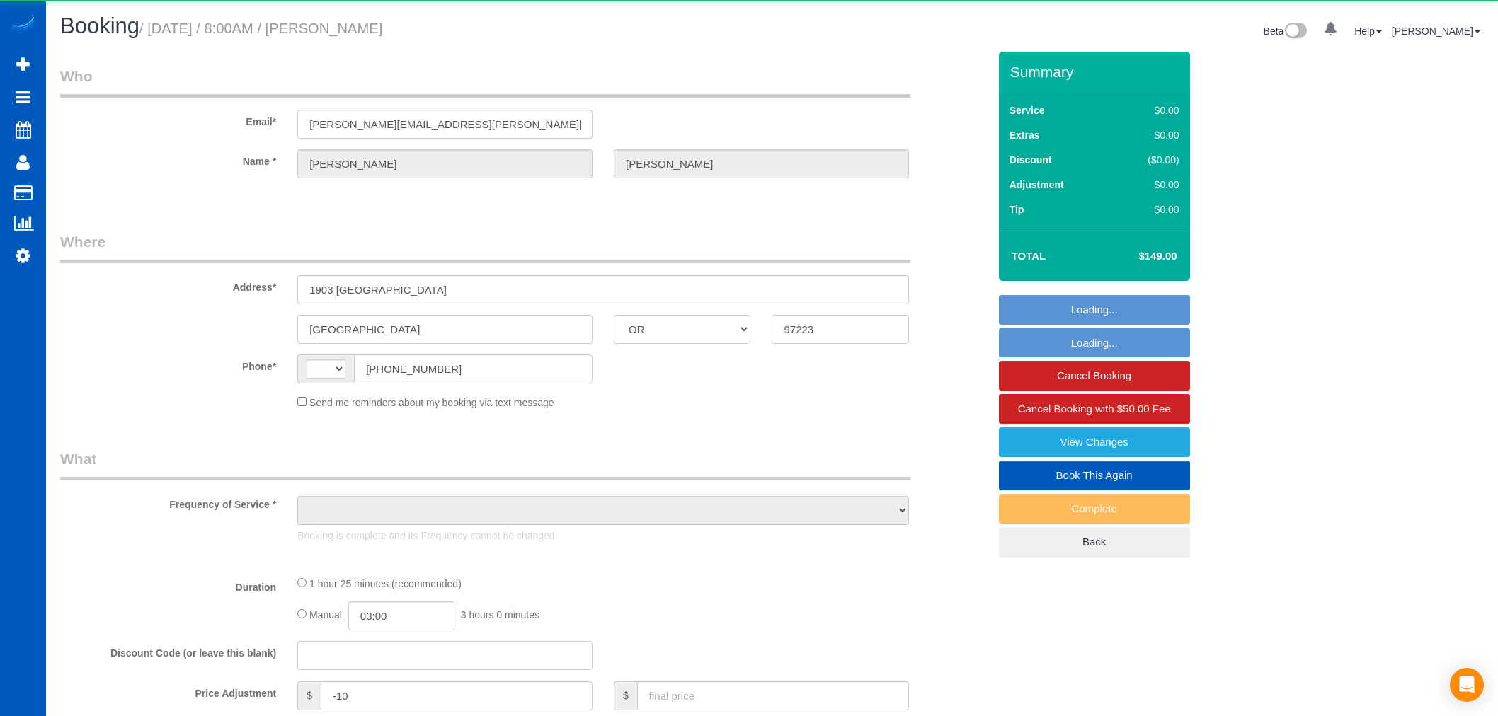
select select "OR"
select select "string:[GEOGRAPHIC_DATA]"
select select "object:814"
select select "string:fspay-d5a3a4ed-8968-4618-ab2c-5a7678a1078b"
select select "199"
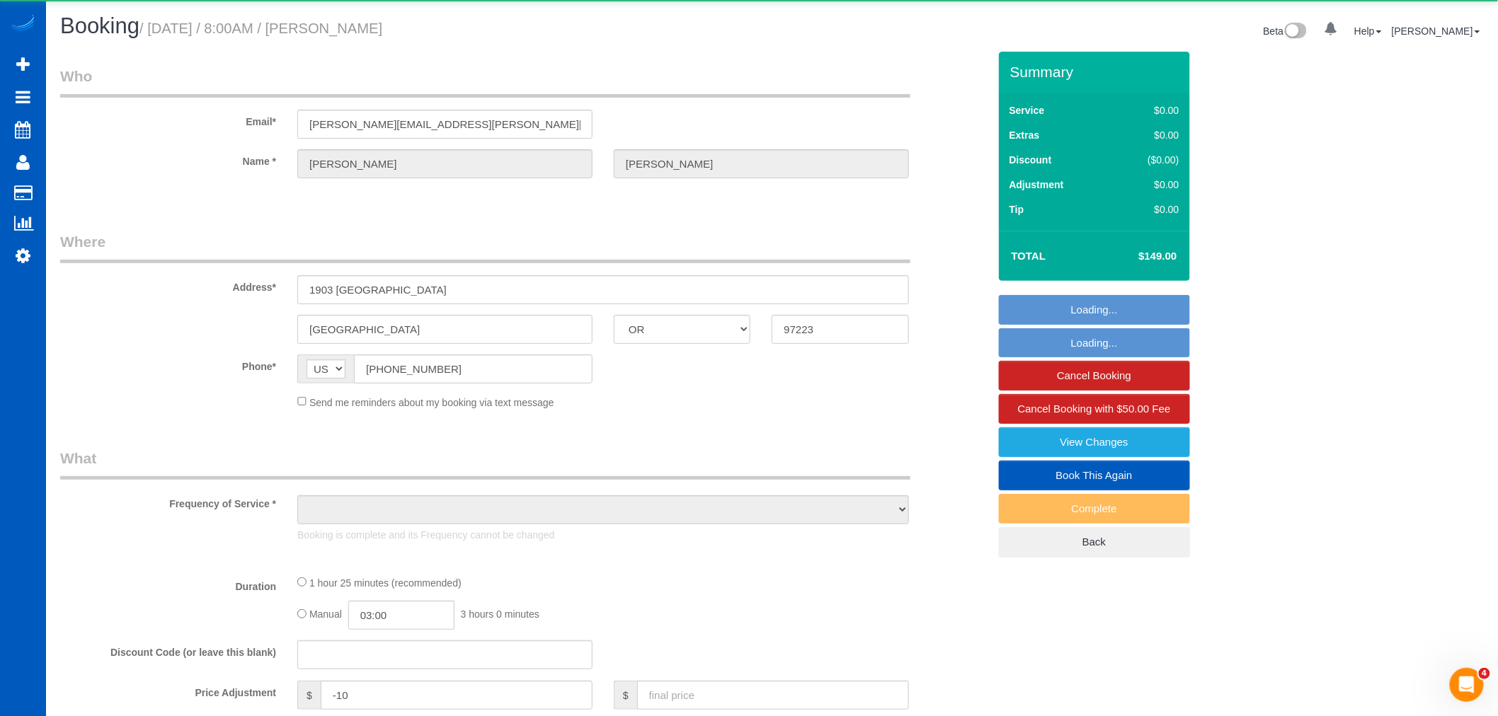
select select "3"
select select "spot1"
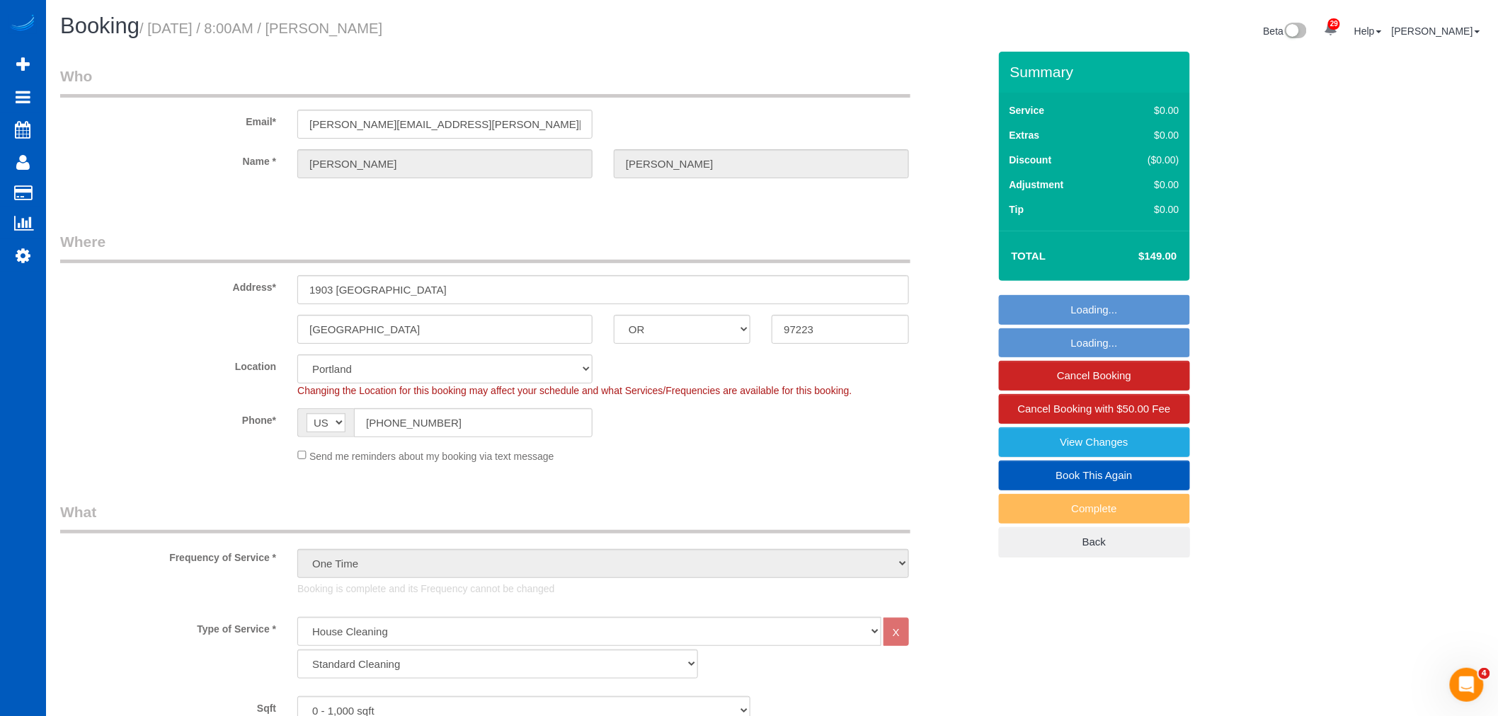
select select "spot6"
select select "object:1219"
select select "3"
click at [1056, 476] on link "Book This Again" at bounding box center [1094, 476] width 191 height 30
select select "OR"
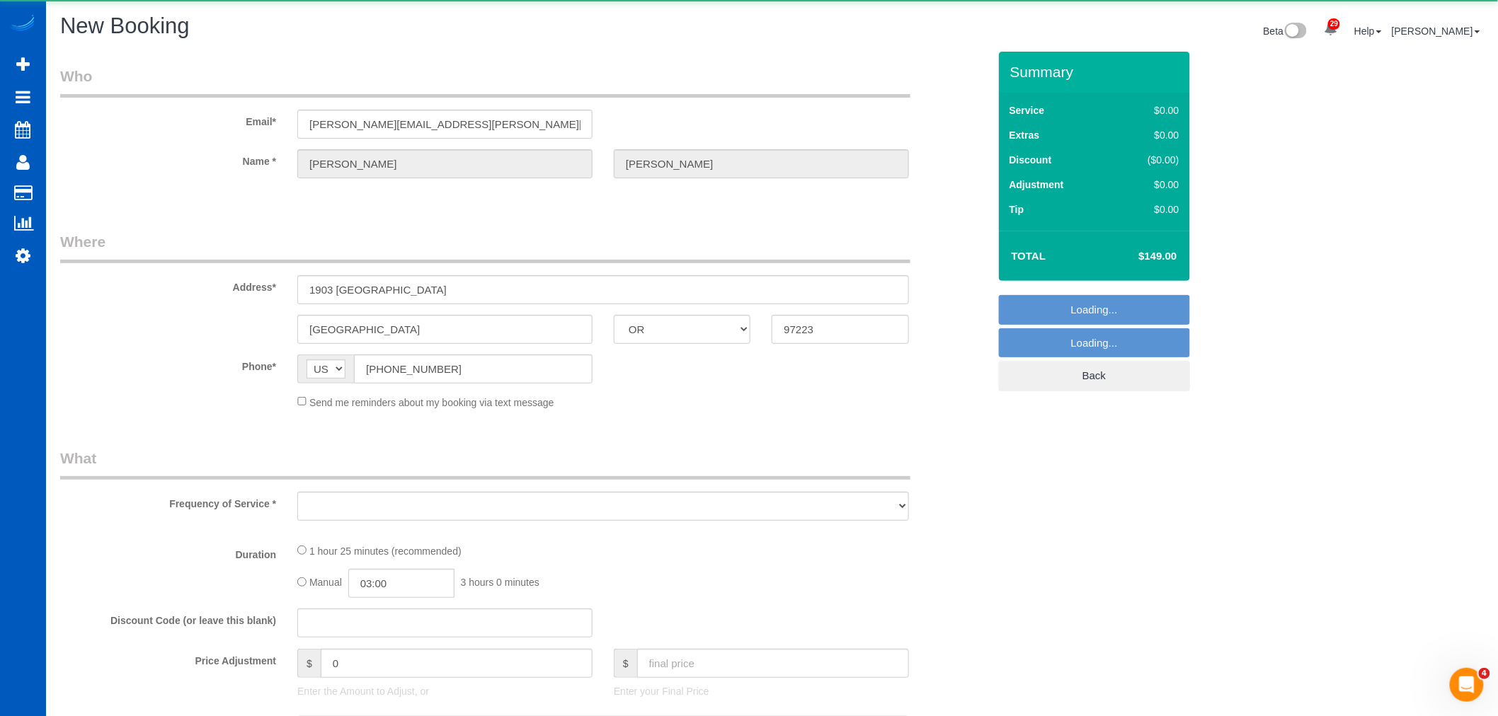
select select "string:fspay-d5a3a4ed-8968-4618-ab2c-5a7678a1078b"
select select "object:1811"
select select "199"
select select "3"
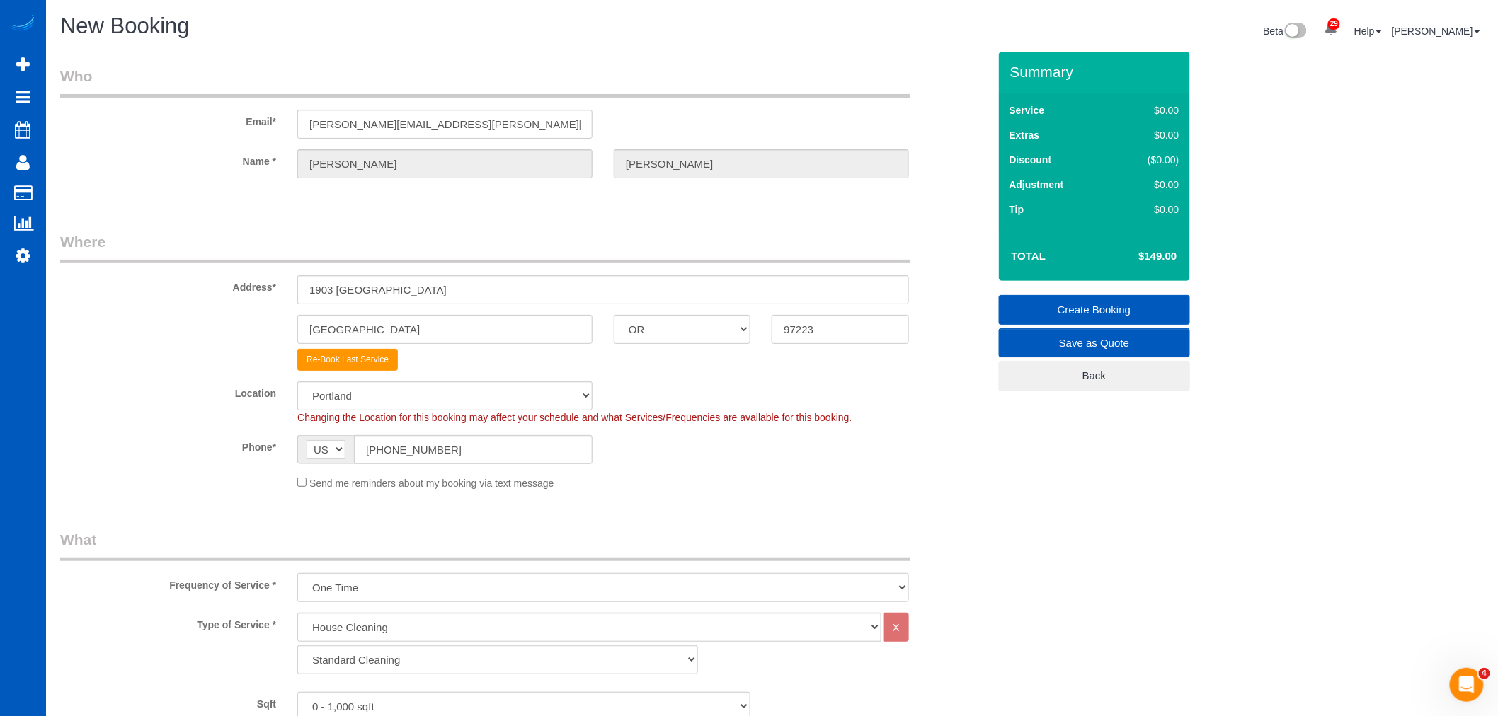
select select "object:1984"
select select "3"
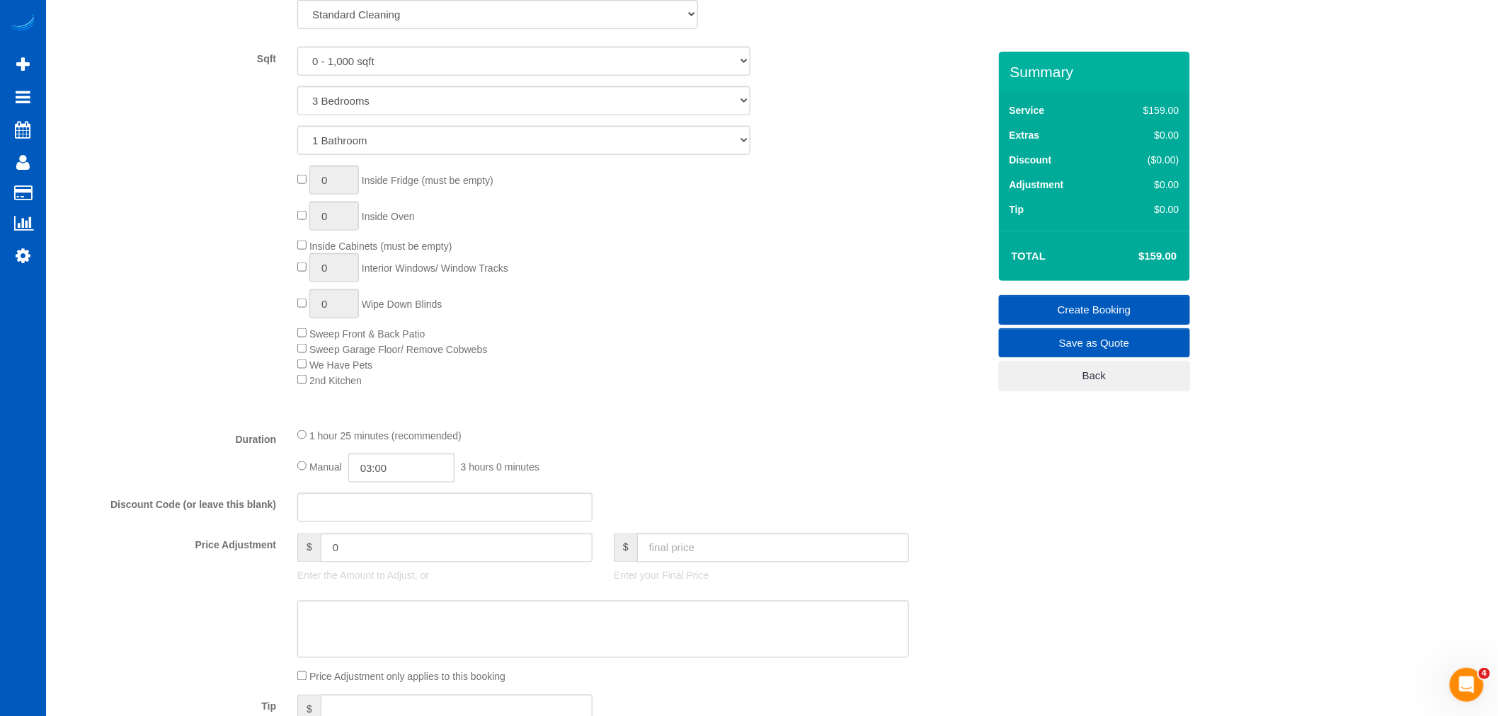
scroll to position [786, 0]
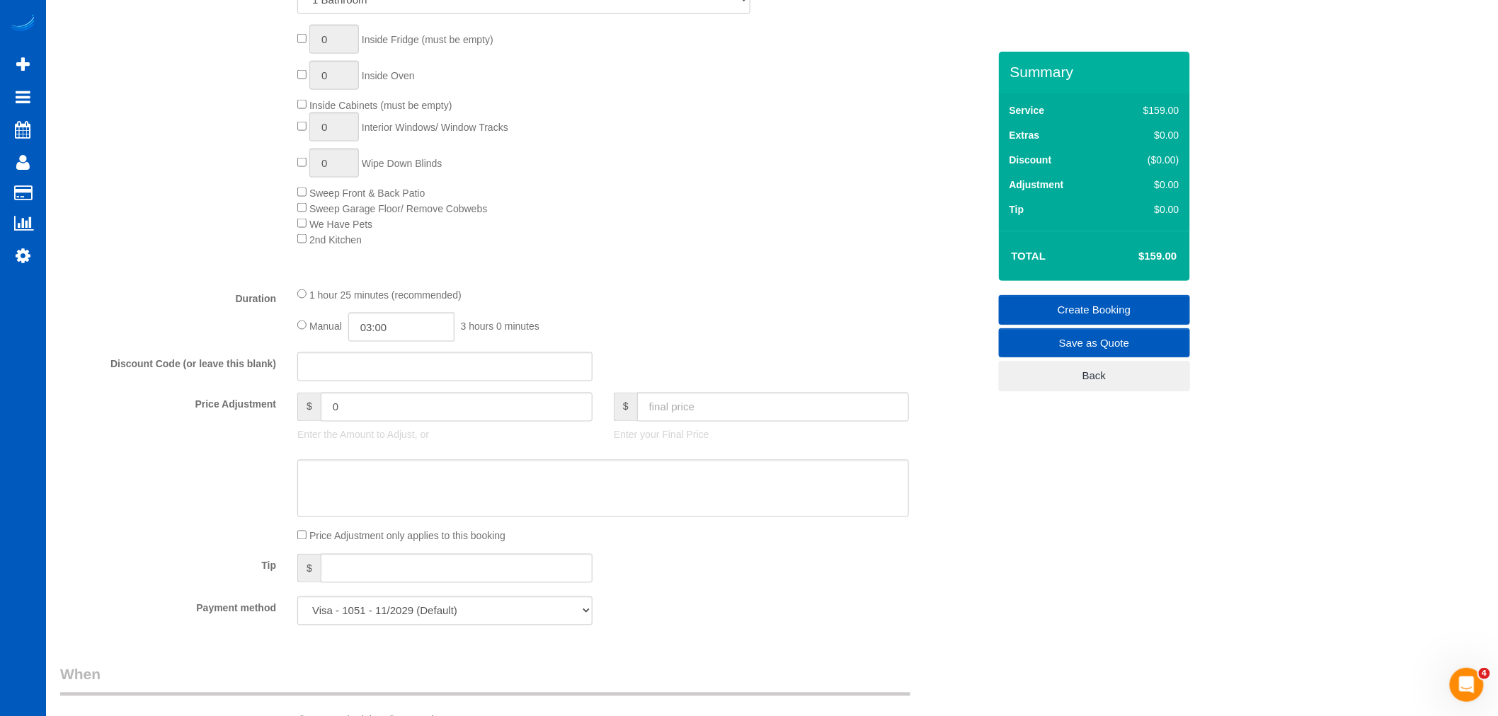
click at [675, 425] on div at bounding box center [761, 423] width 295 height 3
click at [673, 420] on input "text" at bounding box center [773, 407] width 272 height 29
type input "149"
type input "-10"
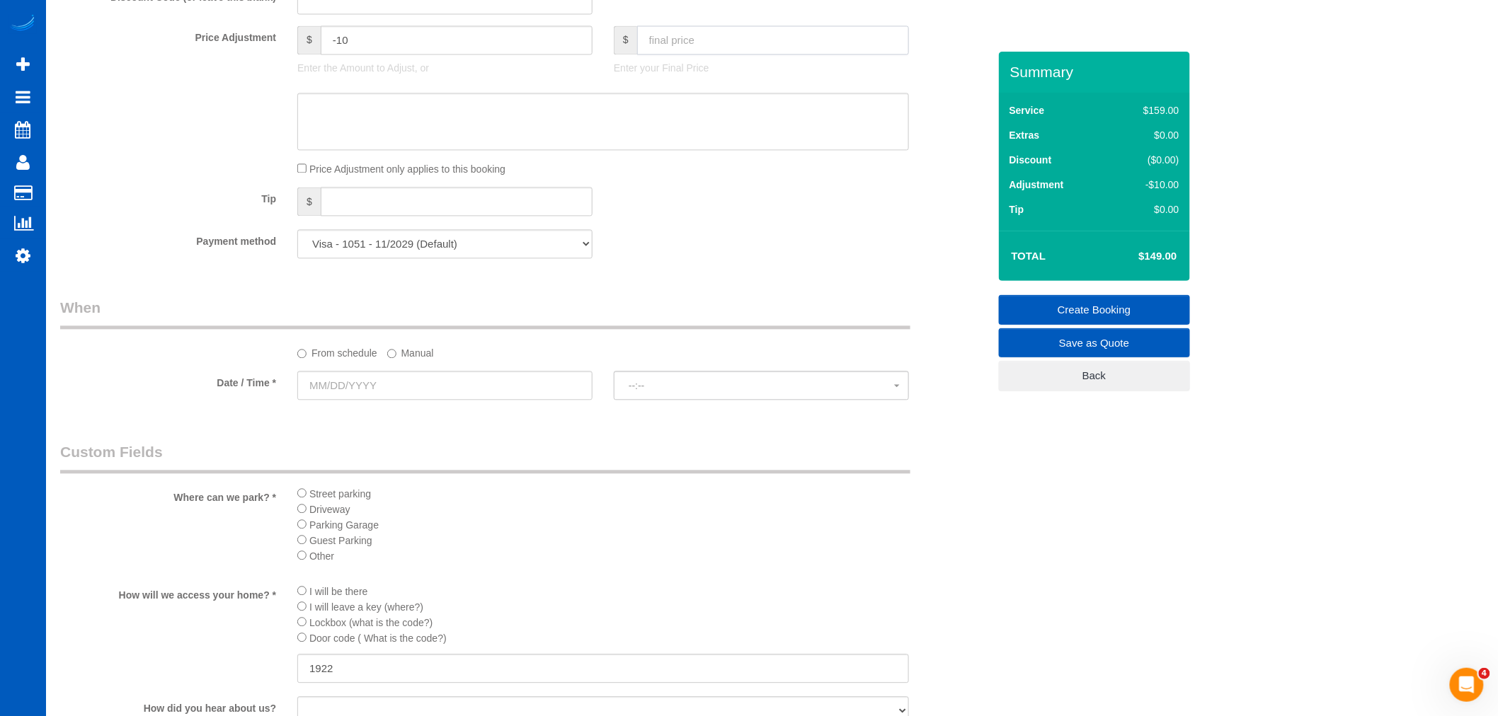
scroll to position [1179, 0]
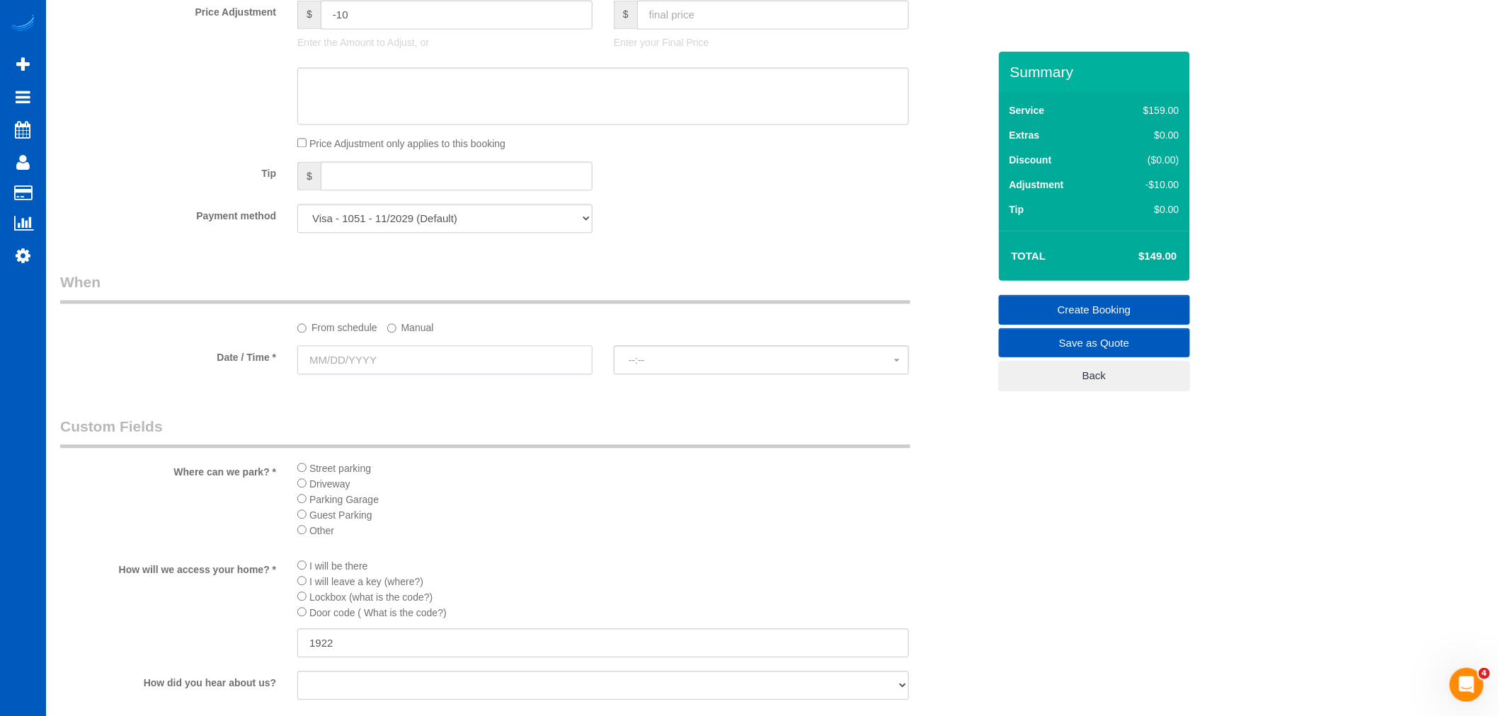
click at [364, 356] on input "text" at bounding box center [444, 359] width 295 height 29
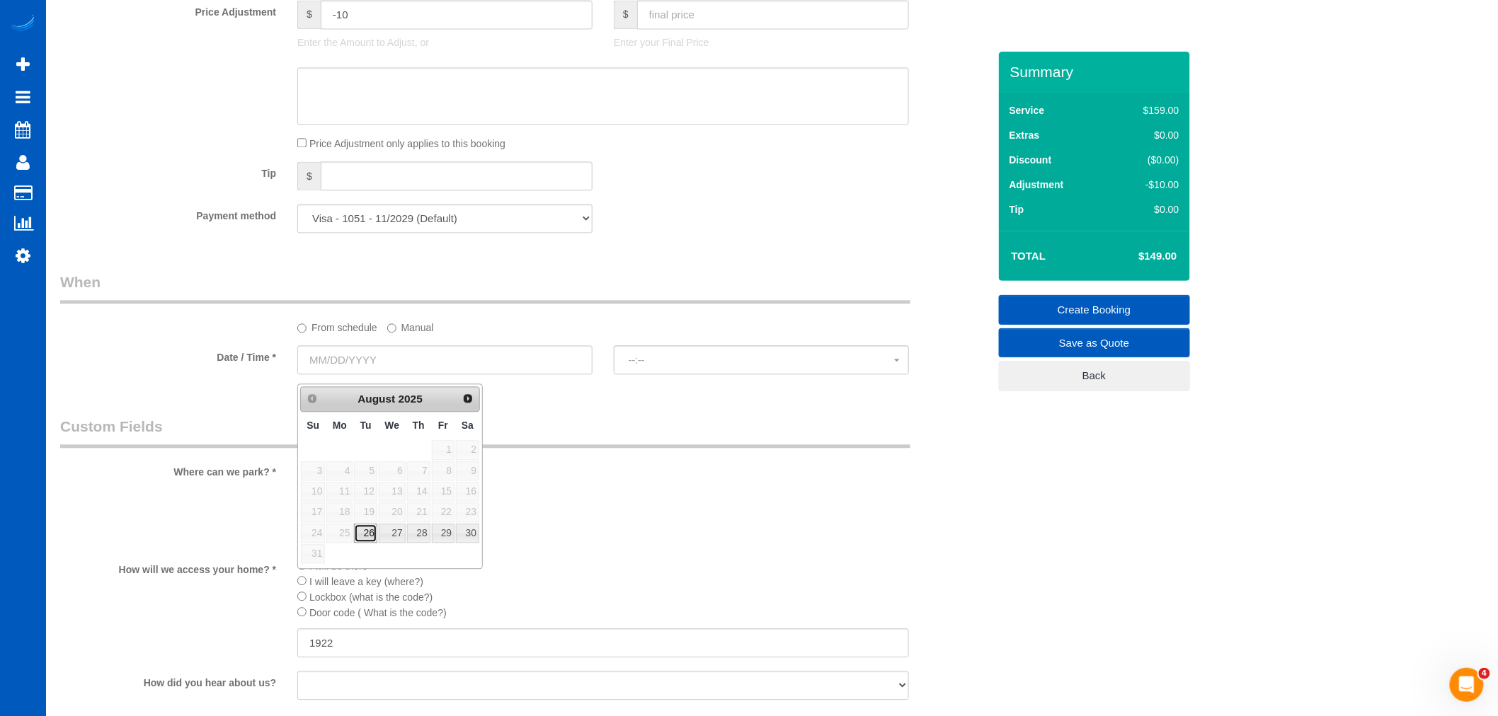
click at [368, 526] on link "26" at bounding box center [365, 533] width 23 height 19
type input "08/26/2025"
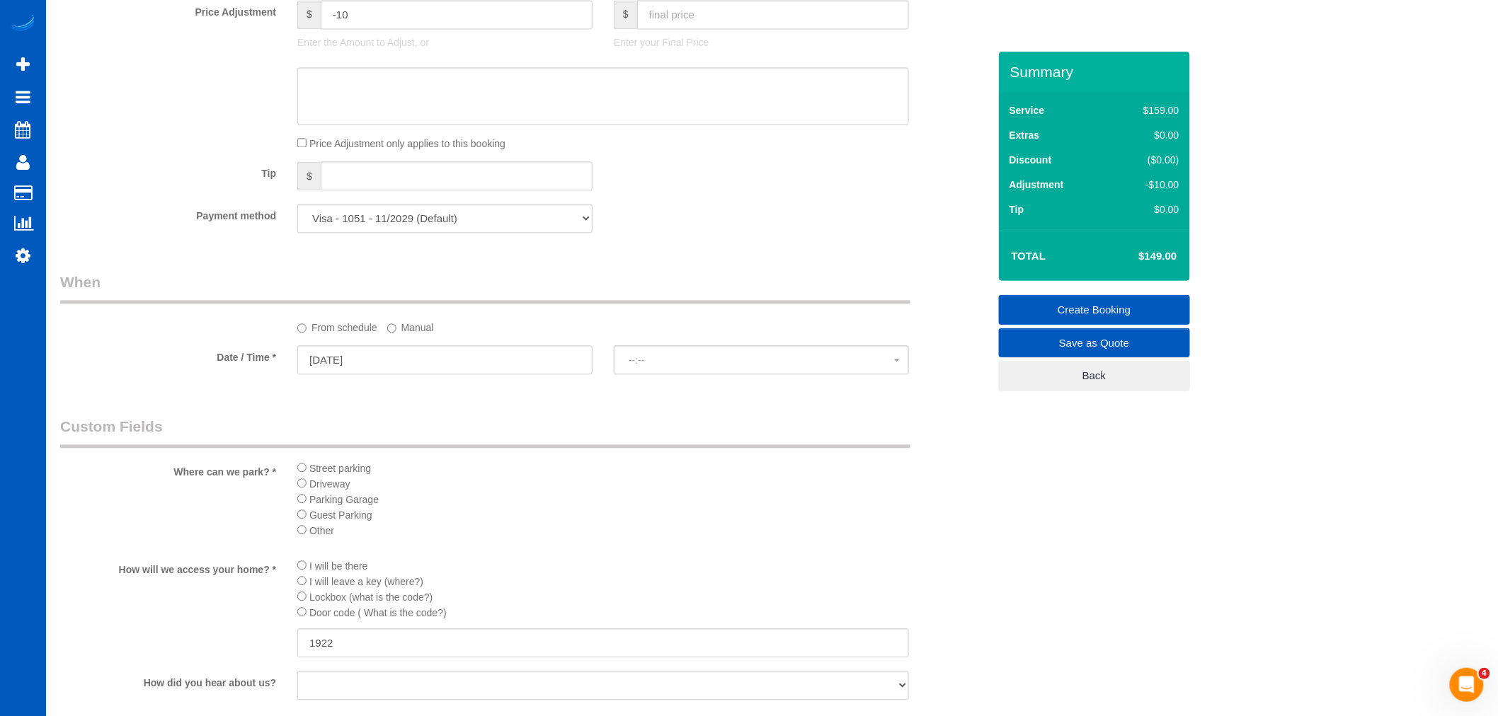
select select "spot16"
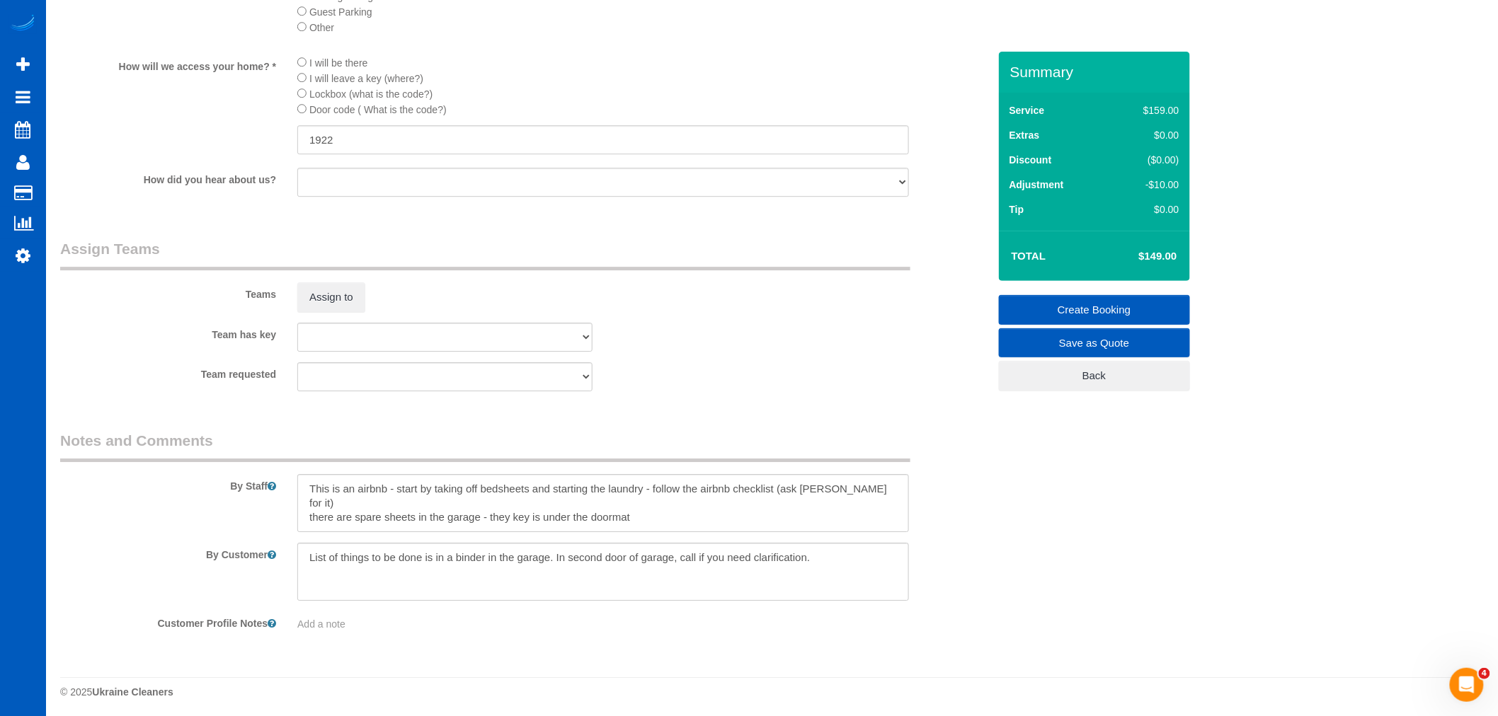
scroll to position [1704, 0]
click at [348, 292] on button "Assign to" at bounding box center [331, 294] width 68 height 30
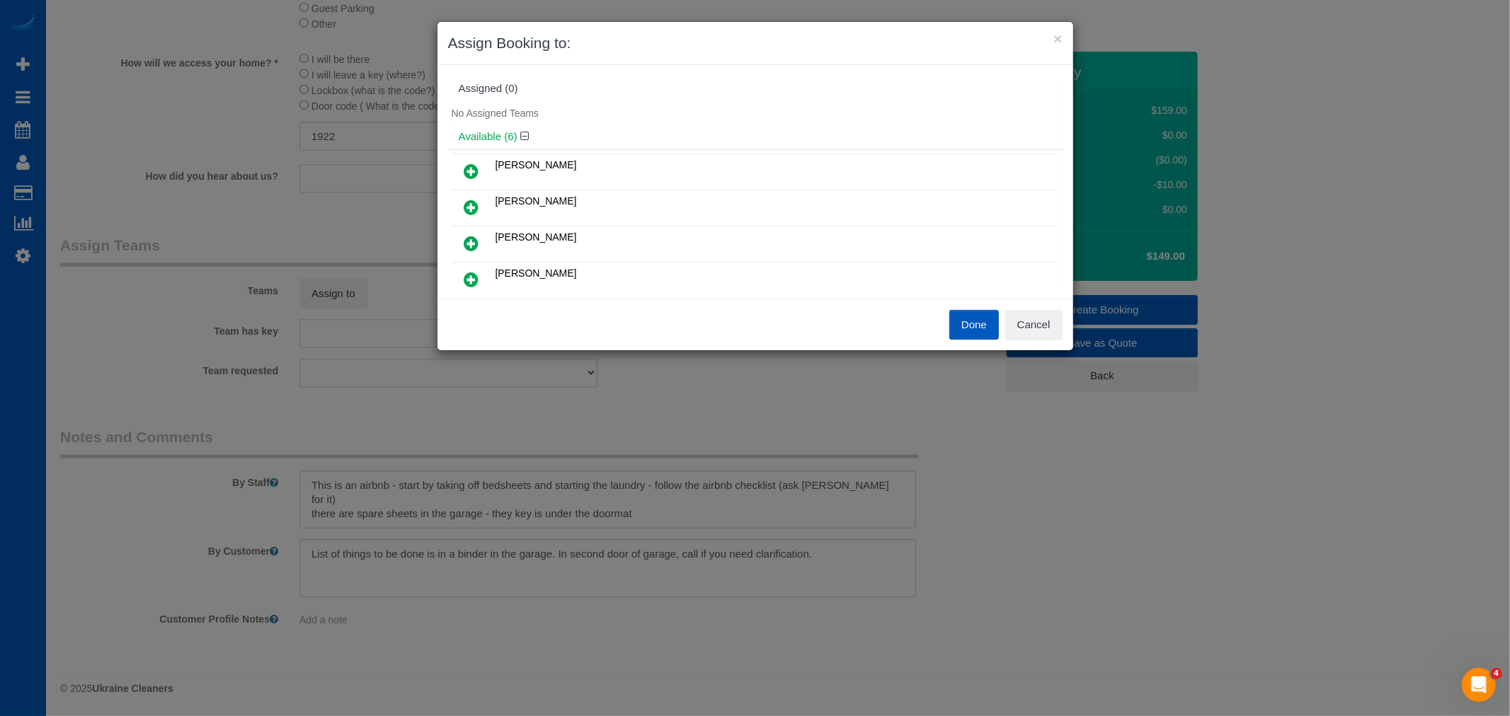
click at [466, 241] on icon at bounding box center [471, 243] width 15 height 17
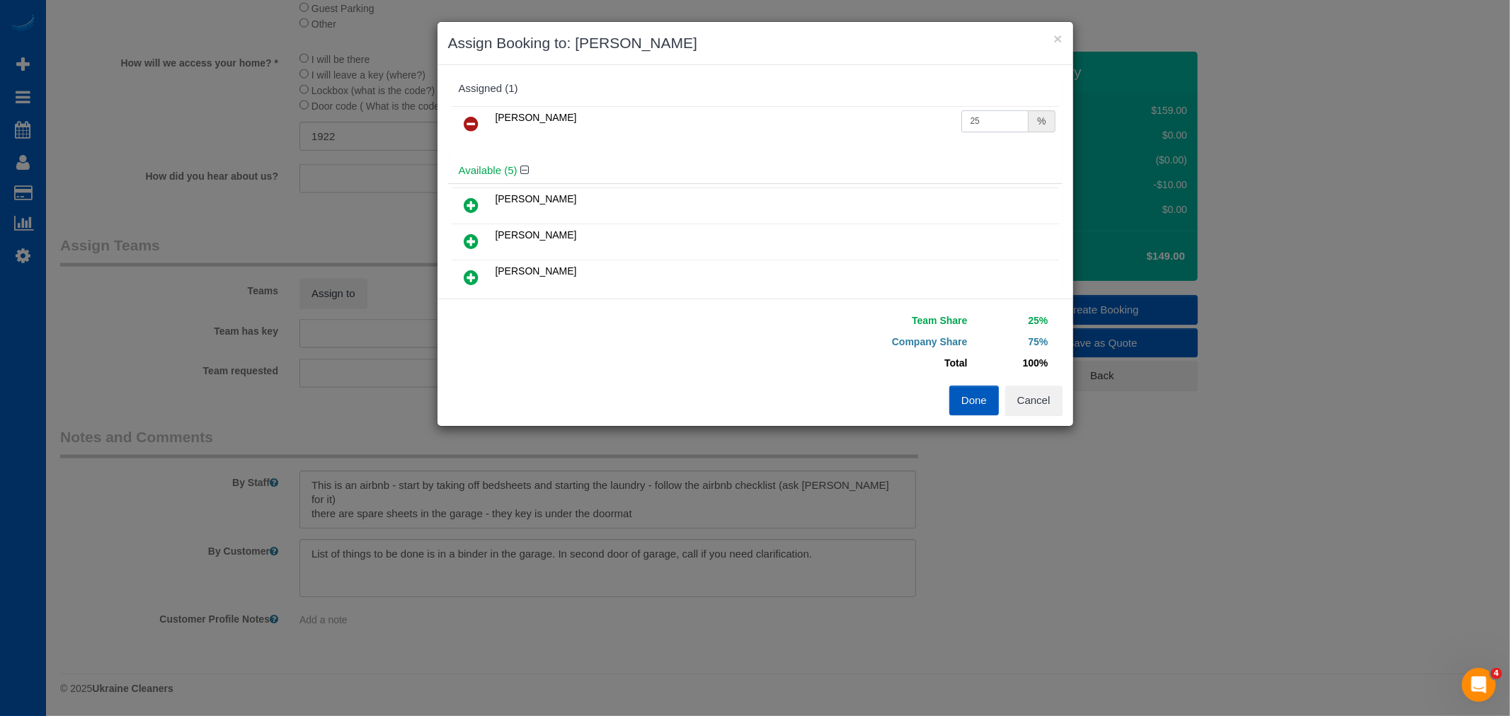
drag, startPoint x: 987, startPoint y: 130, endPoint x: 889, endPoint y: 122, distance: 97.9
click at [889, 122] on tr "Luiza Maksymova 25 %" at bounding box center [755, 124] width 607 height 36
type input "60"
click at [960, 406] on button "Done" at bounding box center [974, 401] width 50 height 30
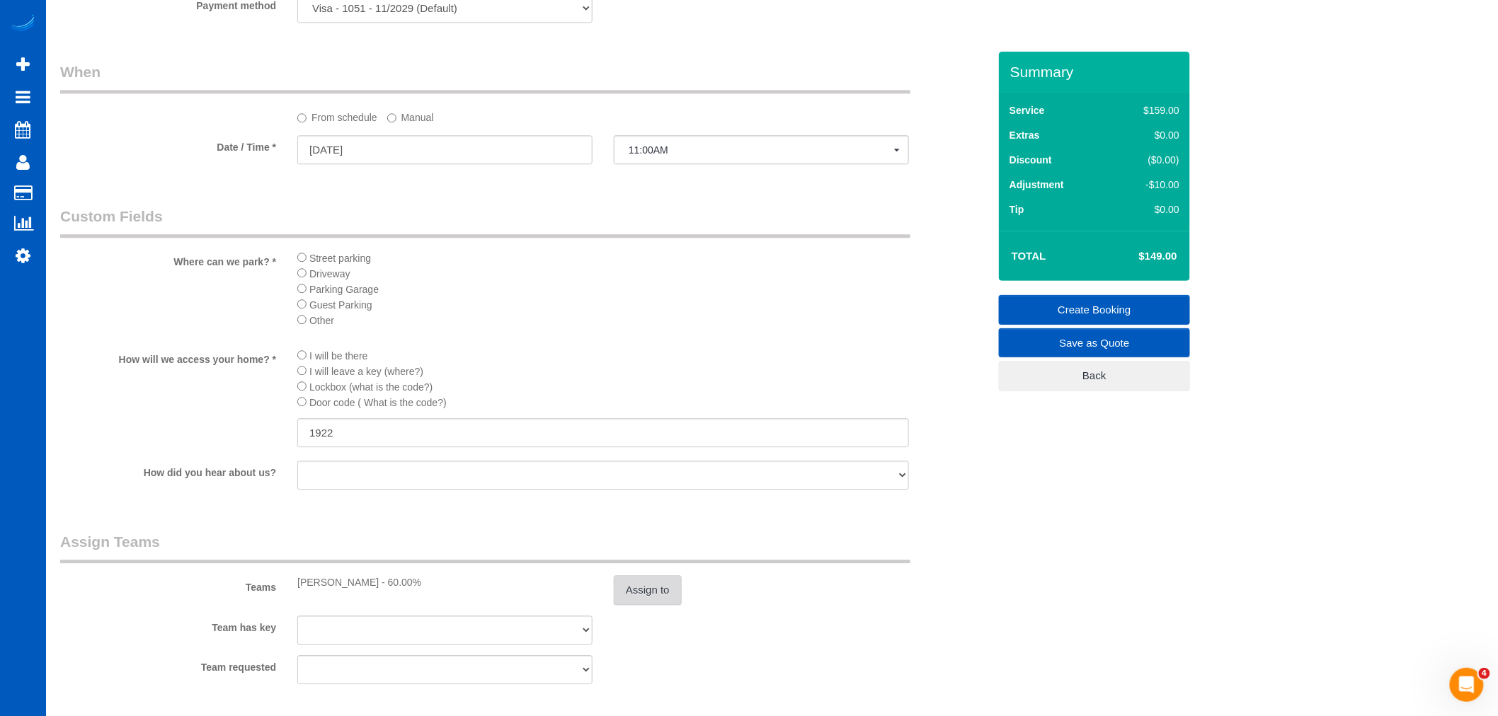
scroll to position [1232, 0]
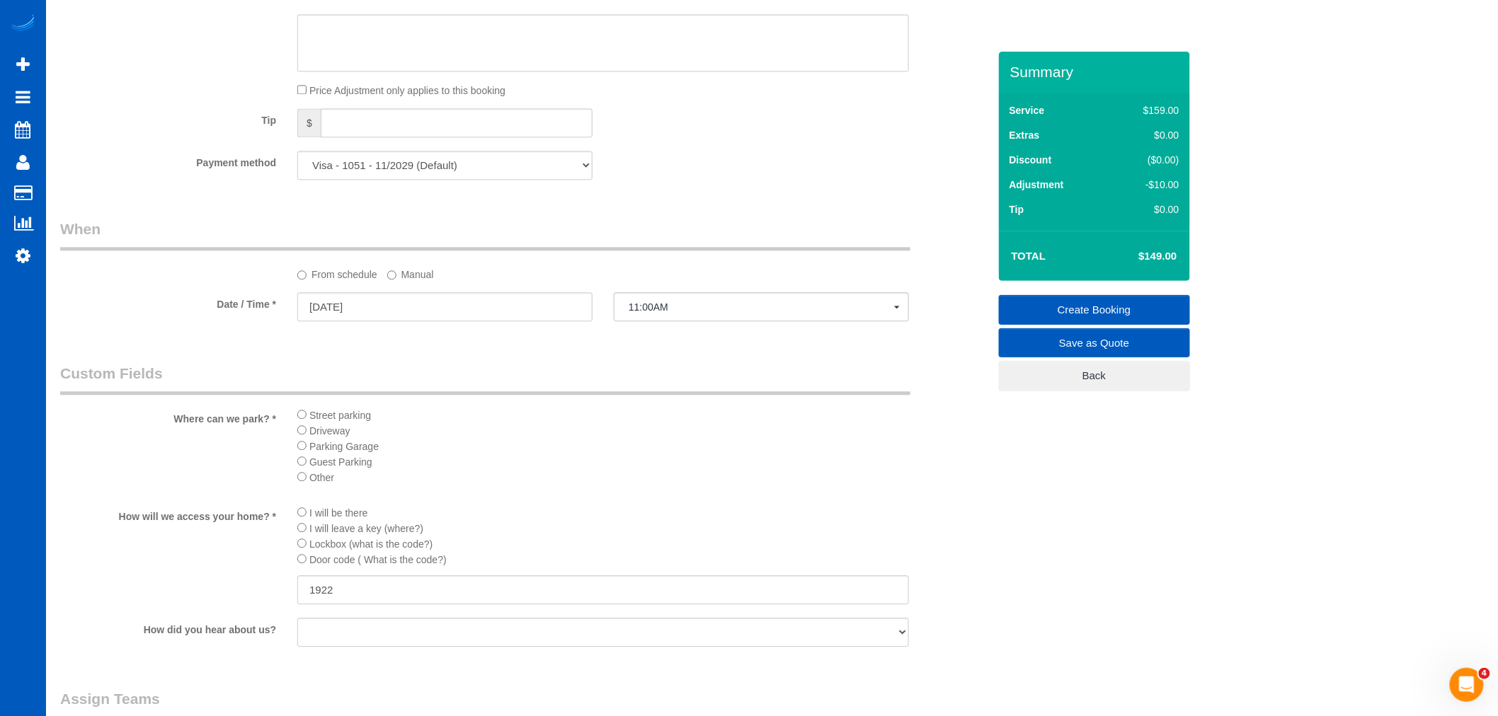
click at [1092, 302] on link "Create Booking" at bounding box center [1094, 310] width 191 height 30
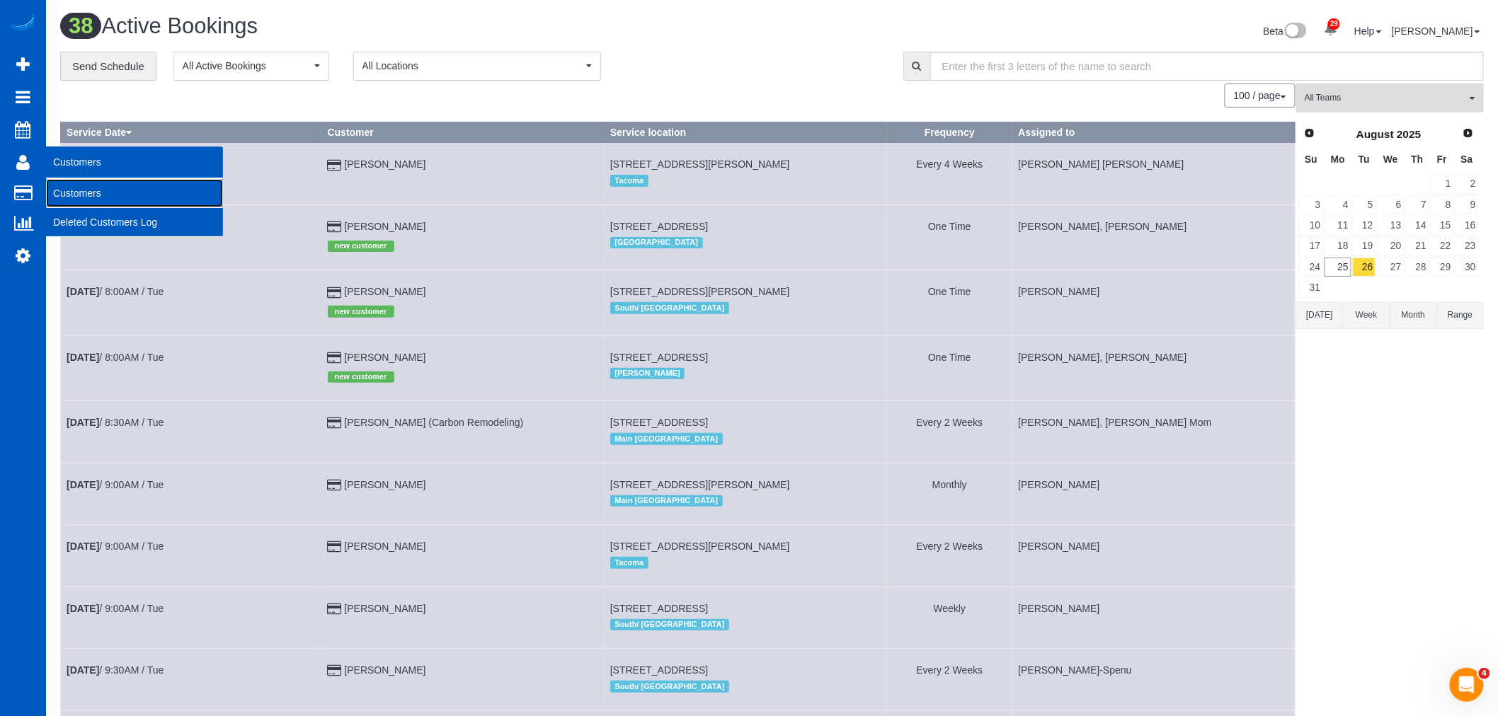
click at [81, 185] on link "Customers" at bounding box center [134, 193] width 177 height 28
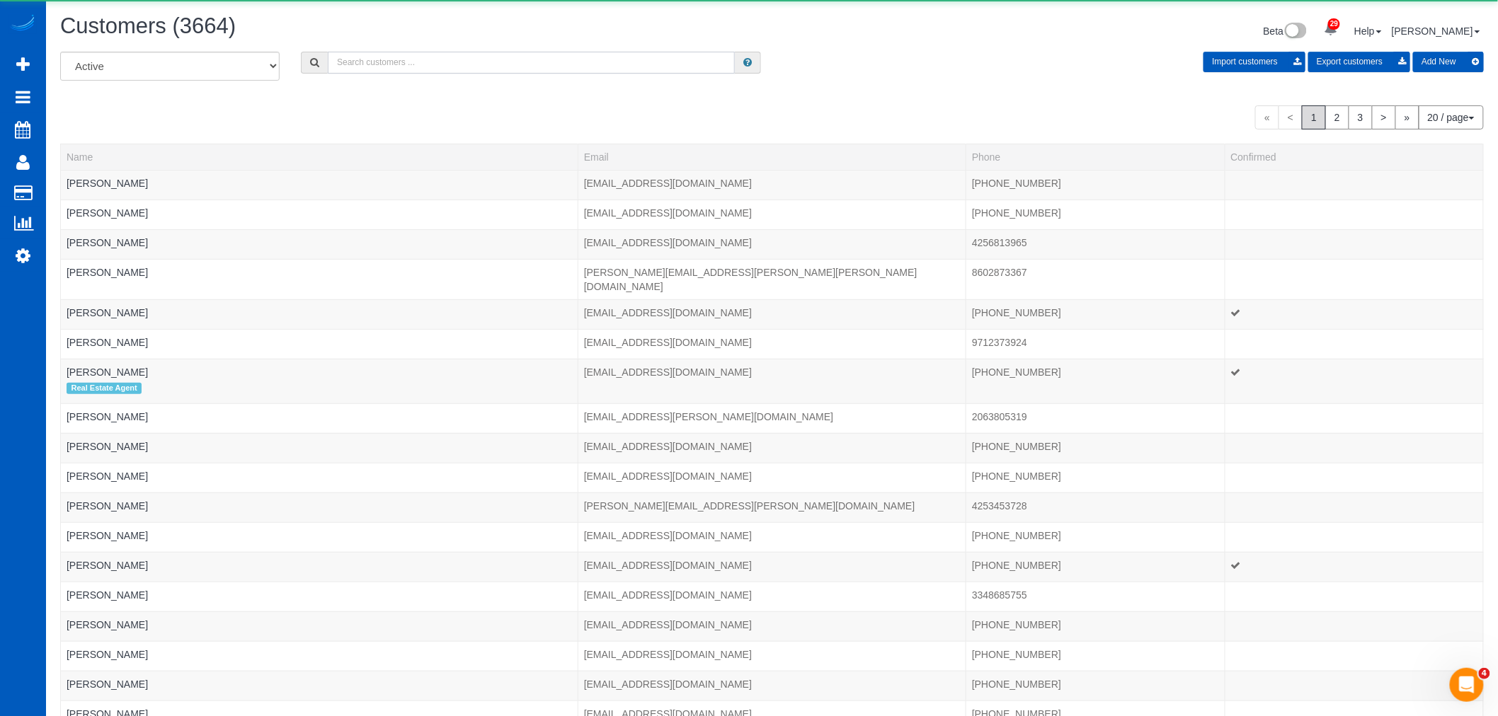
click at [419, 57] on input "text" at bounding box center [531, 63] width 407 height 22
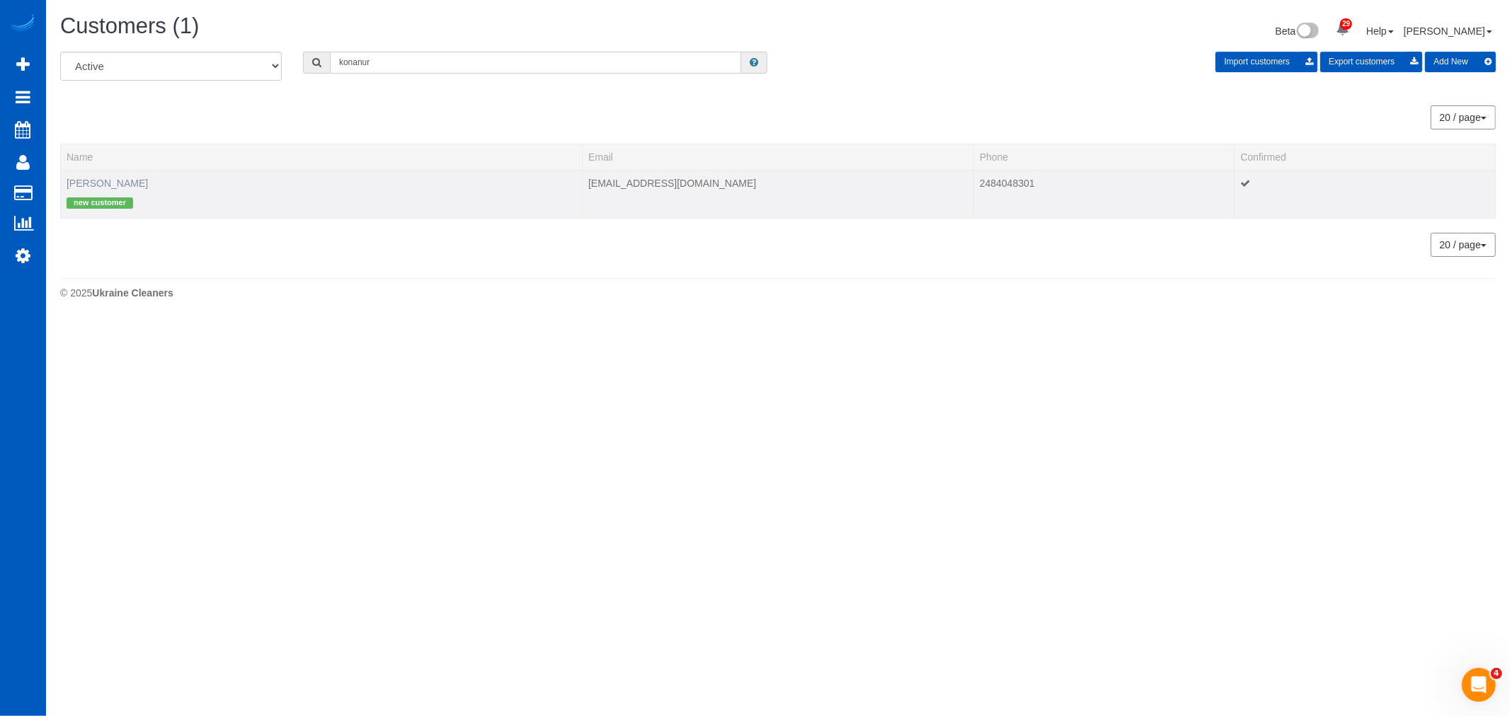
type input "konanur"
click at [95, 181] on link "[PERSON_NAME]" at bounding box center [107, 183] width 81 height 11
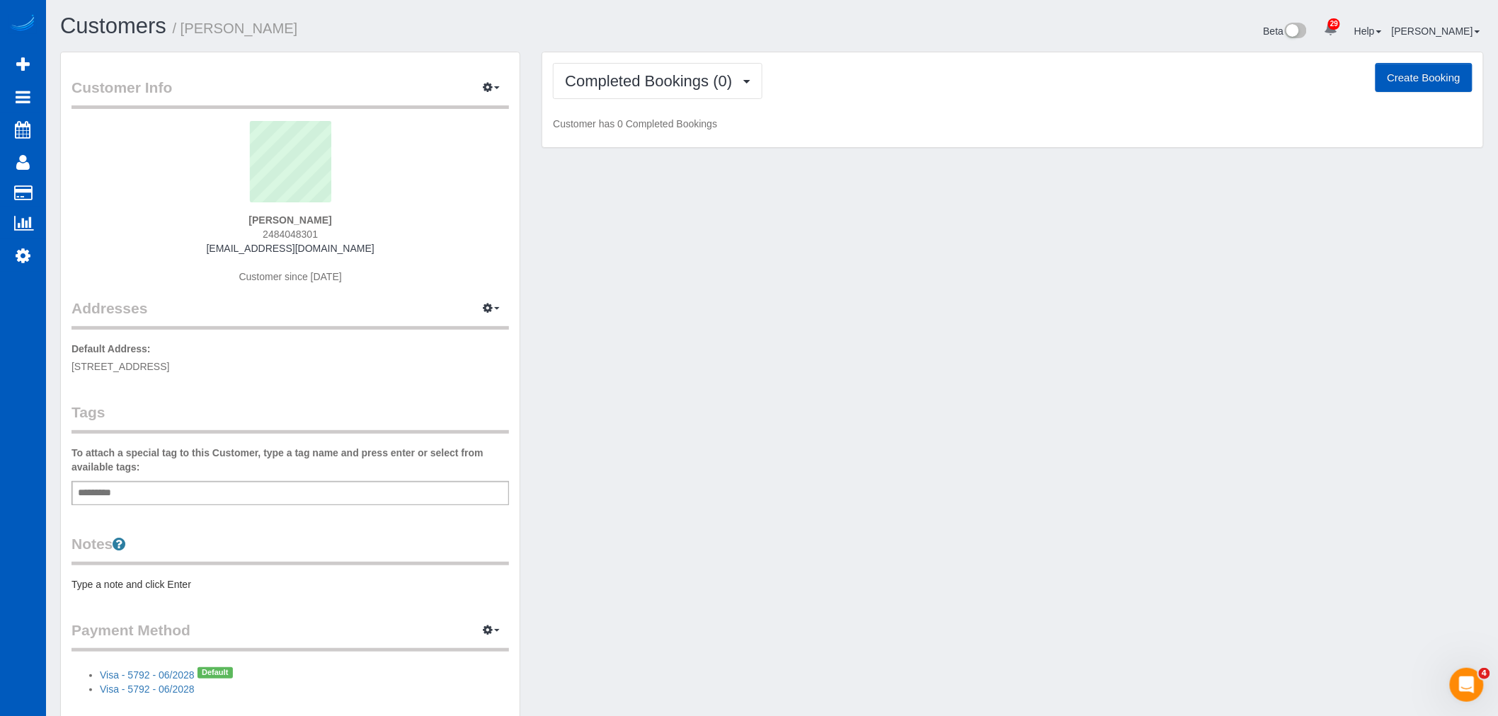
drag, startPoint x: 248, startPoint y: 216, endPoint x: 372, endPoint y: 216, distance: 123.9
click at [372, 216] on div "Anisha Konanur 2484048301 konanuranisha@gmail.com Customer since 2025" at bounding box center [289, 209] width 437 height 177
click at [719, 65] on button "Completed Bookings (0)" at bounding box center [658, 81] width 210 height 36
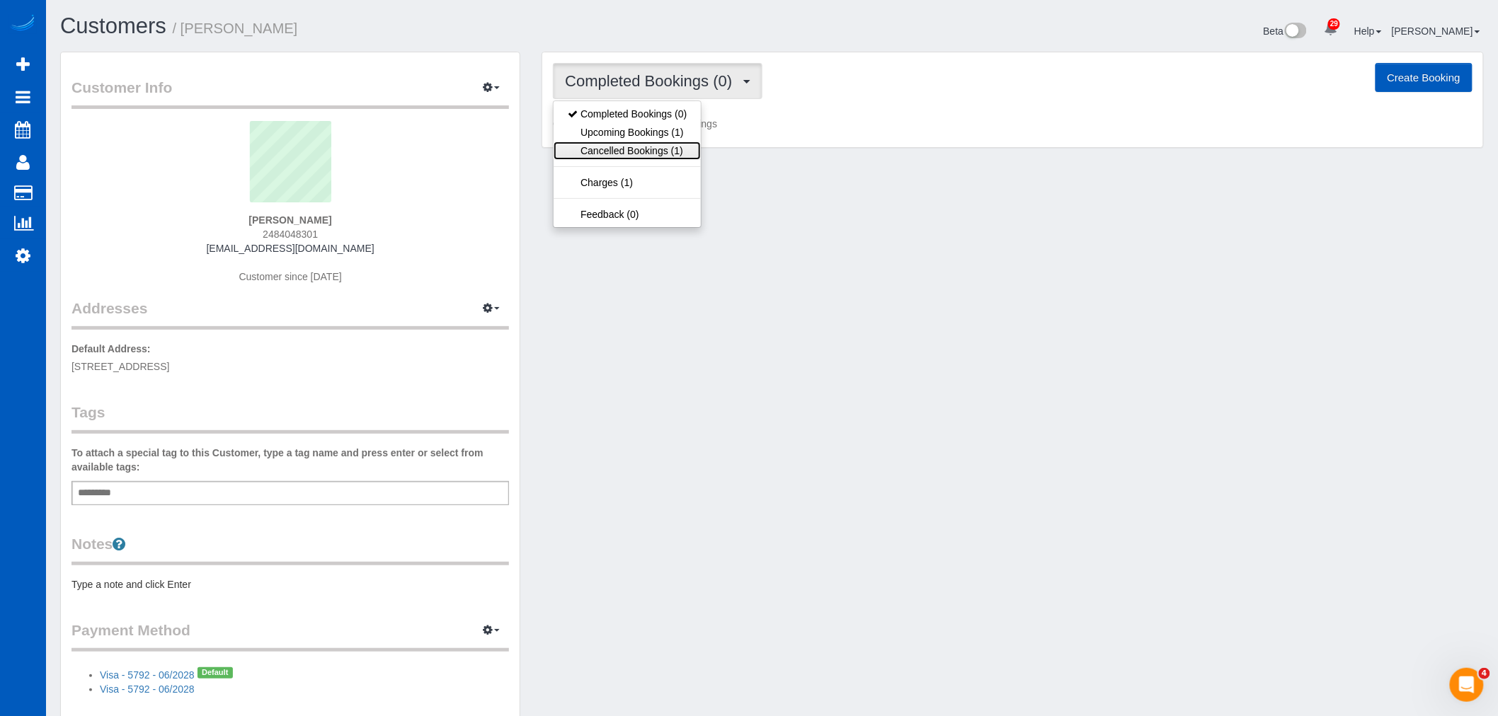
click at [673, 151] on link "Cancelled Bookings (1)" at bounding box center [627, 151] width 147 height 18
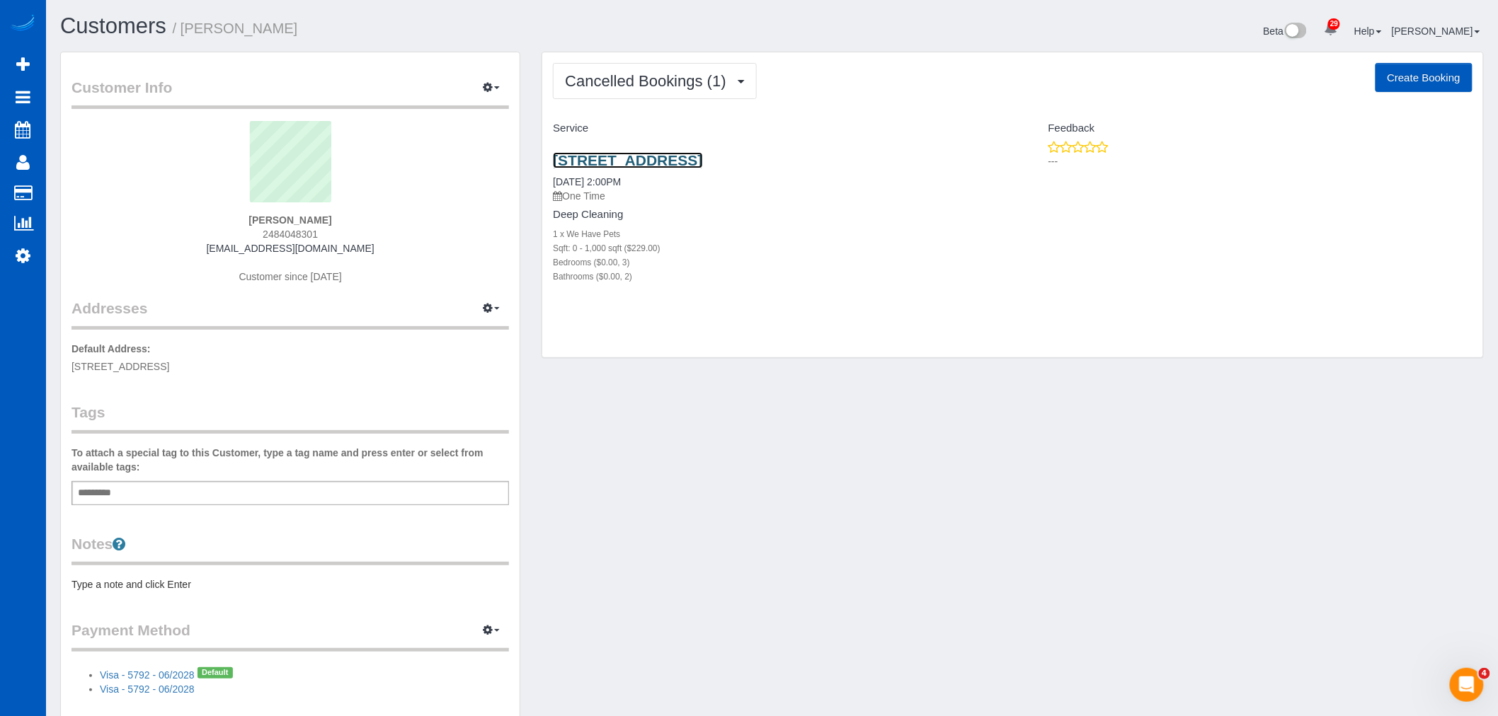
click at [668, 159] on link "[STREET_ADDRESS]" at bounding box center [627, 160] width 149 height 16
click at [640, 157] on link "[STREET_ADDRESS]" at bounding box center [627, 160] width 149 height 16
click at [695, 74] on span "Cancelled Bookings (1)" at bounding box center [649, 81] width 168 height 18
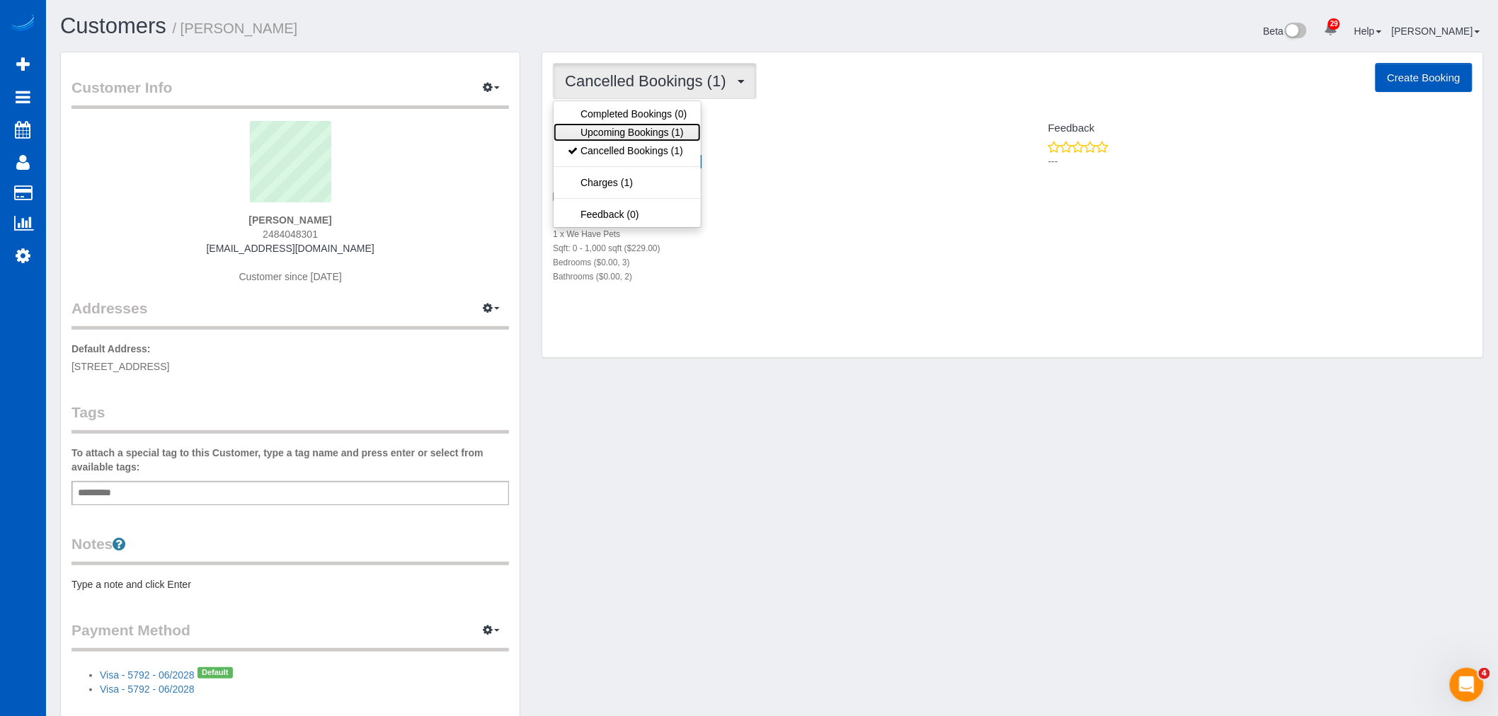
click at [646, 132] on link "Upcoming Bookings (1)" at bounding box center [627, 132] width 147 height 18
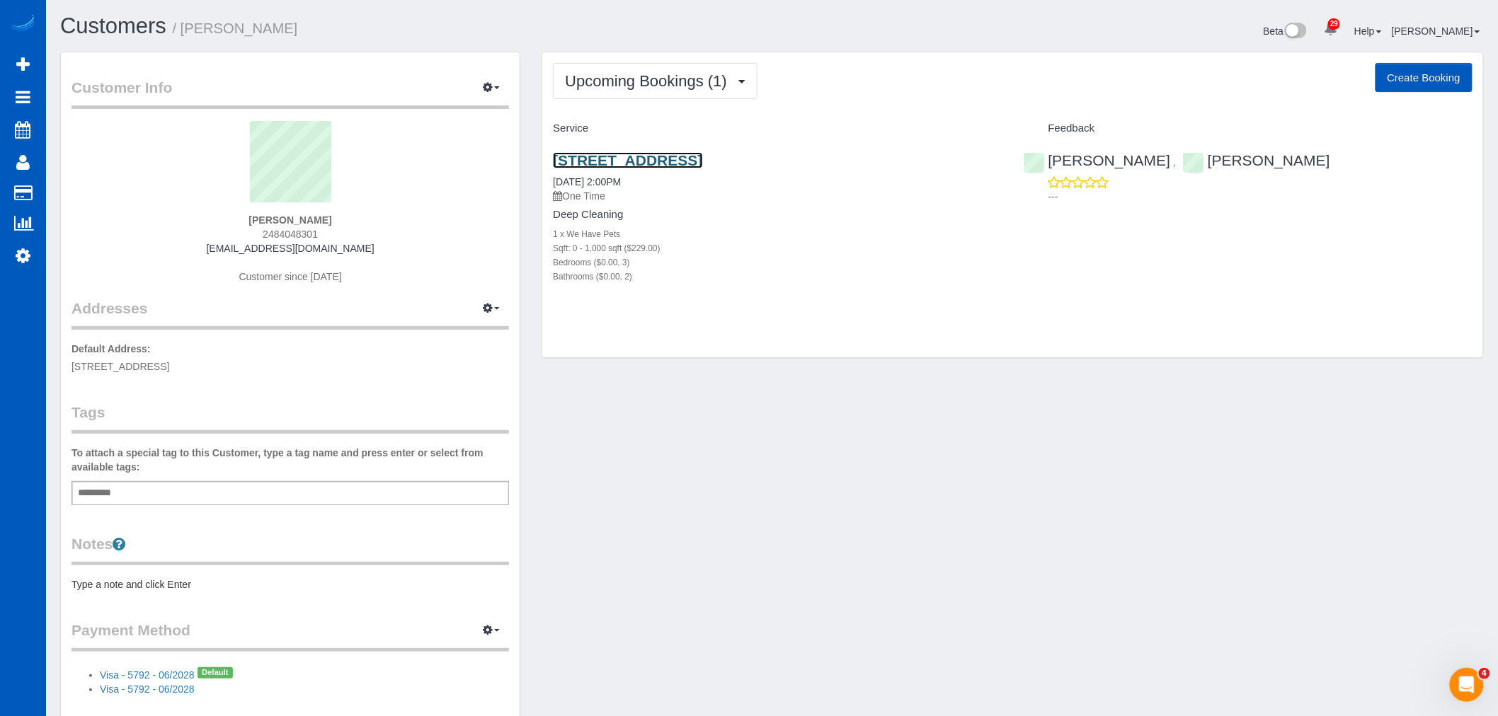
click at [632, 163] on link "[STREET_ADDRESS]" at bounding box center [627, 160] width 149 height 16
click at [654, 81] on span "Upcoming Bookings (1)" at bounding box center [649, 81] width 169 height 18
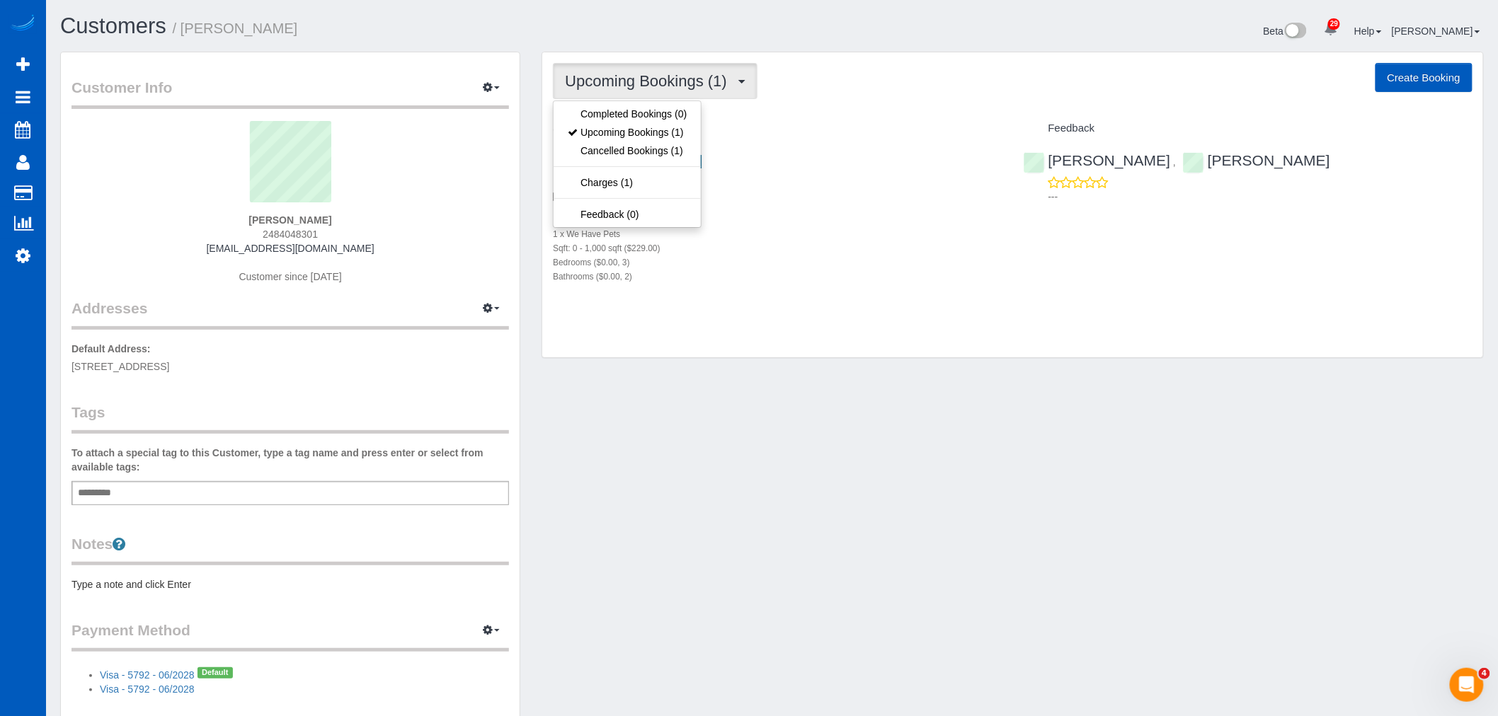
click at [837, 229] on div "1 x We Have Pets" at bounding box center [777, 234] width 449 height 14
click at [694, 81] on span "Upcoming Bookings (1)" at bounding box center [649, 81] width 169 height 18
click at [638, 160] on link "Cancelled Bookings (1)" at bounding box center [627, 151] width 147 height 18
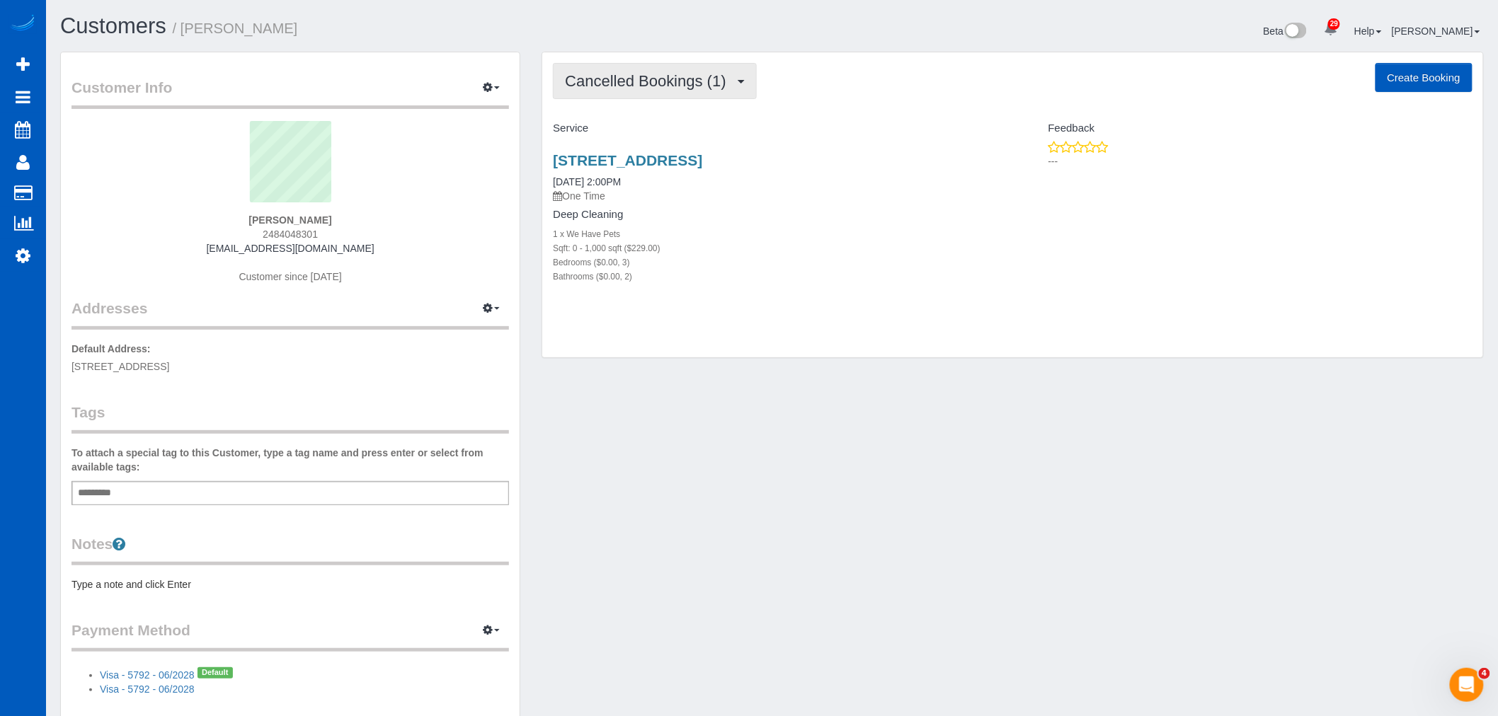
click at [614, 88] on span "Cancelled Bookings (1)" at bounding box center [649, 81] width 168 height 18
click at [613, 132] on link "Upcoming Bookings (1)" at bounding box center [627, 132] width 147 height 18
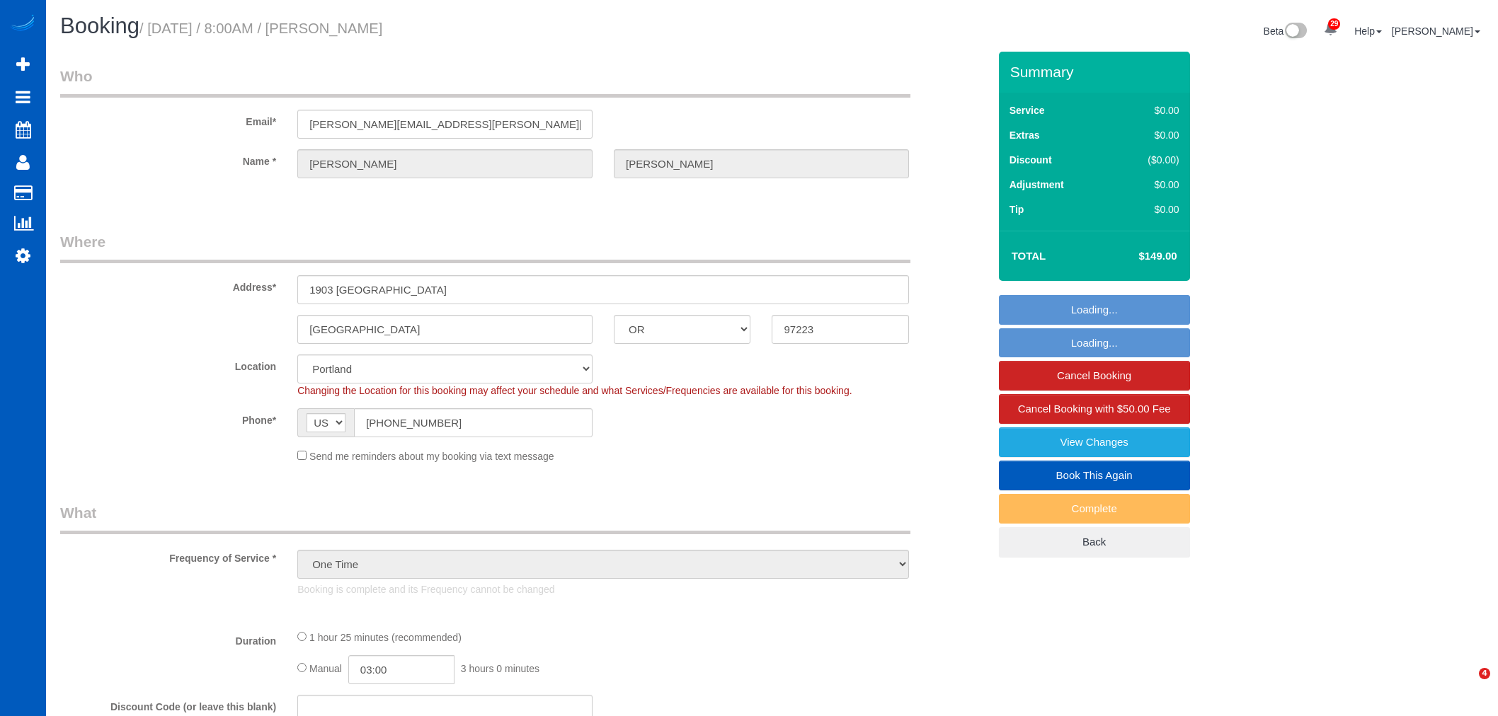
select select "OR"
select select "object:996"
select select "string:fspay-d5a3a4ed-8968-4618-ab2c-5a7678a1078b"
select select "199"
select select "3"
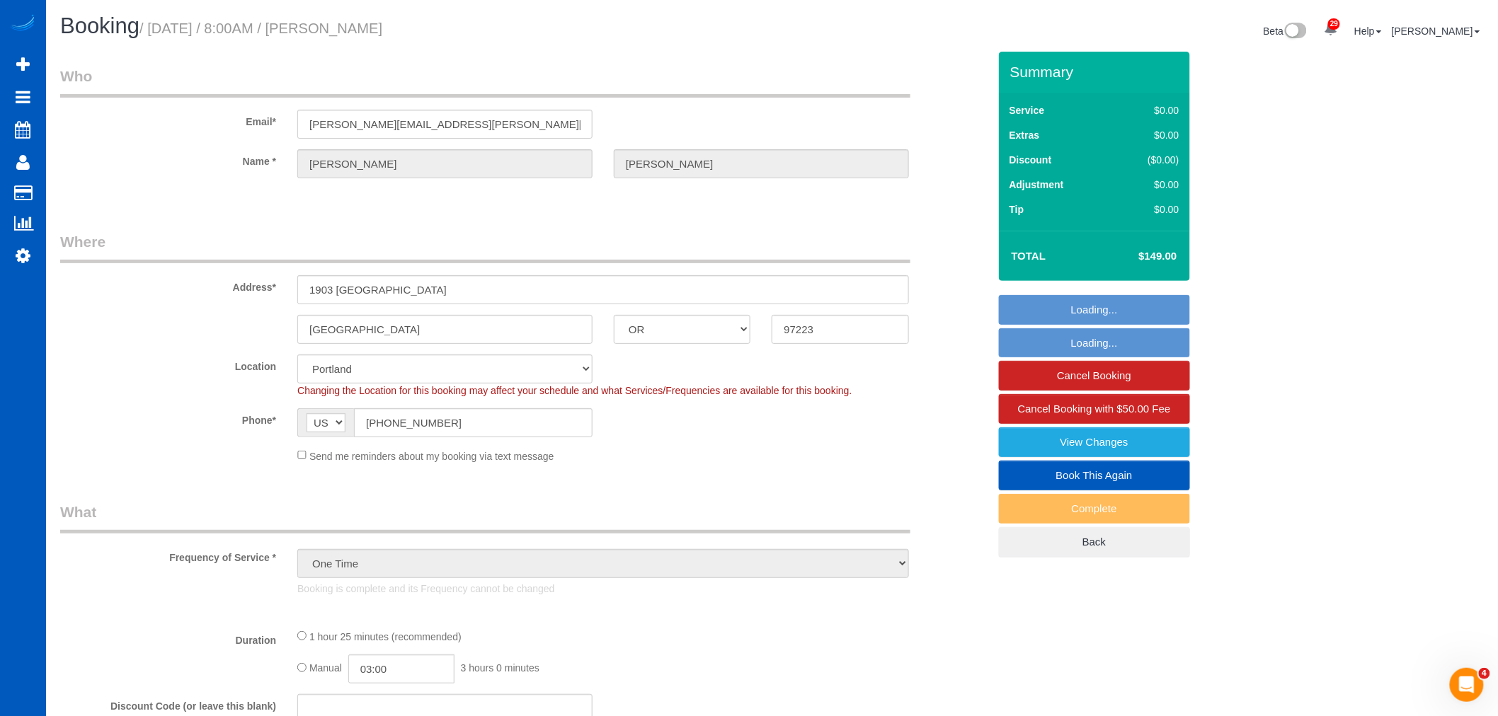
select select "spot1"
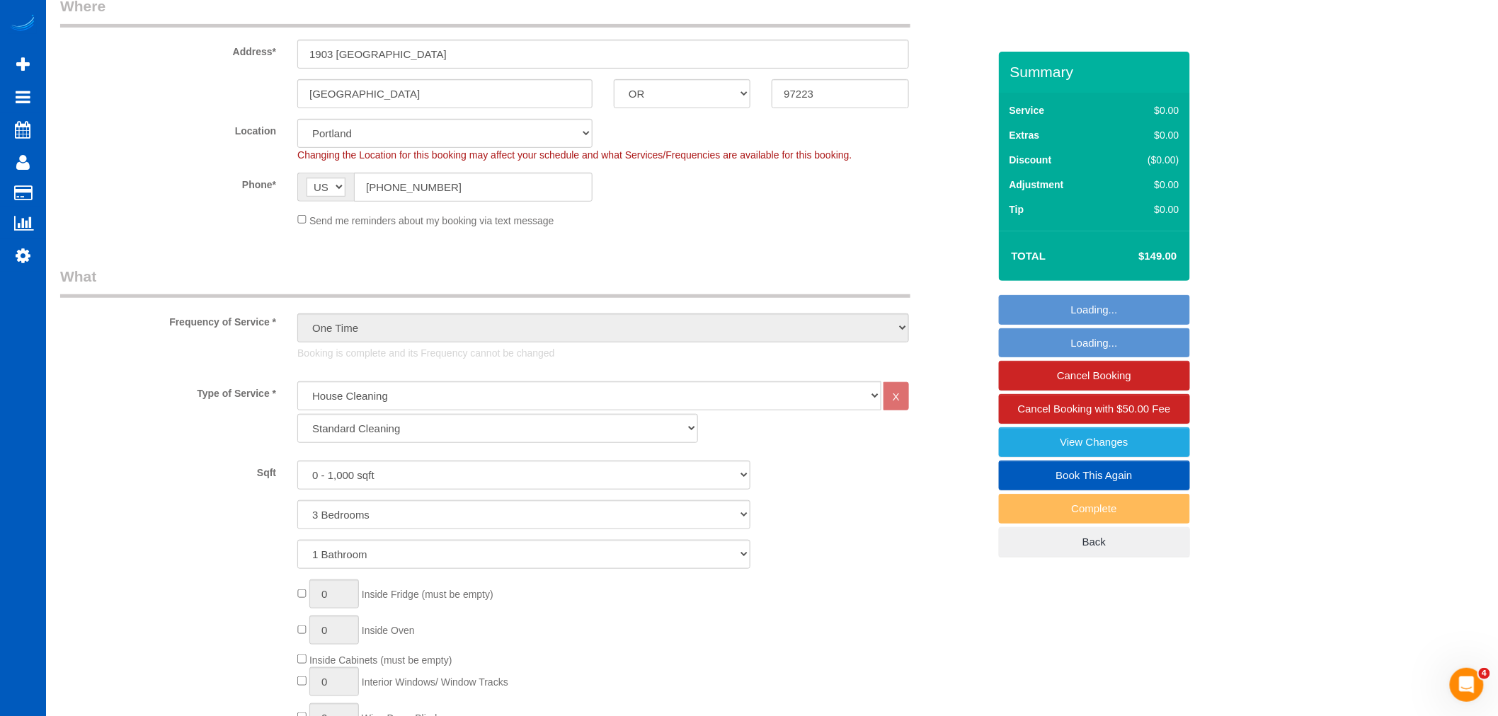
select select "3"
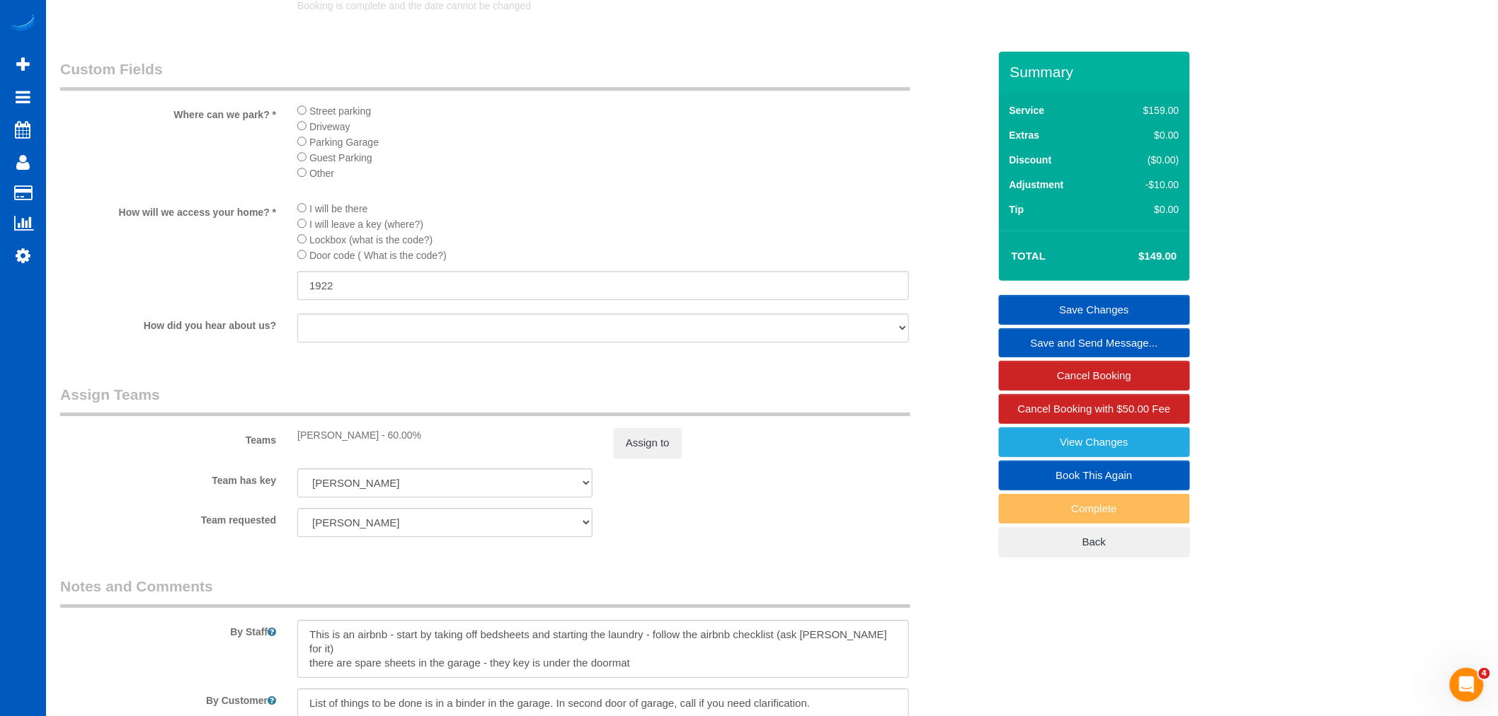
scroll to position [1573, 0]
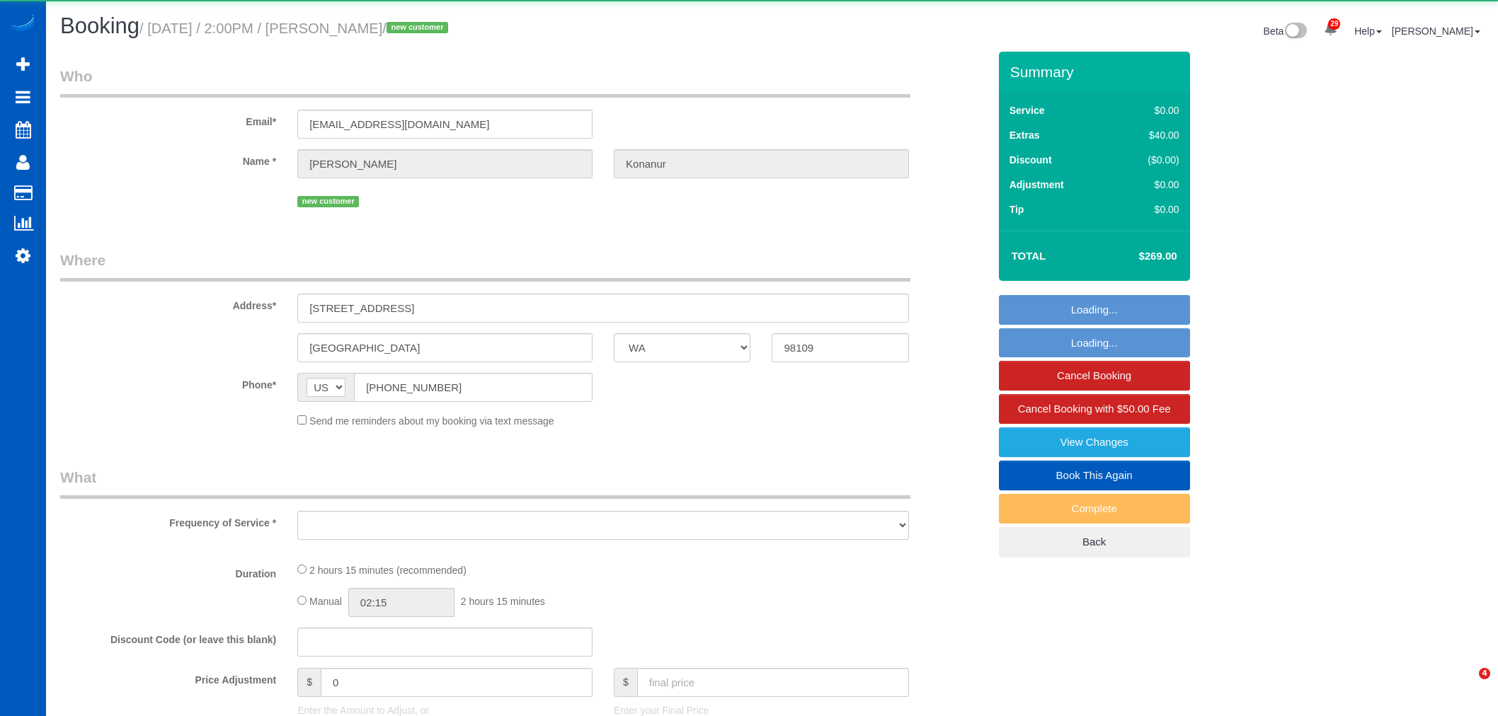
select select "WA"
select select "string:fspay-acf31f88-e4ed-468e-bde9-446fc8511be9"
select select "object:1171"
select select "199"
select select "3"
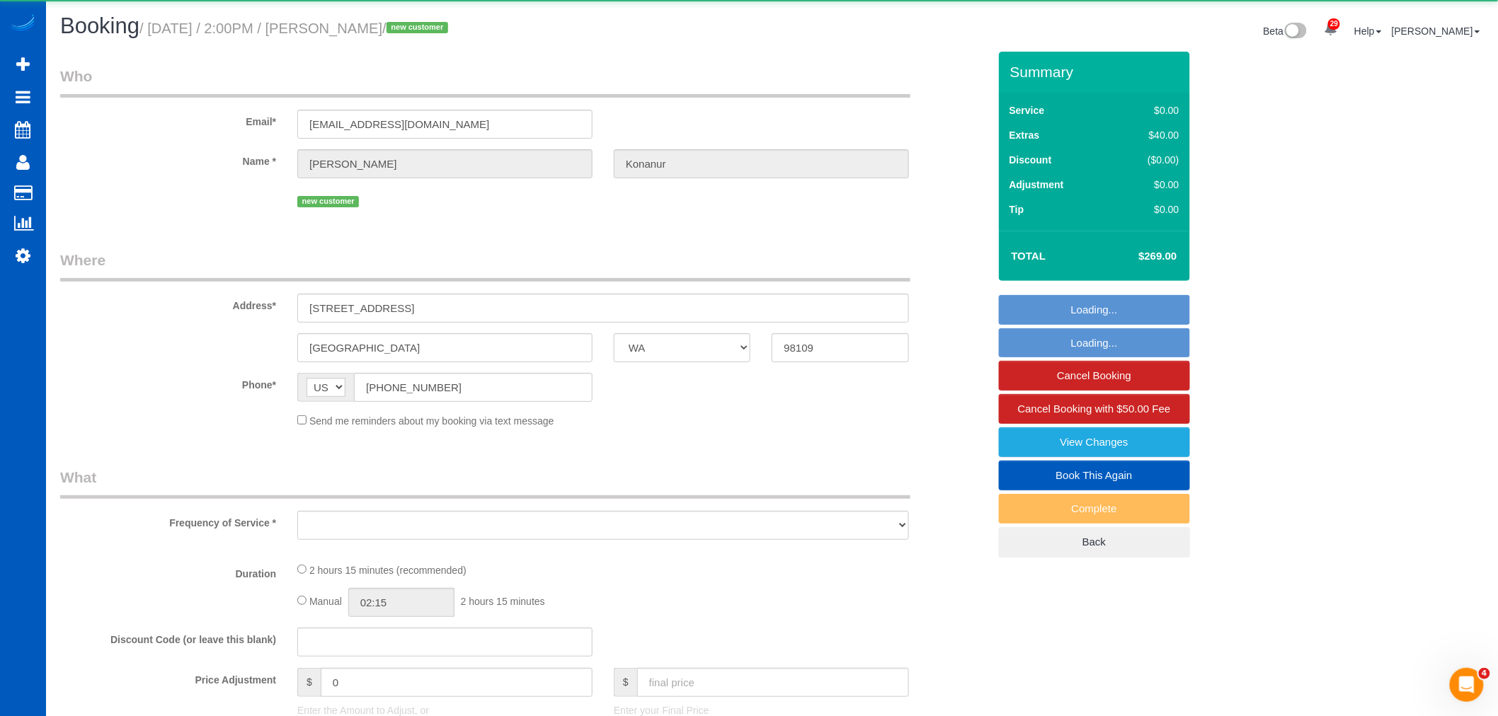
select select "2"
select select "spot1"
select select "number:10"
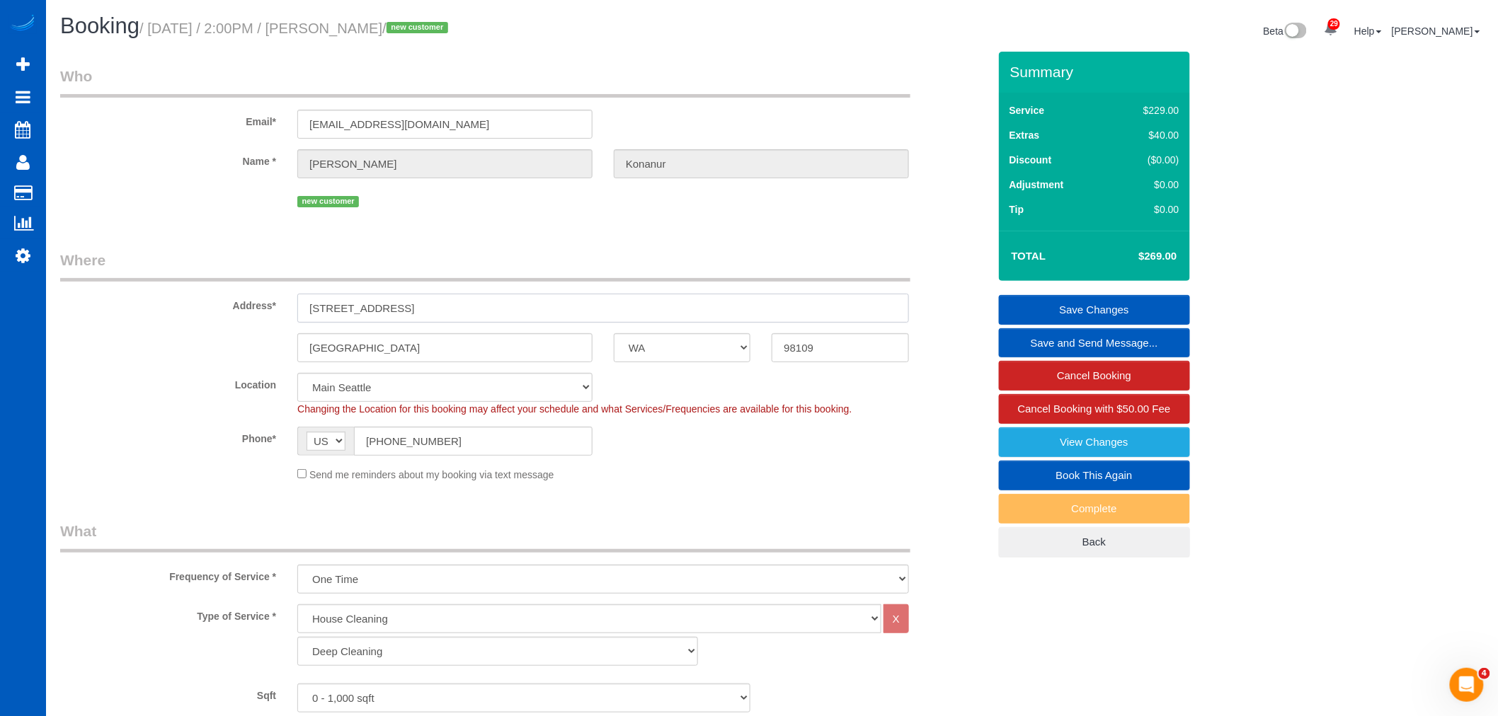
drag, startPoint x: 469, startPoint y: 309, endPoint x: 280, endPoint y: 302, distance: 189.1
click at [280, 302] on div "Address* [STREET_ADDRESS]" at bounding box center [524, 286] width 949 height 73
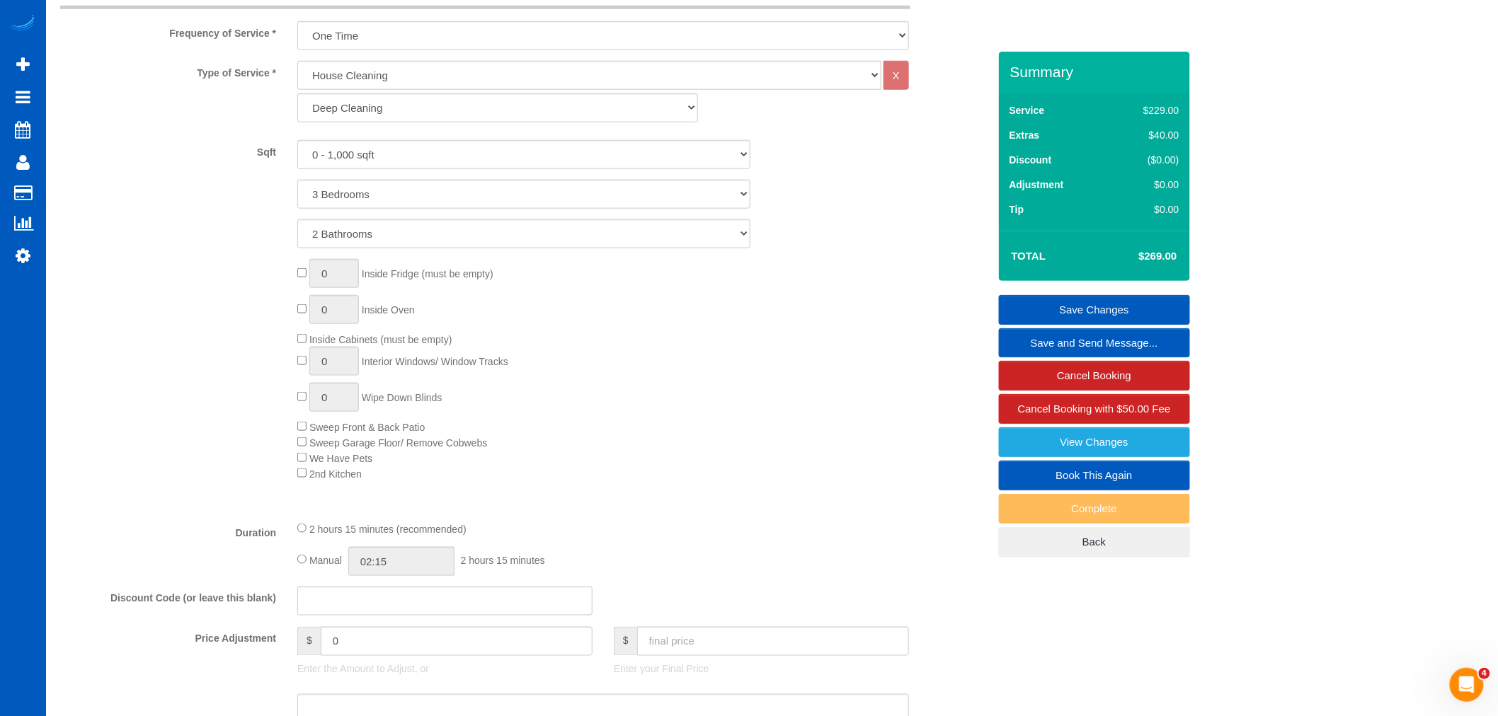
scroll to position [393, 0]
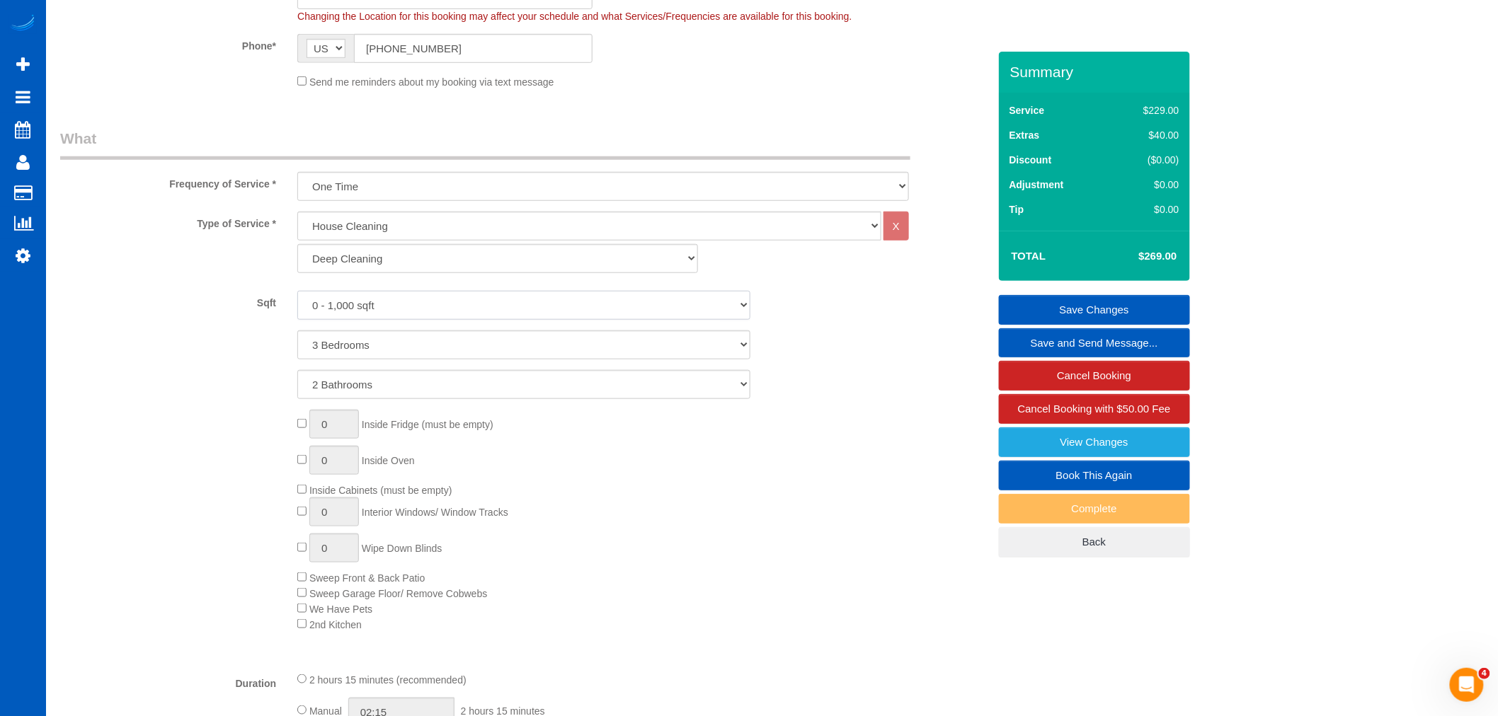
click at [384, 295] on select "0 - 1,000 sqft 1,001 - 1,500 sqft 1,501 - 2,000 sqft 2,001 - 2,500 sqft 2,501 -…" at bounding box center [523, 305] width 453 height 29
select select "1001"
click at [297, 292] on select "0 - 1,000 sqft 1,001 - 1,500 sqft 1,501 - 2,000 sqft 2,001 - 2,500 sqft 2,501 -…" at bounding box center [523, 305] width 453 height 29
click at [665, 508] on div "0 Inside Fridge (must be empty) 0 Inside Oven Inside Cabinets (must be empty) 0…" at bounding box center [642, 521] width 711 height 222
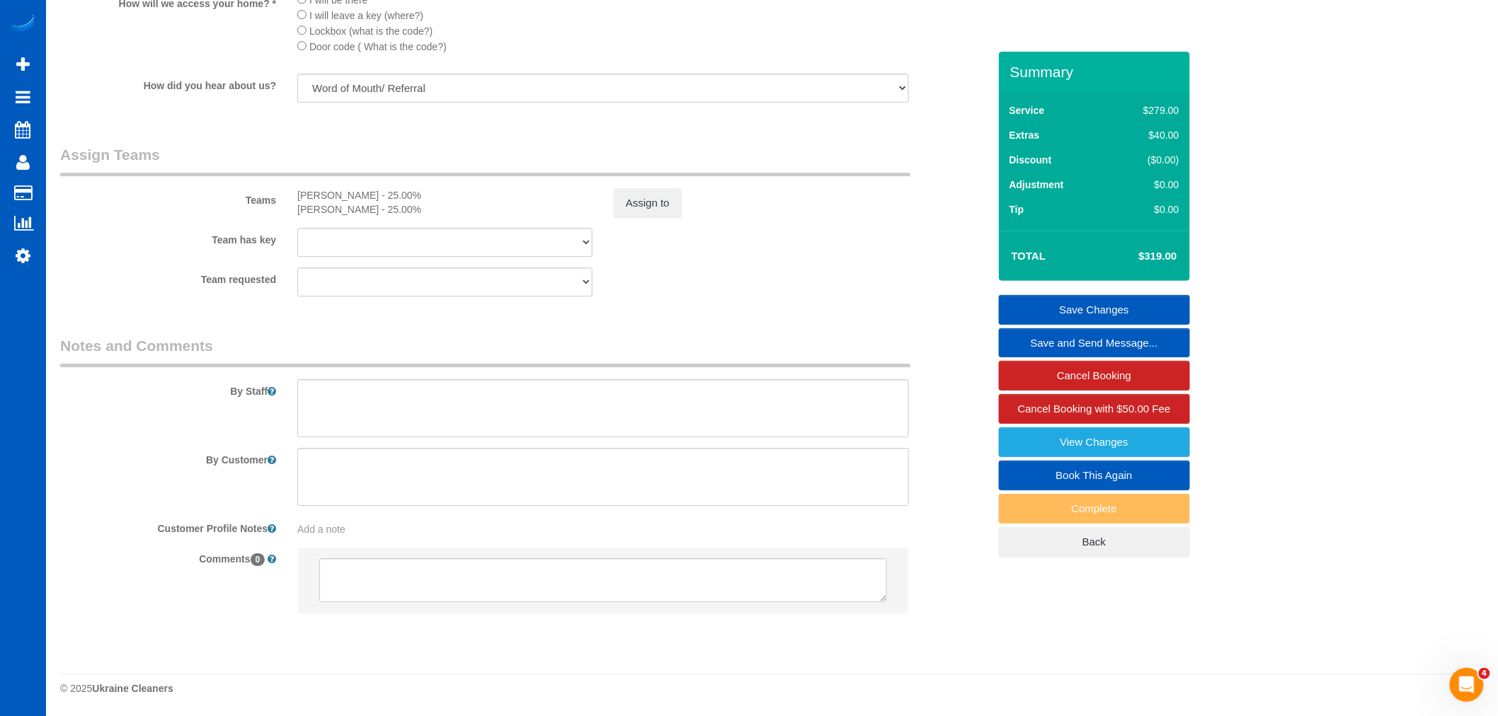
scroll to position [1757, 0]
click at [1087, 303] on link "Save Changes" at bounding box center [1094, 310] width 191 height 30
